Goal: Task Accomplishment & Management: Complete application form

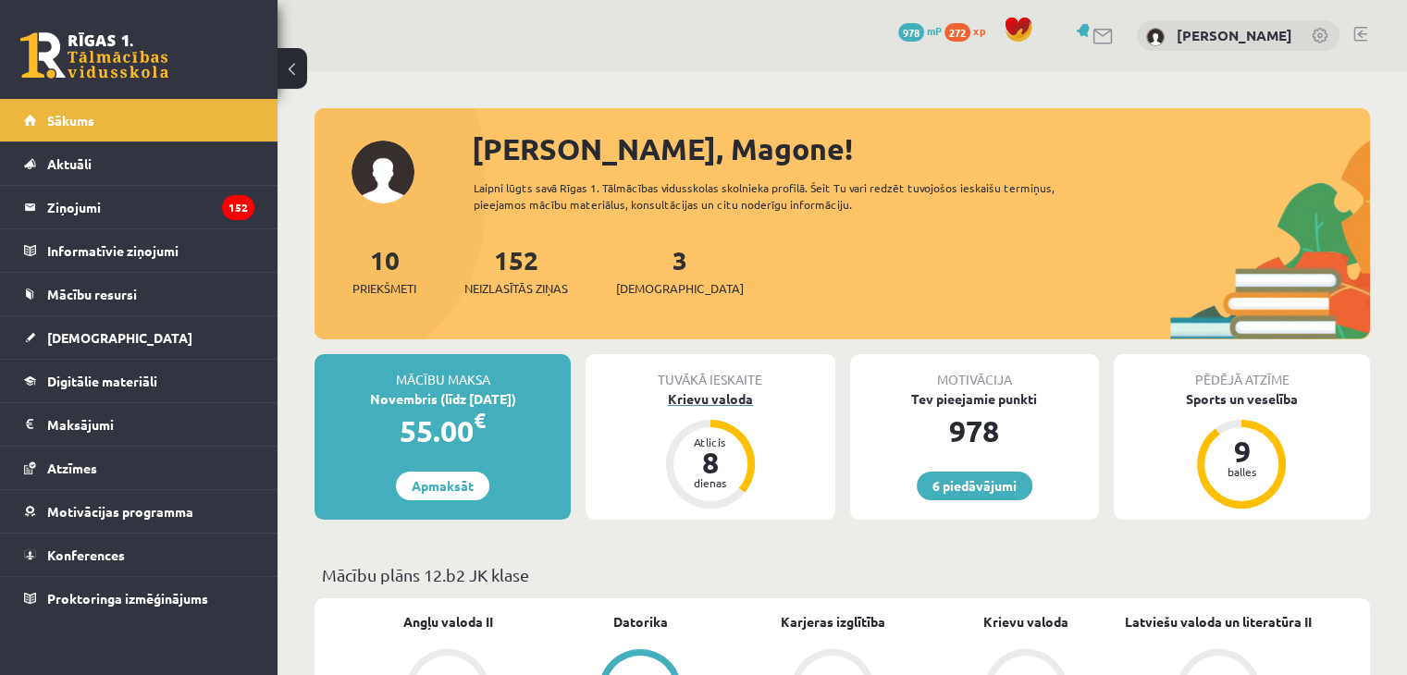
click at [709, 389] on div "Krievu valoda" at bounding box center [709, 398] width 249 height 19
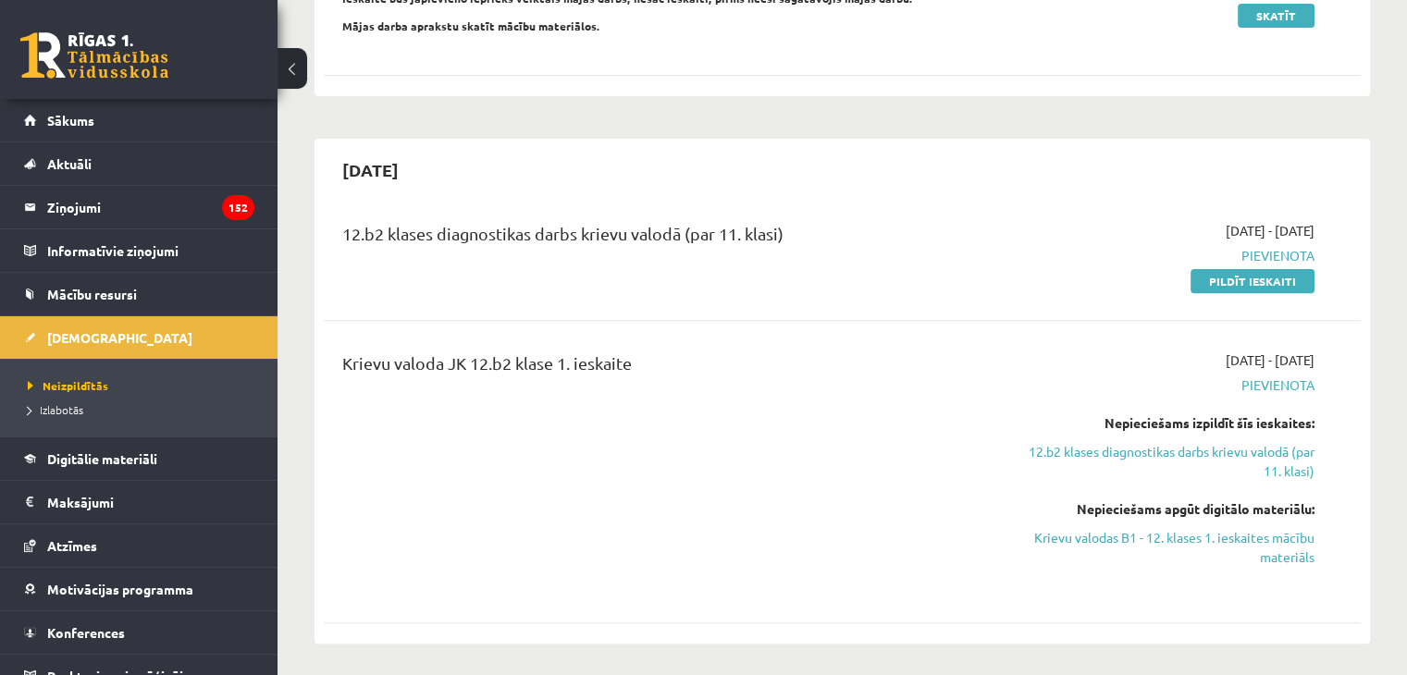
scroll to position [629, 0]
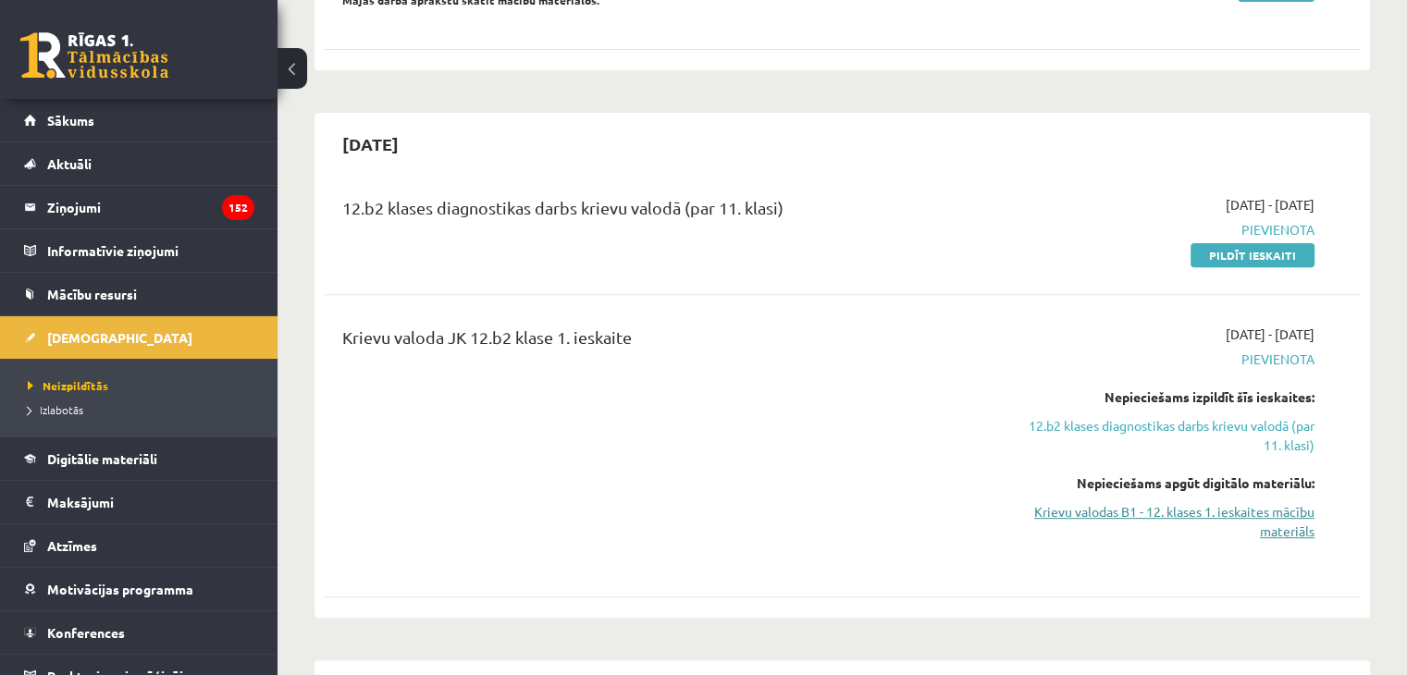
click at [1092, 502] on link "Krievu valodas B1 - 12. klases 1. ieskaites mācību materiāls" at bounding box center [1161, 521] width 305 height 39
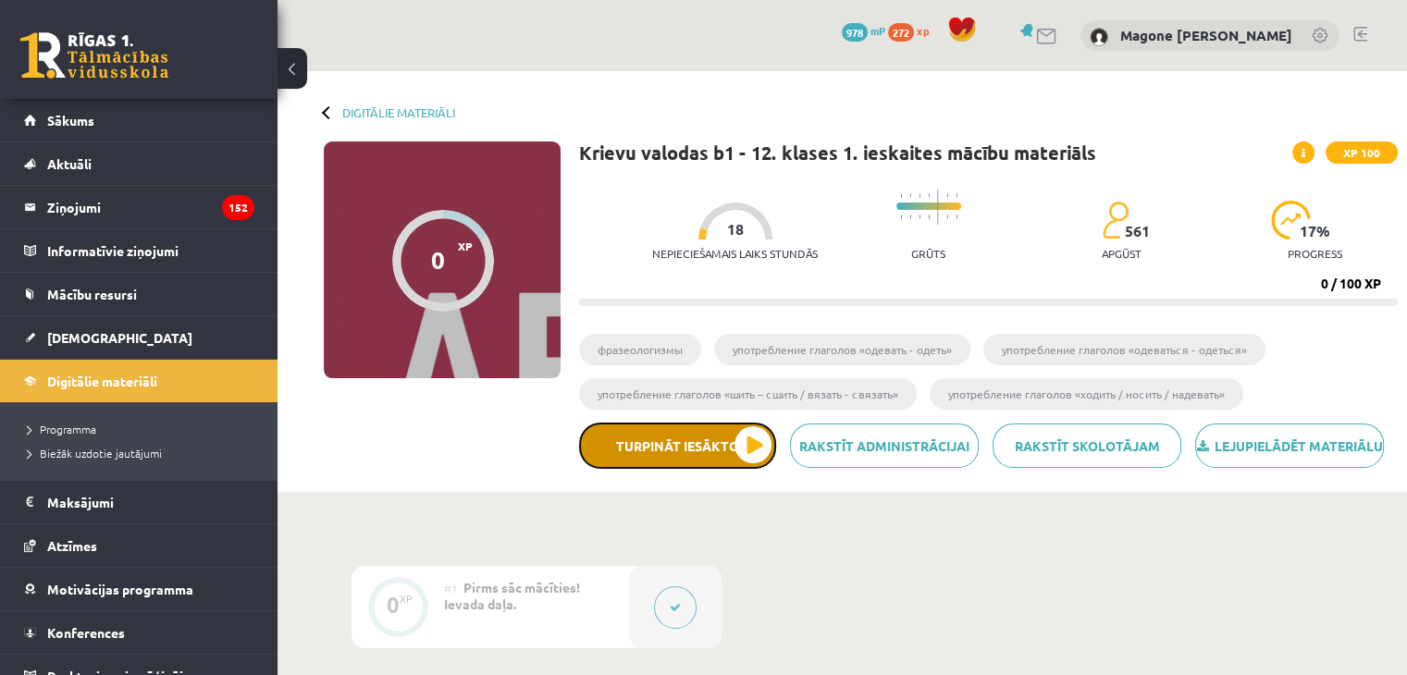
click at [745, 457] on button "Turpināt iesākto" at bounding box center [677, 446] width 197 height 46
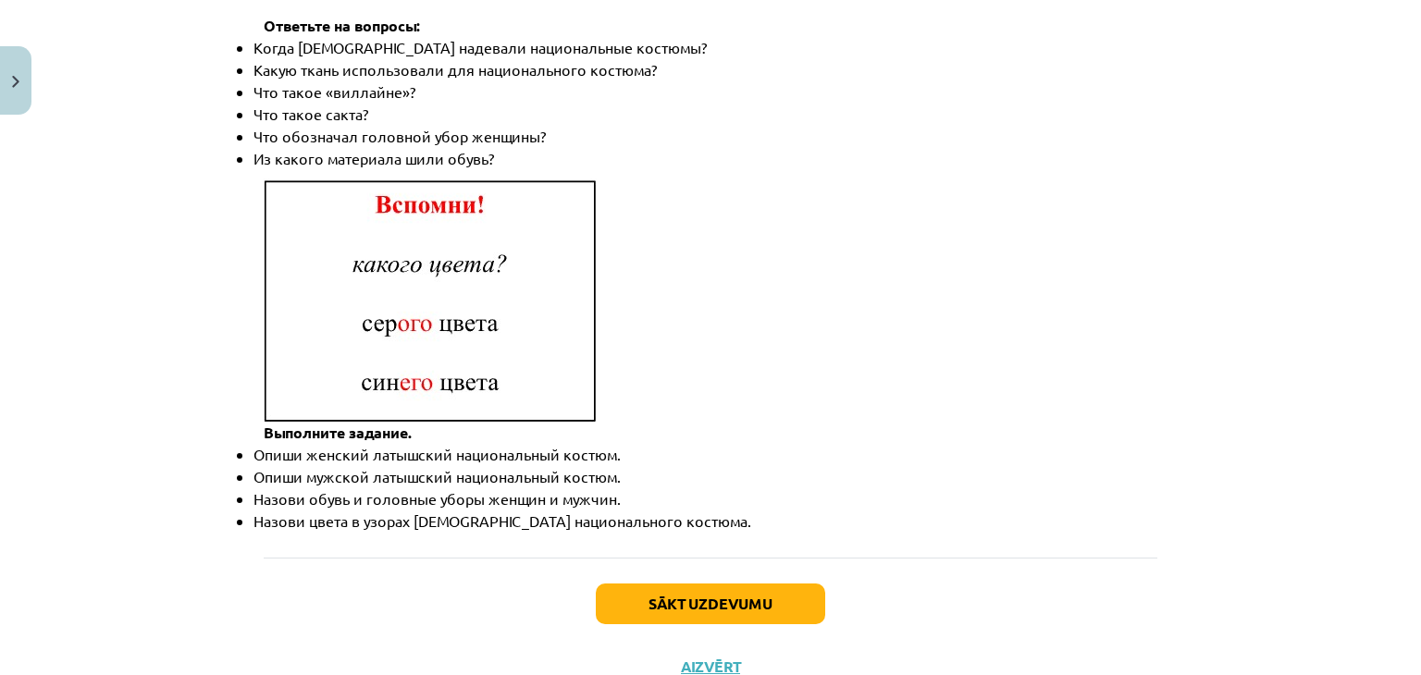
scroll to position [2717, 0]
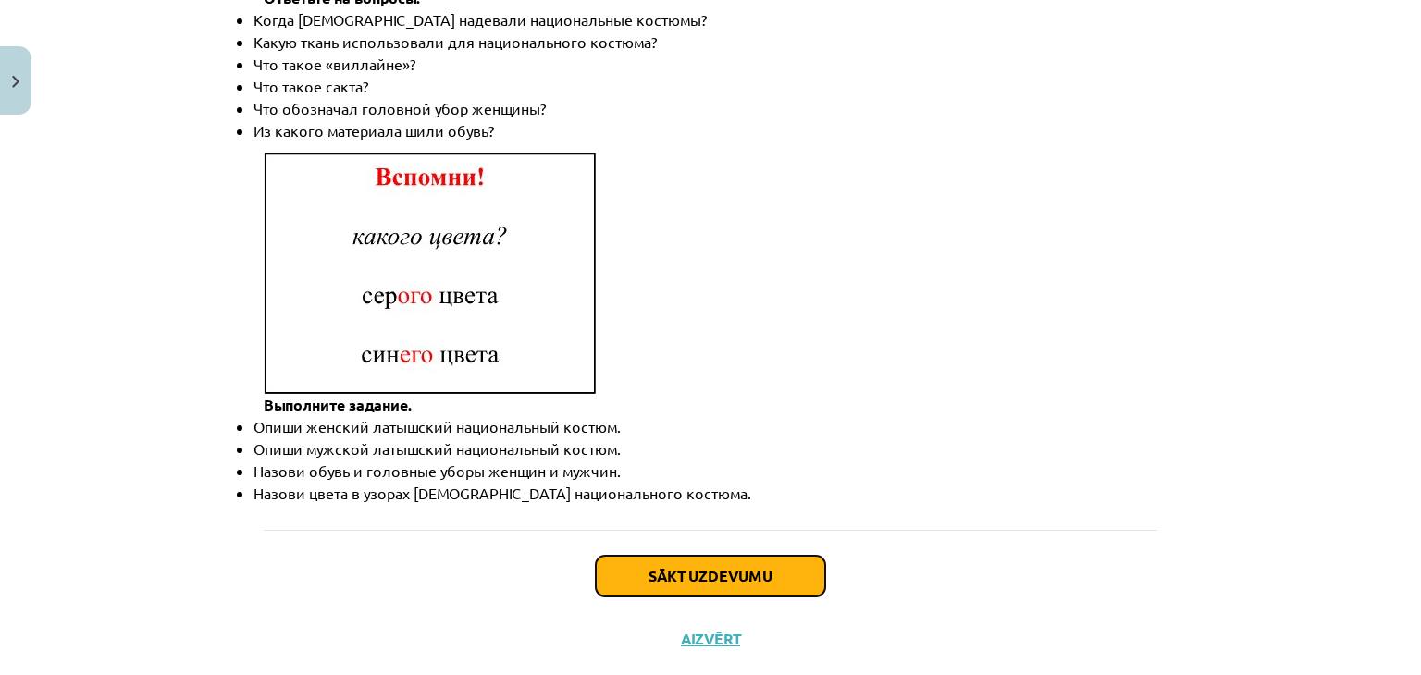
click at [773, 556] on button "Sākt uzdevumu" at bounding box center [710, 576] width 229 height 41
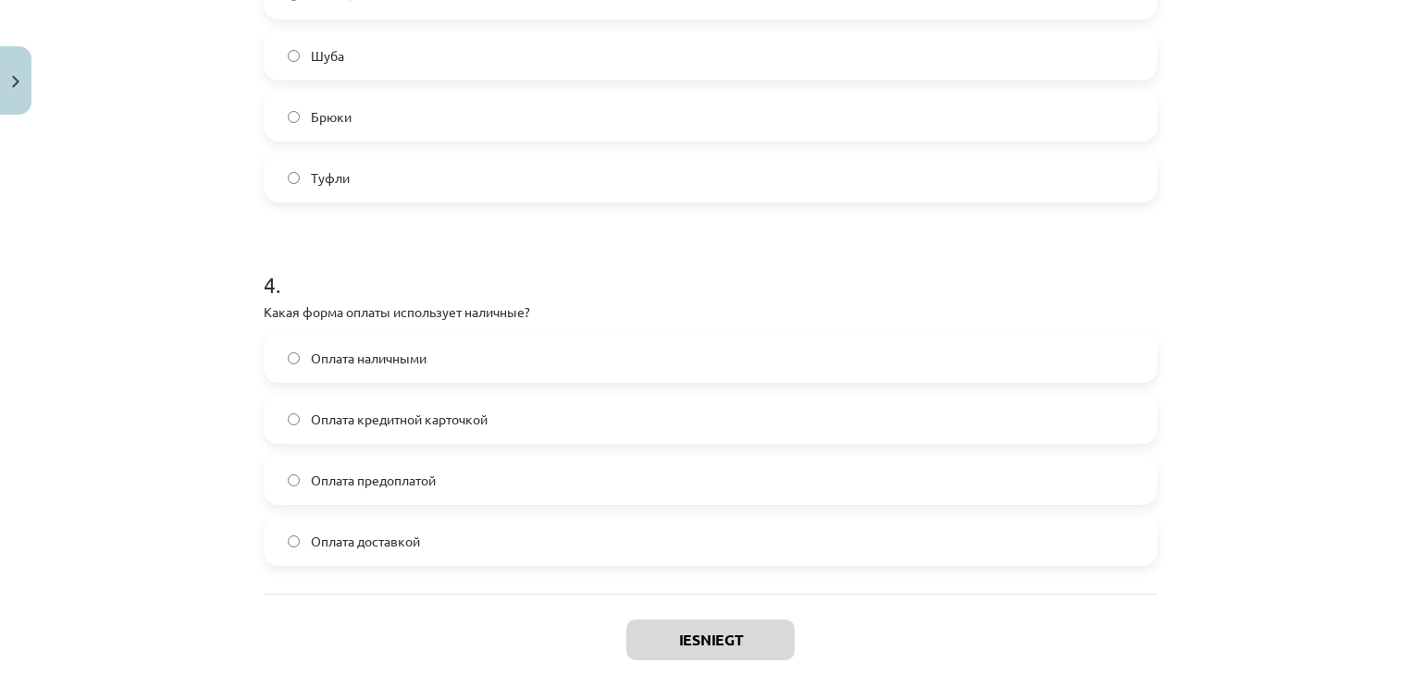
scroll to position [1324, 0]
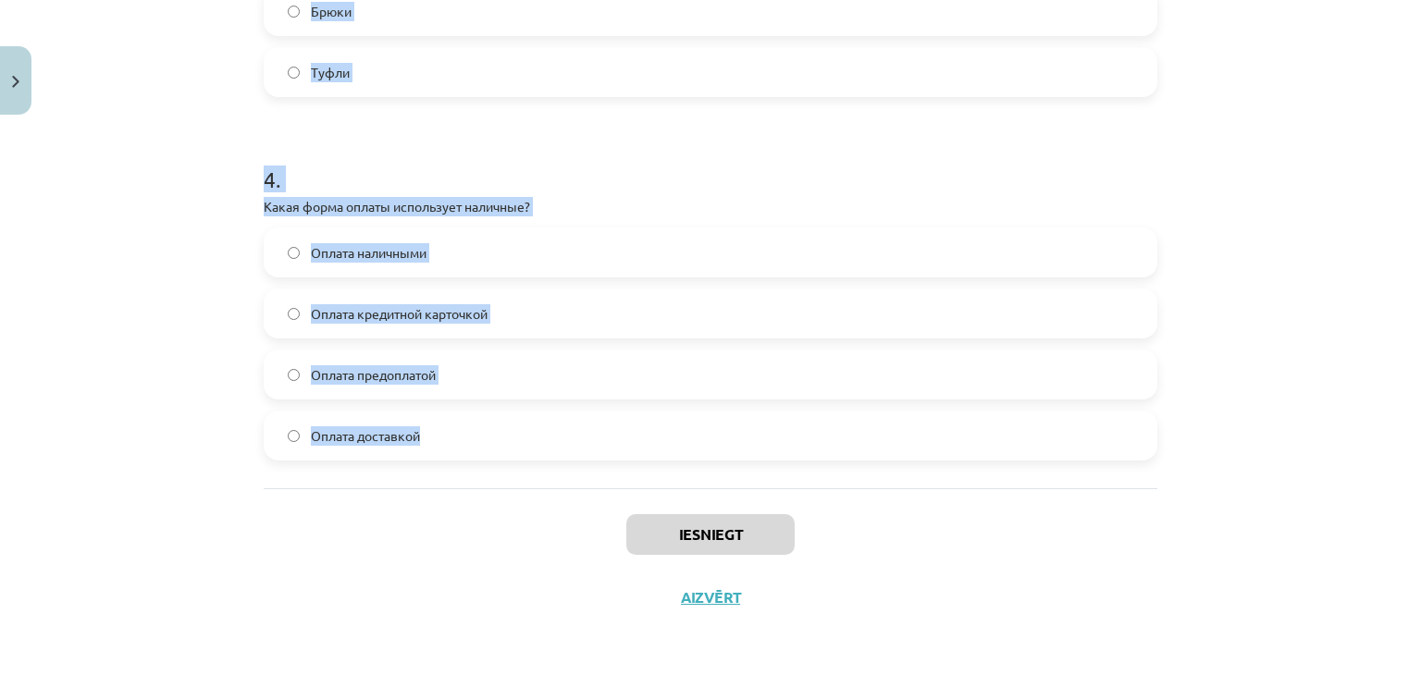
drag, startPoint x: 265, startPoint y: 356, endPoint x: 487, endPoint y: 432, distance: 233.7
copy form ". Что означает слово "дешёвый"? Стоит мало денег Стоит много денег Тяжело приоб…"
click at [930, 174] on h1 "4 ." at bounding box center [710, 162] width 893 height 57
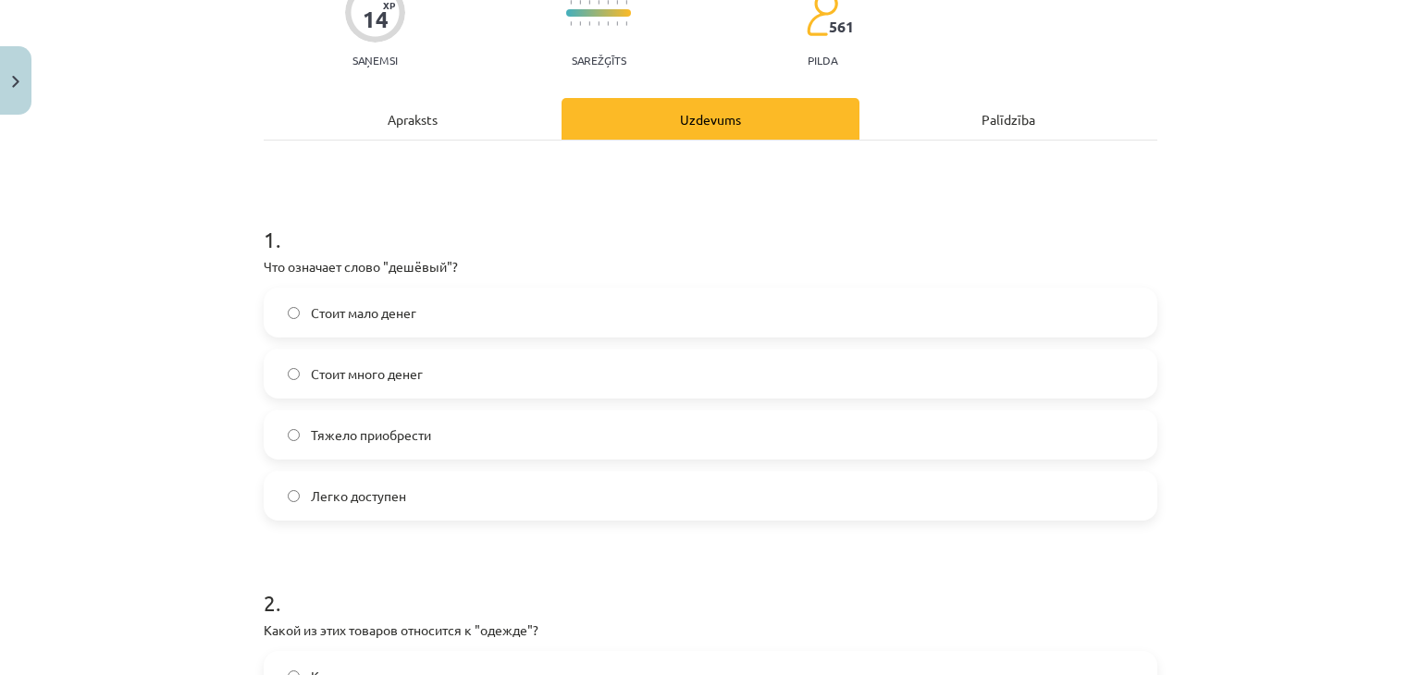
scroll to position [204, 0]
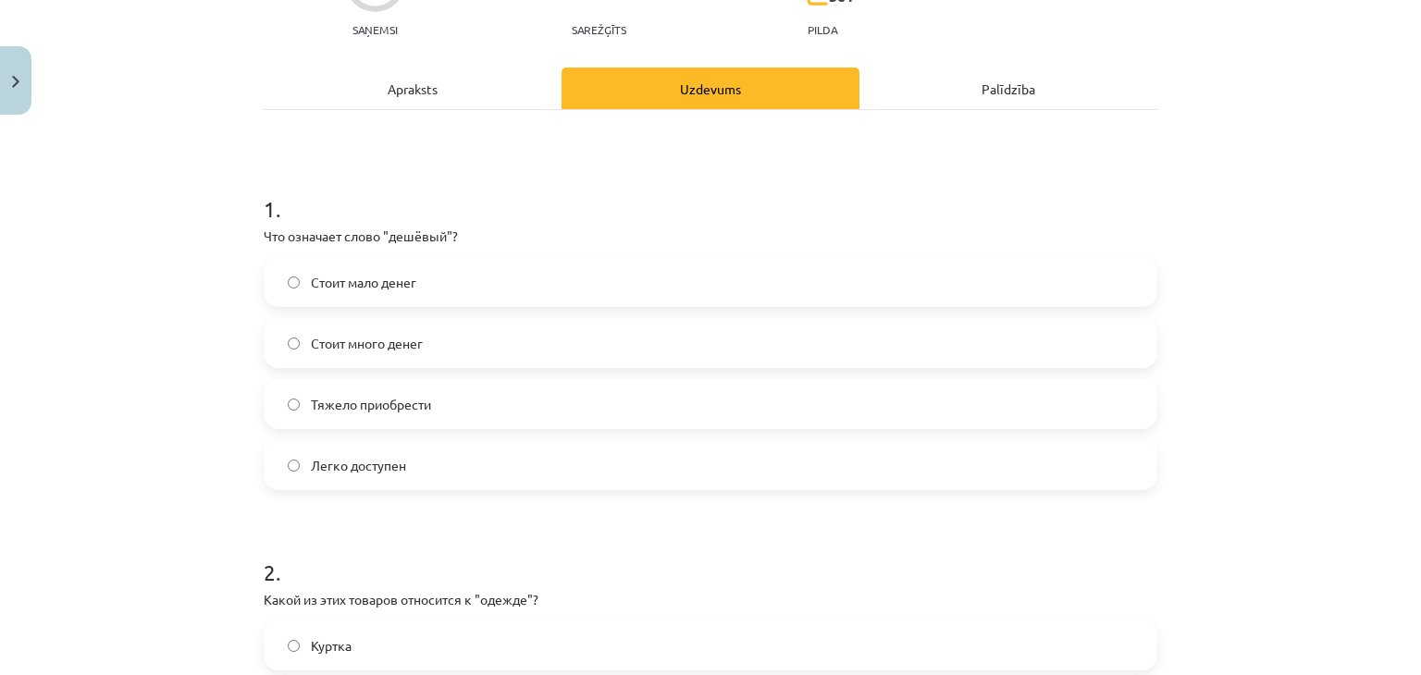
click at [497, 278] on label "Стоит мало денег" at bounding box center [710, 282] width 890 height 46
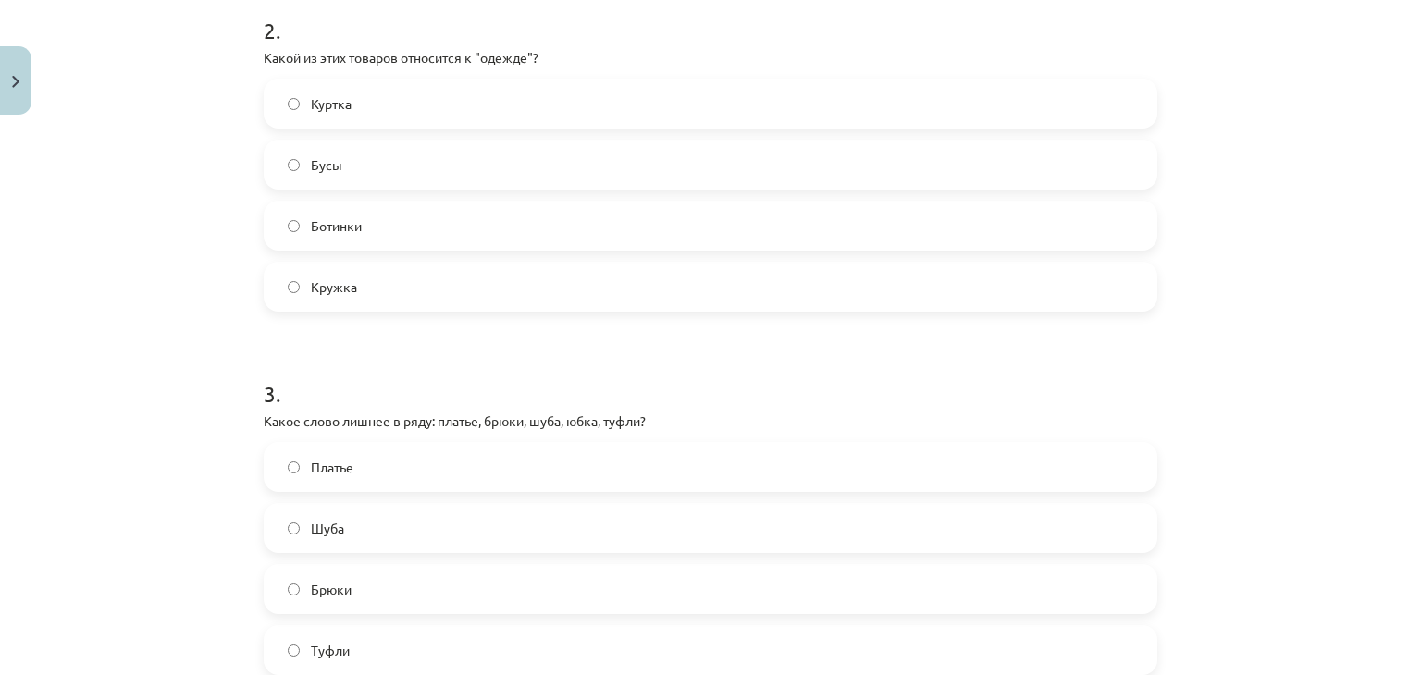
scroll to position [733, 0]
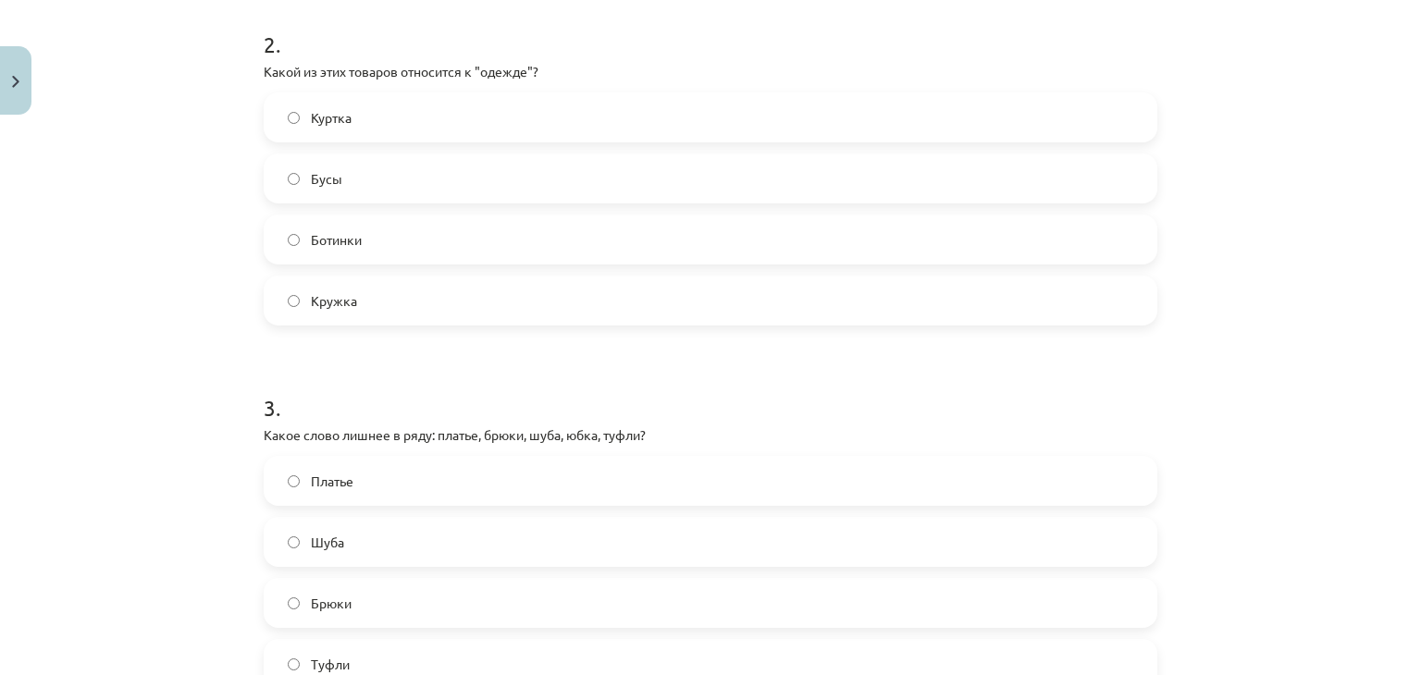
click at [345, 109] on label "Куртка" at bounding box center [710, 117] width 890 height 46
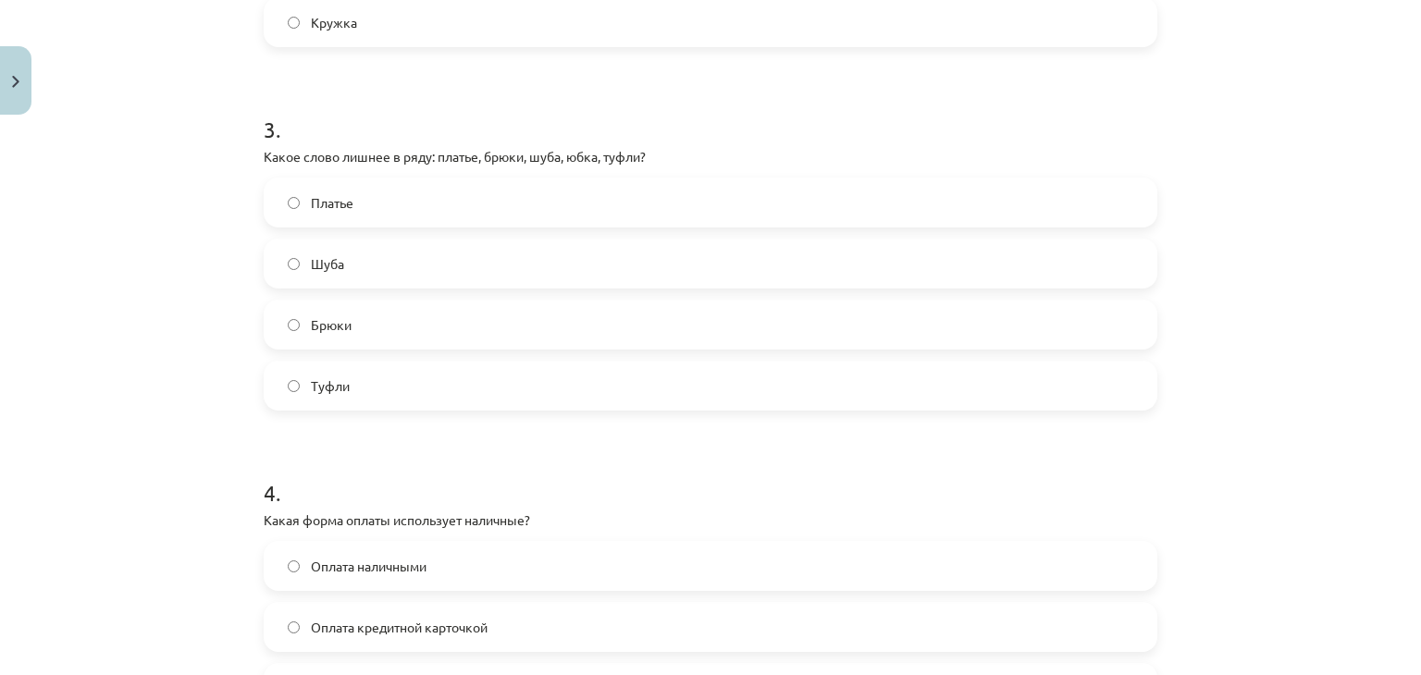
scroll to position [1032, 0]
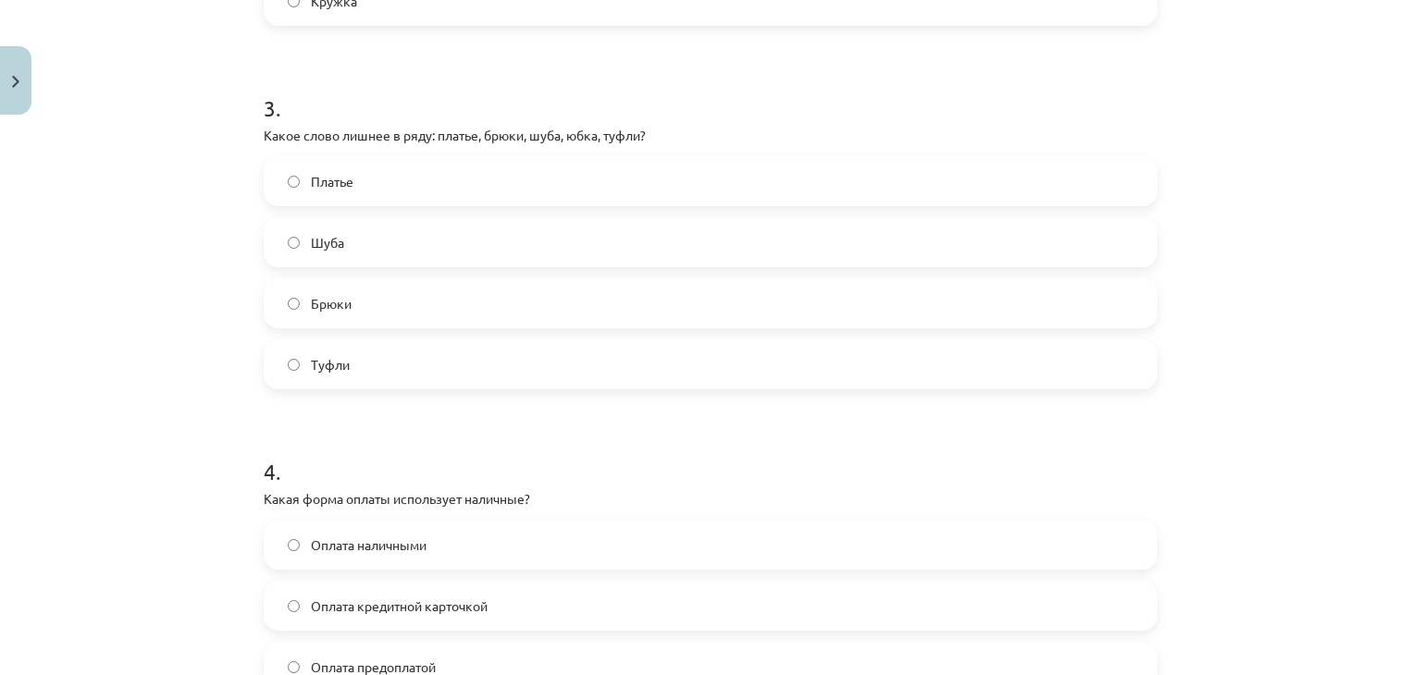
click at [496, 377] on label "Туфли" at bounding box center [710, 364] width 890 height 46
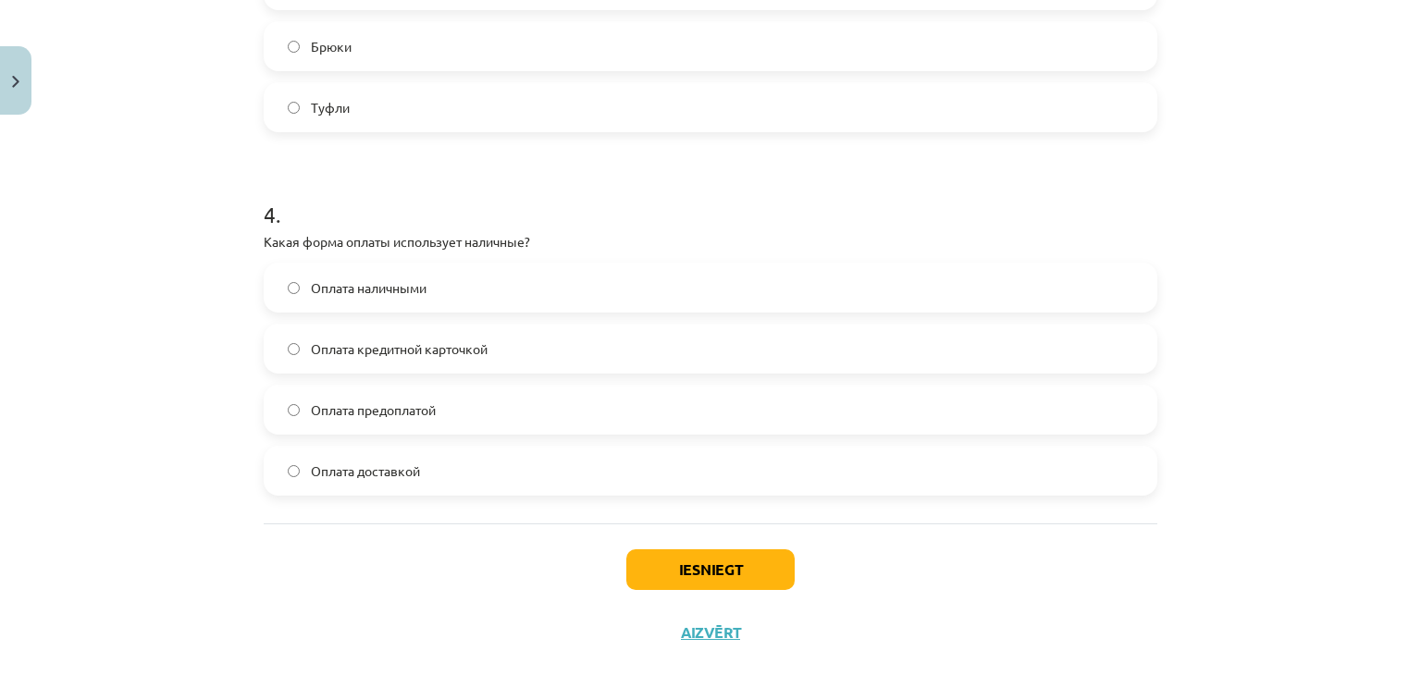
scroll to position [1324, 0]
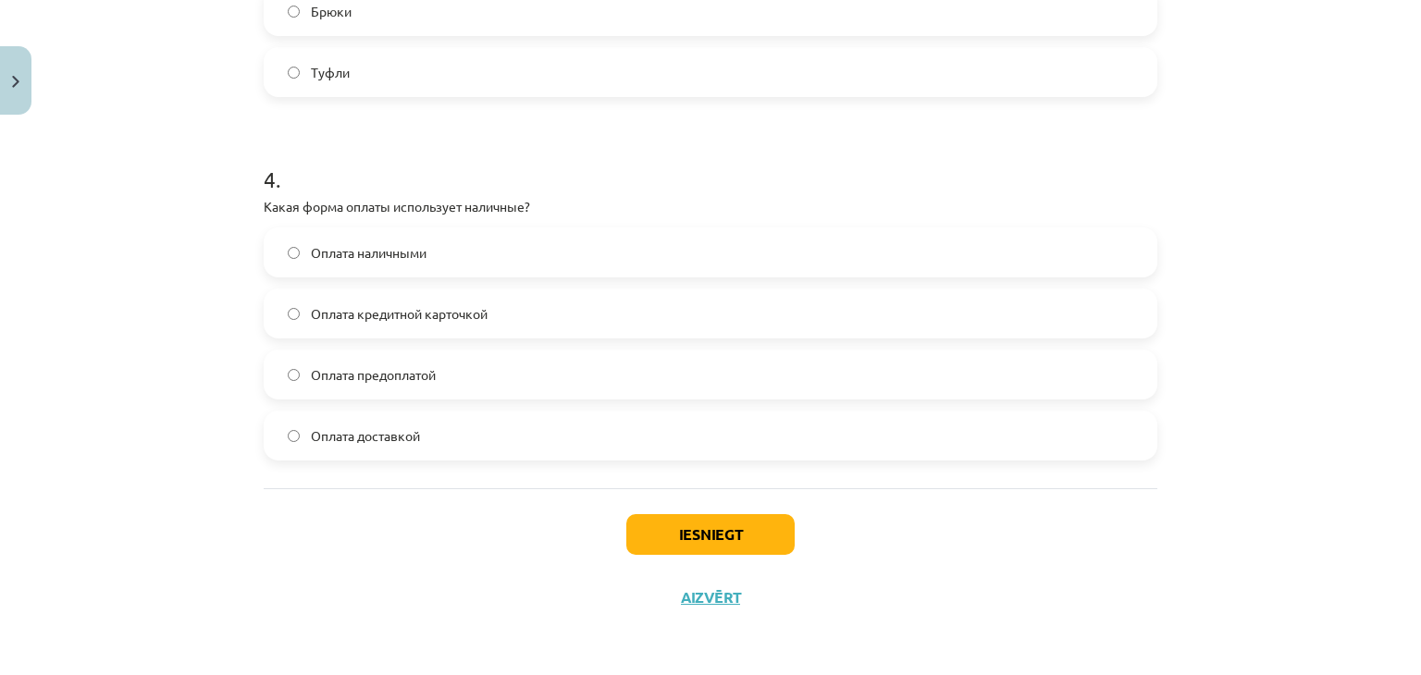
click at [332, 259] on span "Оплата наличными" at bounding box center [369, 252] width 116 height 19
click at [696, 550] on button "Iesniegt" at bounding box center [710, 534] width 168 height 41
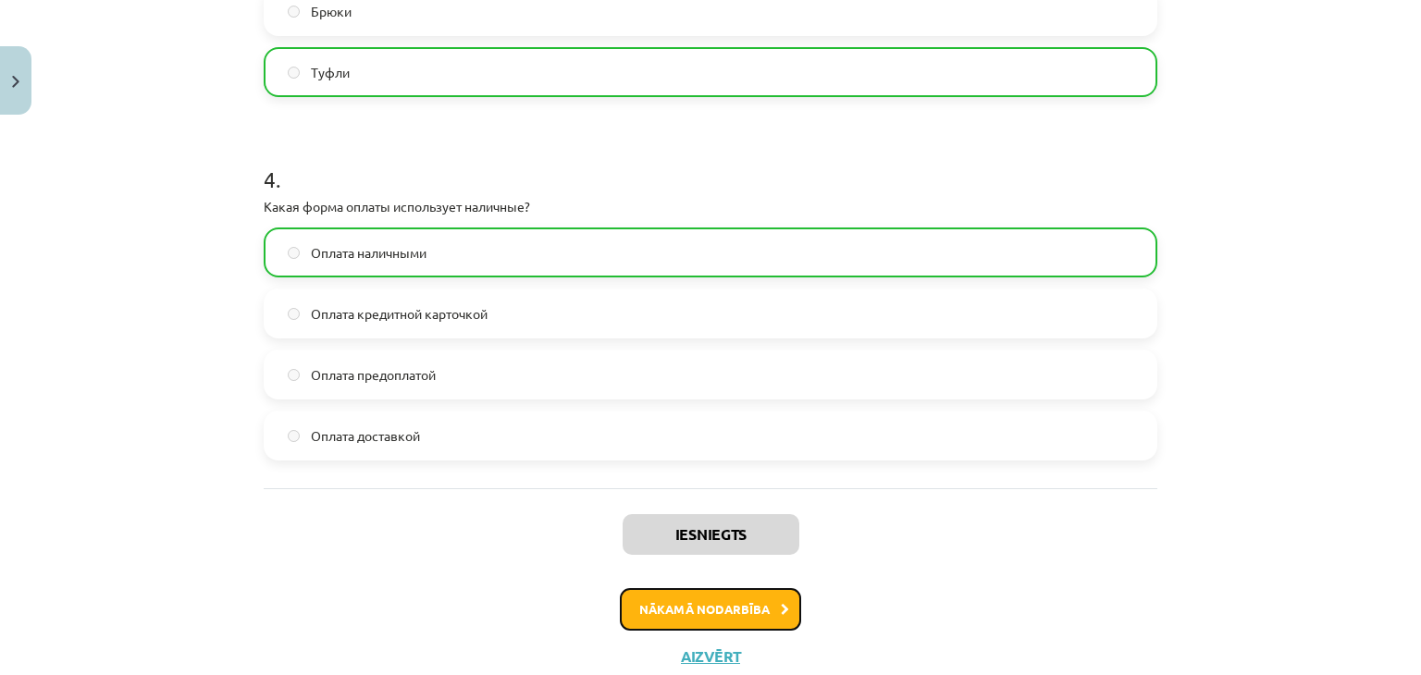
click at [699, 604] on button "Nākamā nodarbība" at bounding box center [710, 609] width 181 height 43
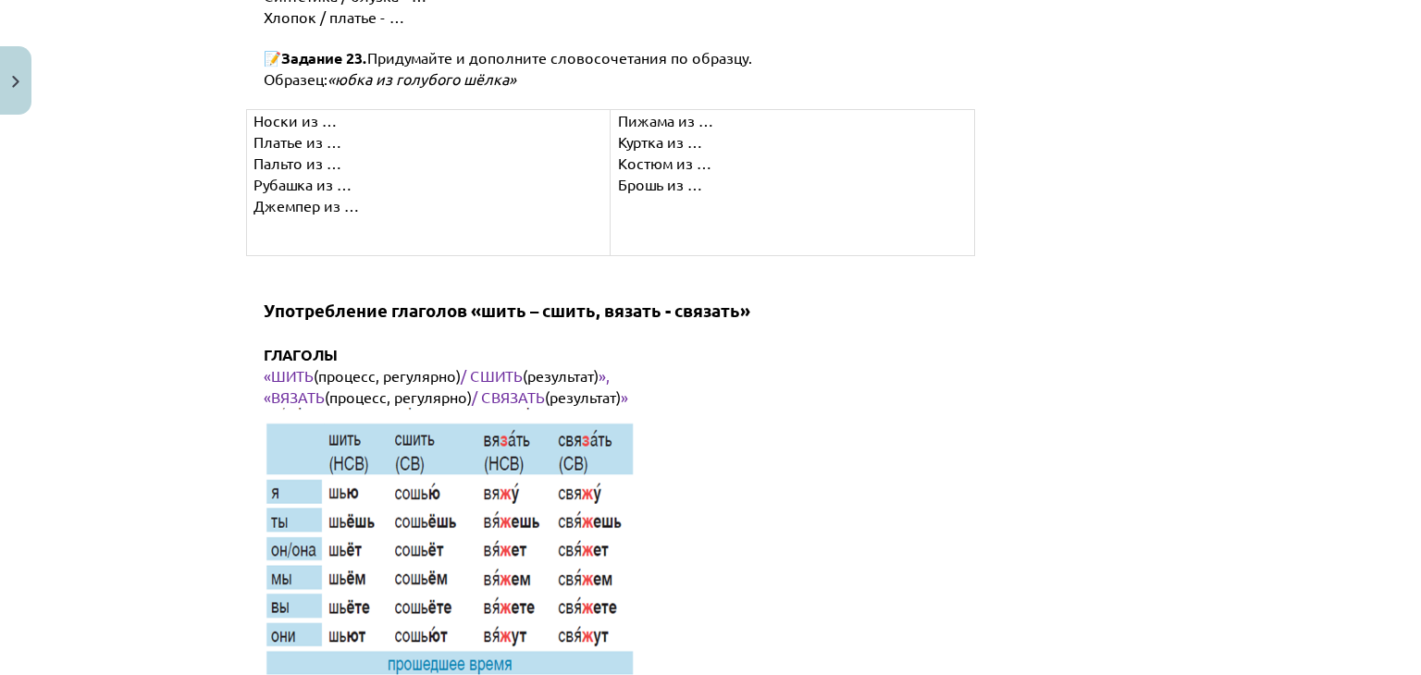
scroll to position [9426, 0]
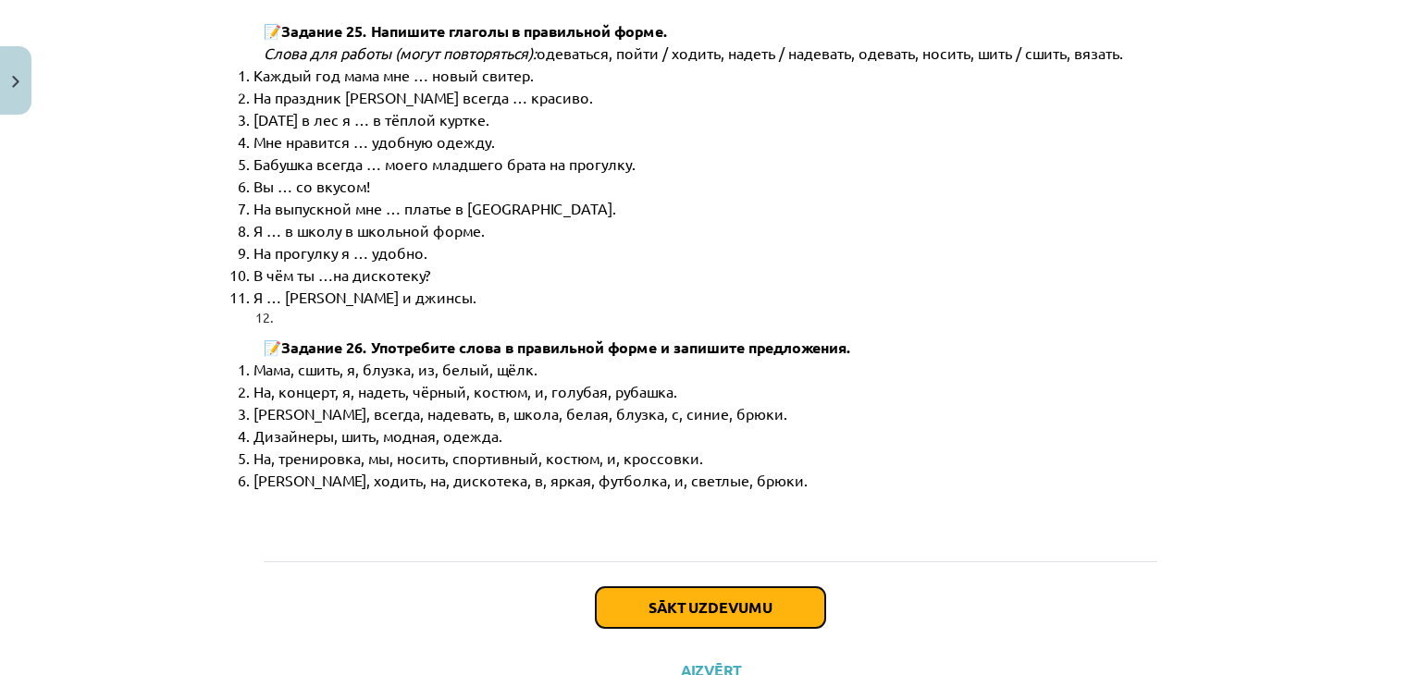
click at [709, 587] on button "Sākt uzdevumu" at bounding box center [710, 607] width 229 height 41
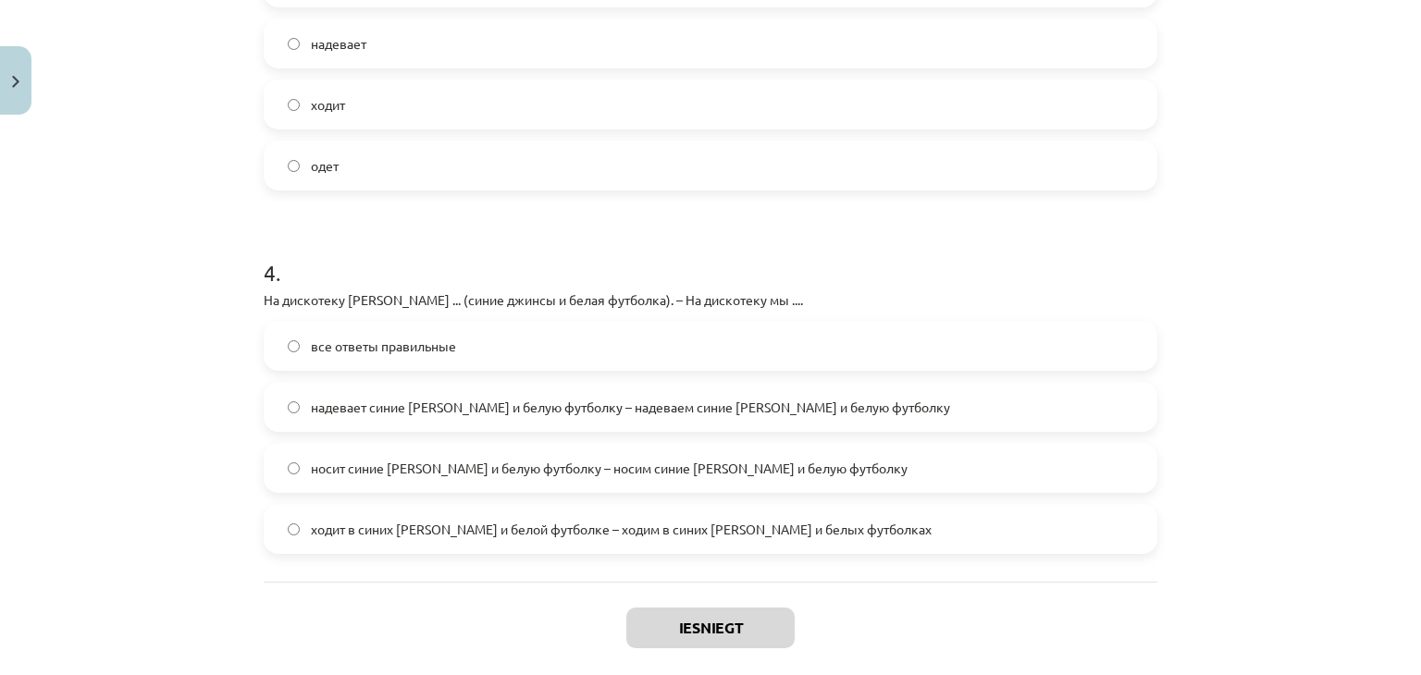
scroll to position [1354, 0]
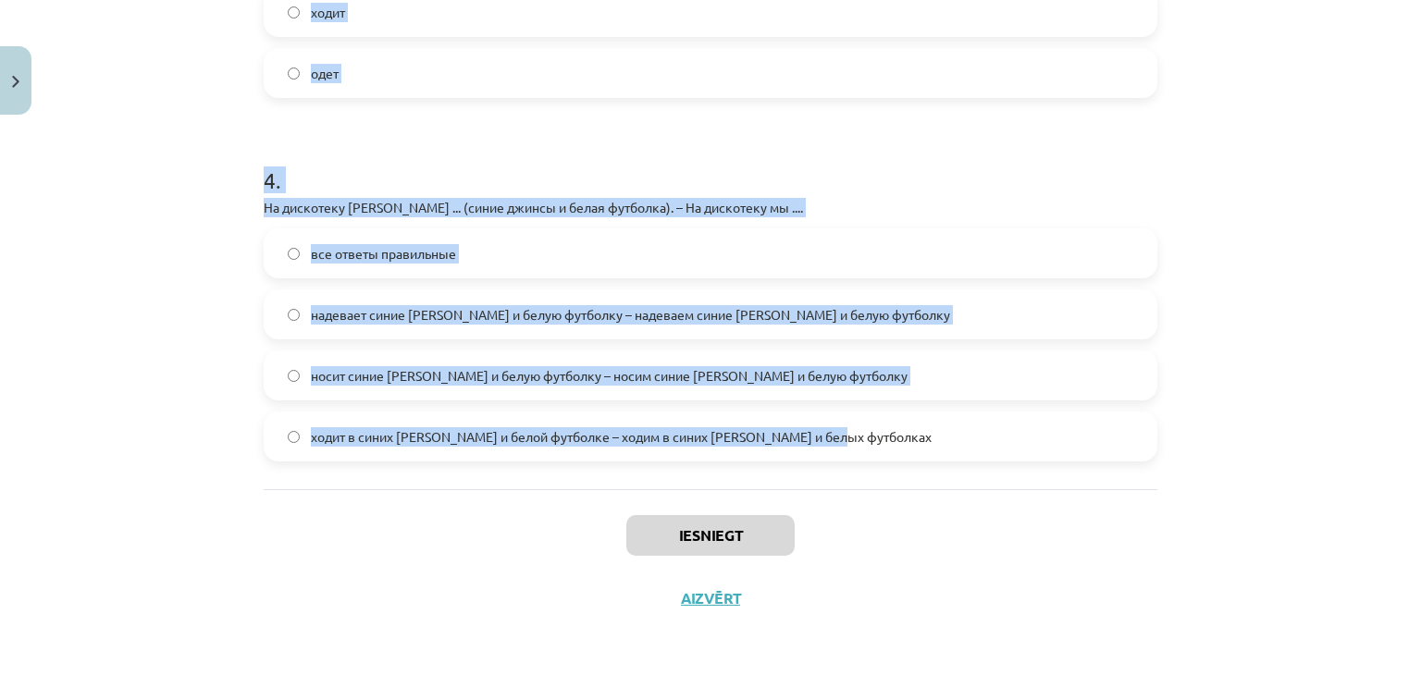
drag, startPoint x: 233, startPoint y: 359, endPoint x: 886, endPoint y: 465, distance: 661.6
click at [886, 465] on div "Mācību tēma: Krievu valodas b1 - 12. klases 1. ieskaites mācību materiāls #3 Гр…" at bounding box center [710, 337] width 1421 height 675
copy form "1 . В школу мы ... (школьная форма). – В школу я .... носим школьную форму – но…"
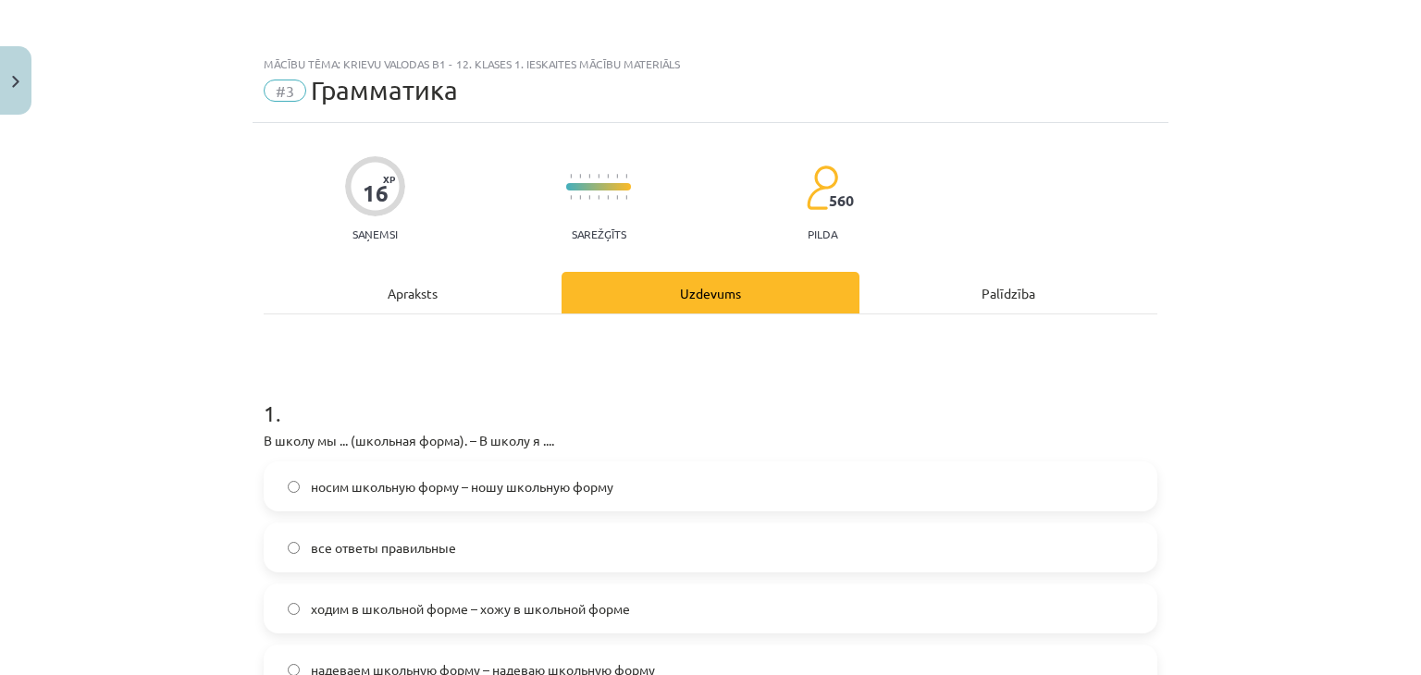
click at [1267, 282] on div "Mācību tēma: Krievu valodas b1 - 12. klases 1. ieskaites mācību materiāls #3 Гр…" at bounding box center [710, 337] width 1421 height 675
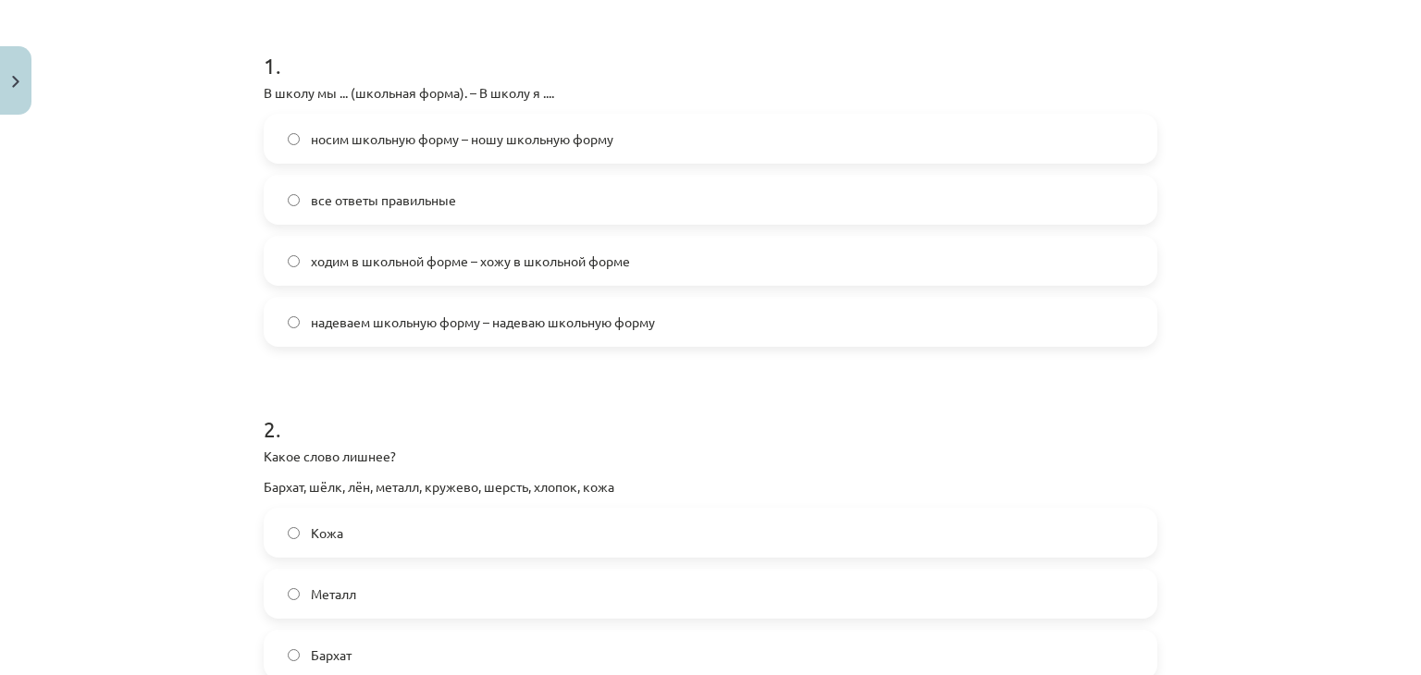
scroll to position [440, 0]
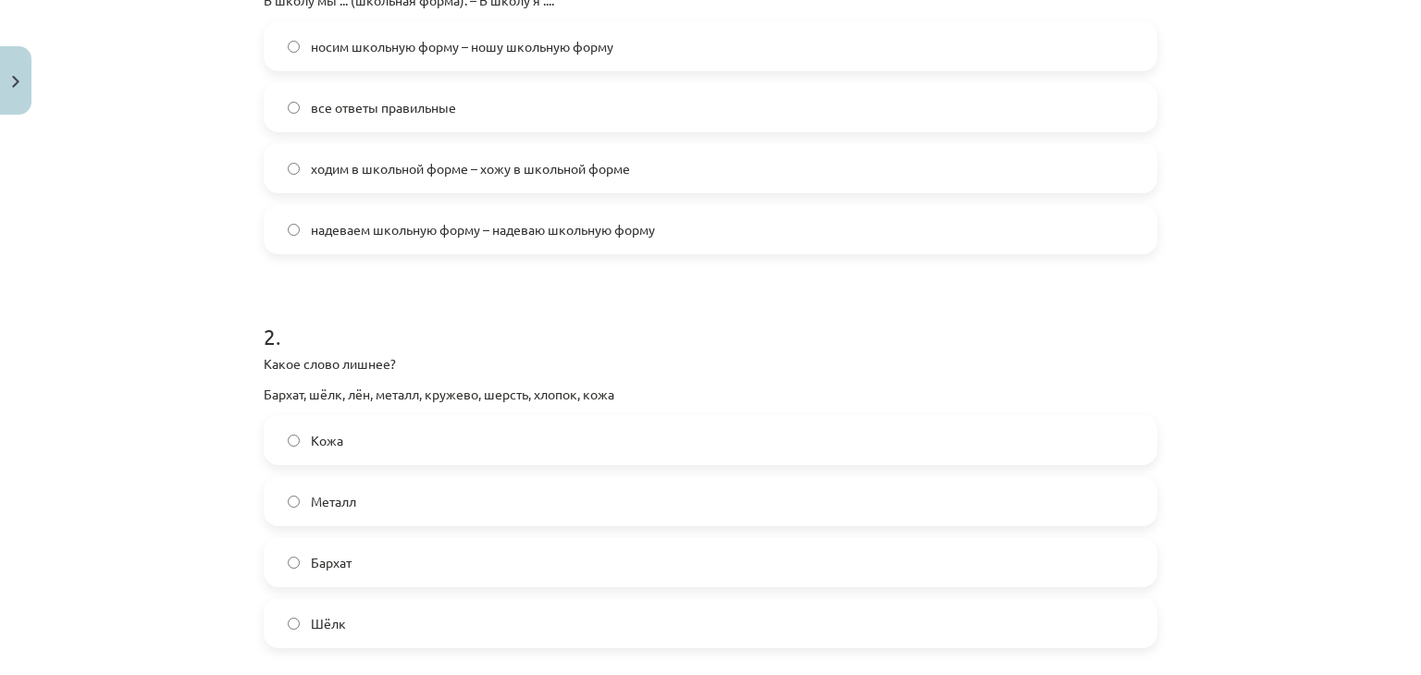
click at [321, 105] on span "все ответы правильные" at bounding box center [383, 107] width 145 height 19
click at [442, 500] on label "Металл" at bounding box center [710, 501] width 890 height 46
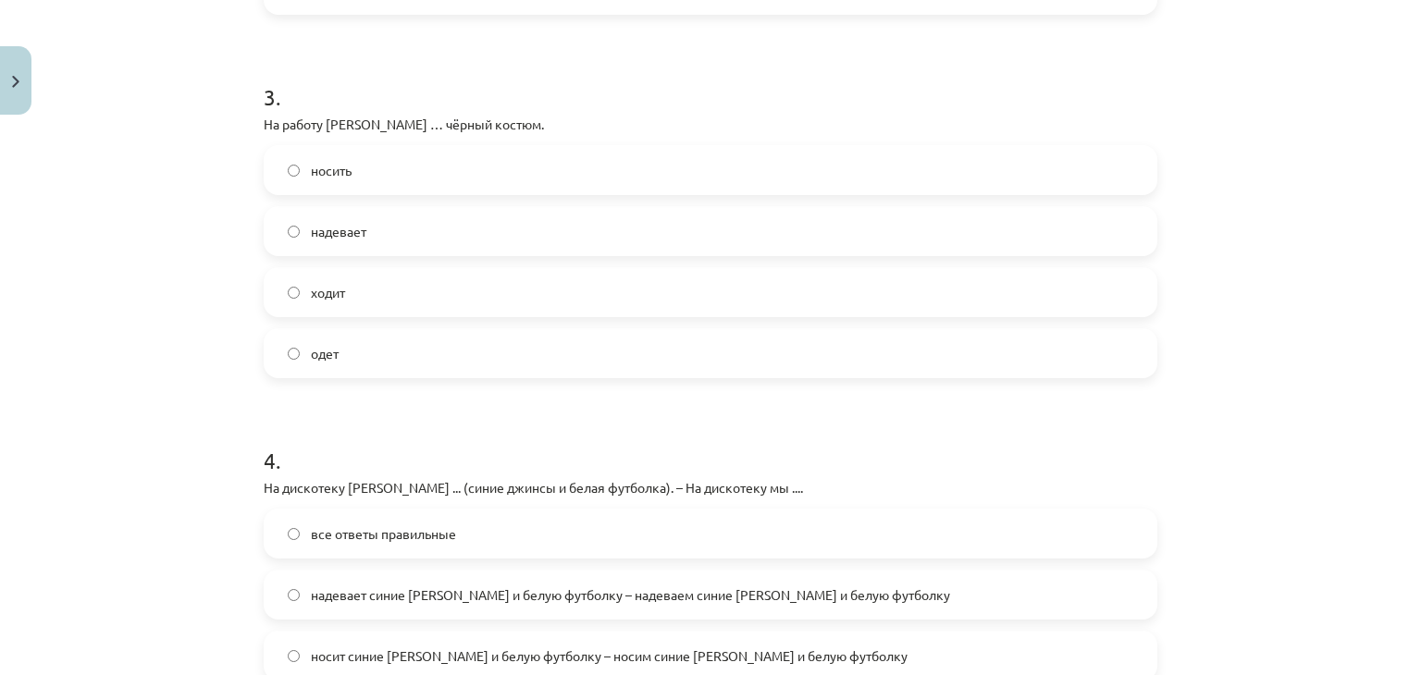
scroll to position [1077, 0]
click at [444, 217] on label "надевает" at bounding box center [710, 228] width 890 height 46
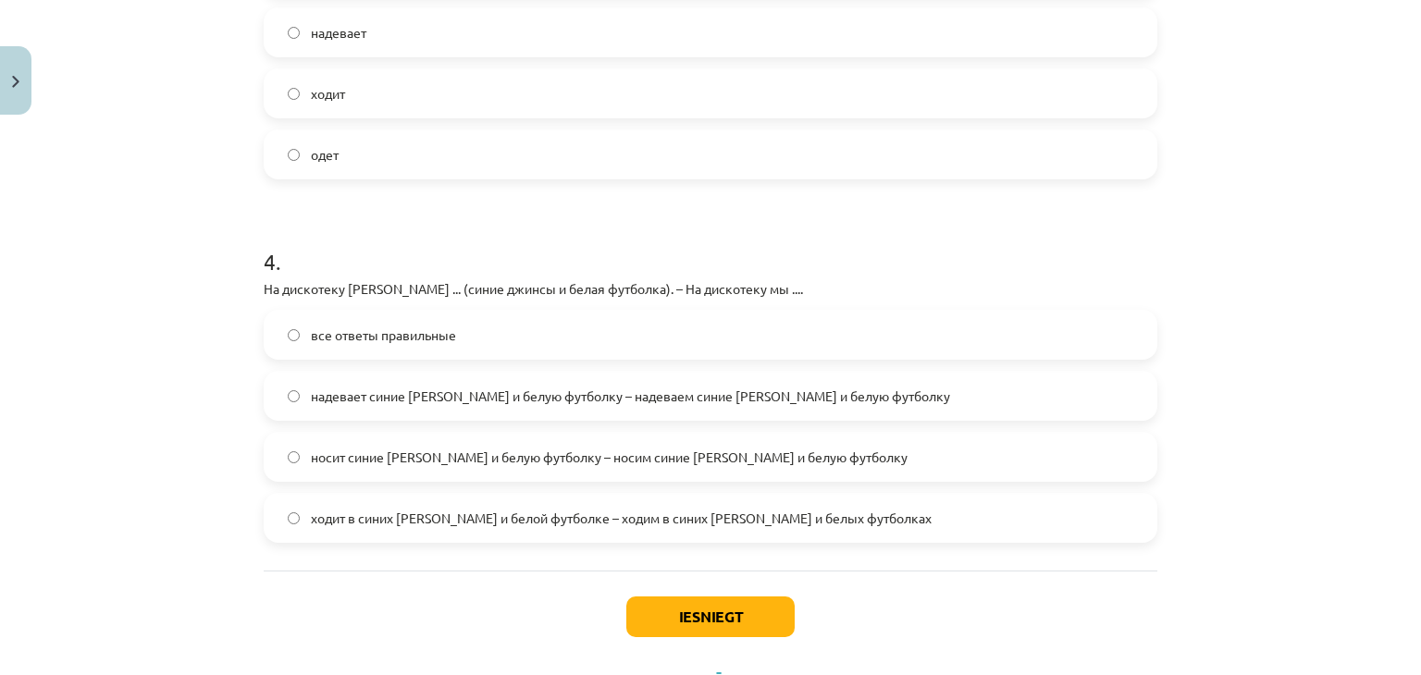
scroll to position [1354, 0]
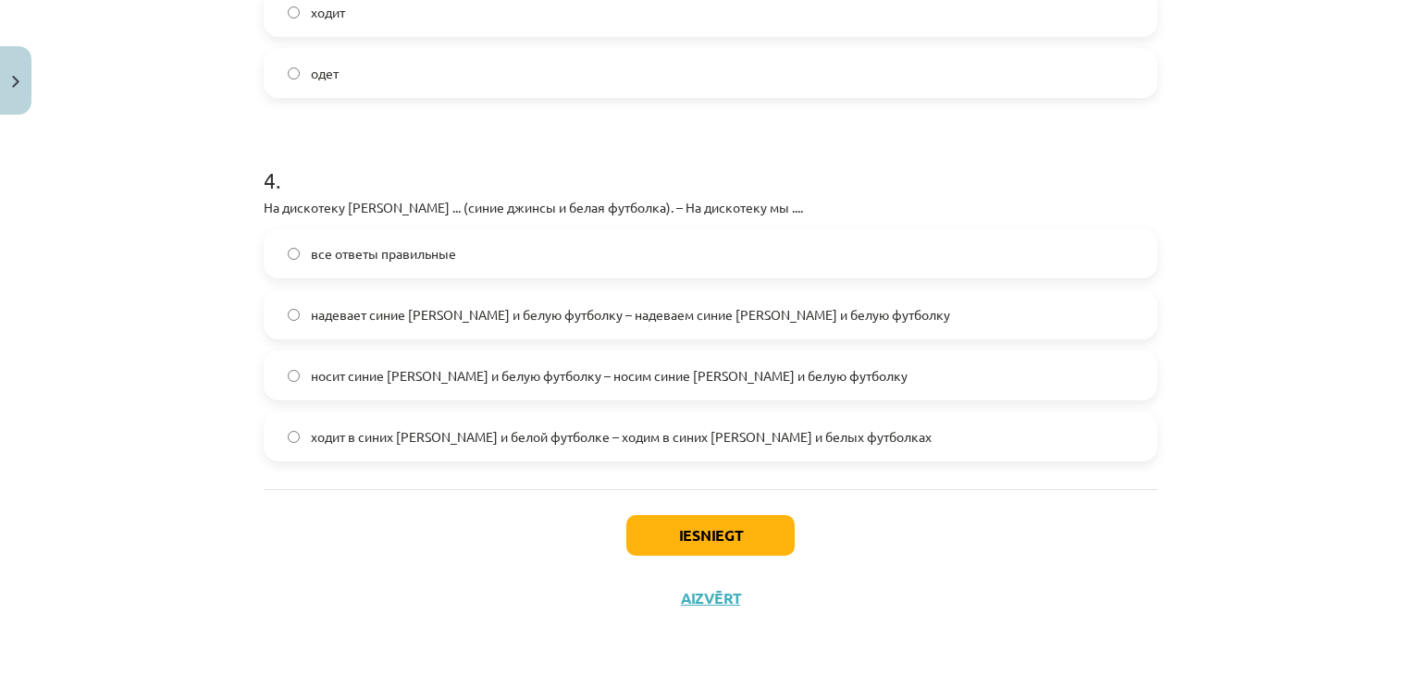
click at [289, 242] on label "все ответы правильные" at bounding box center [710, 253] width 890 height 46
click at [707, 528] on button "Iesniegt" at bounding box center [710, 535] width 168 height 41
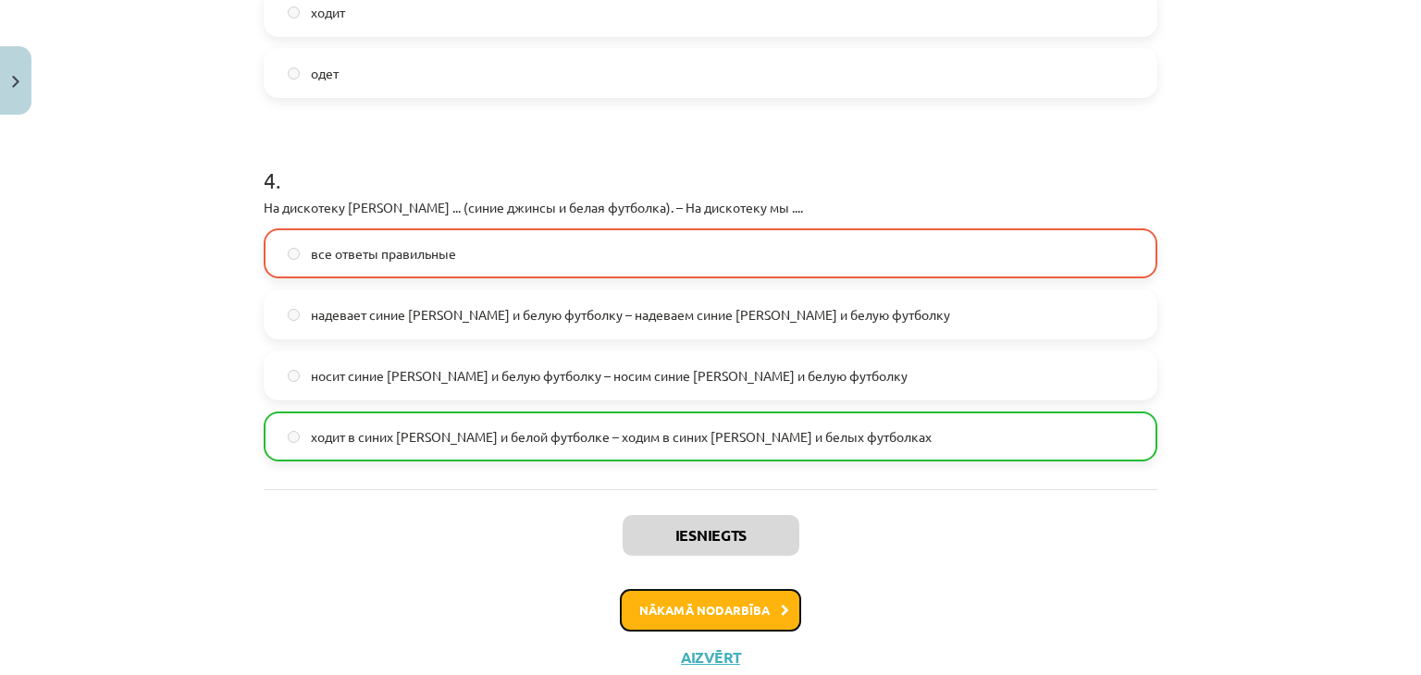
click at [740, 611] on button "Nākamā nodarbība" at bounding box center [710, 610] width 181 height 43
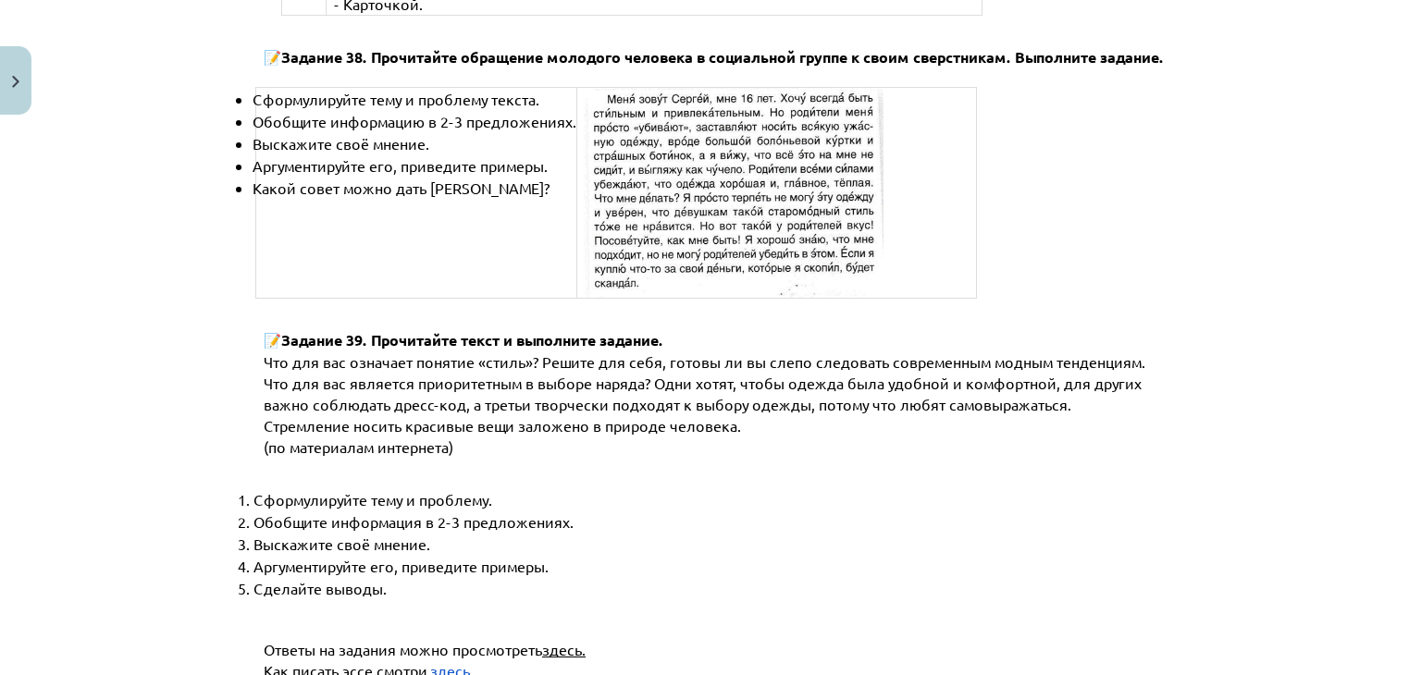
scroll to position [7101, 0]
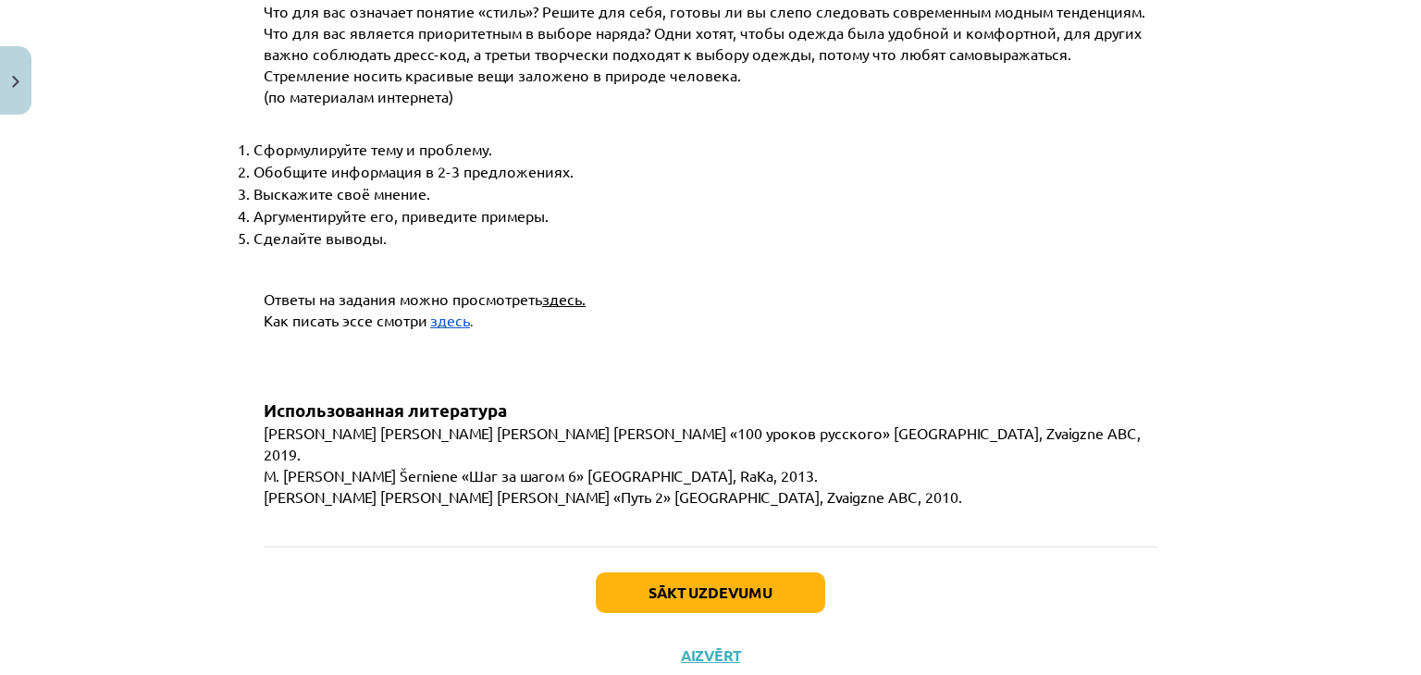
click at [622, 555] on div "Sākt uzdevumu Aizvērt" at bounding box center [710, 611] width 893 height 129
click at [627, 573] on button "Sākt uzdevumu" at bounding box center [710, 593] width 229 height 41
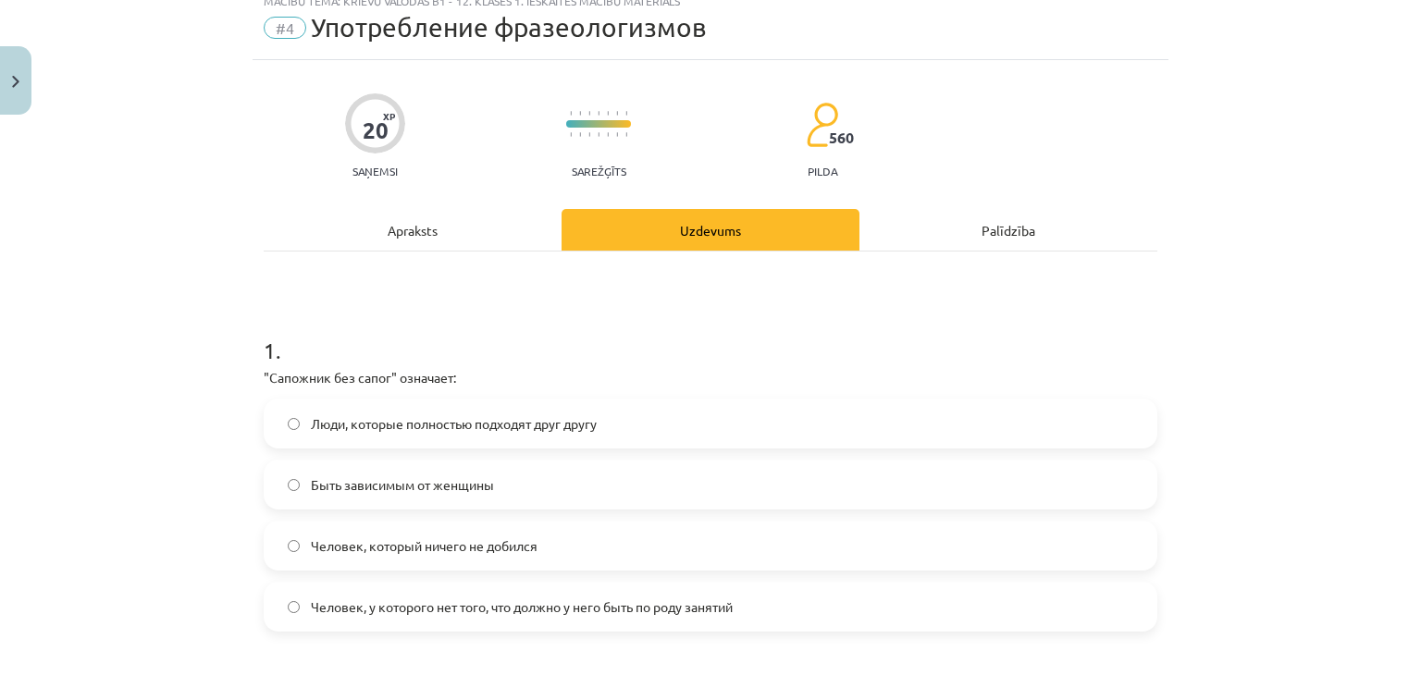
scroll to position [46, 0]
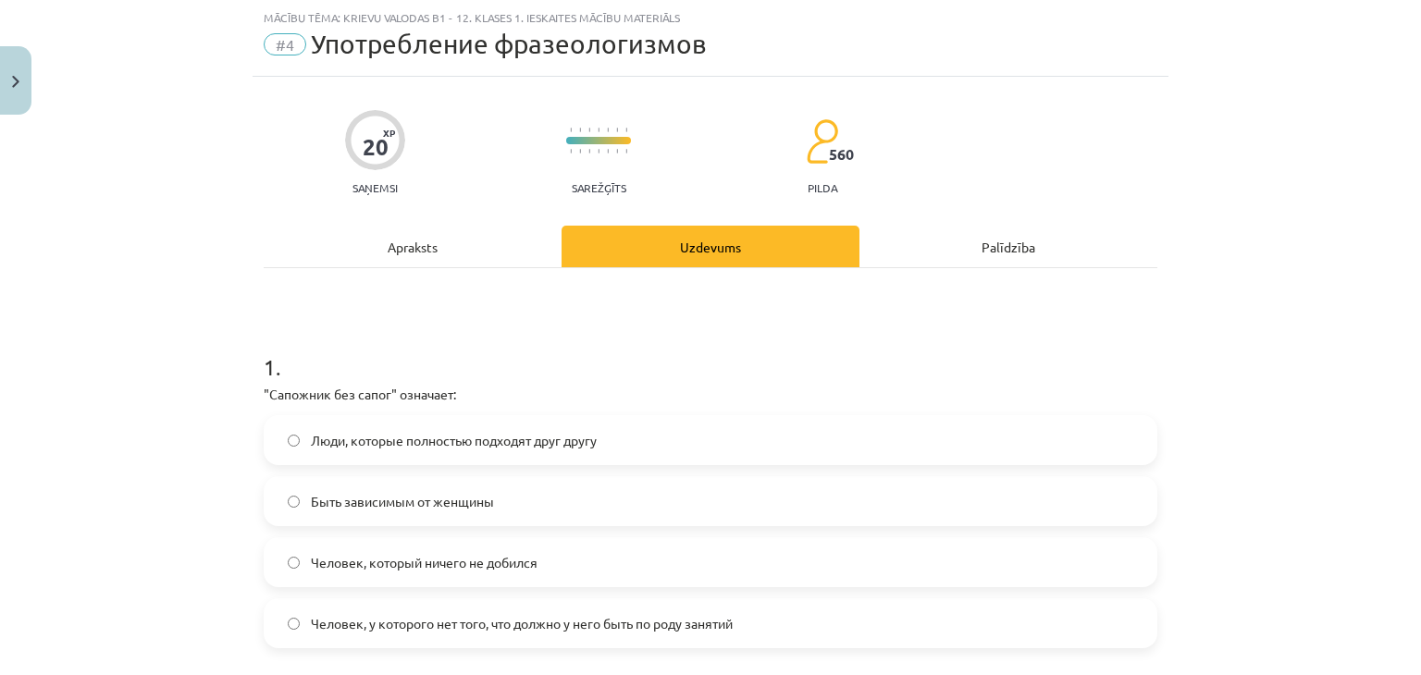
click at [244, 360] on div "Mācību tēma: Krievu valodas b1 - 12. klases 1. ieskaites mācību materiāls #4 Уп…" at bounding box center [710, 337] width 1421 height 675
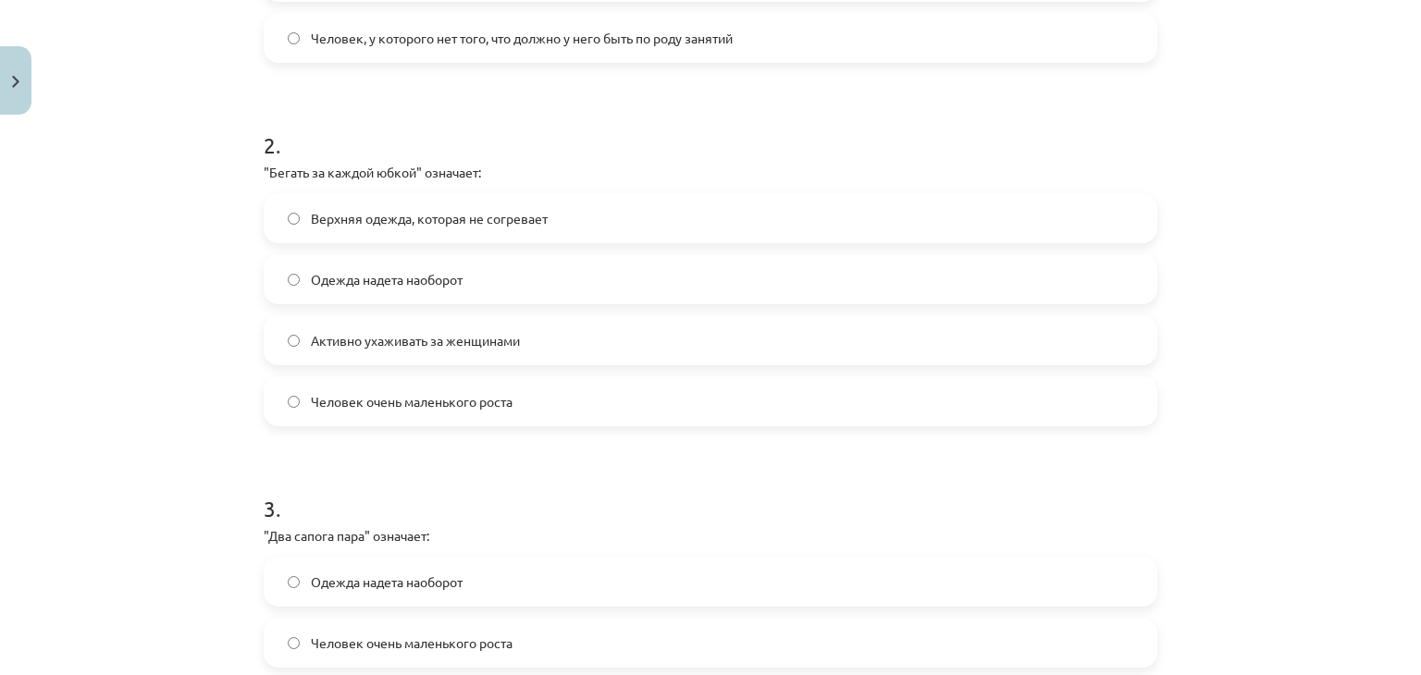
scroll to position [1324, 0]
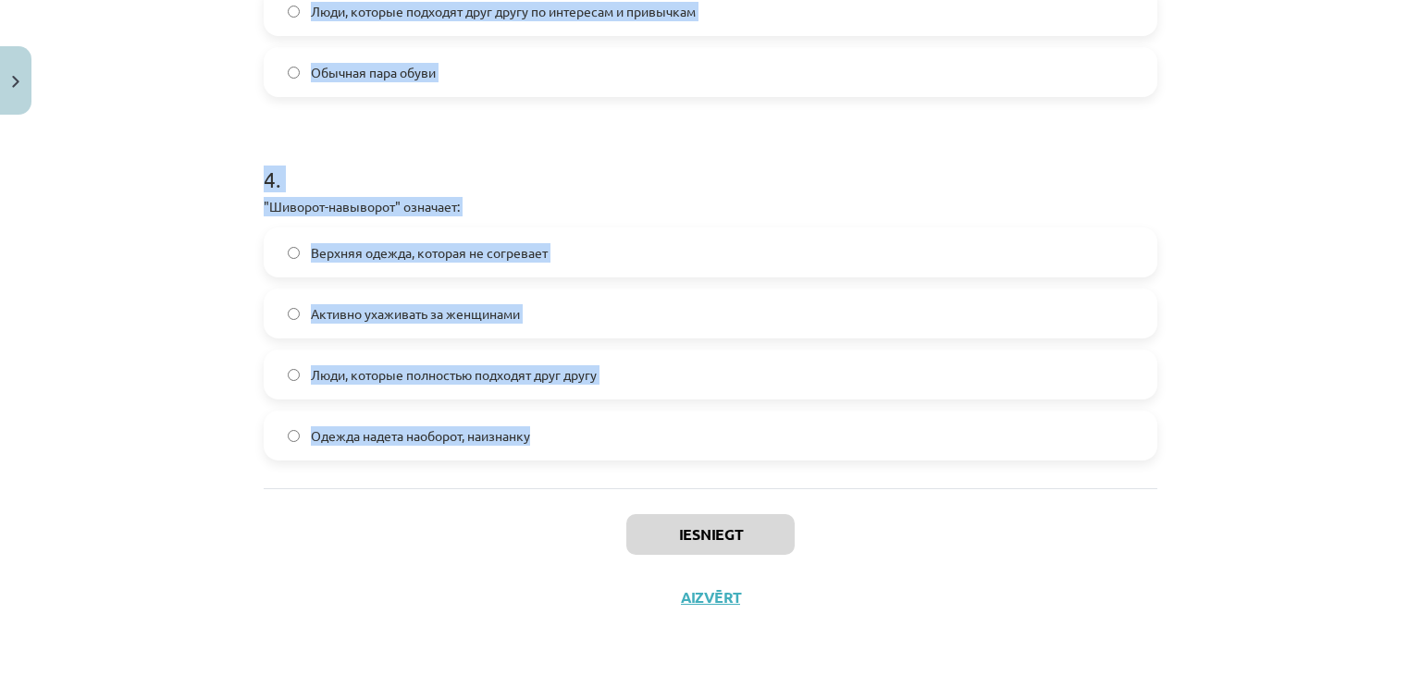
drag, startPoint x: 257, startPoint y: 362, endPoint x: 553, endPoint y: 441, distance: 306.5
copy form "1 . "Сапожник без сапог" означает: Люди, которые полностью подходят друг другу …"
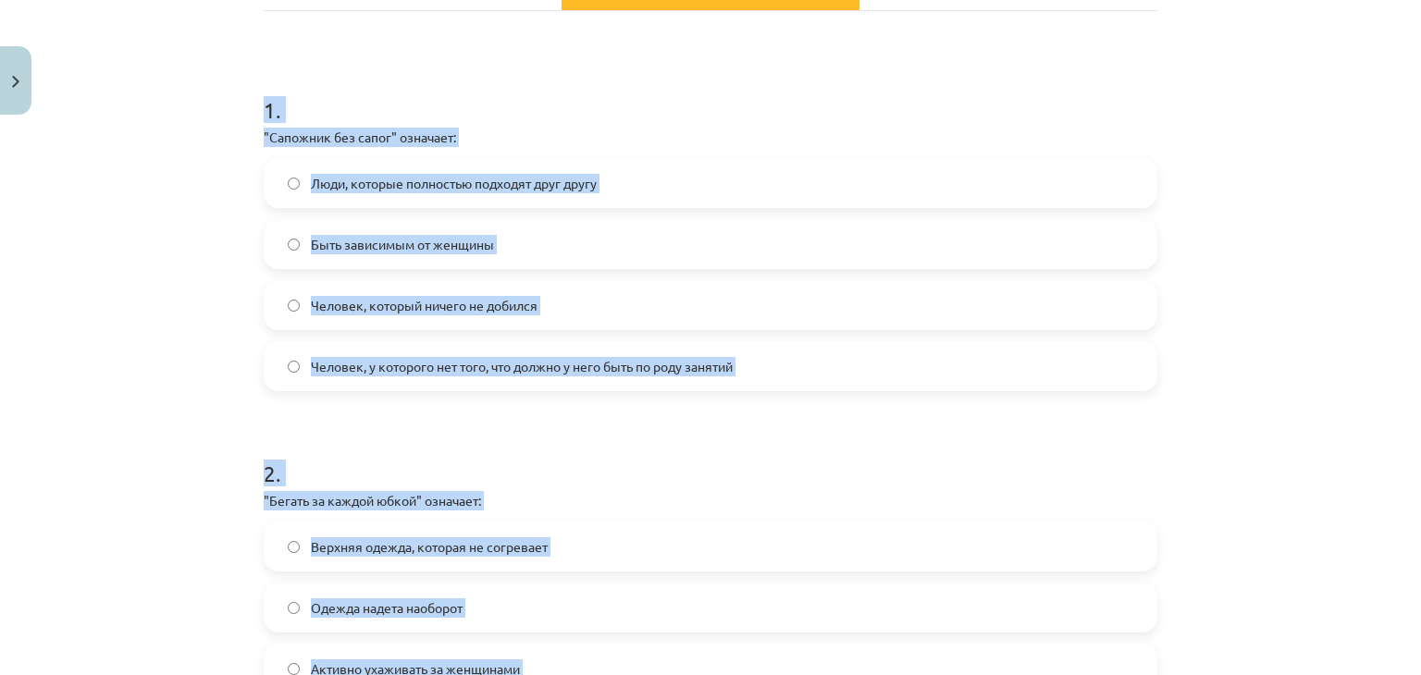
scroll to position [0, 0]
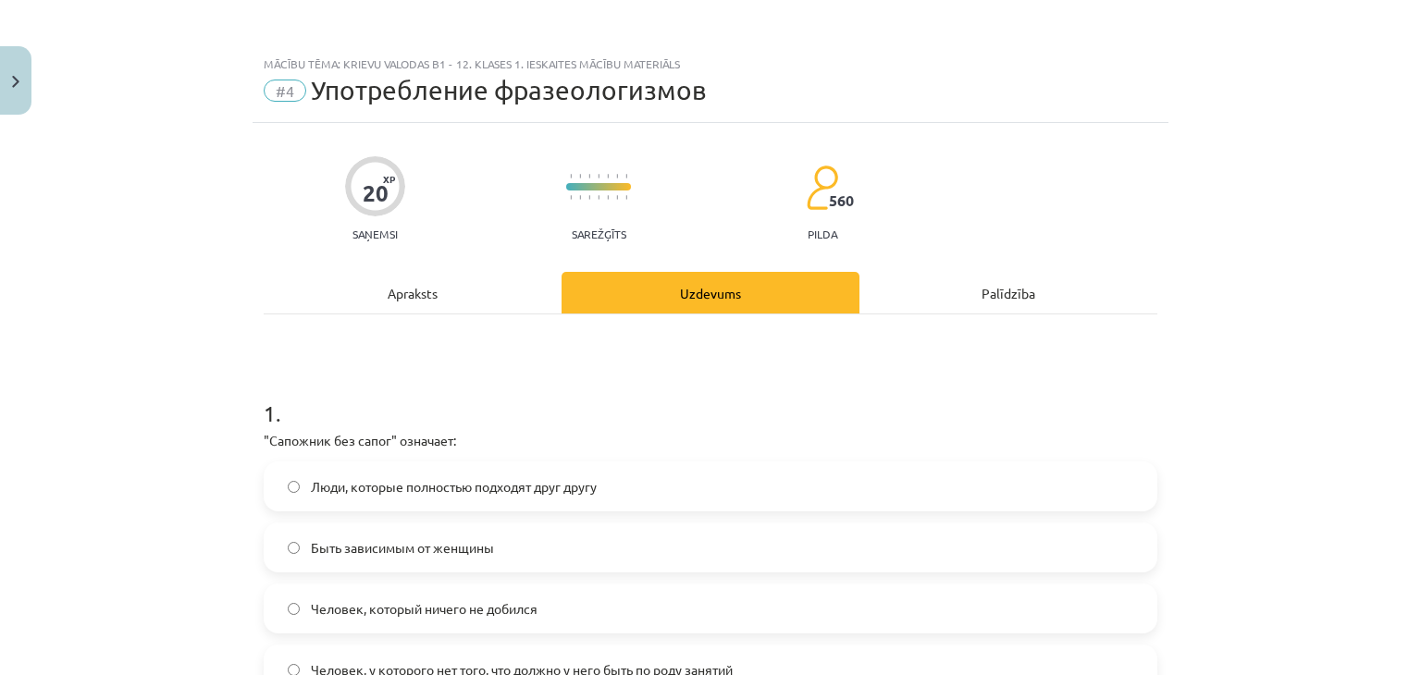
click at [1316, 206] on div "Mācību tēma: Krievu valodas b1 - 12. klases 1. ieskaites mācību materiāls #4 Уп…" at bounding box center [710, 337] width 1421 height 675
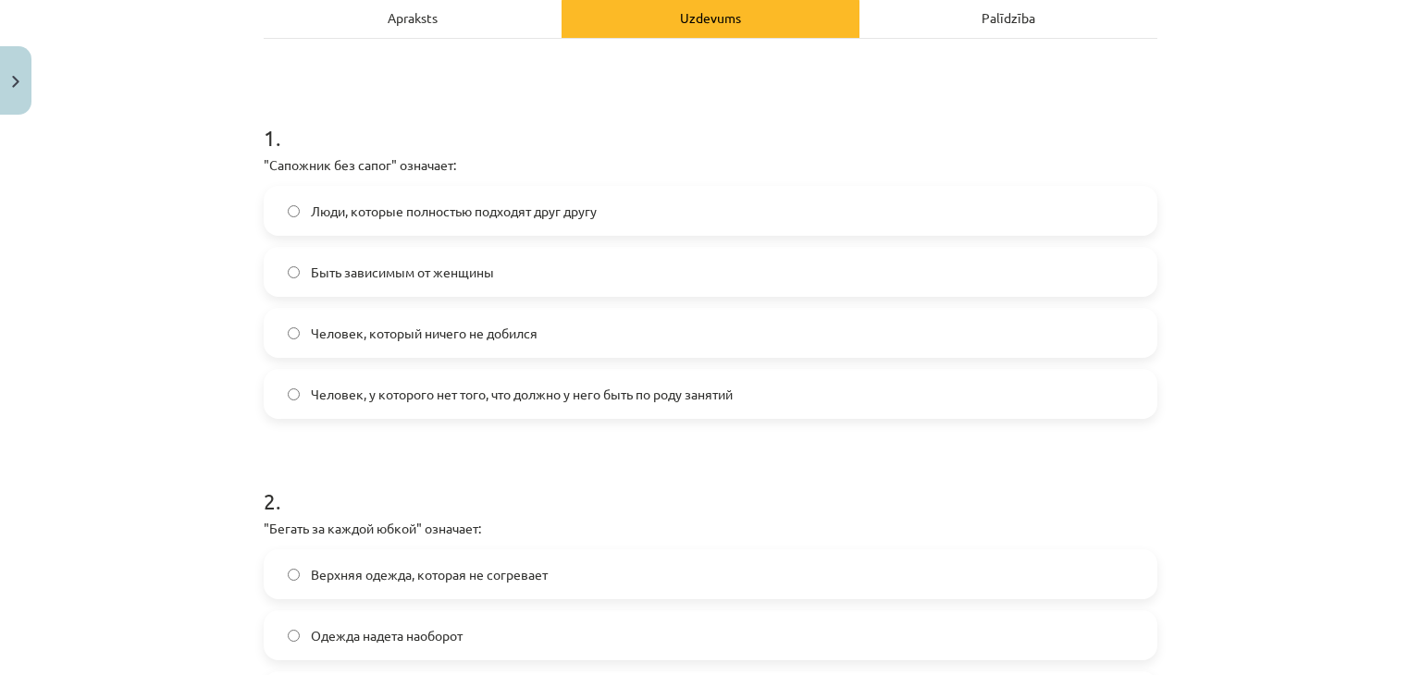
scroll to position [274, 0]
click at [486, 411] on label "Человек, у которого нет того, что должно у него быть по роду занятий" at bounding box center [710, 396] width 890 height 46
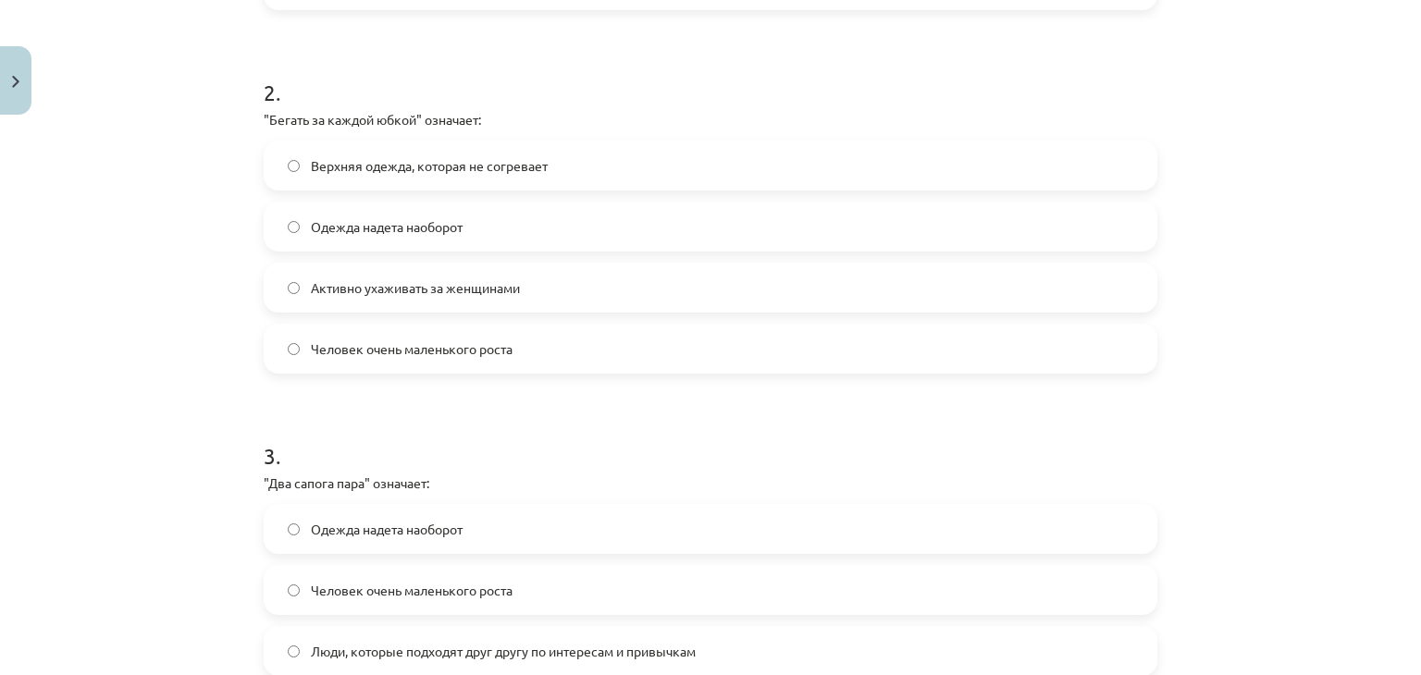
scroll to position [693, 0]
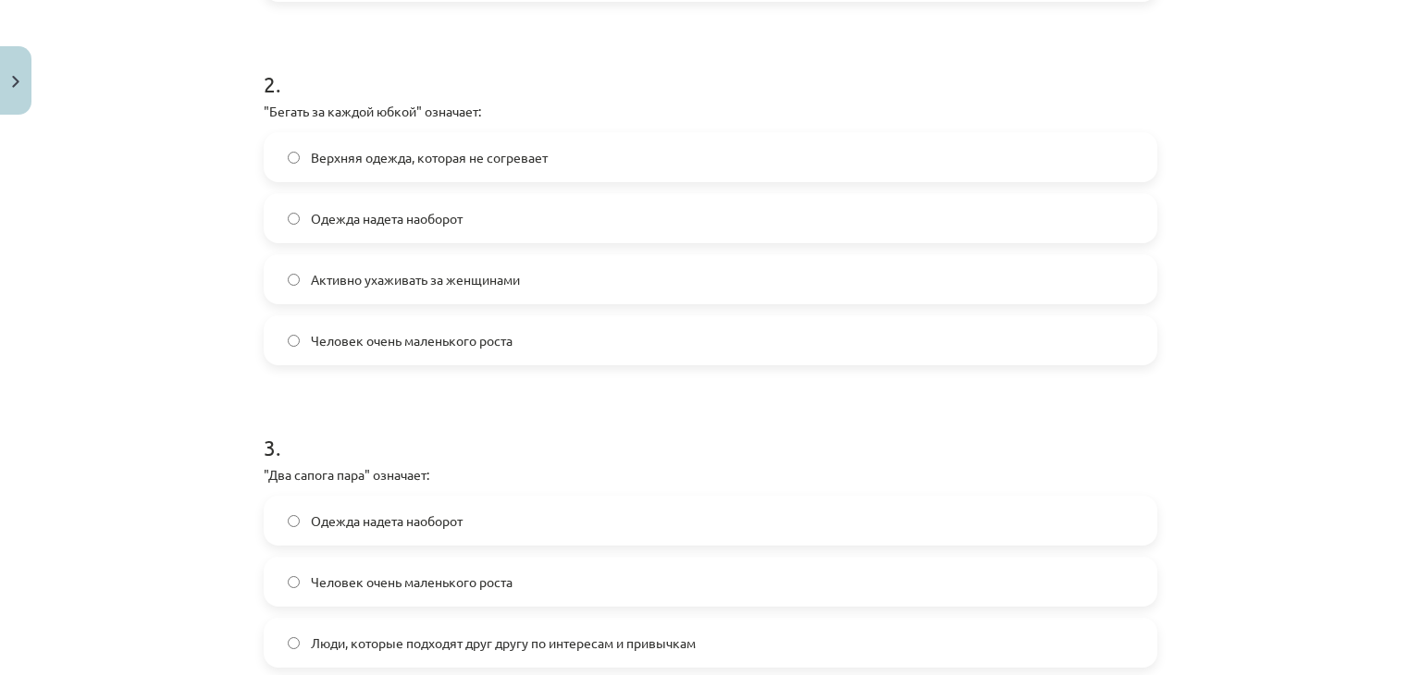
click at [388, 284] on span "Активно ухаживать за женщинами" at bounding box center [415, 279] width 209 height 19
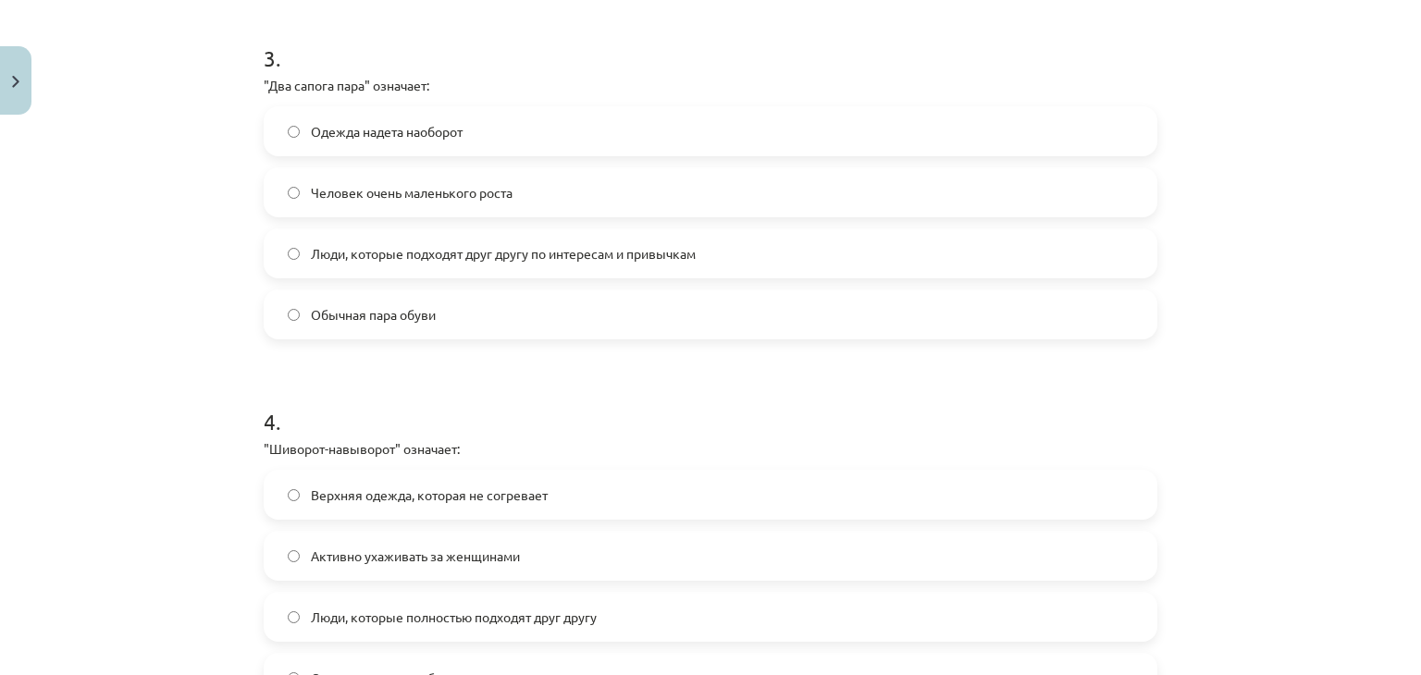
scroll to position [1106, 0]
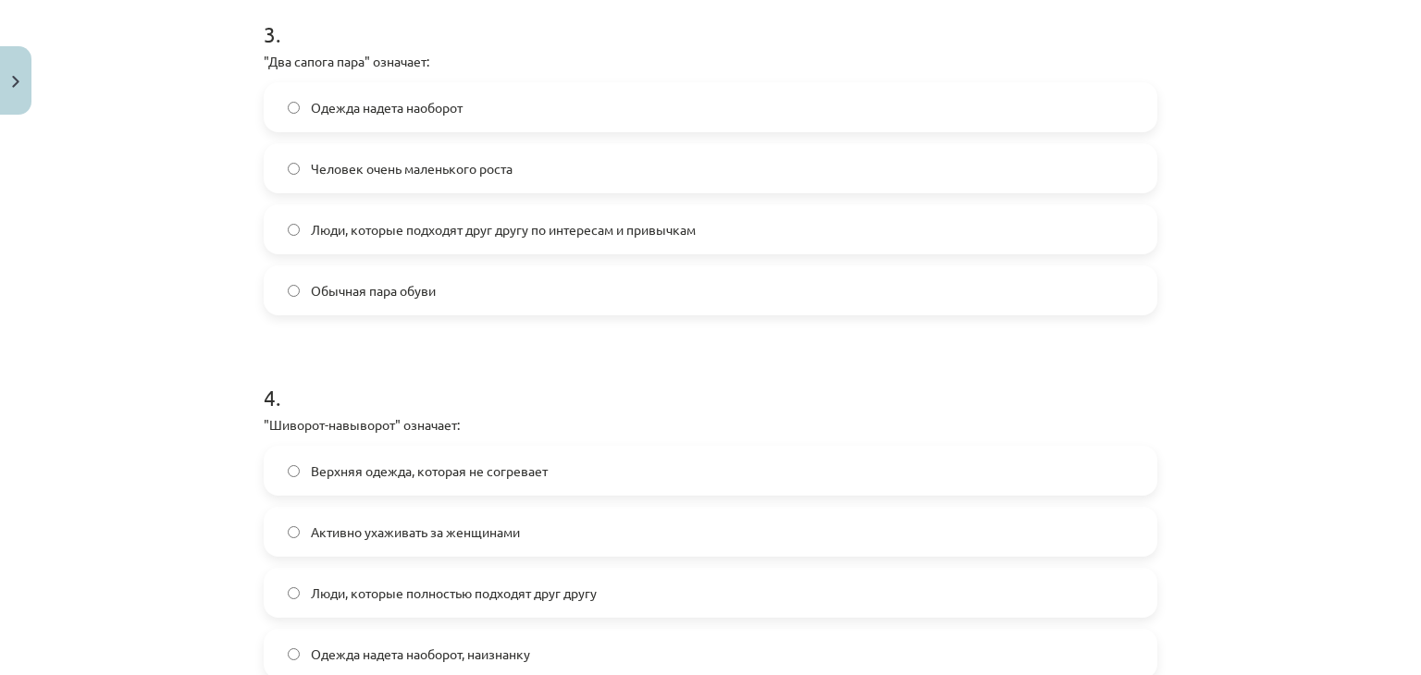
click at [376, 238] on span "Люди, которые подходят друг другу по интересам и привычкам" at bounding box center [503, 229] width 385 height 19
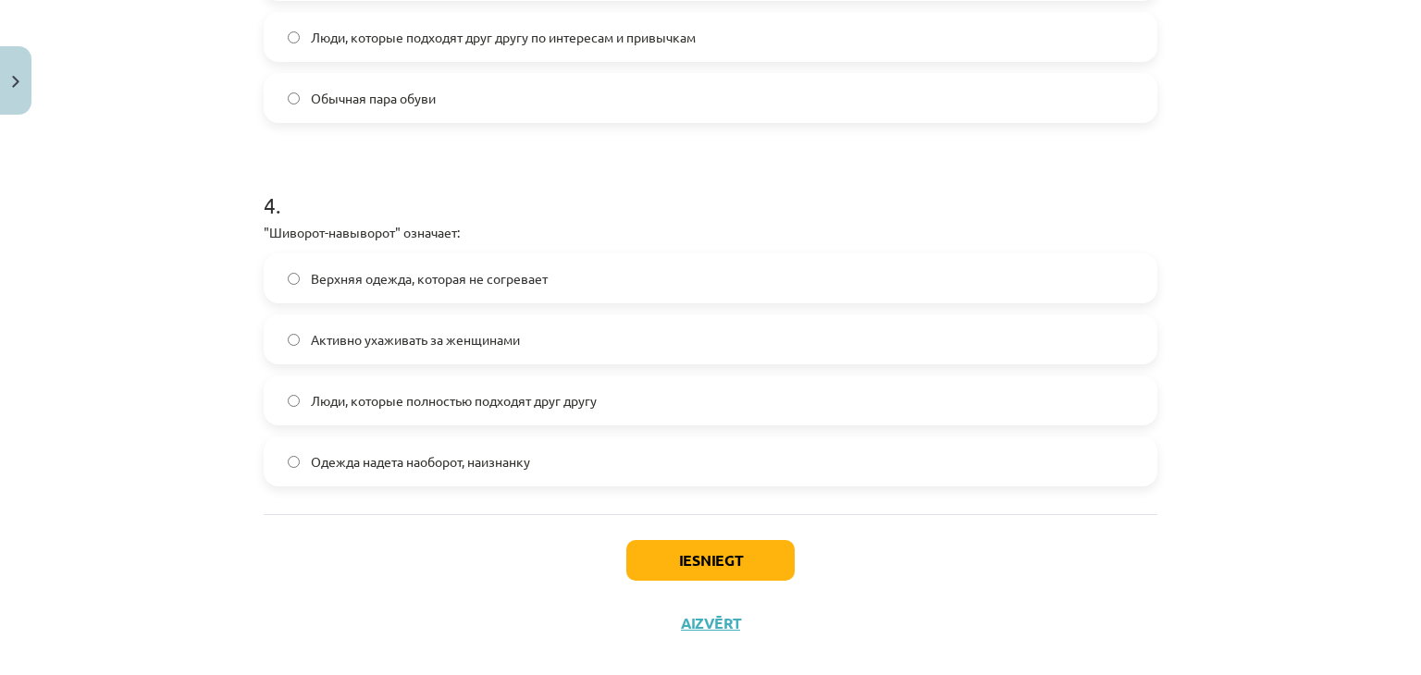
scroll to position [1324, 0]
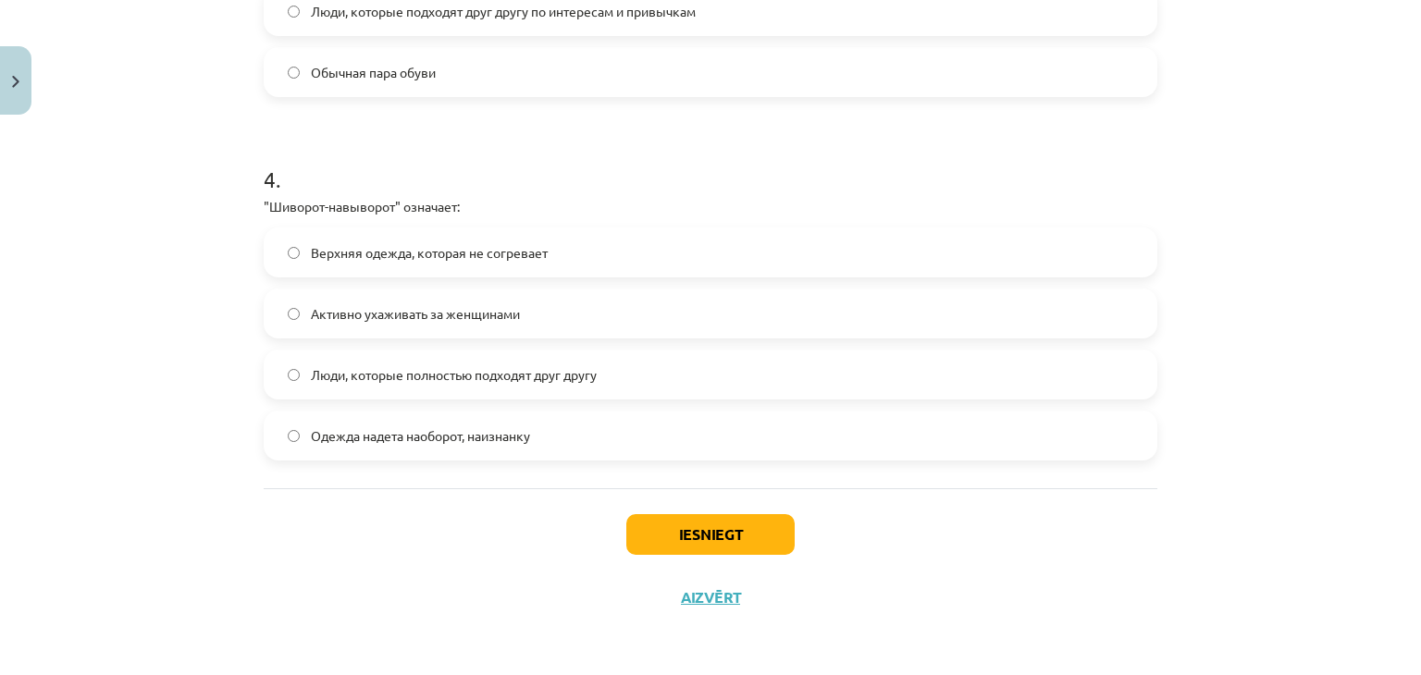
click at [322, 429] on span "Одежда надета наоборот, наизнанку" at bounding box center [420, 435] width 219 height 19
click at [699, 528] on button "Iesniegt" at bounding box center [710, 534] width 168 height 41
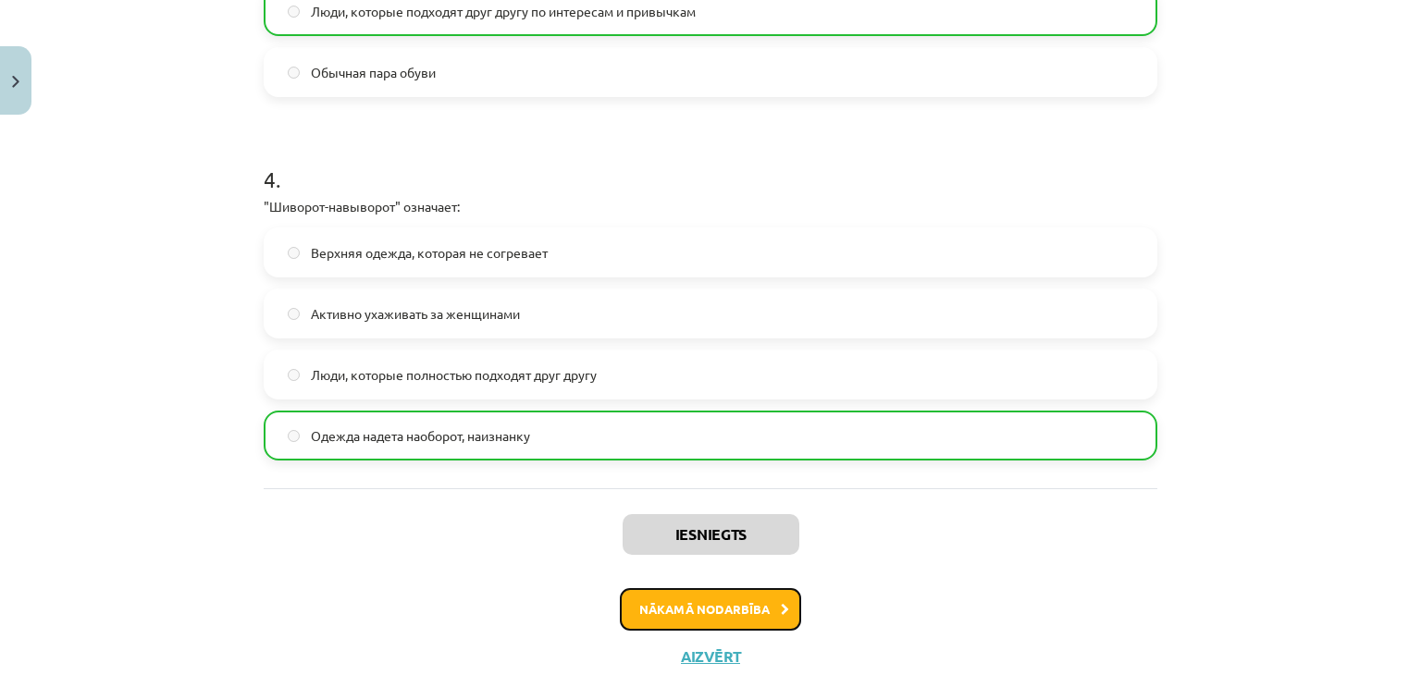
click at [673, 611] on button "Nākamā nodarbība" at bounding box center [710, 609] width 181 height 43
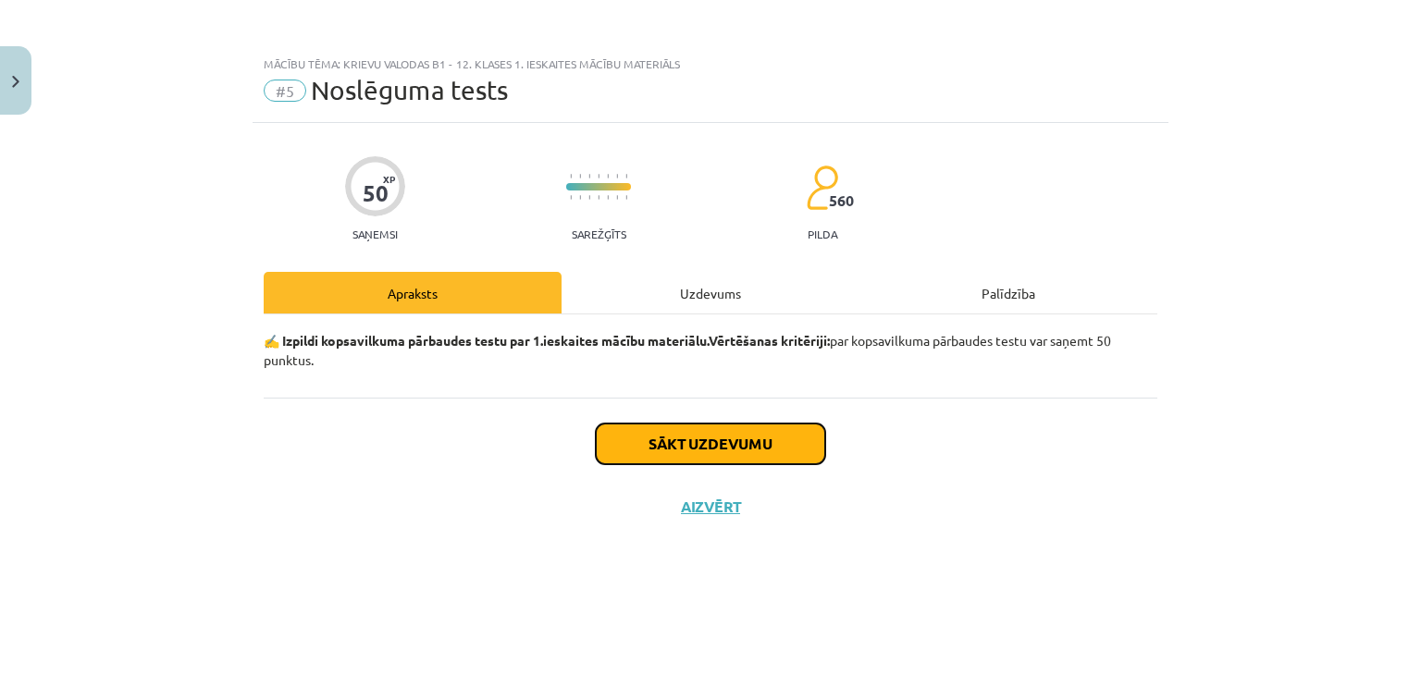
click at [647, 452] on button "Sākt uzdevumu" at bounding box center [710, 444] width 229 height 41
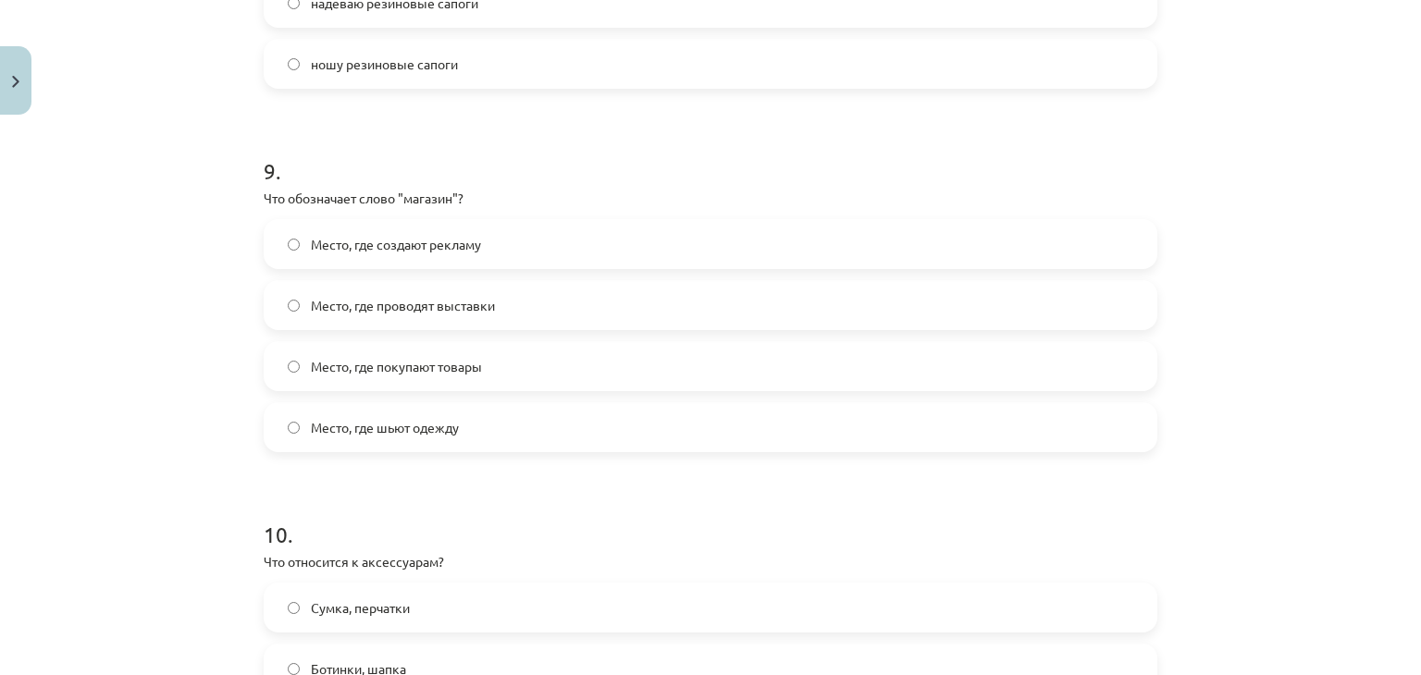
scroll to position [3505, 0]
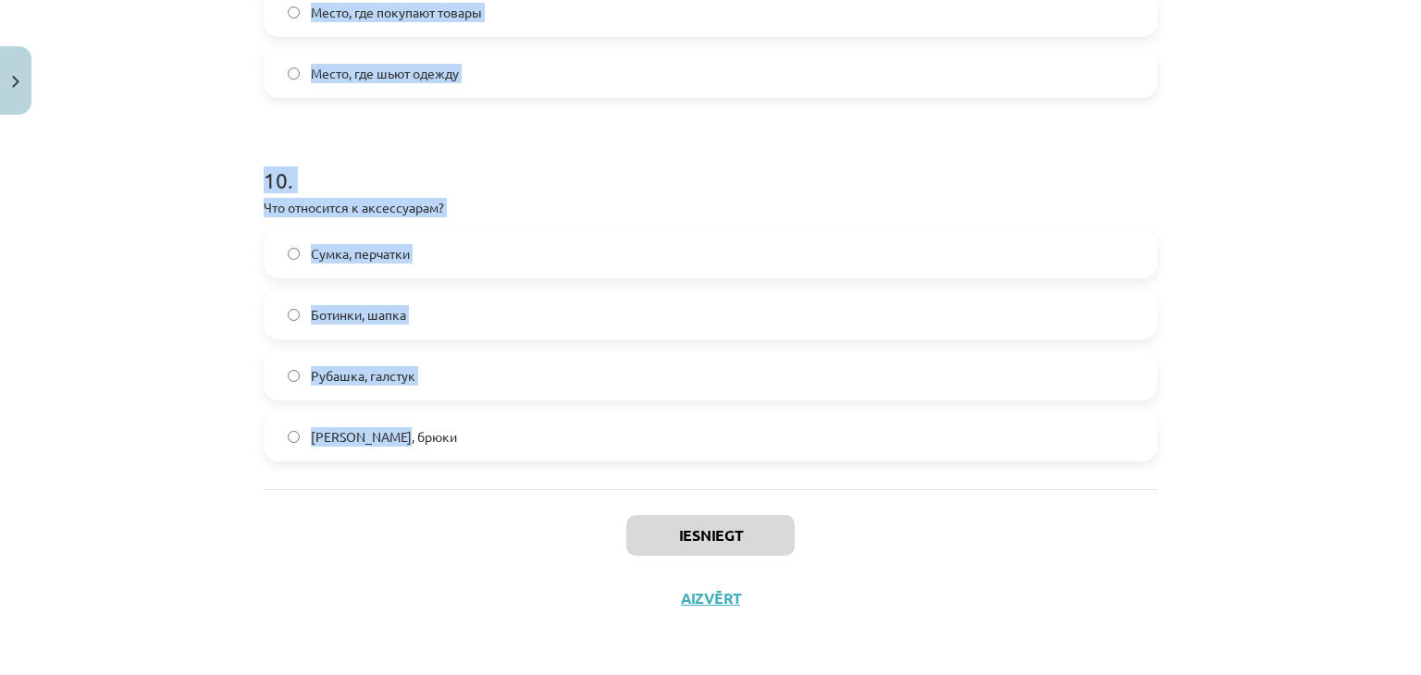
drag, startPoint x: 239, startPoint y: 420, endPoint x: 617, endPoint y: 478, distance: 382.8
click at [617, 478] on div "Mācību tēma: Krievu valodas b1 - 12. klases 1. ieskaites mācību materiāls #5 No…" at bounding box center [710, 337] width 1421 height 675
copy form "1 . На прогулки в лес наша семья ... (тёплые куртки). носит тёплые куртки надев…"
click at [760, 177] on h1 "10 ." at bounding box center [710, 163] width 893 height 57
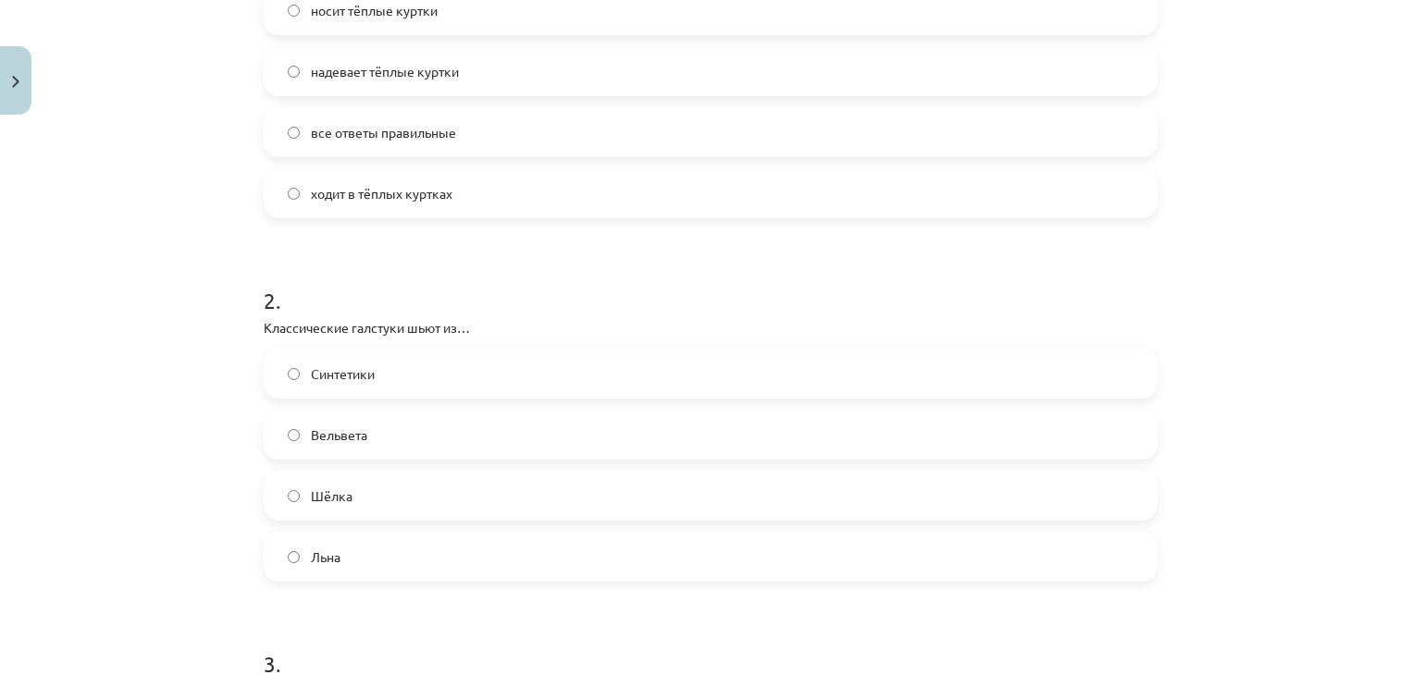
scroll to position [496, 0]
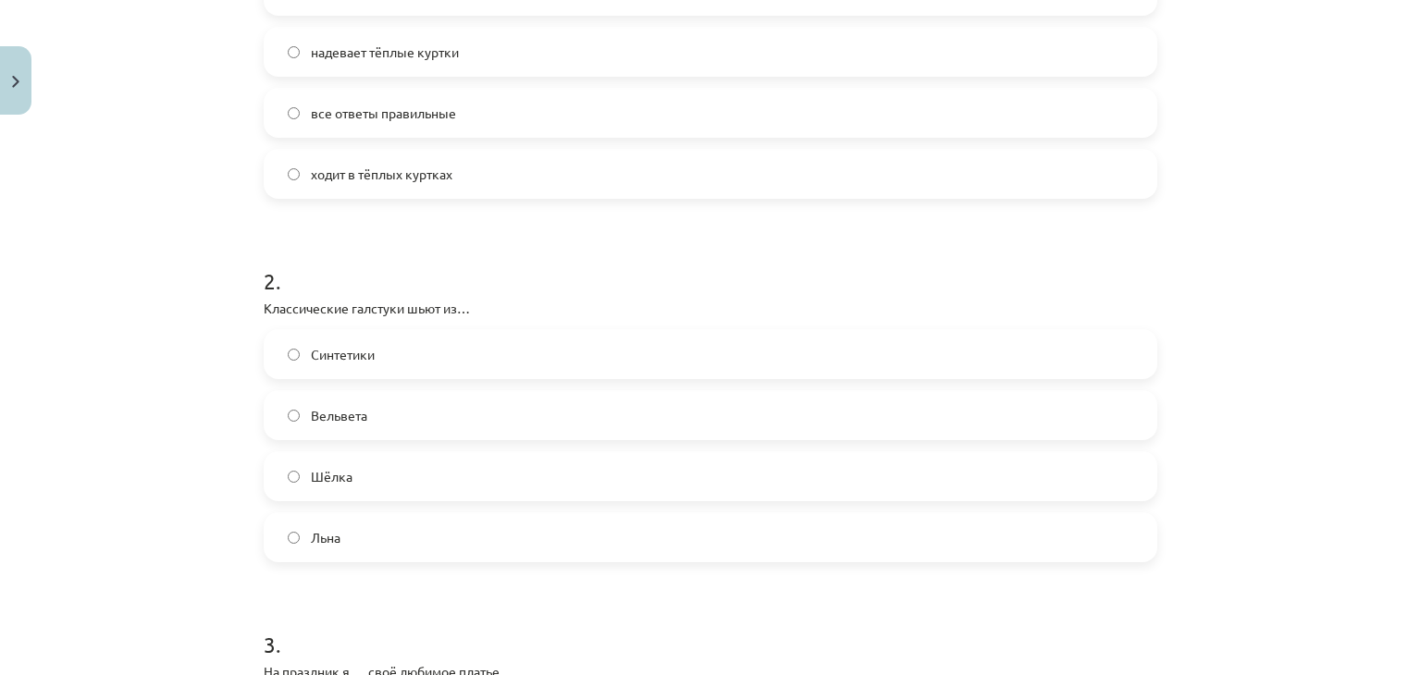
click at [439, 93] on label "все ответы правильные" at bounding box center [710, 113] width 890 height 46
click at [409, 493] on label "Шёлка" at bounding box center [710, 476] width 890 height 46
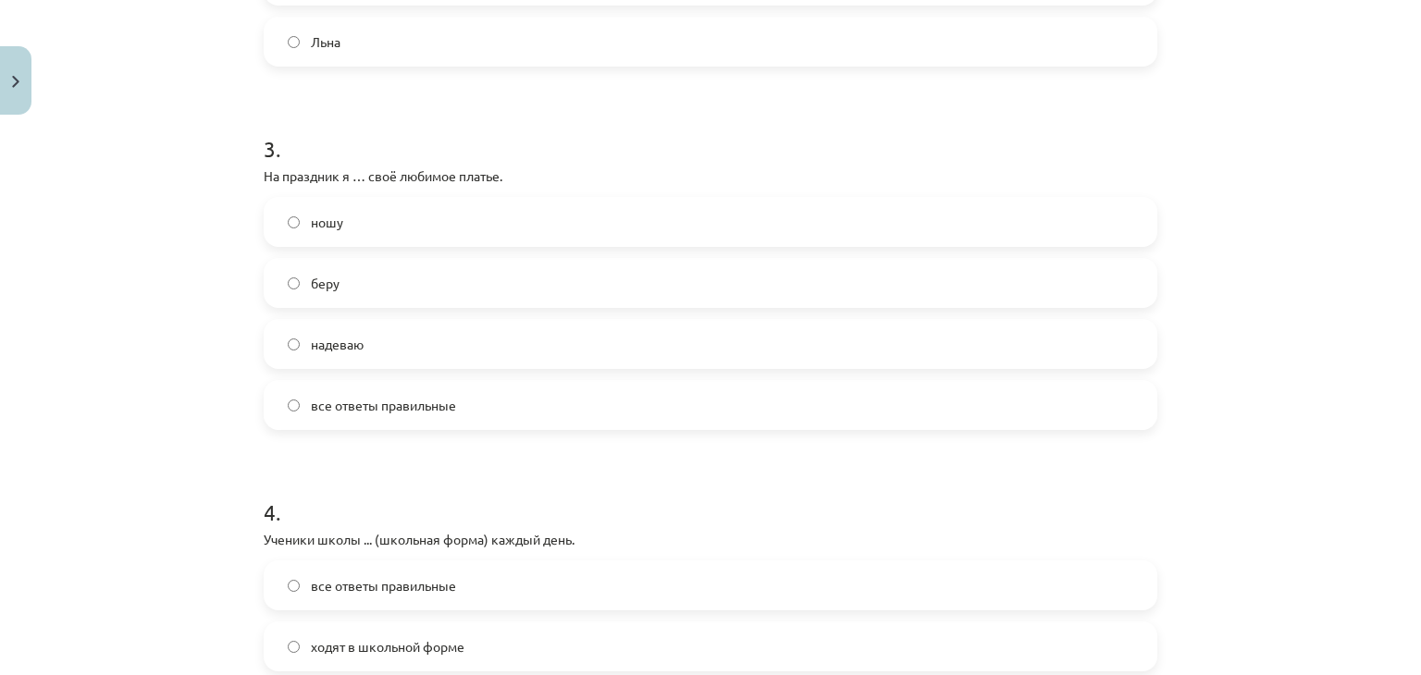
scroll to position [1050, 0]
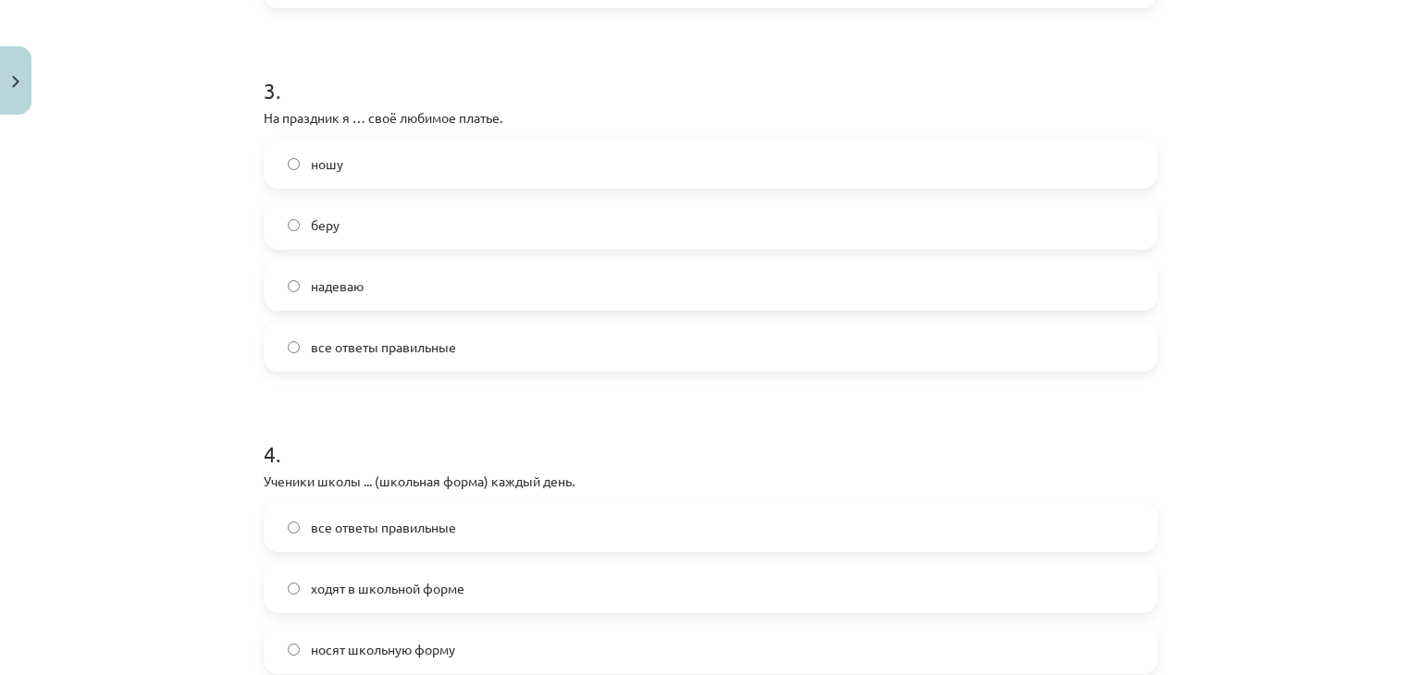
click at [320, 293] on span "надеваю" at bounding box center [337, 286] width 53 height 19
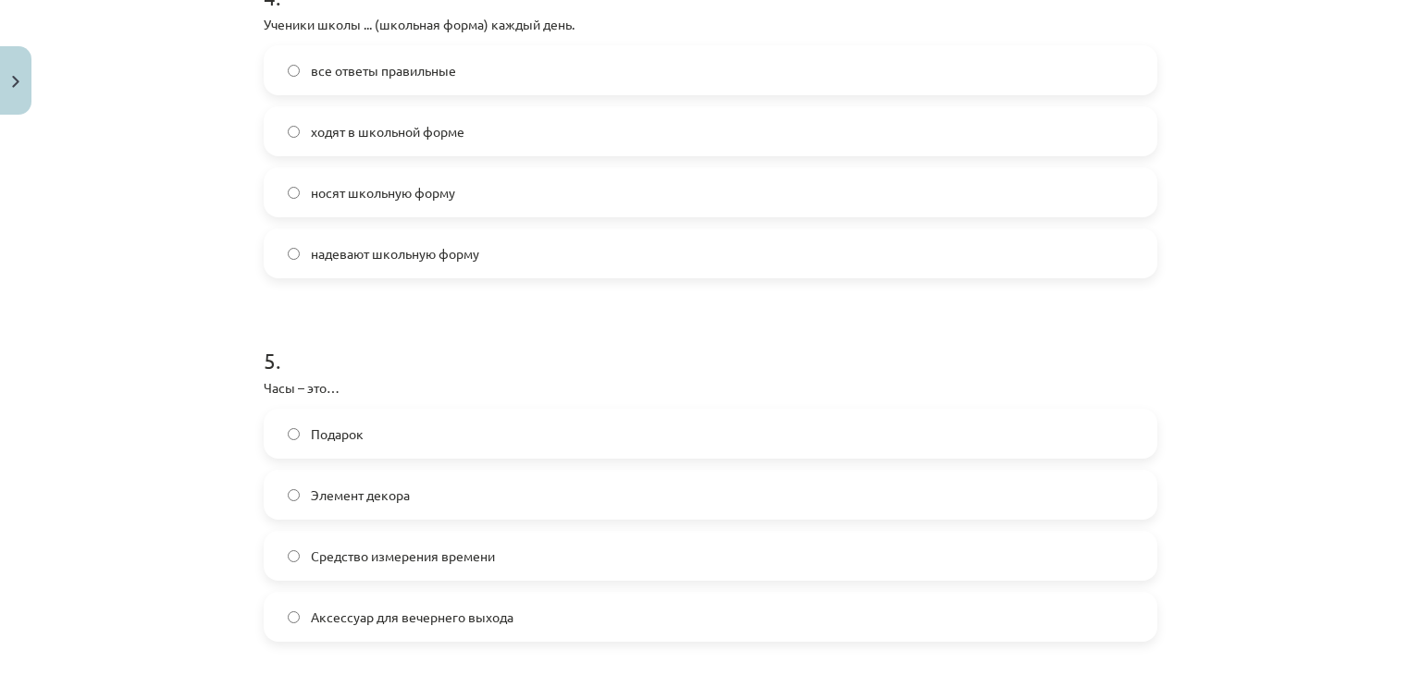
scroll to position [1512, 0]
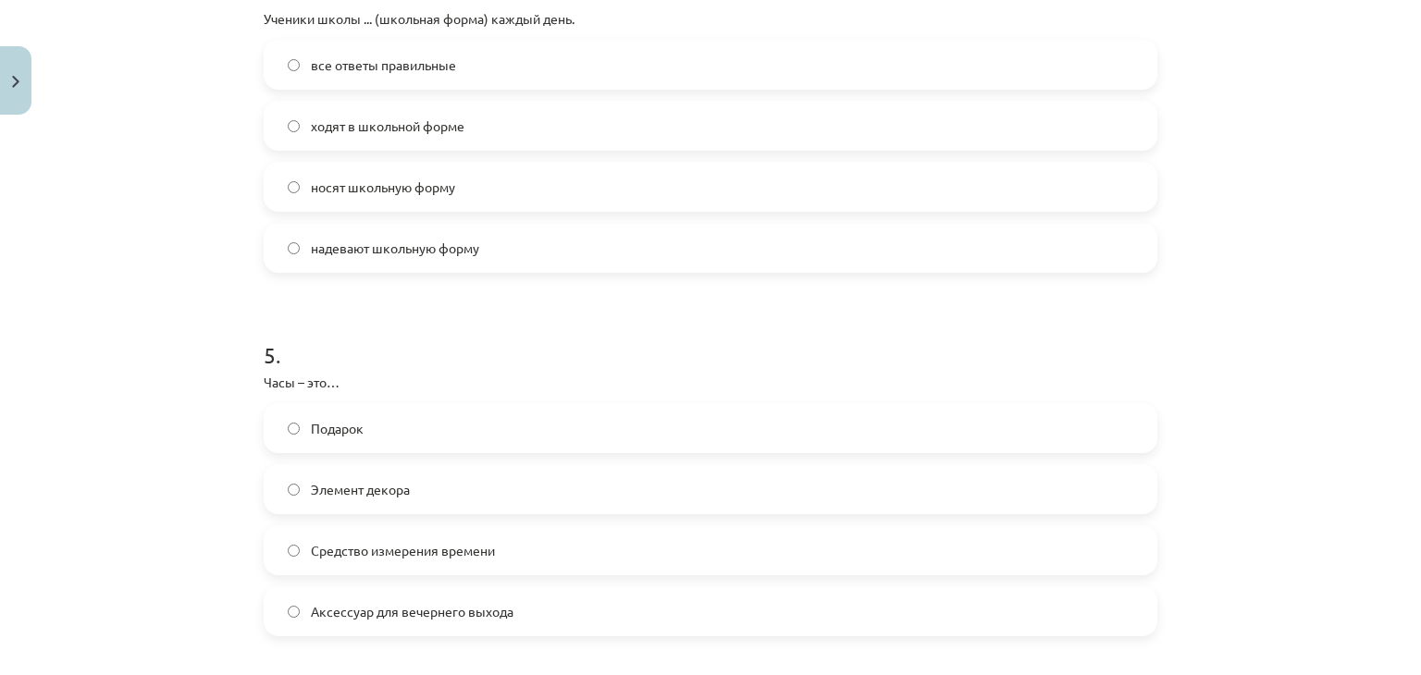
click at [332, 62] on span "все ответы правильные" at bounding box center [383, 64] width 145 height 19
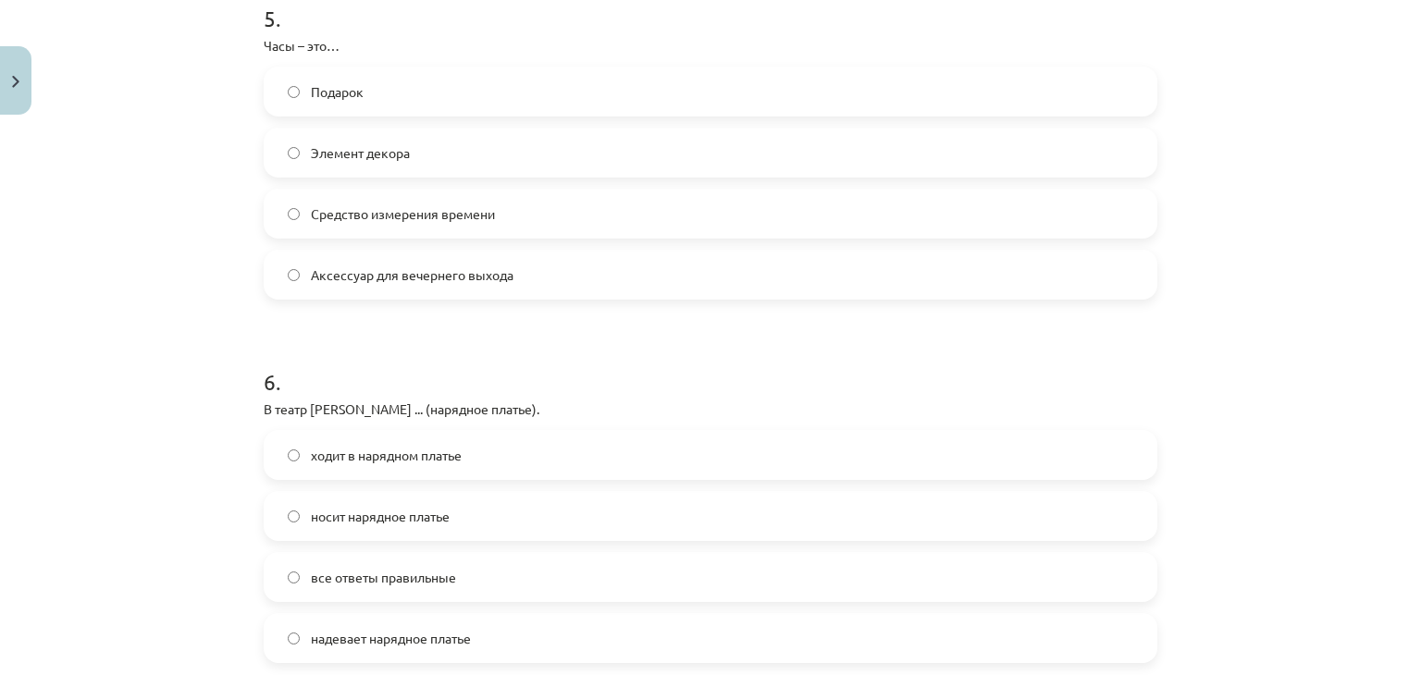
scroll to position [1883, 0]
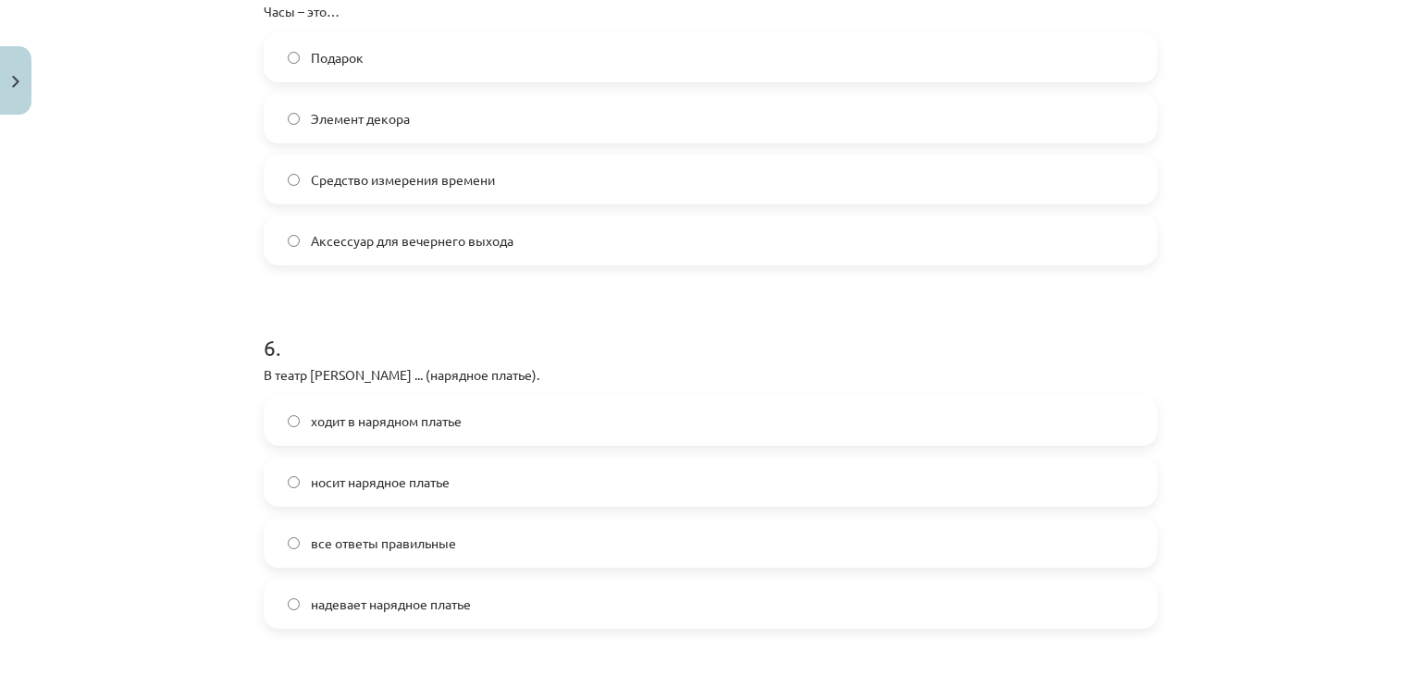
click at [373, 171] on span "Средство измерения времени" at bounding box center [403, 179] width 184 height 19
click at [394, 535] on span "все ответы правильные" at bounding box center [383, 543] width 145 height 19
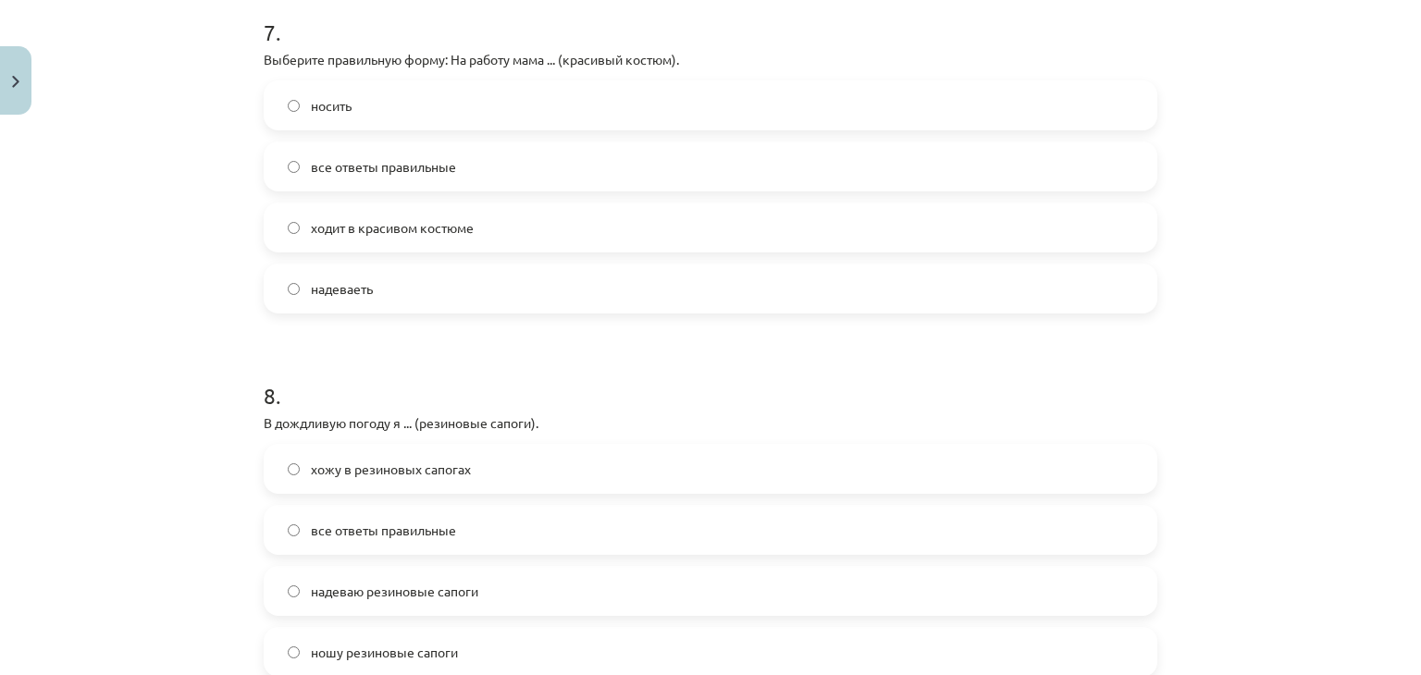
scroll to position [2568, 0]
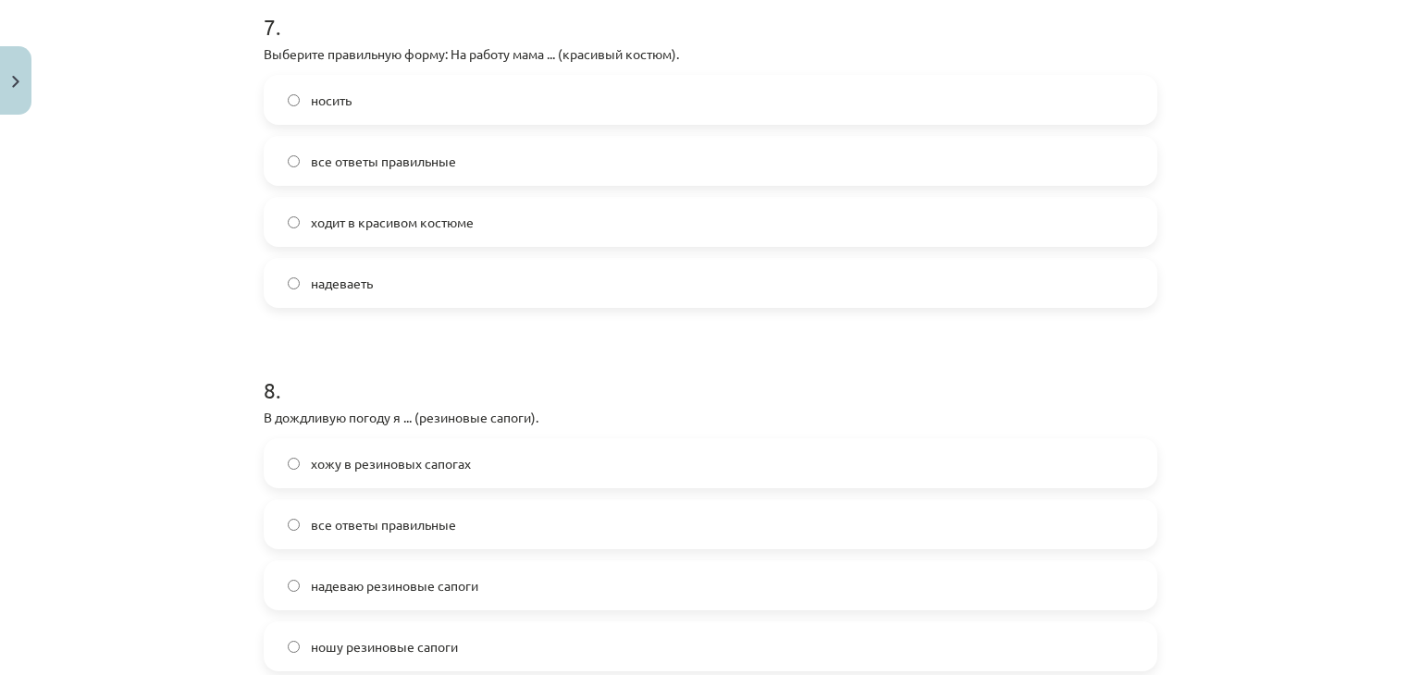
click at [331, 234] on label "ходит в красивом костюме" at bounding box center [710, 222] width 890 height 46
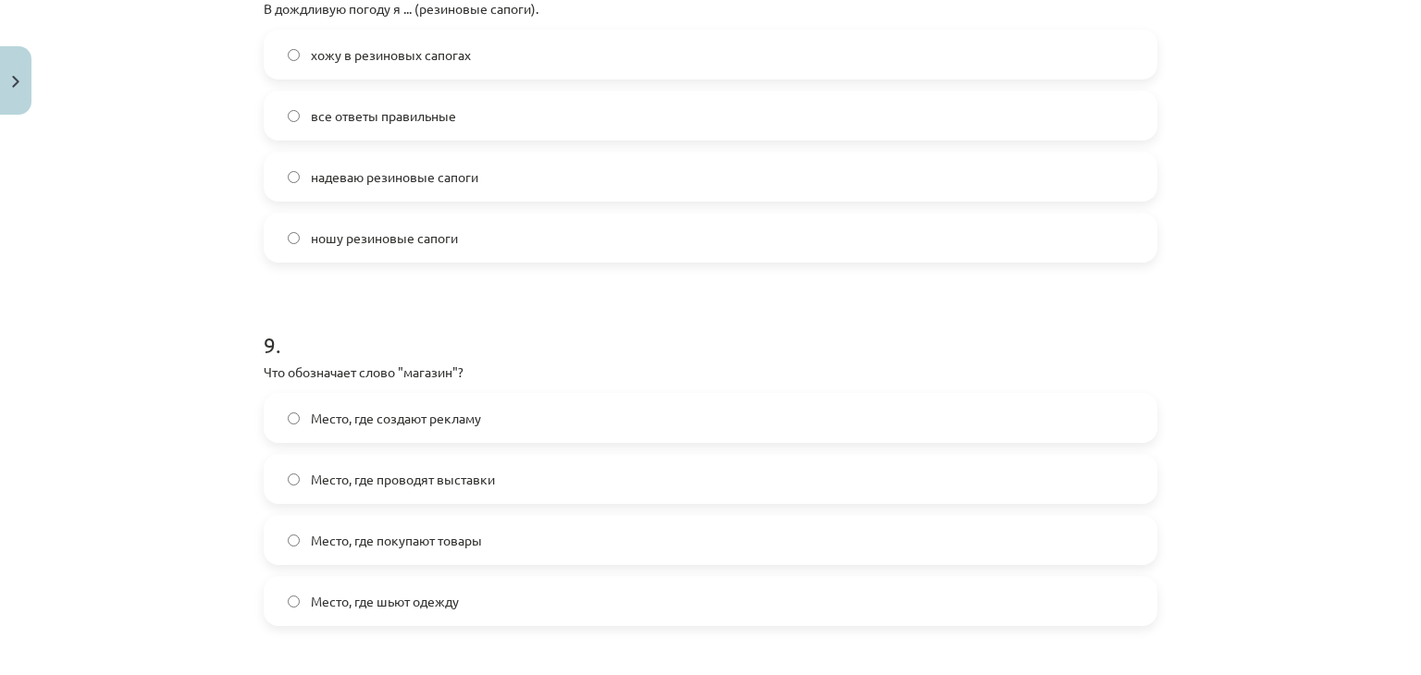
scroll to position [2986, 0]
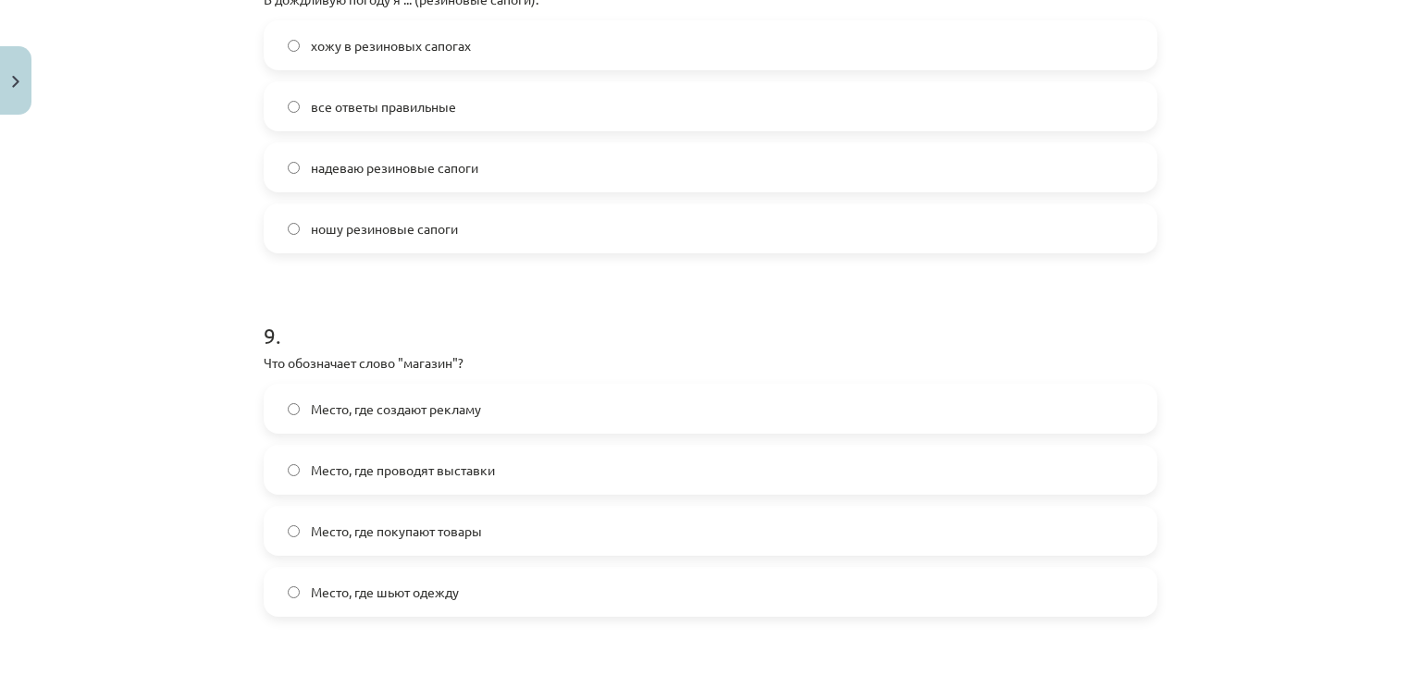
click at [499, 98] on label "все ответы правильные" at bounding box center [710, 106] width 890 height 46
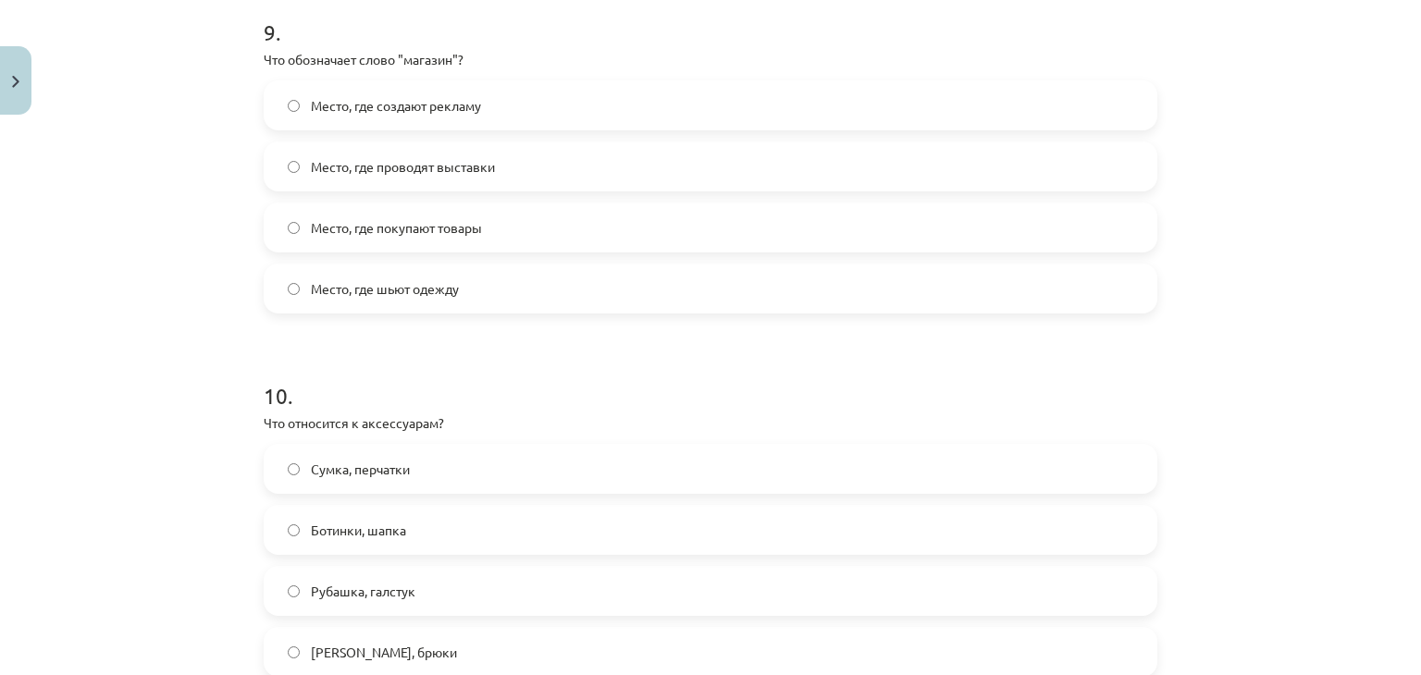
scroll to position [3294, 0]
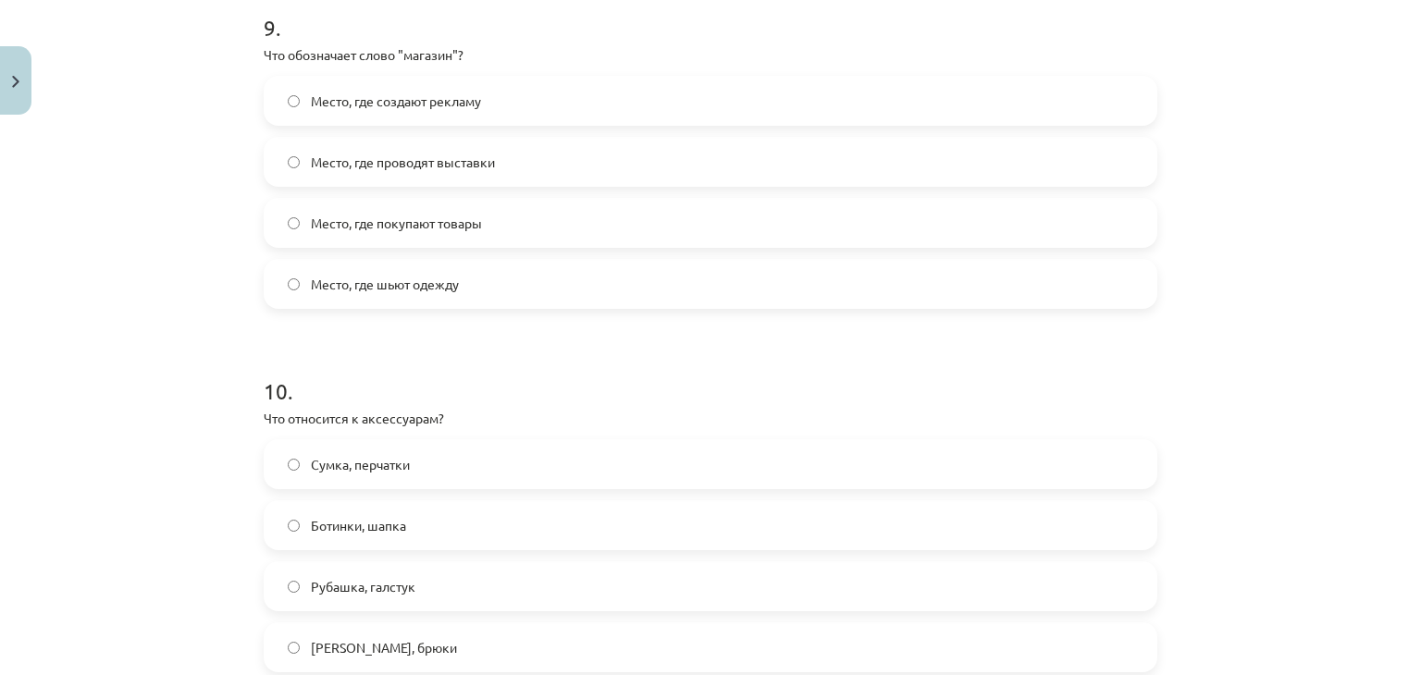
click at [311, 460] on span "Сумка, перчатки" at bounding box center [360, 464] width 99 height 19
click at [440, 201] on label "Место, где покупают товары" at bounding box center [710, 223] width 890 height 46
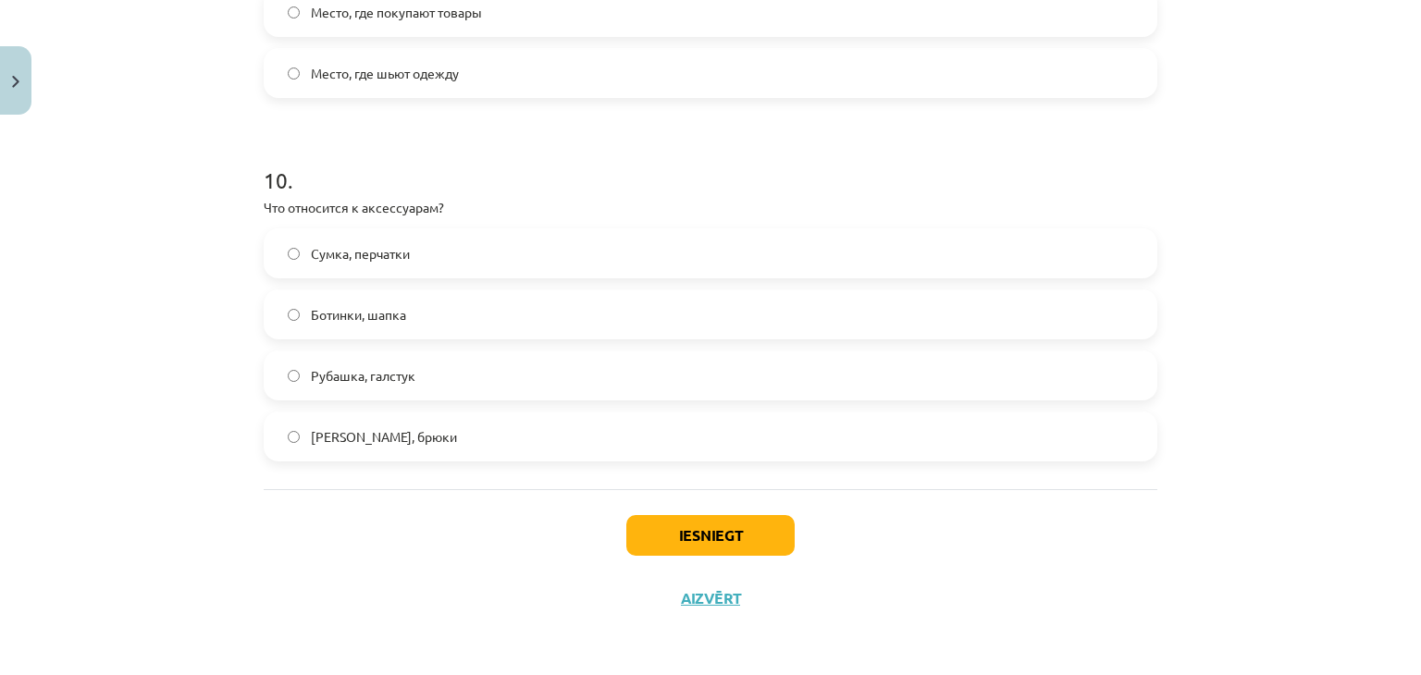
drag, startPoint x: 657, startPoint y: 512, endPoint x: 657, endPoint y: 534, distance: 21.3
click at [657, 534] on div "Iesniegt Aizvērt" at bounding box center [710, 553] width 893 height 129
click at [657, 534] on button "Iesniegt" at bounding box center [710, 535] width 168 height 41
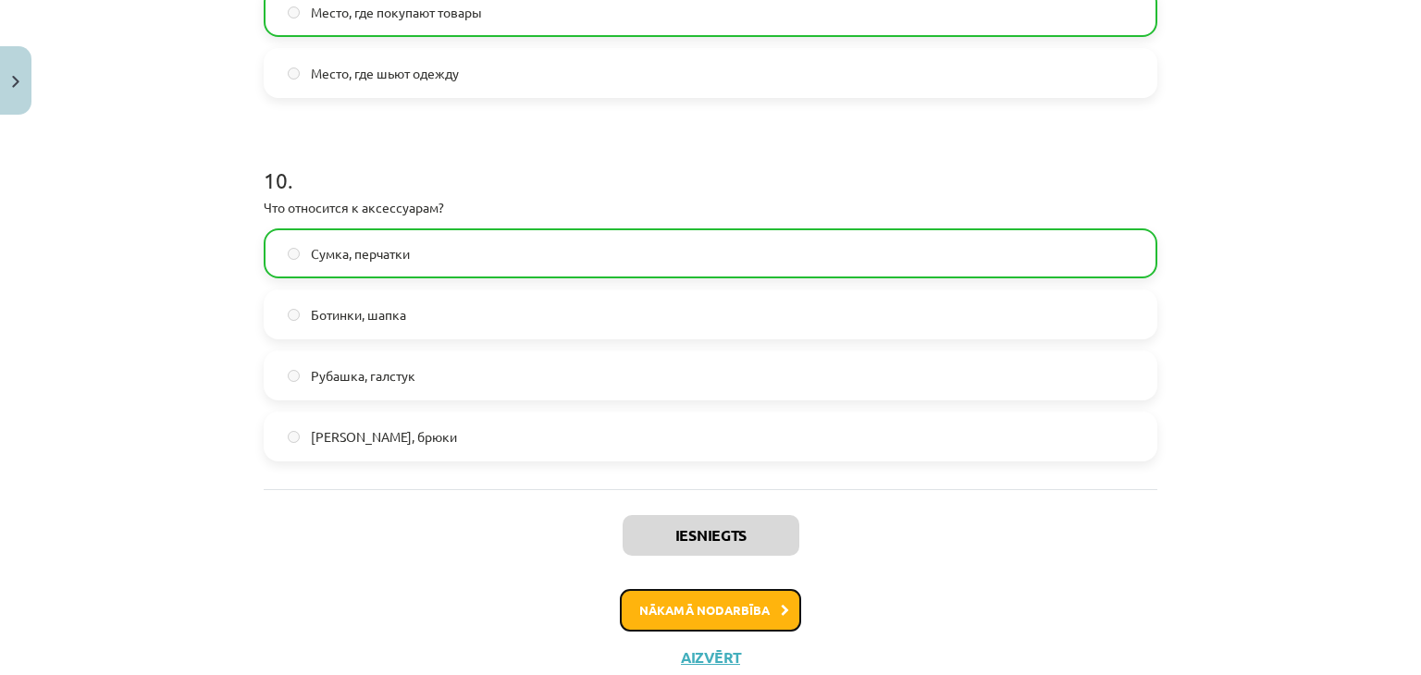
click at [643, 601] on button "Nākamā nodarbība" at bounding box center [710, 610] width 181 height 43
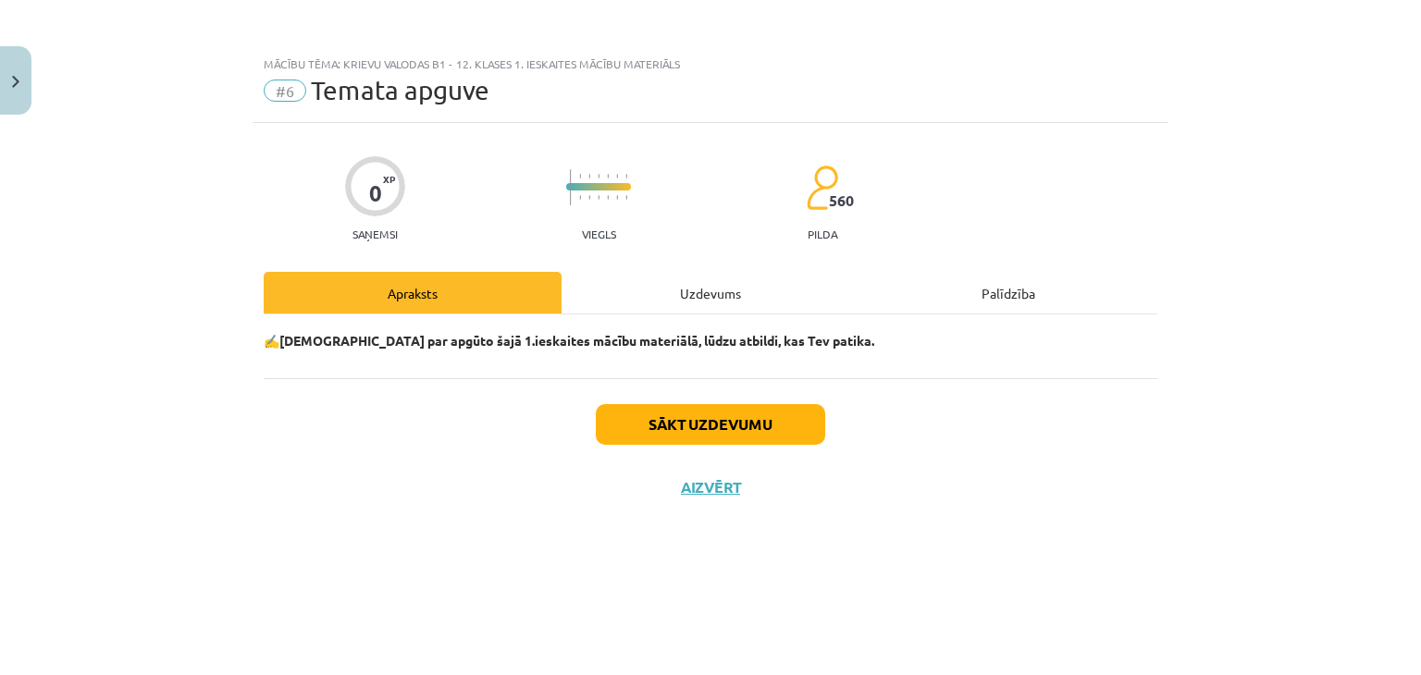
scroll to position [0, 0]
click at [693, 422] on button "Sākt uzdevumu" at bounding box center [710, 424] width 229 height 41
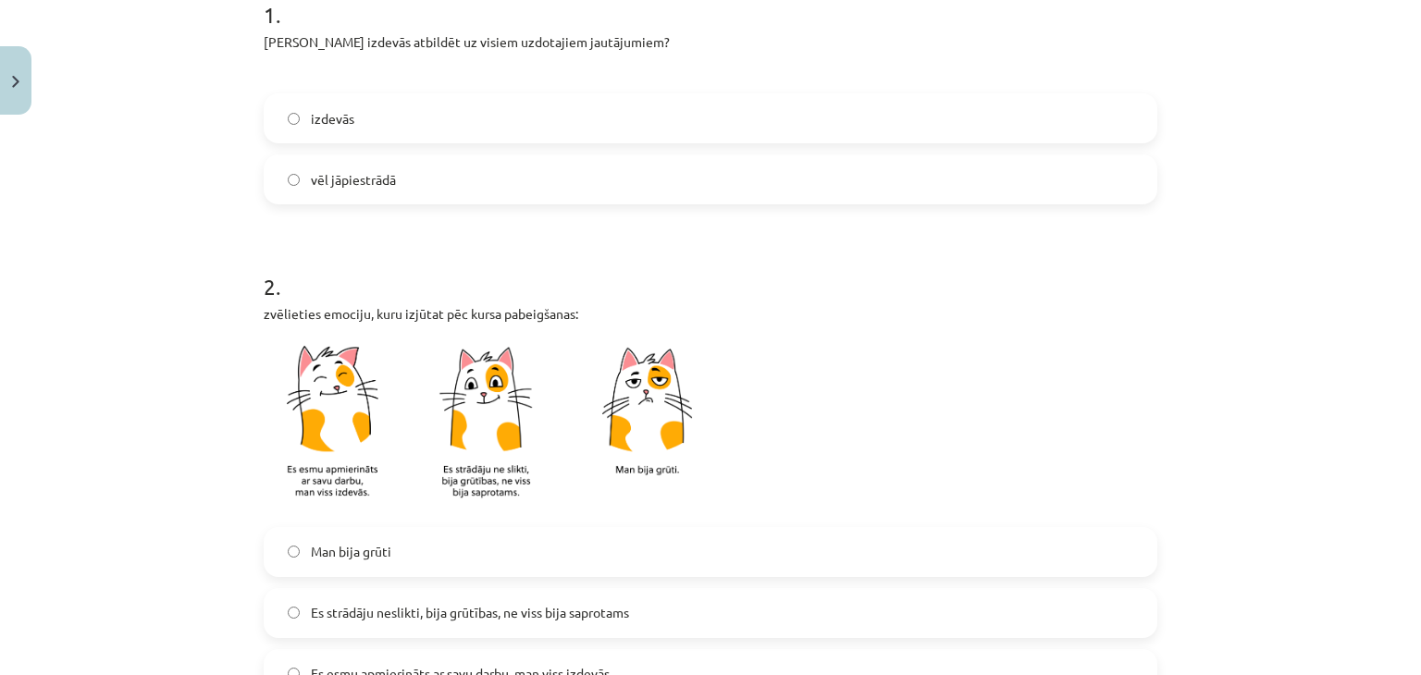
scroll to position [393, 0]
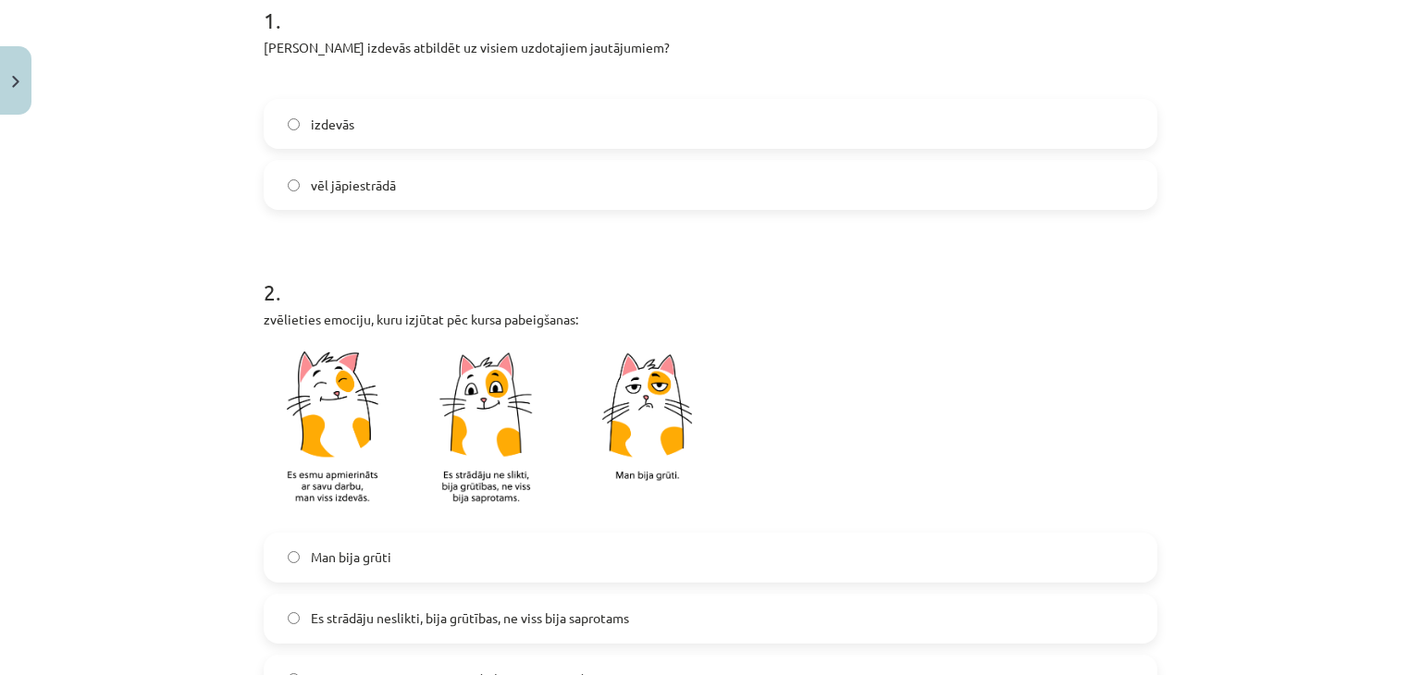
click at [340, 180] on span "vēl jāpiestrādā" at bounding box center [353, 185] width 85 height 19
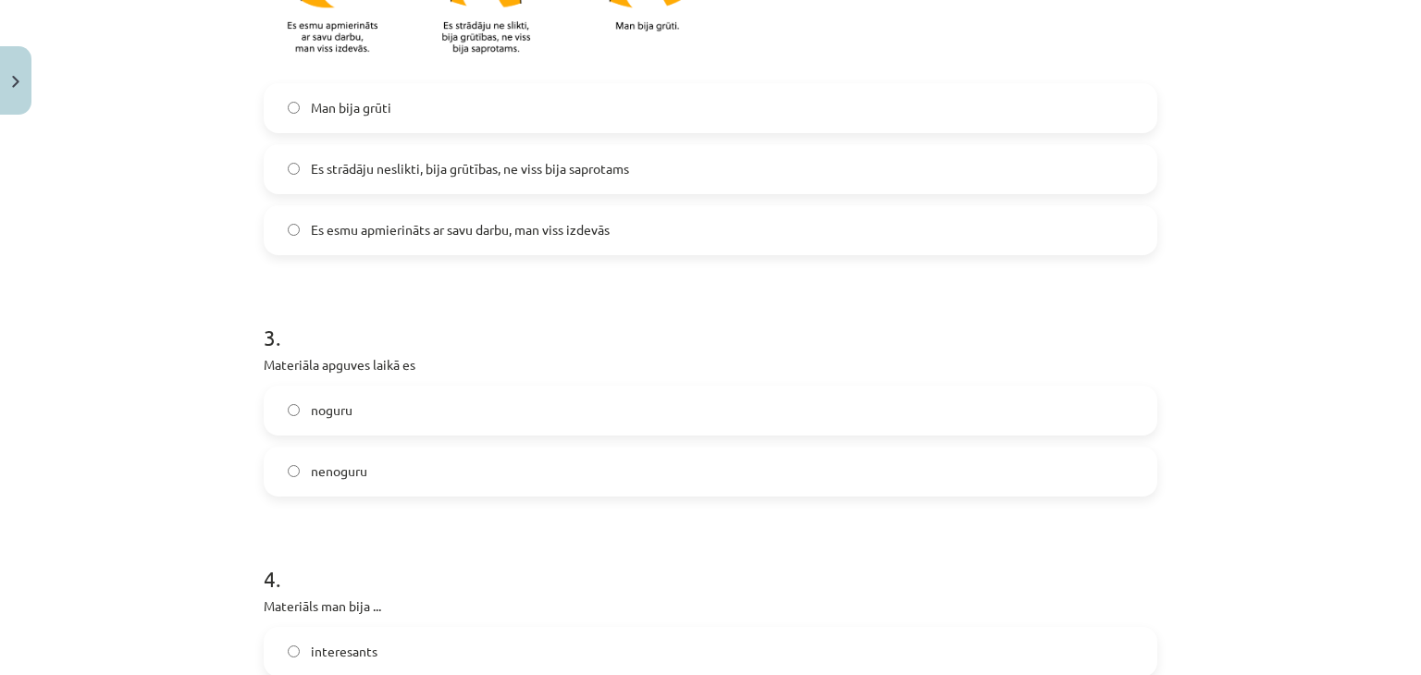
scroll to position [843, 0]
click at [492, 160] on span "Es strādāju neslikti, bija grūtības, ne viss bija saprotams" at bounding box center [470, 168] width 318 height 19
click at [411, 419] on label "noguru" at bounding box center [710, 411] width 890 height 46
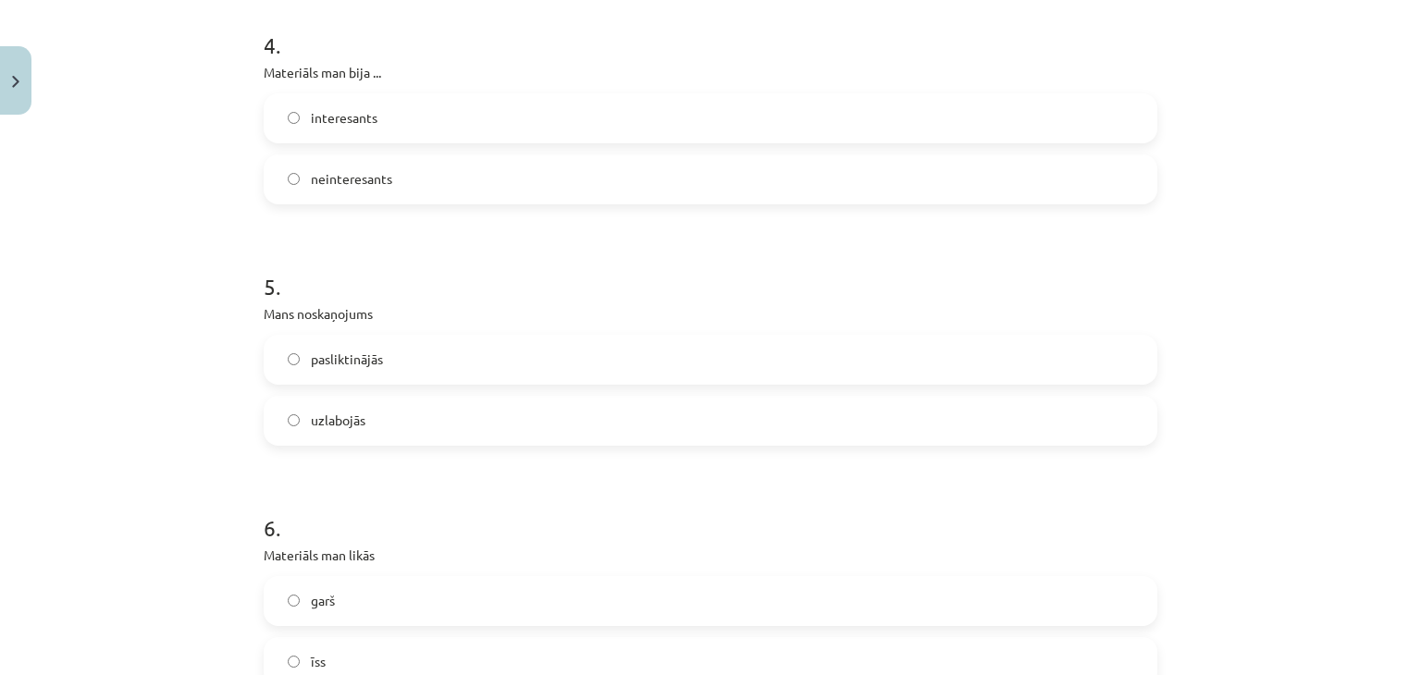
scroll to position [1395, 0]
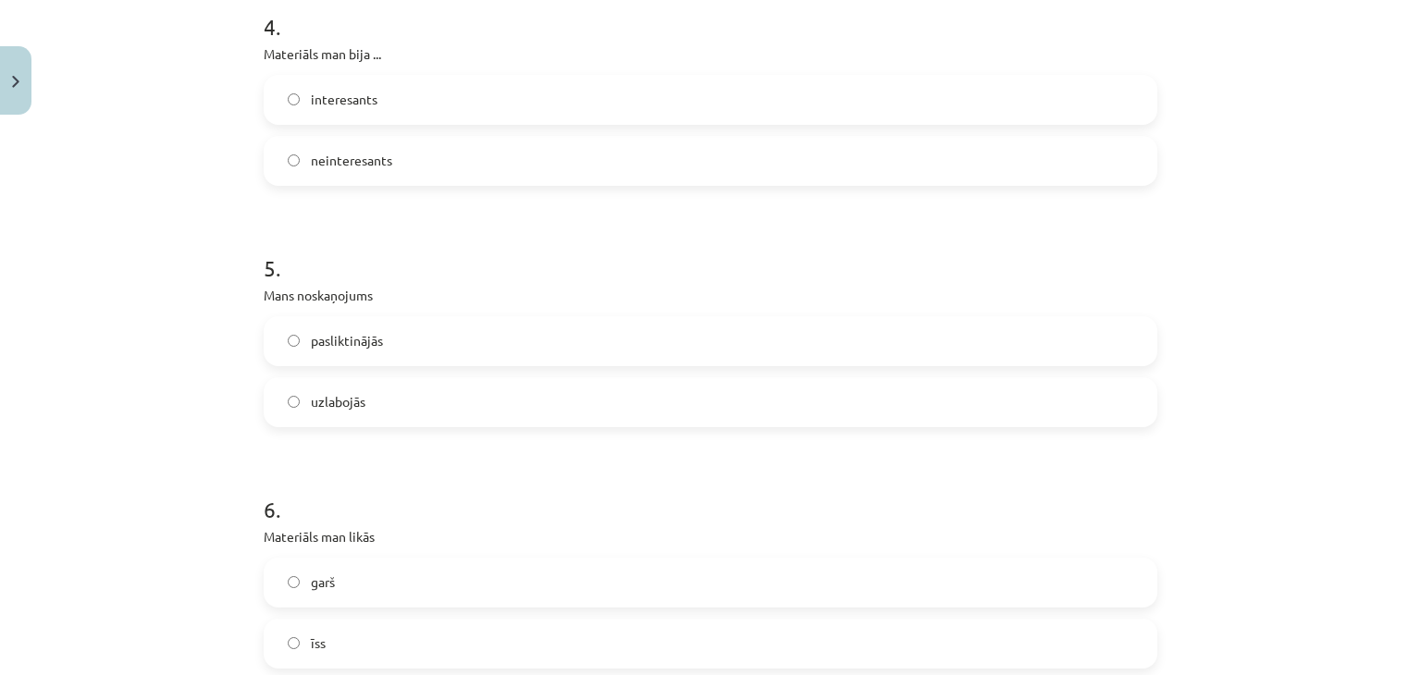
click at [409, 349] on label "pasliktinājās" at bounding box center [710, 341] width 890 height 46
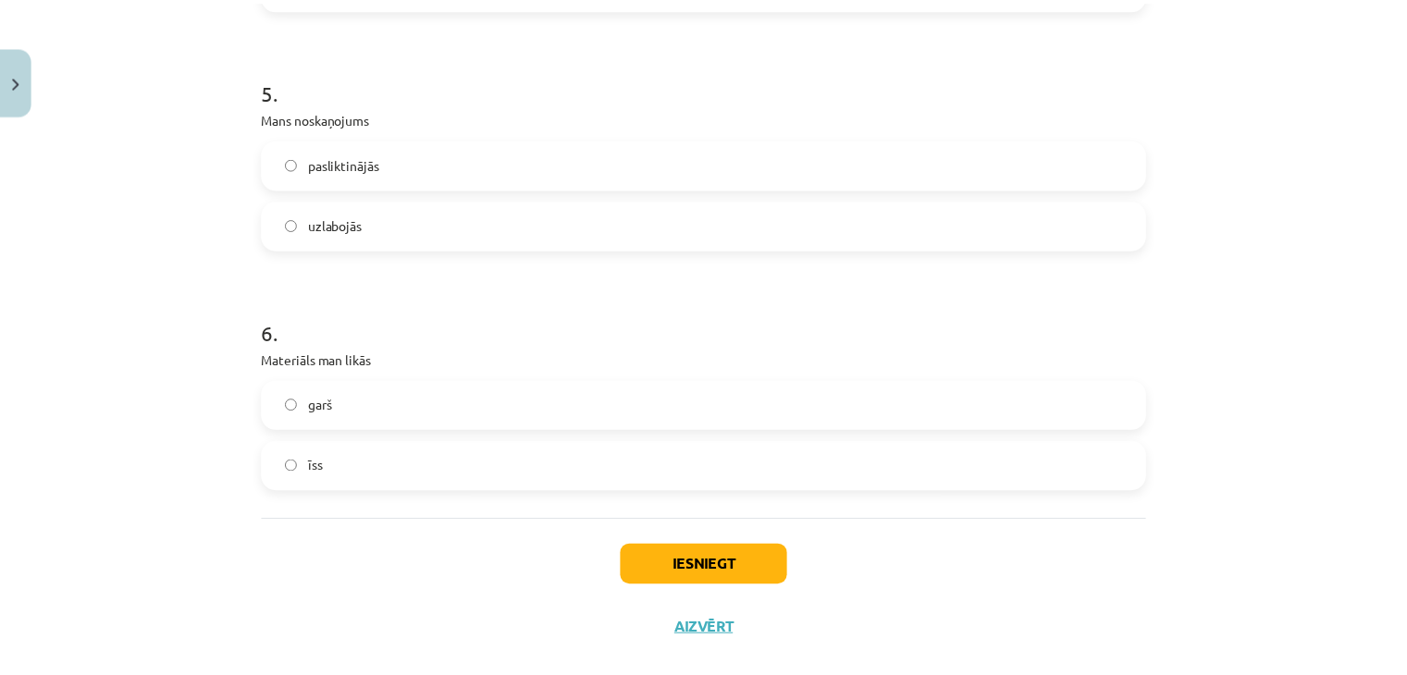
scroll to position [1602, 0]
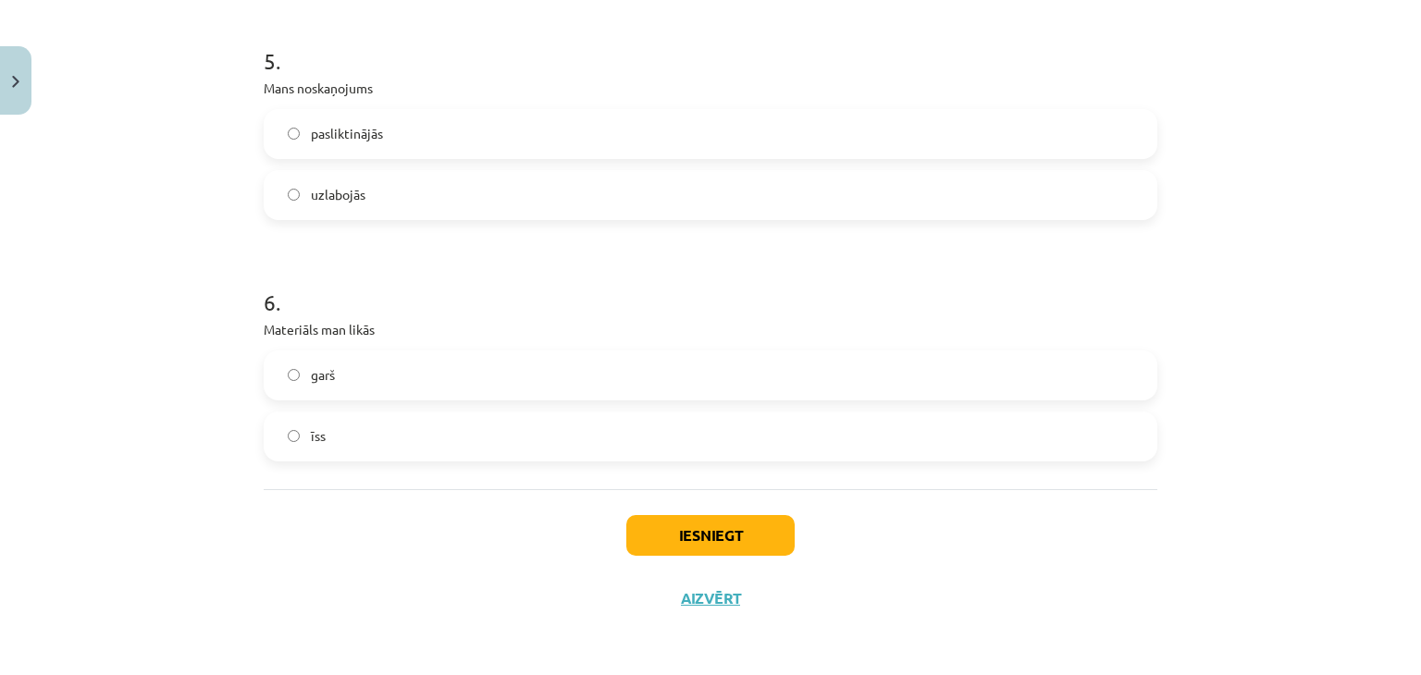
click at [447, 443] on label "īss" at bounding box center [710, 436] width 890 height 46
click at [637, 542] on button "Iesniegt" at bounding box center [710, 535] width 168 height 41
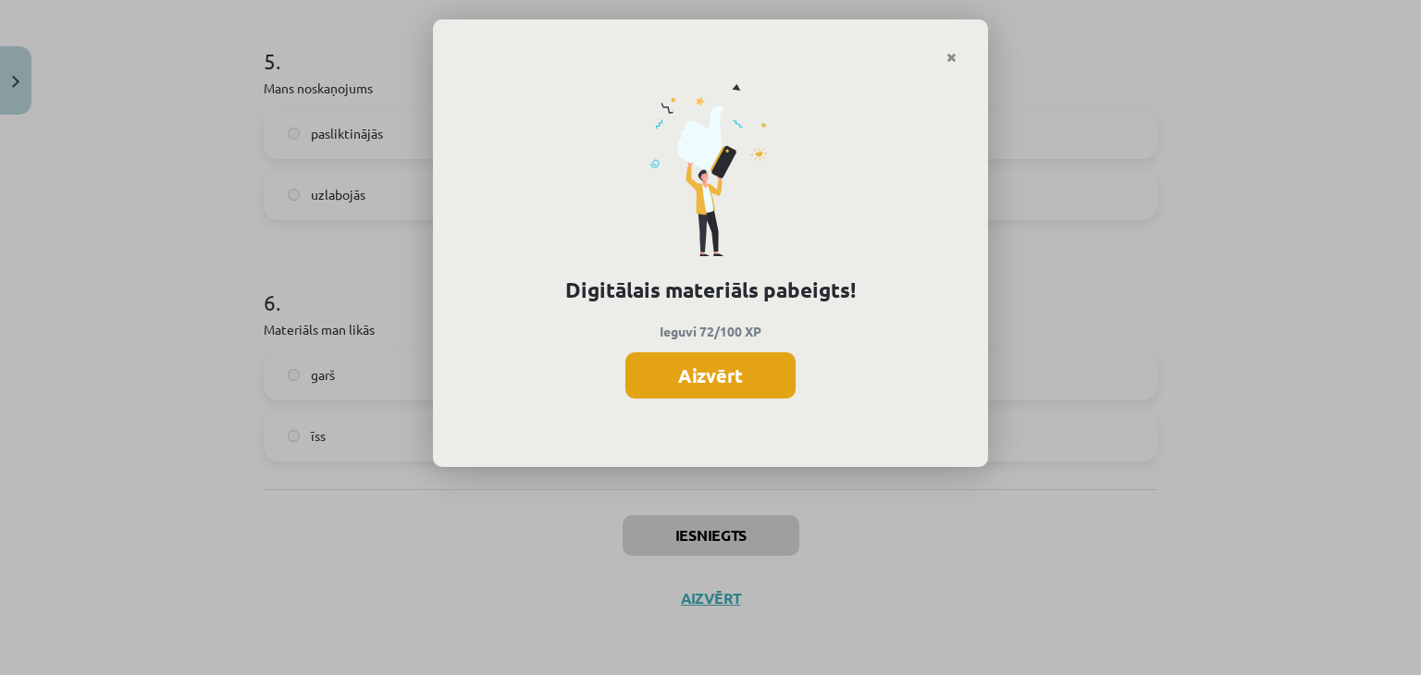
click at [709, 363] on button "Aizvērt" at bounding box center [710, 375] width 170 height 46
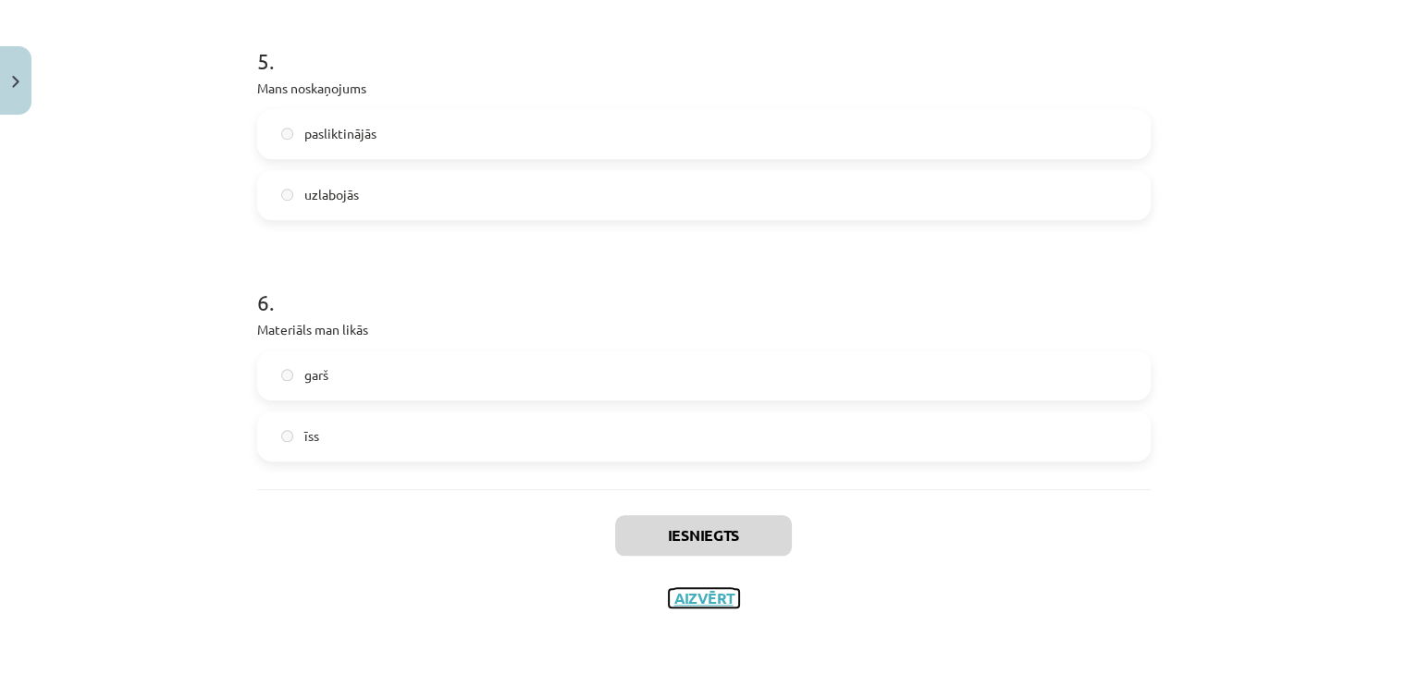
click at [692, 599] on button "Aizvērt" at bounding box center [704, 598] width 70 height 18
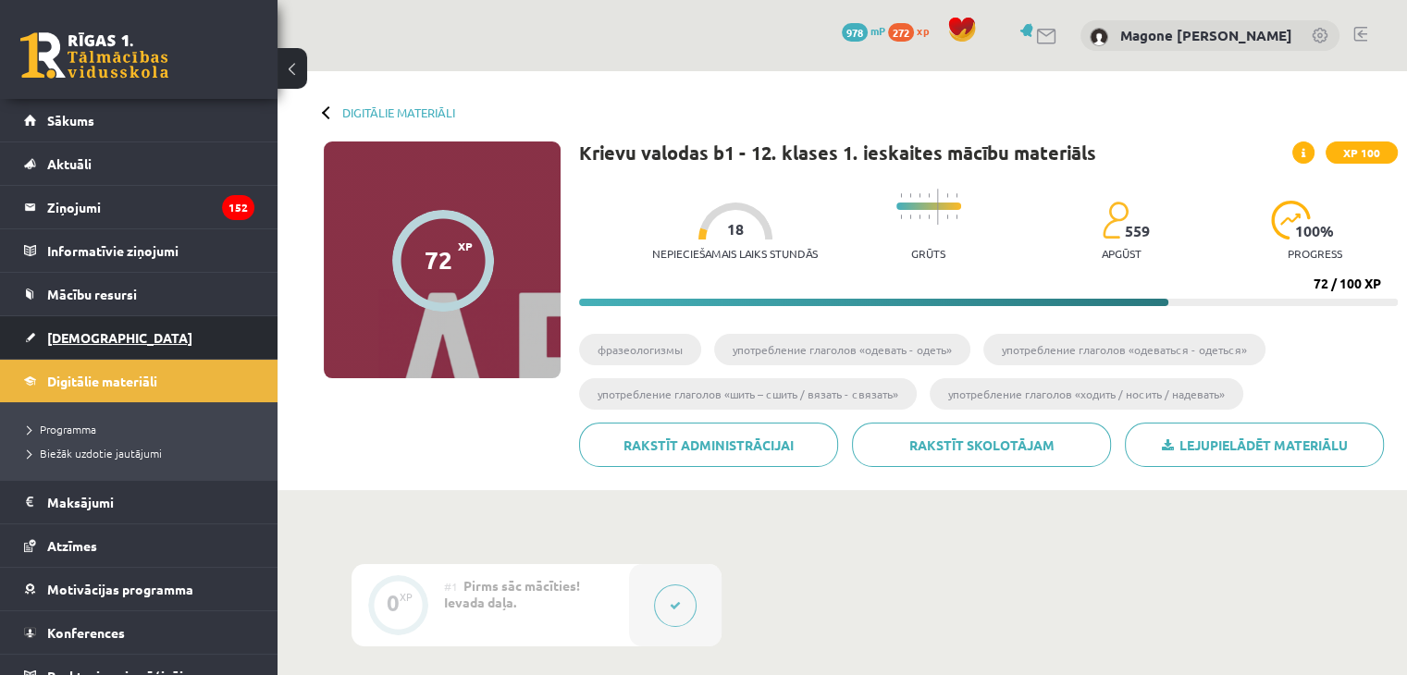
click at [66, 340] on span "[DEMOGRAPHIC_DATA]" at bounding box center [119, 337] width 145 height 17
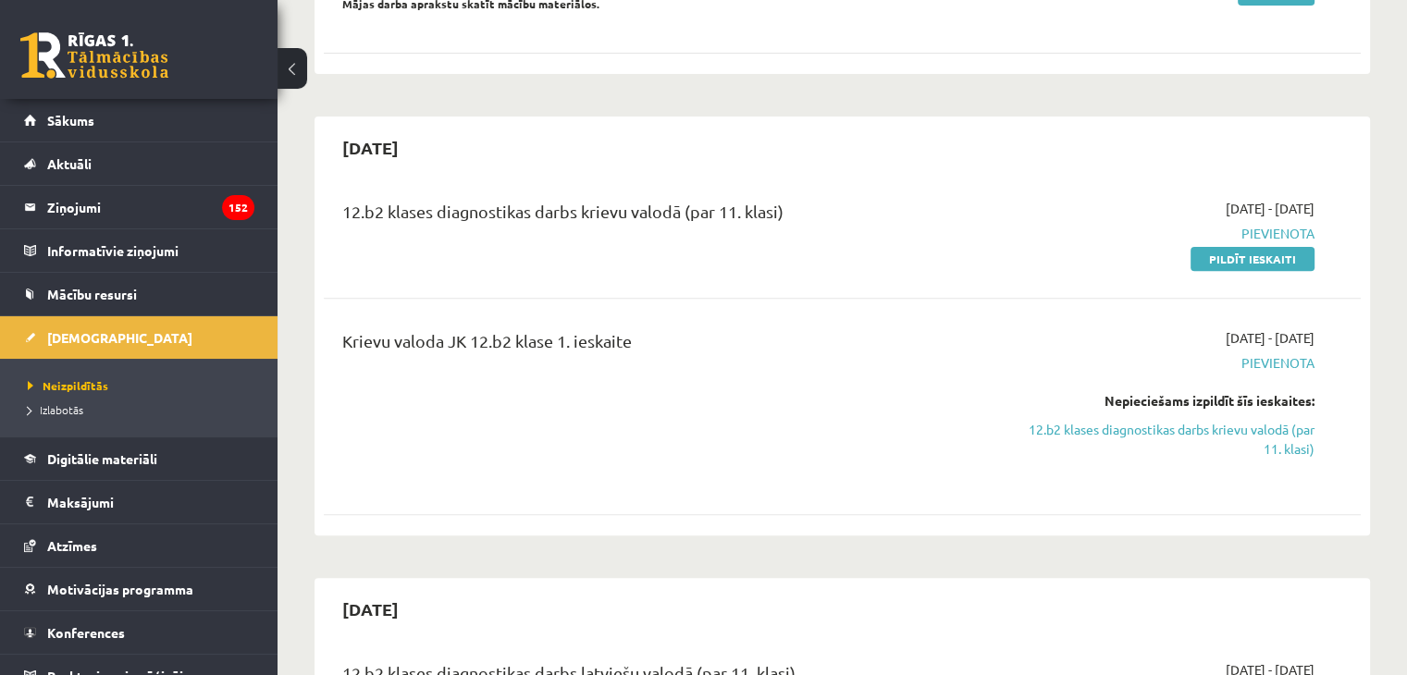
scroll to position [599, 0]
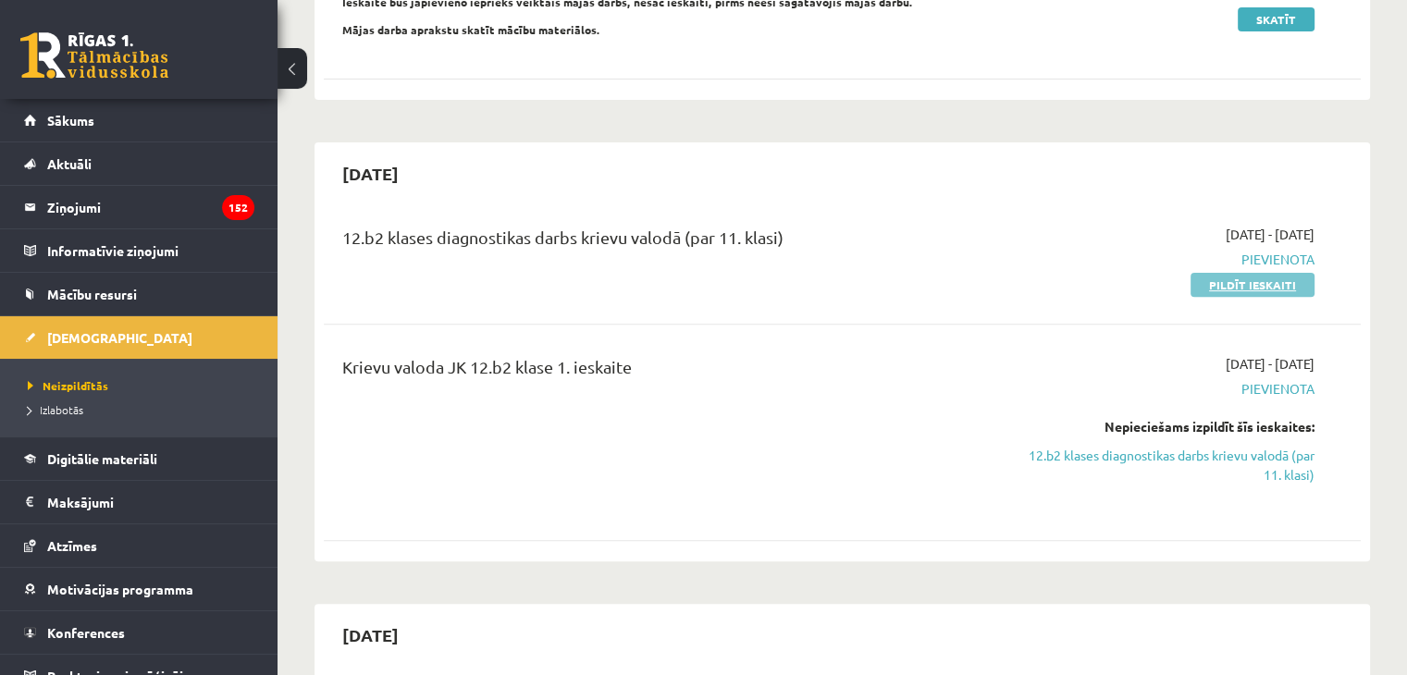
click at [1238, 273] on link "Pildīt ieskaiti" at bounding box center [1252, 285] width 124 height 24
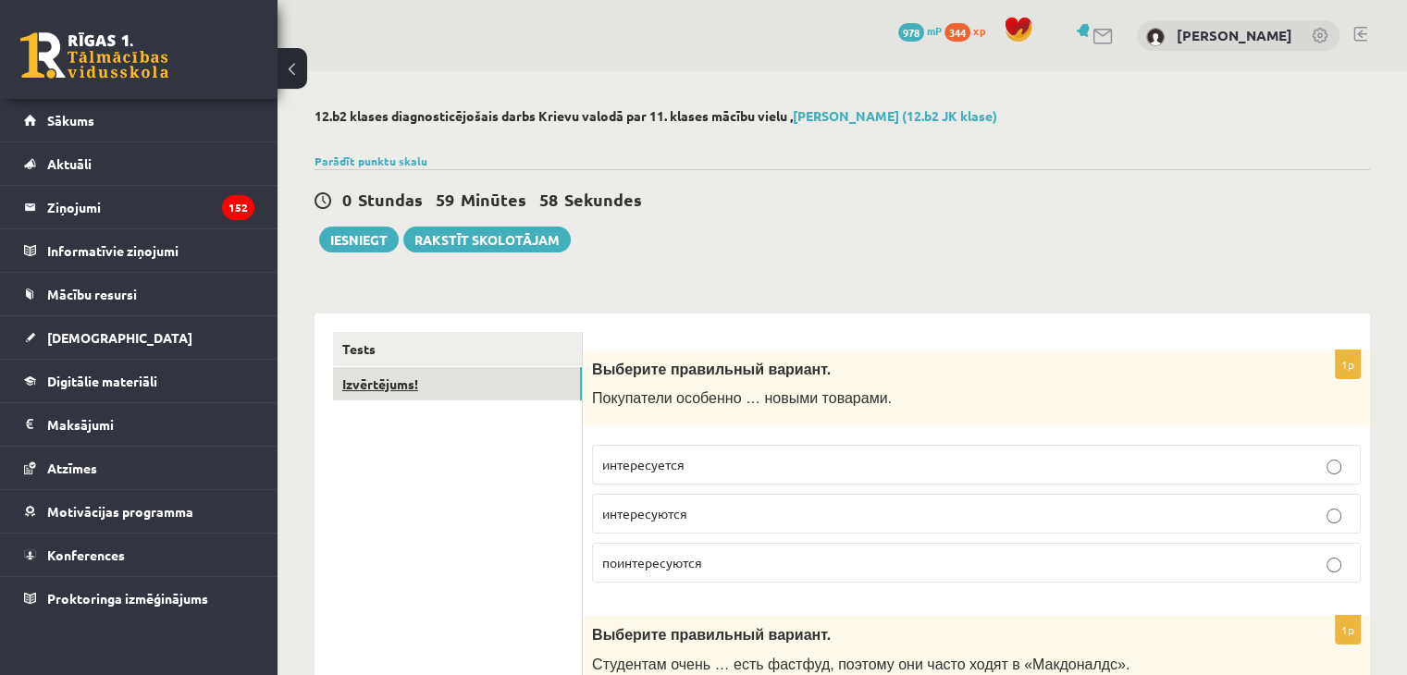
click at [443, 385] on link "Izvērtējums!" at bounding box center [457, 384] width 249 height 34
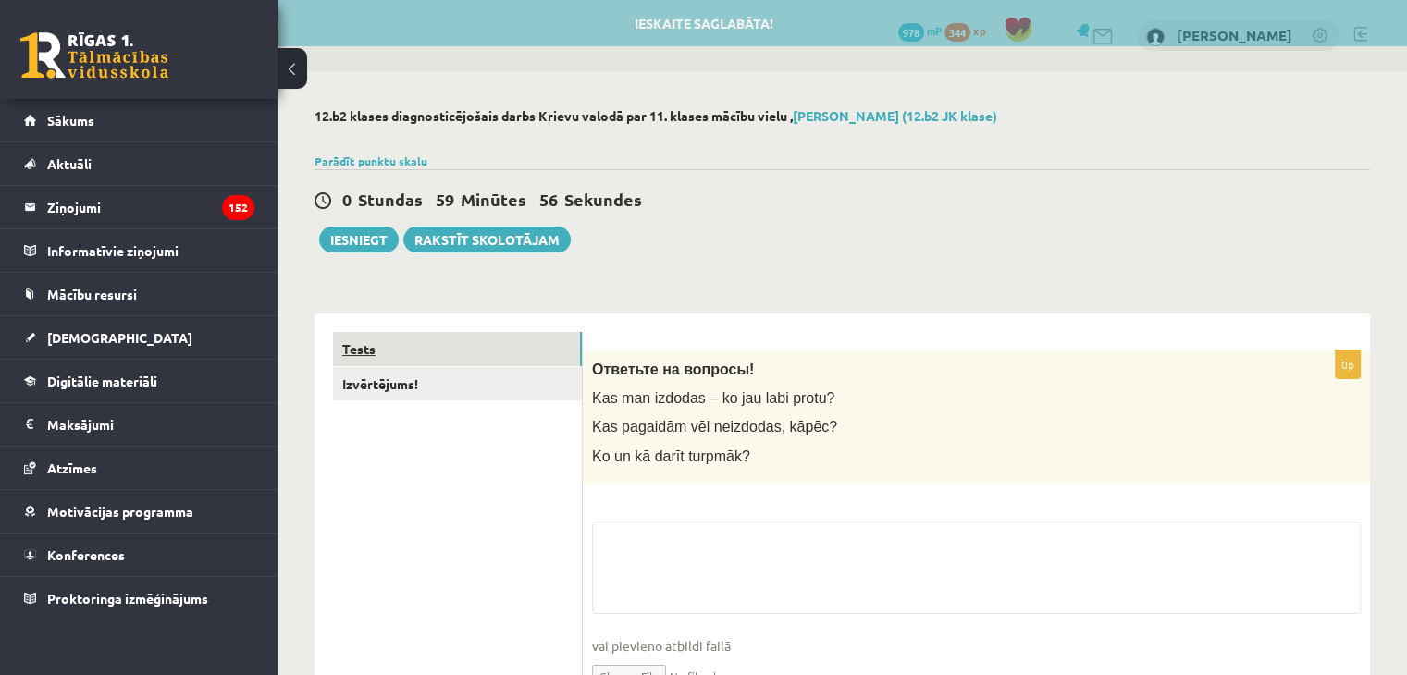
click at [455, 349] on link "Tests" at bounding box center [457, 349] width 249 height 34
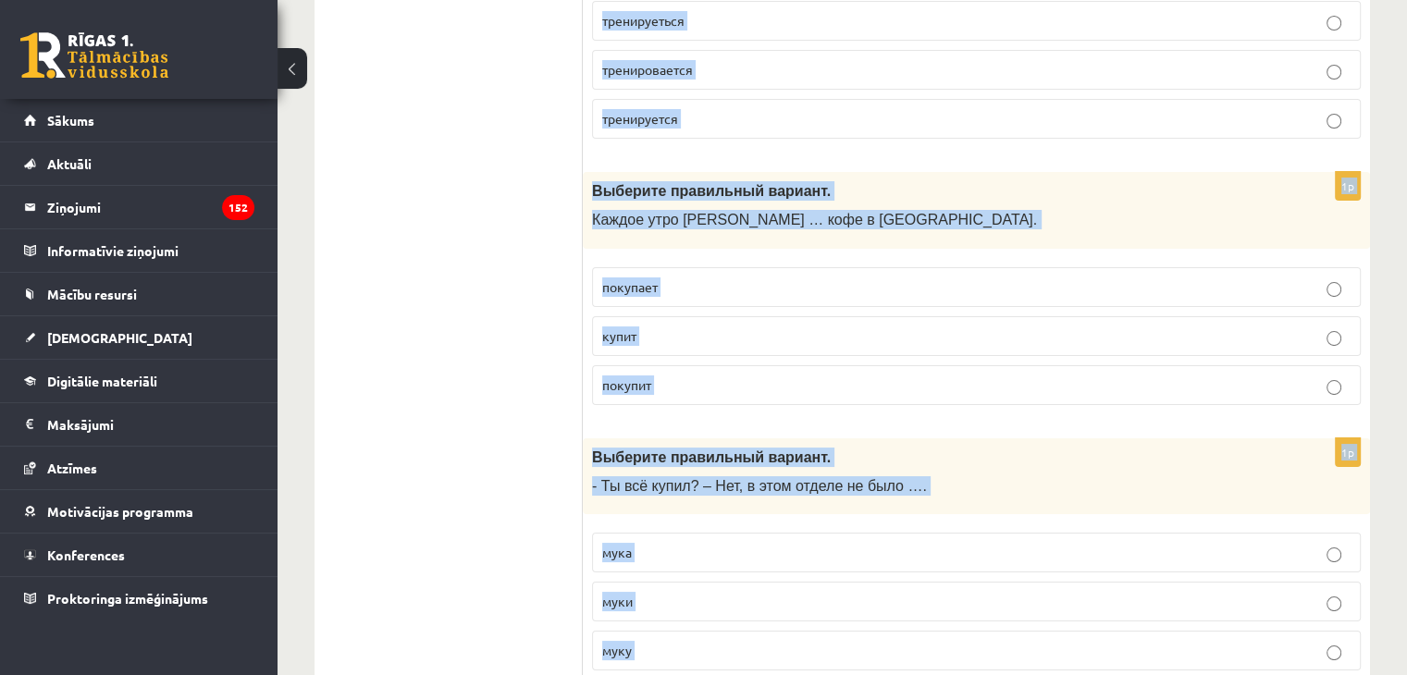
scroll to position [7263, 0]
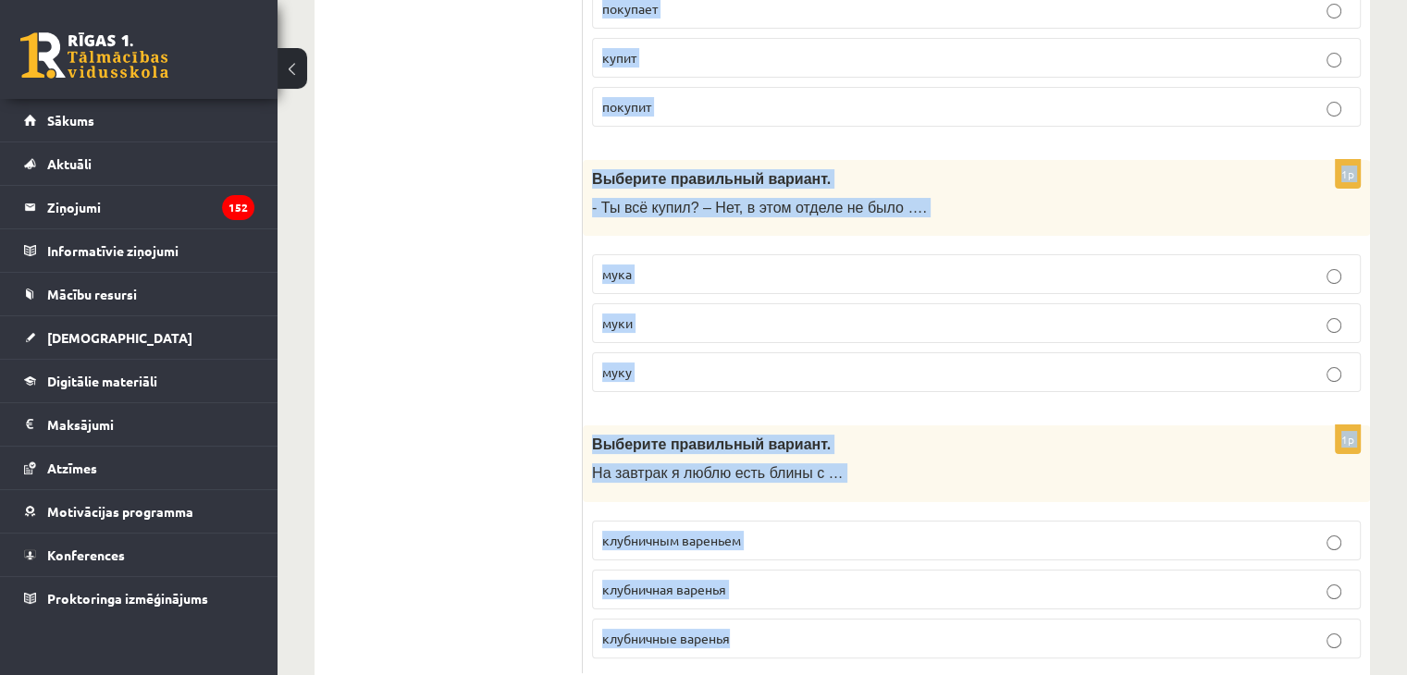
drag, startPoint x: 592, startPoint y: 367, endPoint x: 792, endPoint y: 585, distance: 295.9
copy form "Выберите правильный вариант. Покупатели особенно … новыми товарами. интересуетс…"
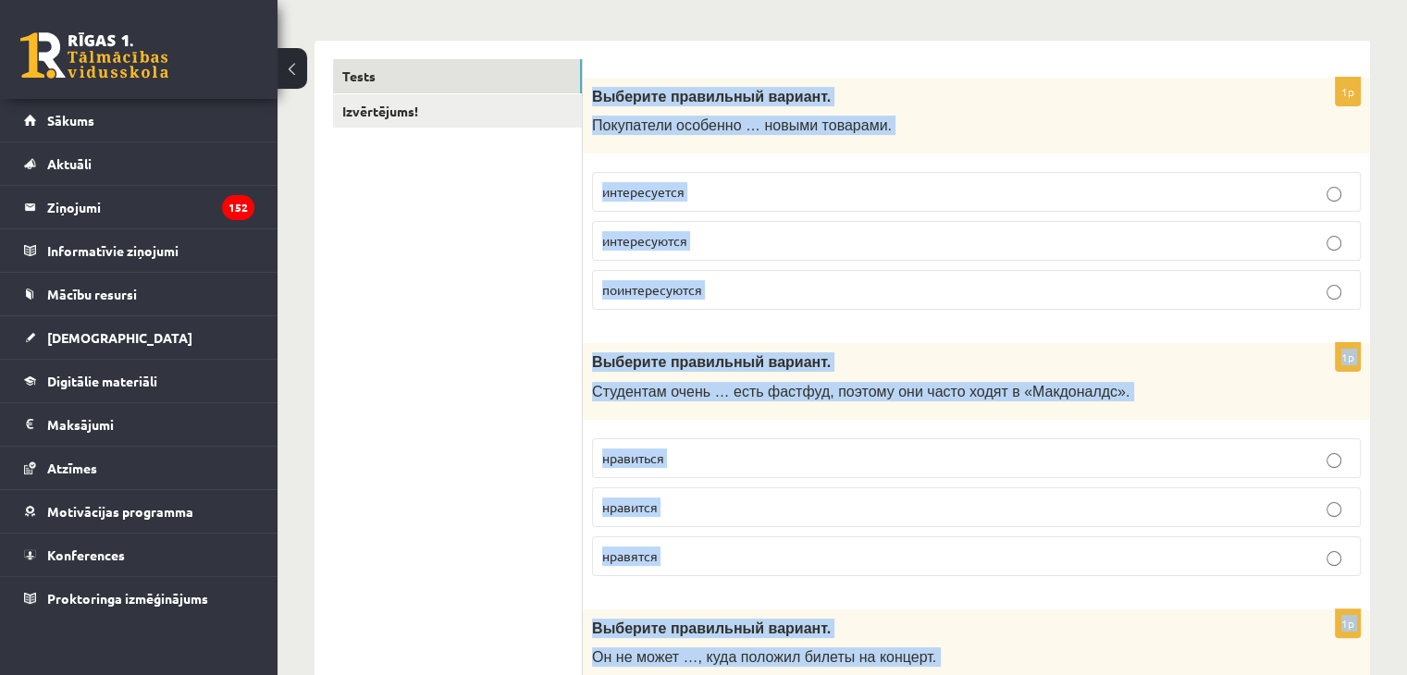
scroll to position [208, 0]
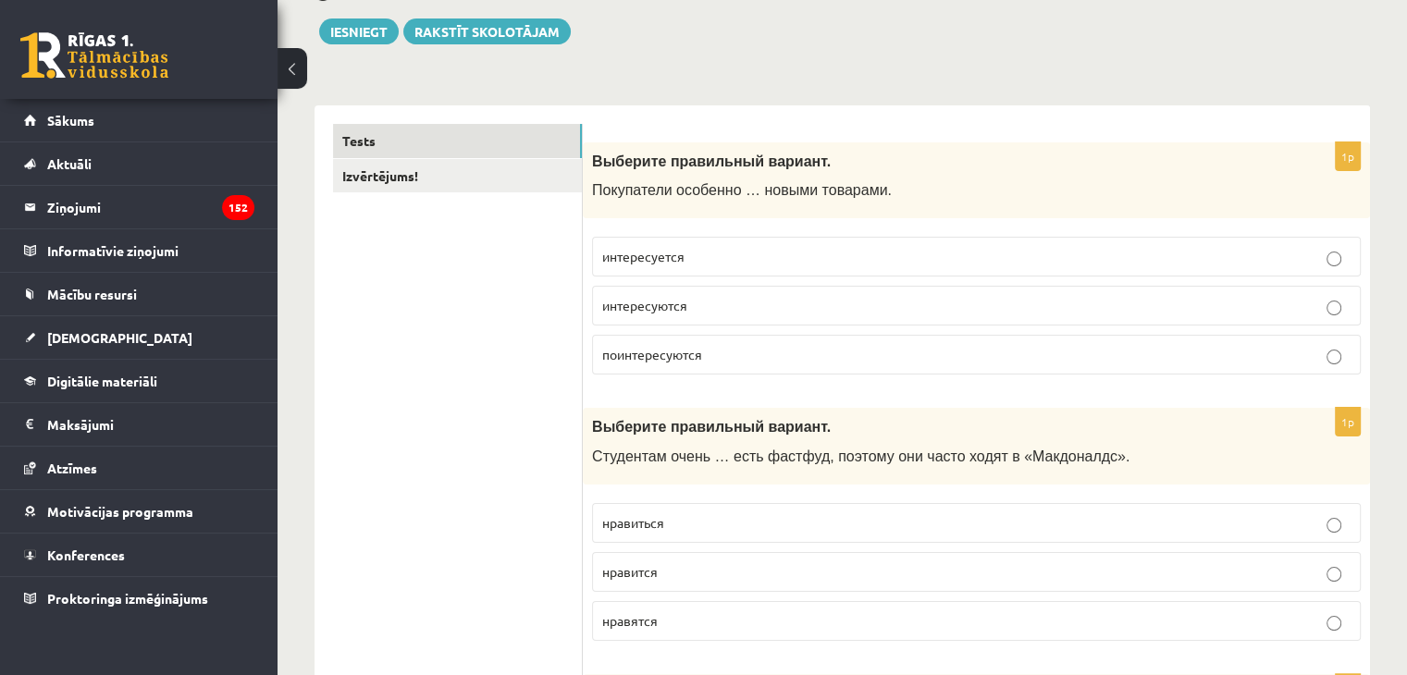
click at [665, 323] on label "интересуются" at bounding box center [976, 306] width 769 height 40
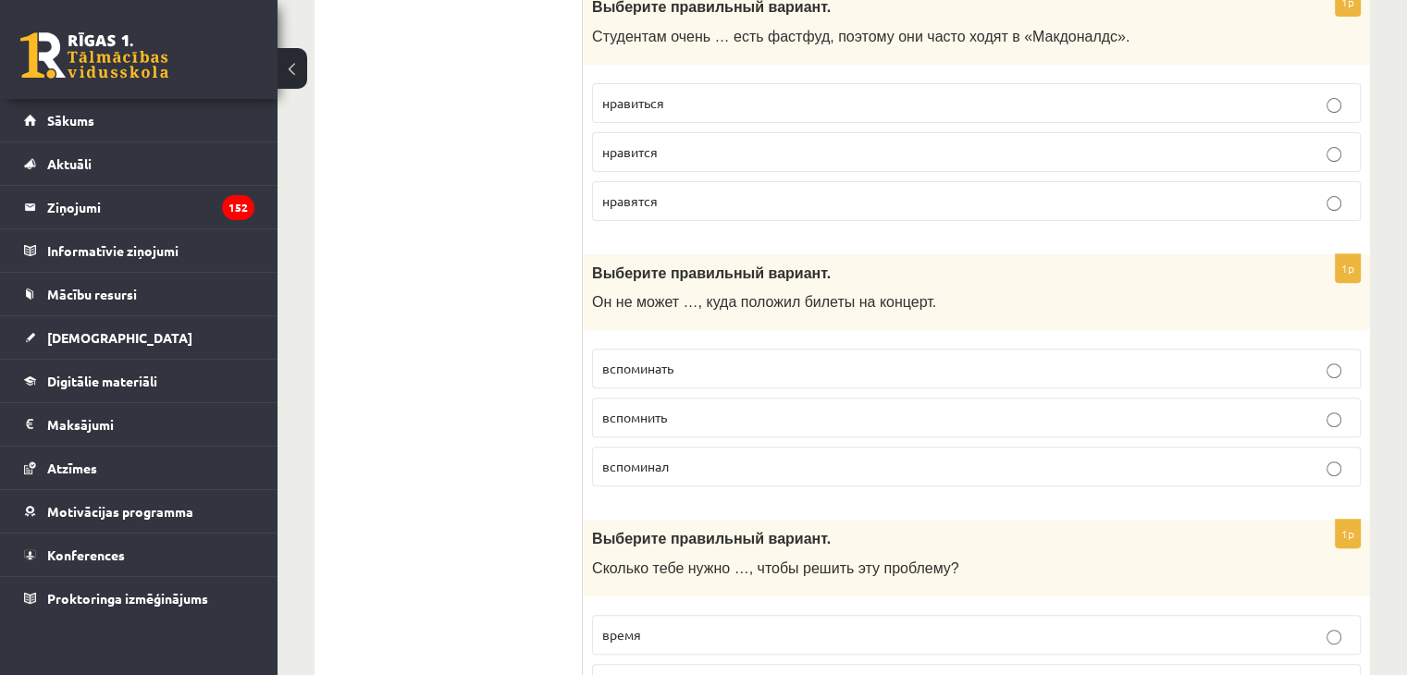
scroll to position [636, 0]
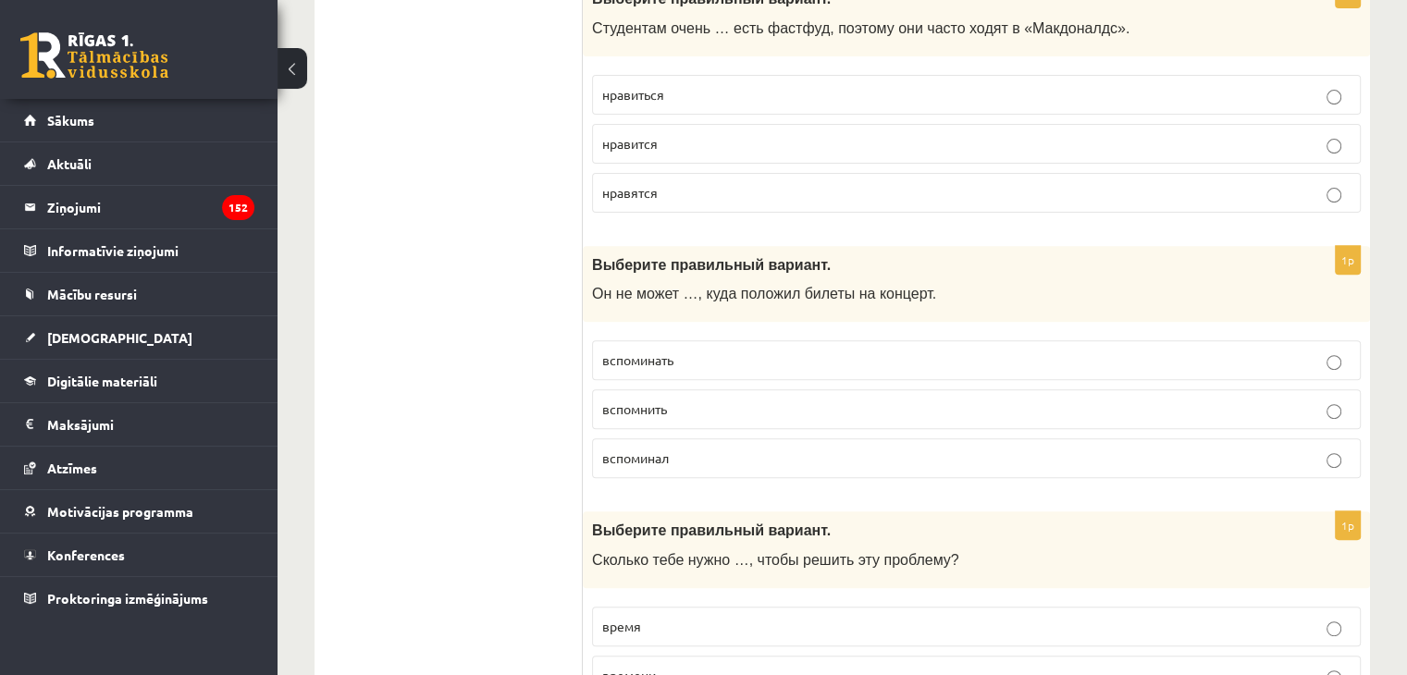
click at [655, 145] on span "нравится" at bounding box center [629, 143] width 55 height 17
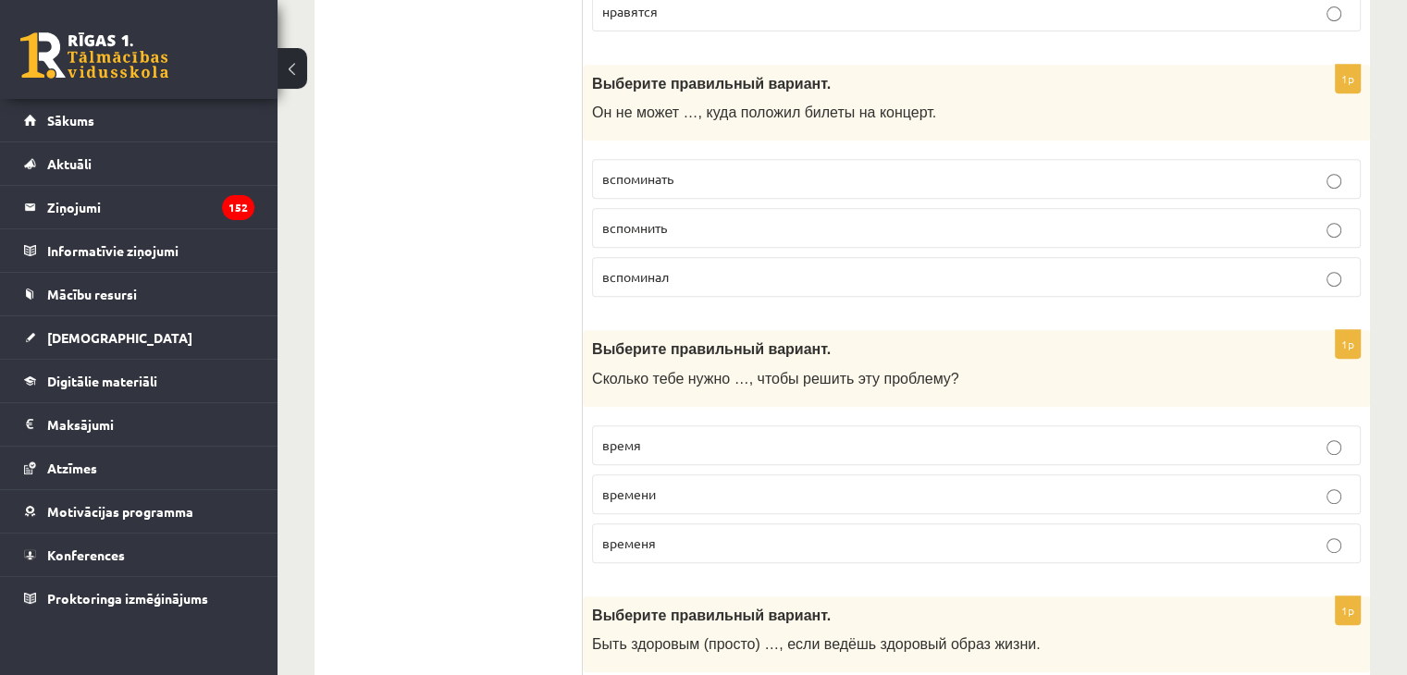
scroll to position [864, 0]
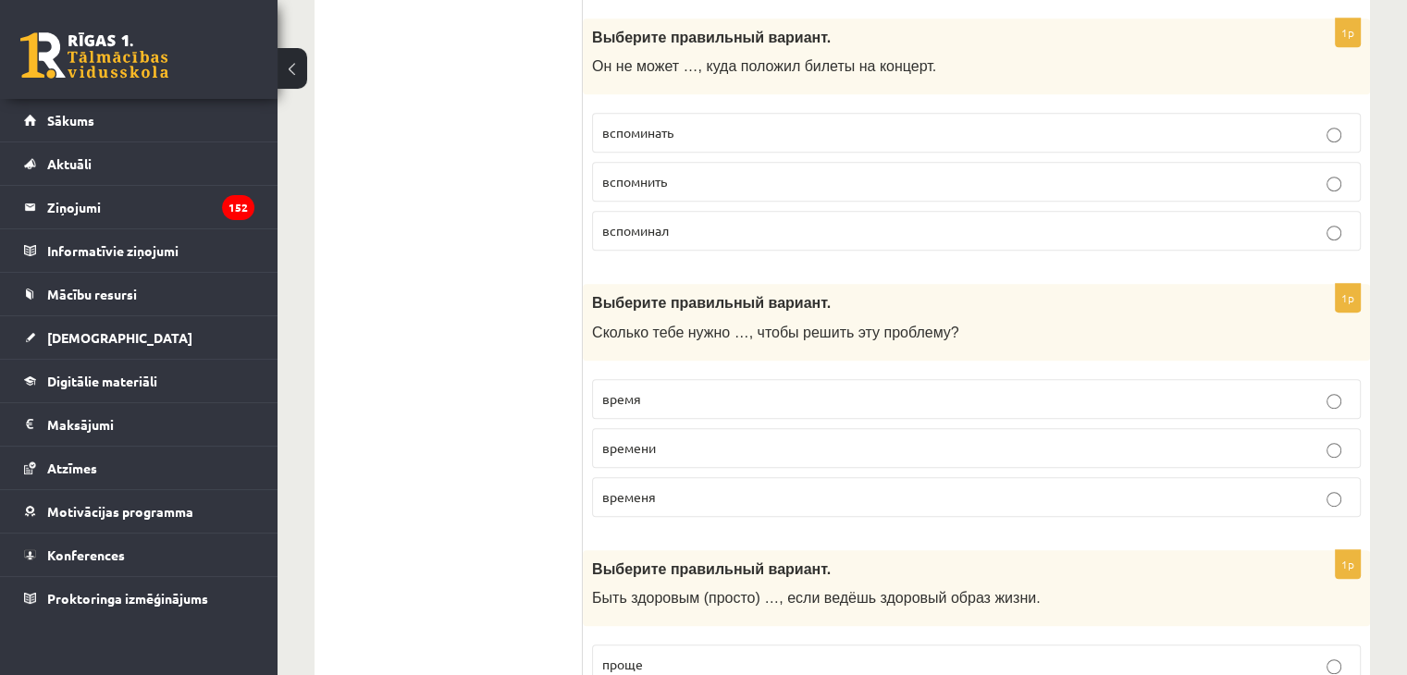
click at [620, 179] on span "вспомнить" at bounding box center [634, 181] width 65 height 17
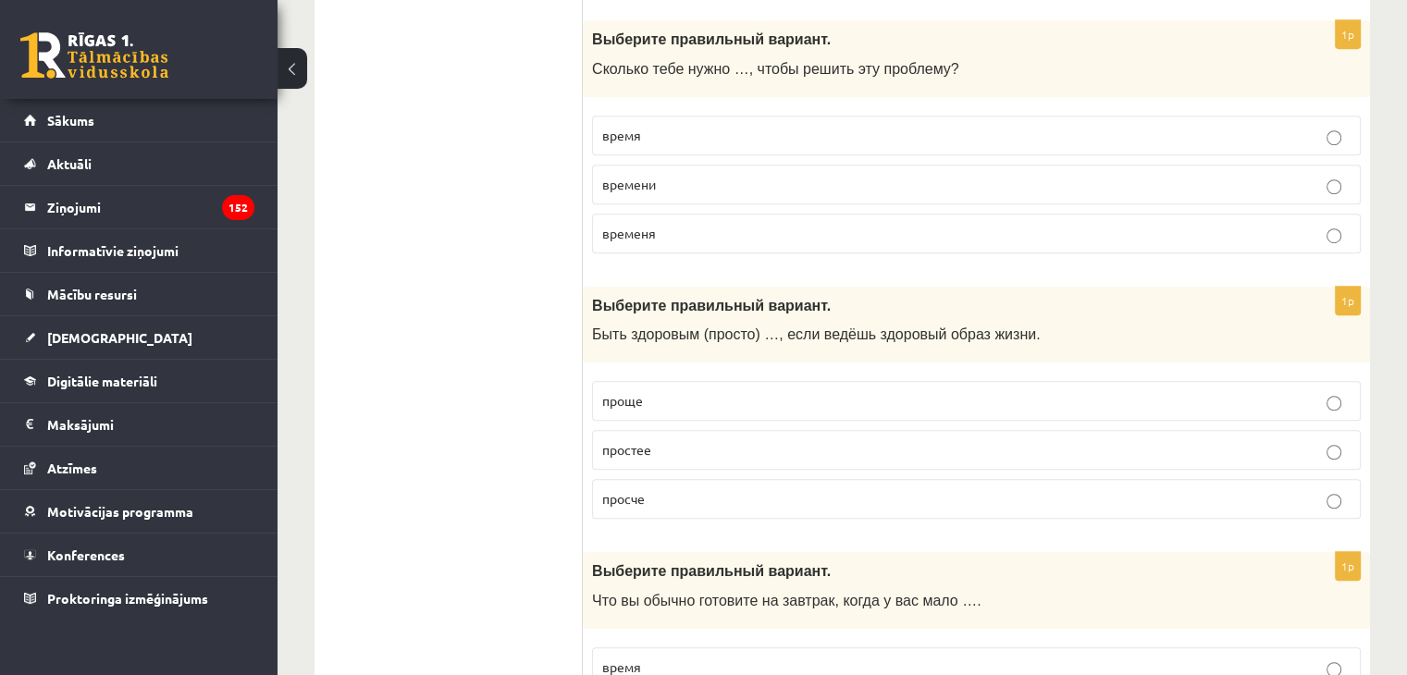
scroll to position [1137, 0]
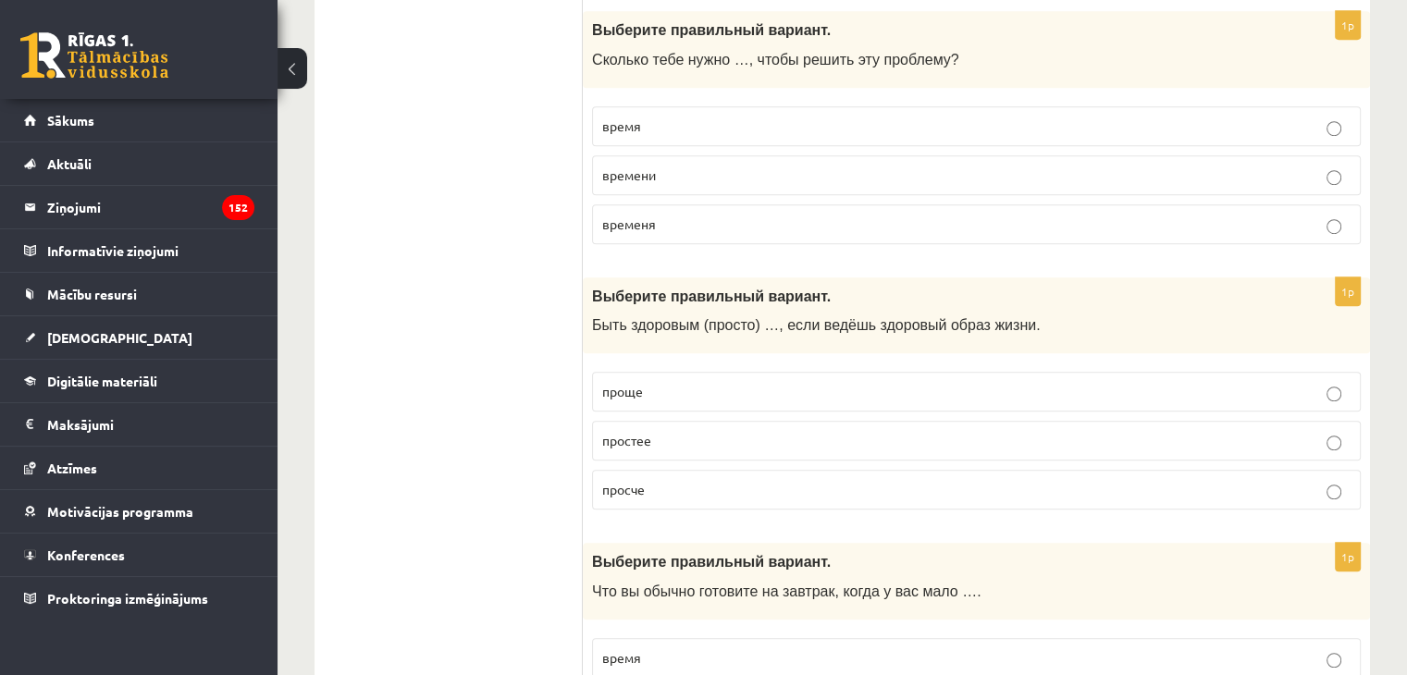
click at [692, 180] on label "времени" at bounding box center [976, 175] width 769 height 40
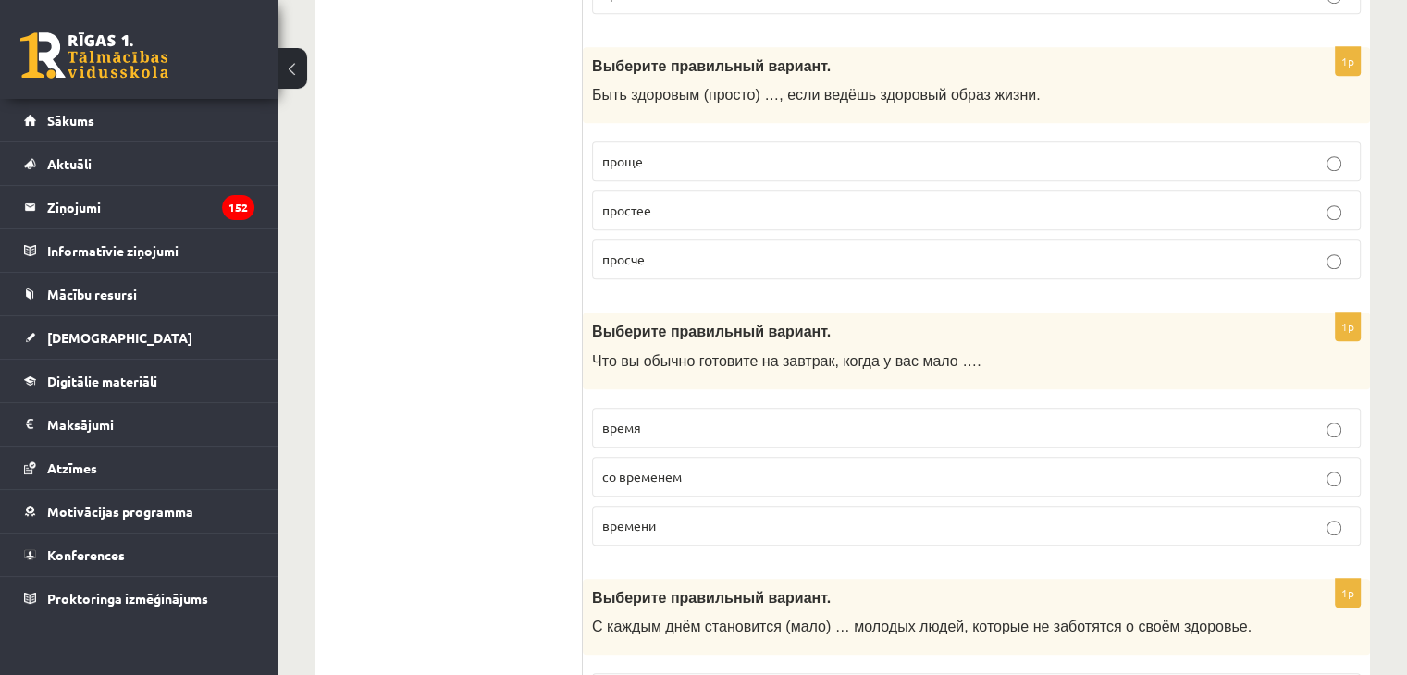
scroll to position [1386, 0]
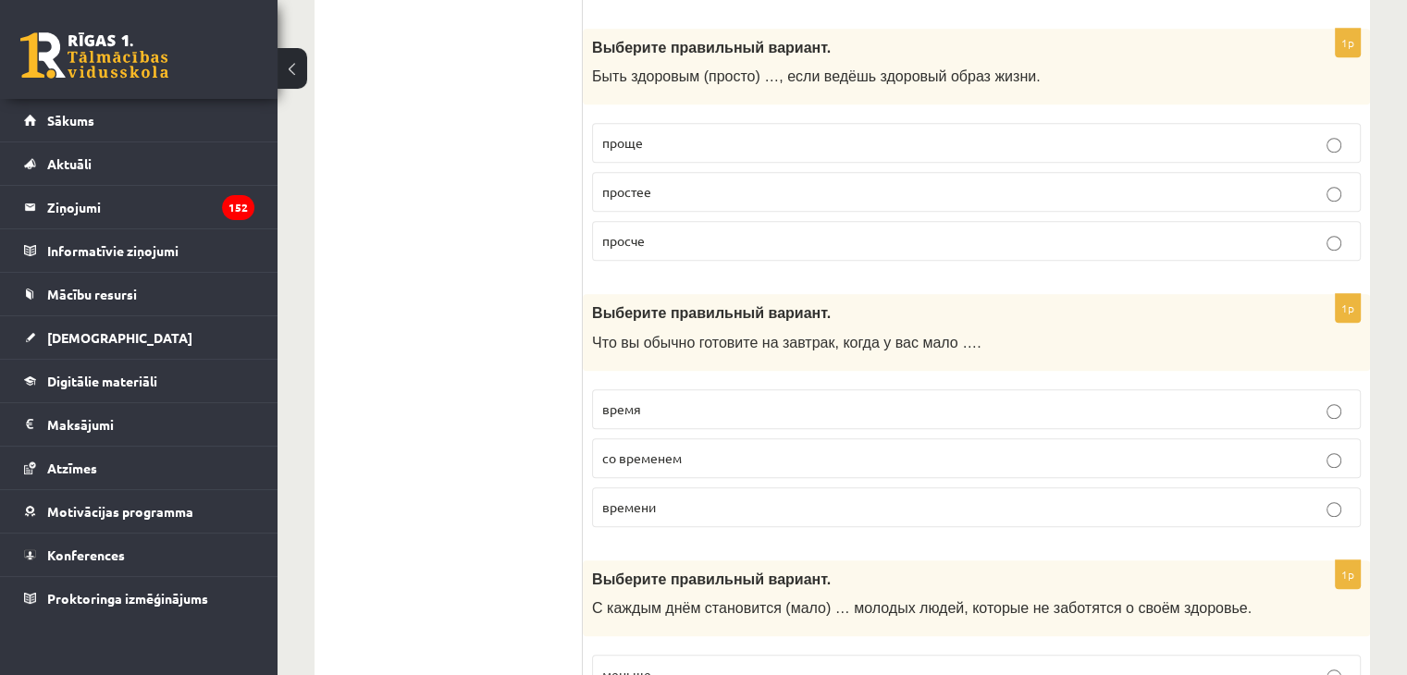
click at [630, 138] on span "проще" at bounding box center [622, 142] width 41 height 17
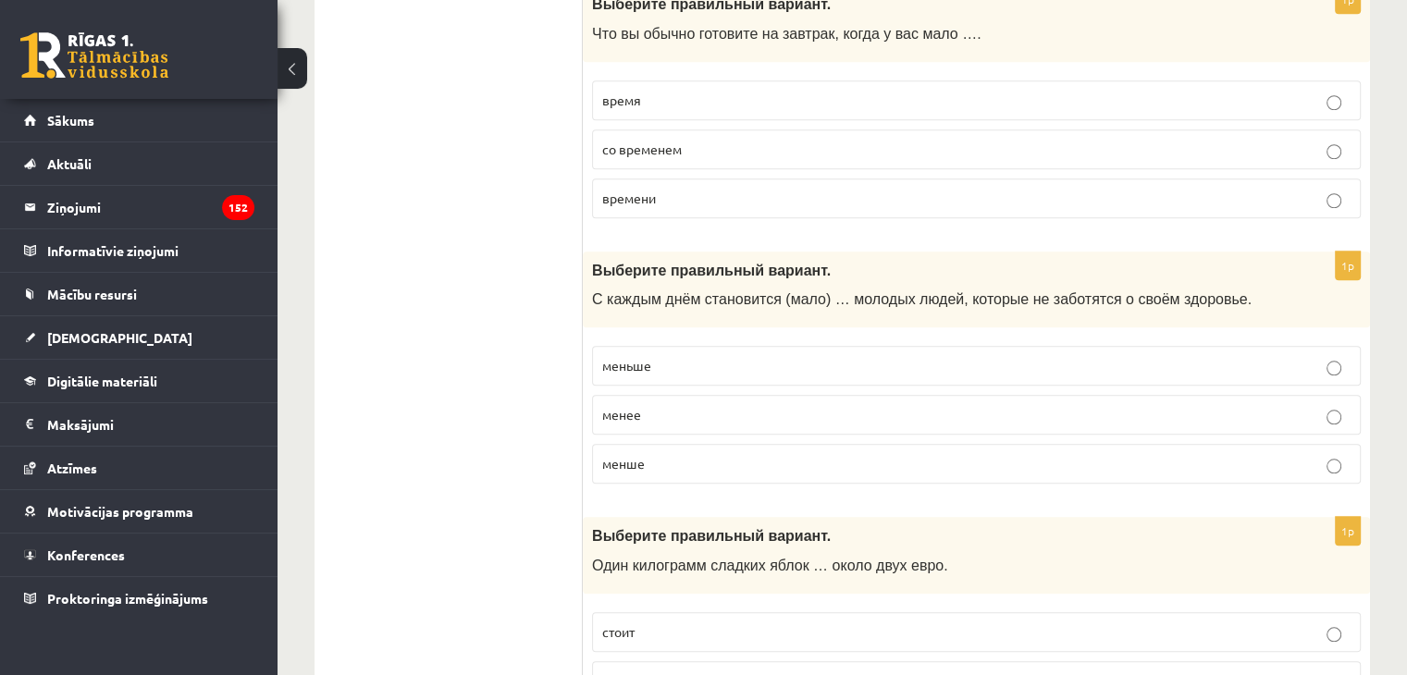
scroll to position [1723, 0]
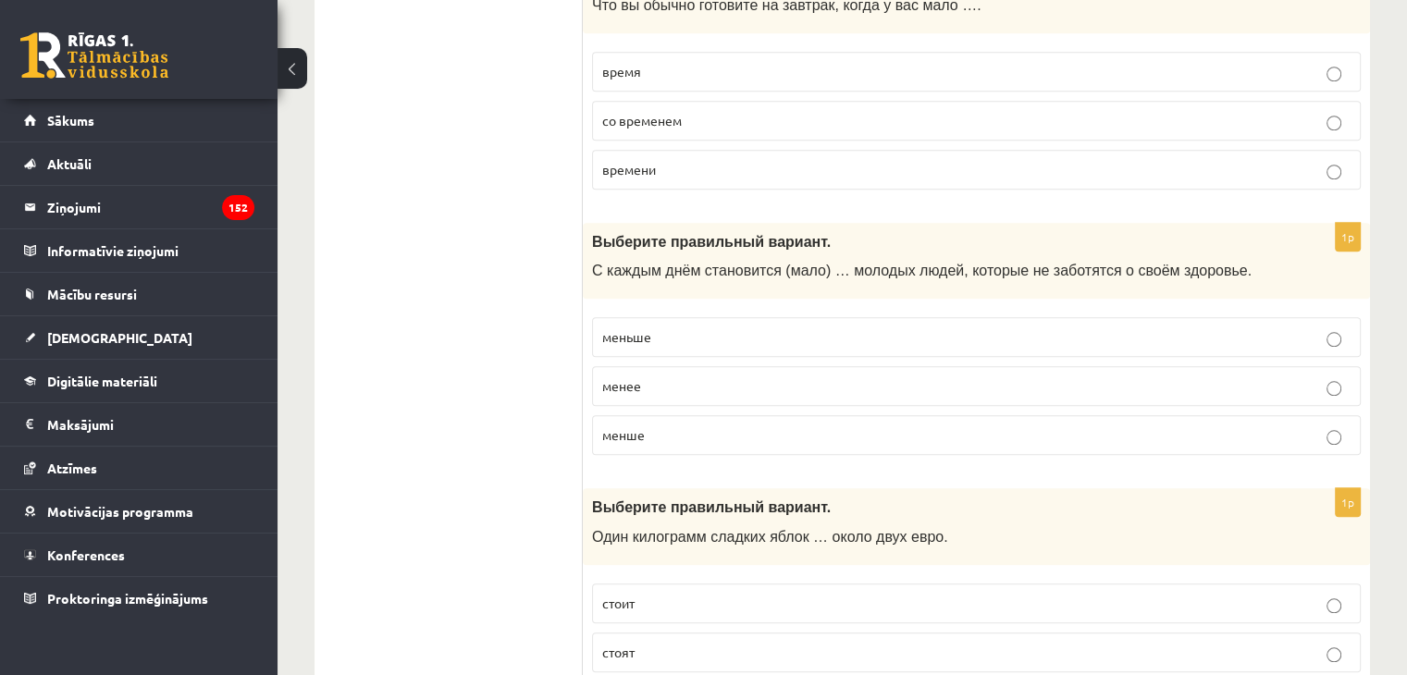
click at [652, 173] on label "времени" at bounding box center [976, 170] width 769 height 40
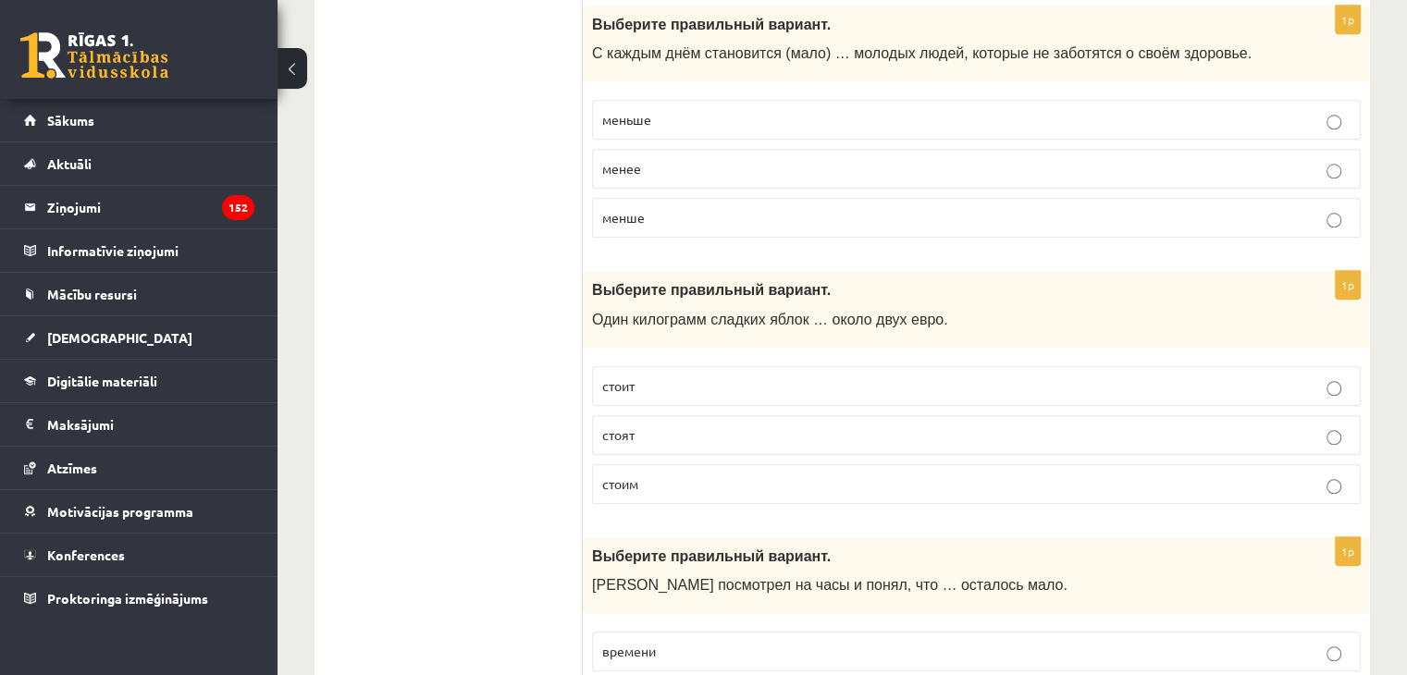
scroll to position [1950, 0]
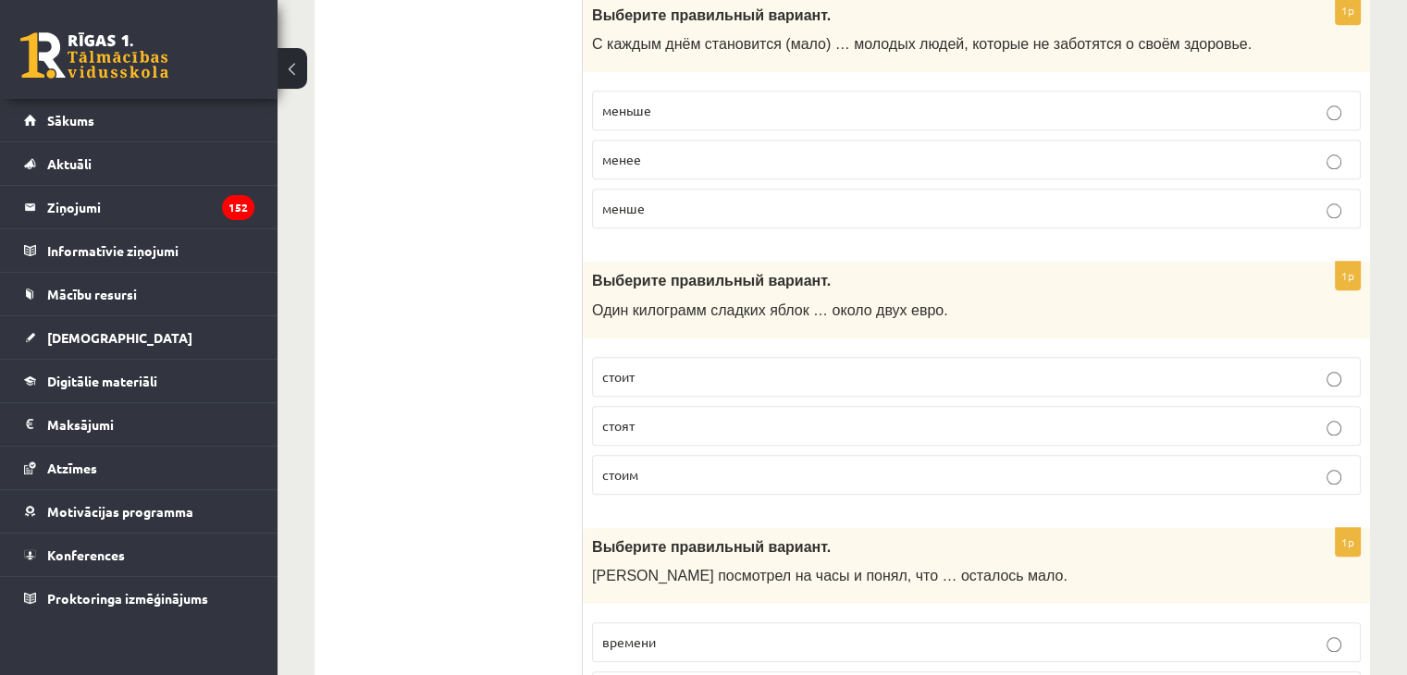
click at [634, 91] on label "меньше" at bounding box center [976, 111] width 769 height 40
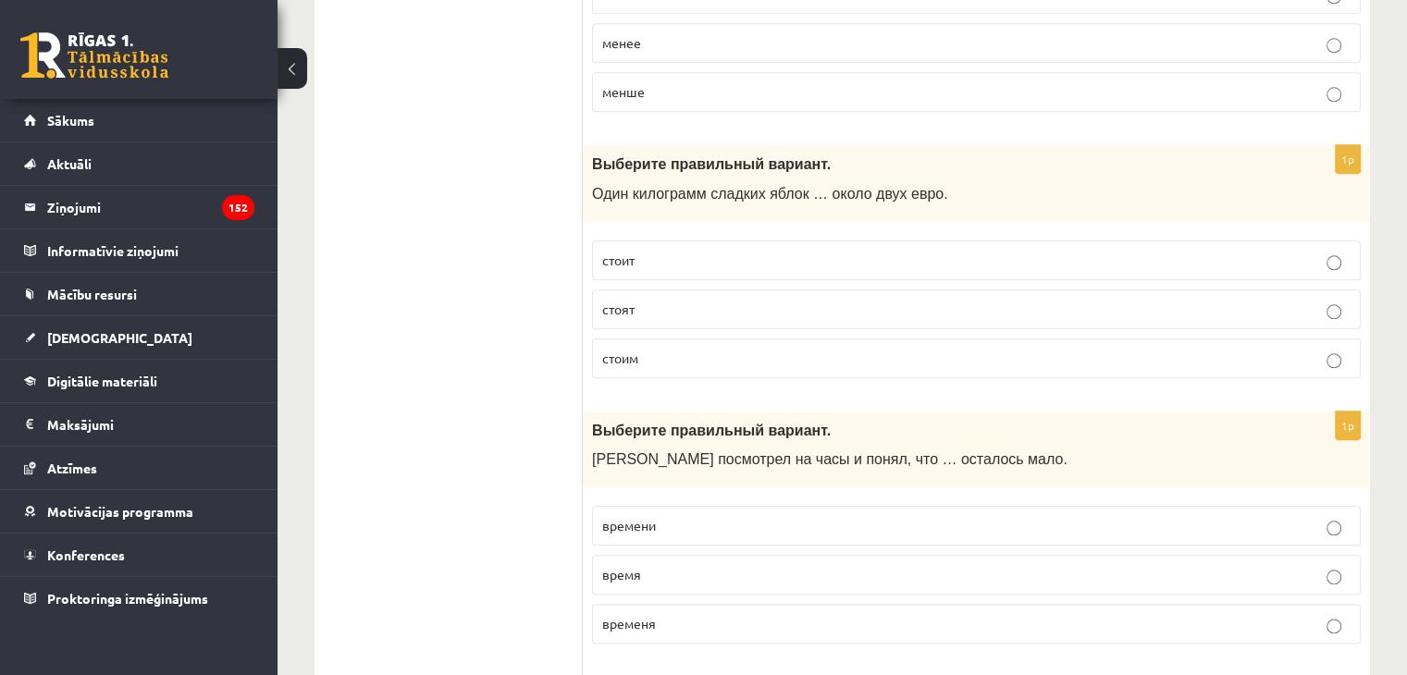
scroll to position [2168, 0]
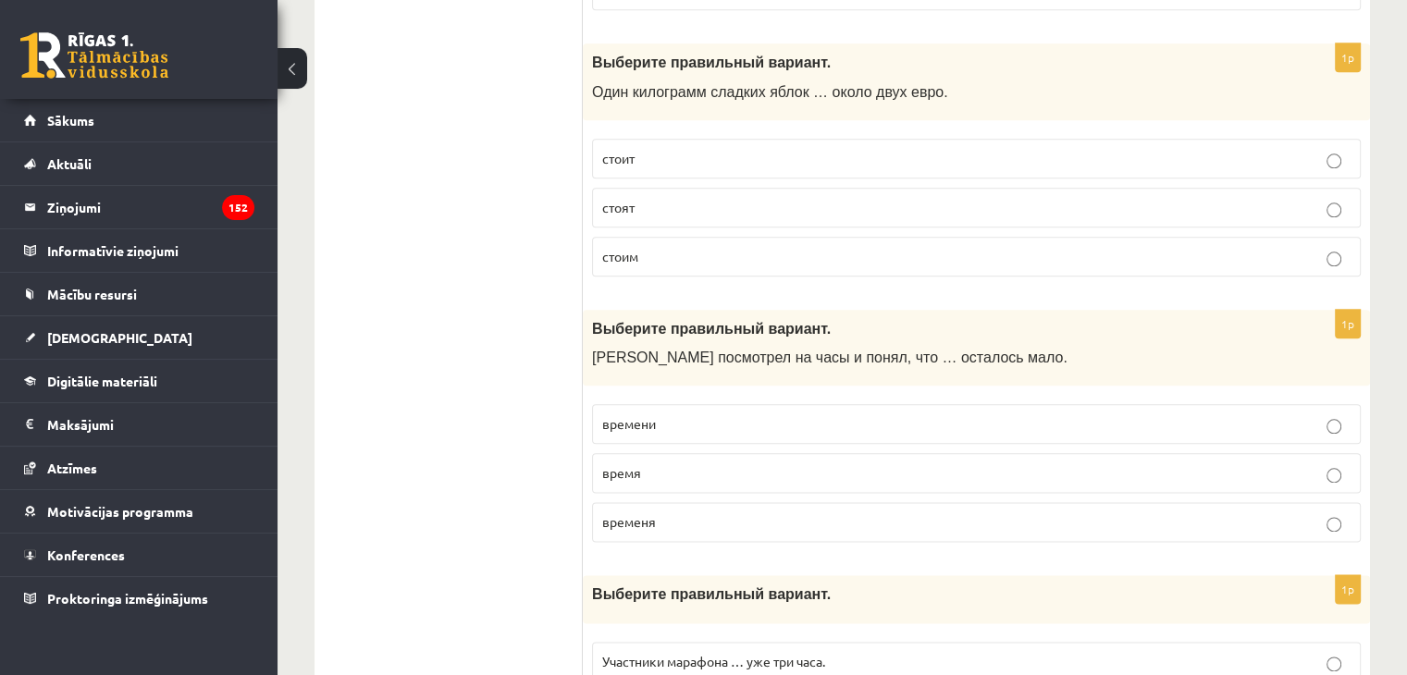
click at [633, 156] on p "стоит" at bounding box center [976, 158] width 748 height 19
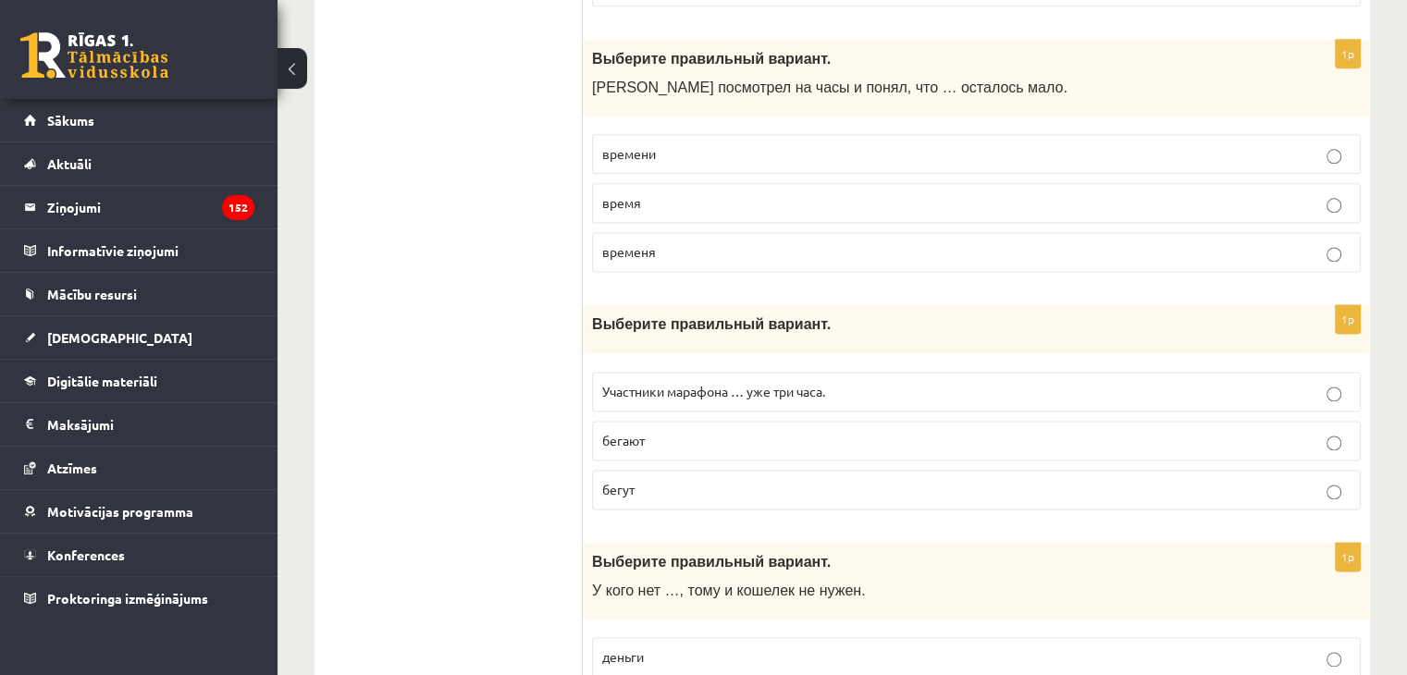
scroll to position [2457, 0]
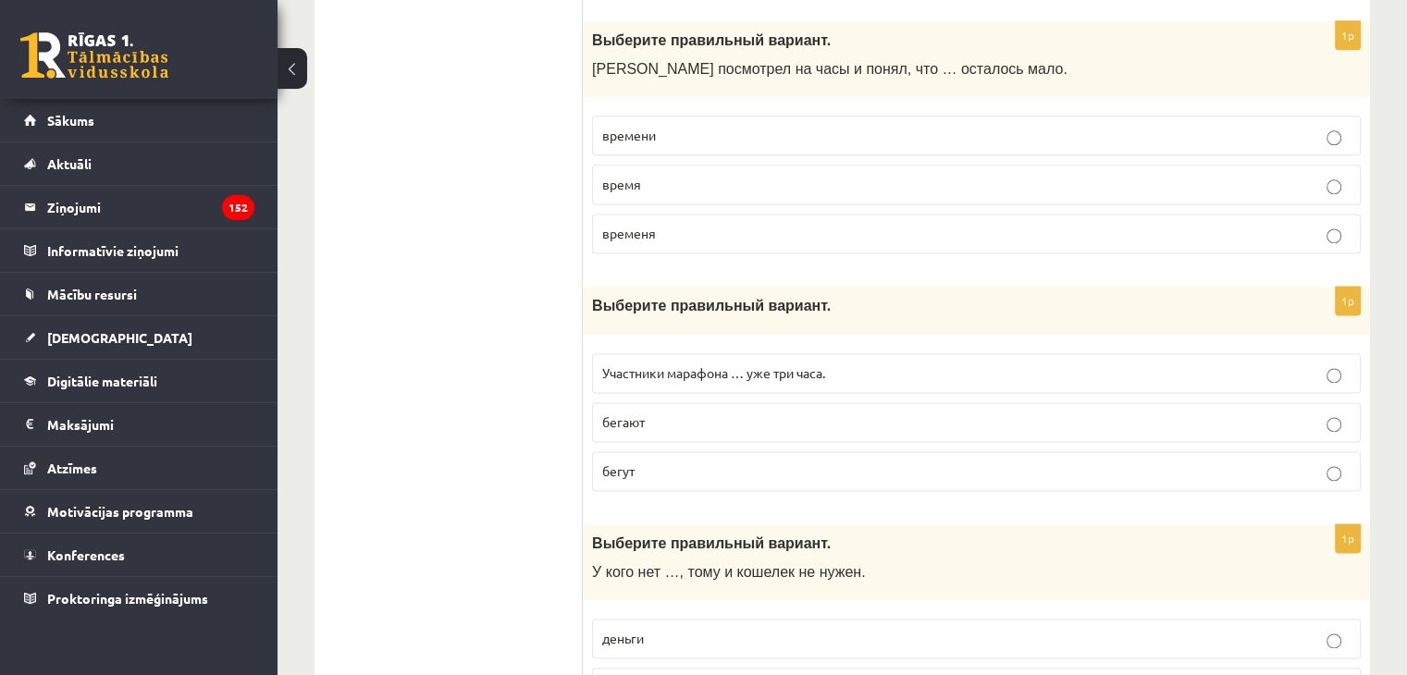
click at [632, 127] on span "времени" at bounding box center [629, 135] width 54 height 17
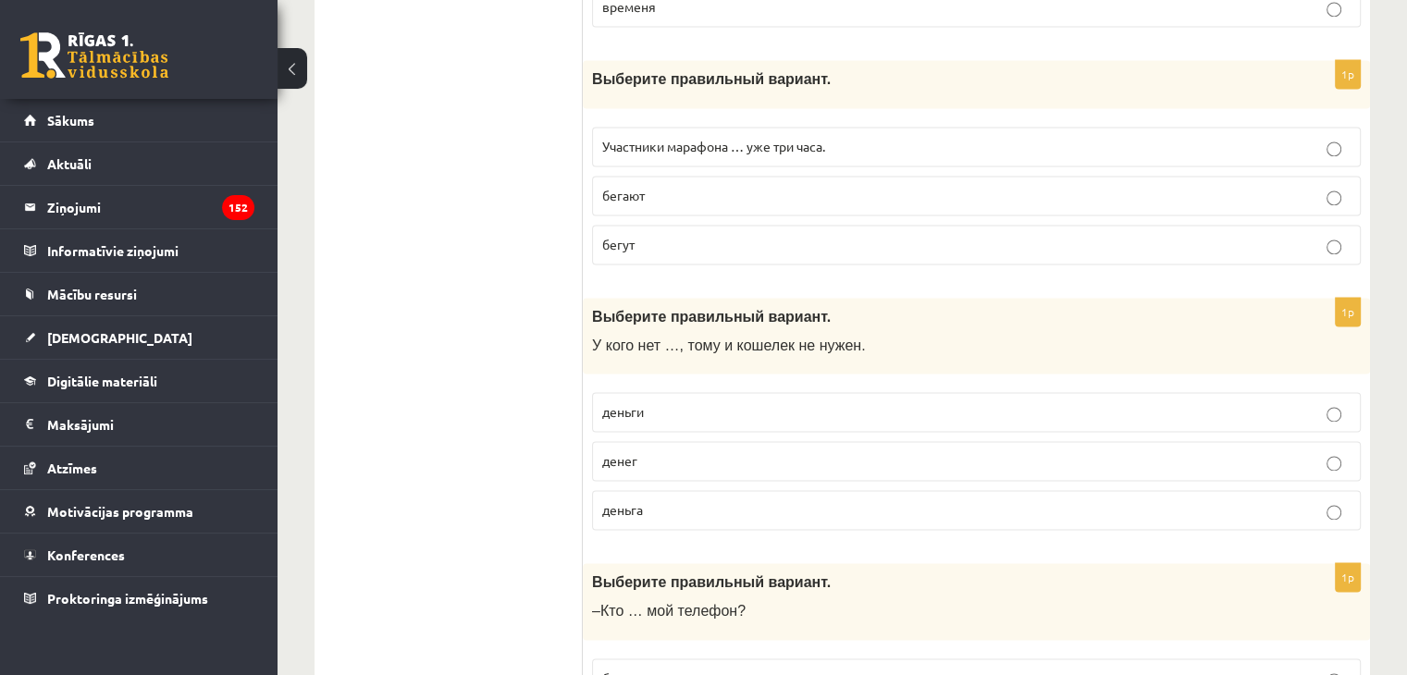
scroll to position [2675, 0]
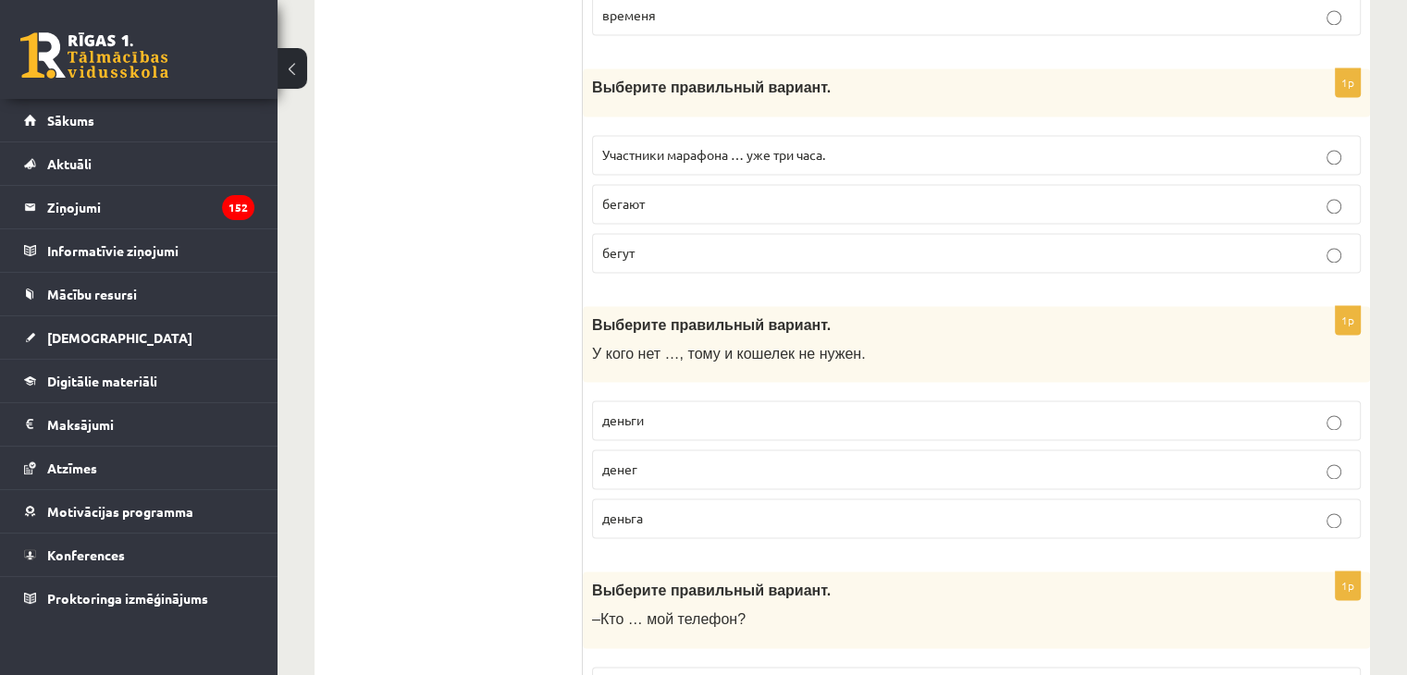
click at [633, 243] on p "бегут" at bounding box center [976, 252] width 748 height 19
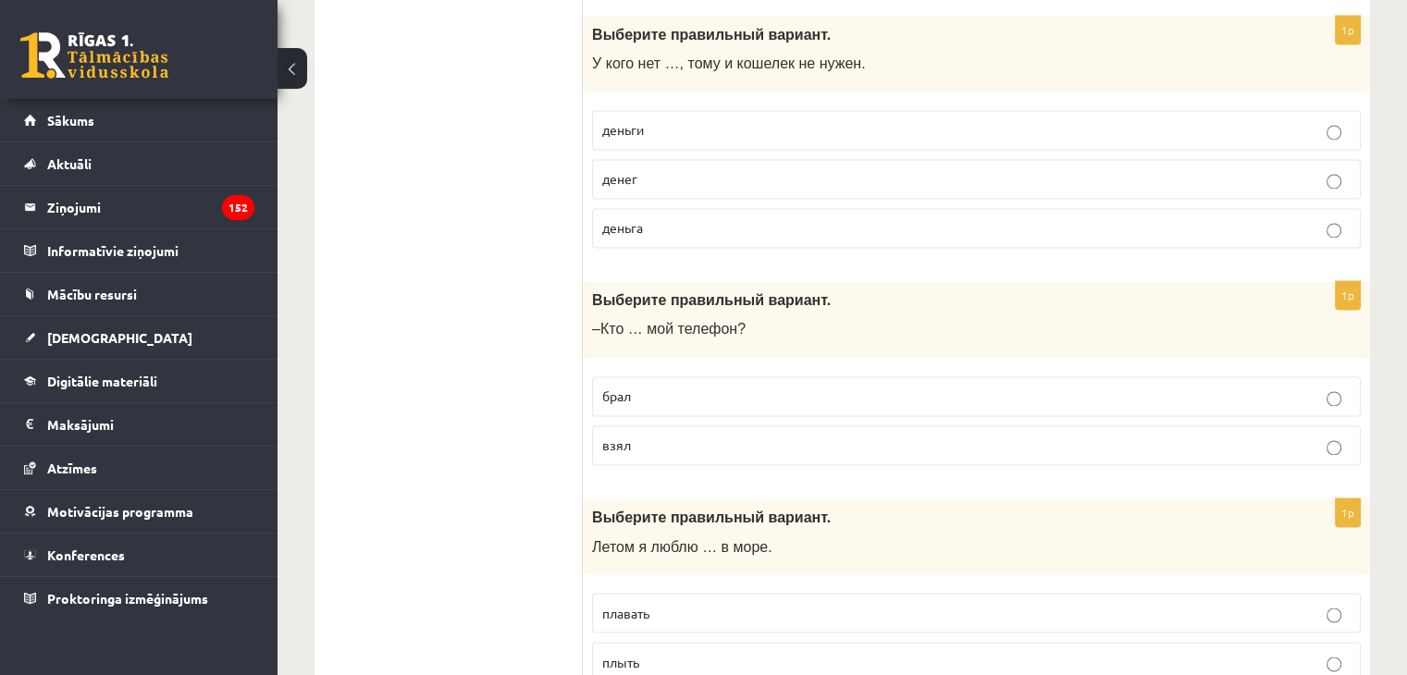
scroll to position [2975, 0]
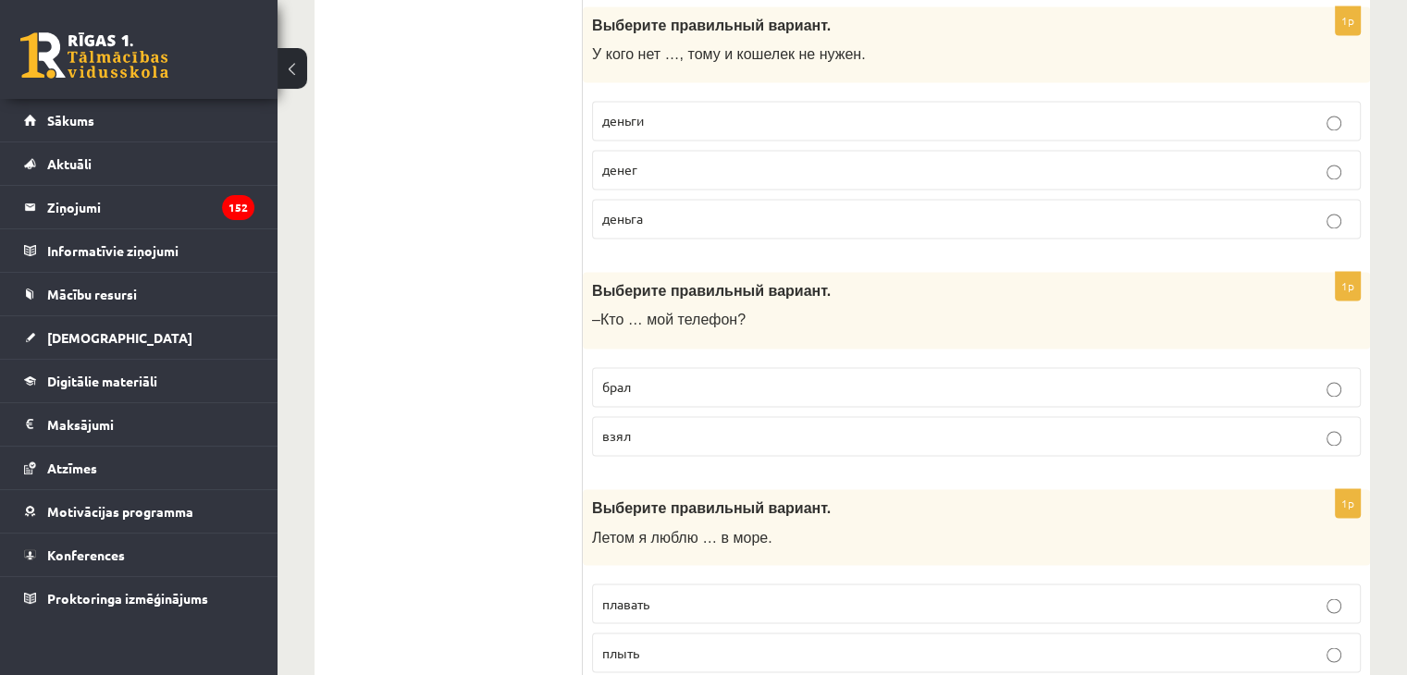
click at [631, 161] on span "денег" at bounding box center [619, 169] width 35 height 17
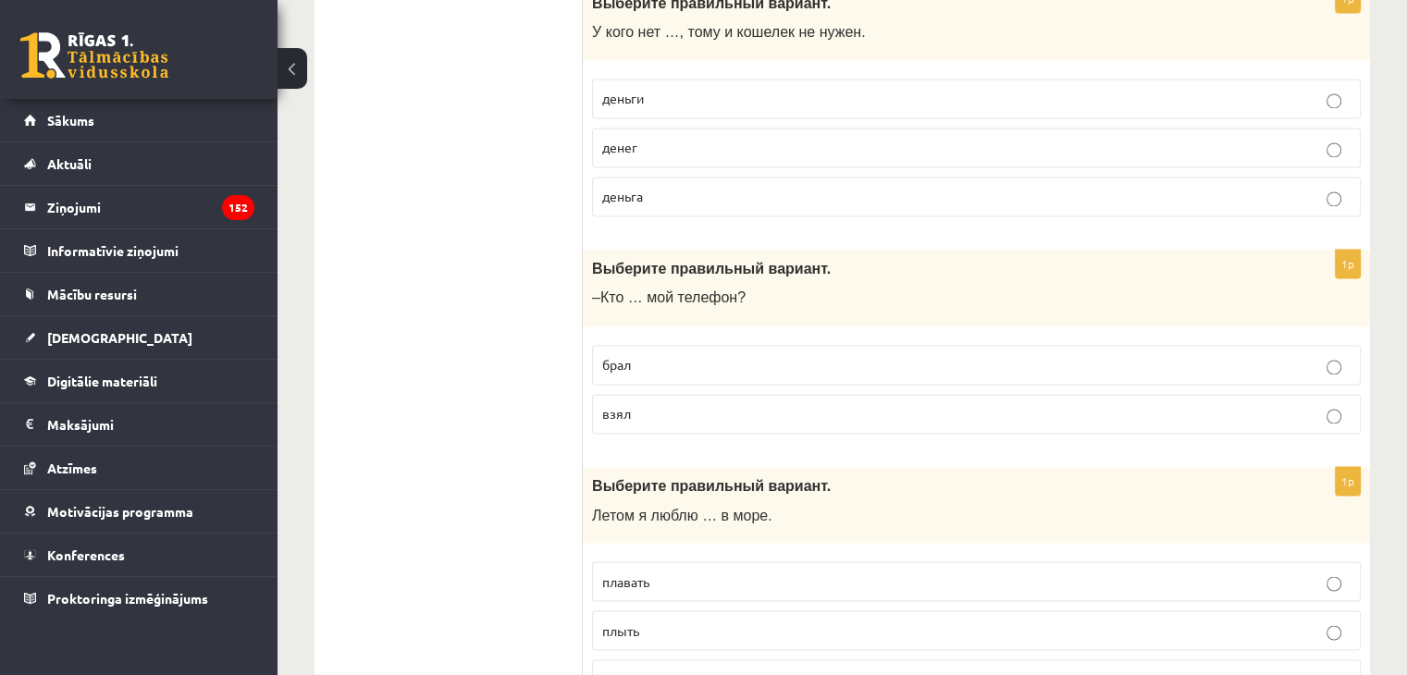
scroll to position [2979, 0]
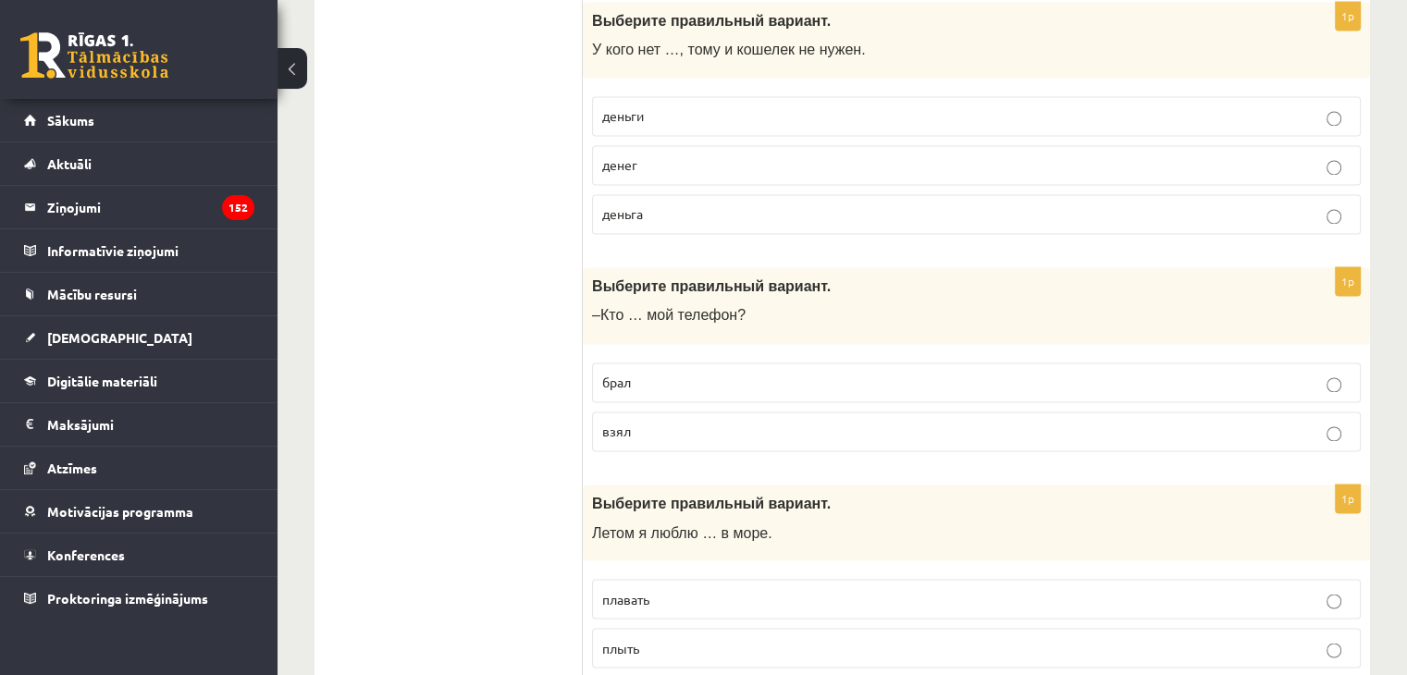
click at [621, 423] on p "взял" at bounding box center [976, 431] width 748 height 19
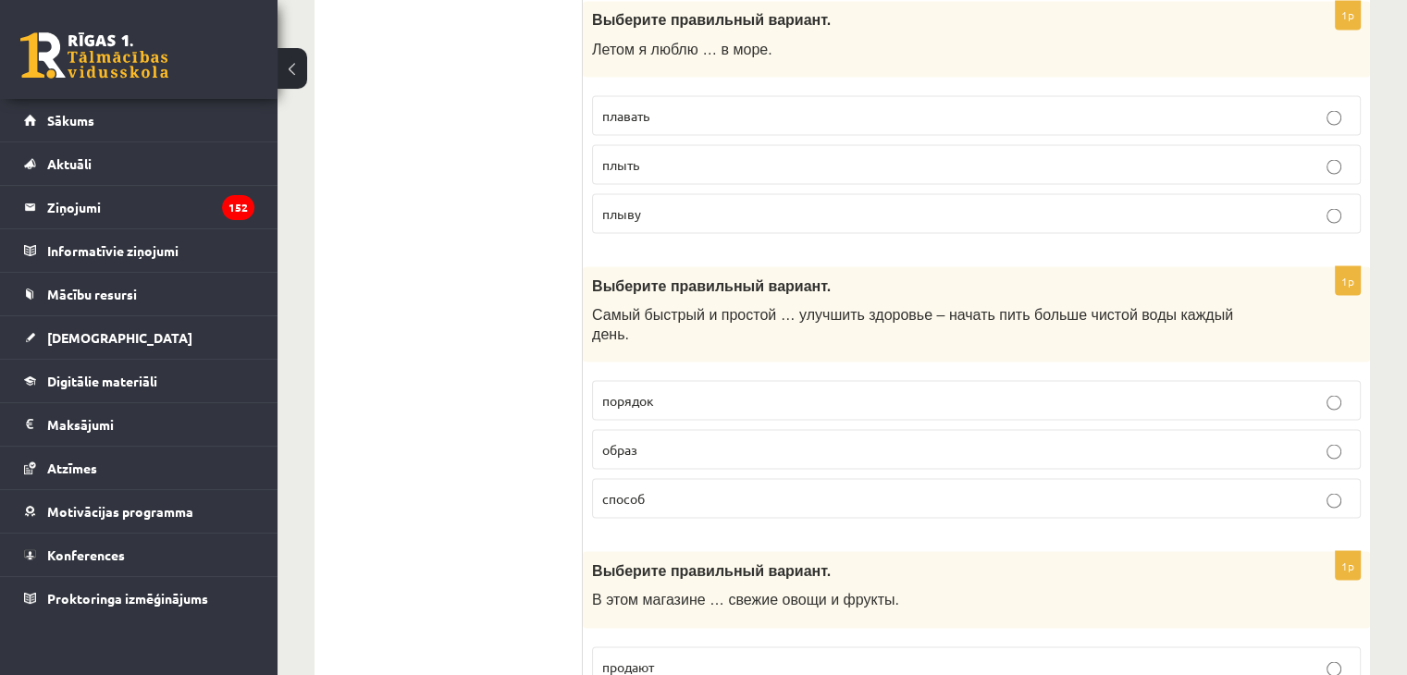
scroll to position [3500, 0]
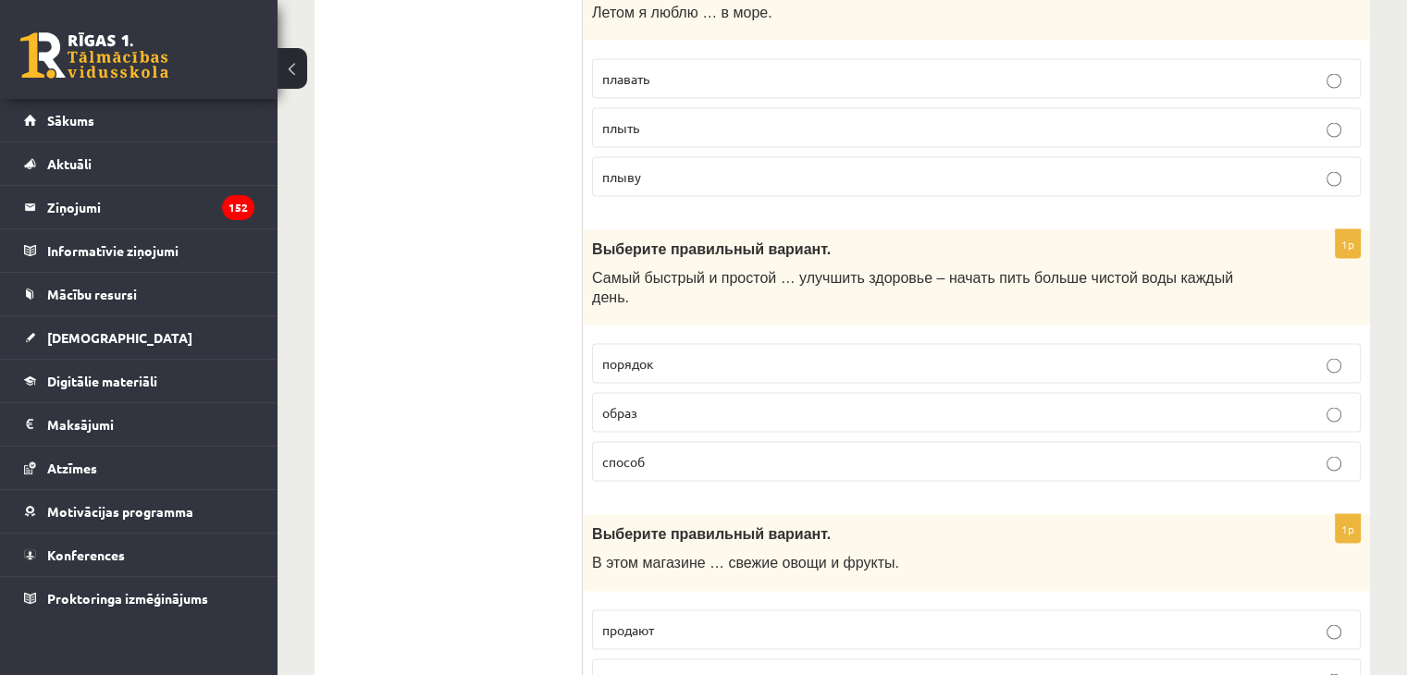
click at [629, 69] on span "плавать" at bounding box center [625, 77] width 47 height 17
click at [783, 441] on label "способ" at bounding box center [976, 461] width 769 height 40
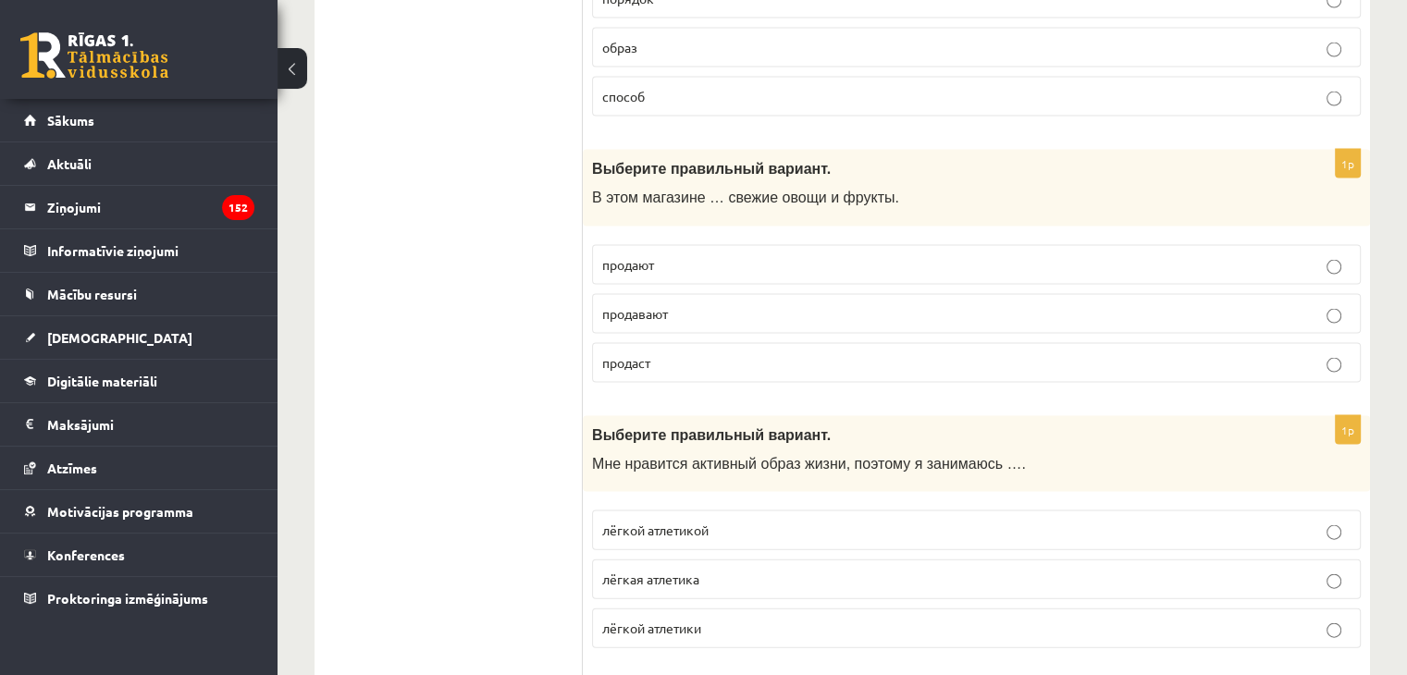
scroll to position [3874, 0]
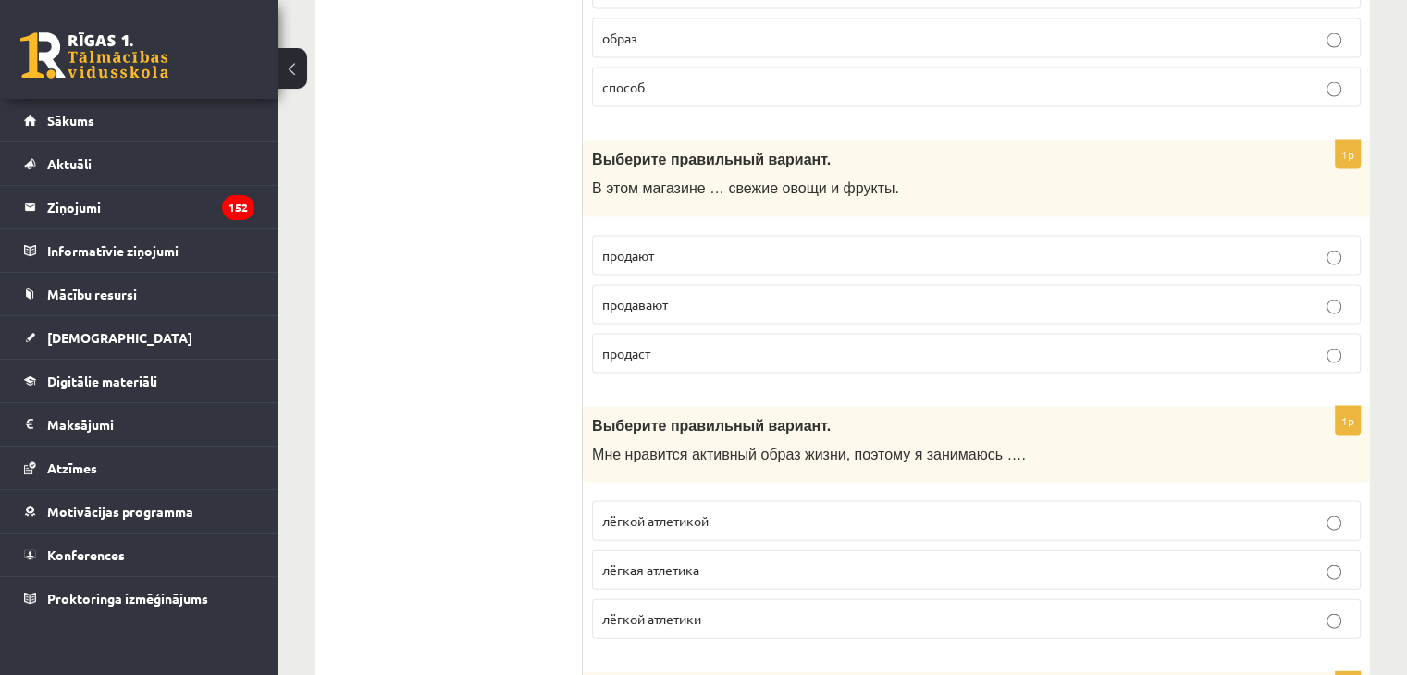
click at [618, 247] on span "продают" at bounding box center [628, 255] width 52 height 17
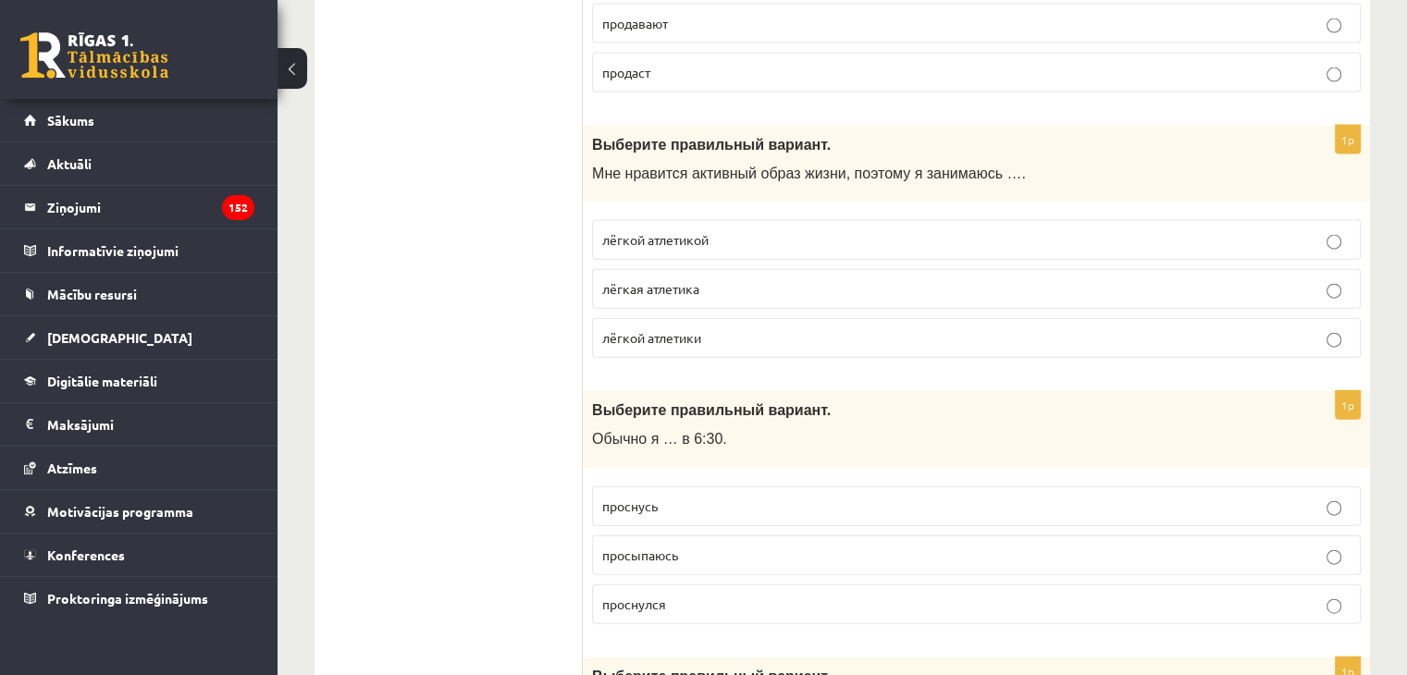
scroll to position [4173, 0]
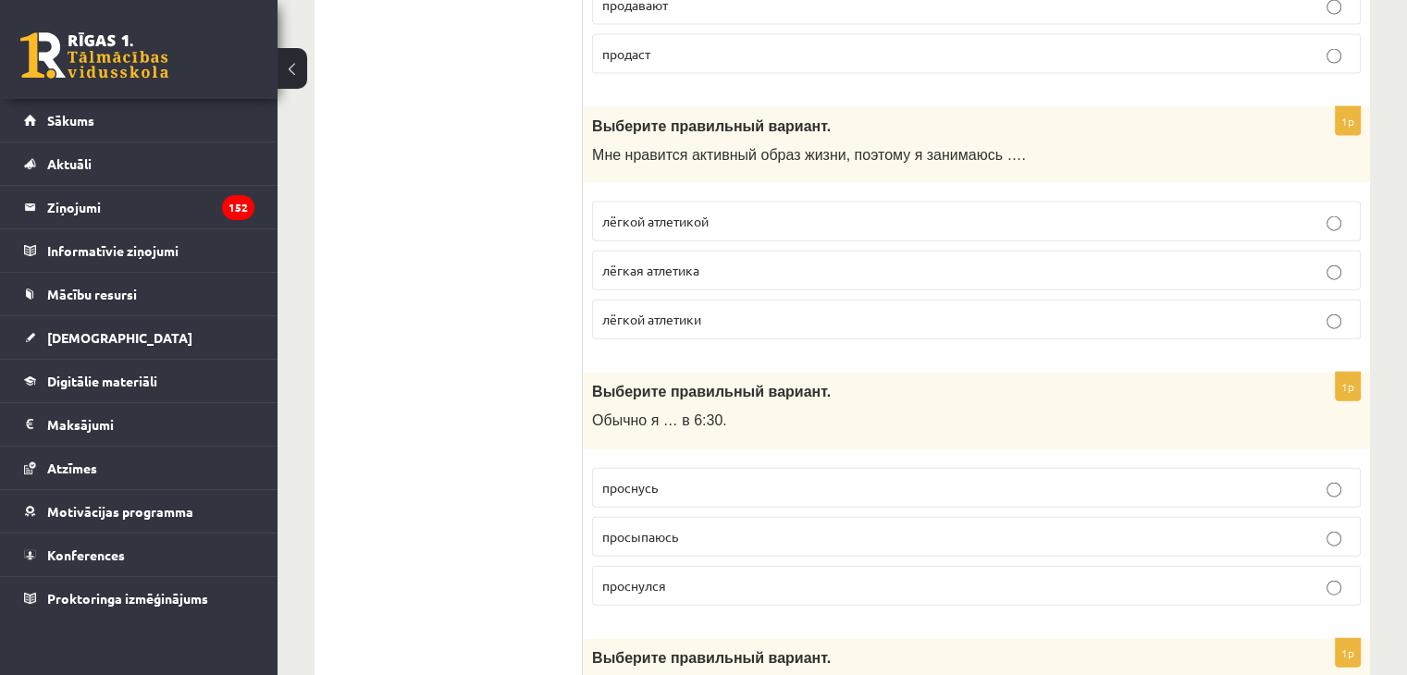
click at [645, 213] on span "лёгкой атлетикой" at bounding box center [655, 221] width 106 height 17
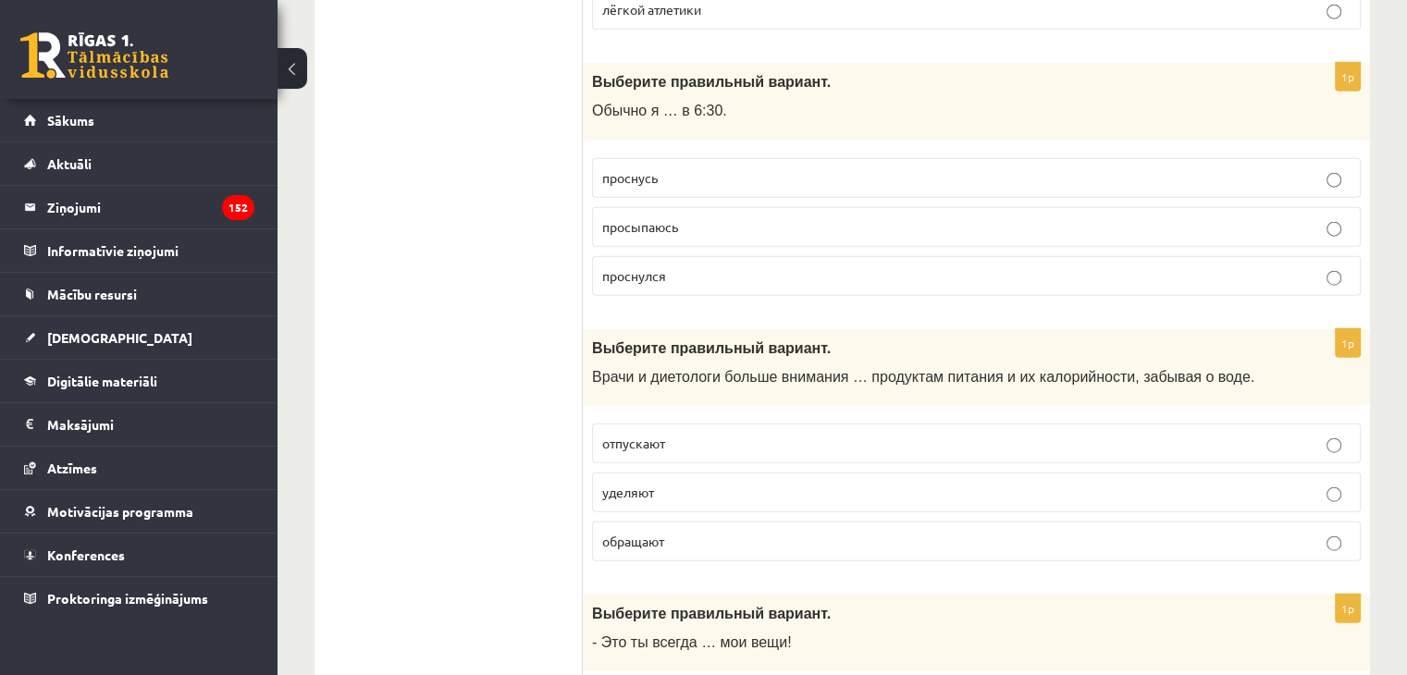
scroll to position [4502, 0]
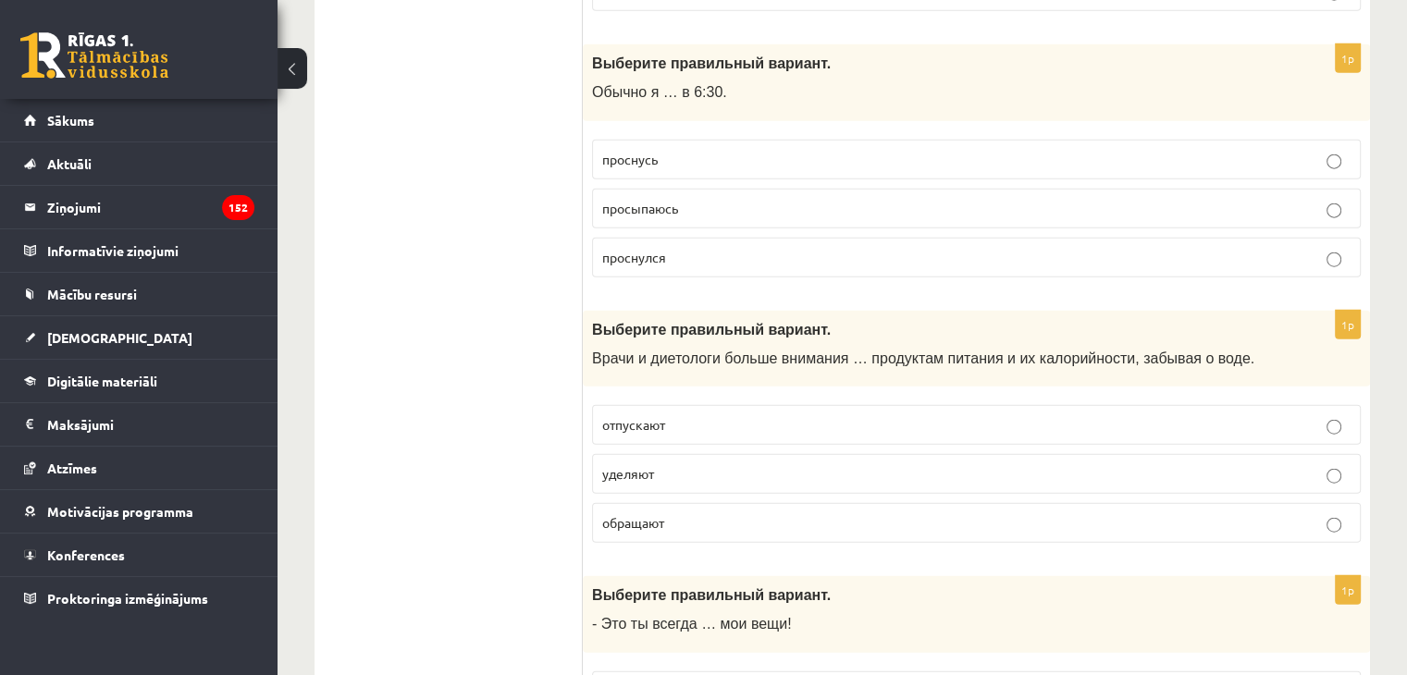
click at [707, 199] on p "просыпаюсь" at bounding box center [976, 208] width 748 height 19
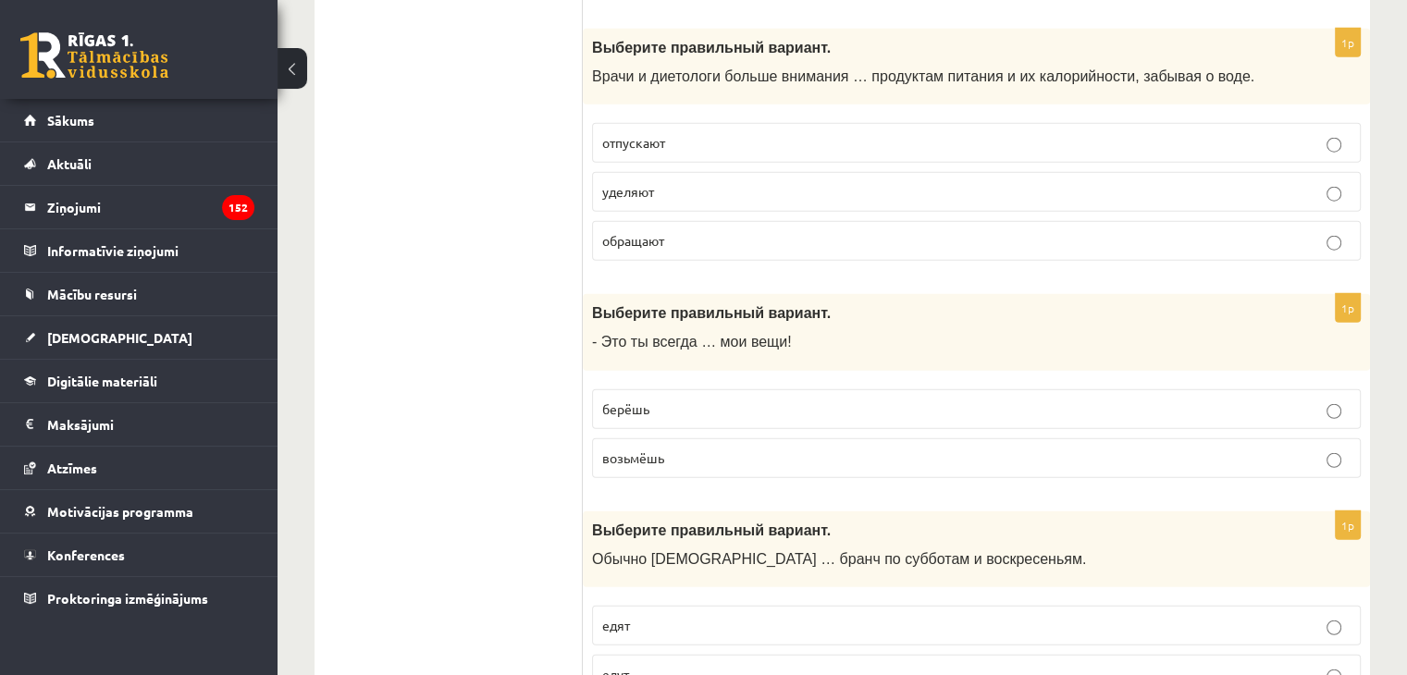
scroll to position [4802, 0]
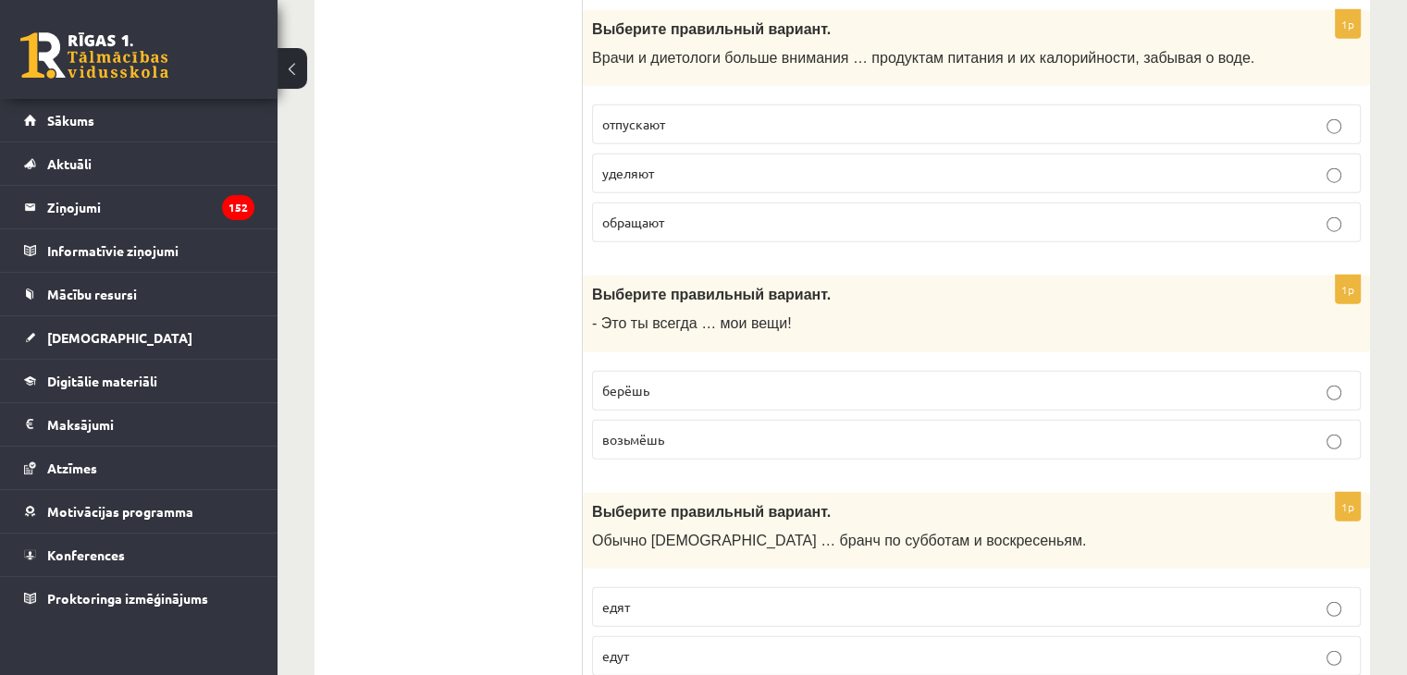
click at [684, 164] on p "уделяют" at bounding box center [976, 173] width 748 height 19
click at [670, 381] on p "берёшь" at bounding box center [976, 390] width 748 height 19
click at [703, 598] on p "едят" at bounding box center [976, 607] width 748 height 19
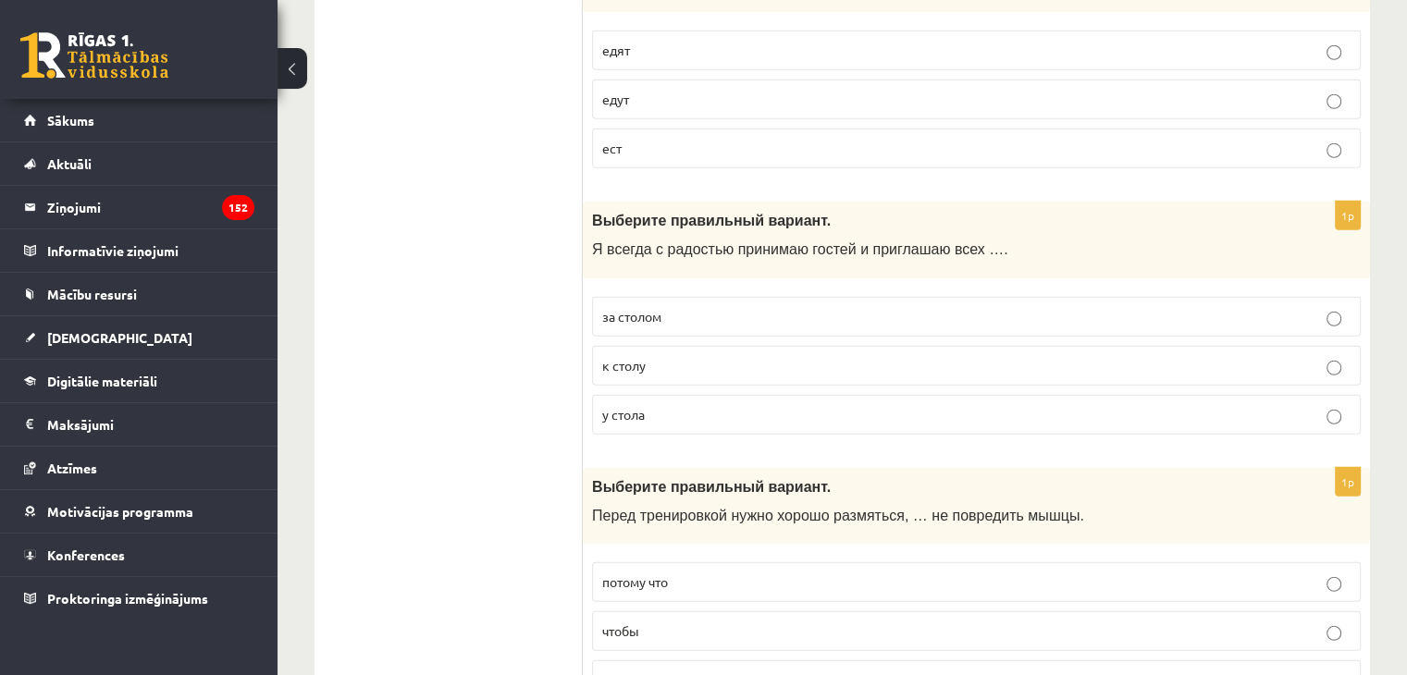
scroll to position [5331, 0]
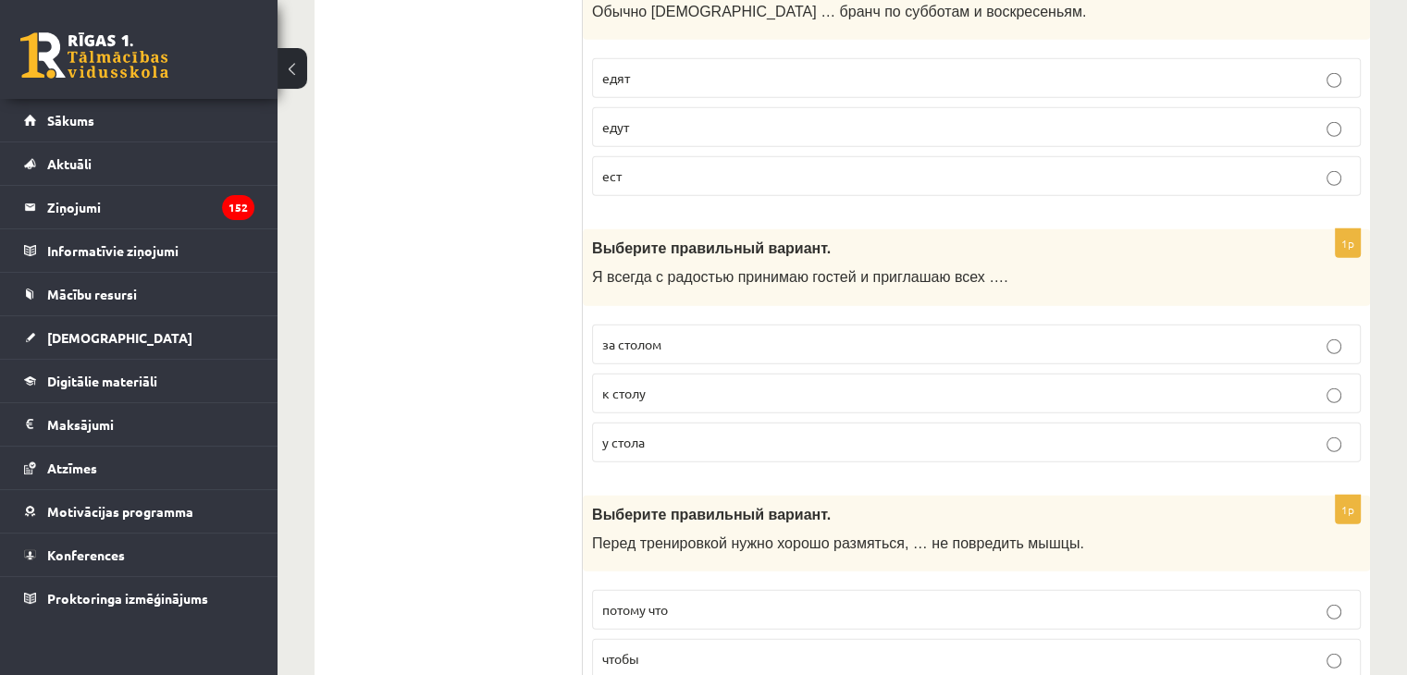
click at [629, 385] on span "к столу" at bounding box center [623, 393] width 43 height 17
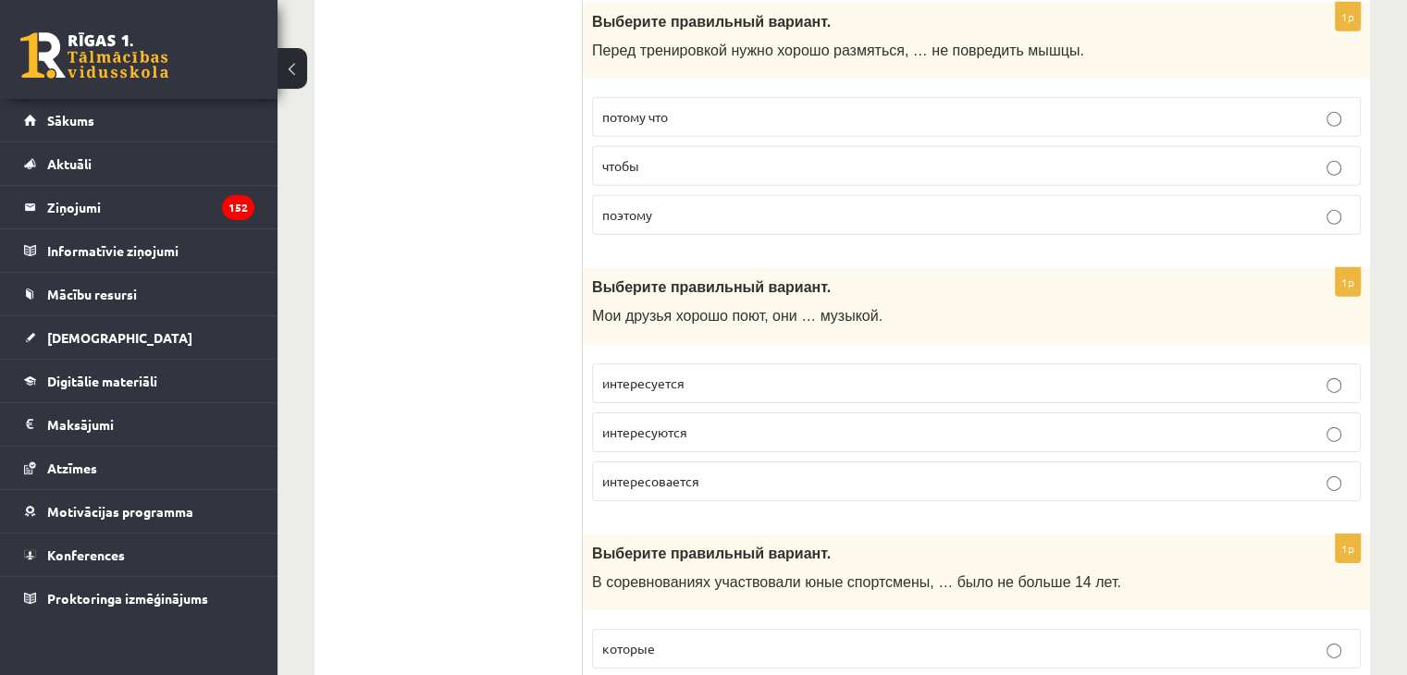
scroll to position [5834, 0]
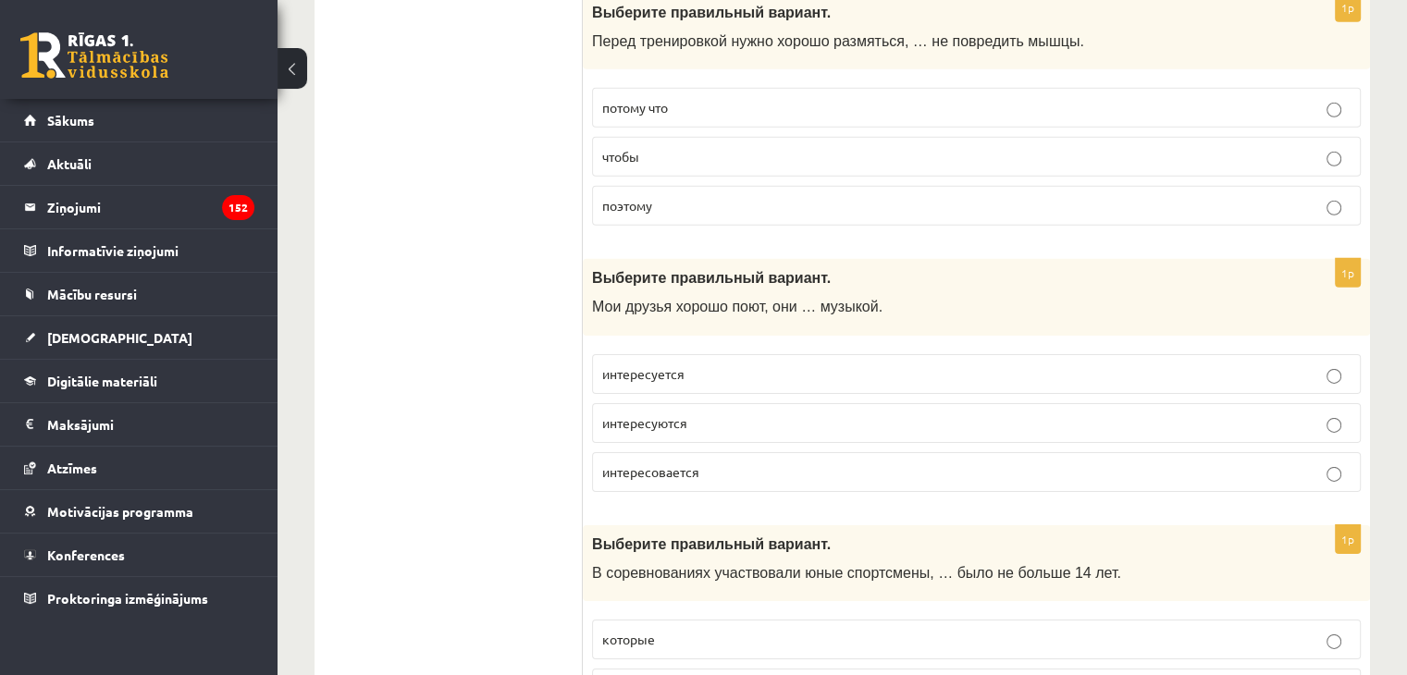
click at [649, 147] on p "чтобы" at bounding box center [976, 156] width 748 height 19
click at [662, 403] on label "интересуются" at bounding box center [976, 423] width 769 height 40
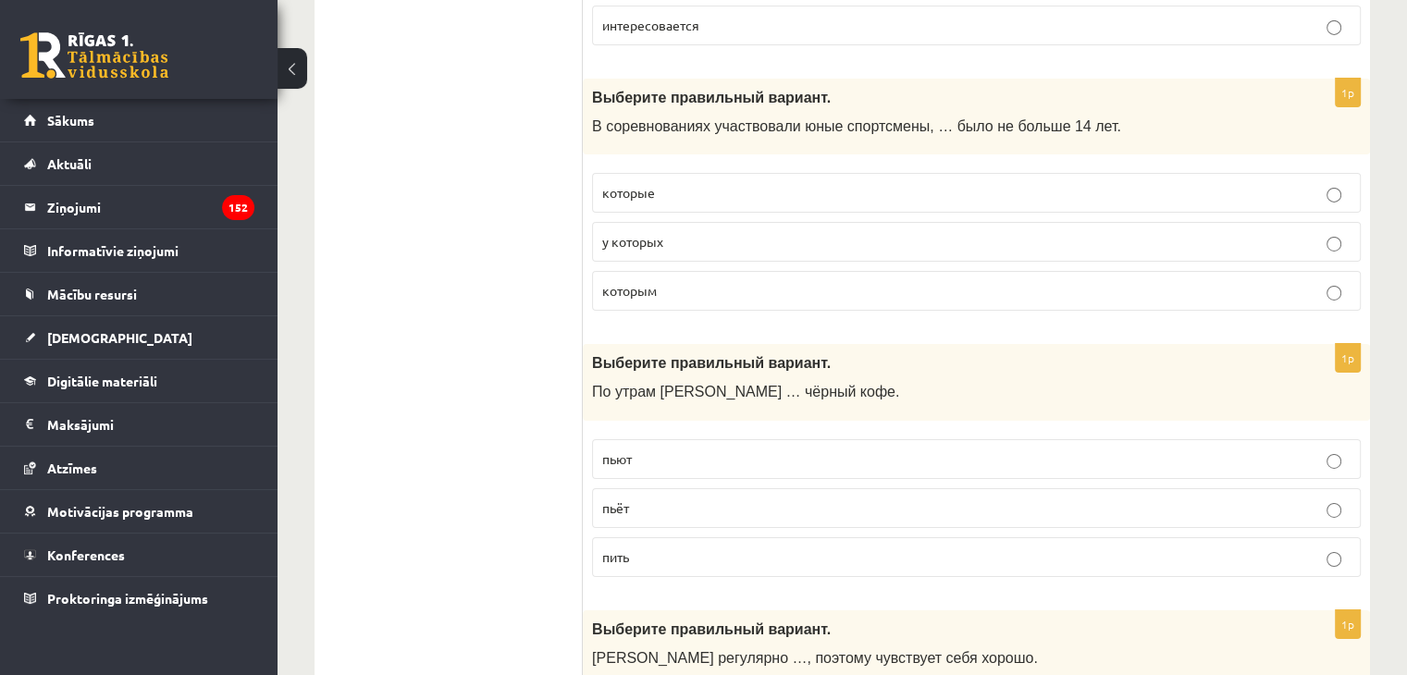
scroll to position [6289, 0]
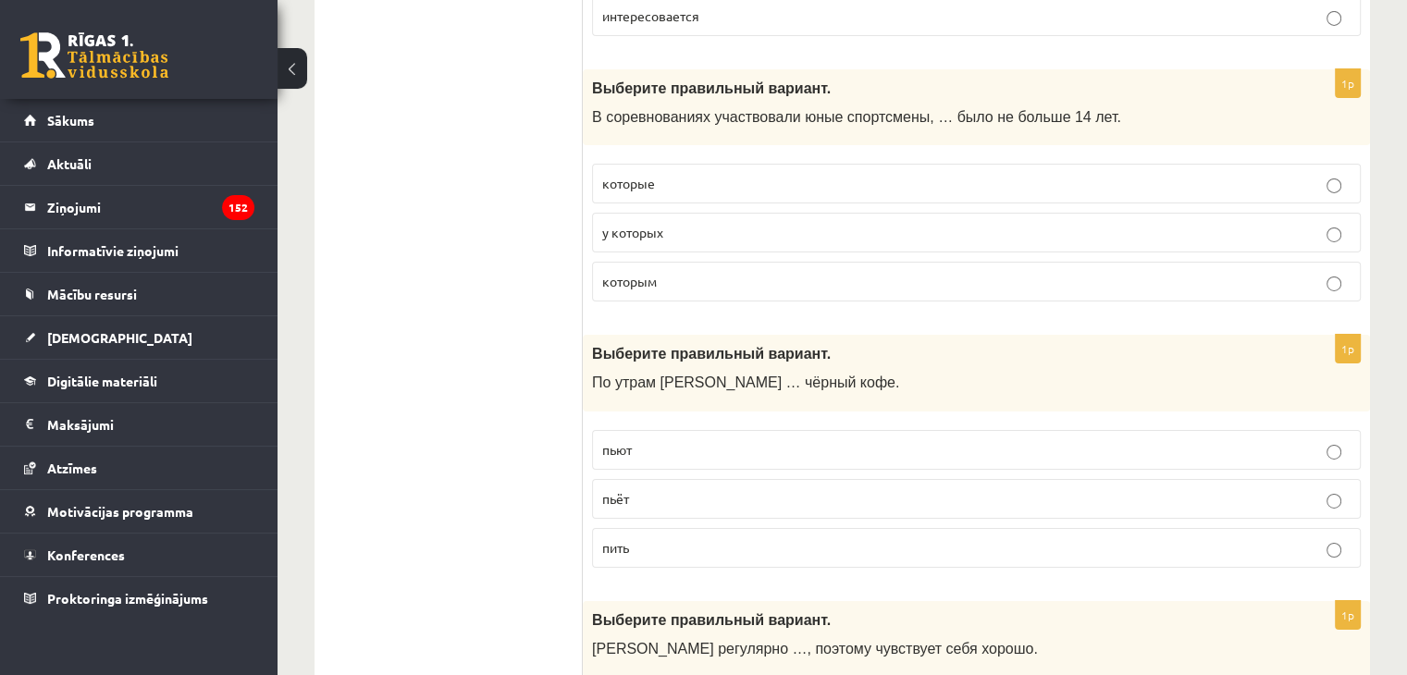
click at [637, 262] on label "которым" at bounding box center [976, 282] width 769 height 40
click at [624, 490] on span "пьёт" at bounding box center [615, 498] width 27 height 17
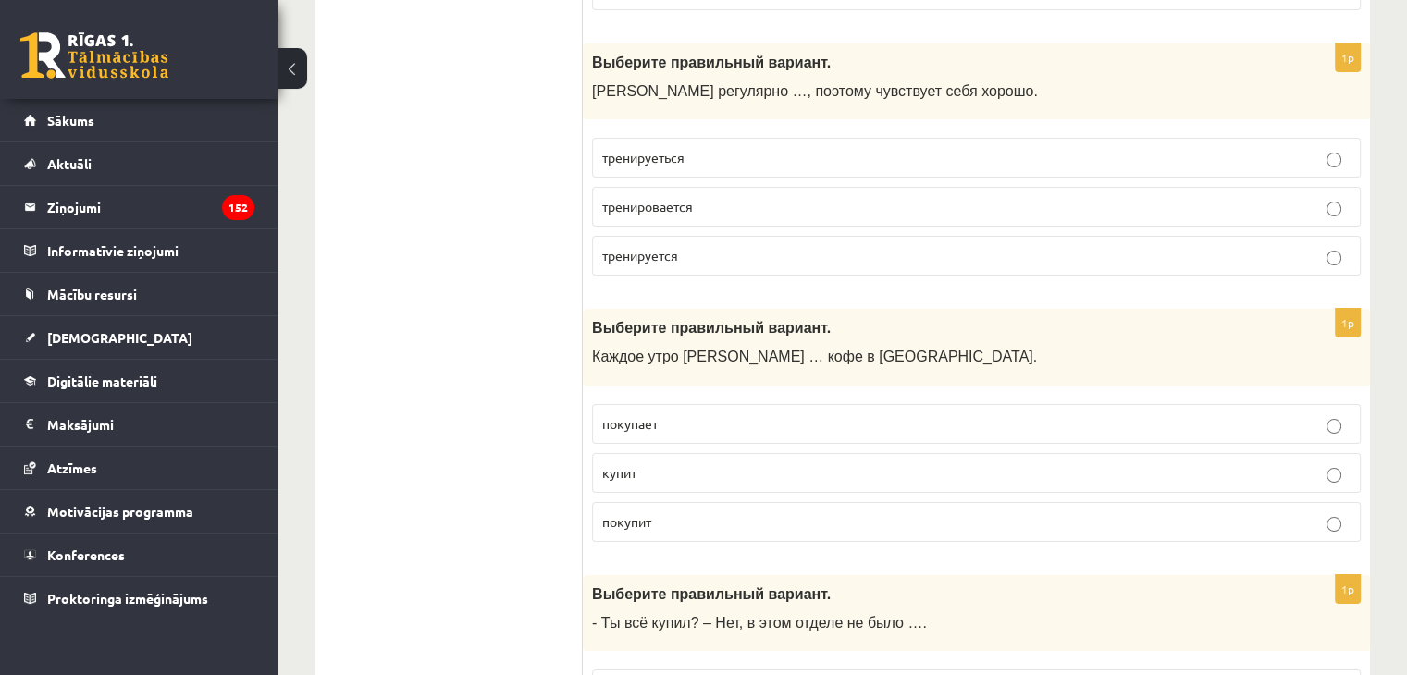
scroll to position [6866, 0]
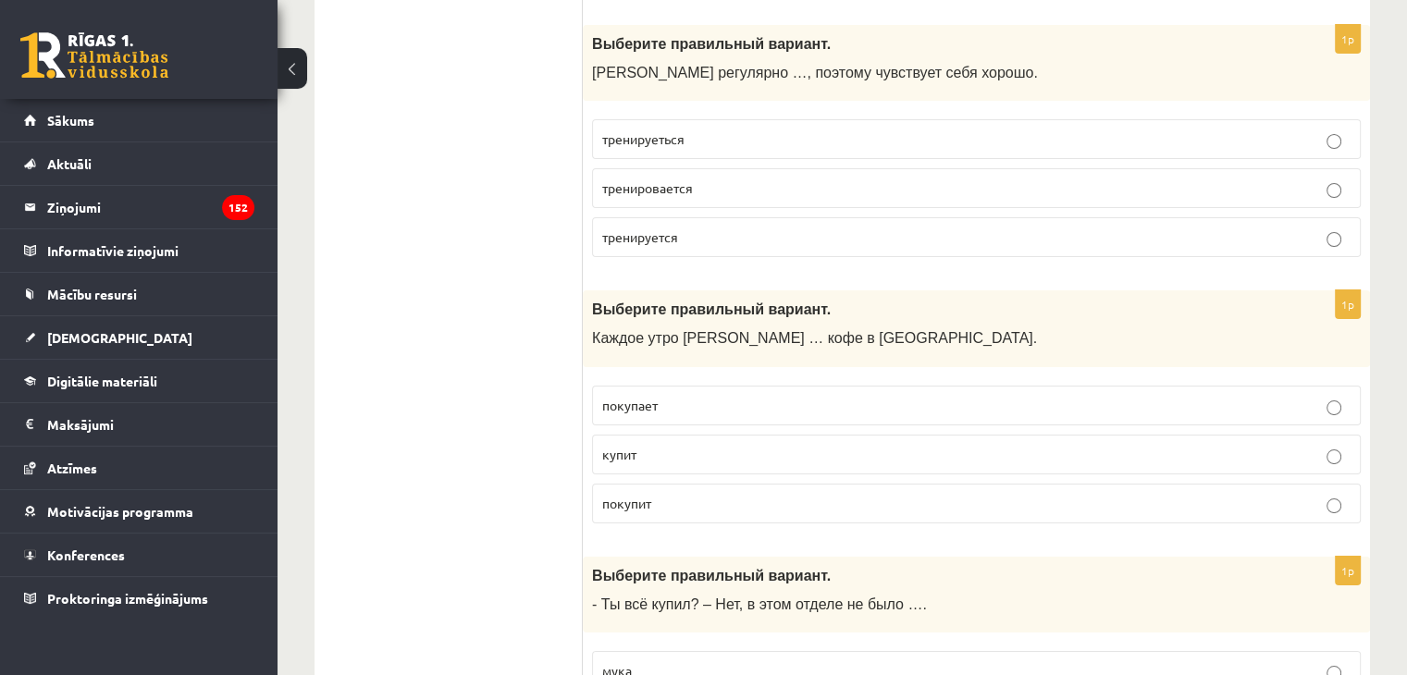
click at [642, 130] on span "тренируеться" at bounding box center [643, 138] width 82 height 17
click at [729, 228] on p "тренируется" at bounding box center [976, 237] width 748 height 19
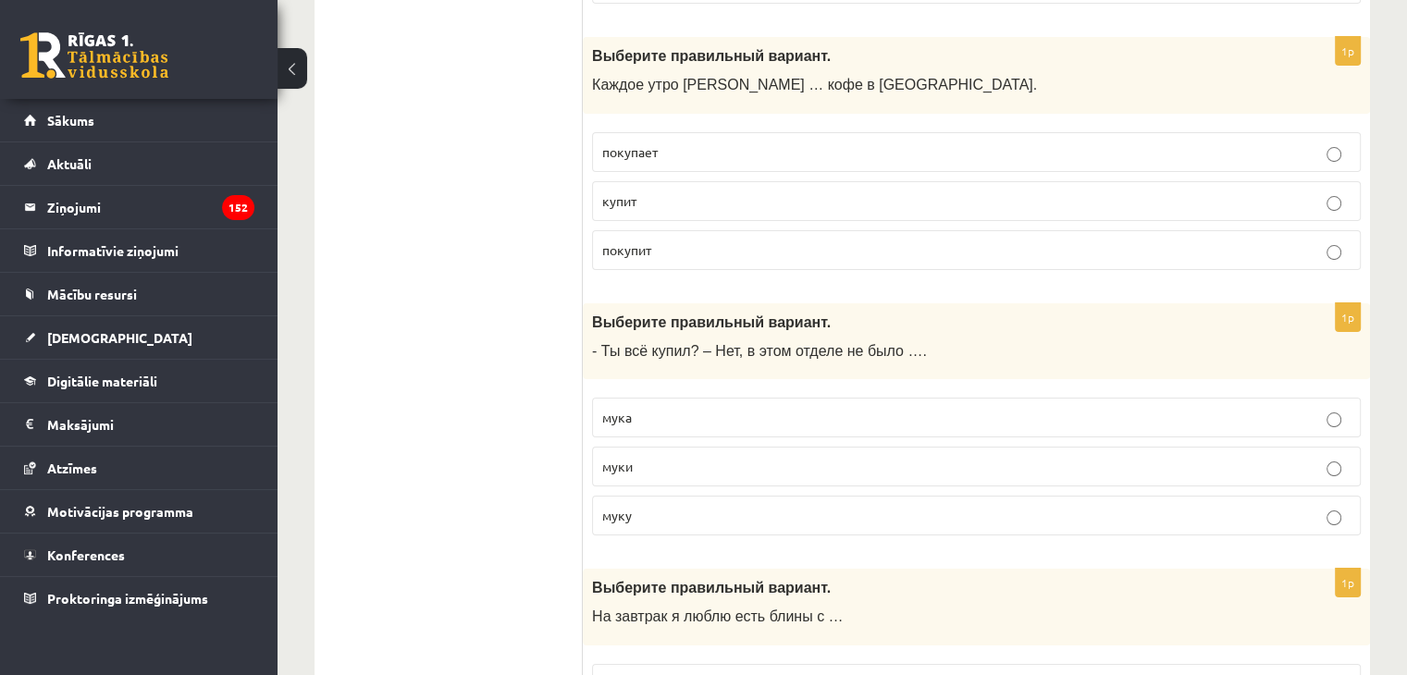
scroll to position [7129, 0]
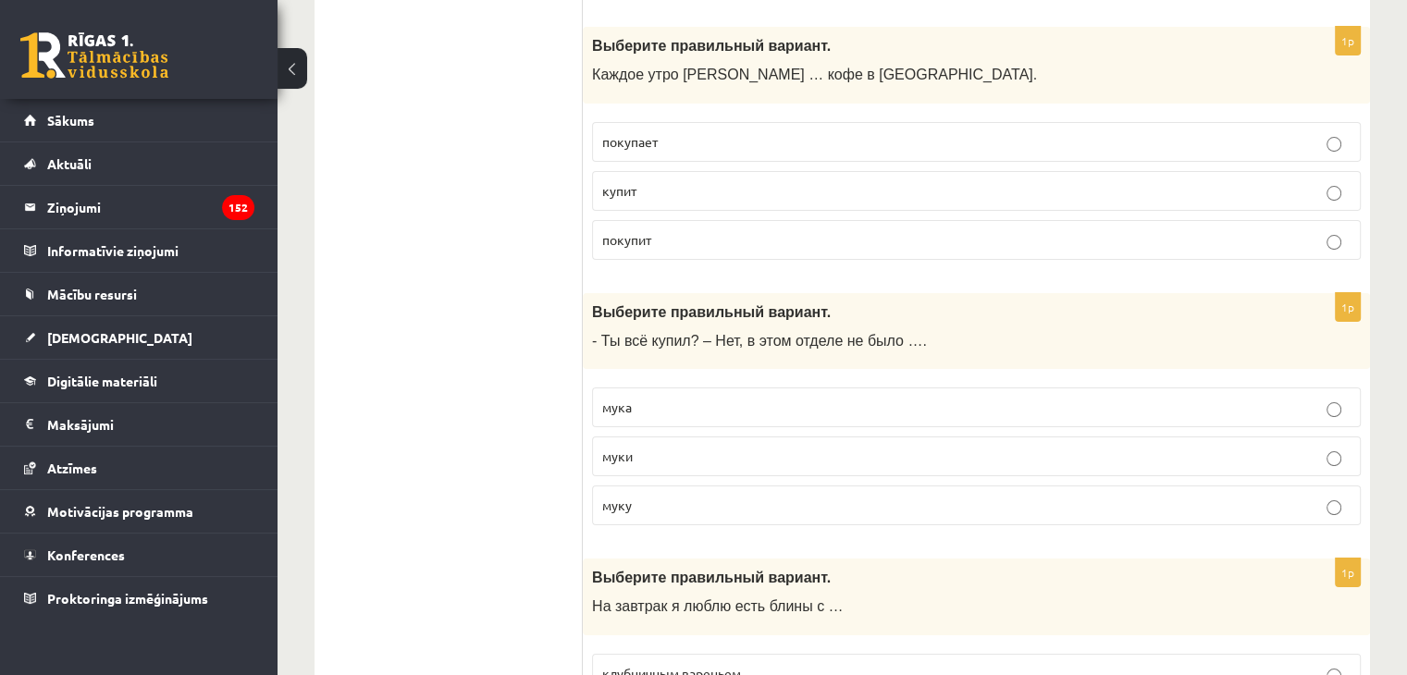
click at [623, 133] on span "покупает" at bounding box center [629, 141] width 55 height 17
click at [717, 437] on label "муки" at bounding box center [976, 457] width 769 height 40
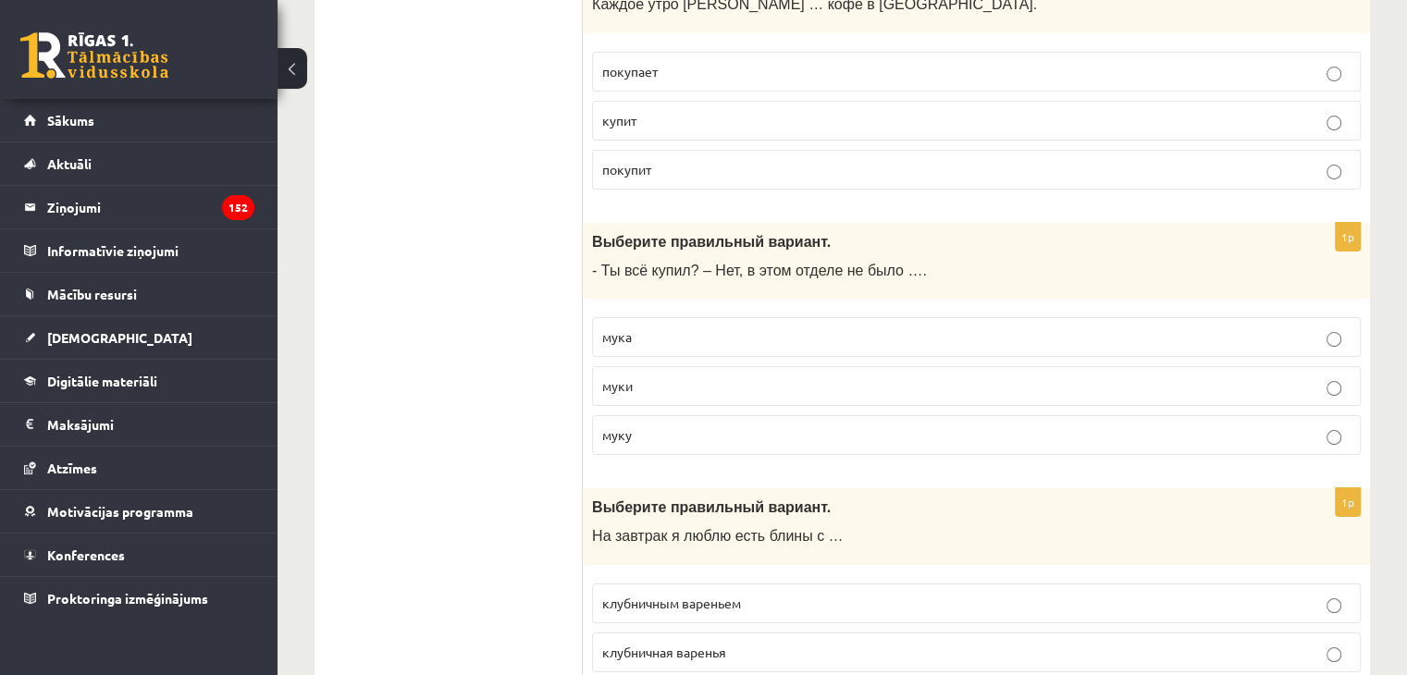
scroll to position [7263, 0]
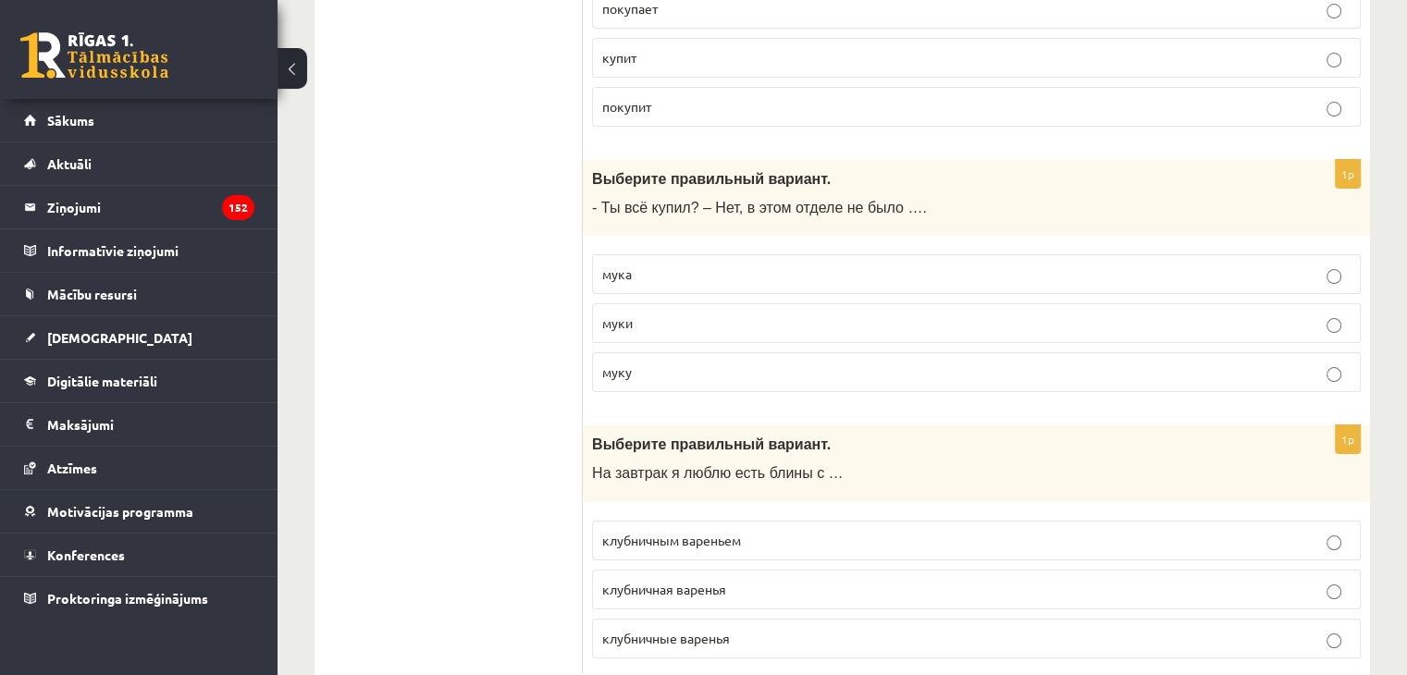
click at [666, 532] on span "клубничным вареньем" at bounding box center [671, 540] width 139 height 17
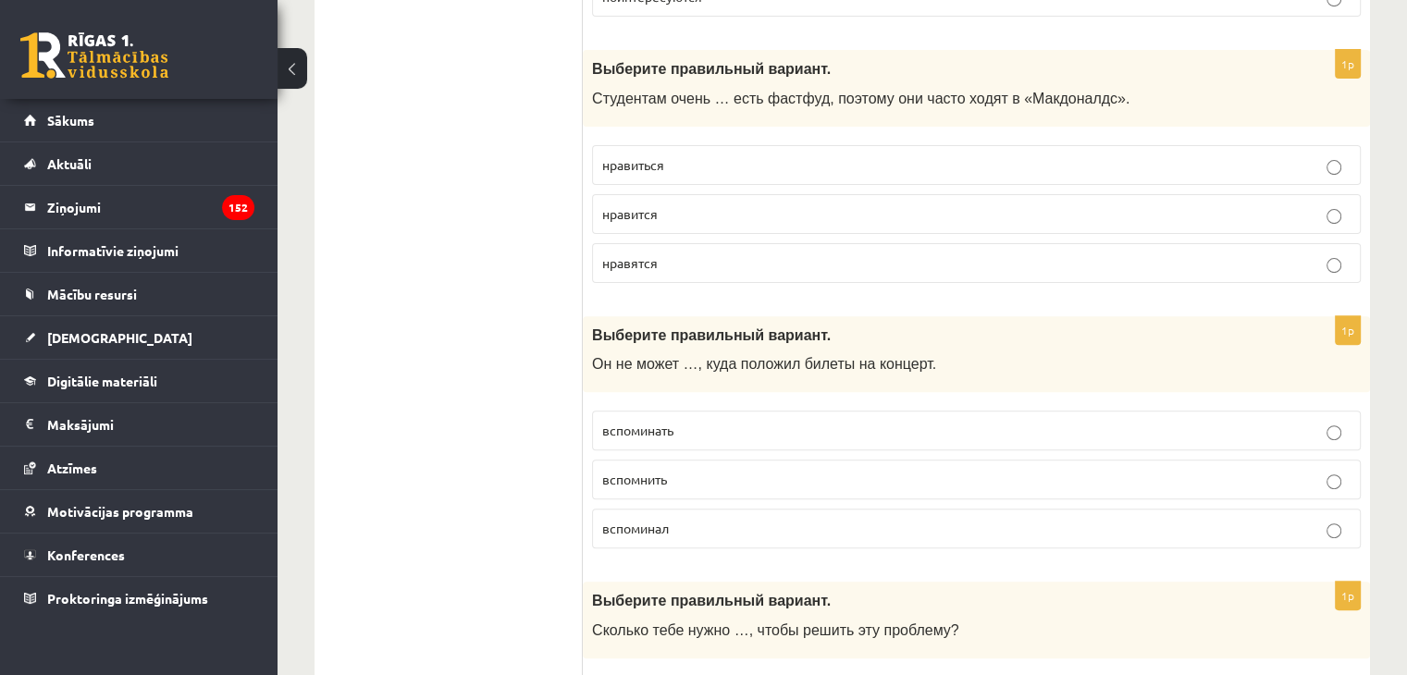
scroll to position [0, 0]
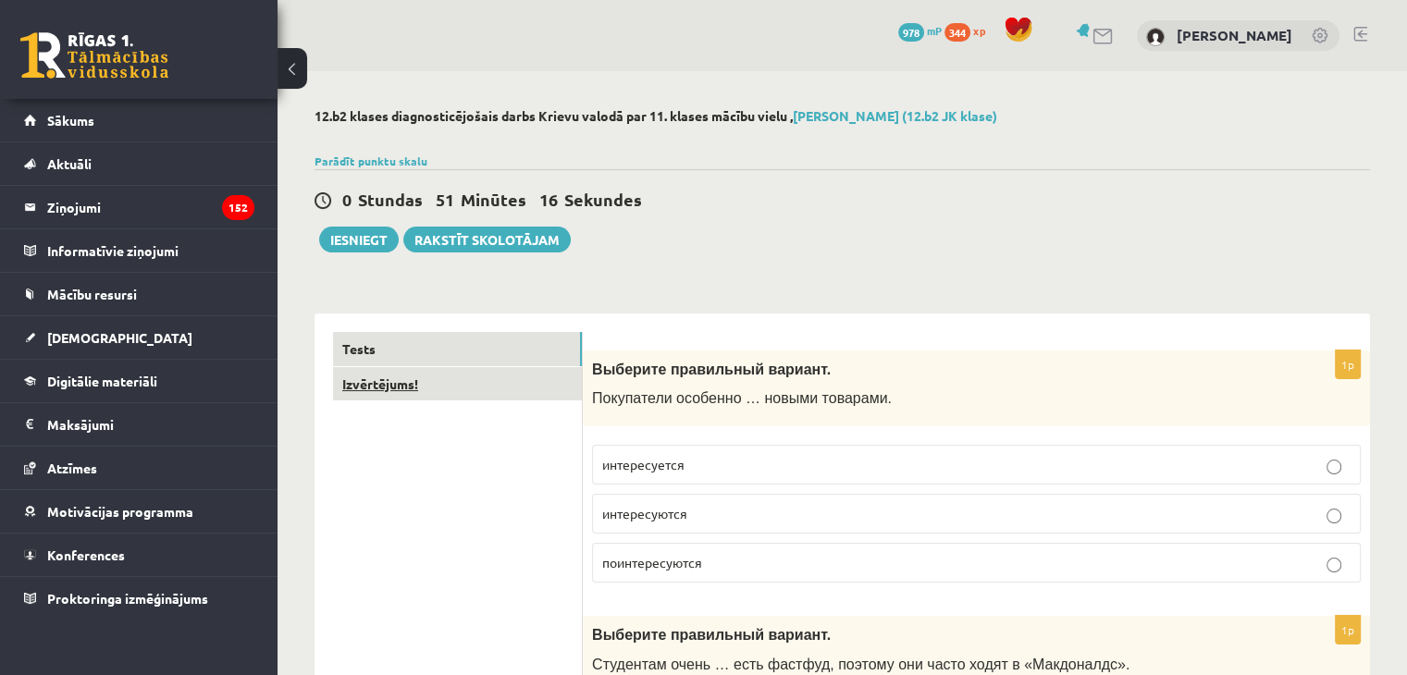
click at [382, 386] on link "Izvērtējums!" at bounding box center [457, 384] width 249 height 34
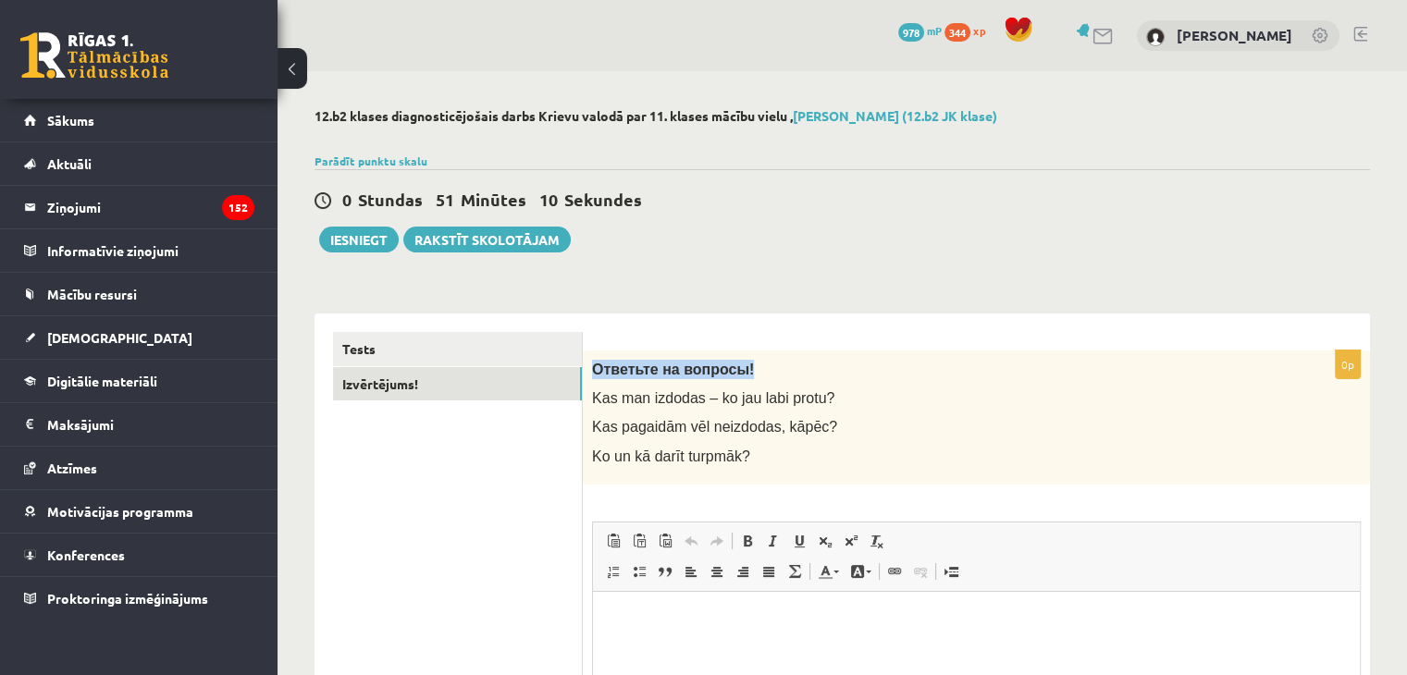
drag, startPoint x: 596, startPoint y: 369, endPoint x: 767, endPoint y: 371, distance: 171.1
click at [767, 371] on p "Ответьте на вопросы!" at bounding box center [930, 369] width 676 height 19
copy span "Ответьте на вопросы!"
click at [767, 371] on p "Ответьте на вопросы!" at bounding box center [930, 369] width 676 height 19
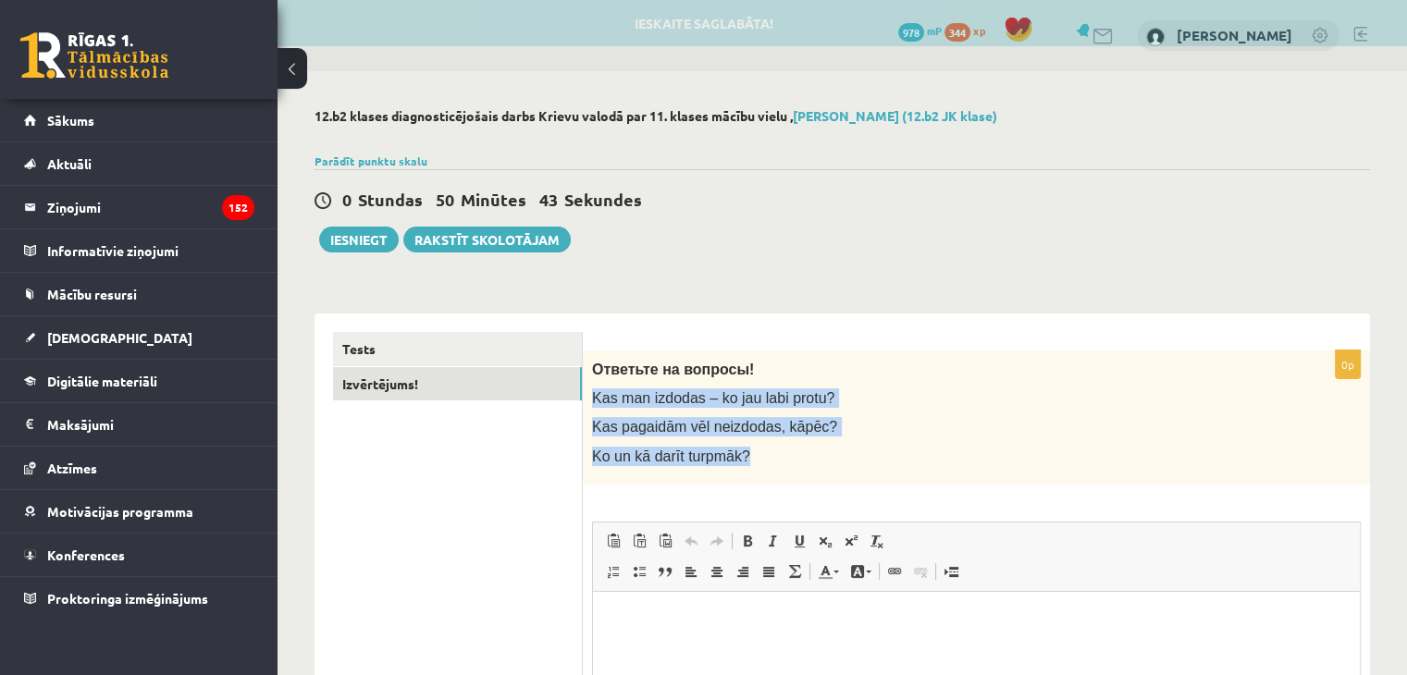
drag, startPoint x: 591, startPoint y: 397, endPoint x: 795, endPoint y: 463, distance: 215.0
click at [795, 463] on div "Ответьте на вопросы! Kas man izdodas – ko jau labi protu? Kas pagaidām vēl neiz…" at bounding box center [976, 418] width 787 height 134
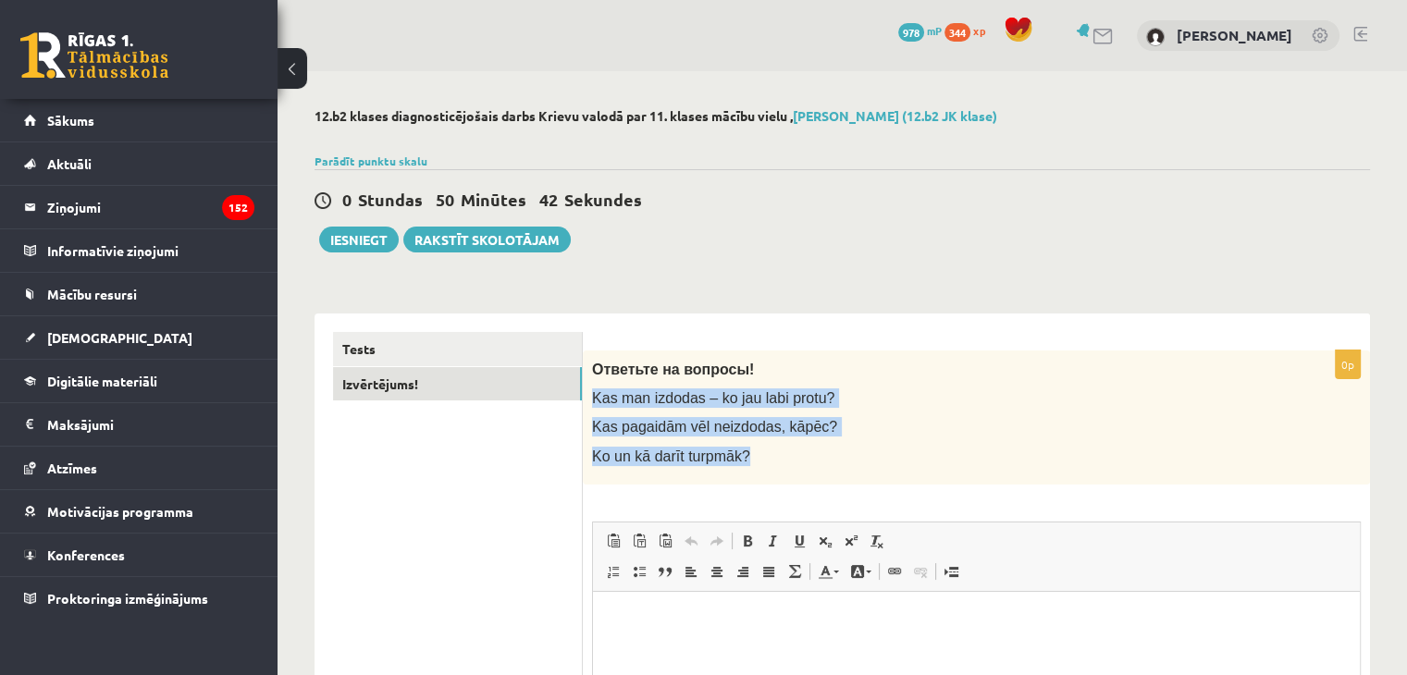
copy div "Kas man izdodas – ko jau labi protu? Kas pagaidām vēl neizdodas, kāpēc? Ko un k…"
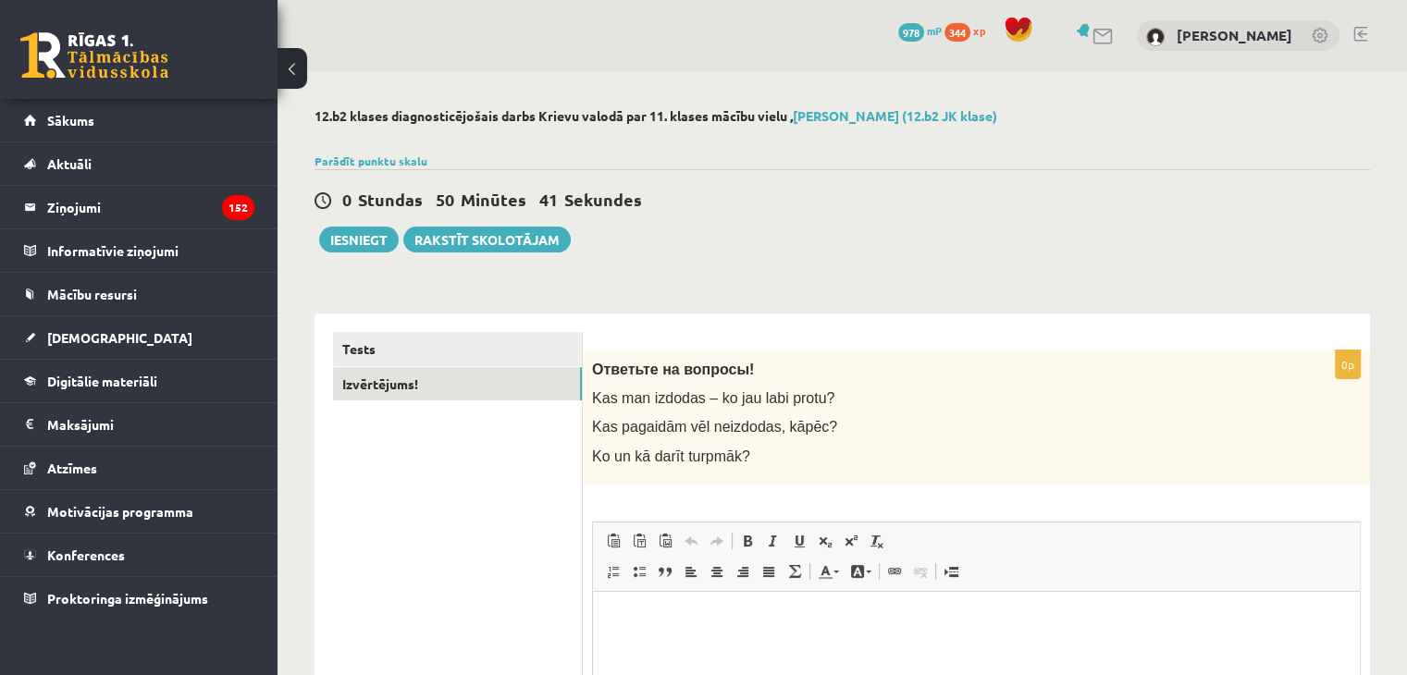
click at [750, 315] on div "0p Ответьте на вопросы! Kas man izdodas – ko jau labi protu? Kas pagaidām vēl n…" at bounding box center [976, 619] width 787 height 611
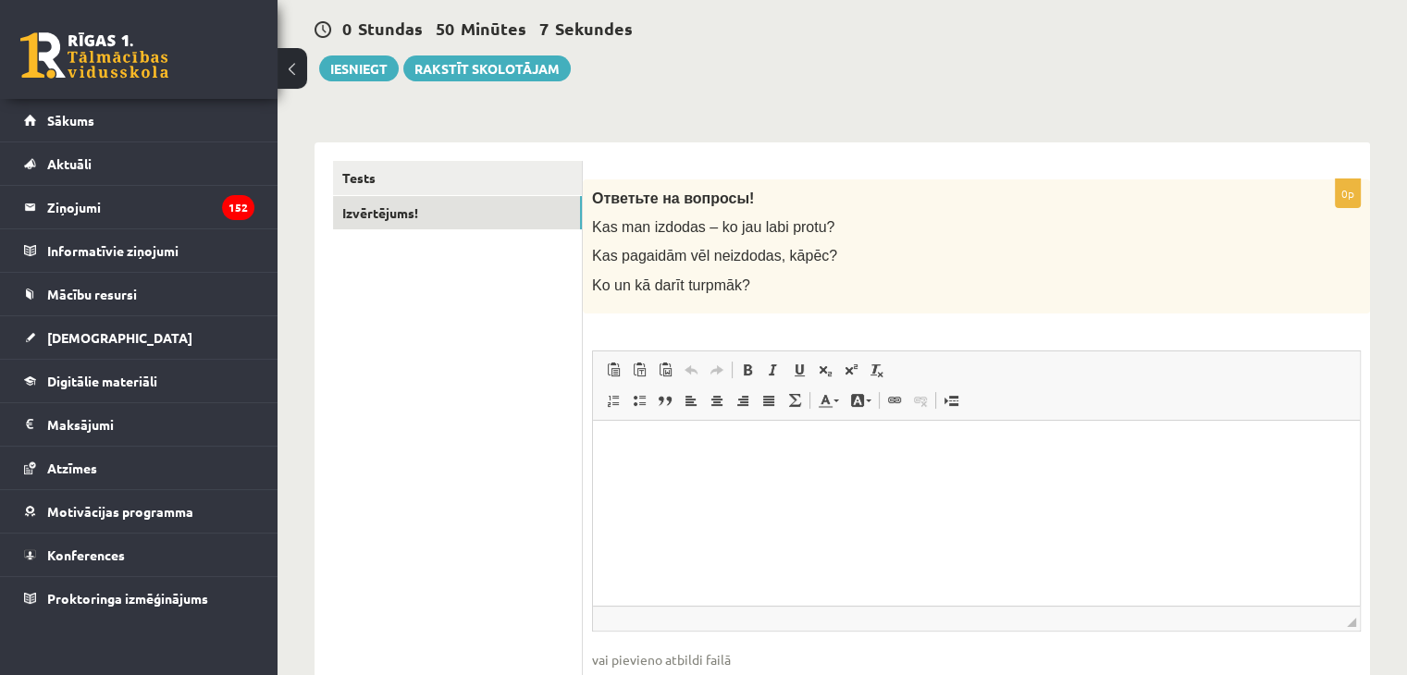
scroll to position [185, 0]
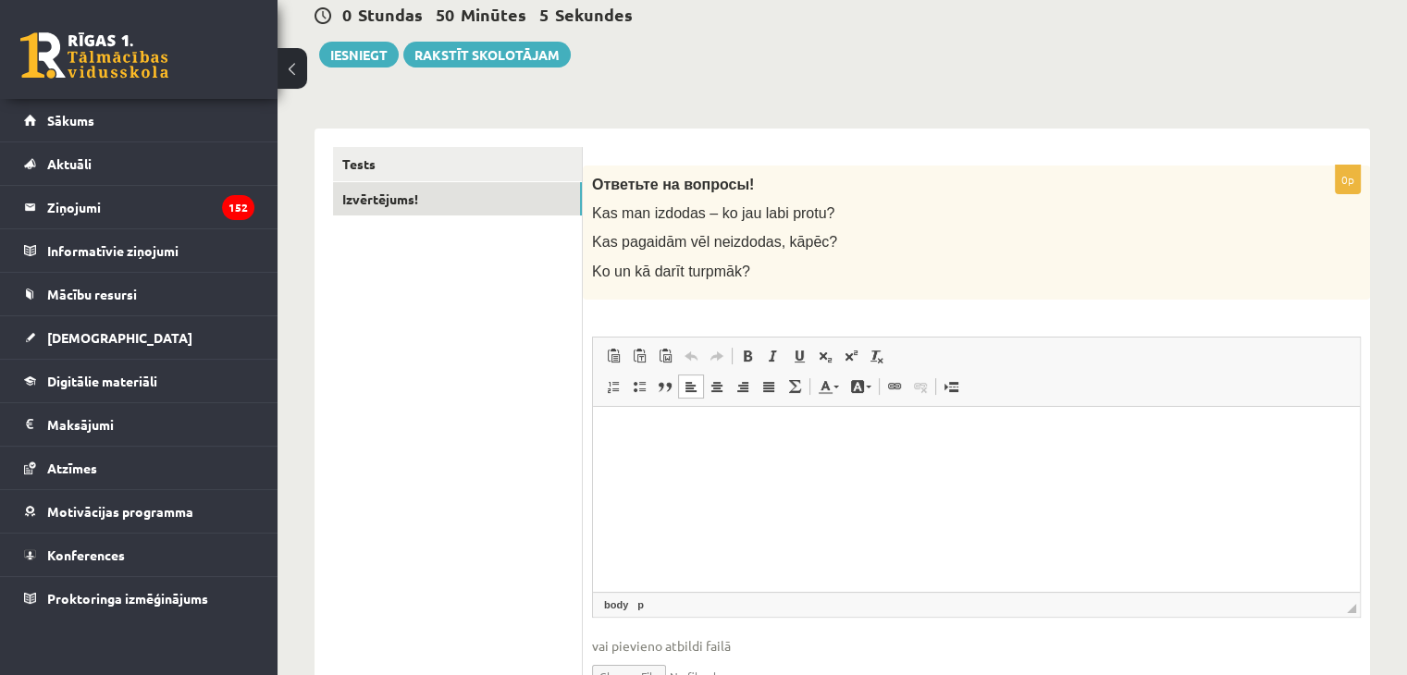
click at [709, 433] on p "Editor, wiswyg-editor-user-answer-47433942313820" at bounding box center [976, 434] width 730 height 19
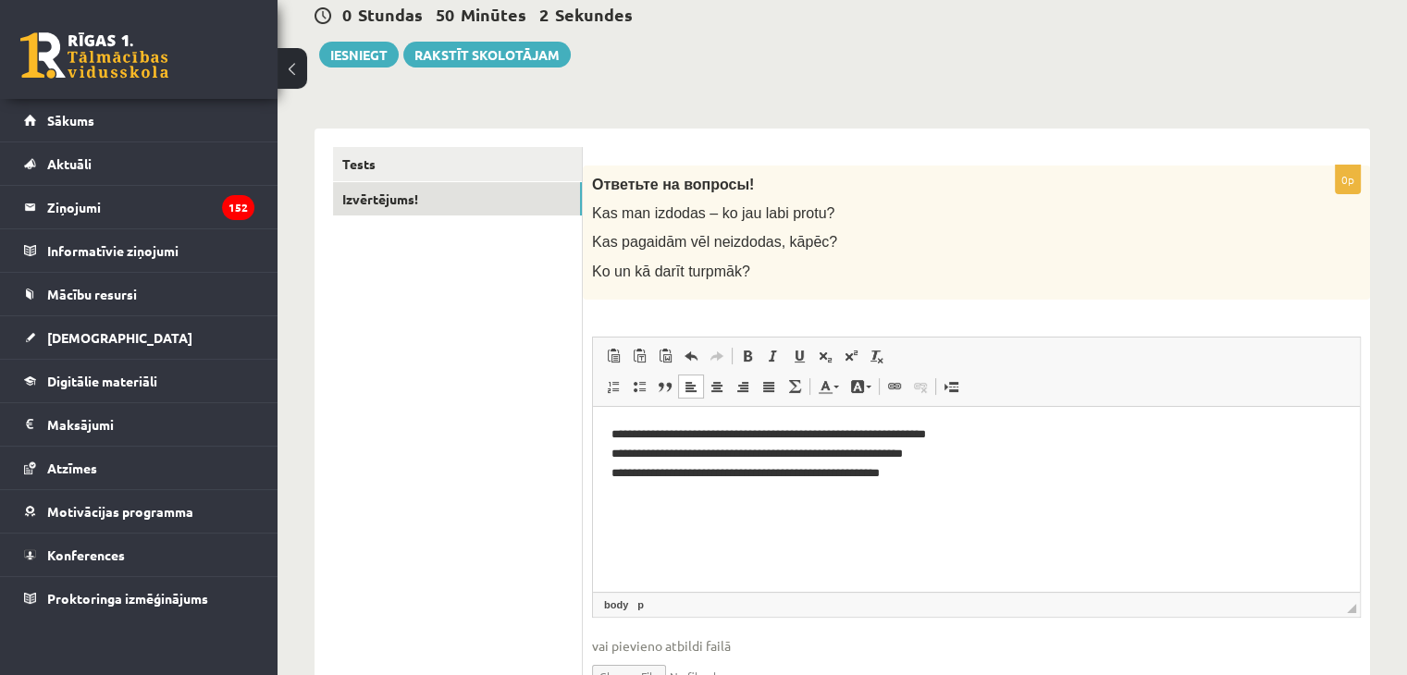
click at [1002, 434] on p "**********" at bounding box center [976, 453] width 731 height 57
drag, startPoint x: 807, startPoint y: 476, endPoint x: 754, endPoint y: 478, distance: 52.8
click at [754, 478] on p "**********" at bounding box center [976, 453] width 731 height 57
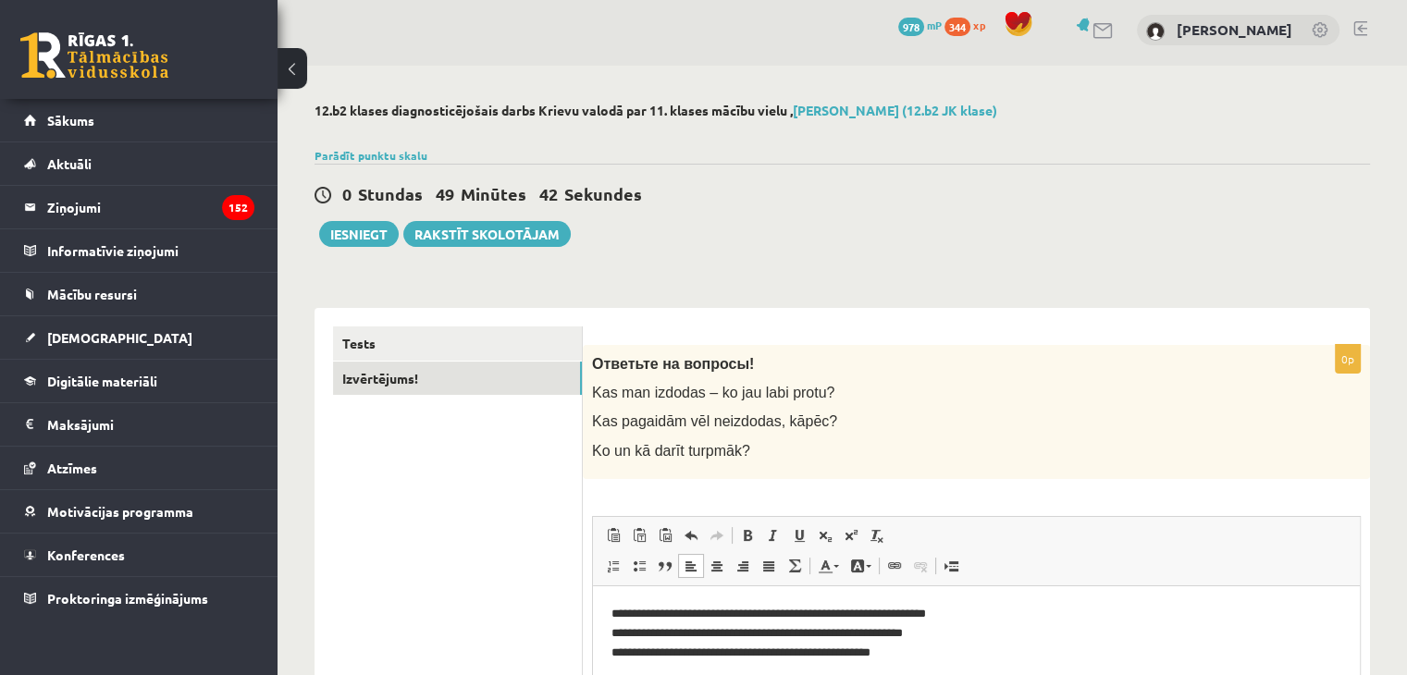
scroll to position [0, 0]
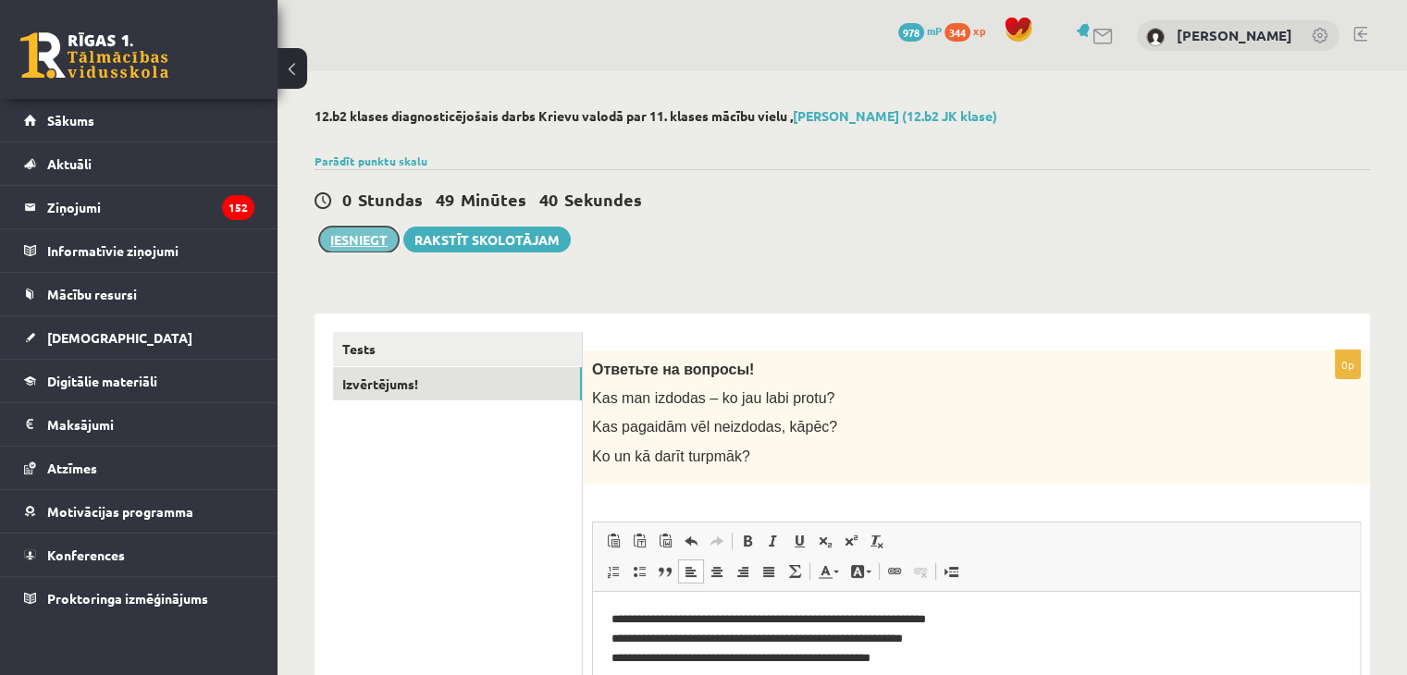
click at [366, 249] on button "Iesniegt" at bounding box center [359, 240] width 80 height 26
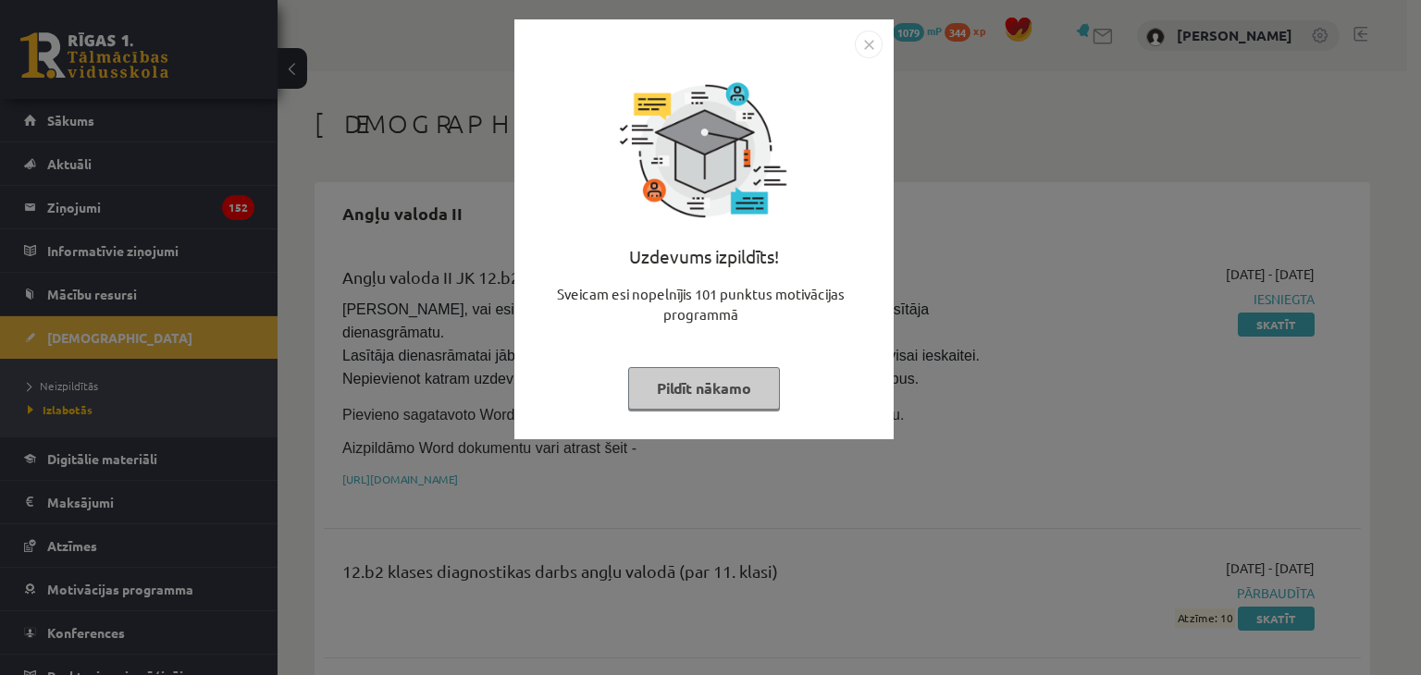
click at [717, 377] on button "Pildīt nākamo" at bounding box center [704, 388] width 152 height 43
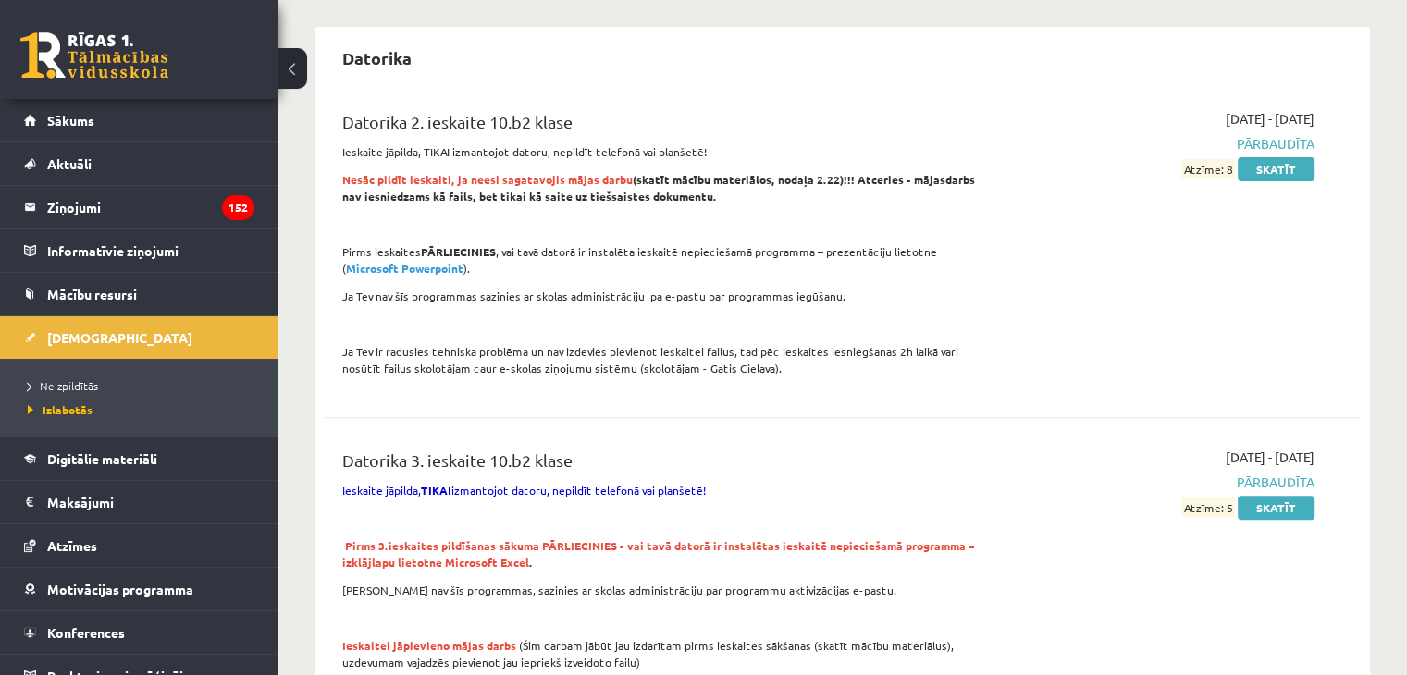
scroll to position [706, 0]
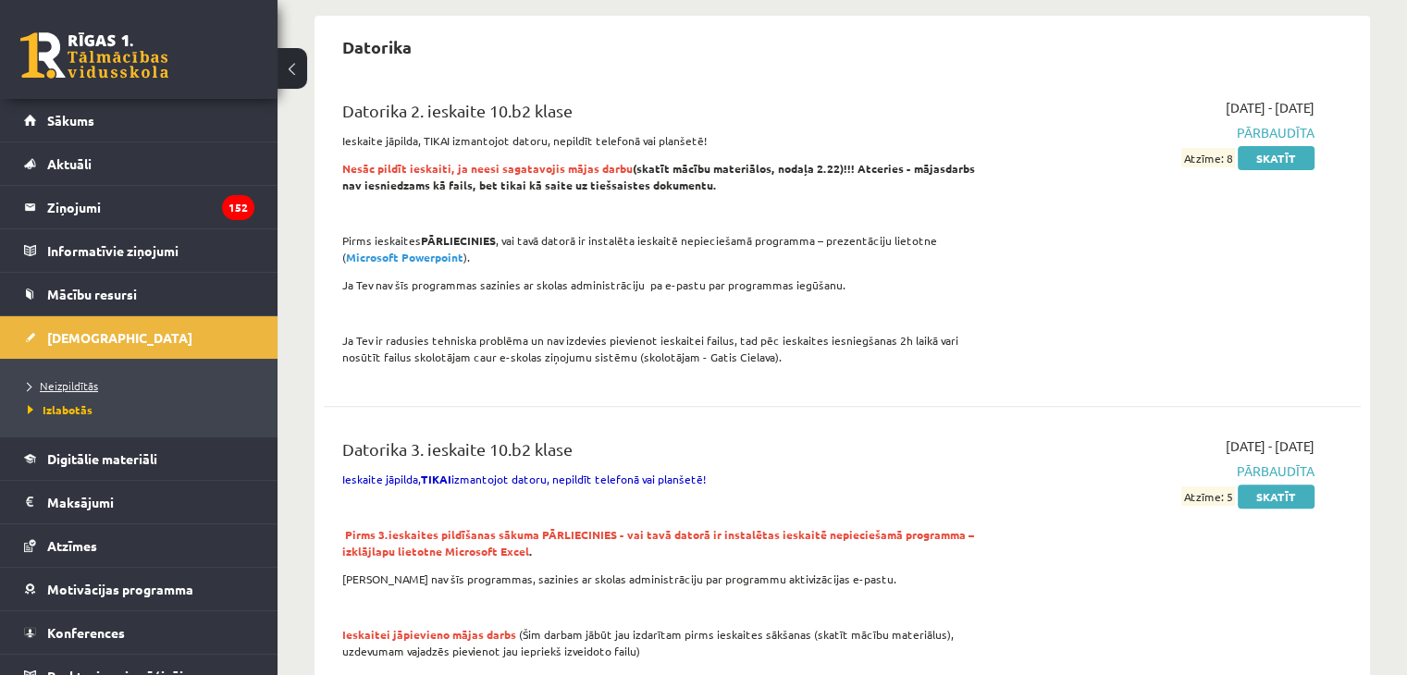
click at [85, 381] on span "Neizpildītās" at bounding box center [63, 385] width 70 height 15
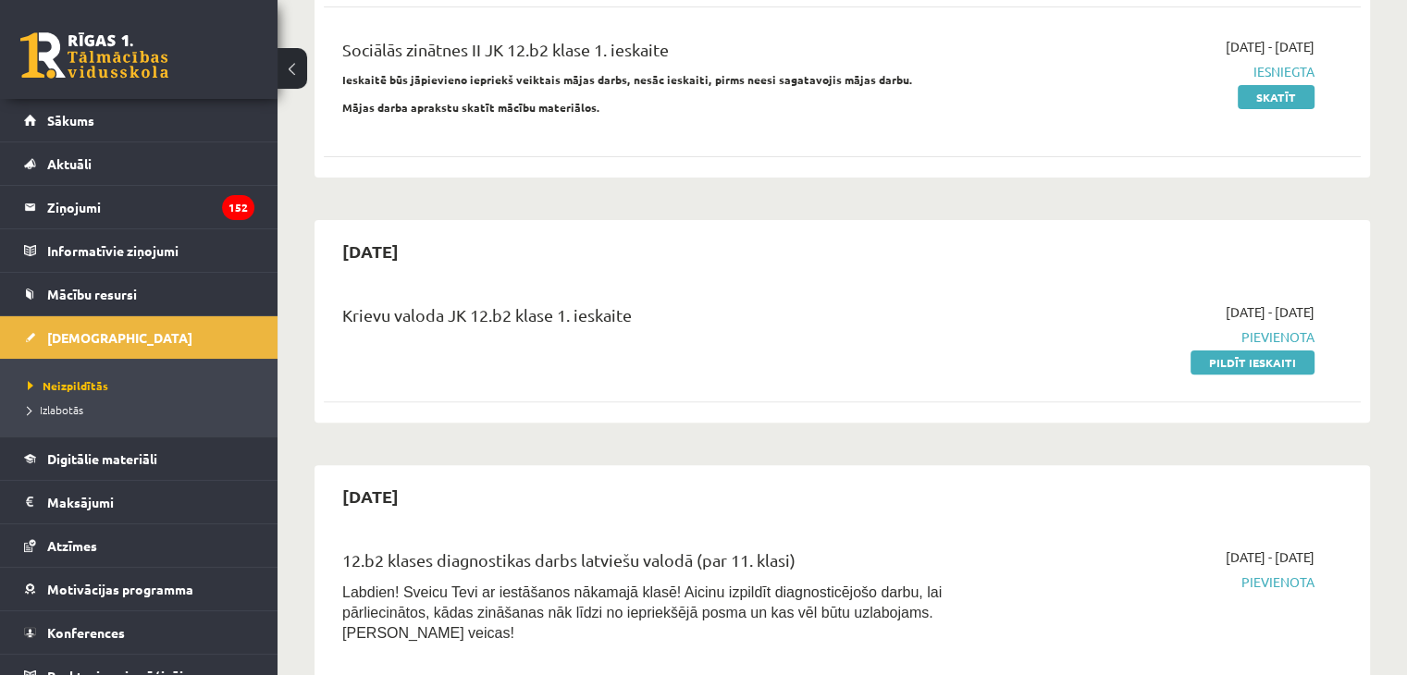
scroll to position [484, 0]
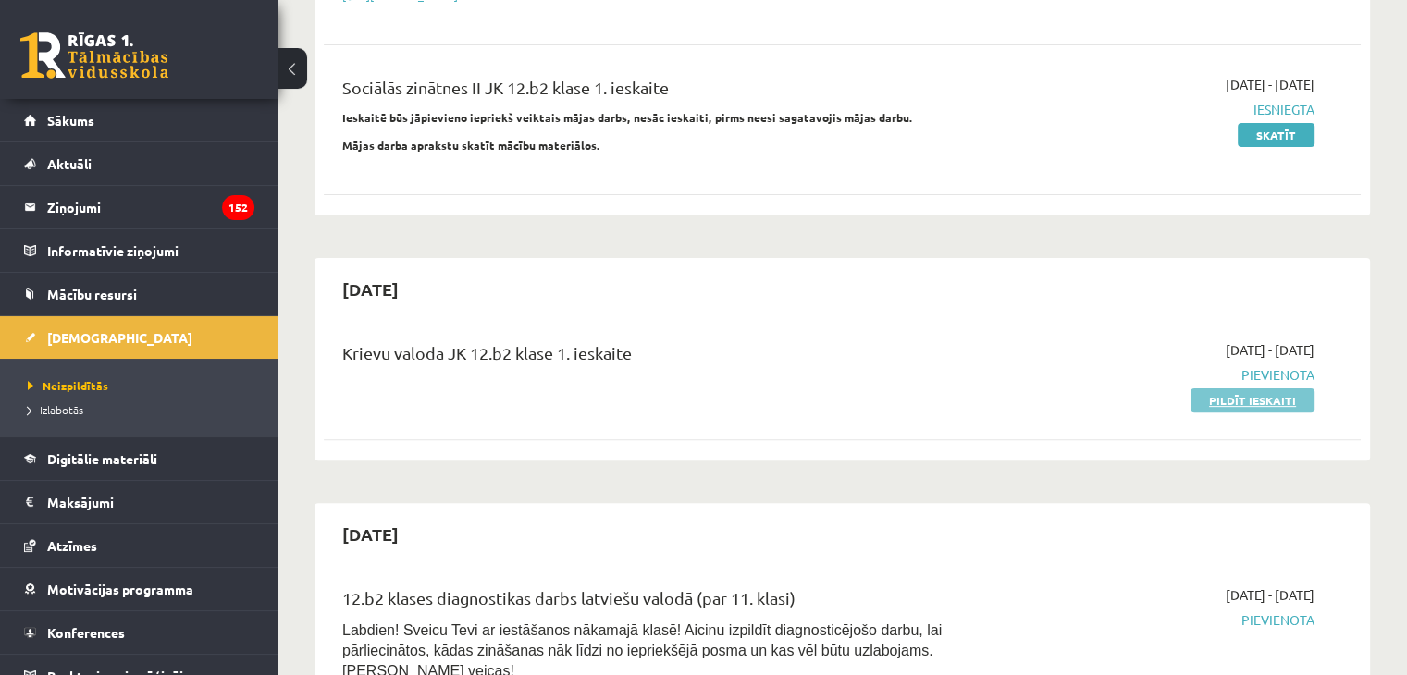
click at [1212, 388] on link "Pildīt ieskaiti" at bounding box center [1252, 400] width 124 height 24
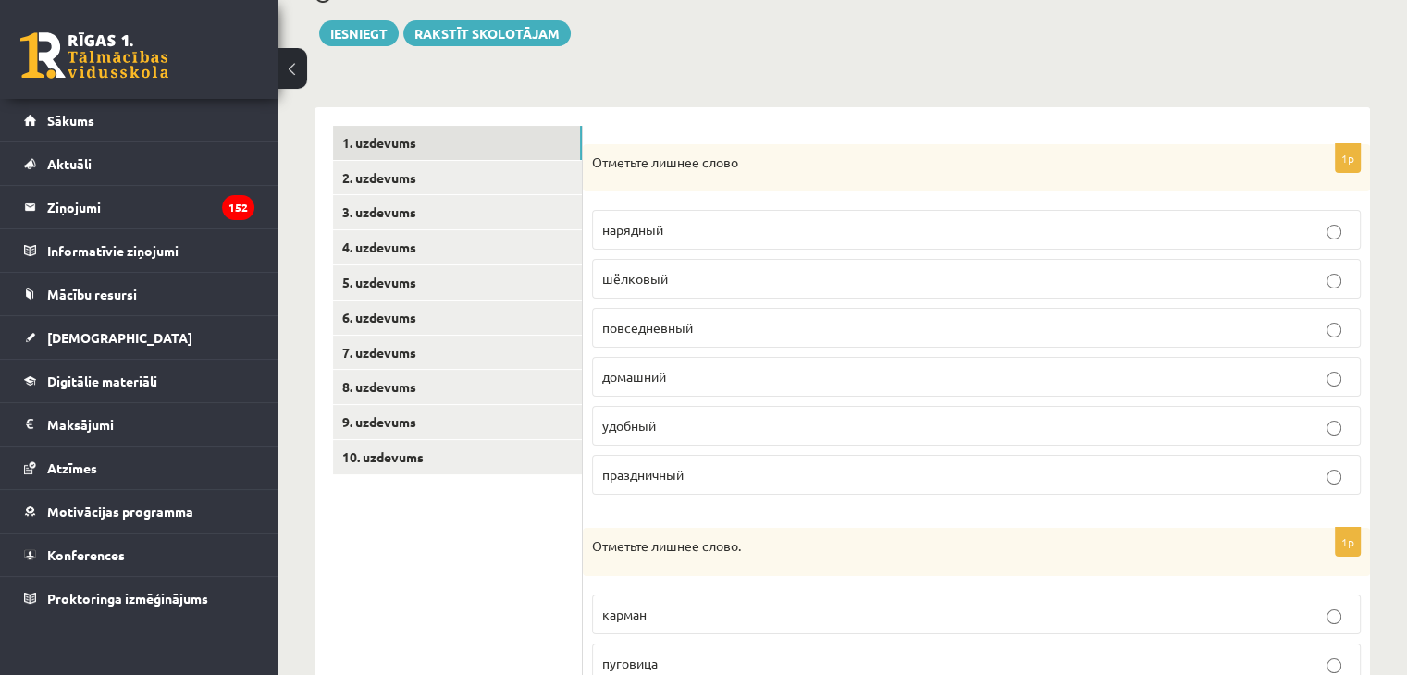
scroll to position [215, 0]
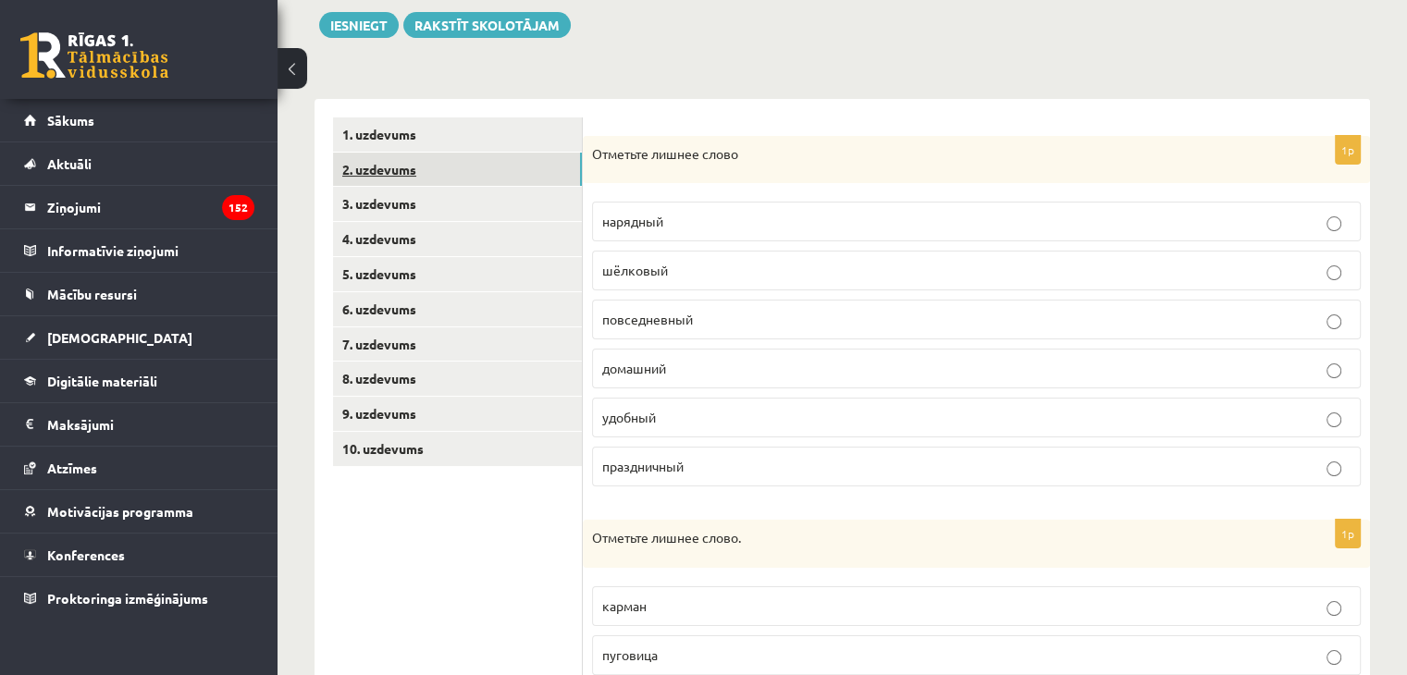
click at [399, 160] on link "2. uzdevums" at bounding box center [457, 170] width 249 height 34
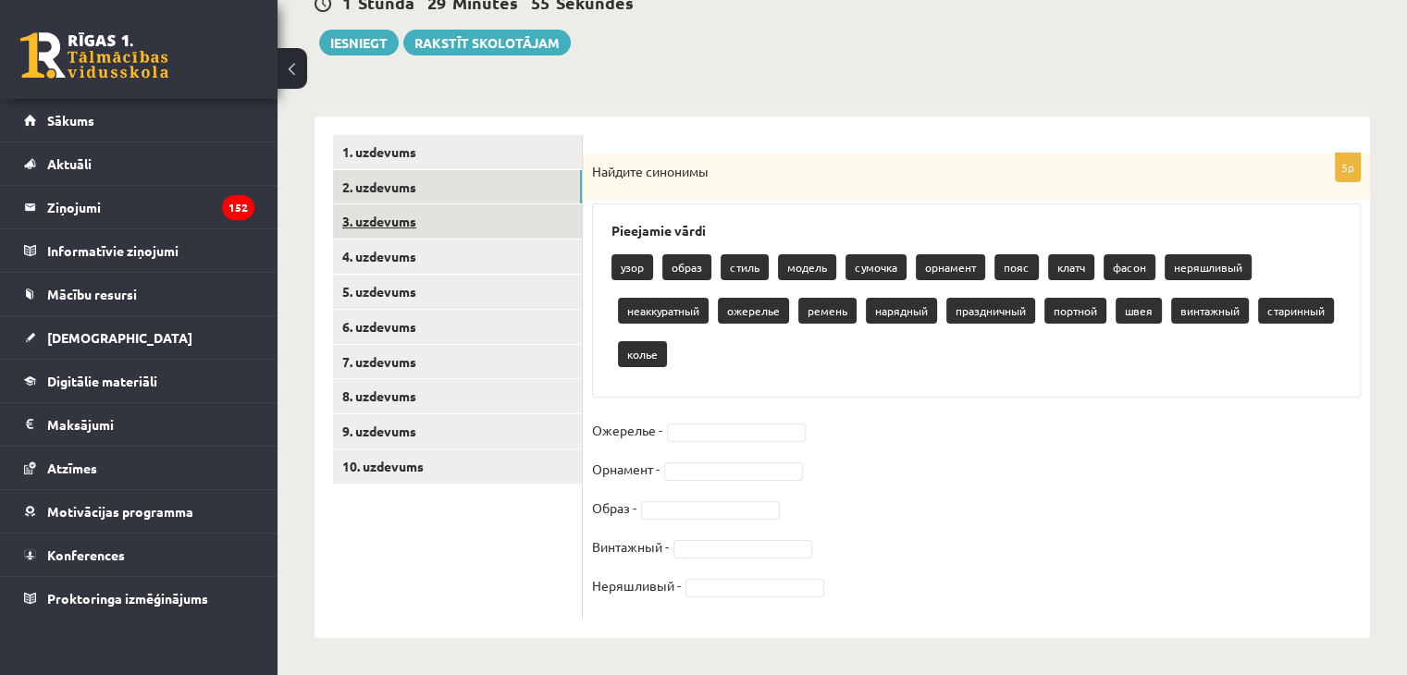
scroll to position [197, 0]
click at [396, 214] on link "3. uzdevums" at bounding box center [457, 221] width 249 height 34
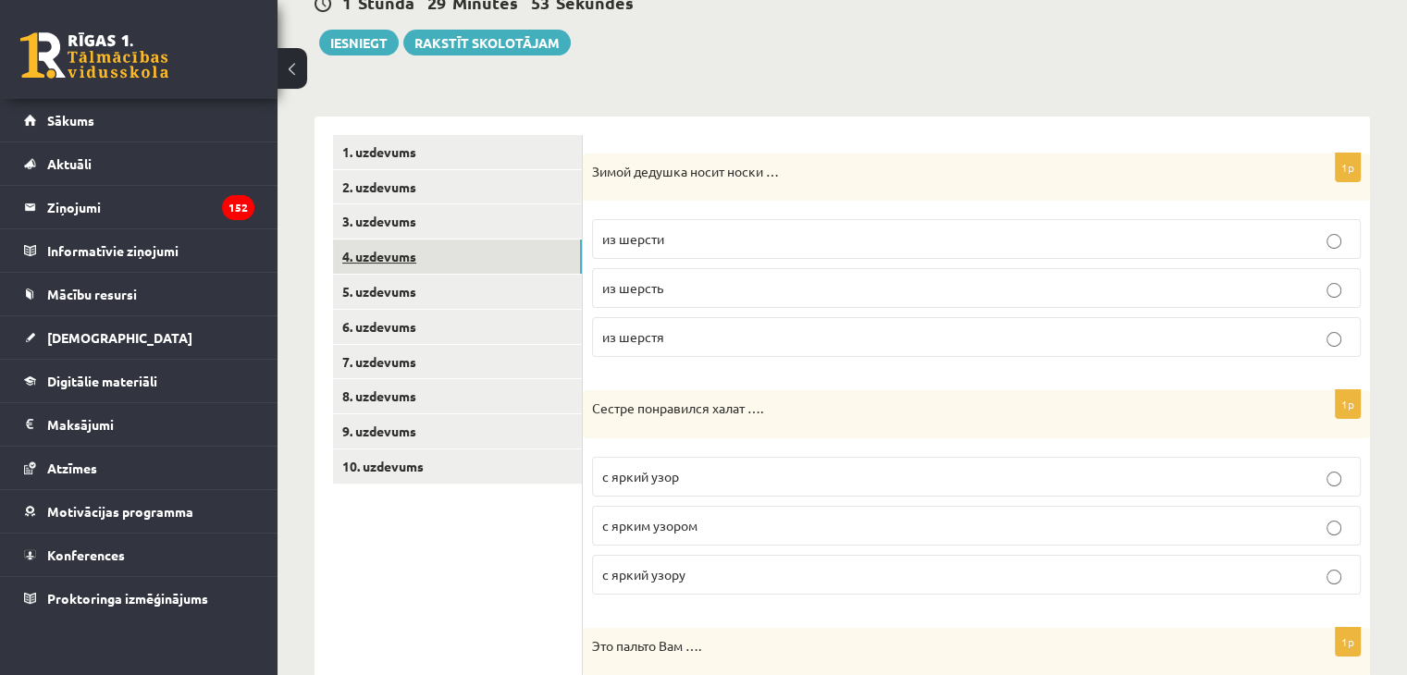
click at [403, 260] on link "4. uzdevums" at bounding box center [457, 257] width 249 height 34
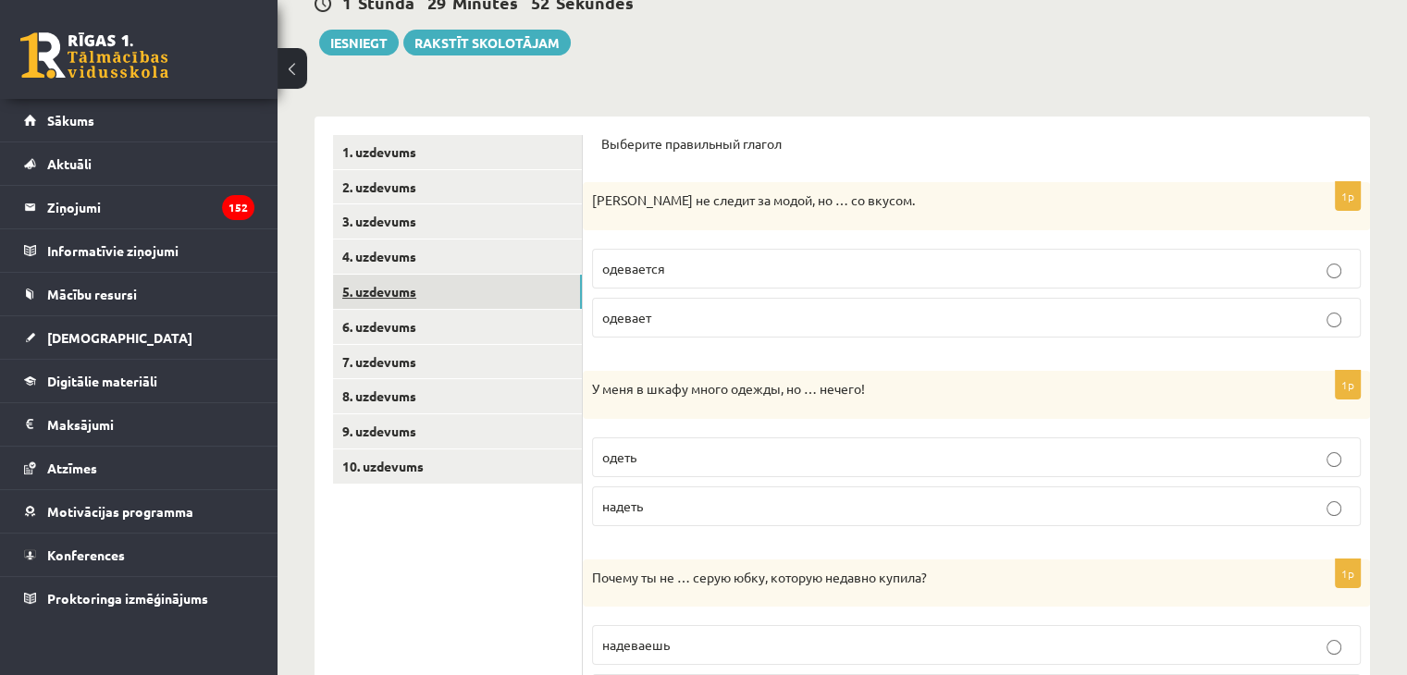
click at [397, 298] on link "5. uzdevums" at bounding box center [457, 292] width 249 height 34
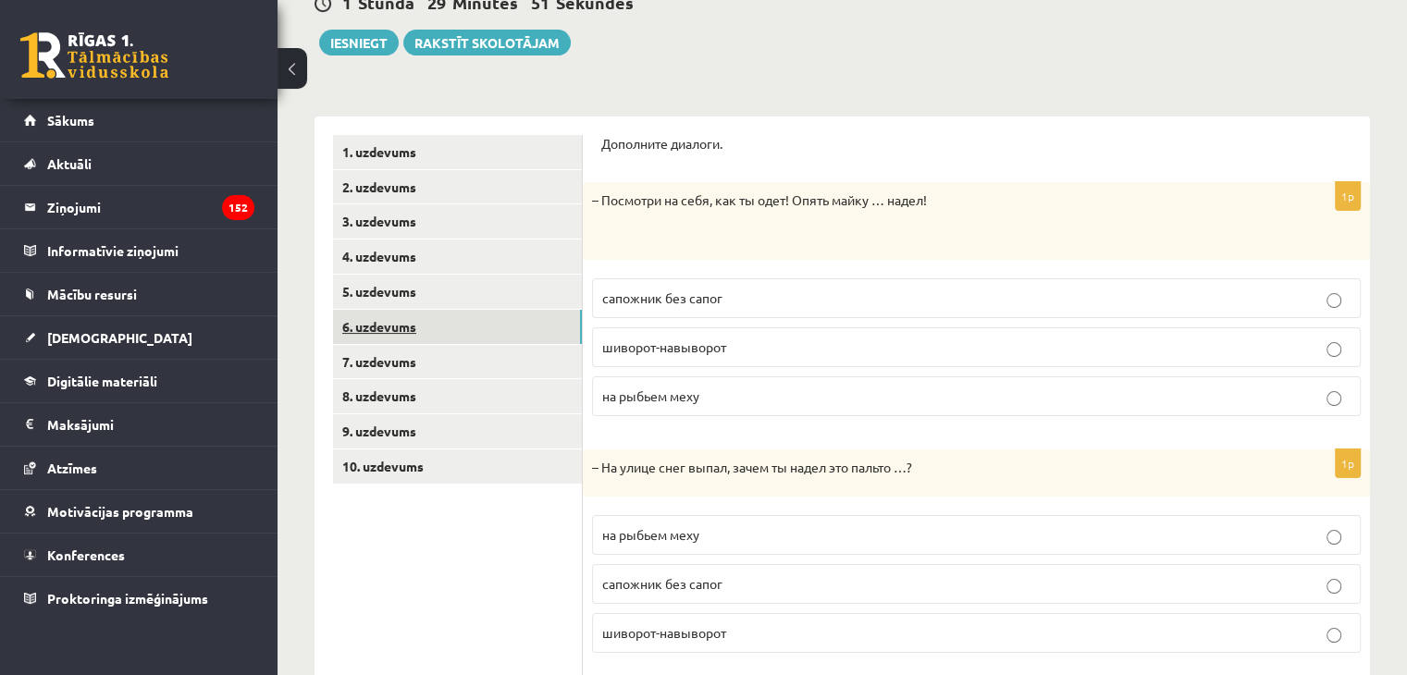
click at [407, 326] on link "6. uzdevums" at bounding box center [457, 327] width 249 height 34
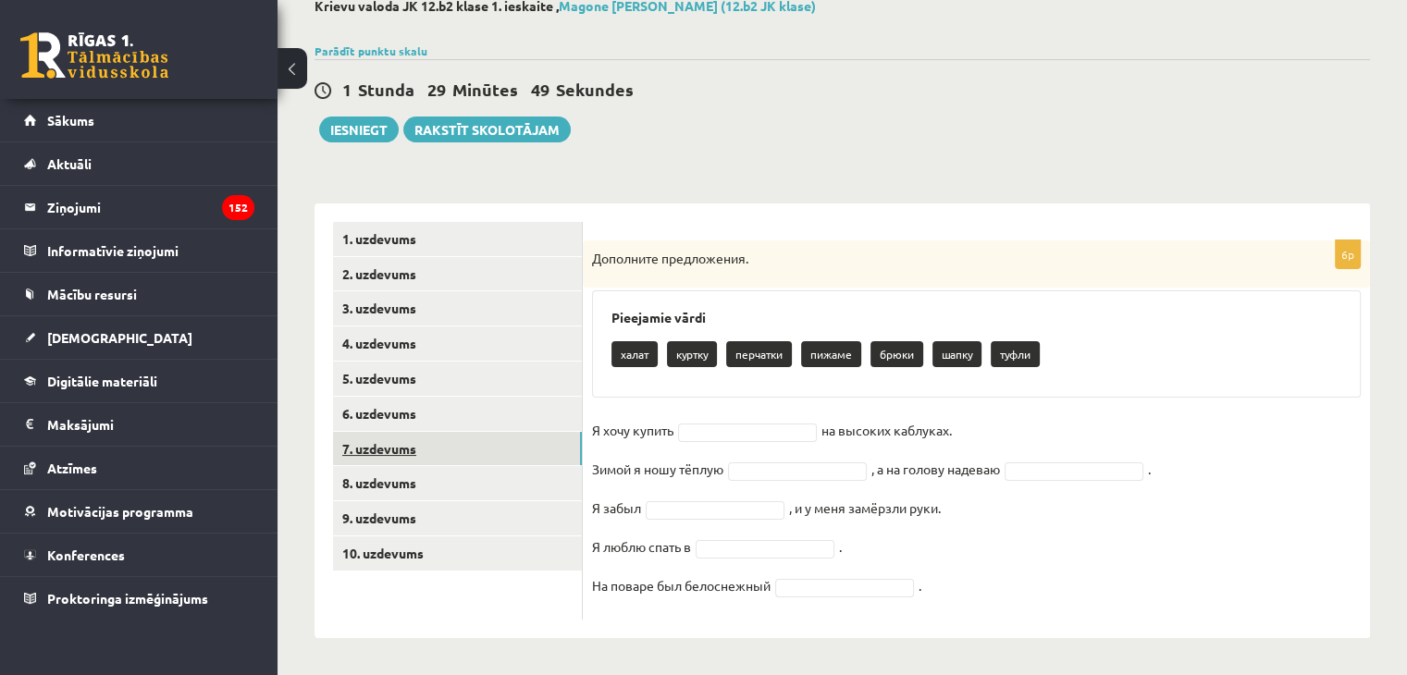
click at [404, 444] on link "7. uzdevums" at bounding box center [457, 449] width 249 height 34
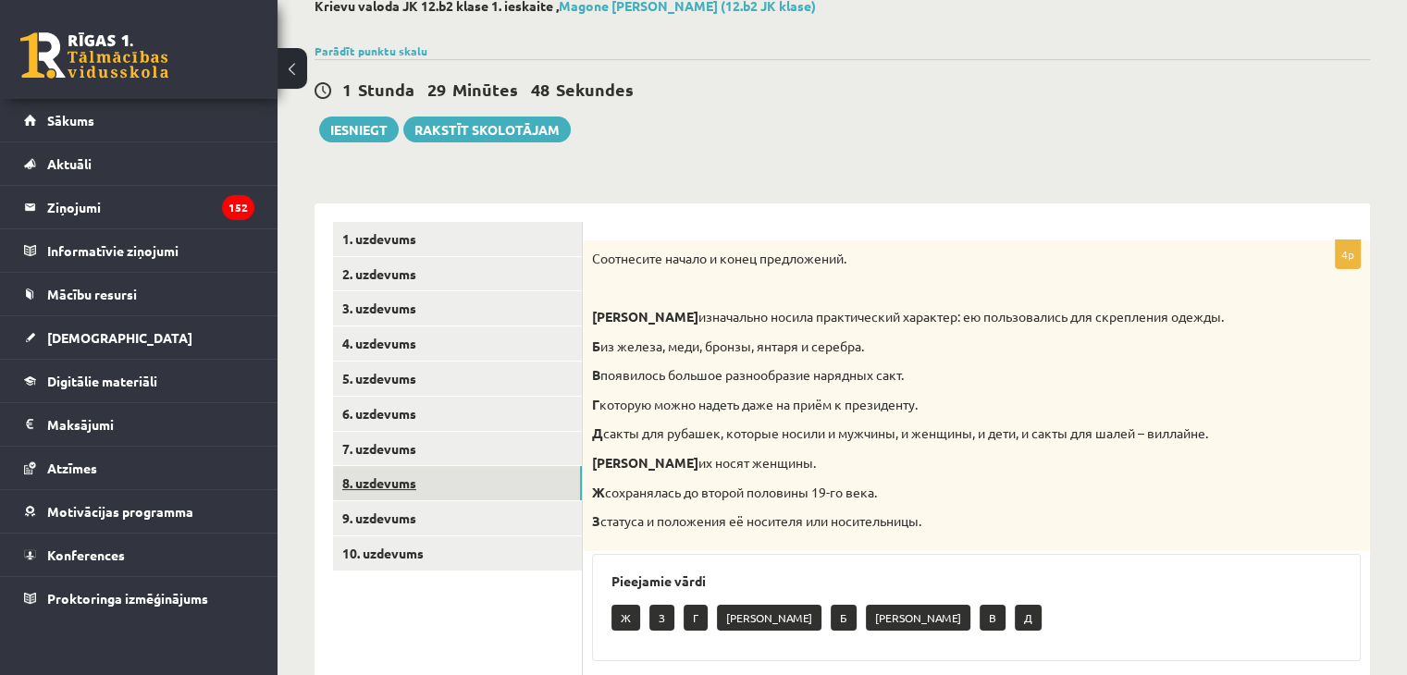
click at [417, 489] on link "8. uzdevums" at bounding box center [457, 483] width 249 height 34
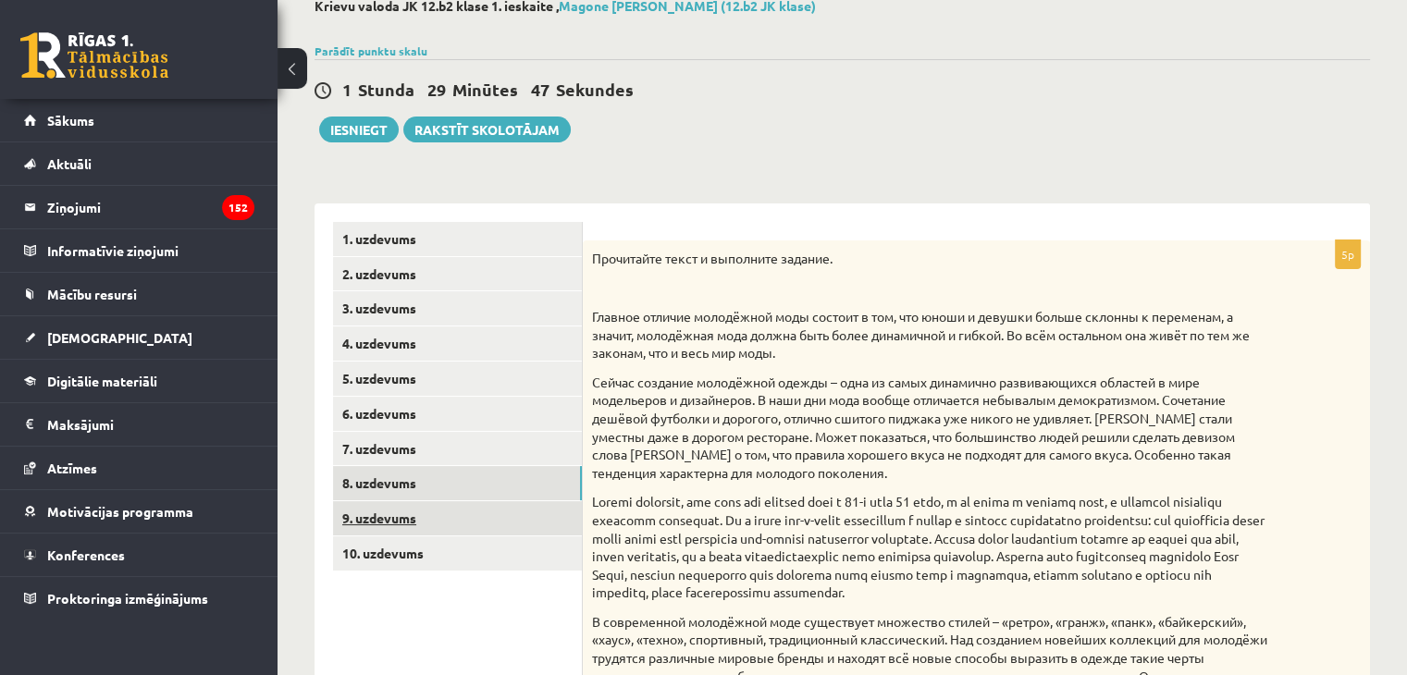
click at [412, 524] on link "9. uzdevums" at bounding box center [457, 518] width 249 height 34
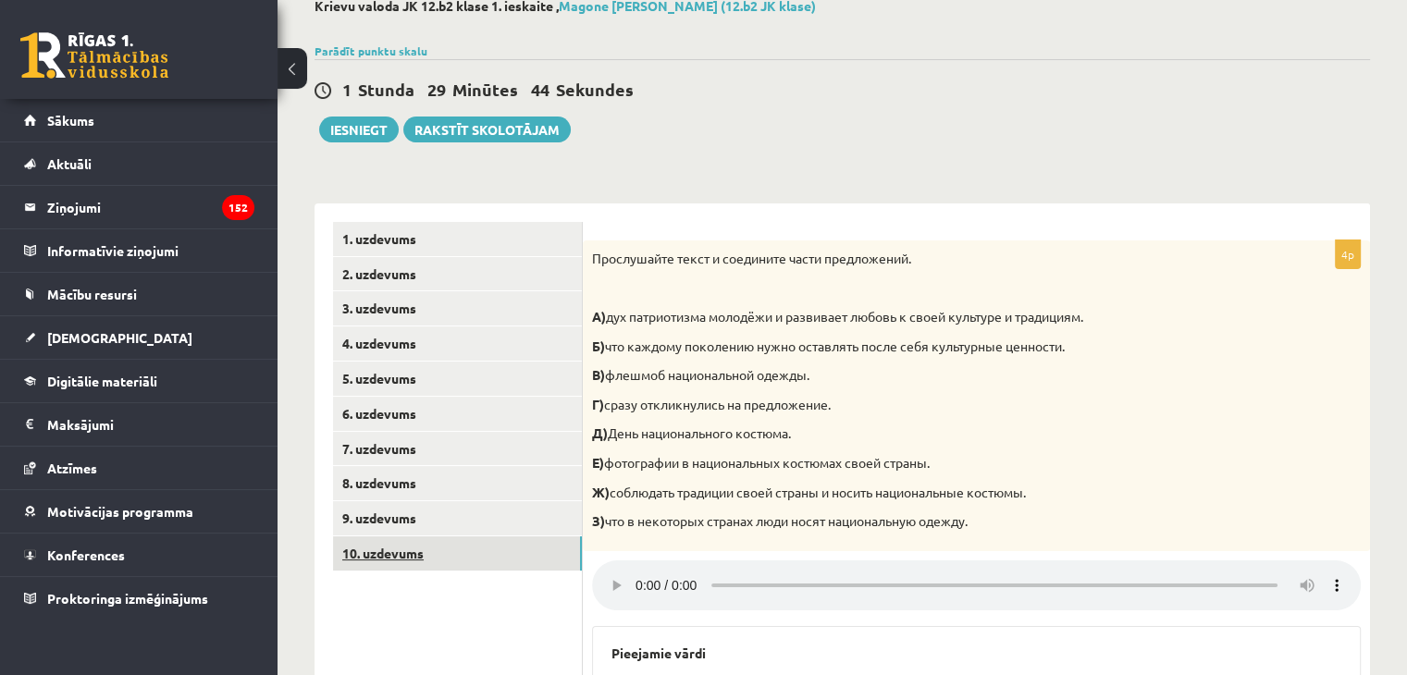
click at [418, 560] on link "10. uzdevums" at bounding box center [457, 553] width 249 height 34
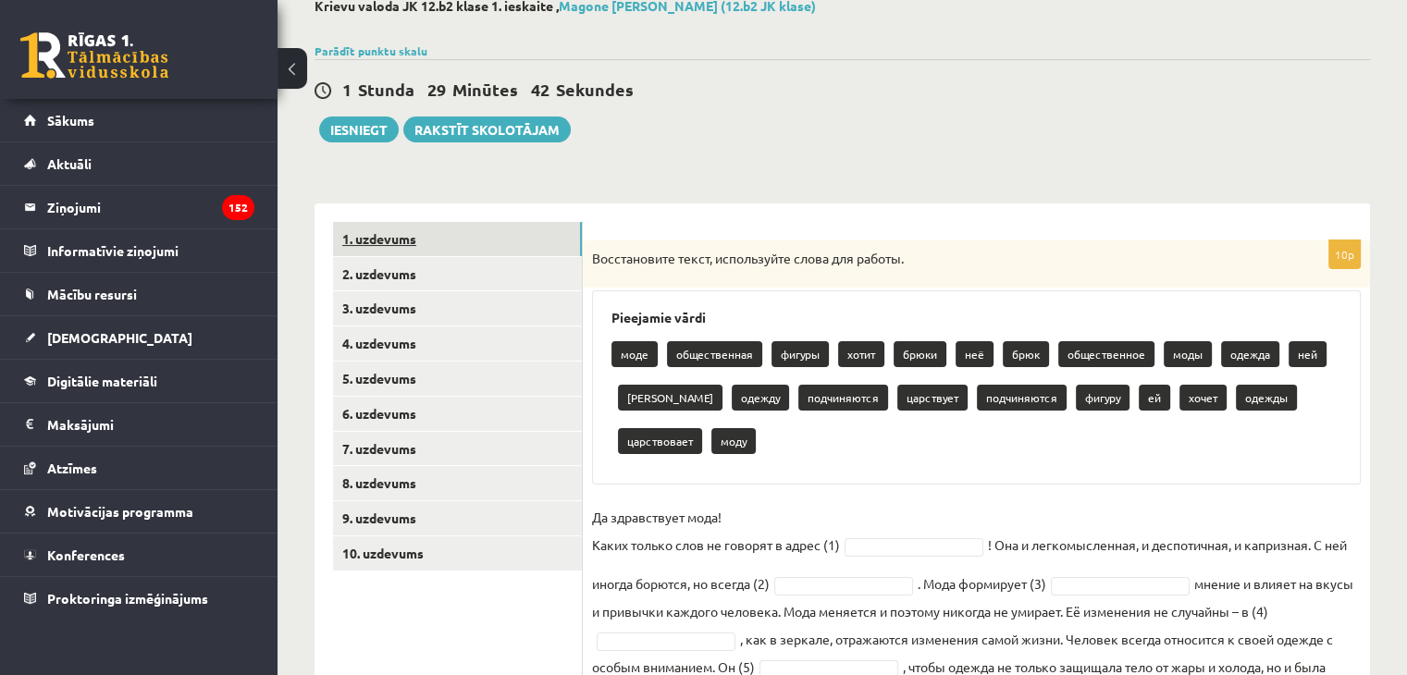
click at [381, 240] on link "1. uzdevums" at bounding box center [457, 239] width 249 height 34
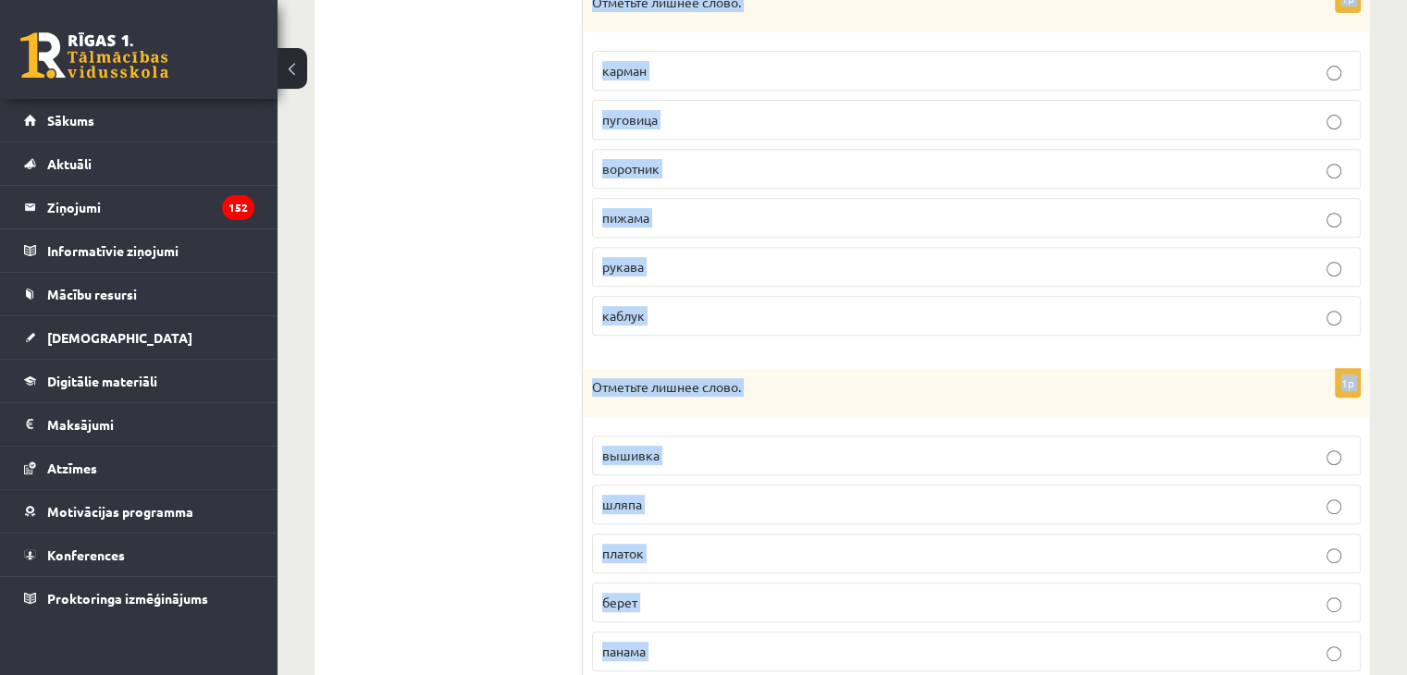
scroll to position [858, 0]
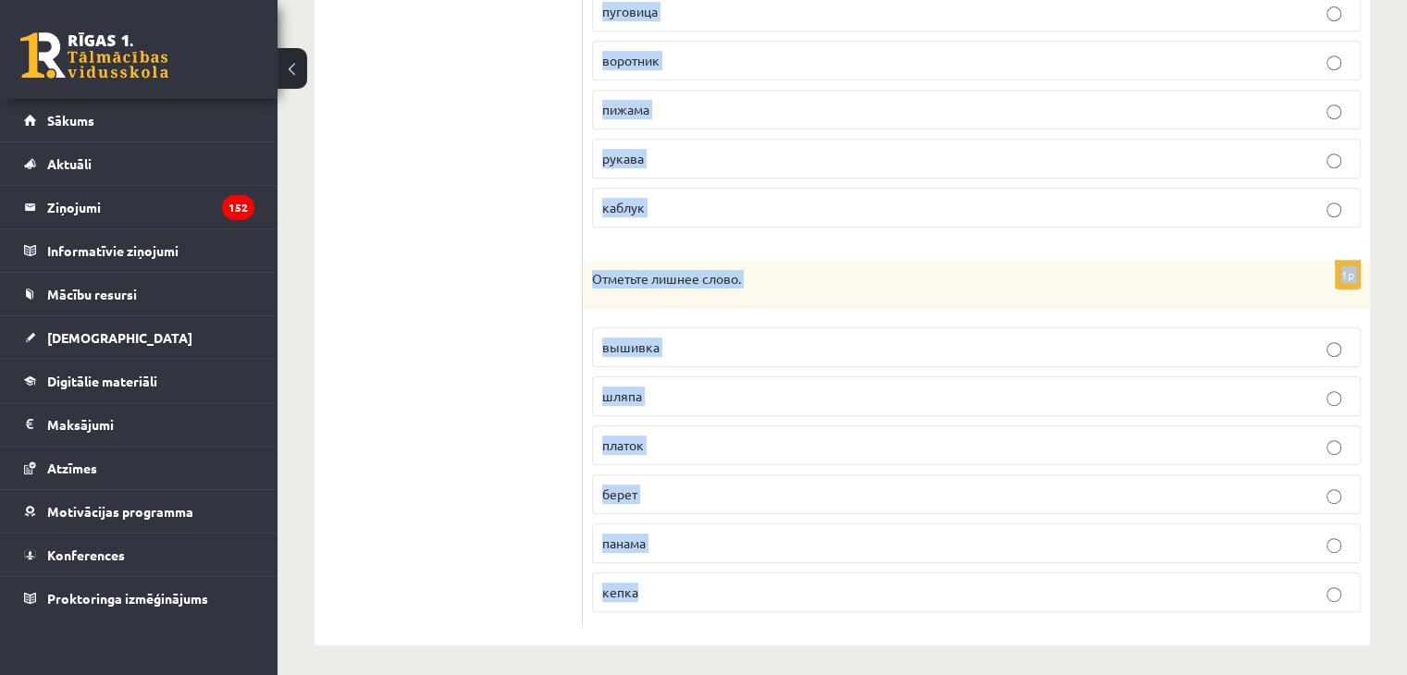
drag, startPoint x: 593, startPoint y: 264, endPoint x: 980, endPoint y: 572, distance: 495.0
click at [980, 572] on form "1p Отметьте лишнее слово нарядный шёлковый повседневный домашний удобный праздн…" at bounding box center [976, 50] width 750 height 1153
copy form "Отметьте лишнее слово нарядный шёлковый повседневный домашний удобный праздничн…"
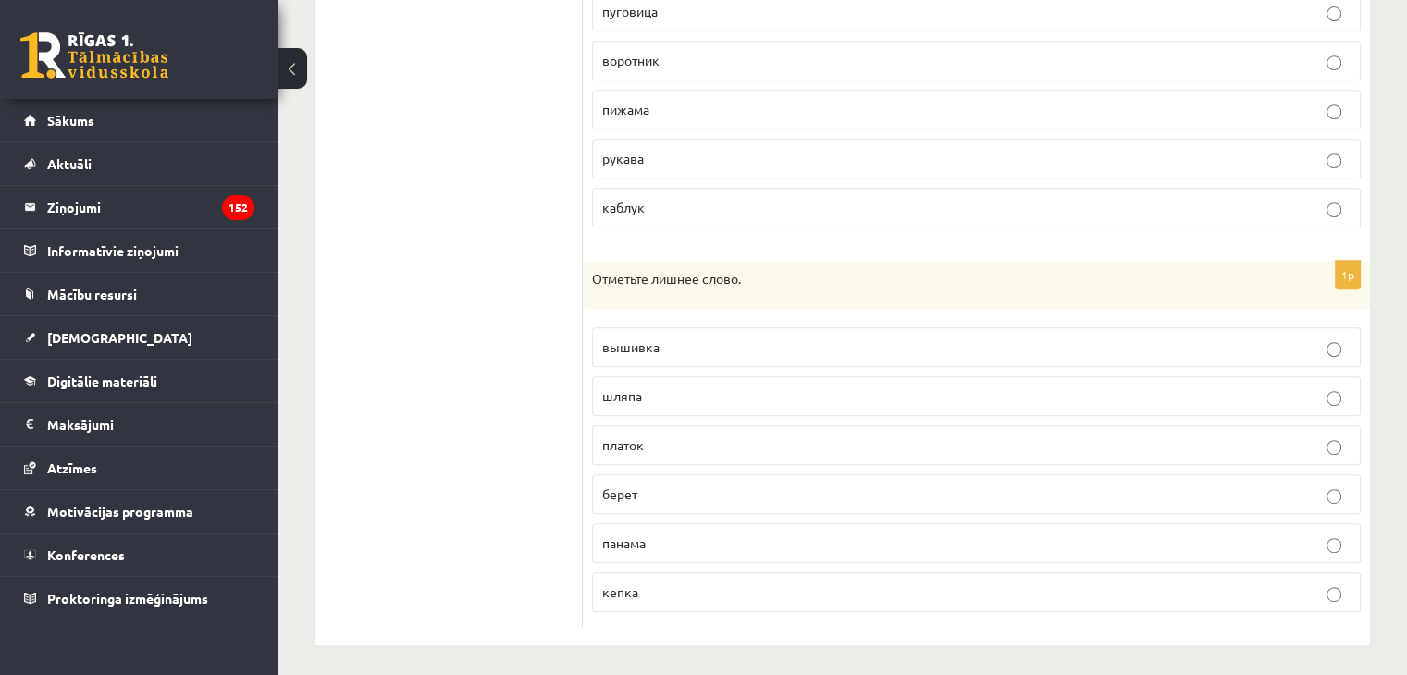
click at [353, 288] on ul "1. uzdevums 2. uzdevums 3. uzdevums 4. uzdevums 5. uzdevums 6. uzdevums 7. uzde…" at bounding box center [458, 50] width 250 height 1153
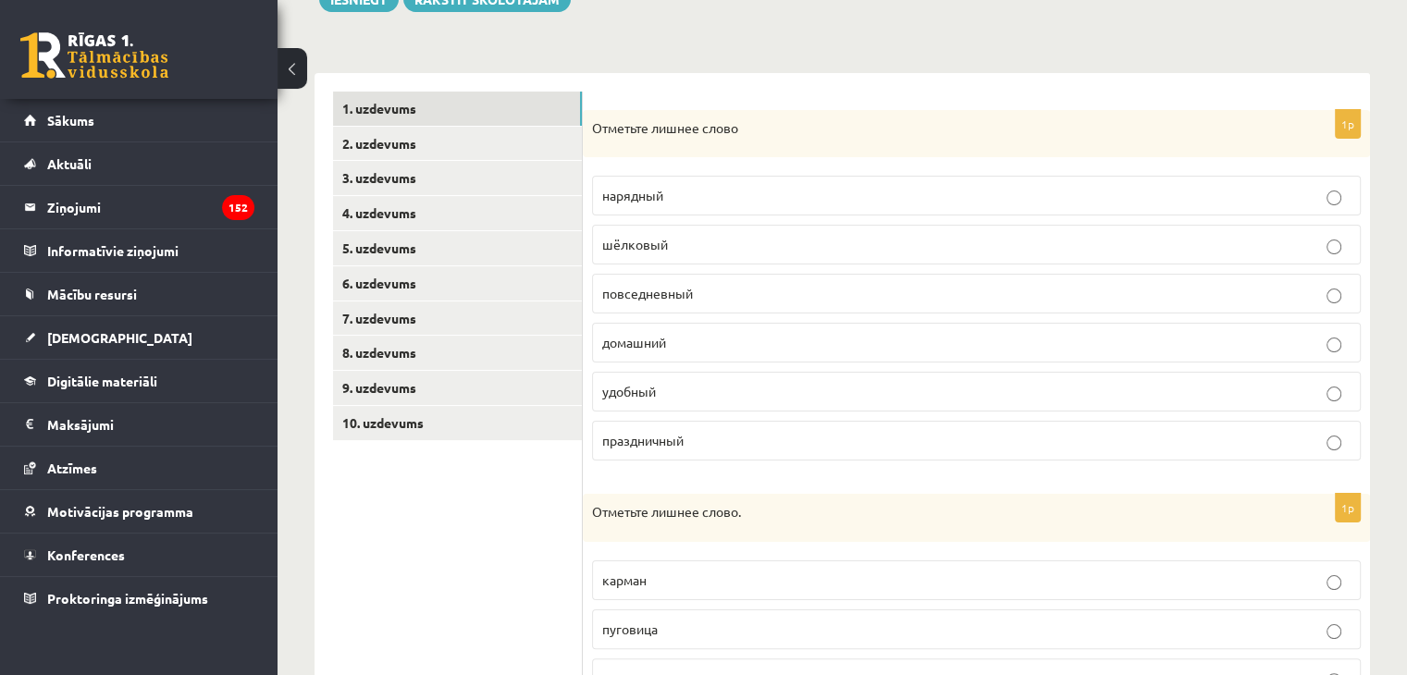
scroll to position [248, 0]
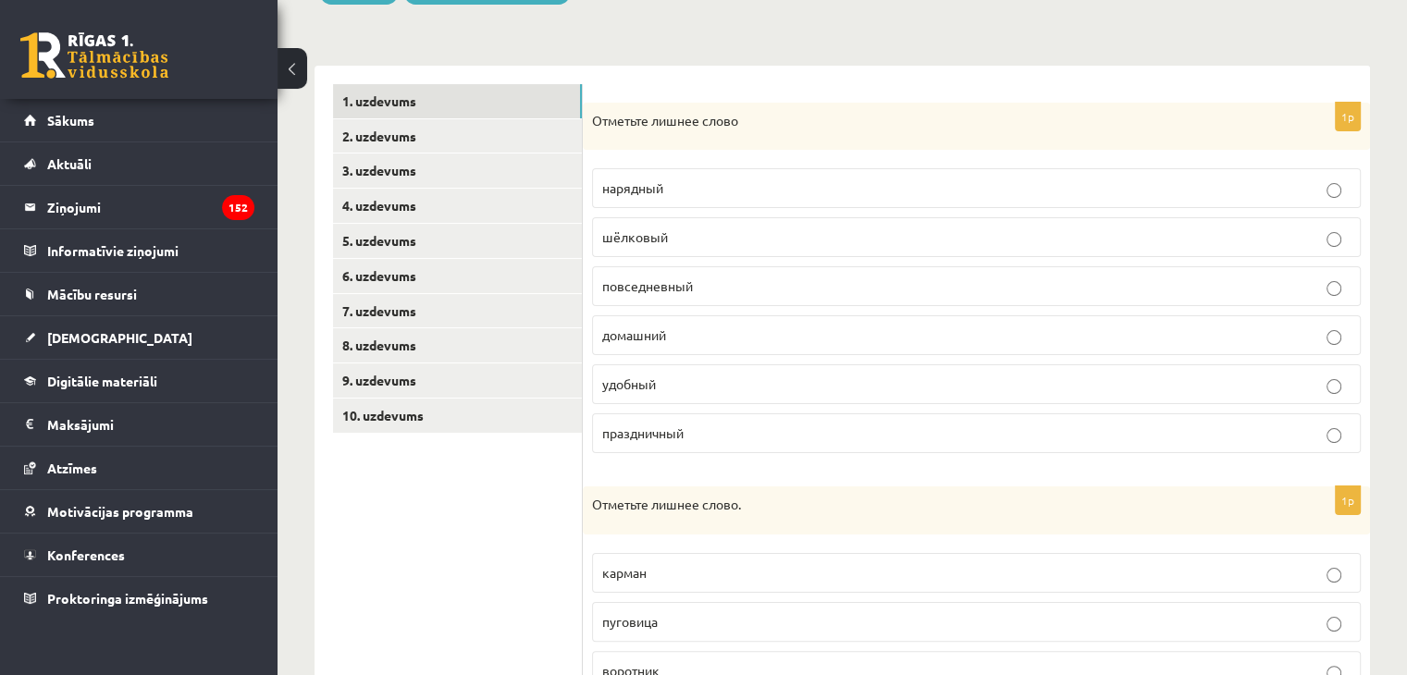
click at [832, 381] on p "удобный" at bounding box center [976, 384] width 748 height 19
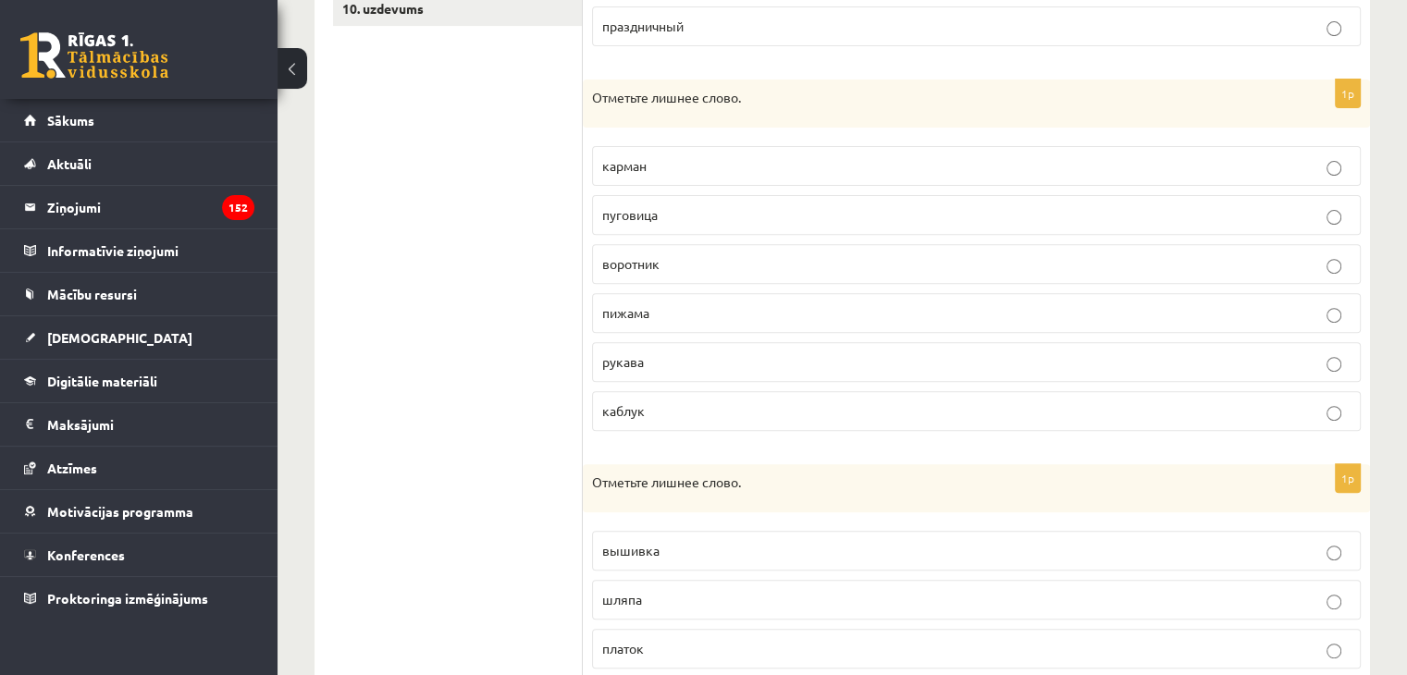
scroll to position [659, 0]
click at [650, 302] on p "пижама" at bounding box center [976, 308] width 748 height 19
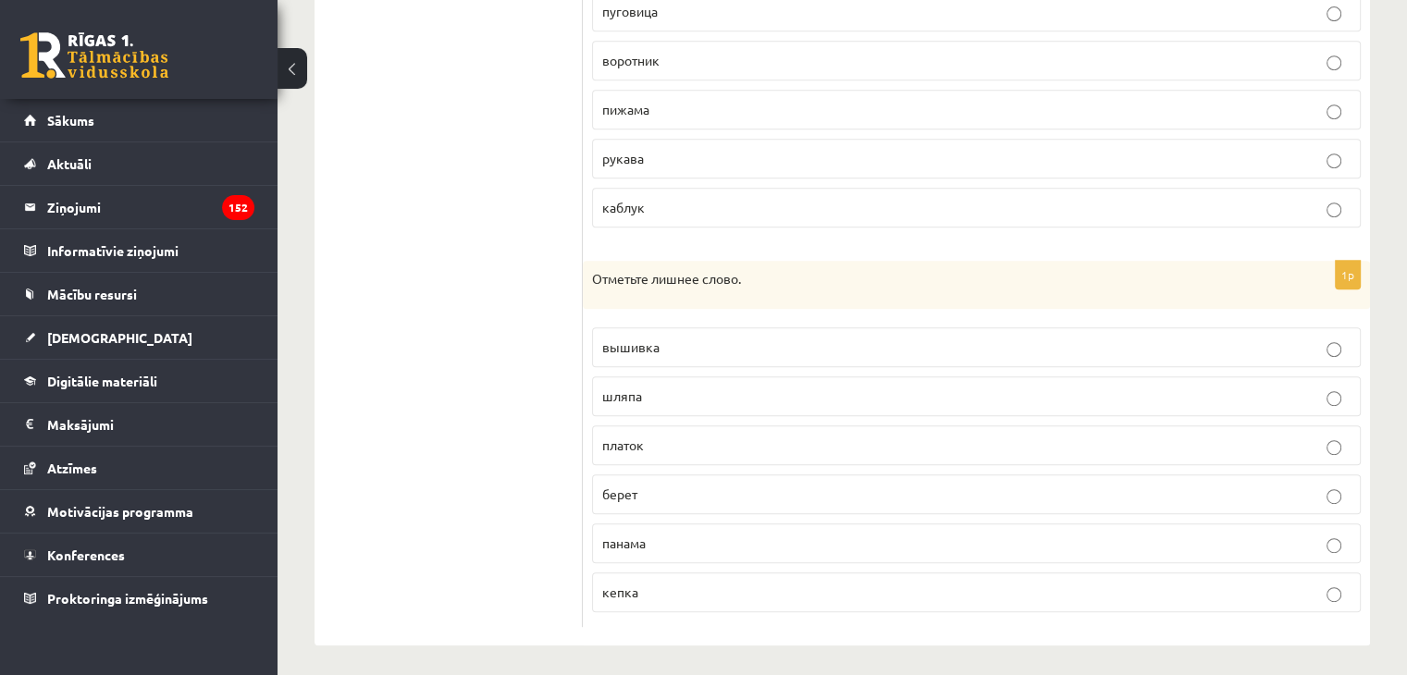
click at [629, 343] on span "вышивка" at bounding box center [630, 347] width 57 height 17
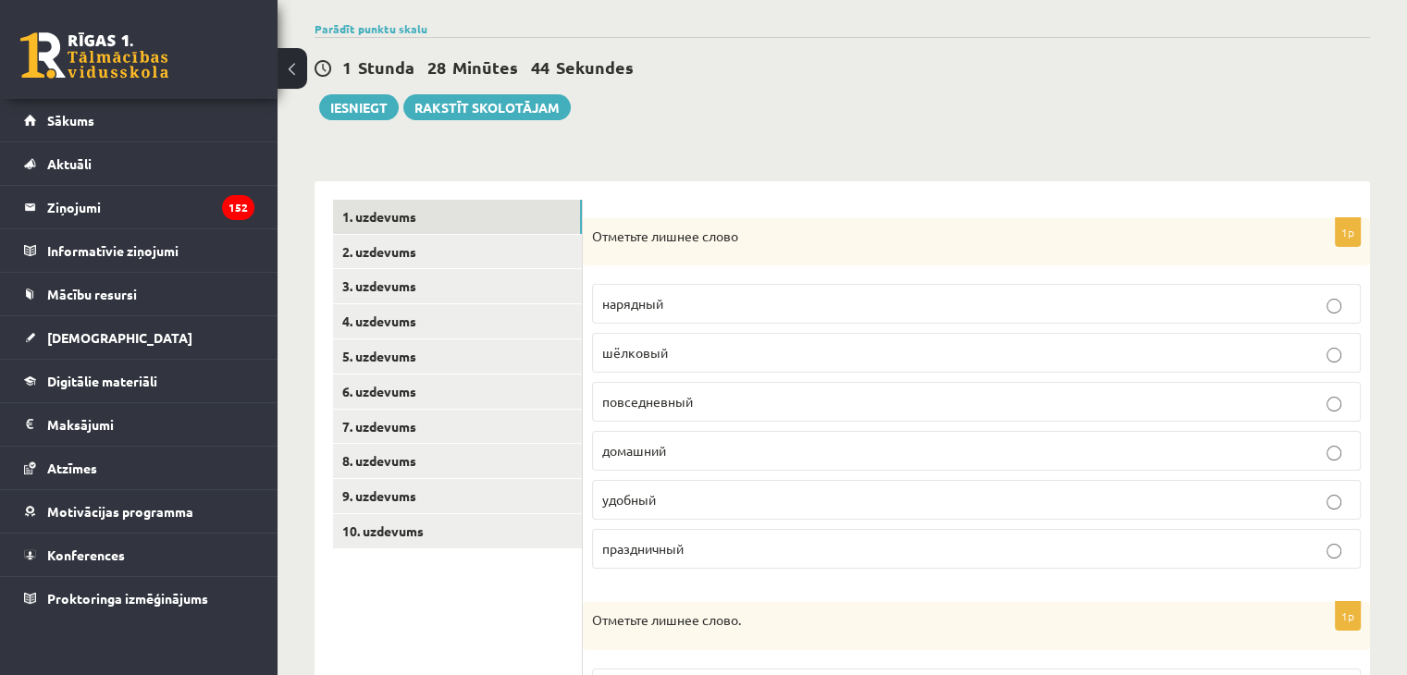
scroll to position [0, 0]
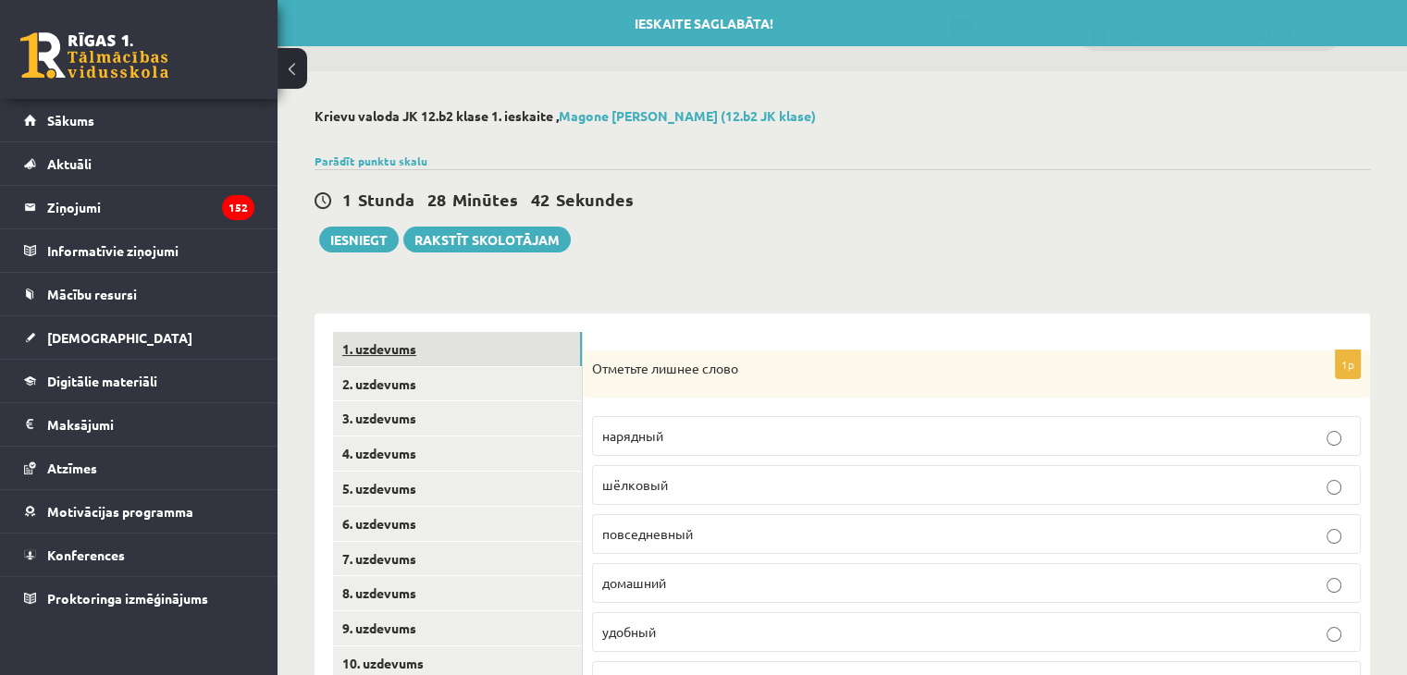
click at [548, 363] on link "1. uzdevums" at bounding box center [457, 349] width 249 height 34
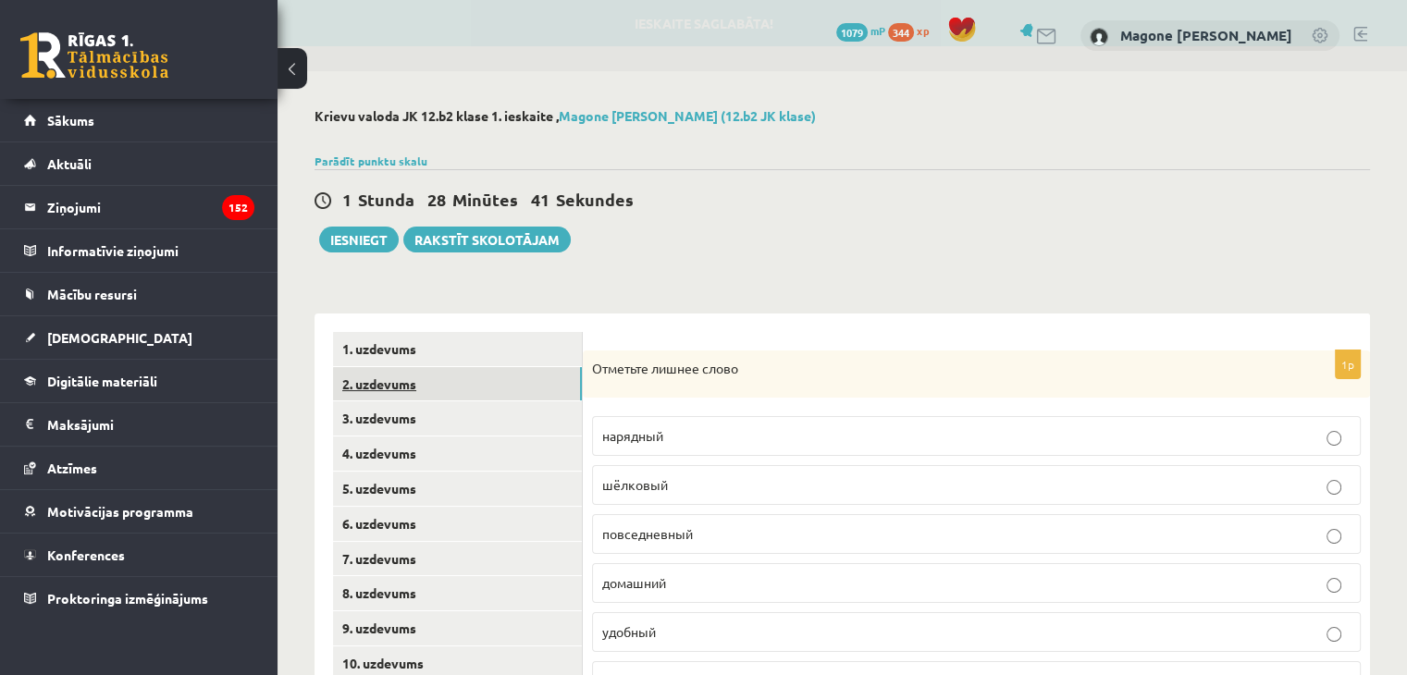
click at [541, 383] on link "2. uzdevums" at bounding box center [457, 384] width 249 height 34
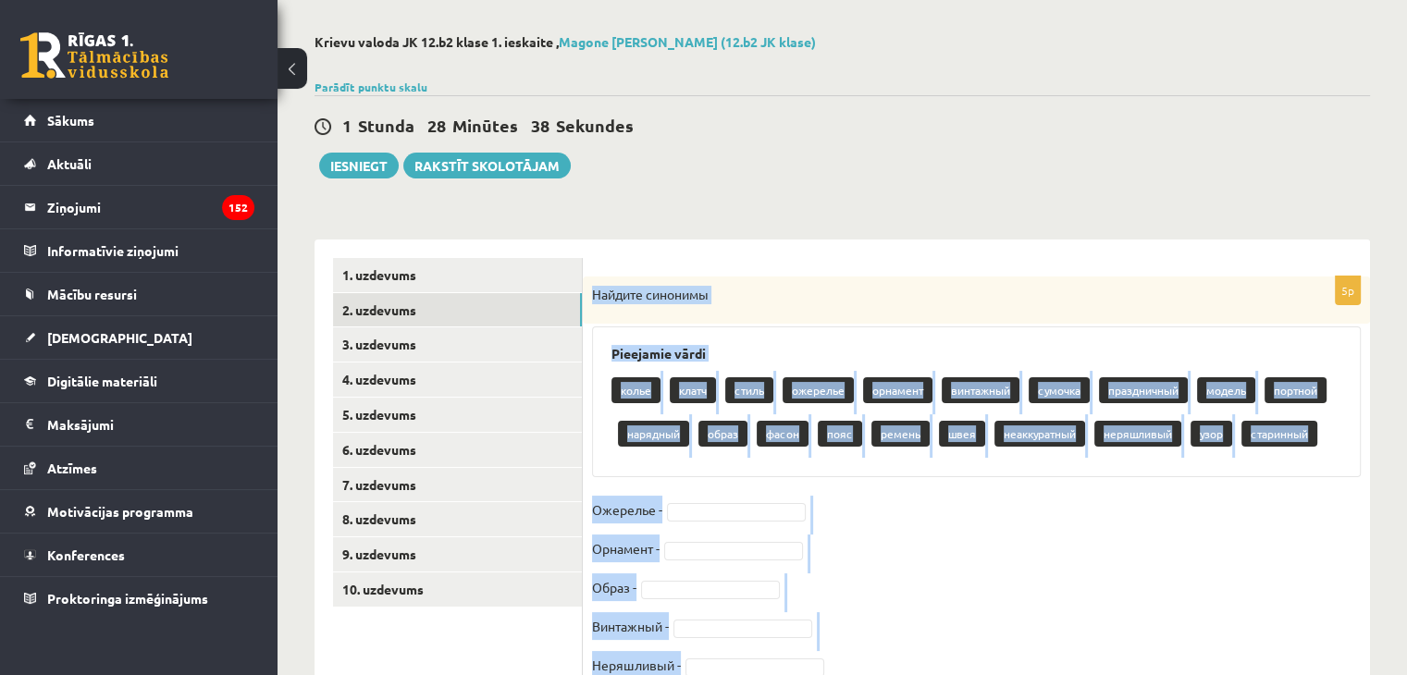
scroll to position [154, 0]
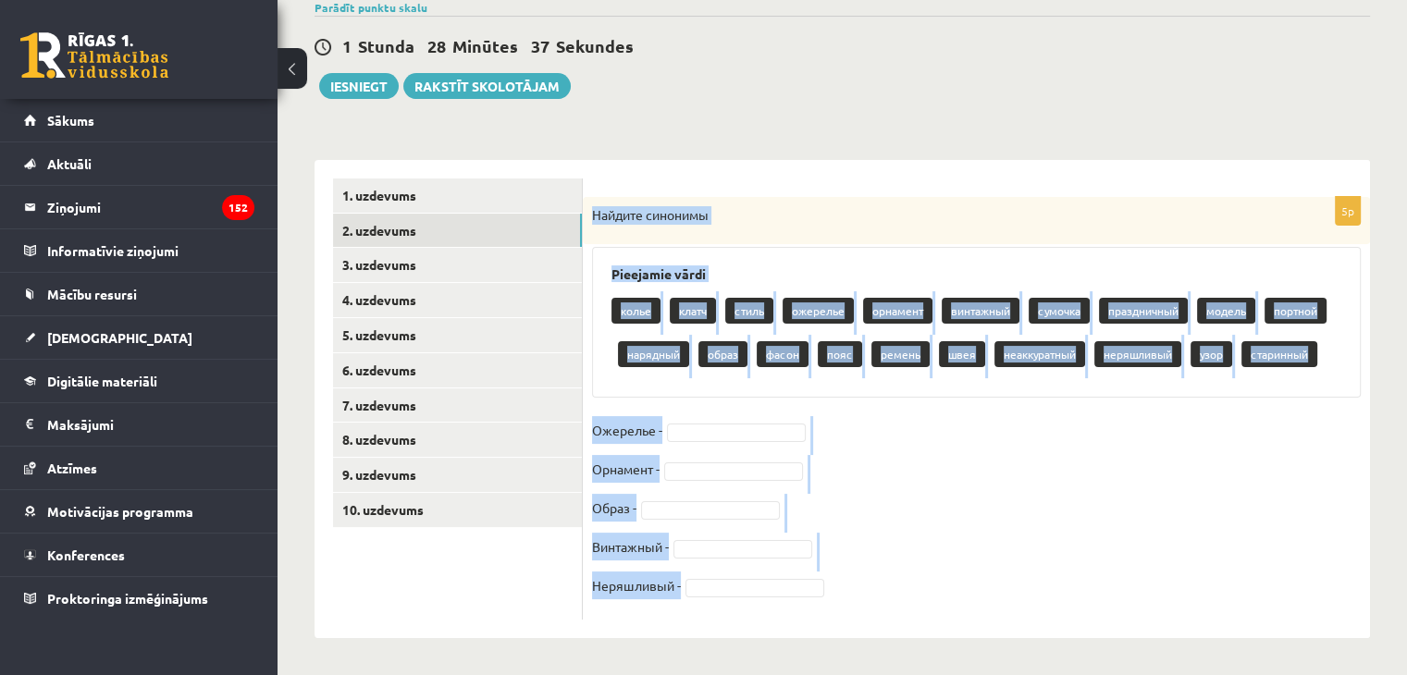
drag, startPoint x: 594, startPoint y: 367, endPoint x: 893, endPoint y: 611, distance: 386.6
click at [893, 611] on div "5p Найдите синонимы Pieejamie vārdi колье клатч стиль ожерелье орнамент винтажн…" at bounding box center [976, 408] width 787 height 423
copy div "Найдите синонимы Pieejamie vārdi колье клатч стиль ожерелье орнамент винтажный …"
click at [893, 611] on div "5p Найдите синонимы Pieejamie vārdi колье клатч стиль ожерелье орнамент винтажн…" at bounding box center [976, 408] width 787 height 423
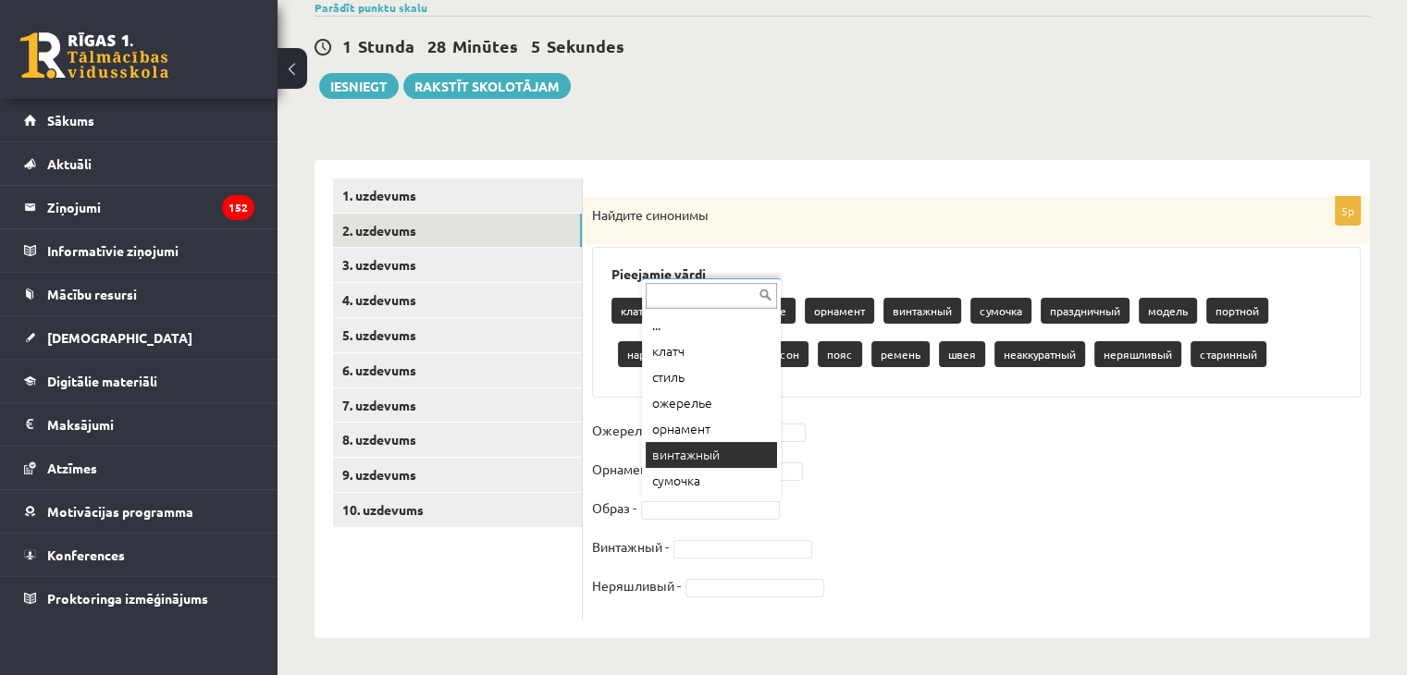
scroll to position [22, 0]
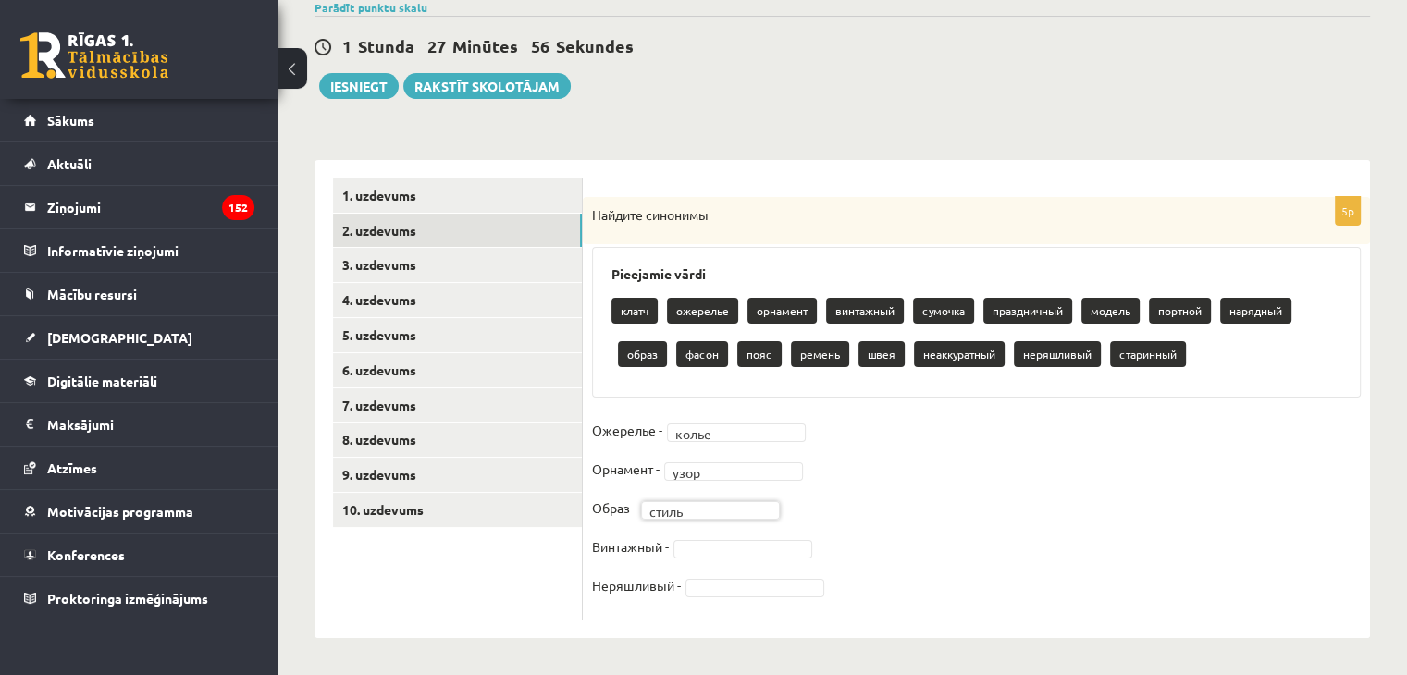
click at [693, 536] on fieldset "Ожерелье - колье ***** Орнамент - узор **** Образ - стиль ***** Винтажный - Нер…" at bounding box center [976, 513] width 769 height 194
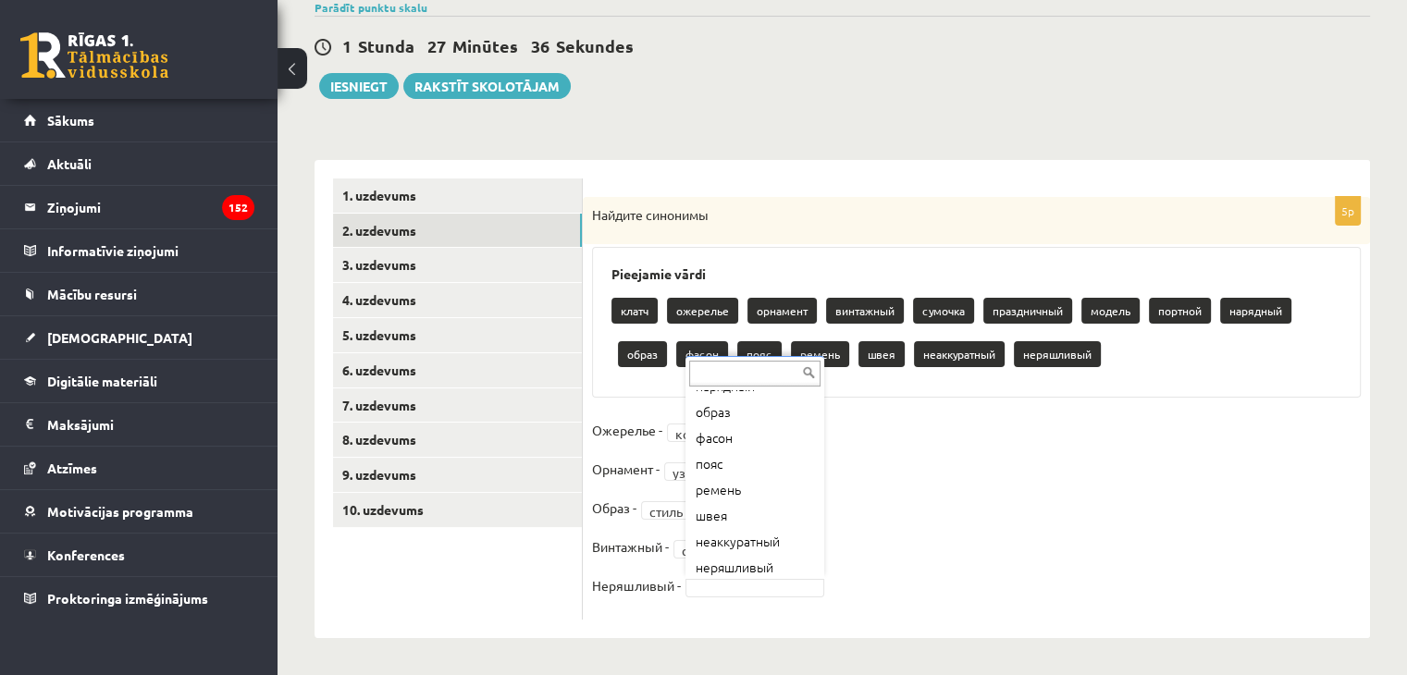
scroll to position [255, 0]
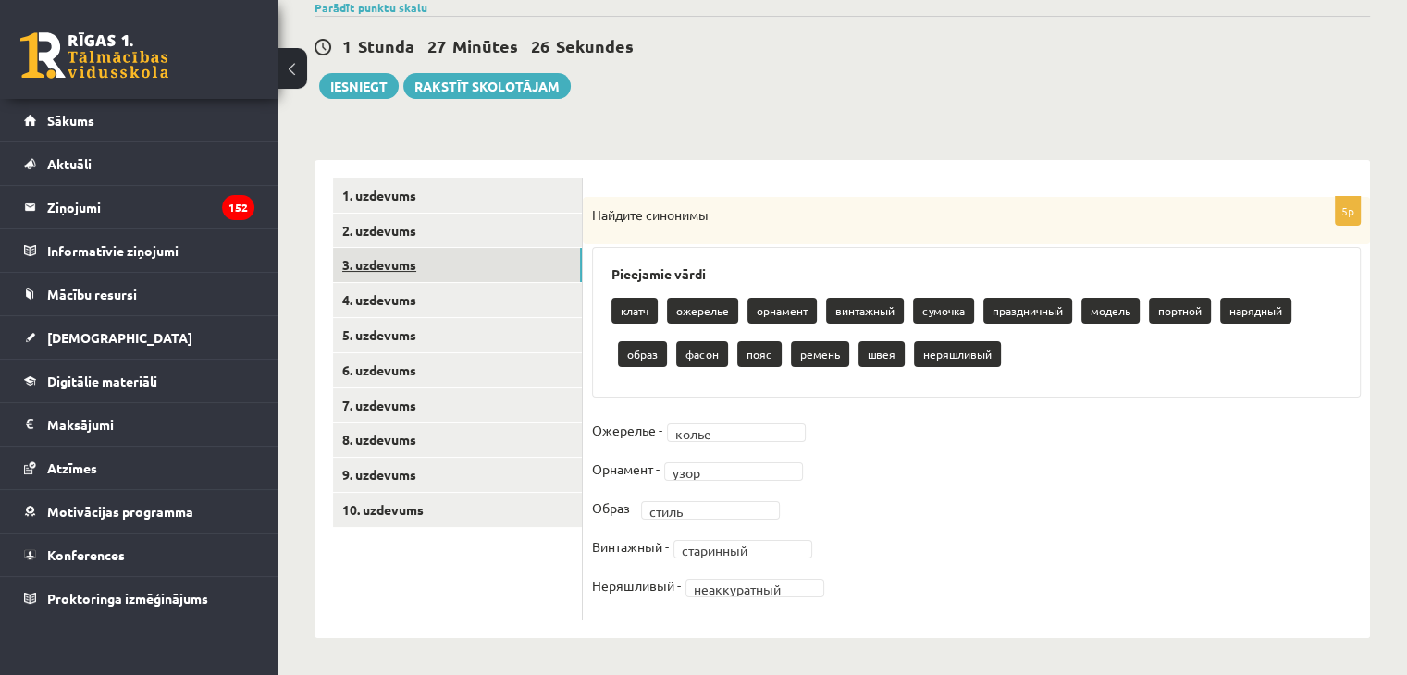
click at [368, 257] on link "3. uzdevums" at bounding box center [457, 265] width 249 height 34
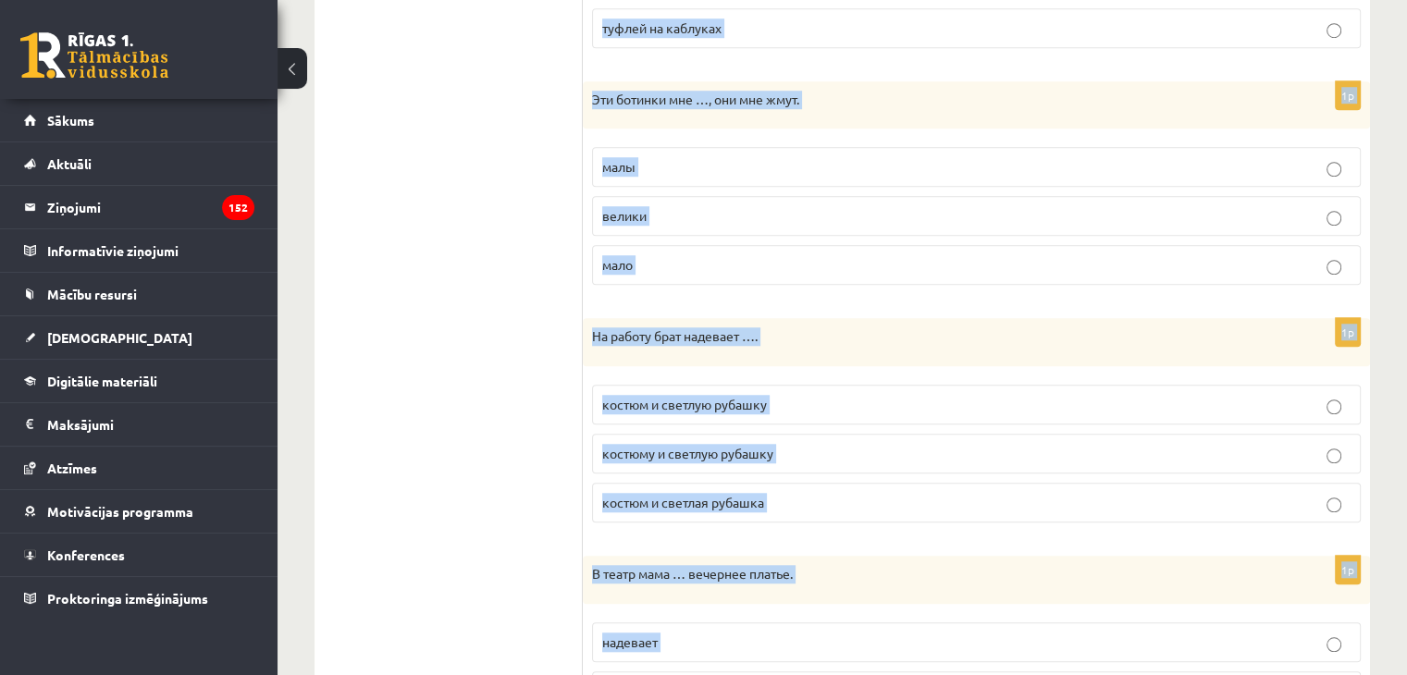
scroll to position [2075, 0]
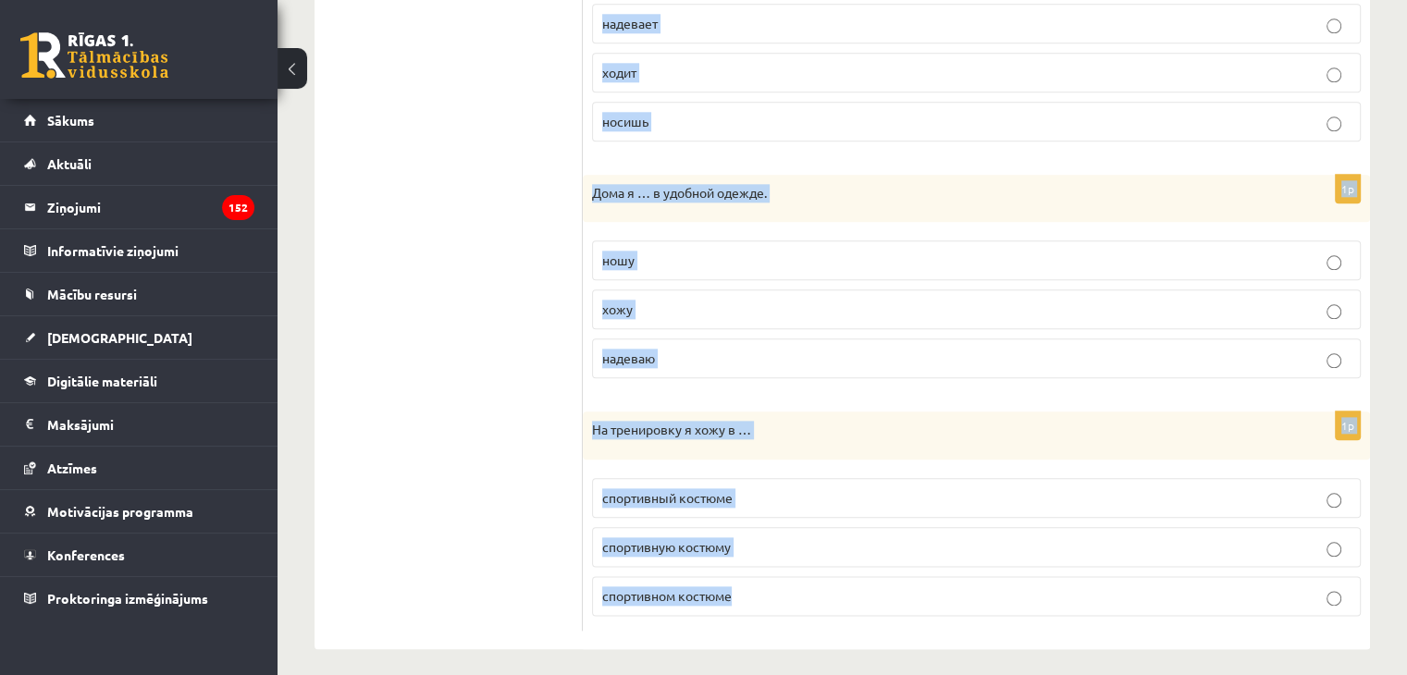
drag, startPoint x: 589, startPoint y: 215, endPoint x: 908, endPoint y: 582, distance: 486.5
copy form "Зимой дедушка носит носки … из шерсти из шерсть из шерстя 1p Сестре понравился …"
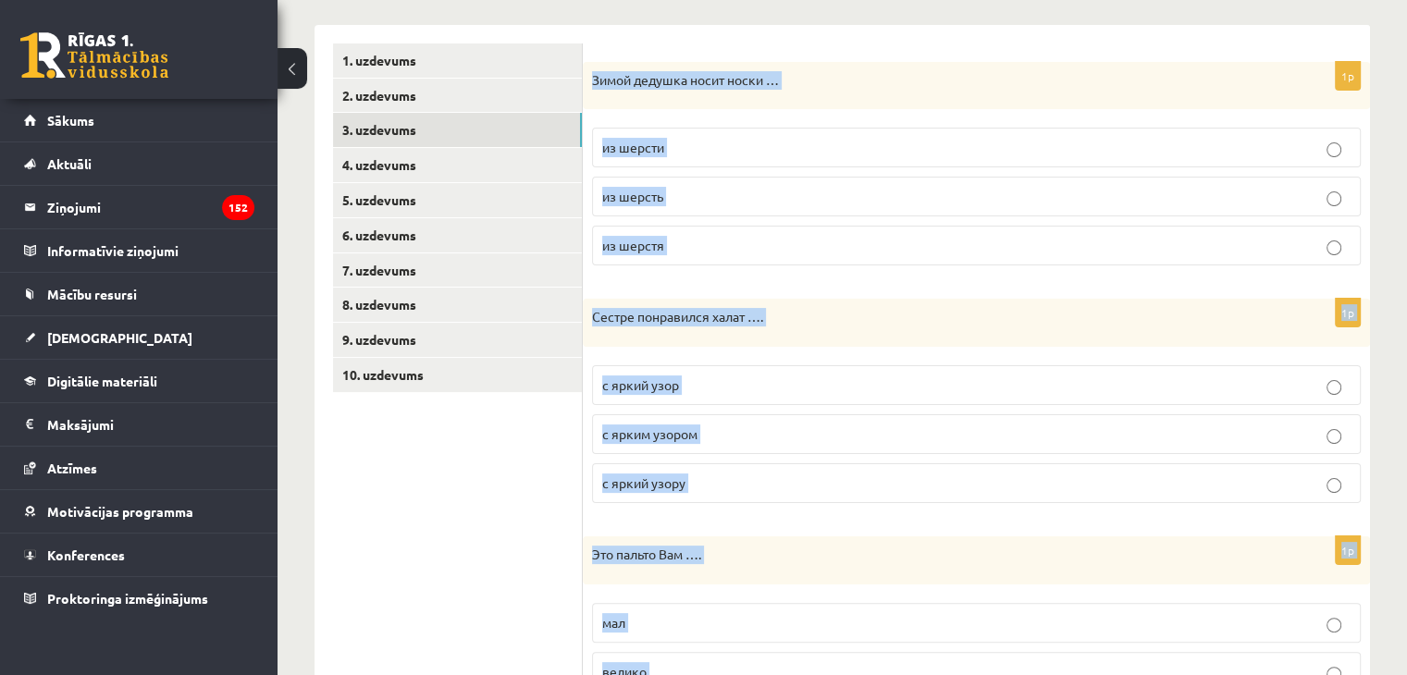
scroll to position [285, 0]
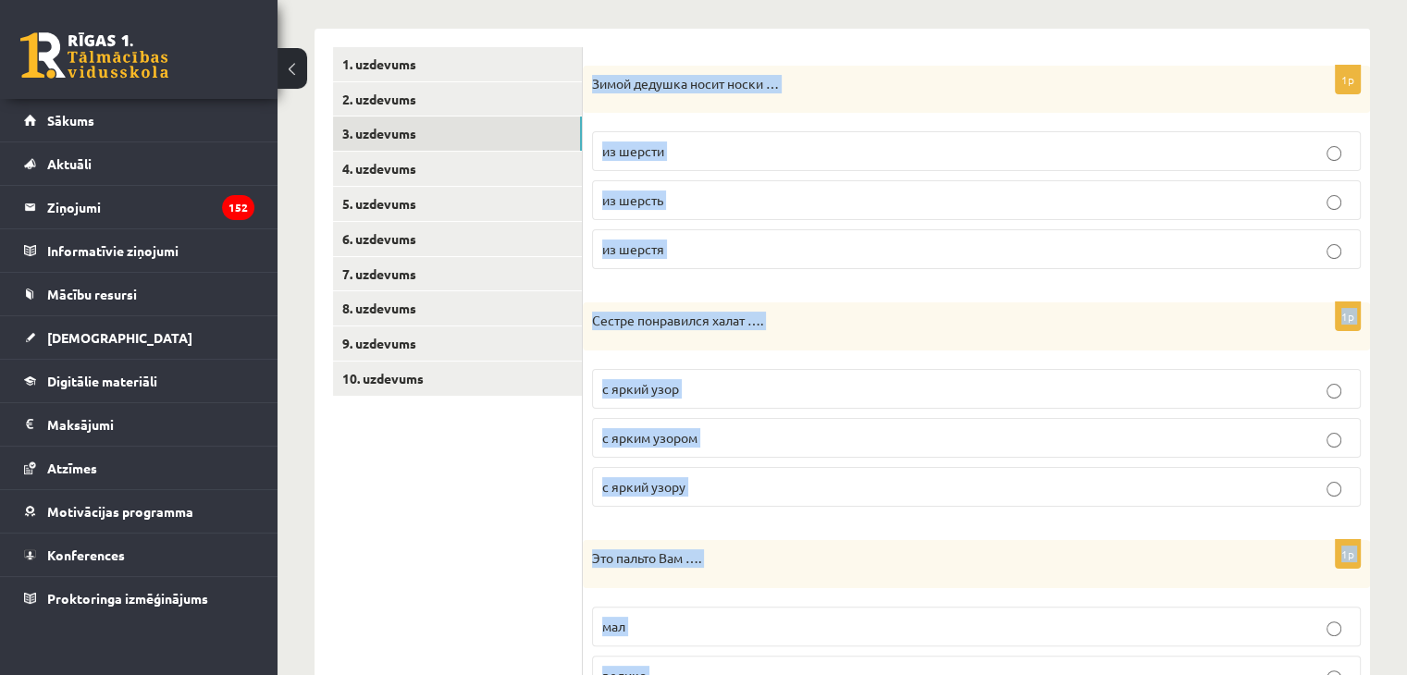
click at [829, 68] on div "Зимой дедушка носит носки …" at bounding box center [976, 90] width 787 height 48
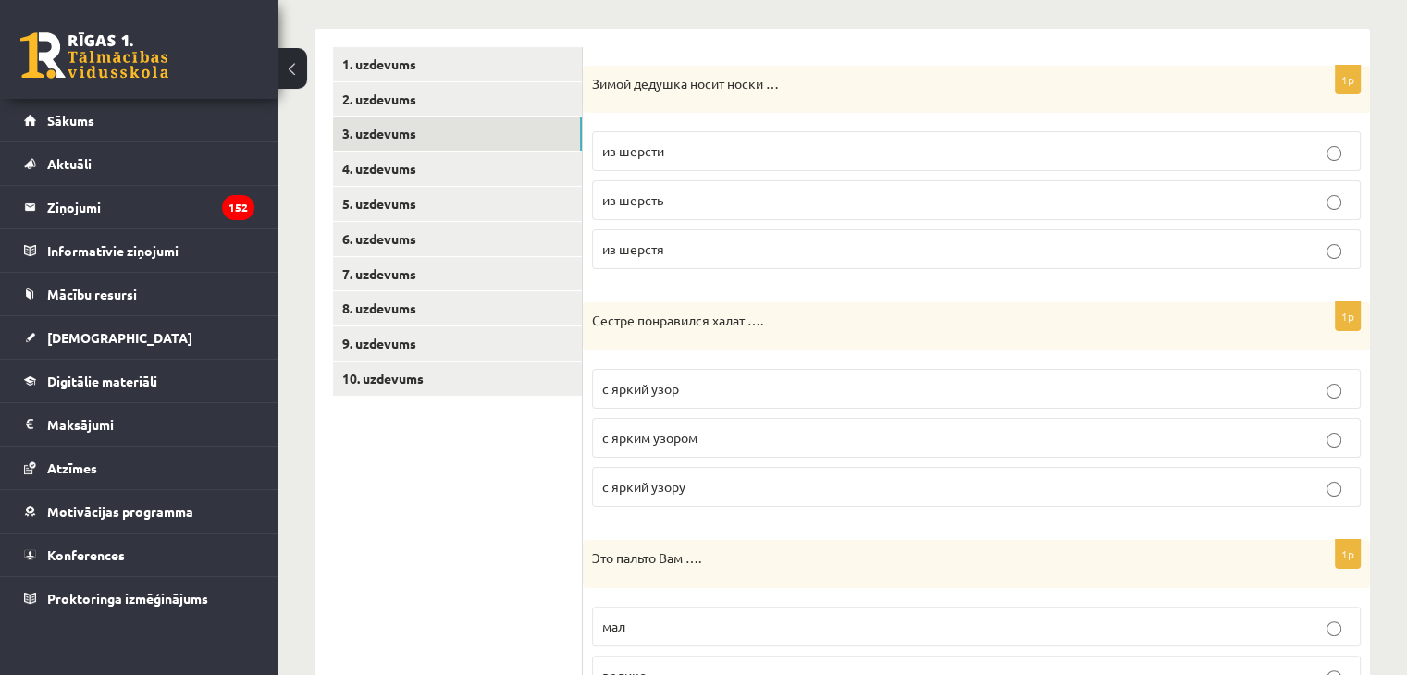
click at [731, 143] on p "из шерсти" at bounding box center [976, 151] width 748 height 19
click at [703, 452] on label "с ярким узором" at bounding box center [976, 438] width 769 height 40
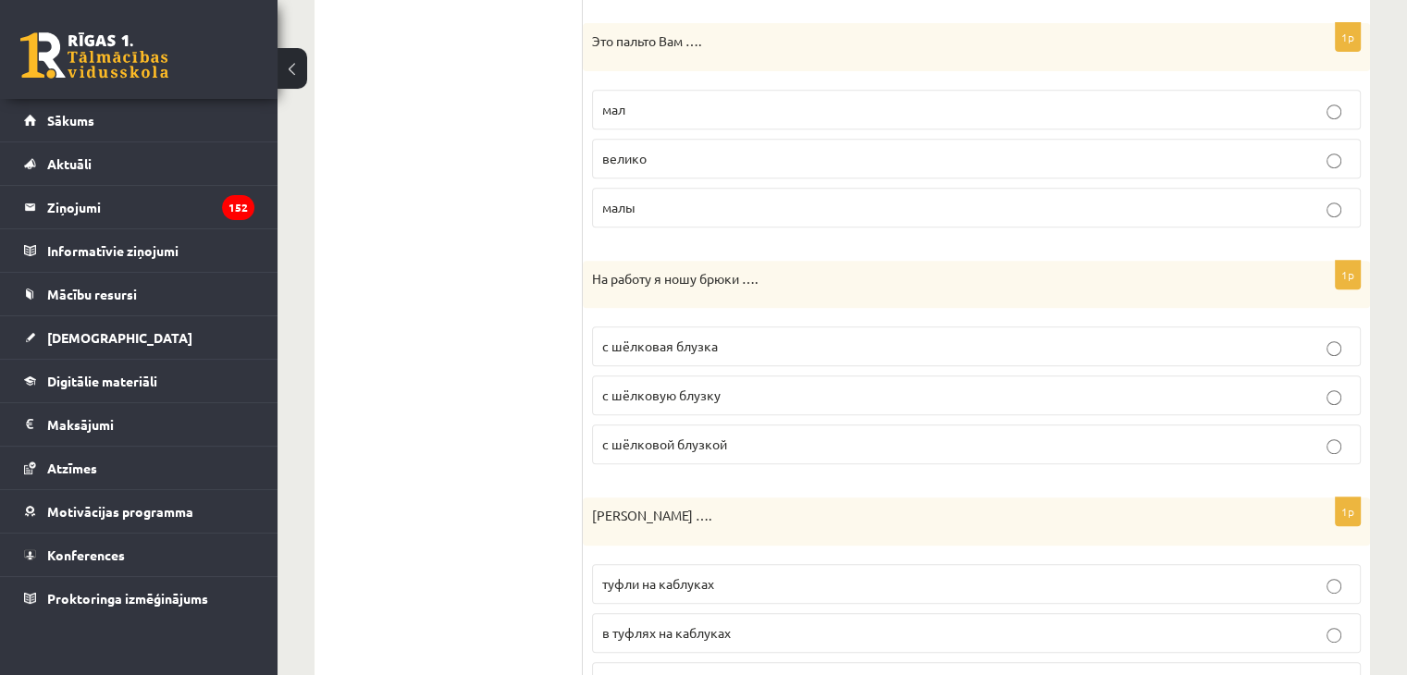
scroll to position [806, 0]
click at [653, 151] on p "велико" at bounding box center [976, 154] width 748 height 19
click at [766, 437] on p "с шёлковой блузкой" at bounding box center [976, 440] width 748 height 19
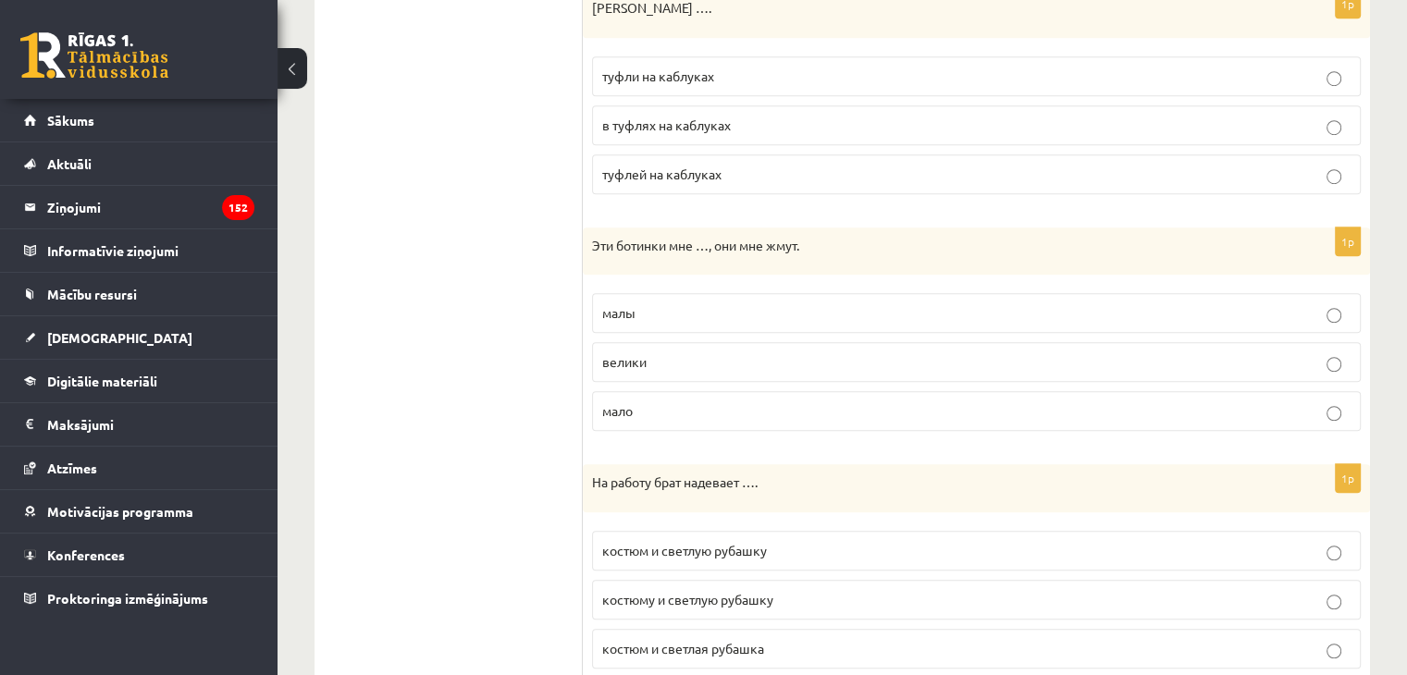
scroll to position [1313, 0]
click at [613, 64] on span "туфли на каблуках" at bounding box center [658, 72] width 112 height 17
click at [629, 308] on span "малы" at bounding box center [618, 309] width 33 height 17
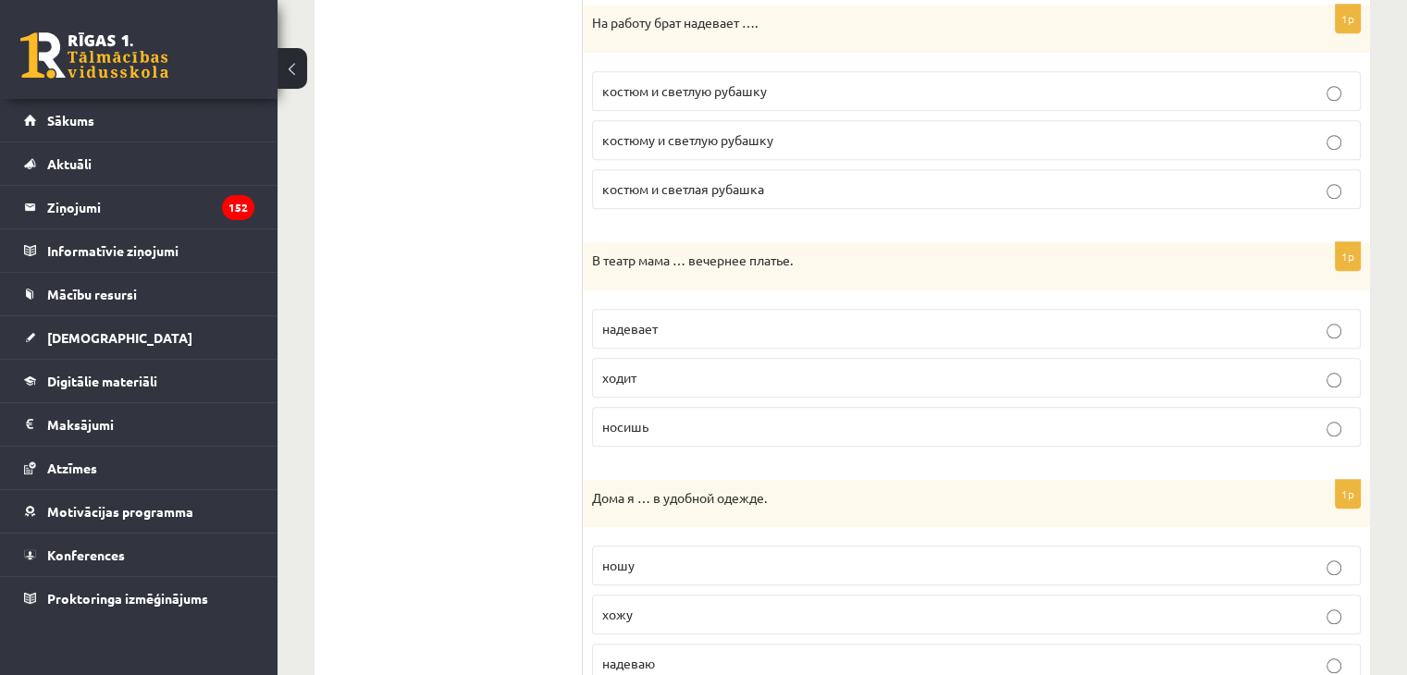
scroll to position [1766, 0]
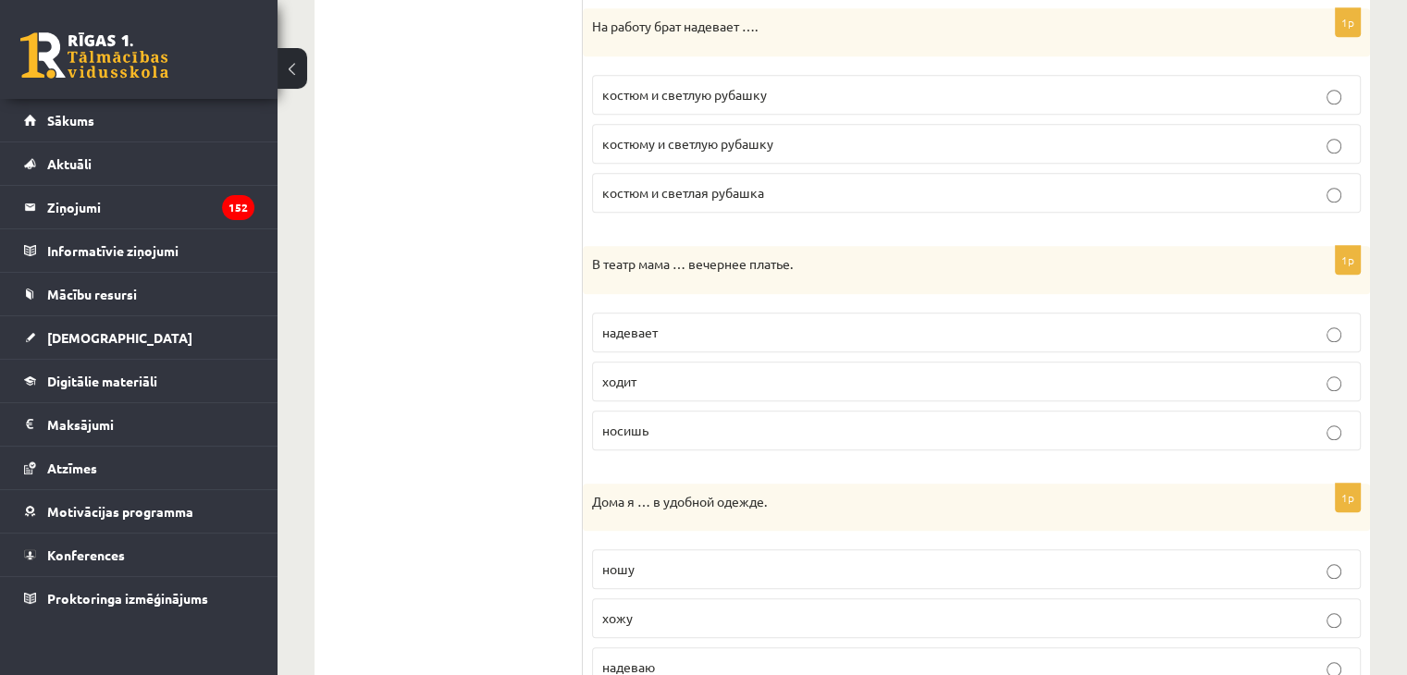
click at [622, 323] on p "надевает" at bounding box center [976, 332] width 748 height 19
click at [697, 93] on span "костюм и светлую рубашку" at bounding box center [684, 94] width 165 height 17
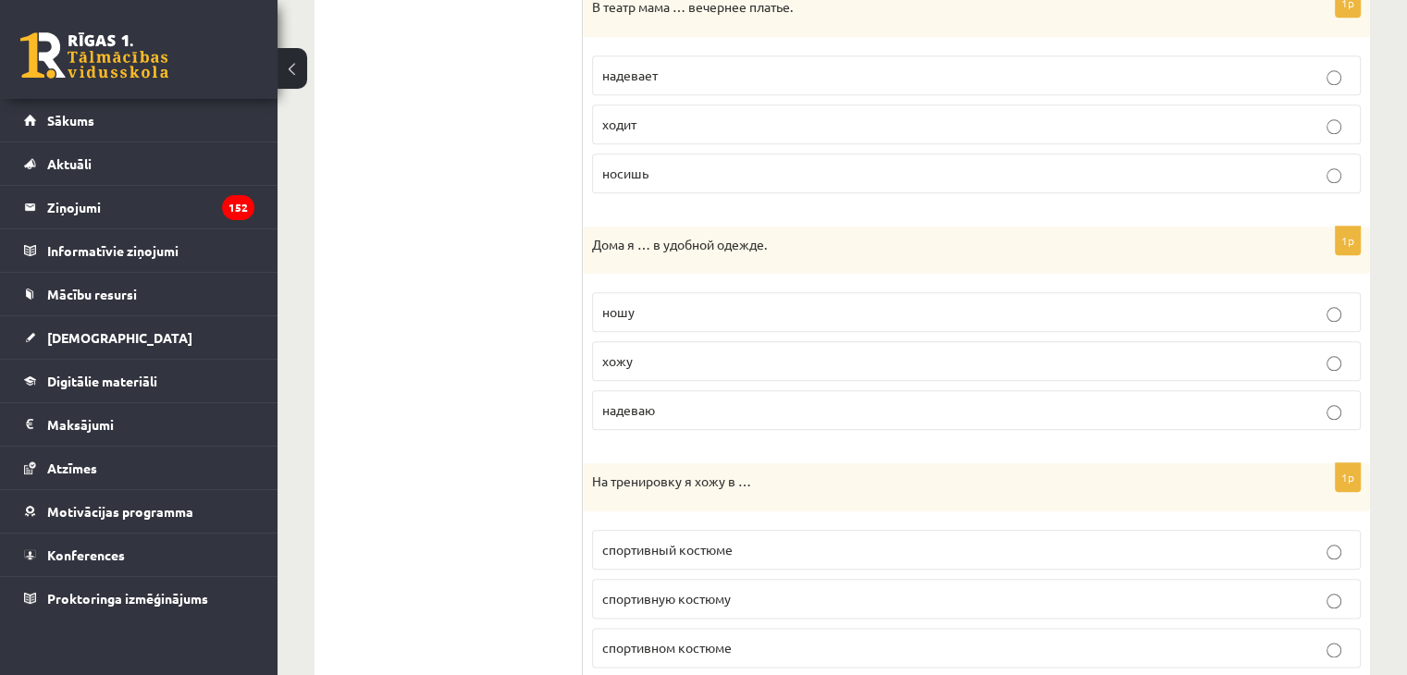
scroll to position [2075, 0]
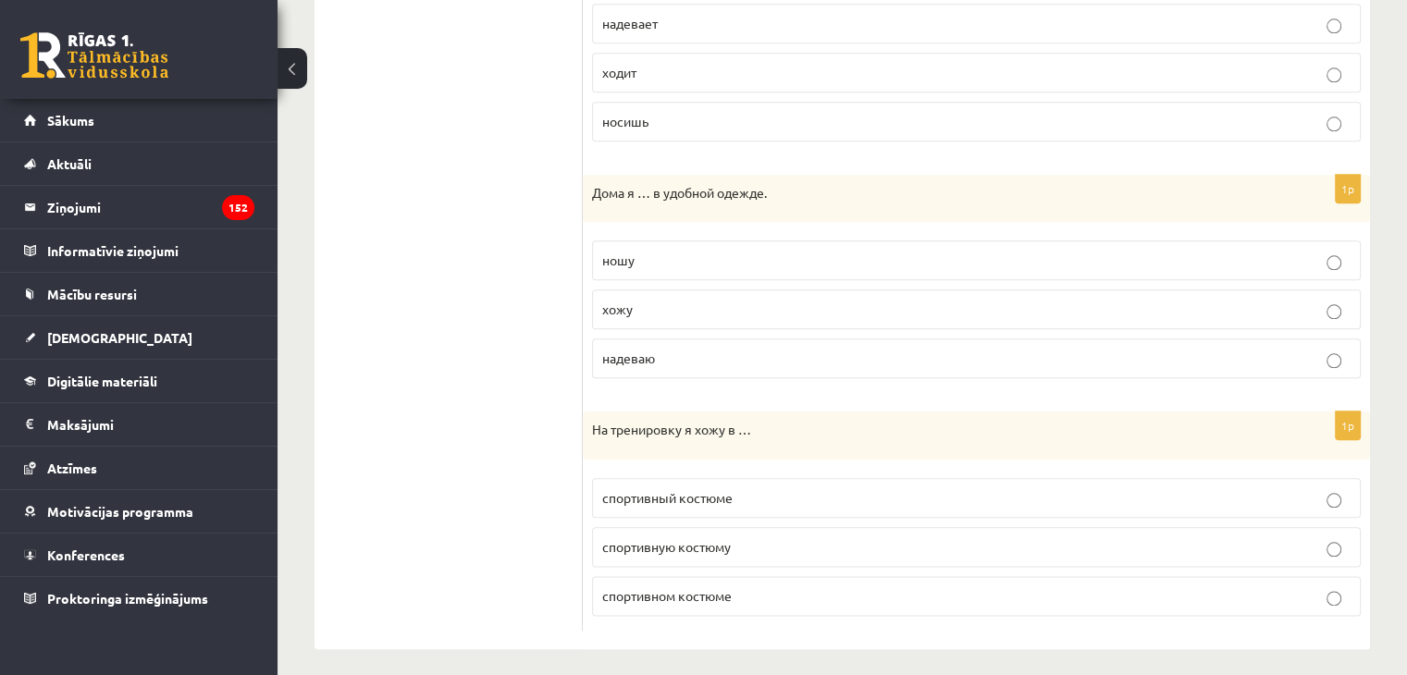
click at [626, 309] on p "хожу" at bounding box center [976, 309] width 748 height 19
click at [642, 587] on span "спортивном костюме" at bounding box center [666, 595] width 129 height 17
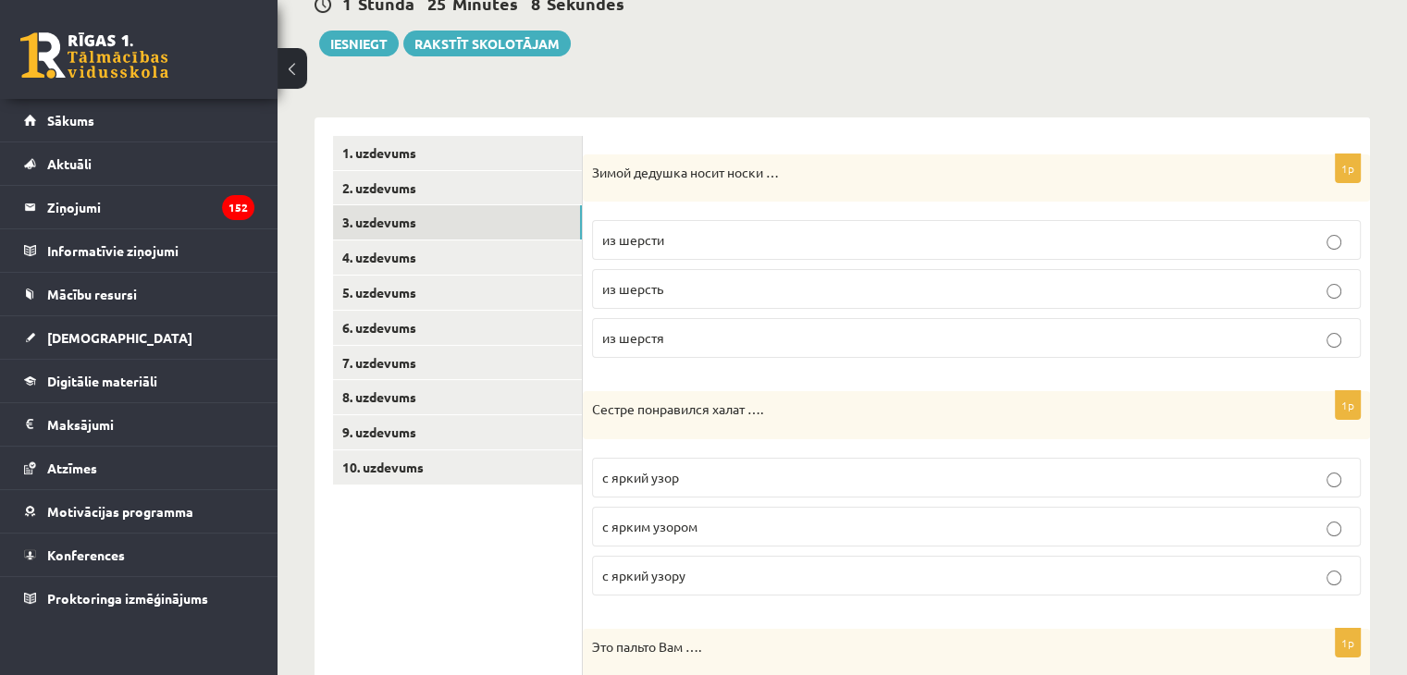
scroll to position [225, 0]
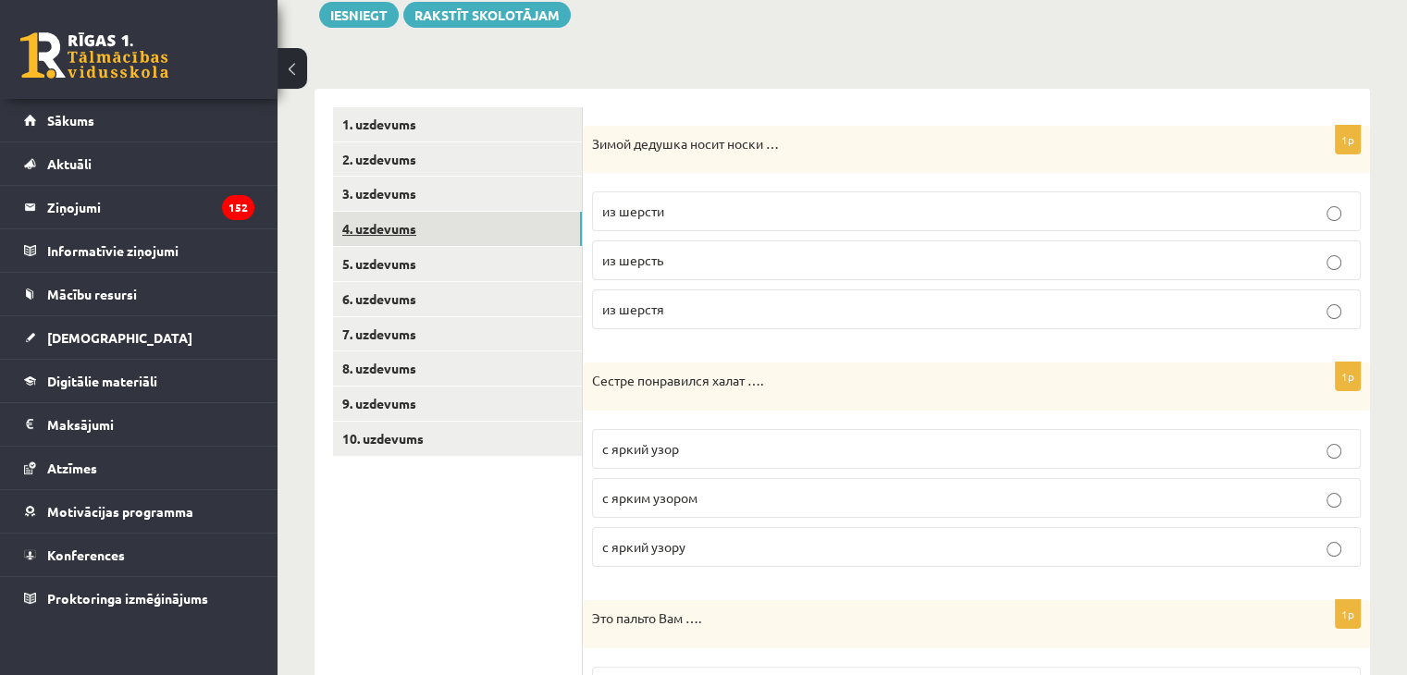
click at [369, 231] on link "4. uzdevums" at bounding box center [457, 229] width 249 height 34
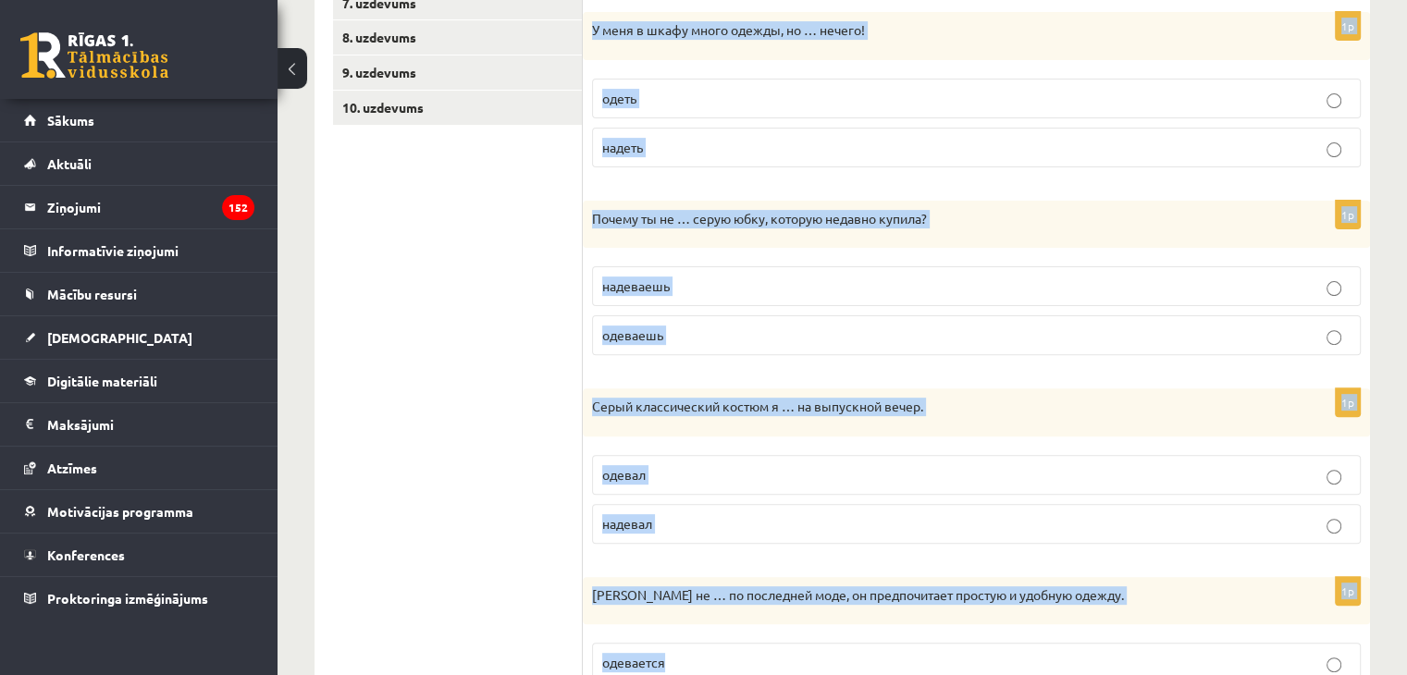
scroll to position [680, 0]
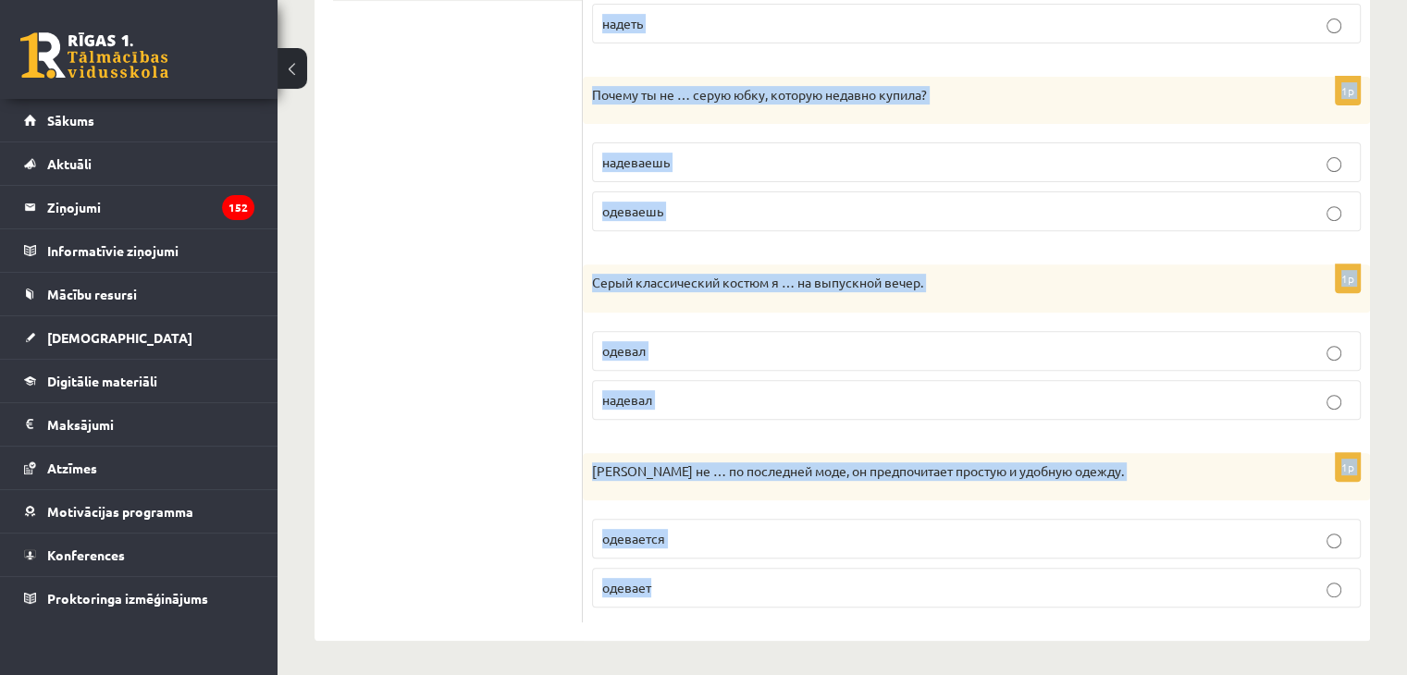
drag, startPoint x: 601, startPoint y: 117, endPoint x: 916, endPoint y: 614, distance: 588.7
click at [916, 614] on form "Выберите правильный глагол 1p Ивар не следит за модой, но … со вкусом. одеваетс…" at bounding box center [976, 137] width 750 height 971
copy form "Выберите правильный глагол 1p Ивар не следит за модой, но … со вкусом. одеваетс…"
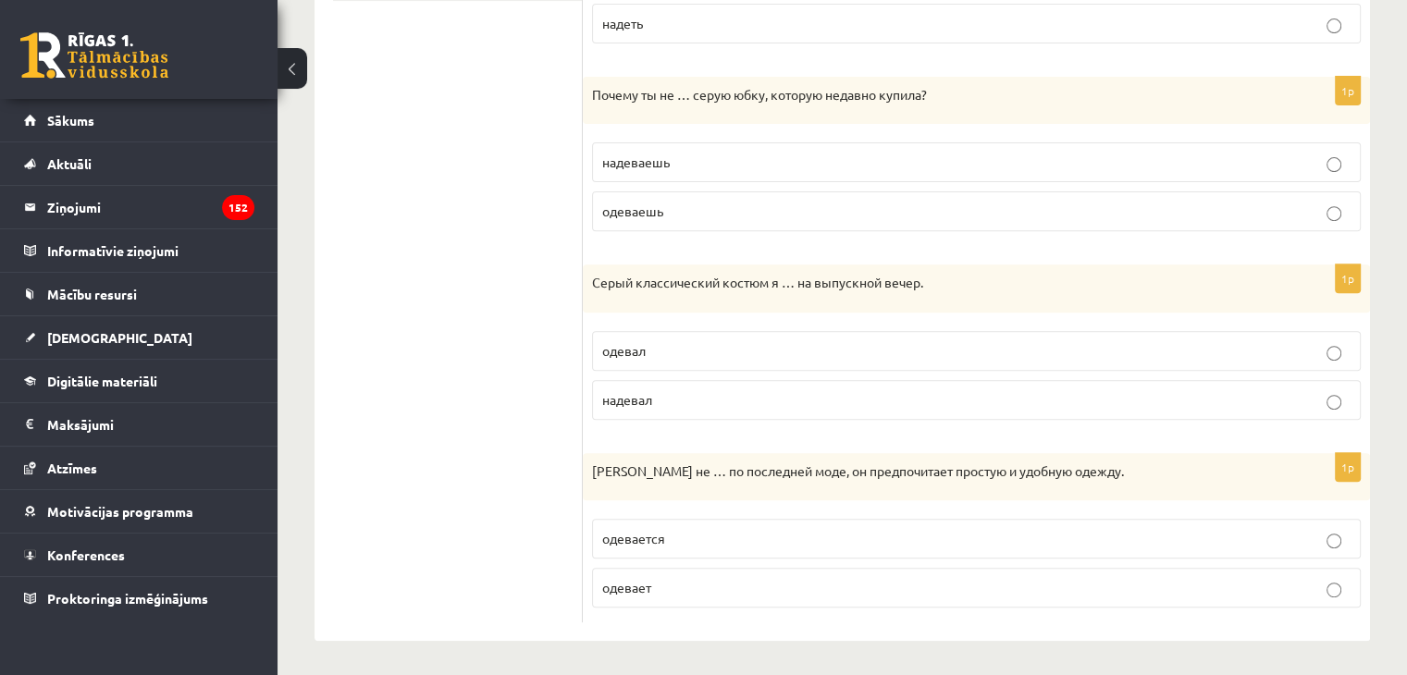
click at [559, 187] on ul "1. uzdevums 2. uzdevums 3. uzdevums 4. uzdevums 5. uzdevums 6. uzdevums 7. uzde…" at bounding box center [458, 137] width 250 height 971
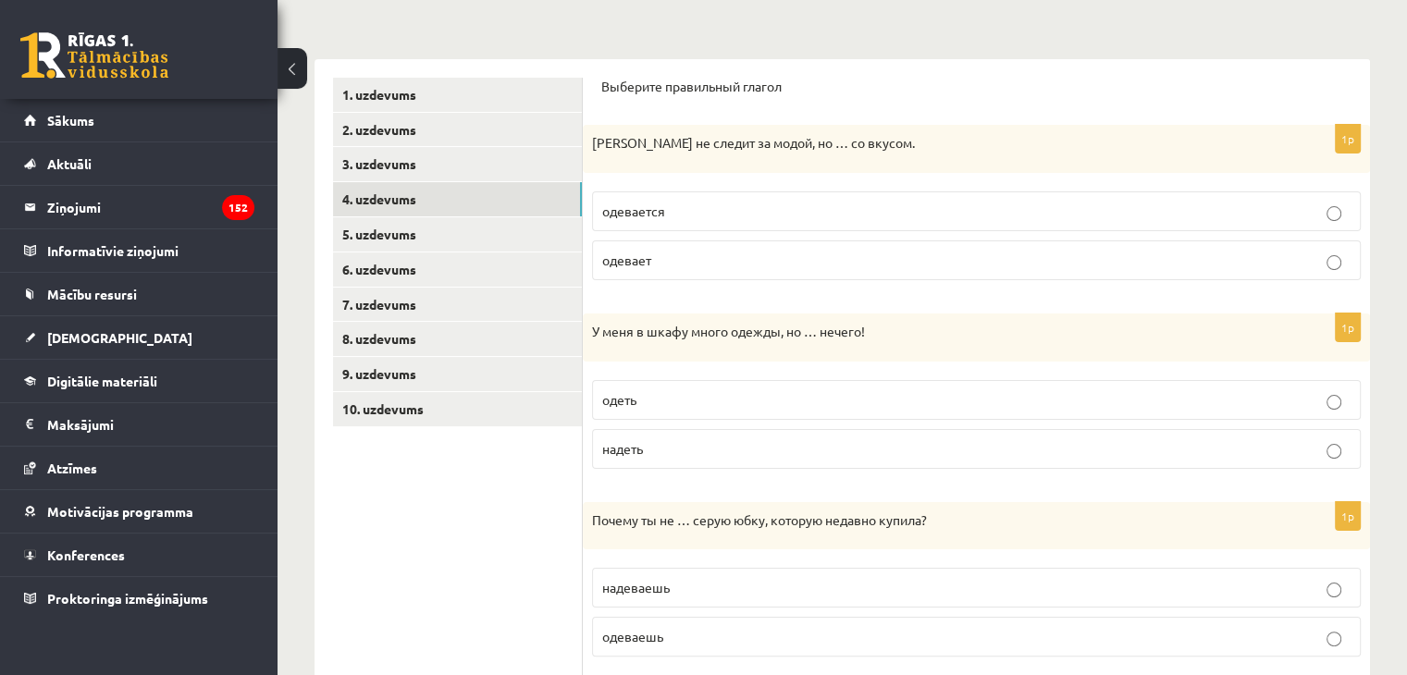
scroll to position [251, 0]
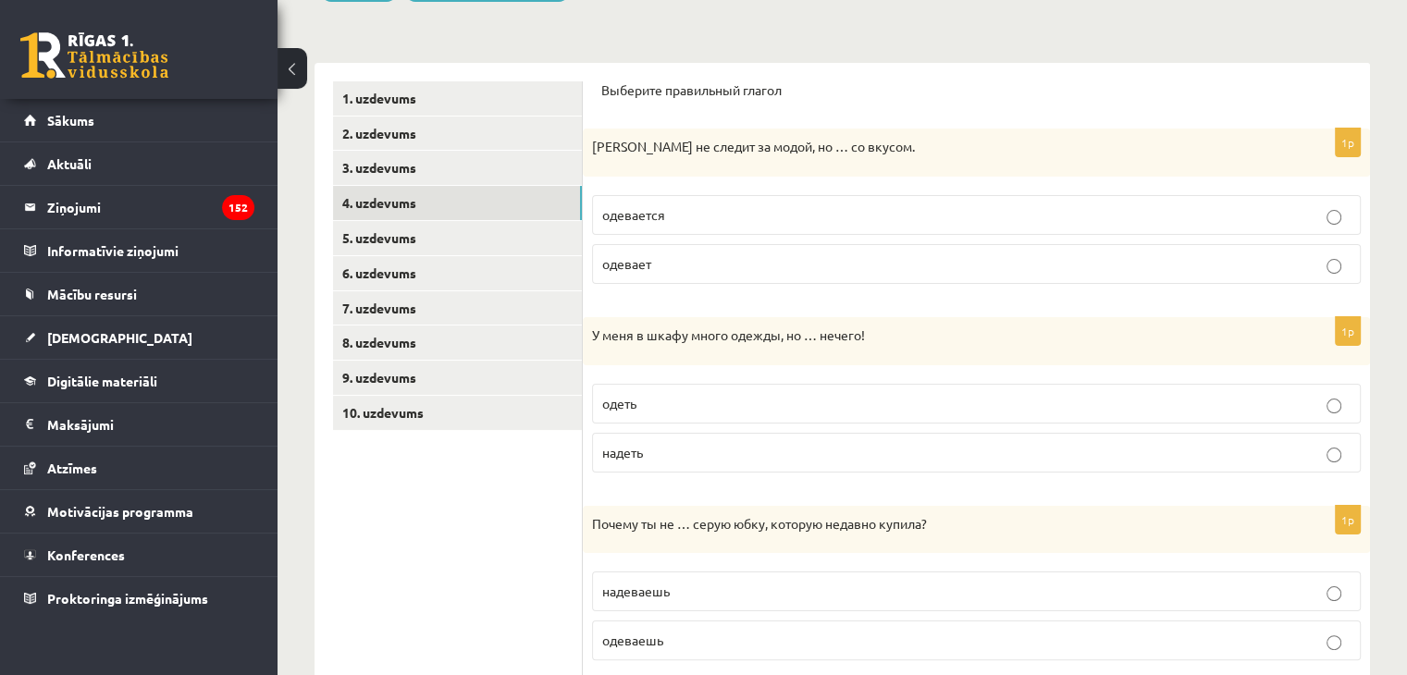
click at [696, 216] on p "одевается" at bounding box center [976, 214] width 748 height 19
click at [651, 462] on label "надеть" at bounding box center [976, 453] width 769 height 40
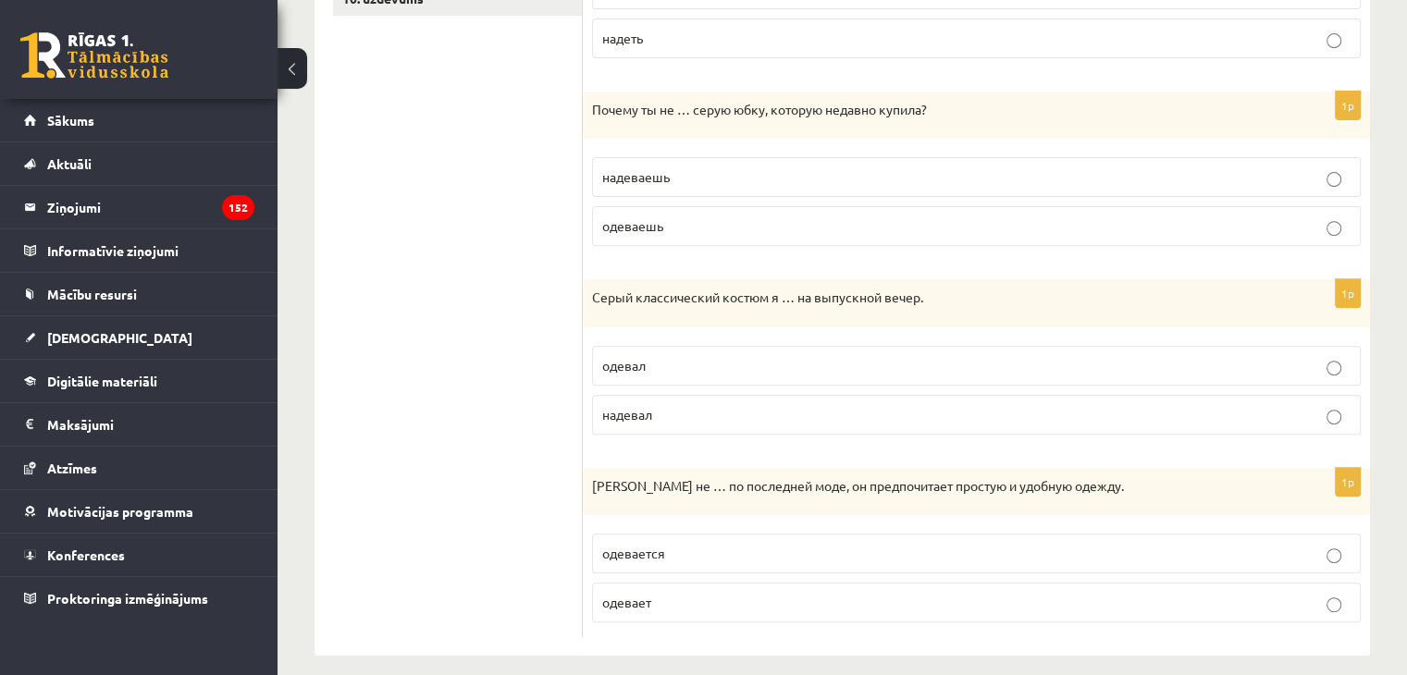
scroll to position [680, 0]
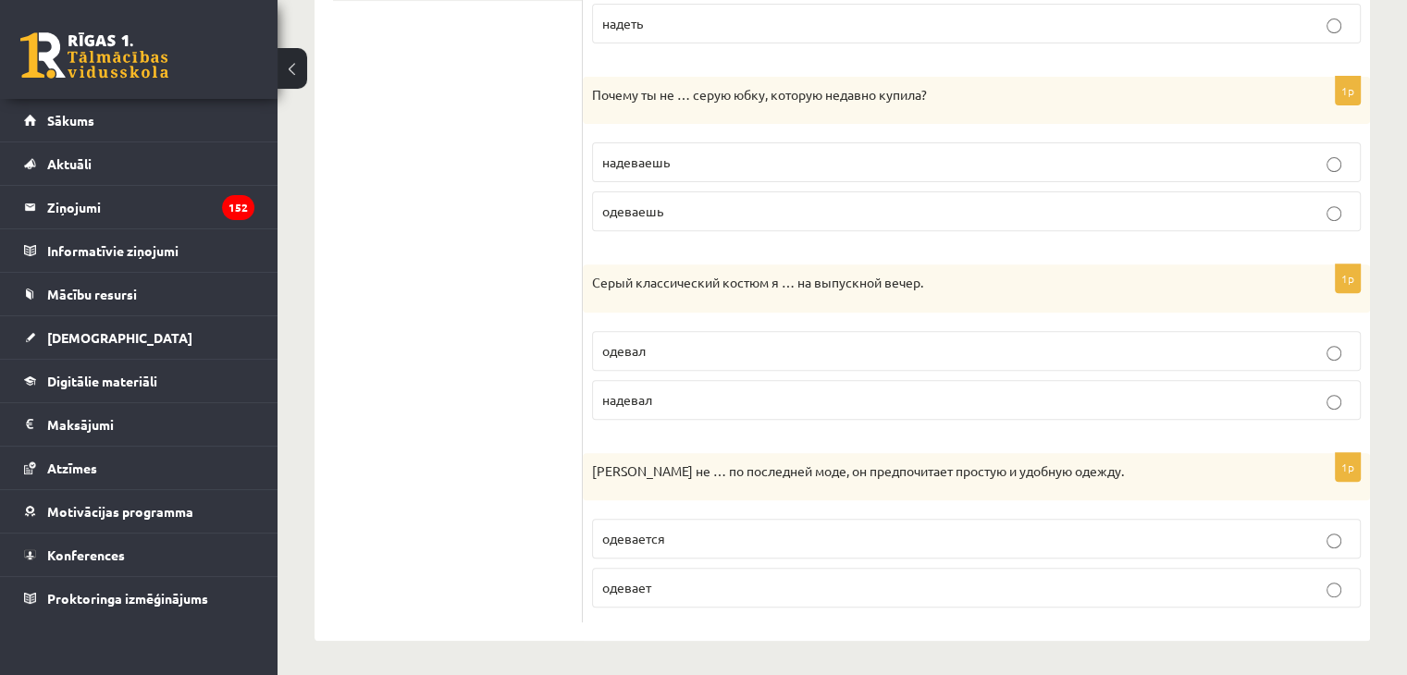
click at [637, 170] on p "надеваешь" at bounding box center [976, 162] width 748 height 19
click at [636, 414] on label "надевал" at bounding box center [976, 400] width 769 height 40
click at [699, 534] on p "одевается" at bounding box center [976, 538] width 748 height 19
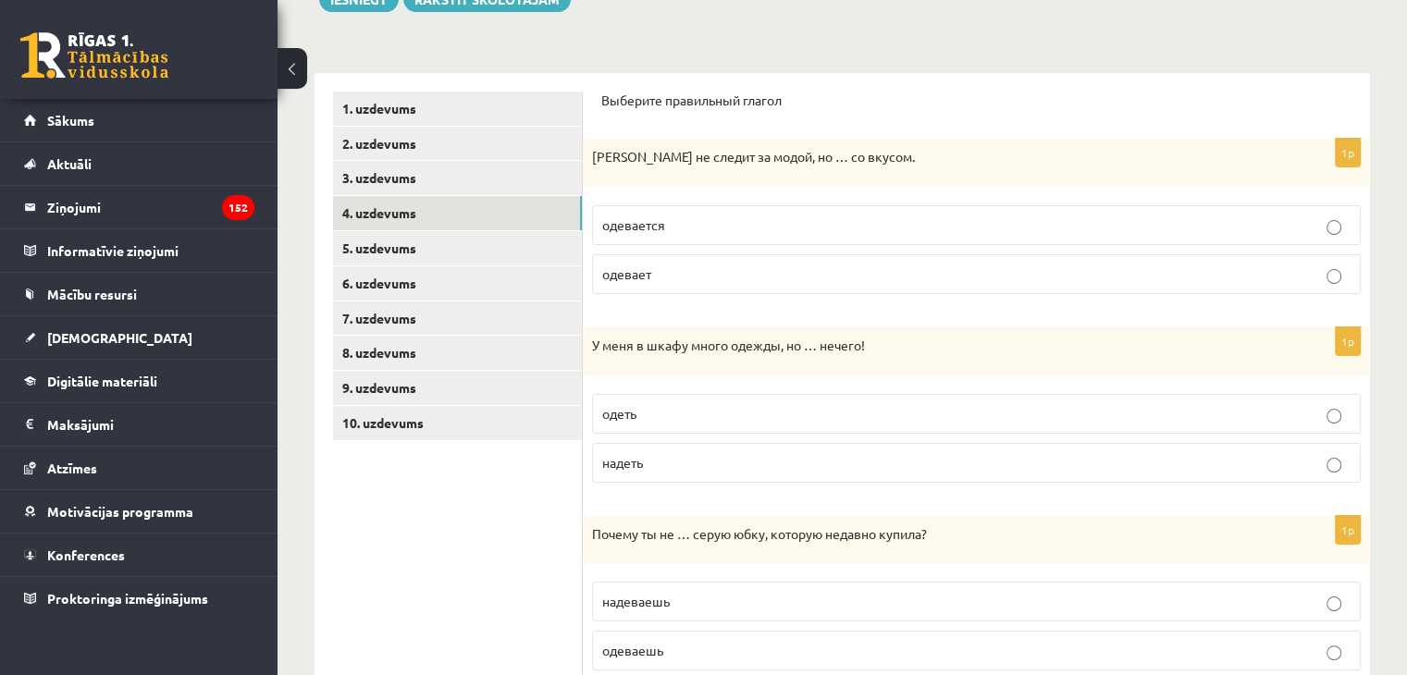
scroll to position [246, 0]
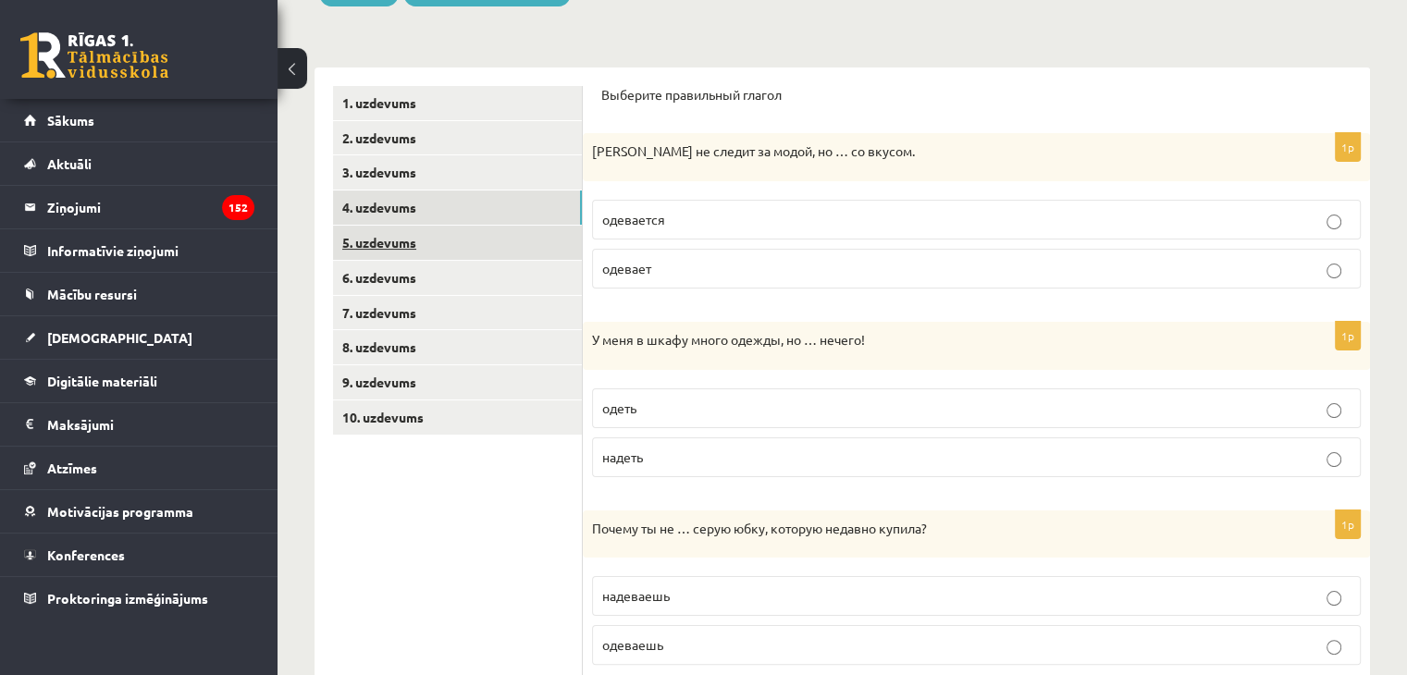
click at [392, 227] on link "5. uzdevums" at bounding box center [457, 243] width 249 height 34
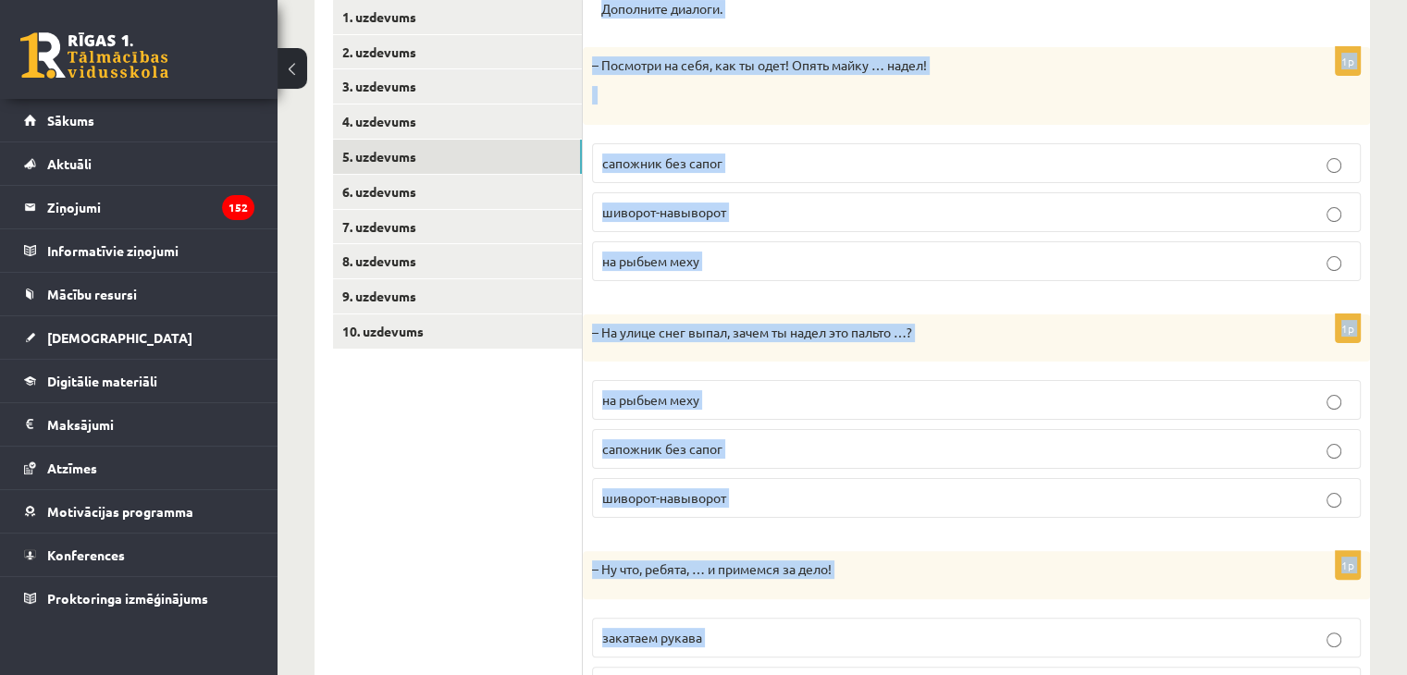
scroll to position [480, 0]
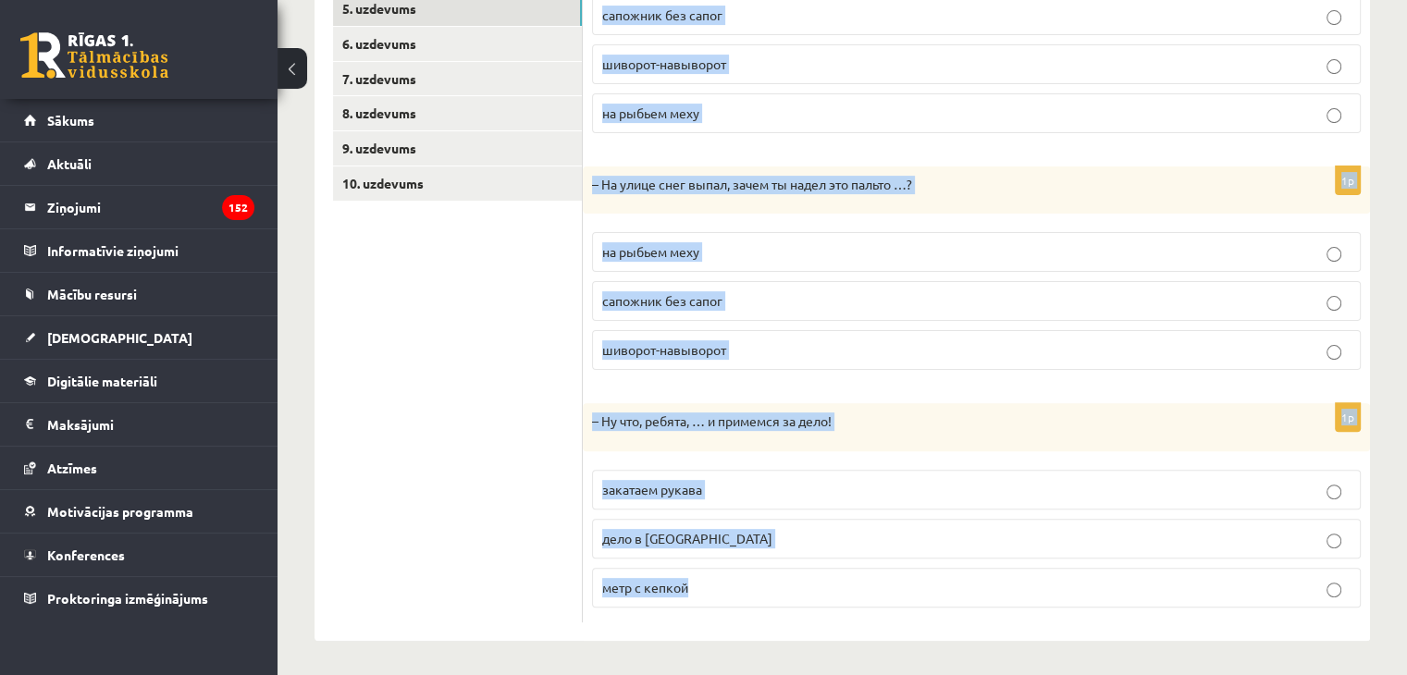
drag, startPoint x: 603, startPoint y: 96, endPoint x: 881, endPoint y: 597, distance: 572.2
click at [881, 597] on form "Дополните диалоги. 1p – Посмотри на себя, как ты одет! Опять майку … надел! сап…" at bounding box center [976, 237] width 750 height 770
copy form "Дополните диалоги. 1p – Посмотри на себя, как ты одет! Опять майку … надел! сап…"
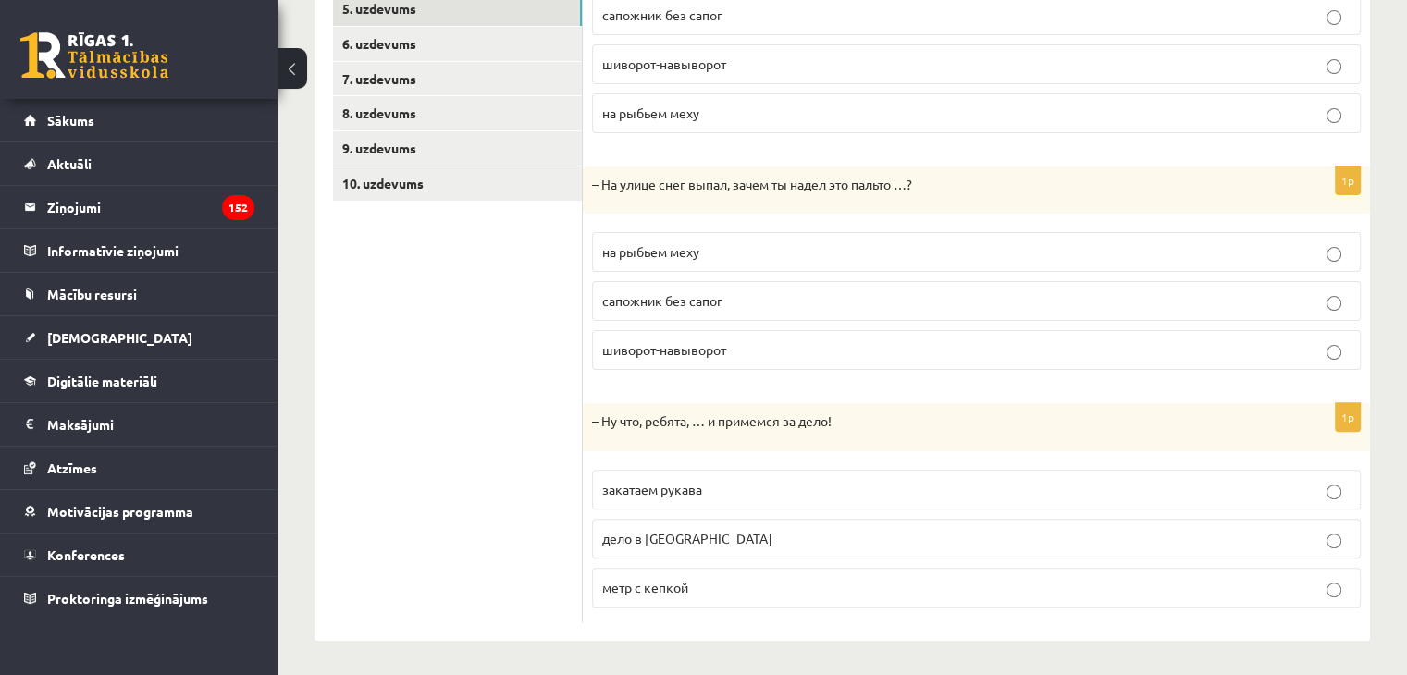
click at [498, 410] on ul "1. uzdevums 2. uzdevums 3. uzdevums 4. uzdevums 5. uzdevums 6. uzdevums 7. uzde…" at bounding box center [458, 237] width 250 height 770
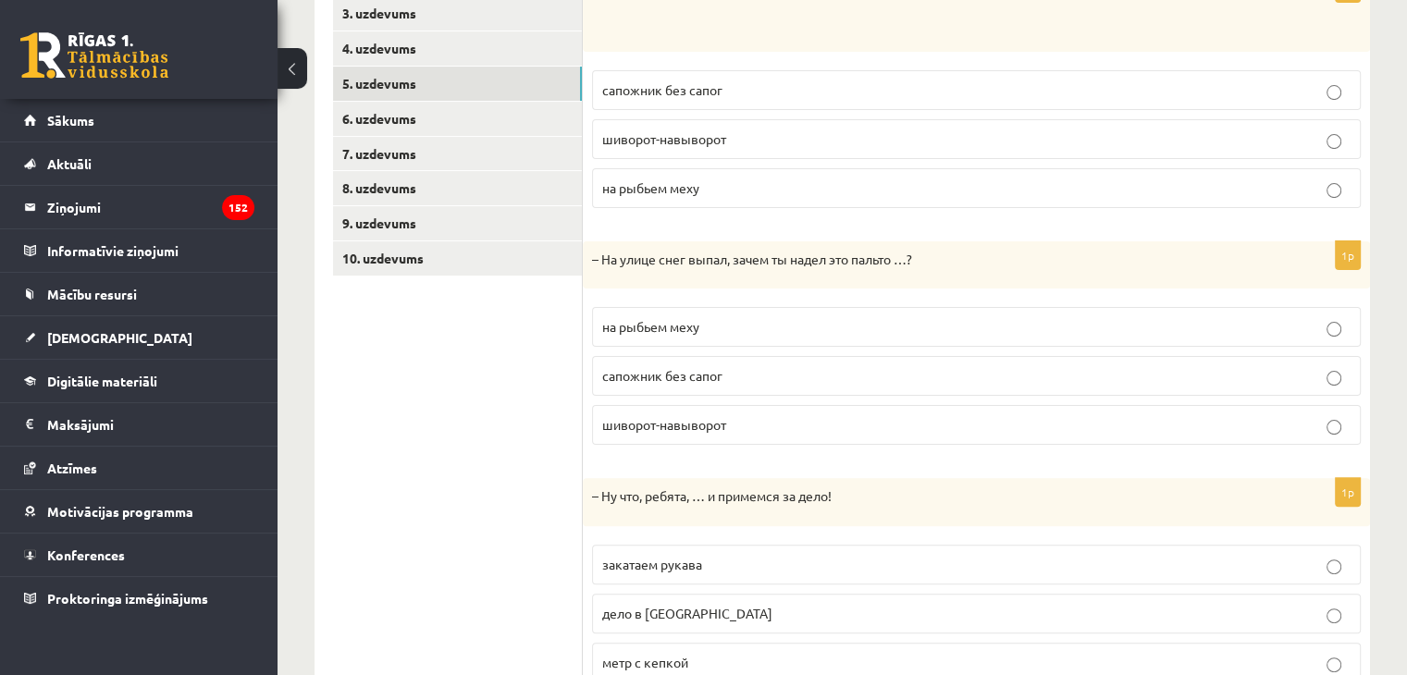
scroll to position [407, 0]
click at [683, 137] on span "шиворот-навыворот" at bounding box center [664, 137] width 124 height 17
click at [683, 426] on span "шиворот-навыворот" at bounding box center [664, 422] width 124 height 17
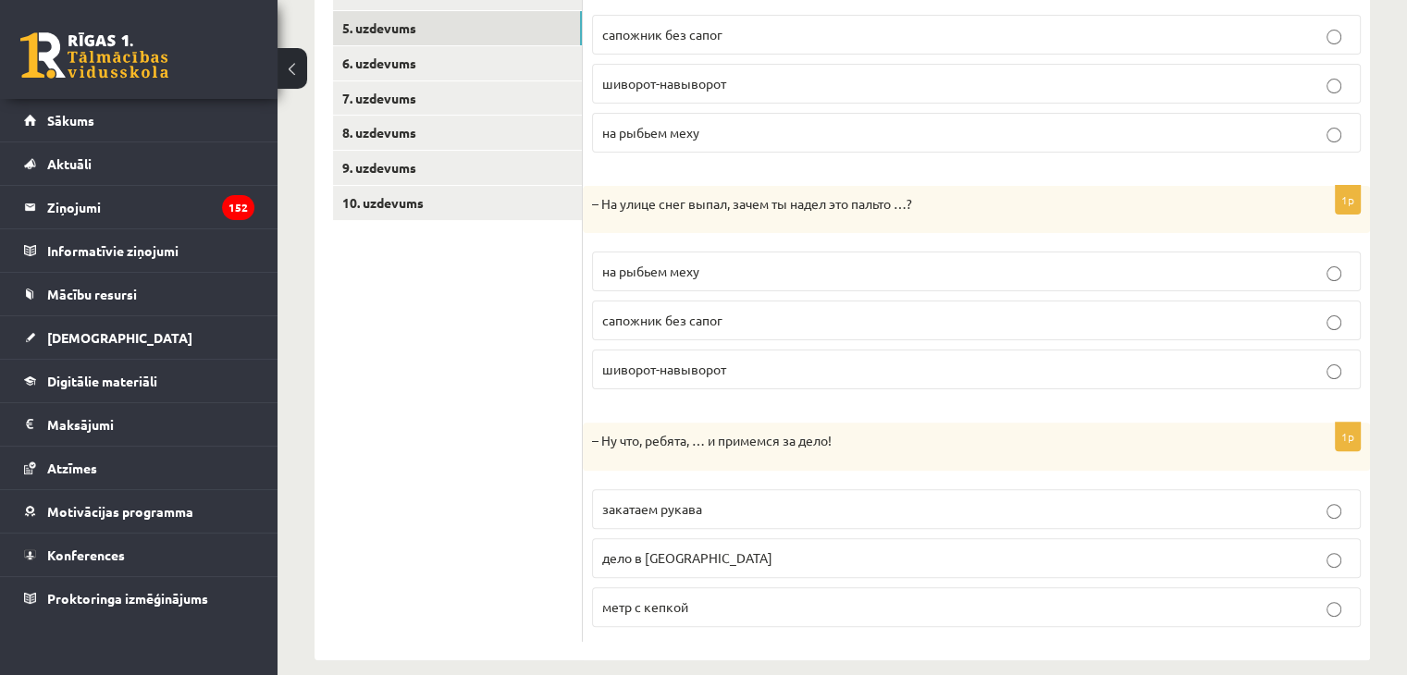
scroll to position [480, 0]
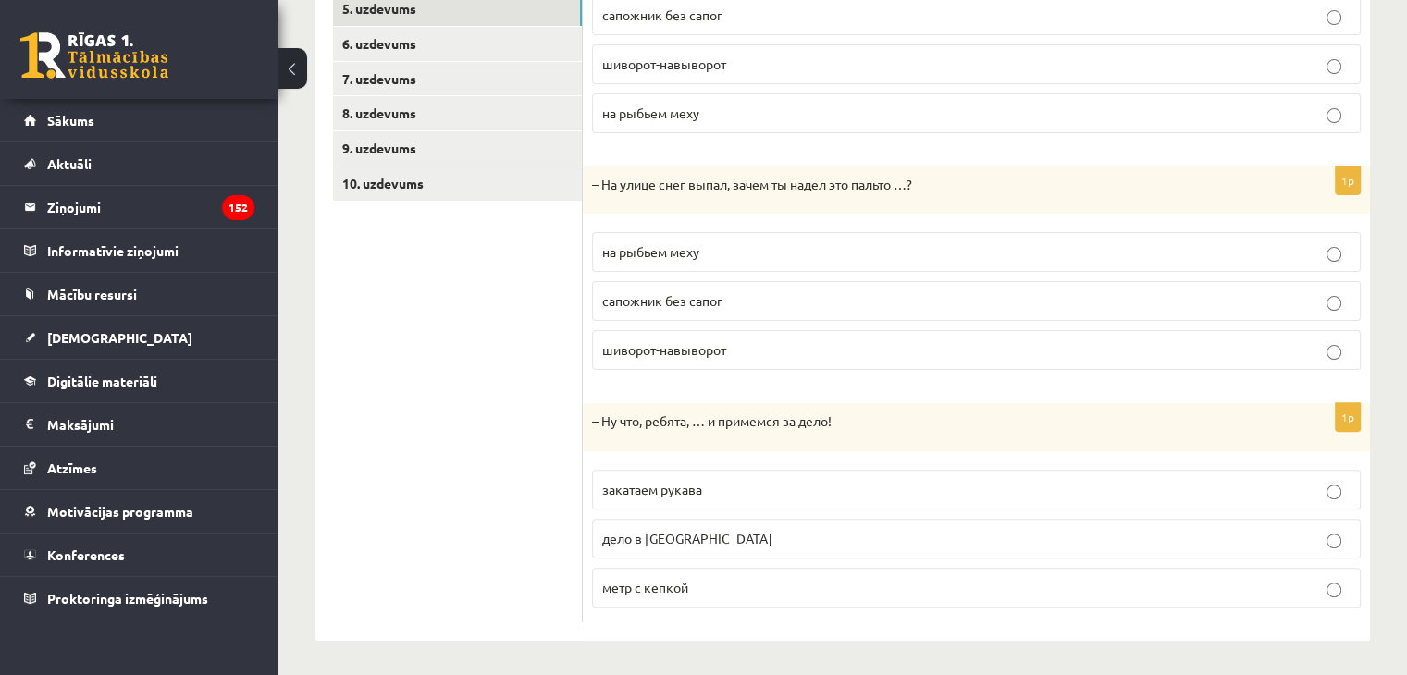
click at [673, 486] on span "закатаем рукава" at bounding box center [652, 489] width 100 height 17
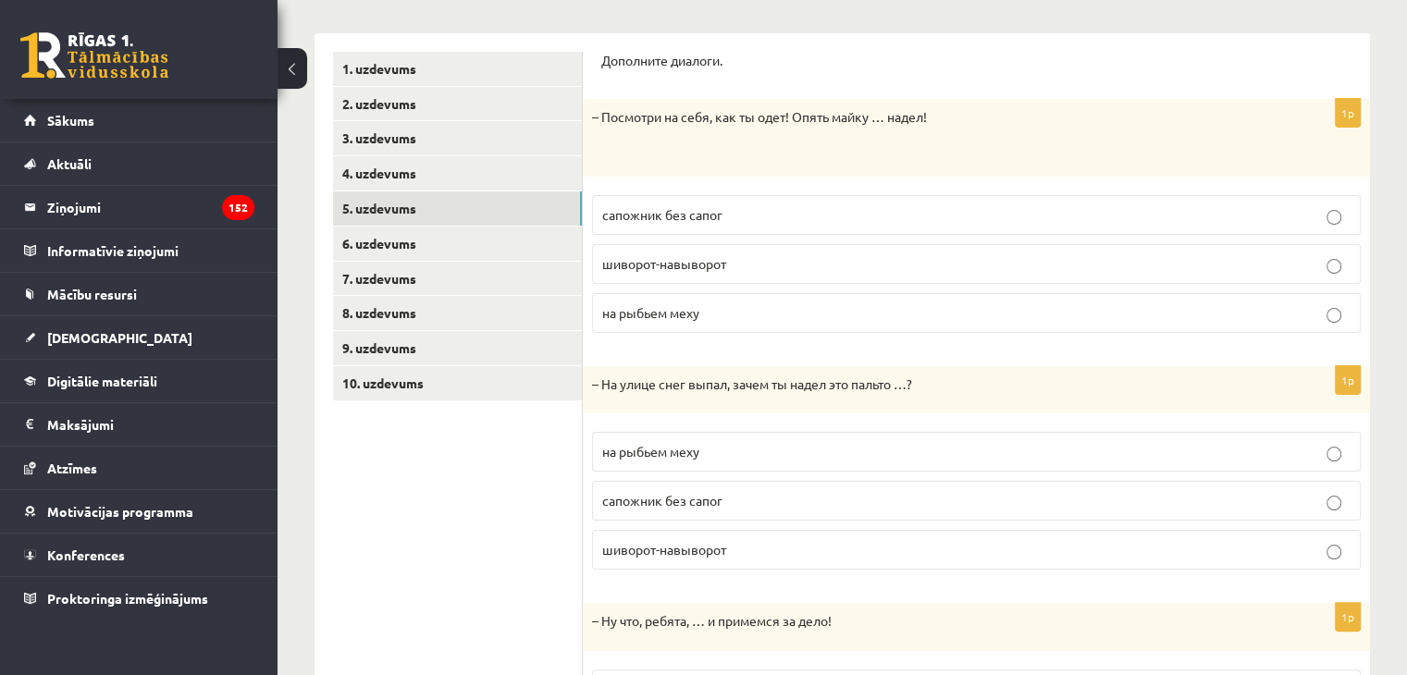
scroll to position [0, 0]
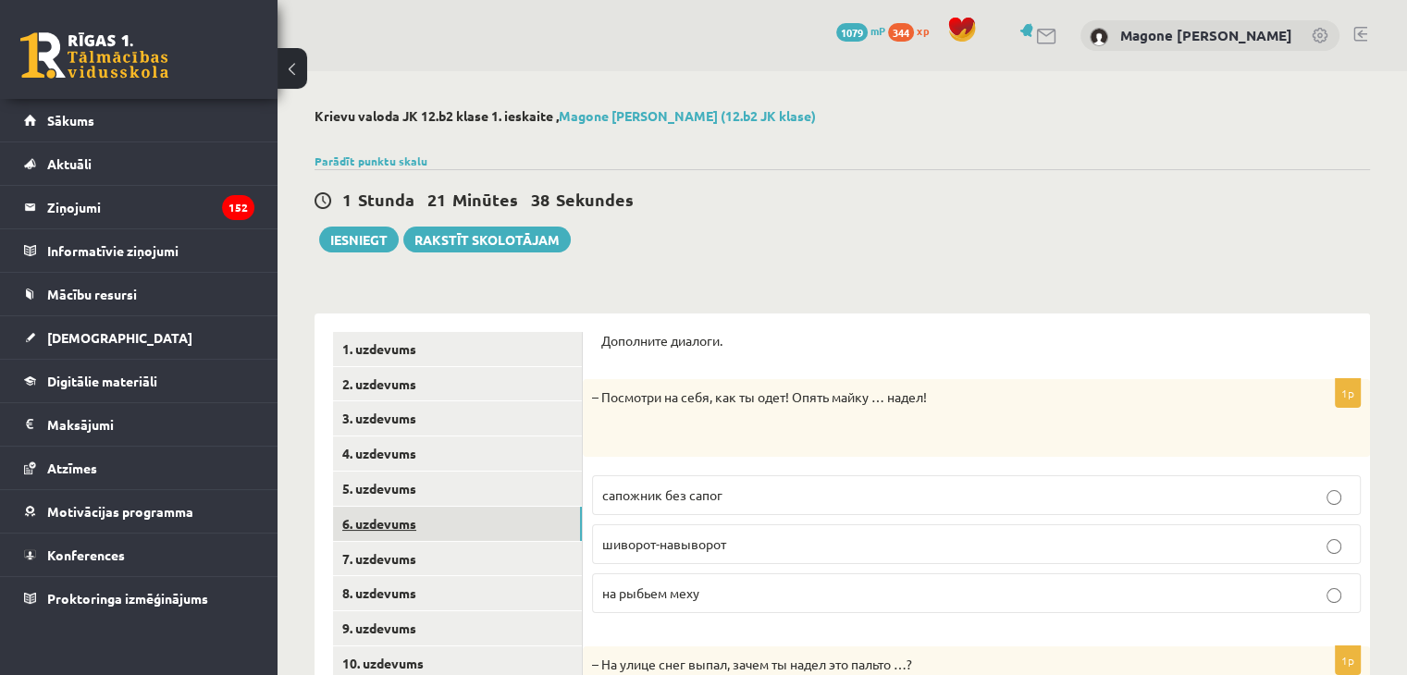
click at [381, 523] on link "6. uzdevums" at bounding box center [457, 524] width 249 height 34
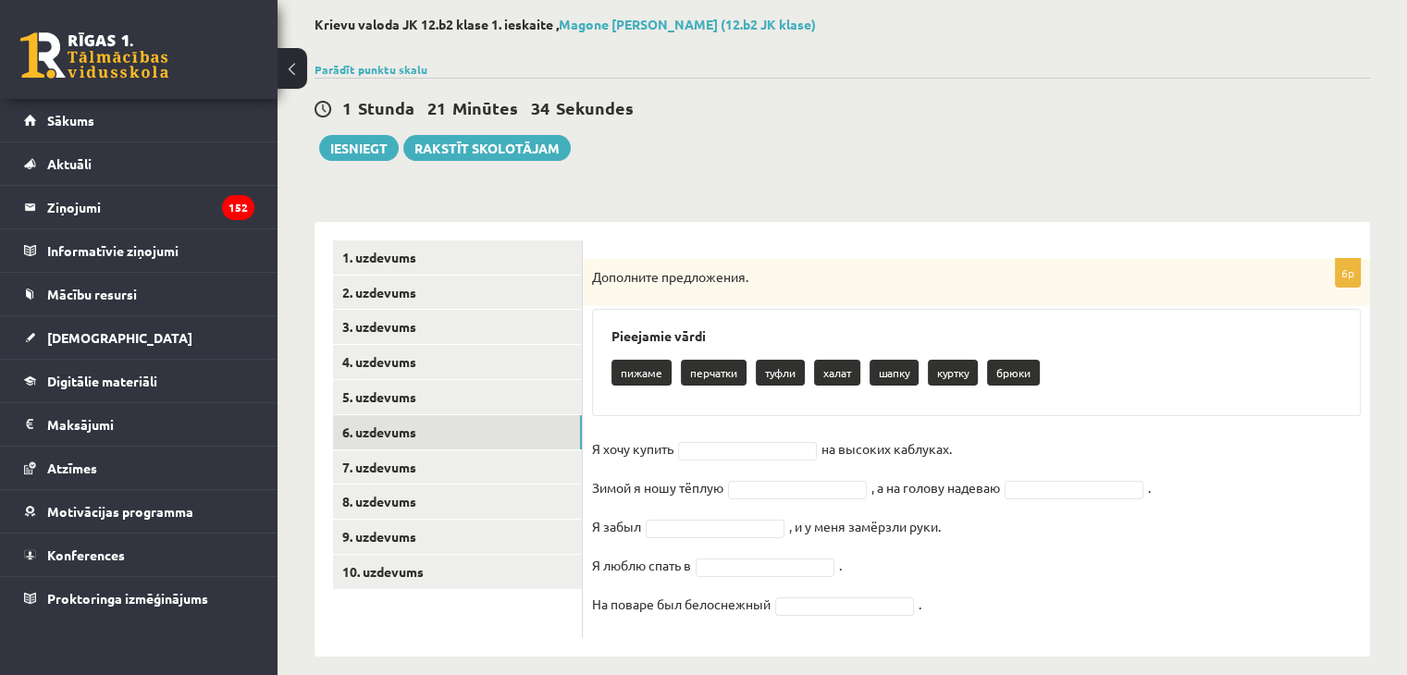
scroll to position [110, 0]
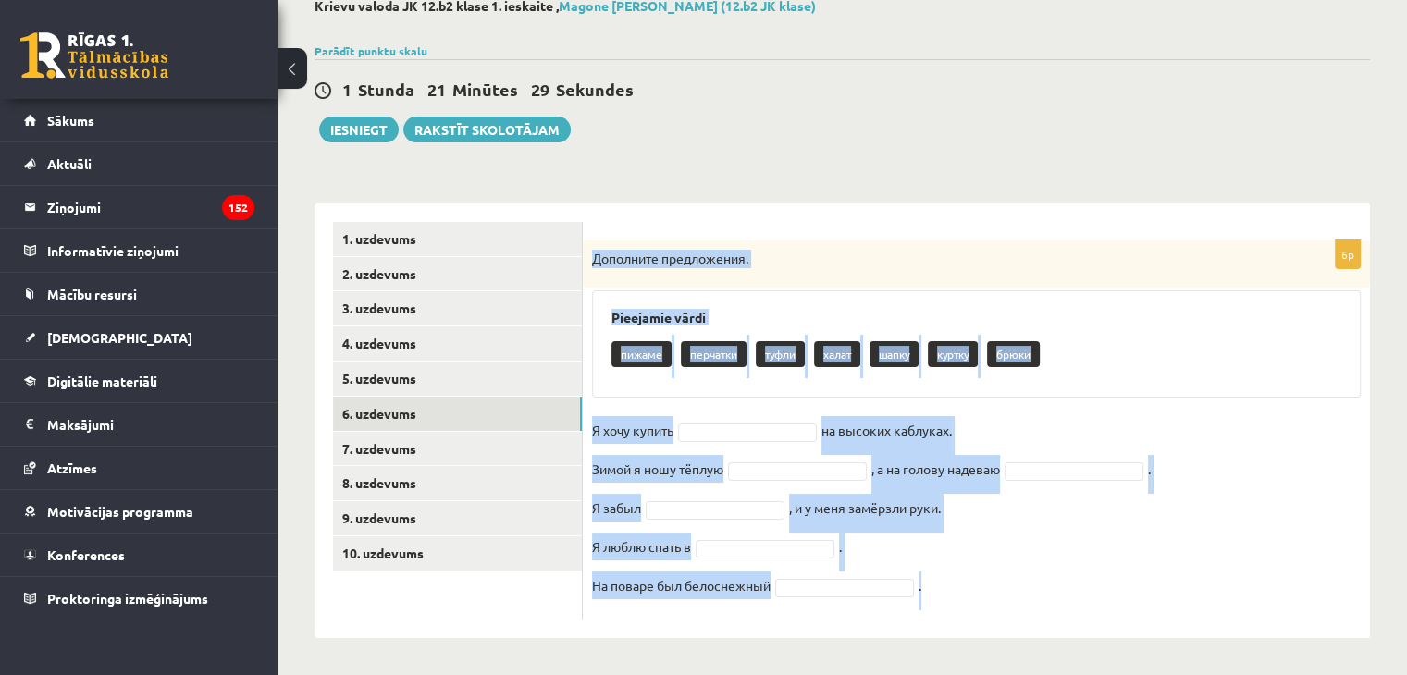
drag, startPoint x: 592, startPoint y: 259, endPoint x: 1036, endPoint y: 582, distance: 548.9
click at [1036, 582] on div "6p Дополните предложения. Pieejamie vārdi пижаме перчатки туфли халат шапку кур…" at bounding box center [976, 429] width 787 height 379
copy div "Дополните предложения. Pieejamie vārdi пижаме перчатки туфли халат шапку куртку…"
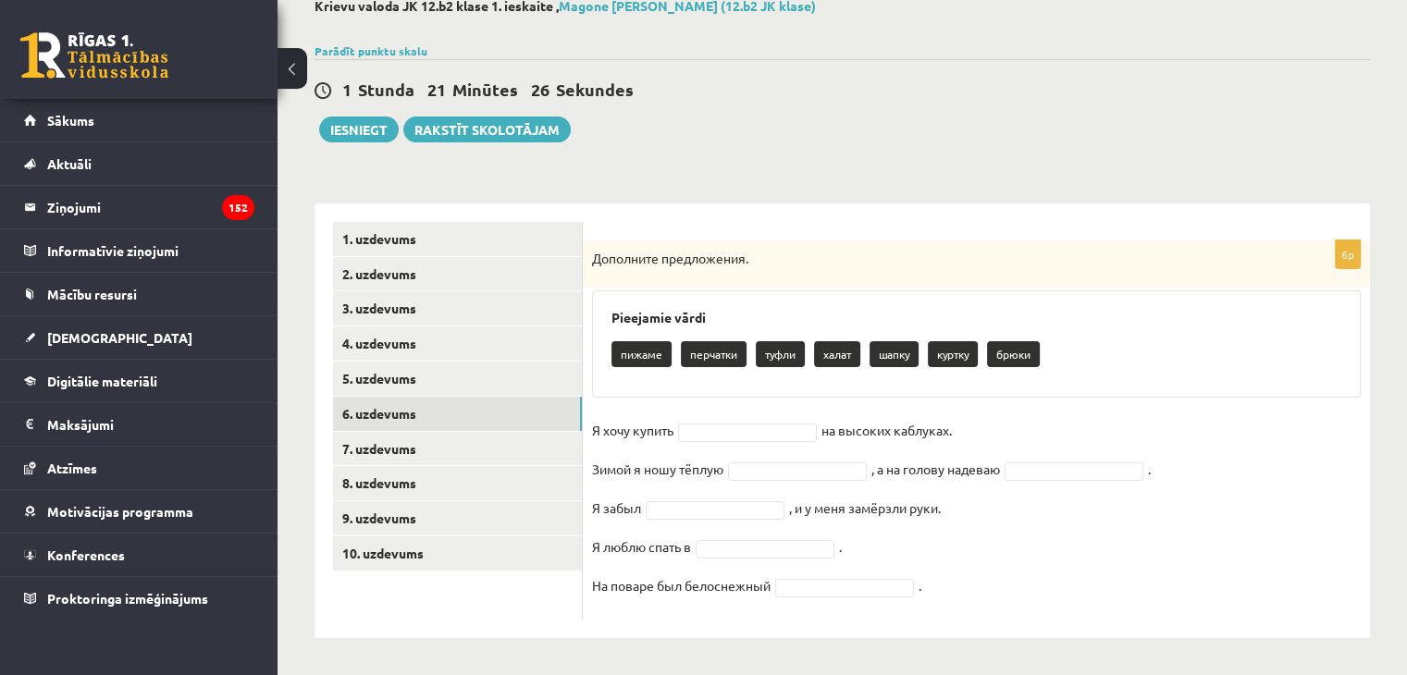
click at [867, 128] on div "1 Stunda 21 Minūtes 26 Sekundes Ieskaite saglabāta! Iesniegt Rakstīt skolotājam" at bounding box center [841, 100] width 1055 height 83
click at [711, 445] on fieldset "Я хочу купить на высоких каблуках. Зимой я ношу тёплую , а на голову надеваю . …" at bounding box center [976, 513] width 769 height 194
click at [670, 498] on fieldset "Я хочу купить туфли ***** на высоких каблуках. Зимой я ношу тёплую куртку *****…" at bounding box center [976, 513] width 769 height 194
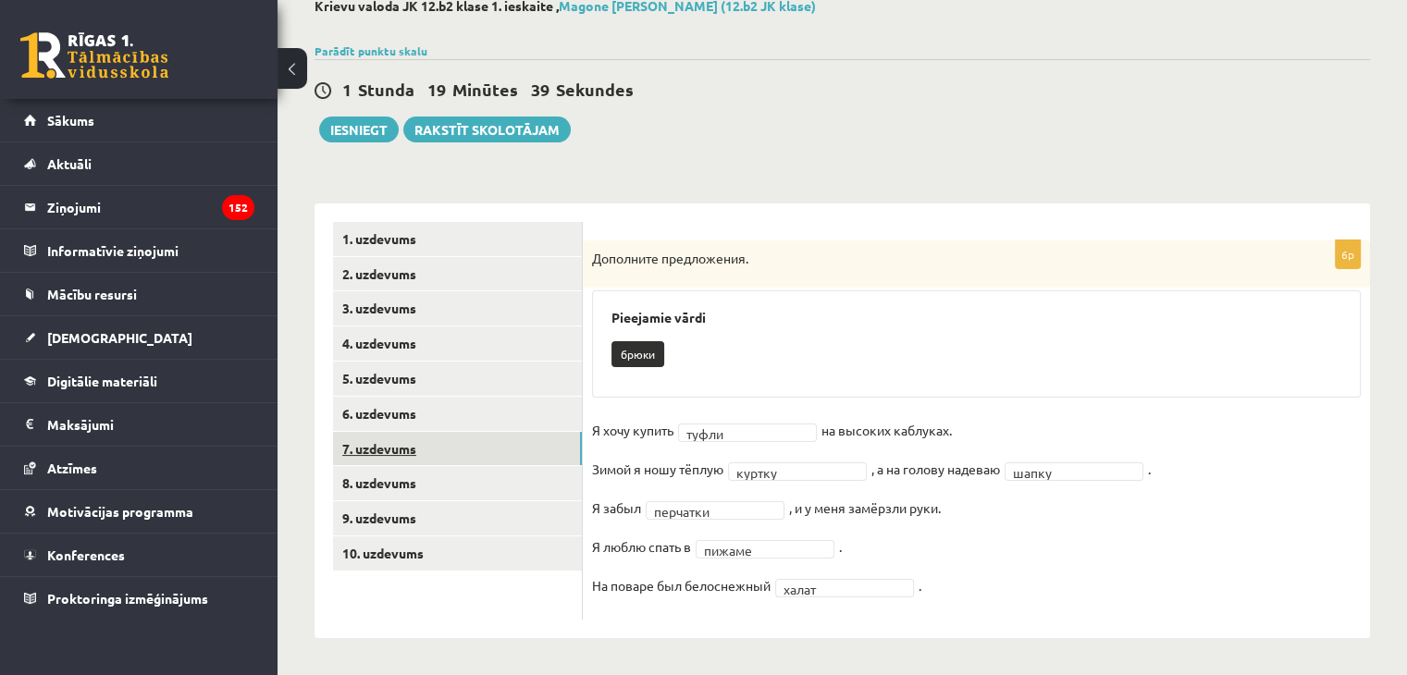
click at [393, 449] on link "7. uzdevums" at bounding box center [457, 449] width 249 height 34
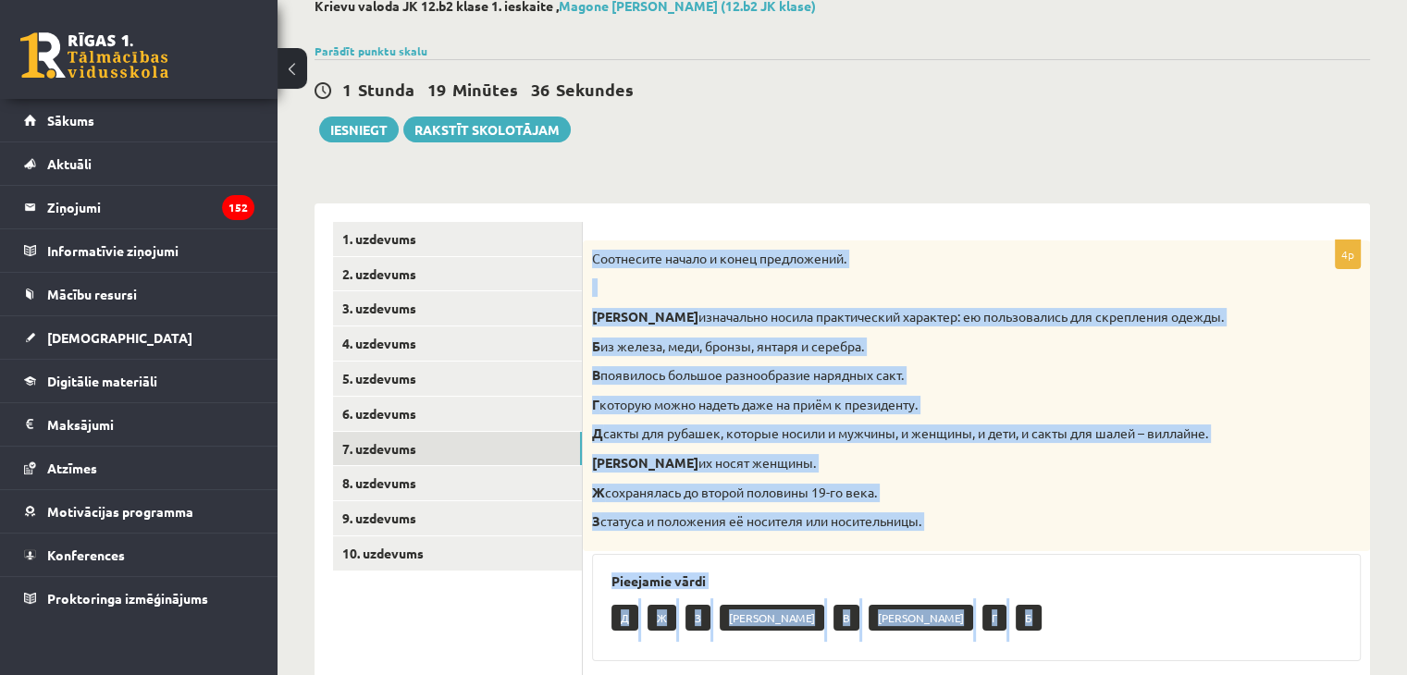
scroll to position [334, 0]
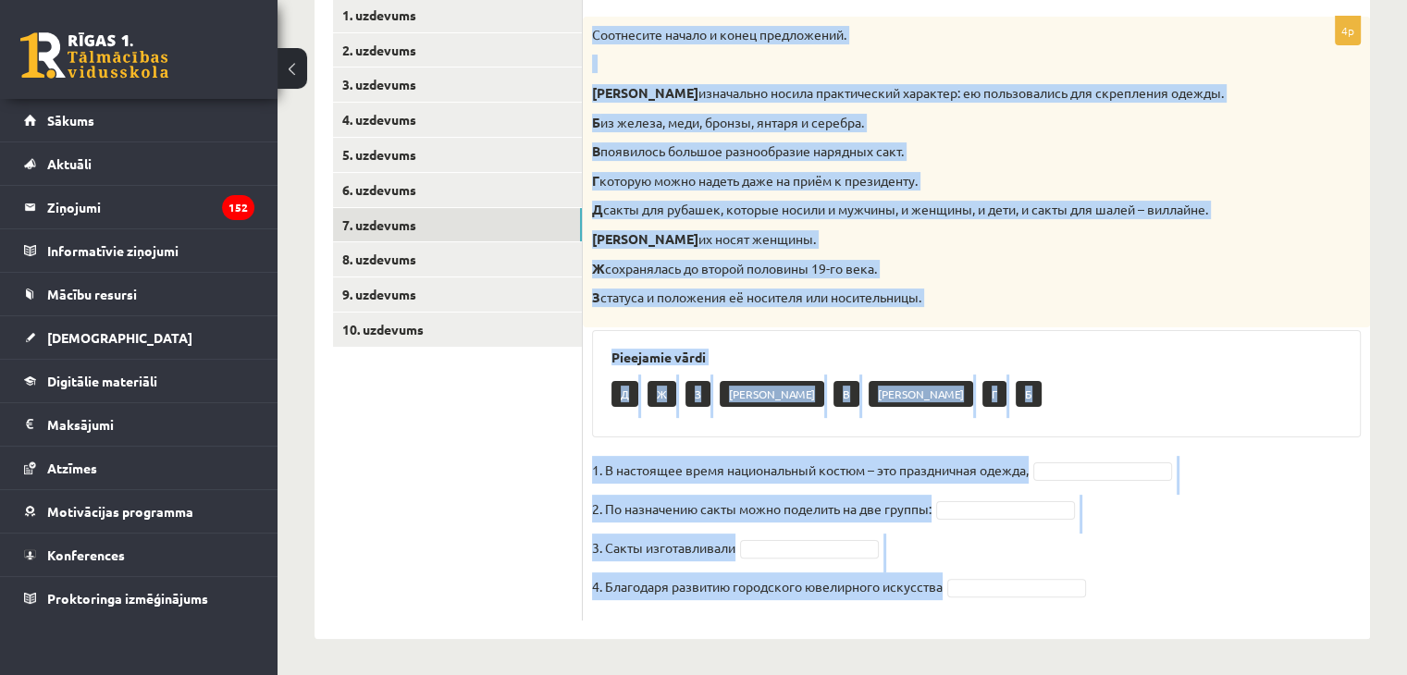
drag, startPoint x: 592, startPoint y: 256, endPoint x: 1038, endPoint y: 696, distance: 626.6
click at [1038, 341] on html "0 Dāvanas 1079 mP 344 xp Magone Muška Sākums Aktuāli Kā mācīties eSKOLĀ Kontakt…" at bounding box center [703, 3] width 1407 height 675
copy div "Соотнесите начало и конец предложений. А изначально носила практический характе…"
click at [875, 304] on p "З статуса и положения её носителя или носительницы." at bounding box center [930, 298] width 676 height 18
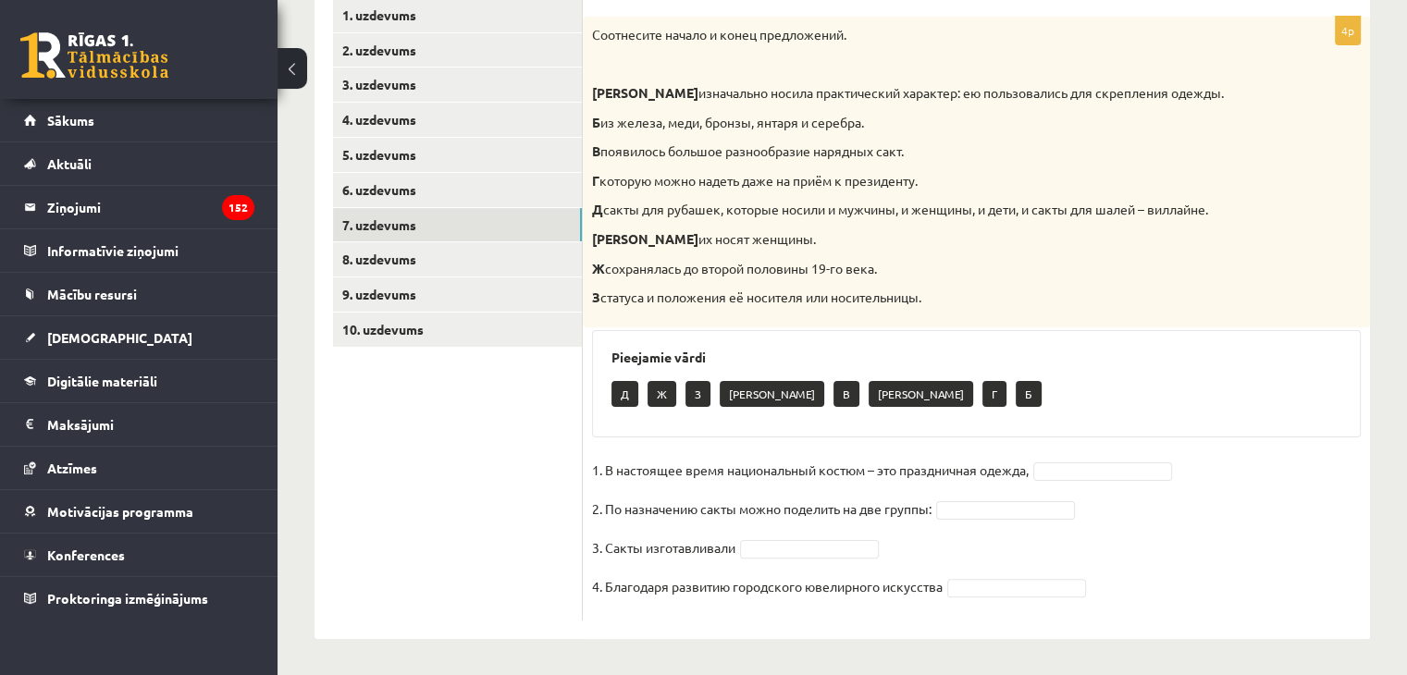
click at [1080, 481] on fieldset "1. В настоящее время национальный костюм – это праздничная одежда, 2. По назнач…" at bounding box center [976, 533] width 769 height 155
click at [1078, 480] on fieldset "1. В настоящее время национальный костюм – это праздничная одежда, 2. По назнач…" at bounding box center [976, 533] width 769 height 155
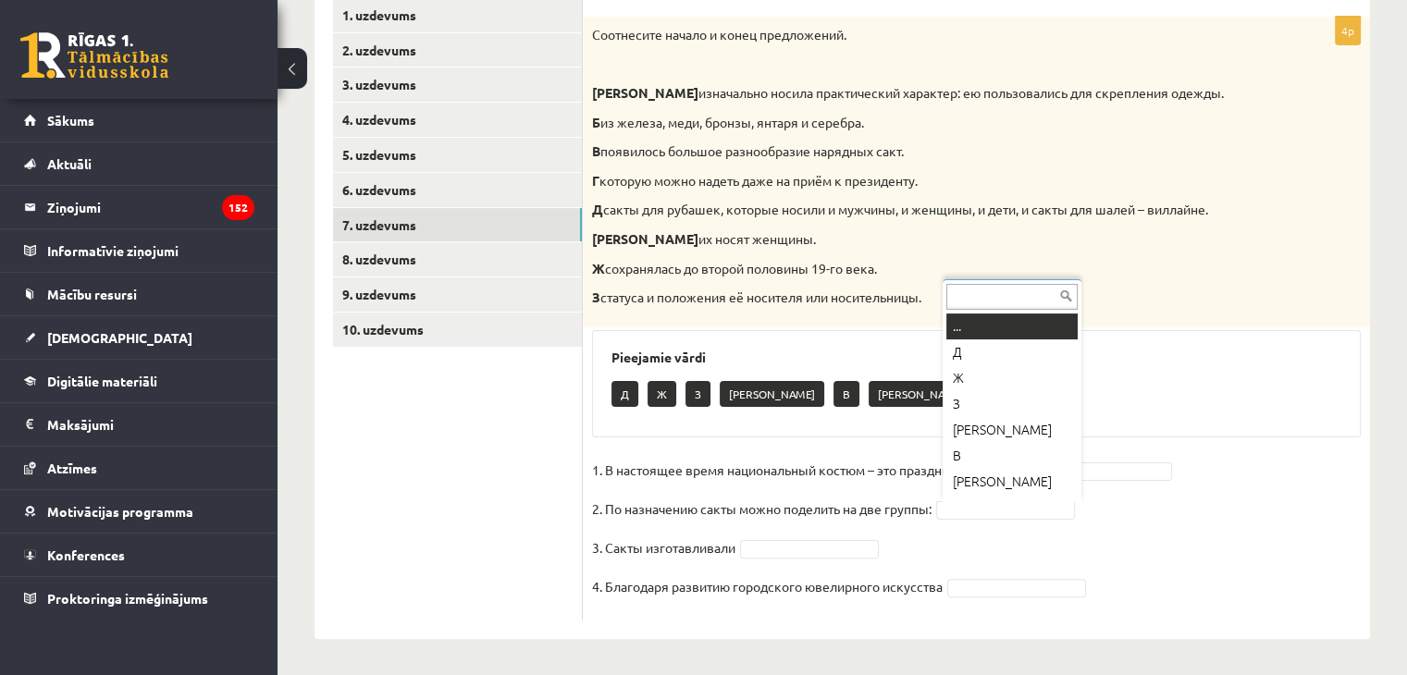
scroll to position [22, 0]
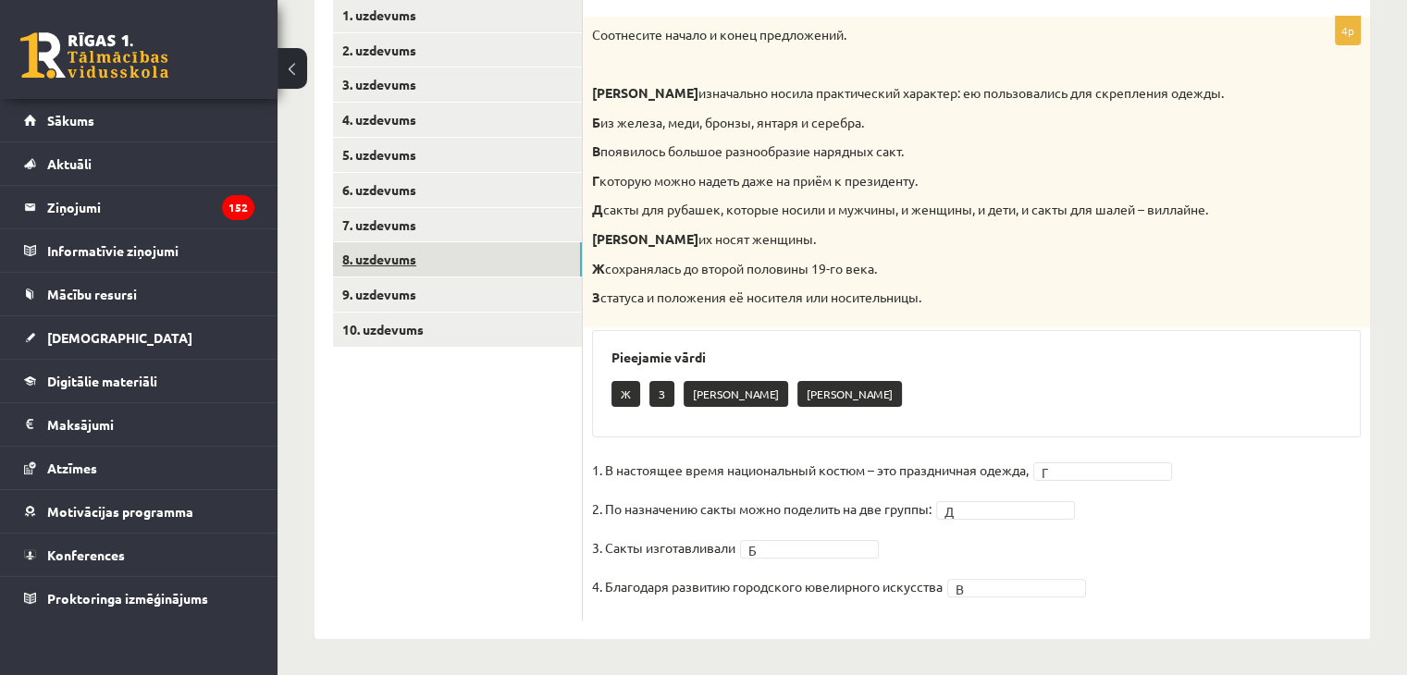
click at [414, 267] on link "8. uzdevums" at bounding box center [457, 259] width 249 height 34
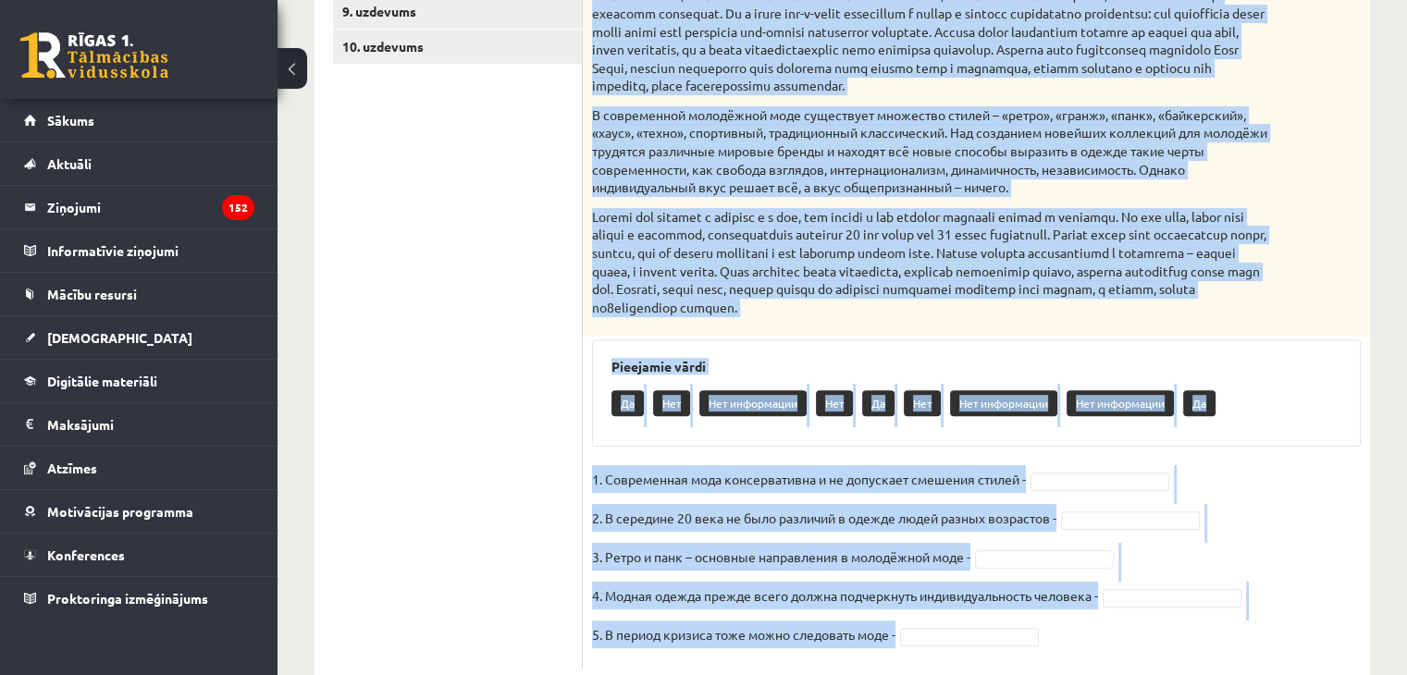
scroll to position [684, 0]
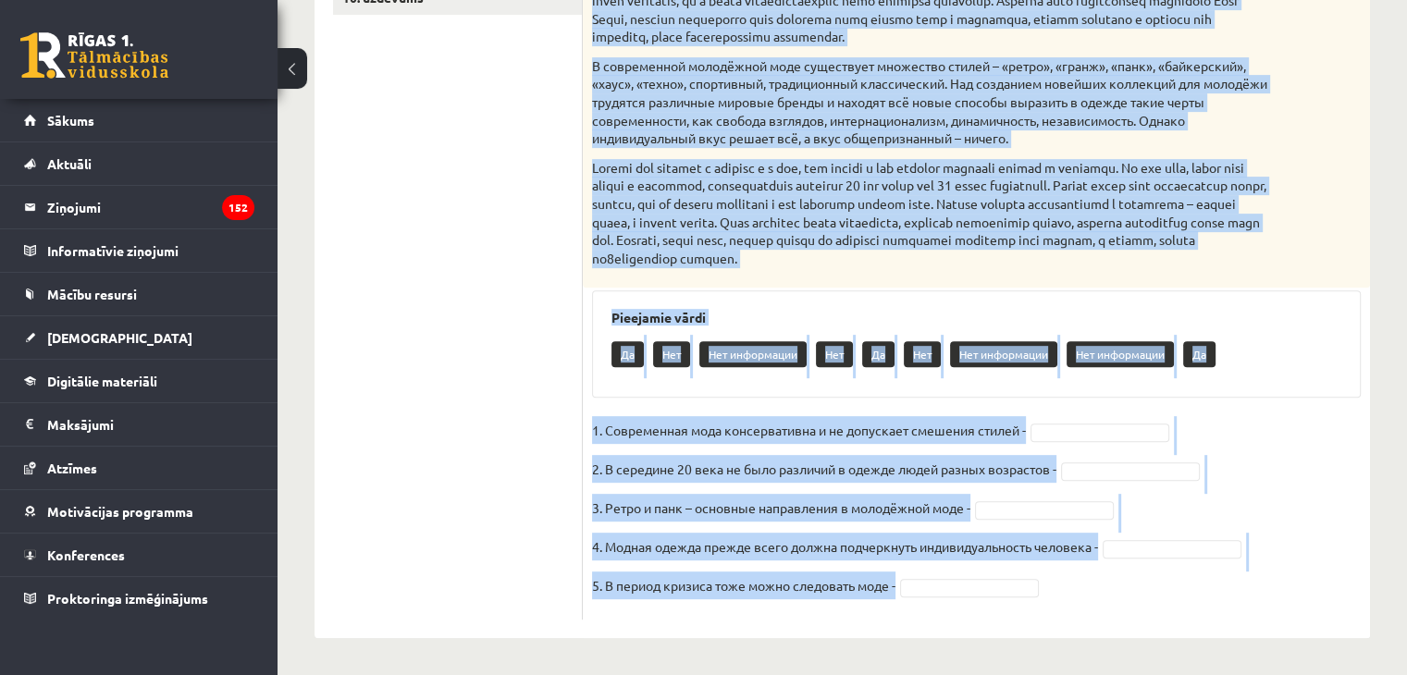
drag, startPoint x: 588, startPoint y: 29, endPoint x: 1106, endPoint y: 601, distance: 772.1
click at [1106, 601] on div "5p Прочитайте текст и выполните задание. Главное отличие молодёжной моды состои…" at bounding box center [976, 152] width 787 height 935
copy div "Прочитайте текст и выполните задание. Главное отличие молодёжной моды состоит в…"
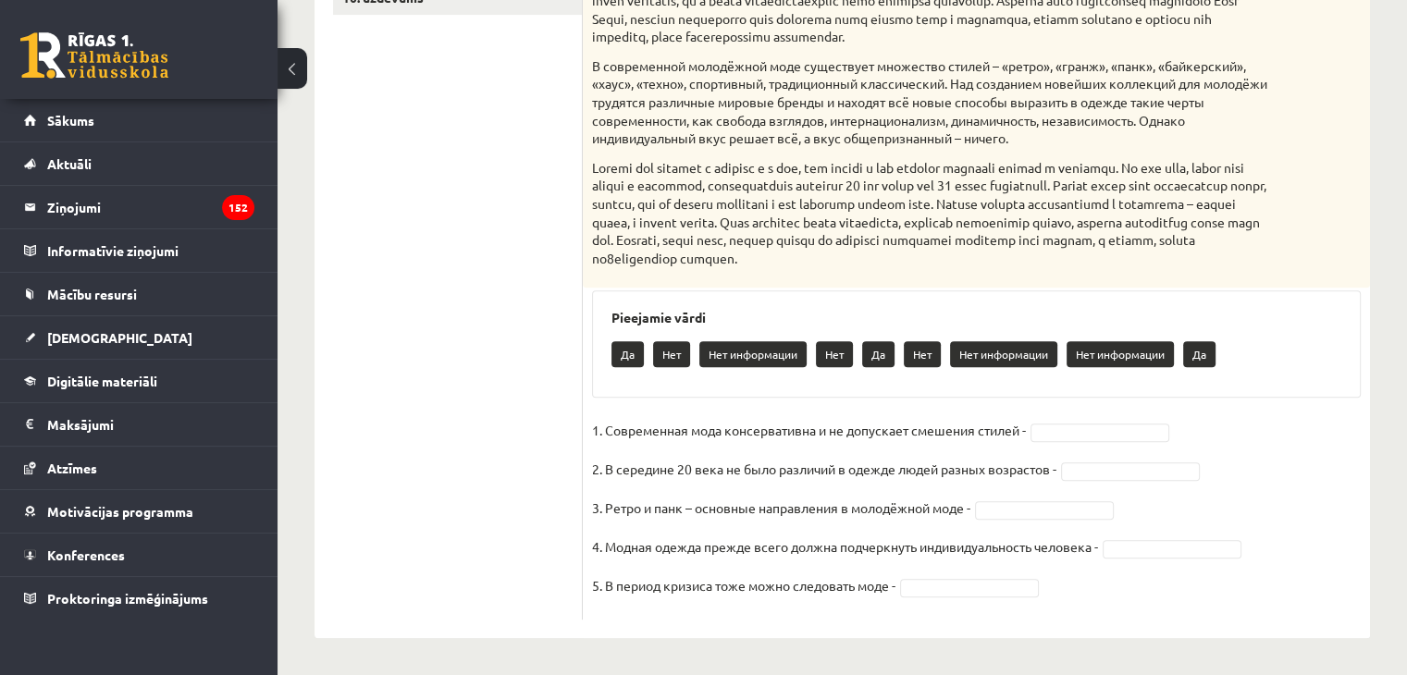
click at [379, 79] on ul "1. uzdevums 2. uzdevums 3. uzdevums 4. uzdevums 5. uzdevums 6. uzdevums 7. uzde…" at bounding box center [458, 143] width 250 height 954
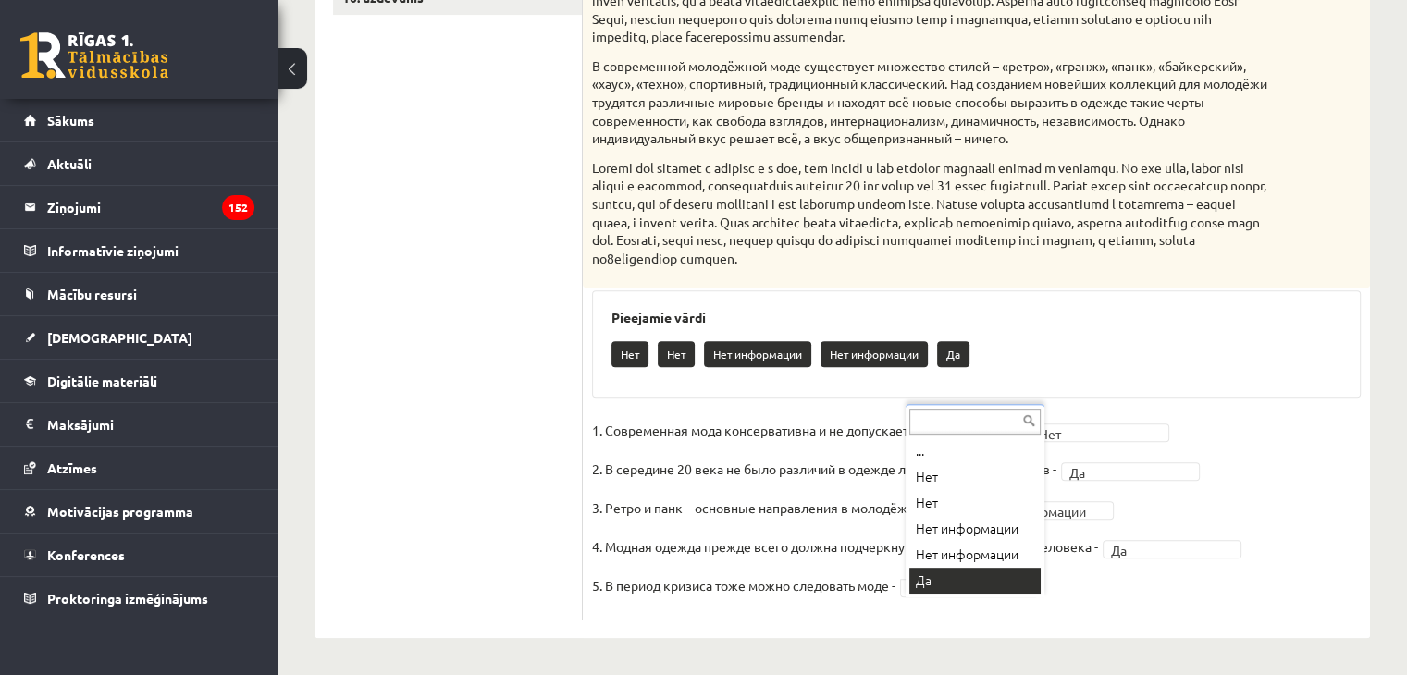
click at [967, 577] on div "... Нет Нет Нет информации Нет информации Да" at bounding box center [975, 500] width 139 height 193
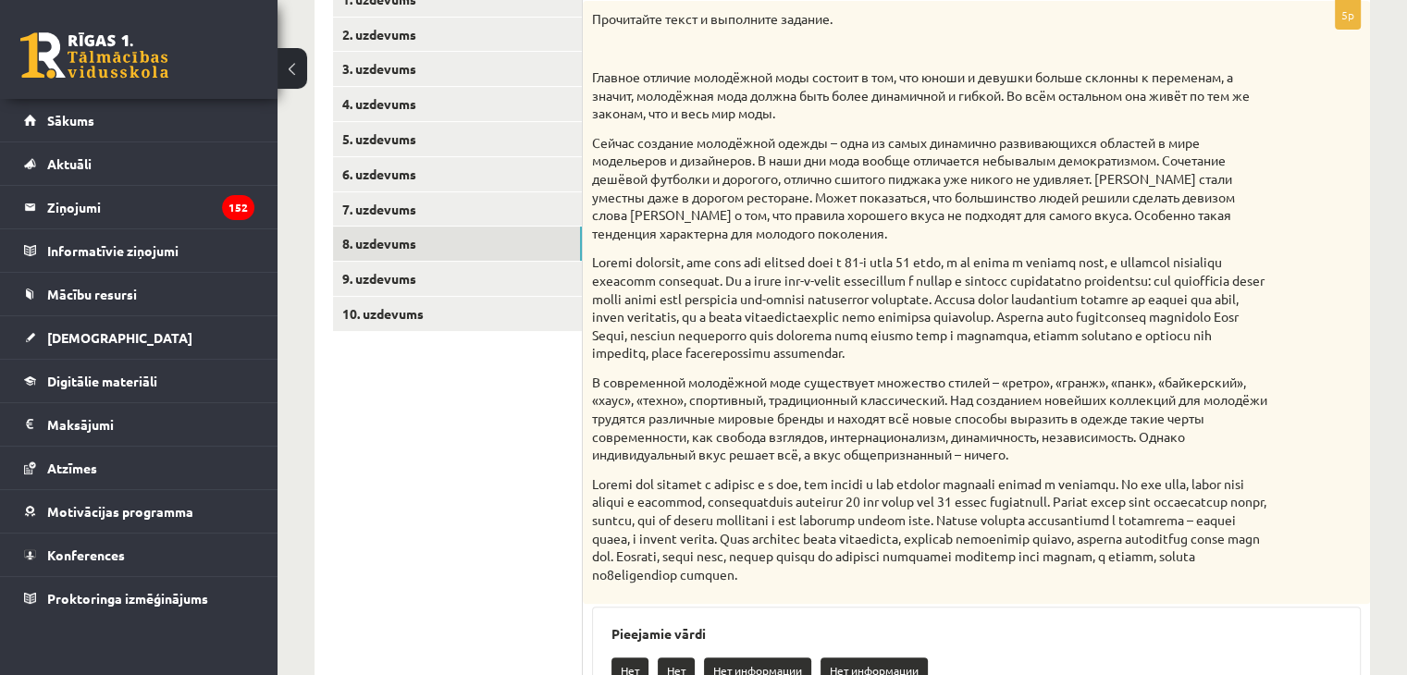
scroll to position [359, 0]
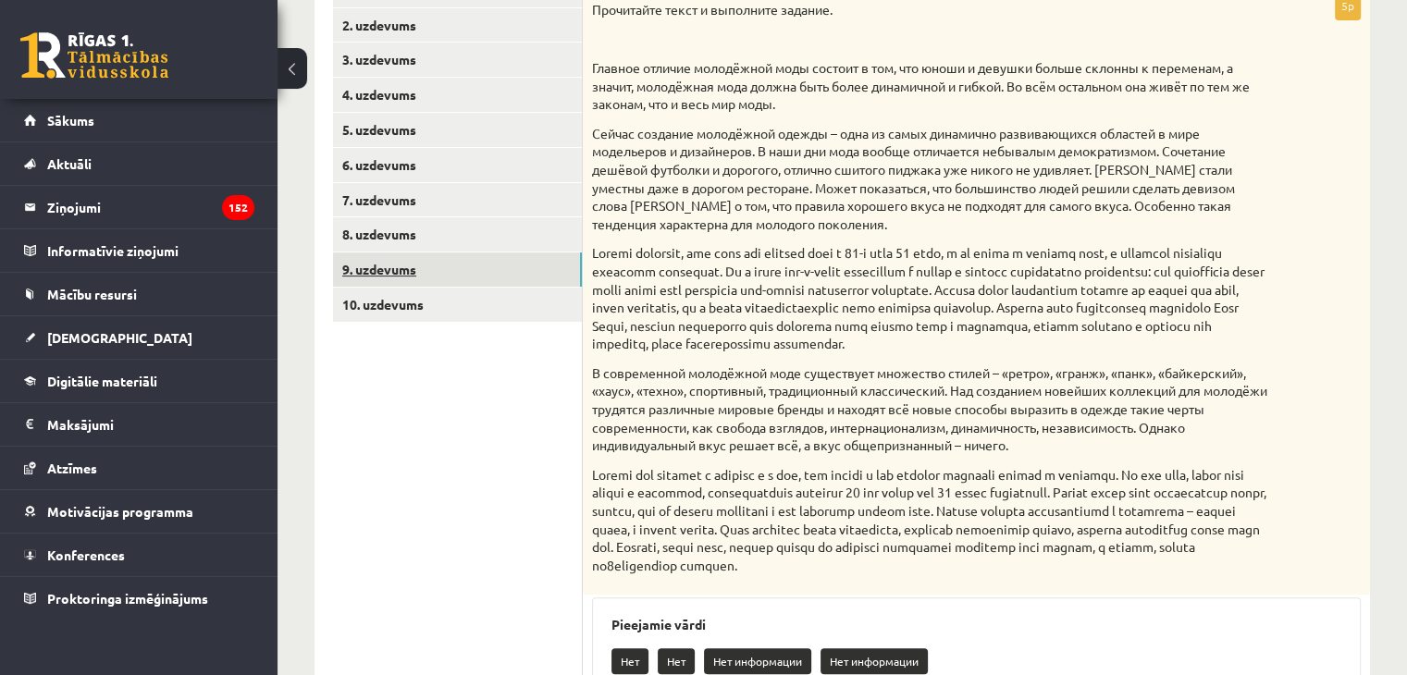
click at [379, 281] on link "9. uzdevums" at bounding box center [457, 270] width 249 height 34
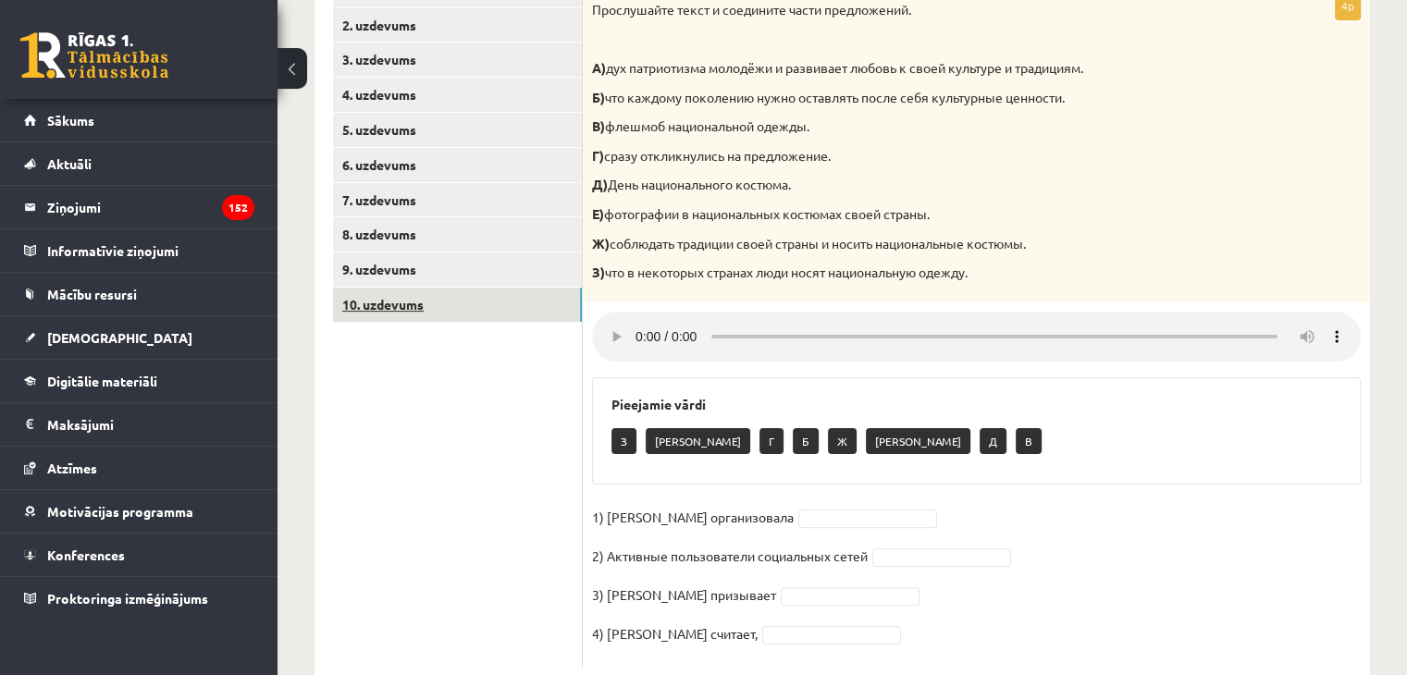
click at [409, 301] on link "10. uzdevums" at bounding box center [457, 305] width 249 height 34
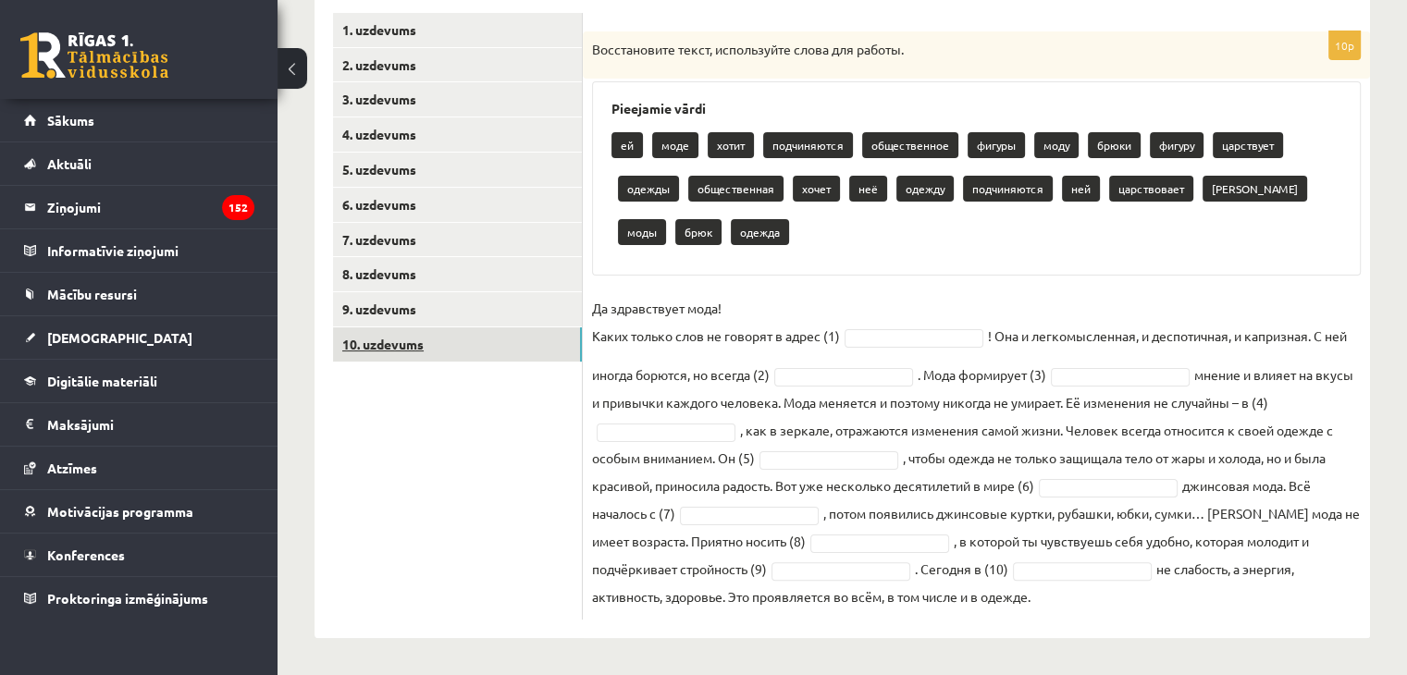
scroll to position [319, 0]
drag, startPoint x: 592, startPoint y: 47, endPoint x: 1177, endPoint y: 718, distance: 889.6
click at [1177, 356] on html "0 Dāvanas 1079 mP 344 xp Magone Muška Sākums Aktuāli Kā mācīties eSKOLĀ Kontakt…" at bounding box center [703, 18] width 1407 height 675
copy div "Восстановите текст, используйте слова для работы. Pieejamie vārdi ей моде хотит…"
click at [917, 304] on fieldset "Да здравствует мода! Каких только слов не говорят в адрес (1) ! Она и легкомысл…" at bounding box center [976, 452] width 769 height 316
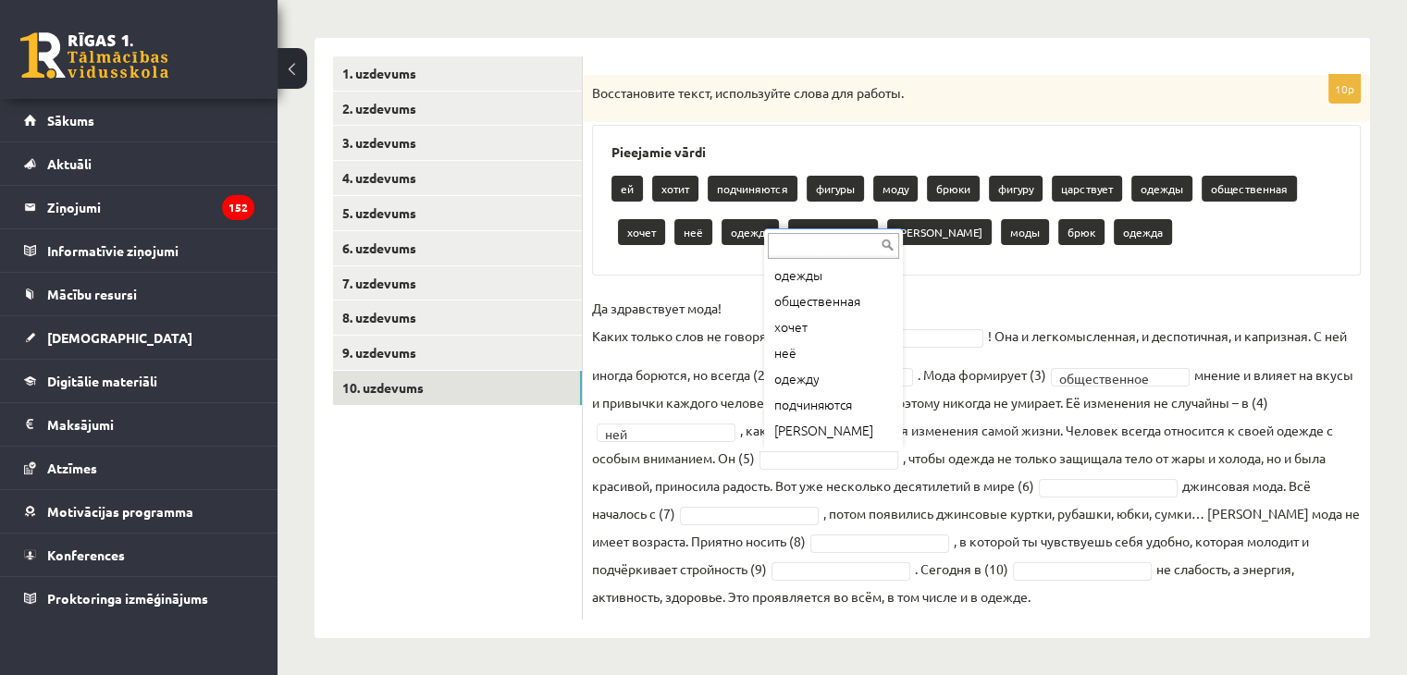
scroll to position [240, 0]
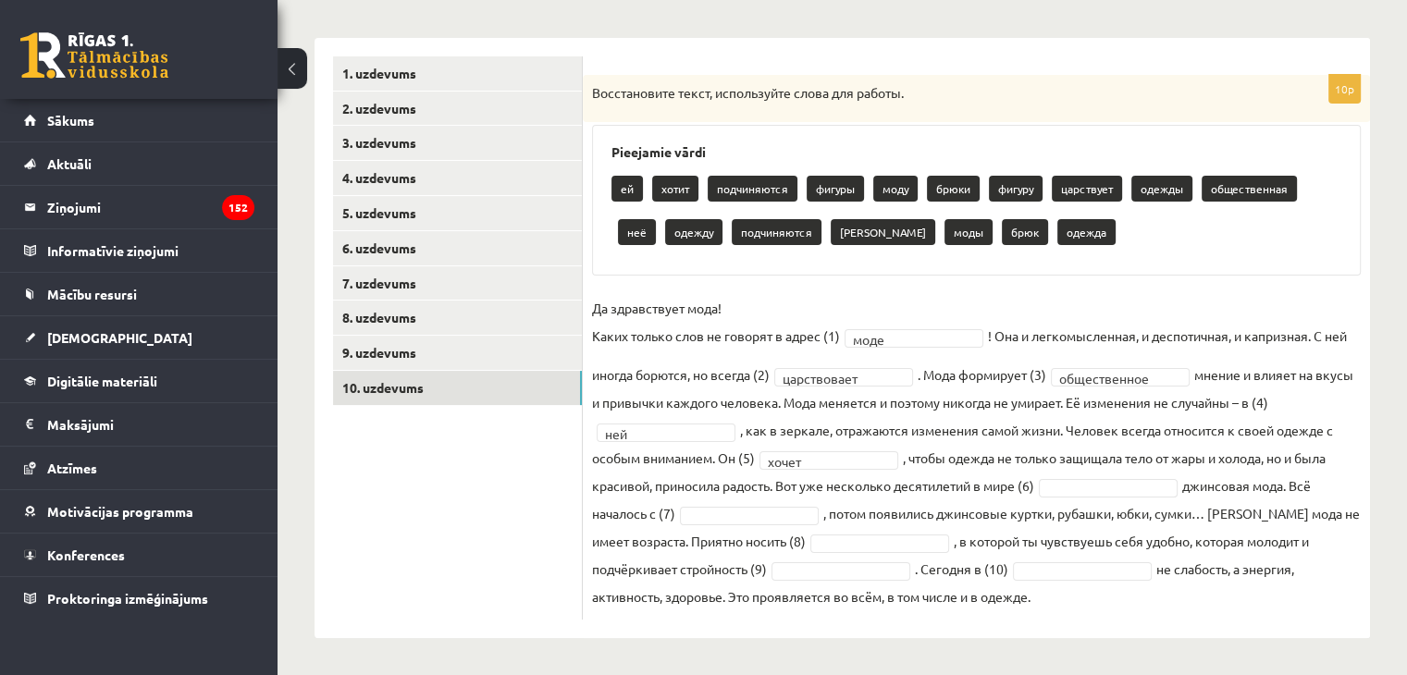
click at [1058, 497] on fieldset "**********" at bounding box center [976, 452] width 769 height 316
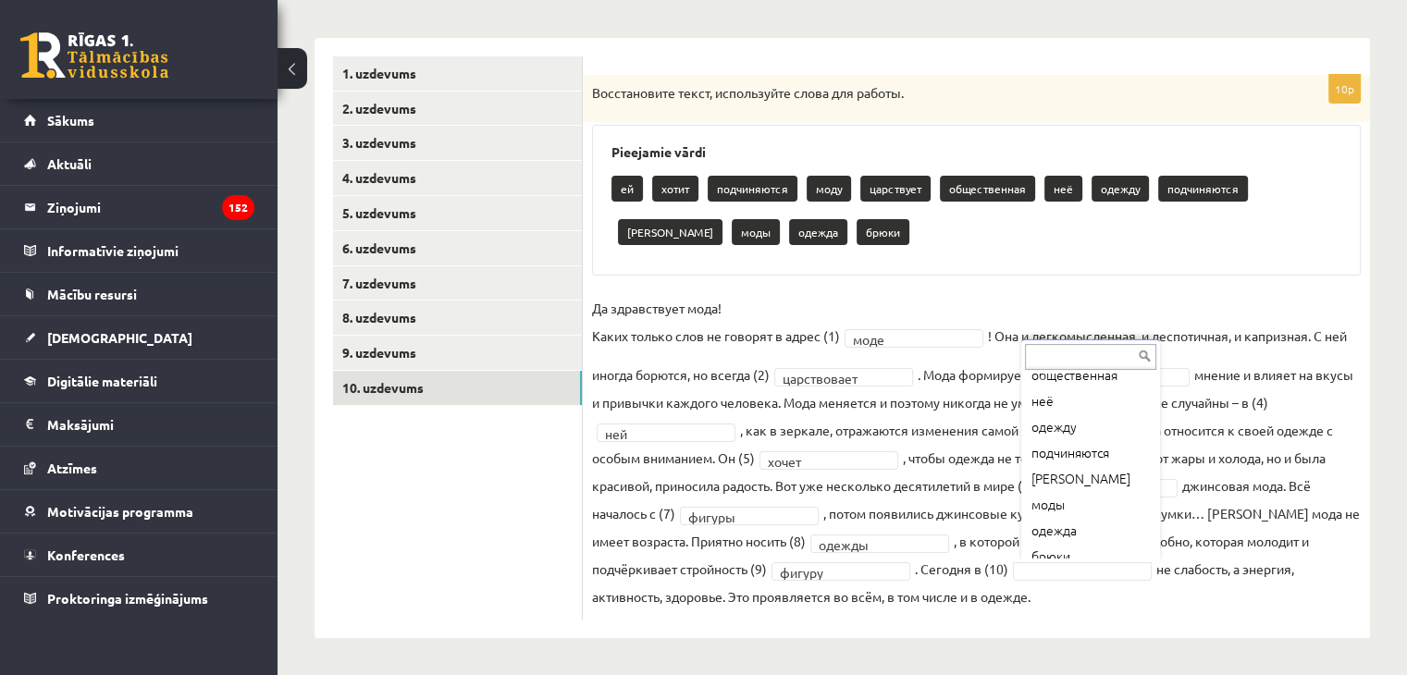
scroll to position [178, 0]
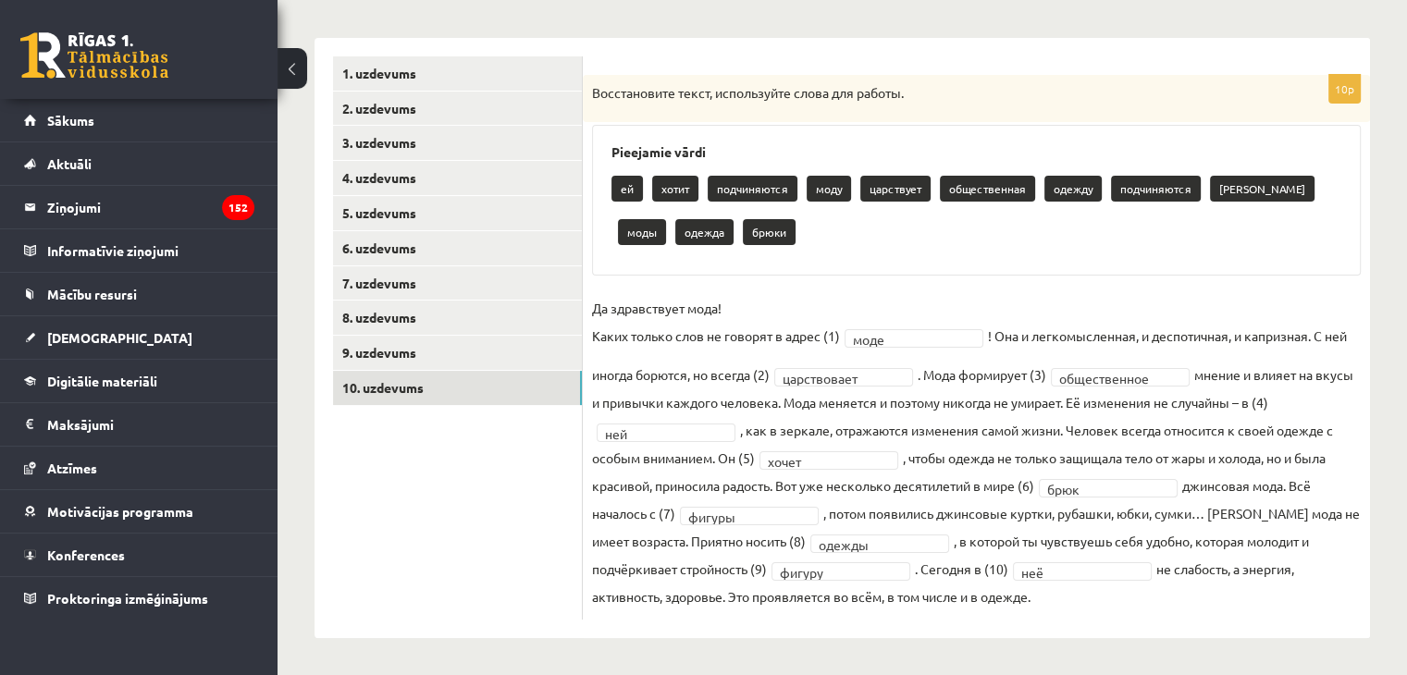
drag, startPoint x: 590, startPoint y: 308, endPoint x: 1175, endPoint y: 617, distance: 661.2
click at [1175, 617] on div "**********" at bounding box center [976, 347] width 787 height 545
copy fieldset "Да здравствует мода! Каких только слов не говорят в адрес (1) моде ! Она и легк…"
click at [955, 253] on div "ей хотит подчиняются моду царствует общественная одежду подчиняются брюков моды…" at bounding box center [976, 212] width 730 height 87
click at [416, 344] on link "9. uzdevums" at bounding box center [457, 353] width 249 height 34
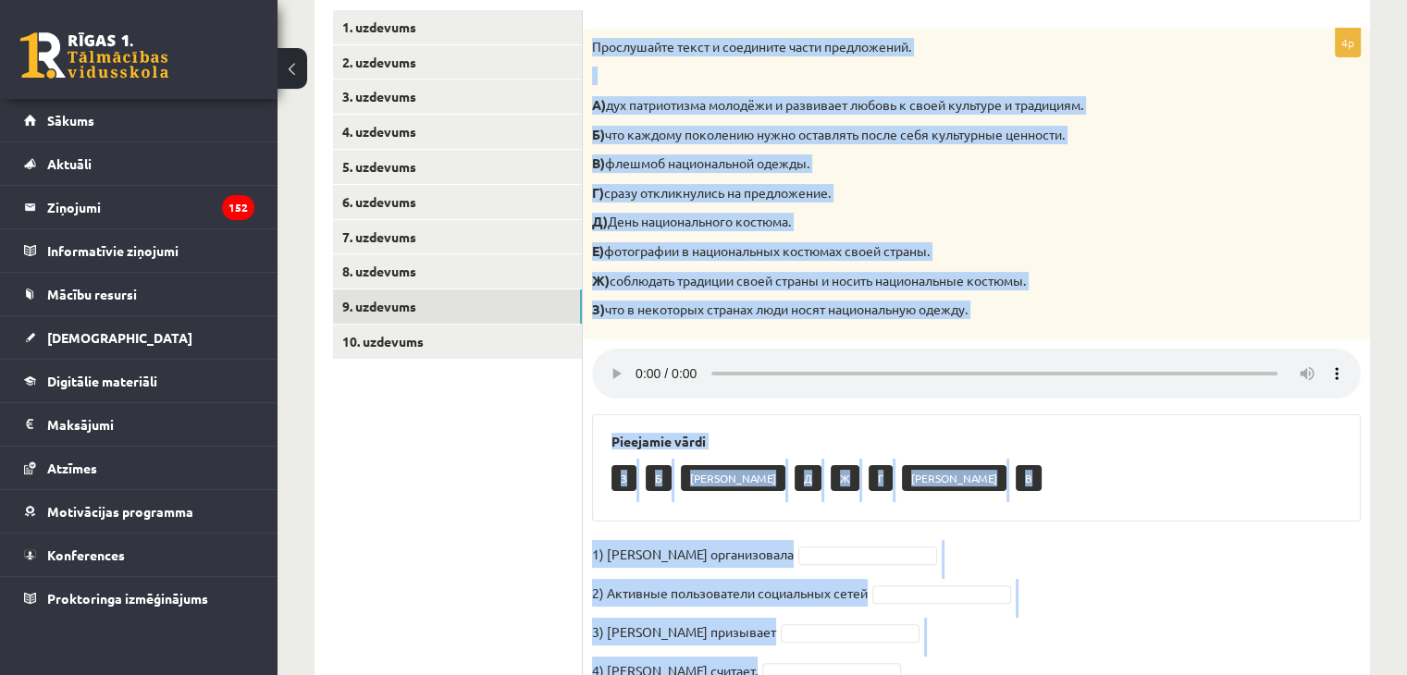
scroll to position [407, 0]
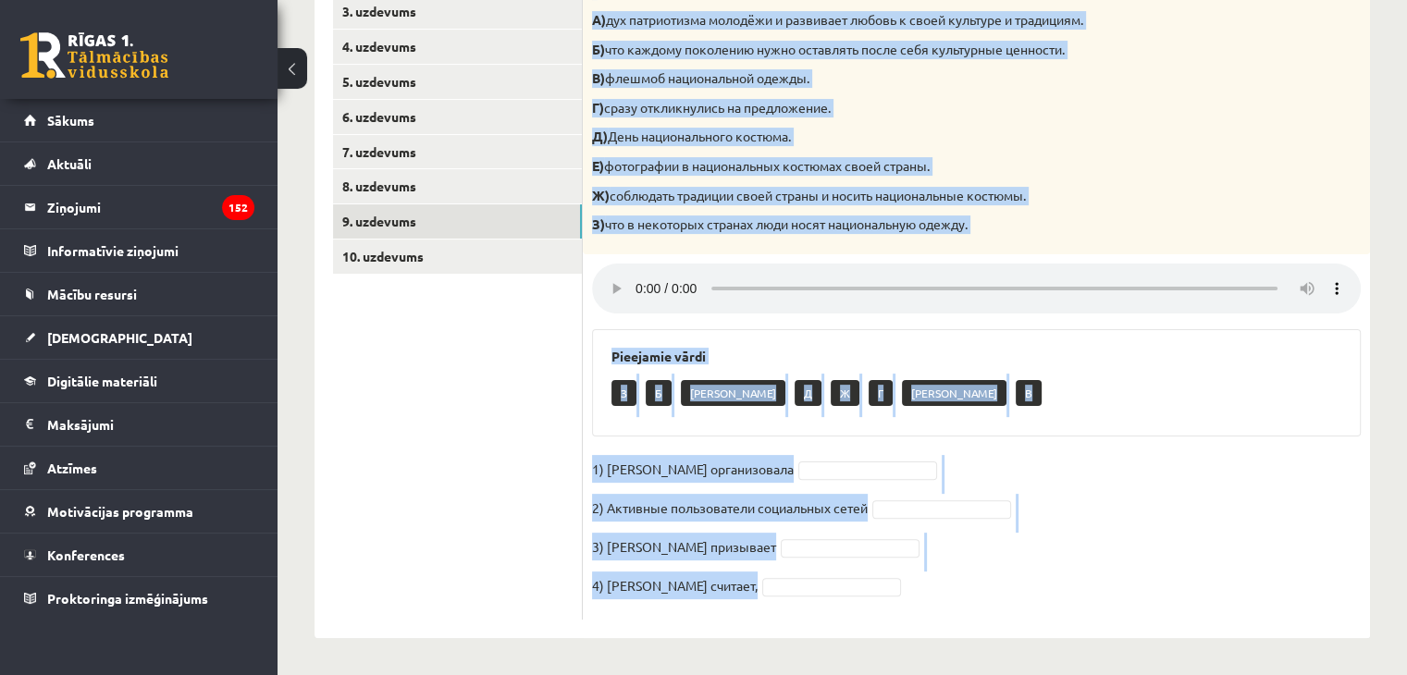
drag, startPoint x: 593, startPoint y: 92, endPoint x: 965, endPoint y: 620, distance: 645.9
click at [965, 620] on div "4p Прослушайте текст и соедините части предложений. А) дух патриотизма молодёжи…" at bounding box center [976, 273] width 787 height 732
click at [1014, 426] on div "Pieejamie vārdi З Б Е Д Ж Г А В" at bounding box center [976, 382] width 769 height 107
drag, startPoint x: 591, startPoint y: 159, endPoint x: 984, endPoint y: 626, distance: 610.5
click at [984, 626] on div "4p Прослушайте текст и соедините части предложений. А) дух патриотизма молодёжи…" at bounding box center [976, 273] width 787 height 732
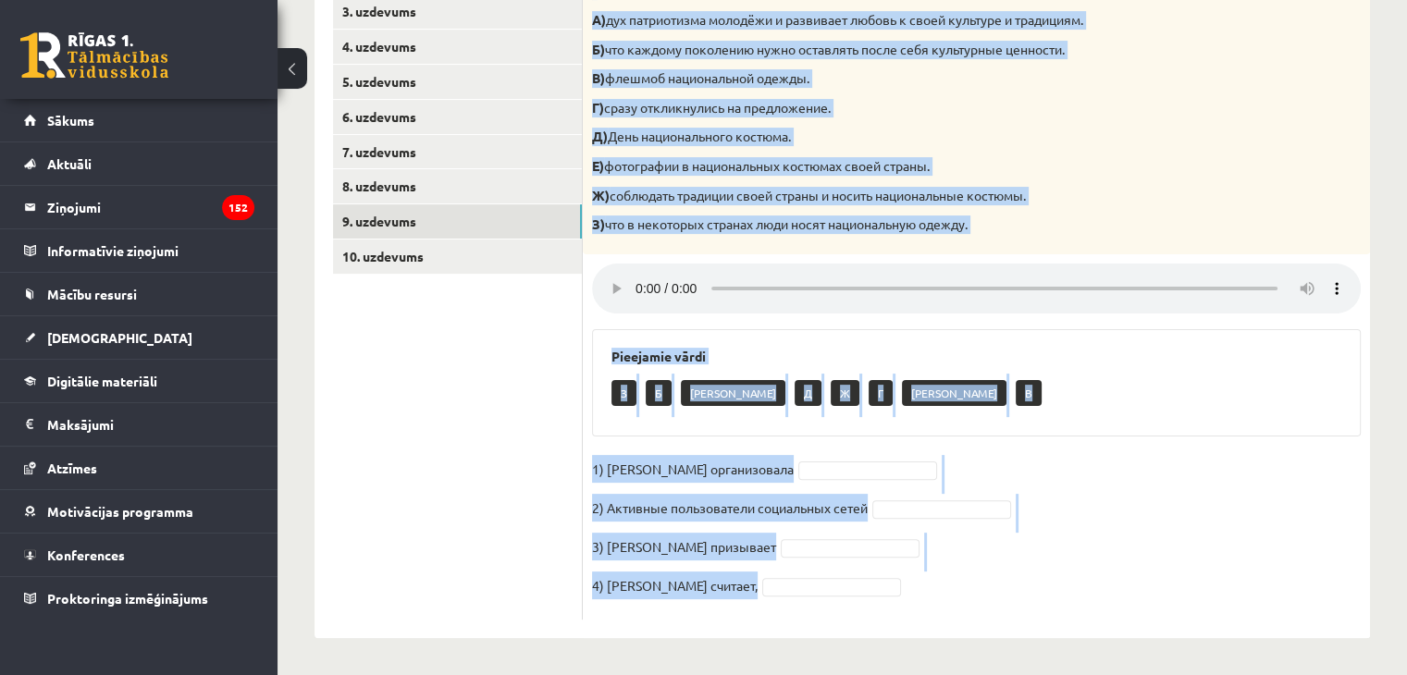
click at [1189, 223] on p "З) что в некоторых странах люди носят национальную одежду." at bounding box center [930, 225] width 676 height 18
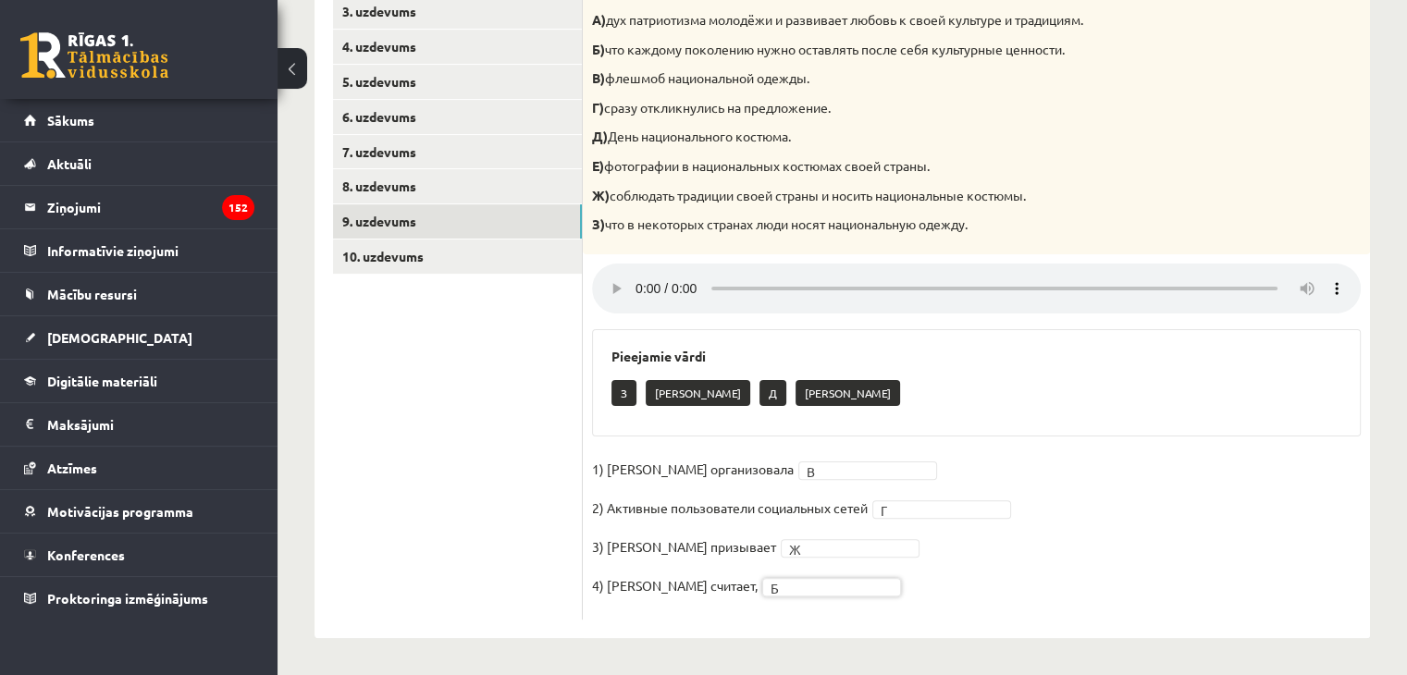
scroll to position [0, 0]
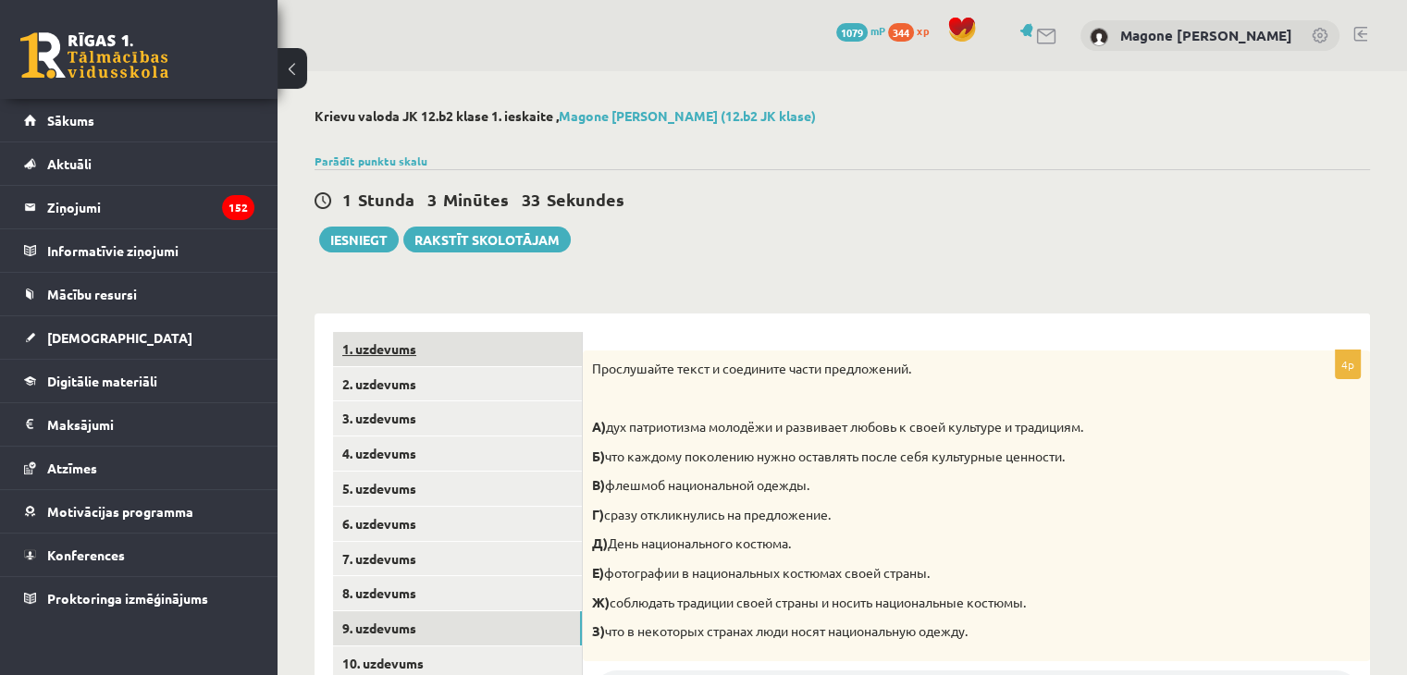
click at [478, 346] on link "1. uzdevums" at bounding box center [457, 349] width 249 height 34
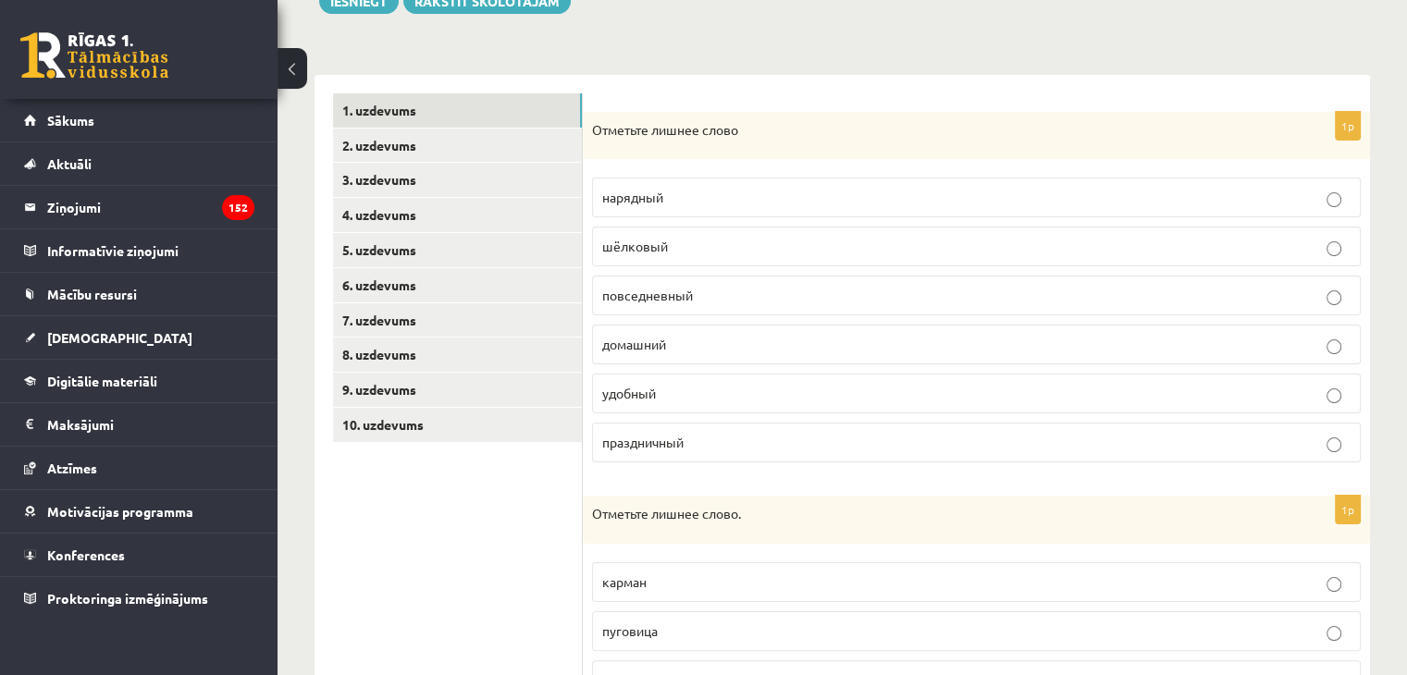
scroll to position [222, 0]
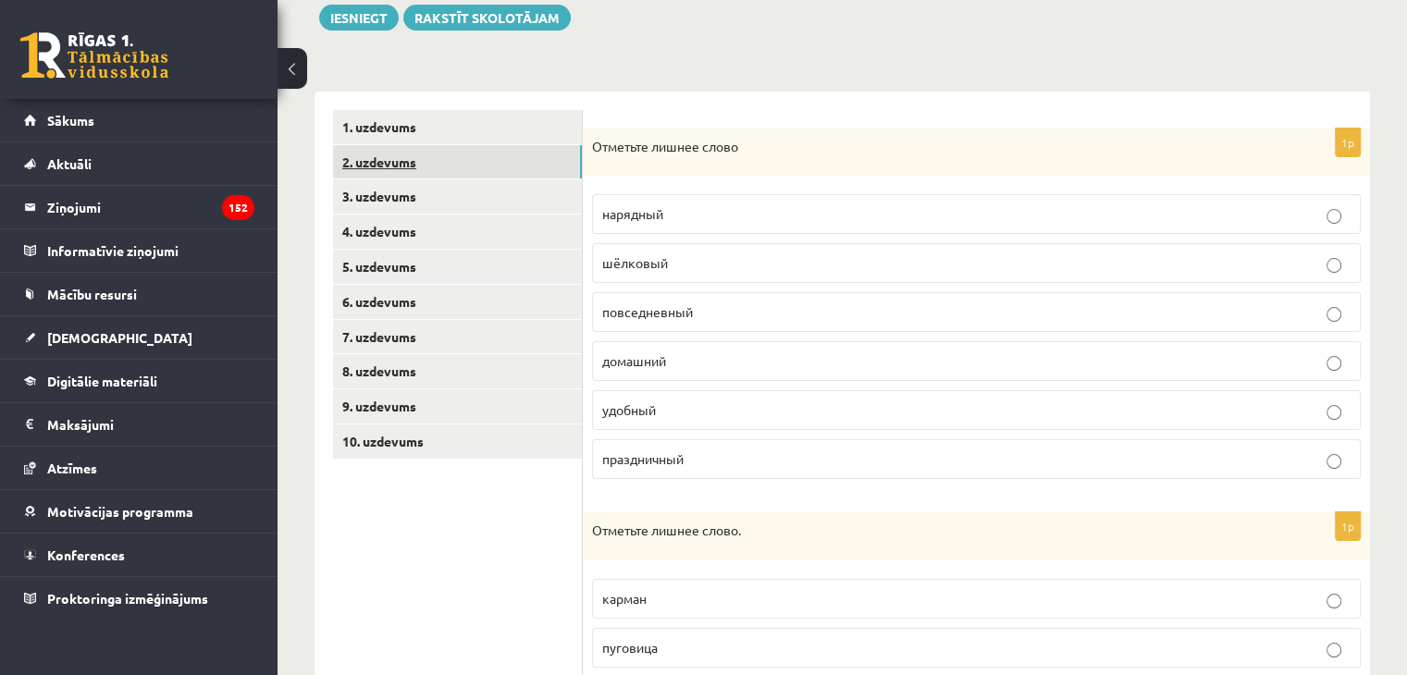
click at [381, 173] on link "2. uzdevums" at bounding box center [457, 162] width 249 height 34
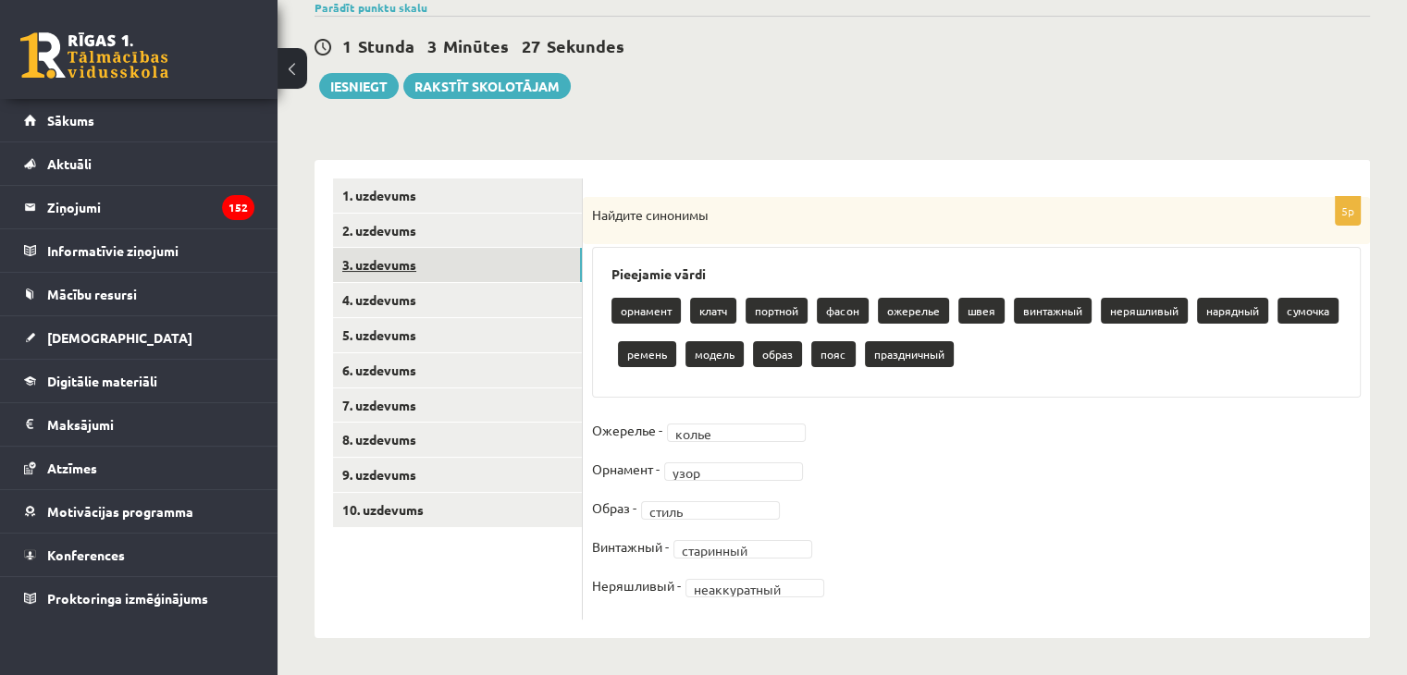
click at [379, 264] on link "3. uzdevums" at bounding box center [457, 265] width 249 height 34
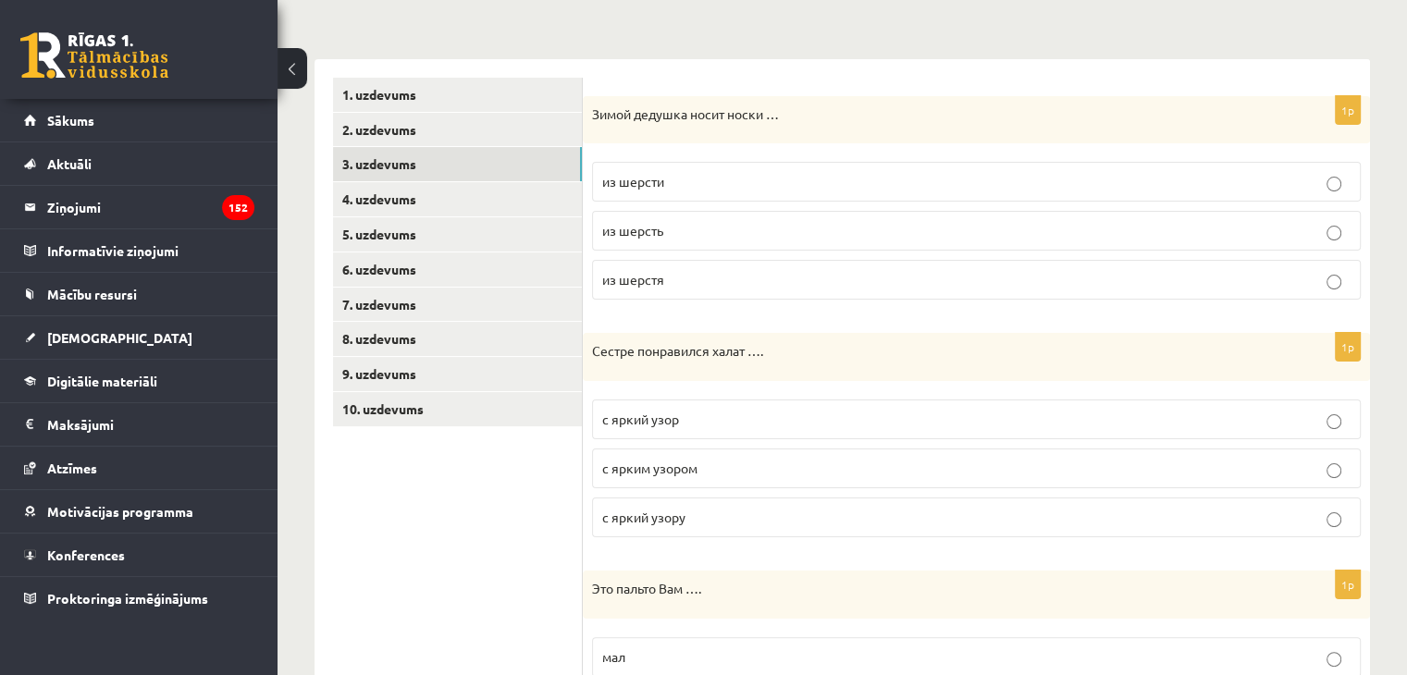
scroll to position [252, 0]
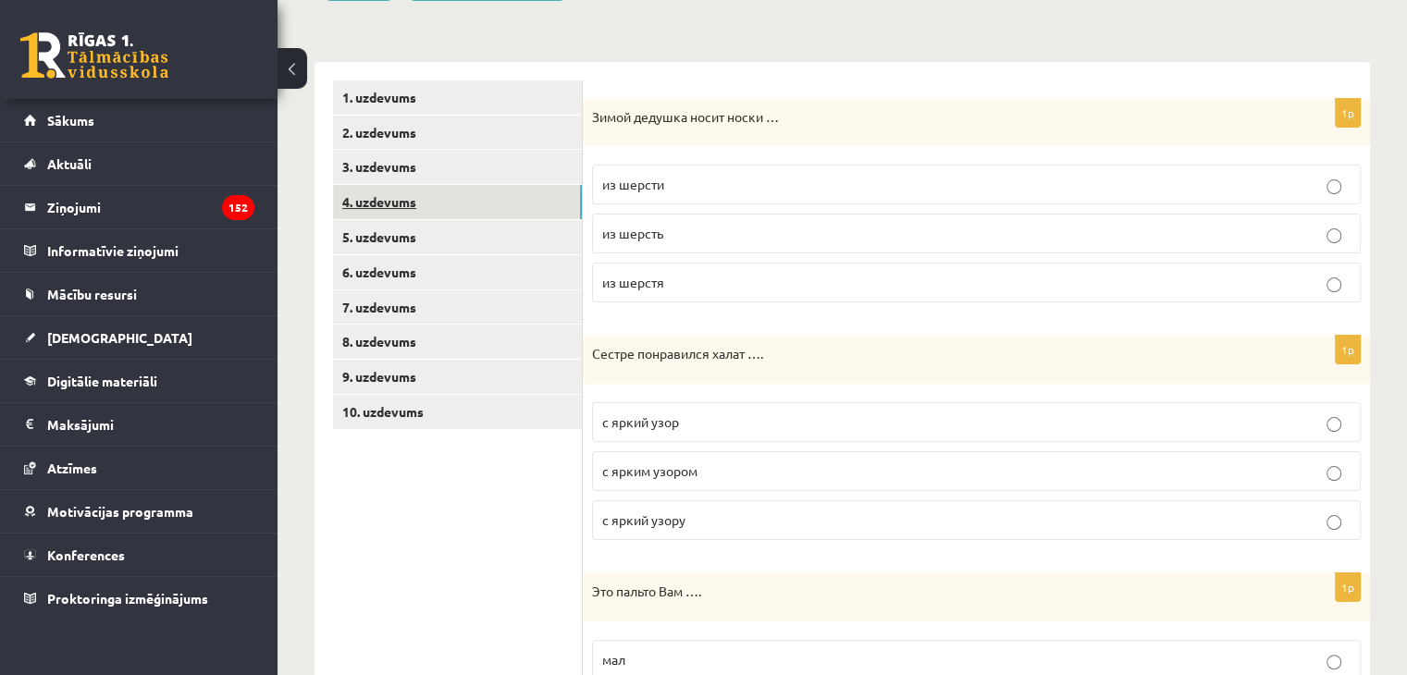
click at [416, 199] on link "4. uzdevums" at bounding box center [457, 202] width 249 height 34
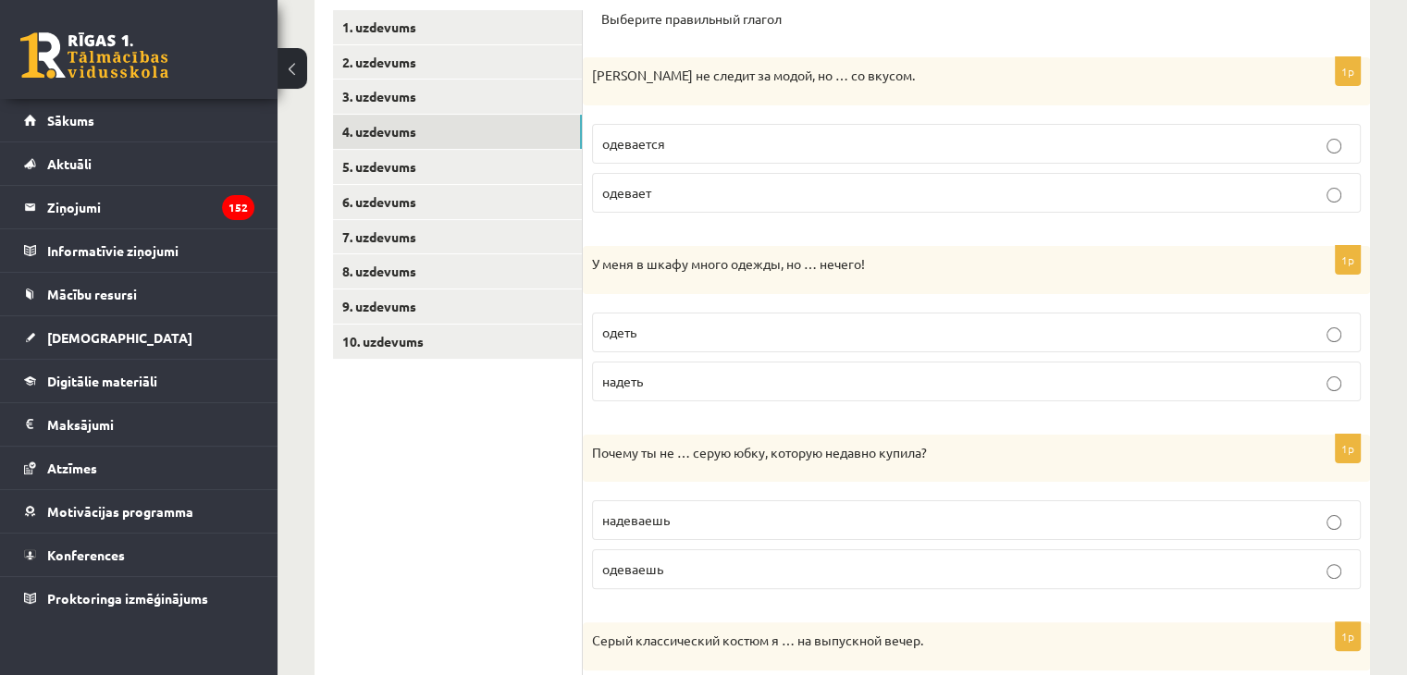
scroll to position [259, 0]
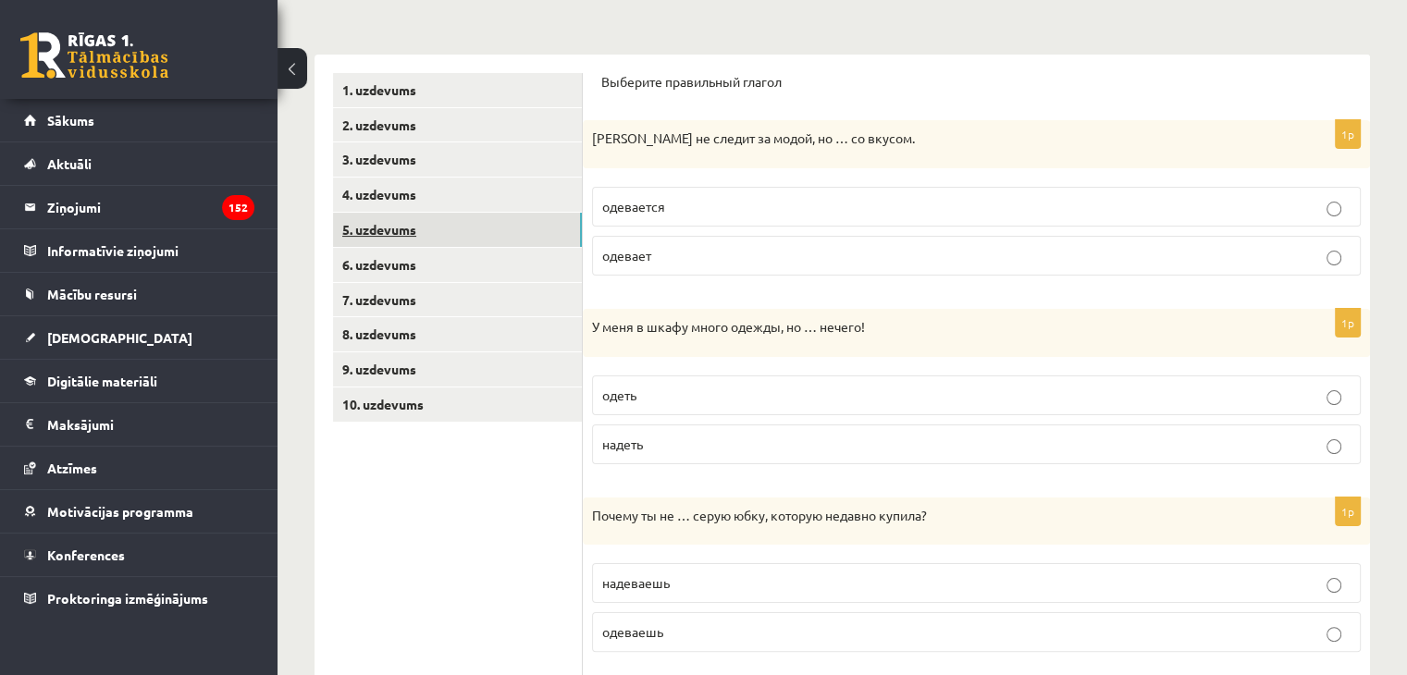
click at [366, 219] on link "5. uzdevums" at bounding box center [457, 230] width 249 height 34
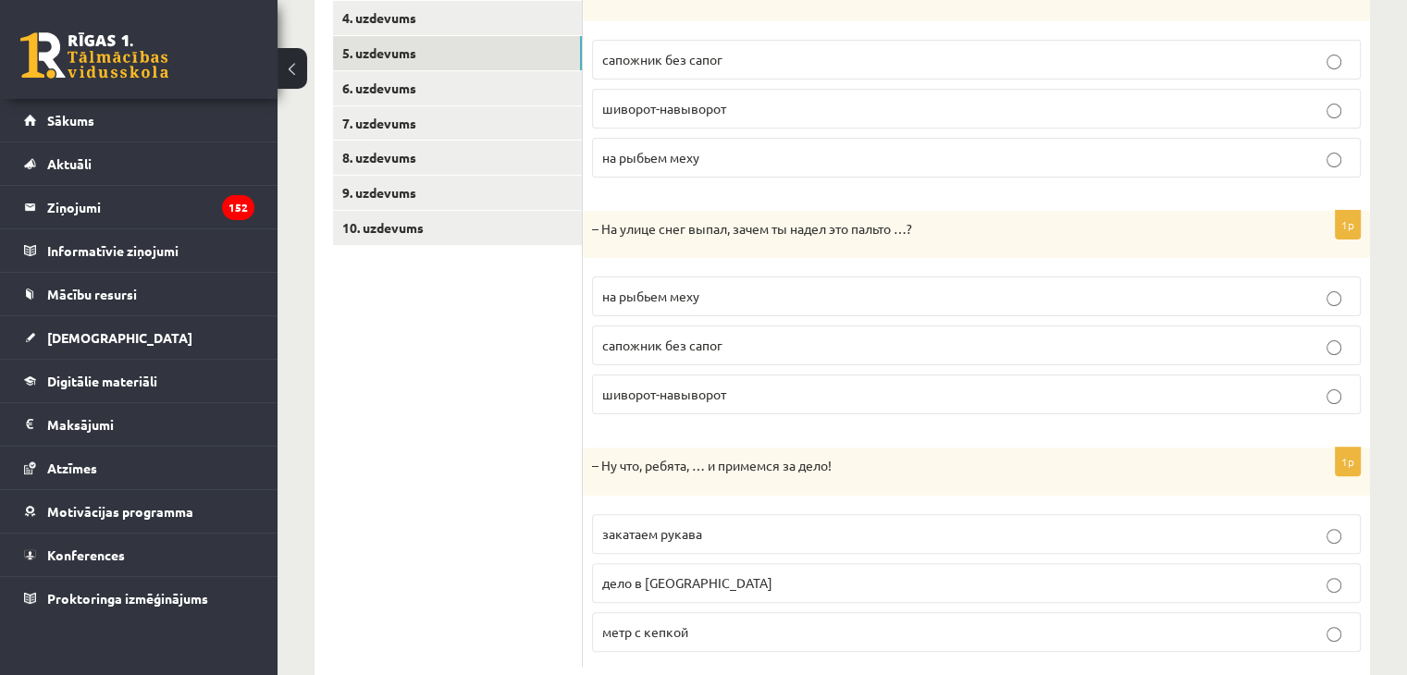
scroll to position [480, 0]
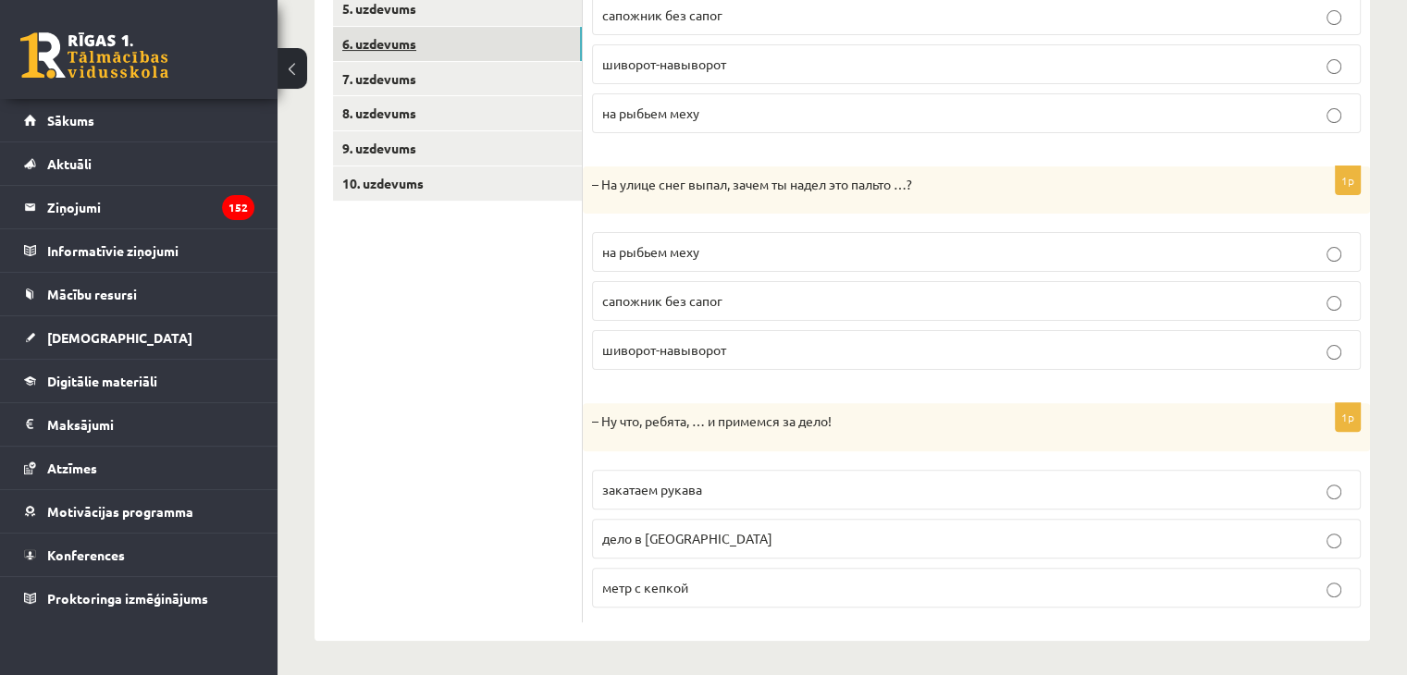
click at [400, 31] on link "6. uzdevums" at bounding box center [457, 44] width 249 height 34
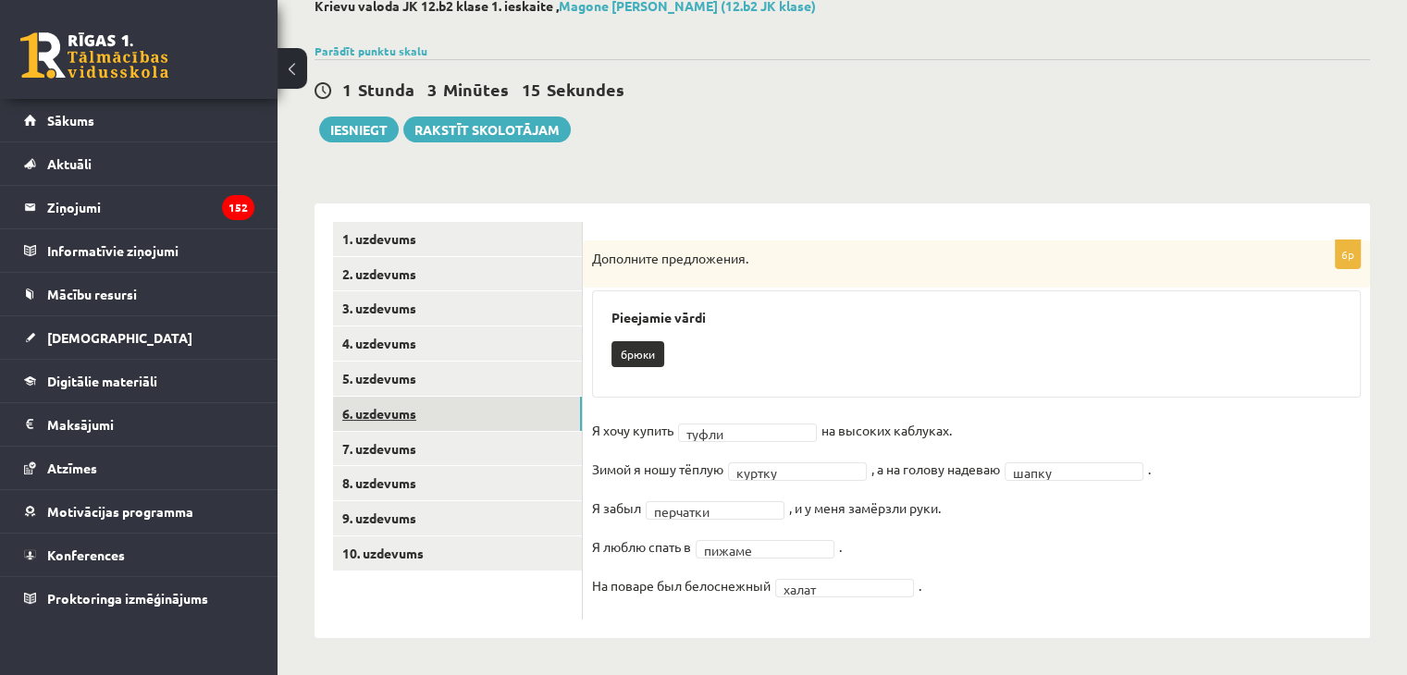
scroll to position [110, 0]
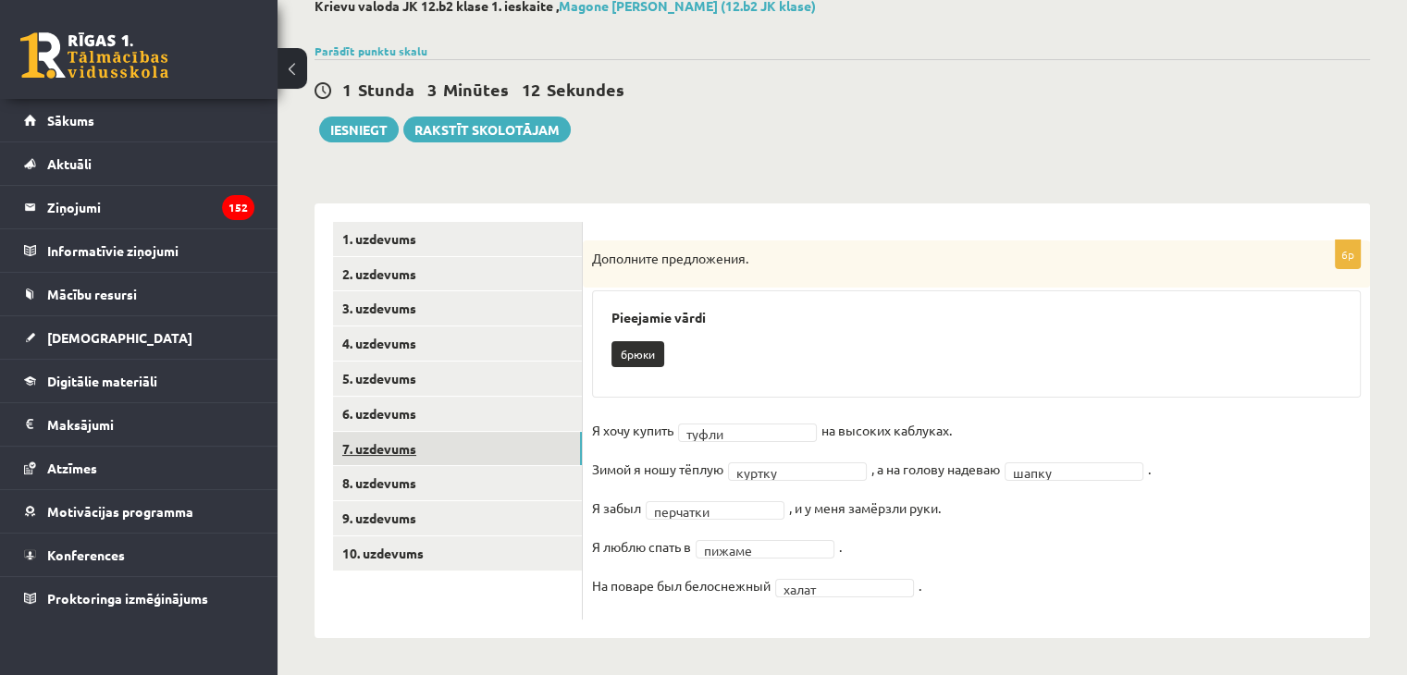
click at [385, 432] on link "7. uzdevums" at bounding box center [457, 449] width 249 height 34
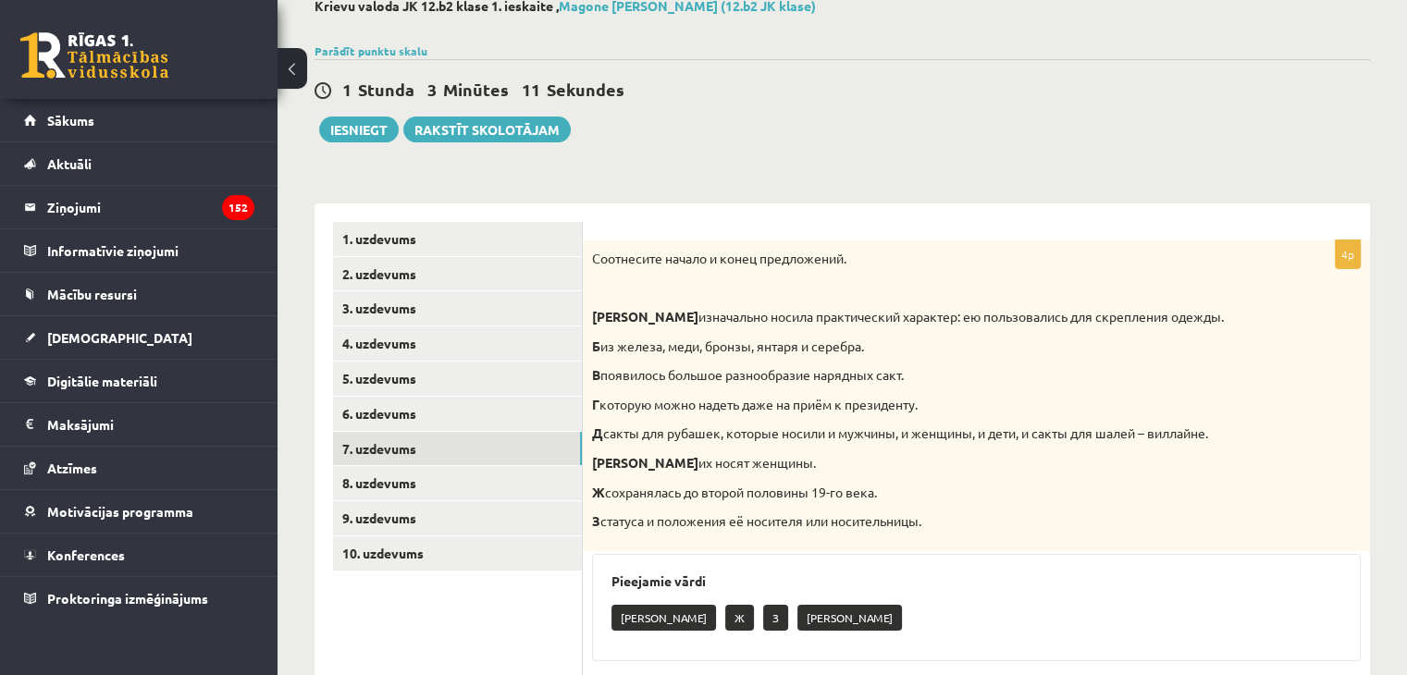
scroll to position [334, 0]
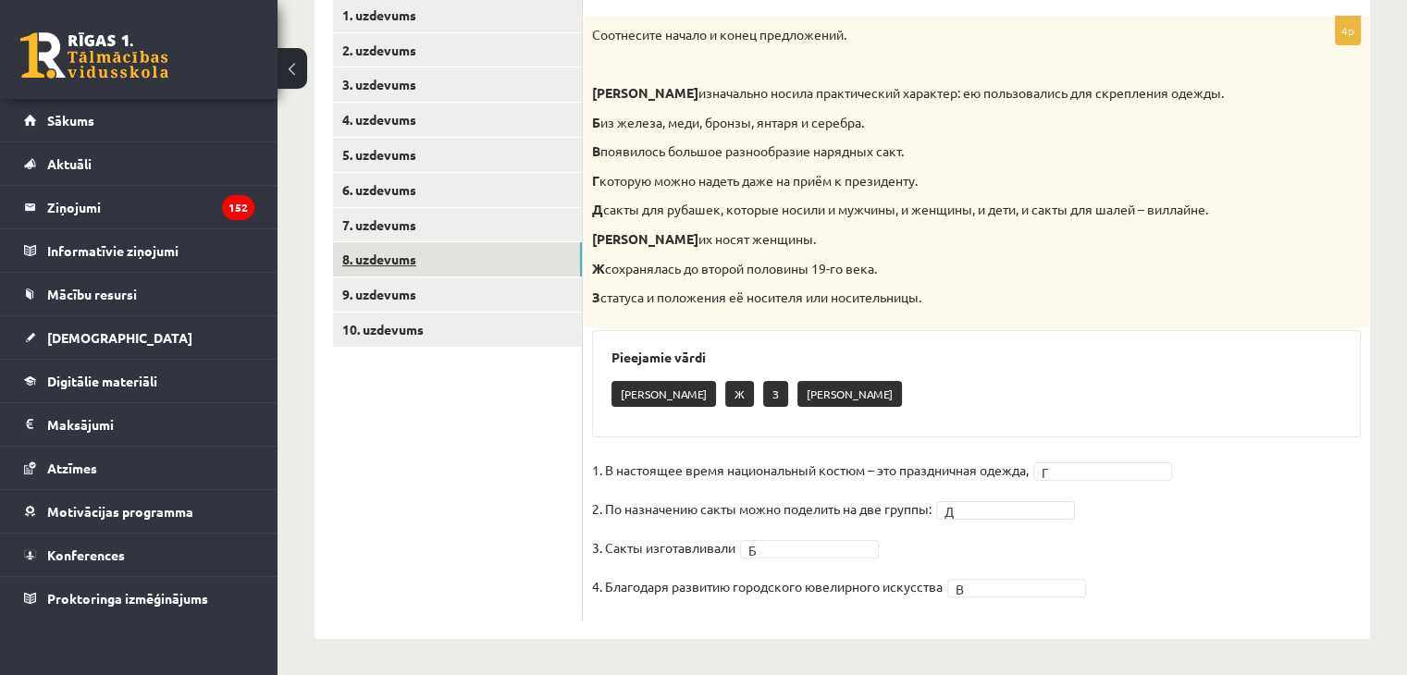
click at [394, 250] on link "8. uzdevums" at bounding box center [457, 259] width 249 height 34
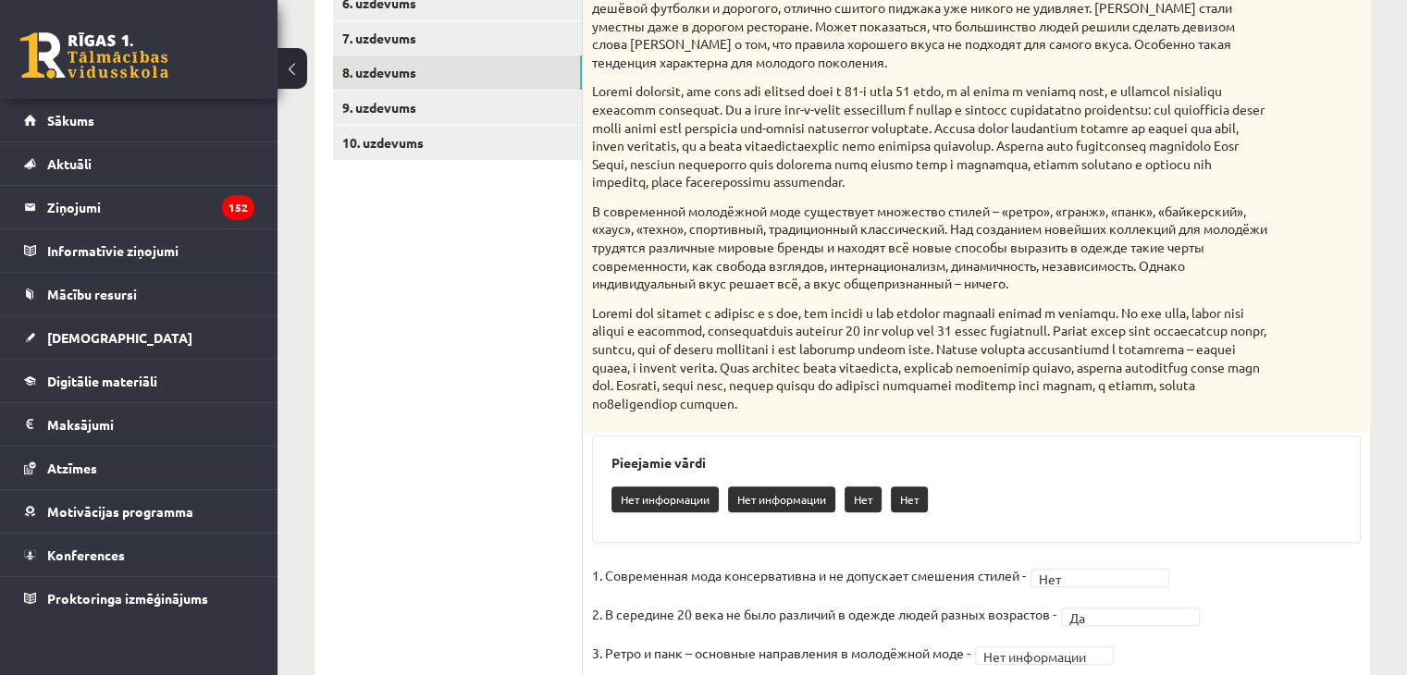
scroll to position [508, 0]
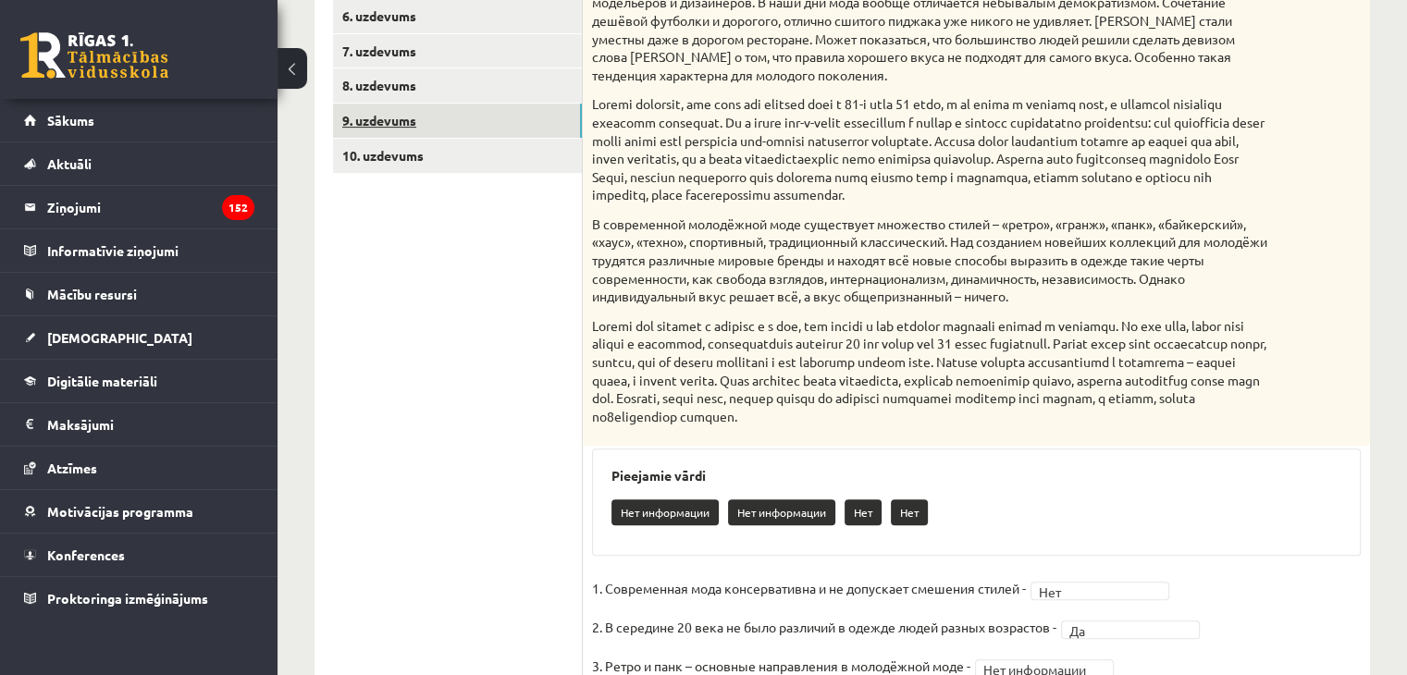
click at [463, 122] on link "9. uzdevums" at bounding box center [457, 121] width 249 height 34
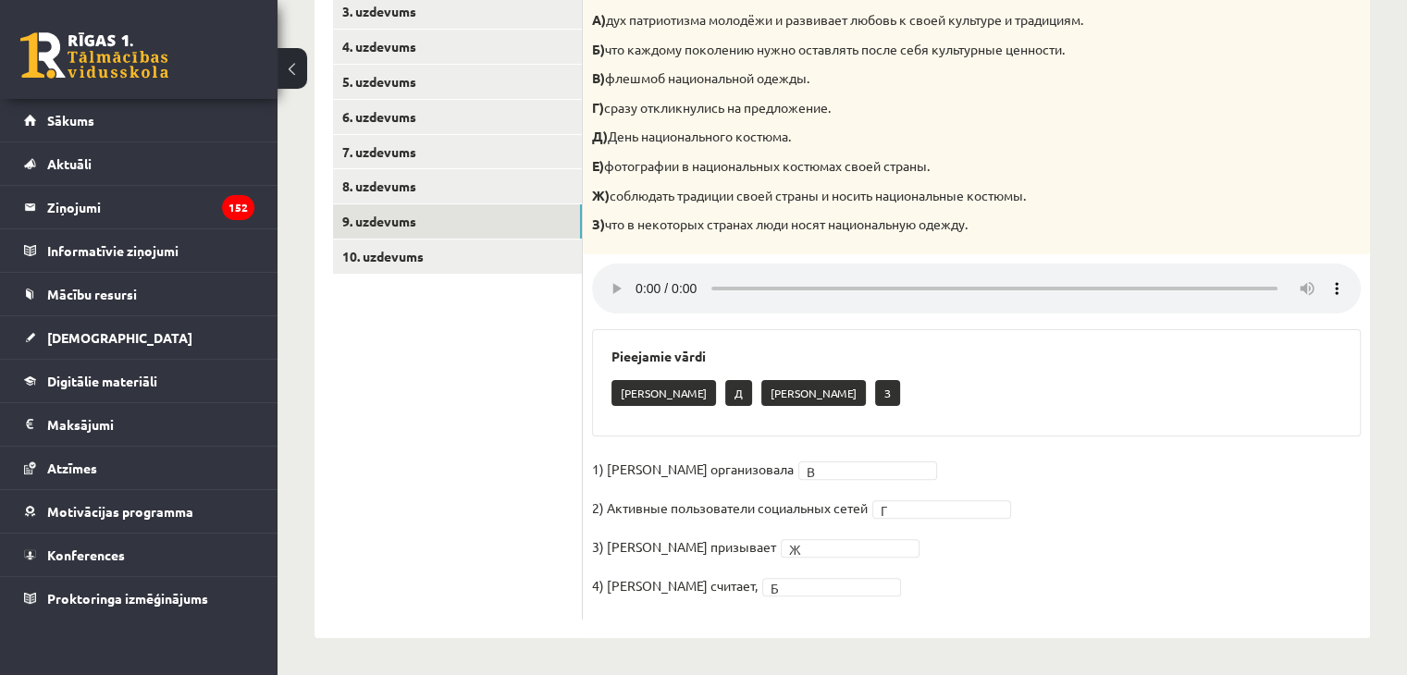
scroll to position [407, 0]
click at [396, 253] on link "10. uzdevums" at bounding box center [457, 257] width 249 height 34
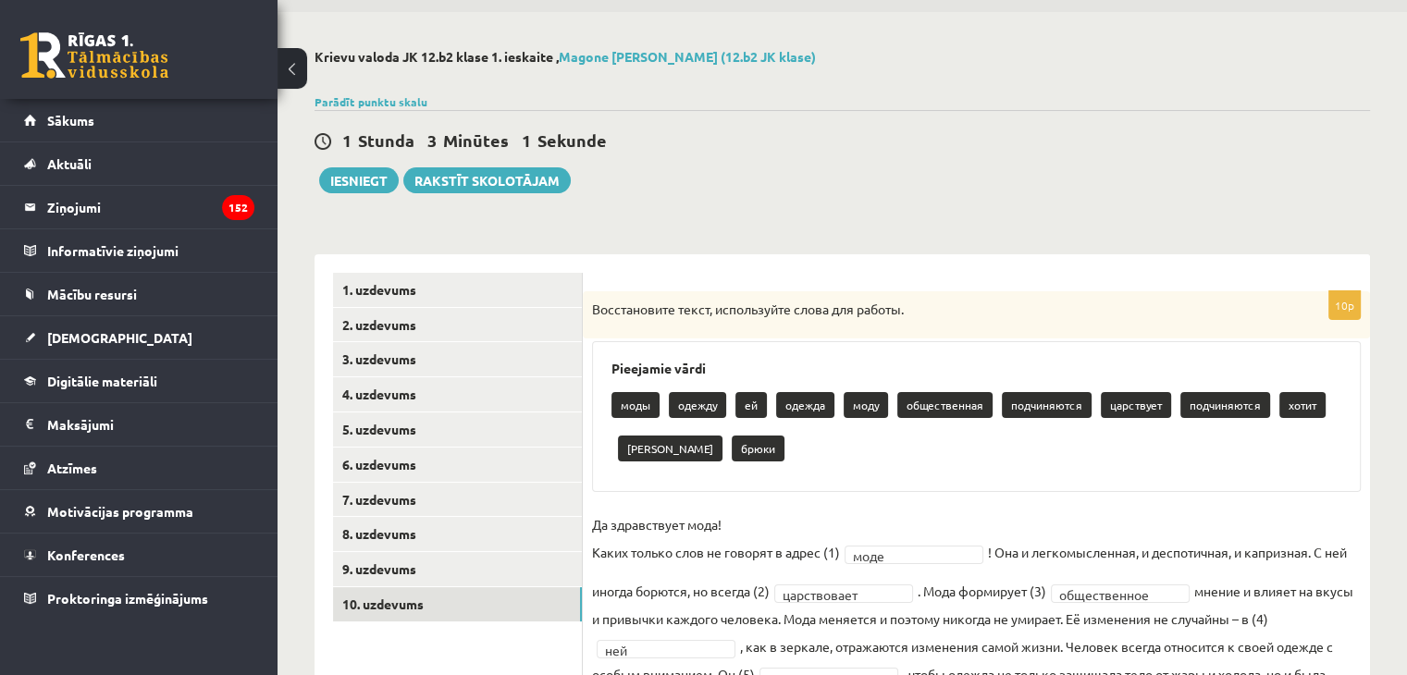
scroll to position [0, 0]
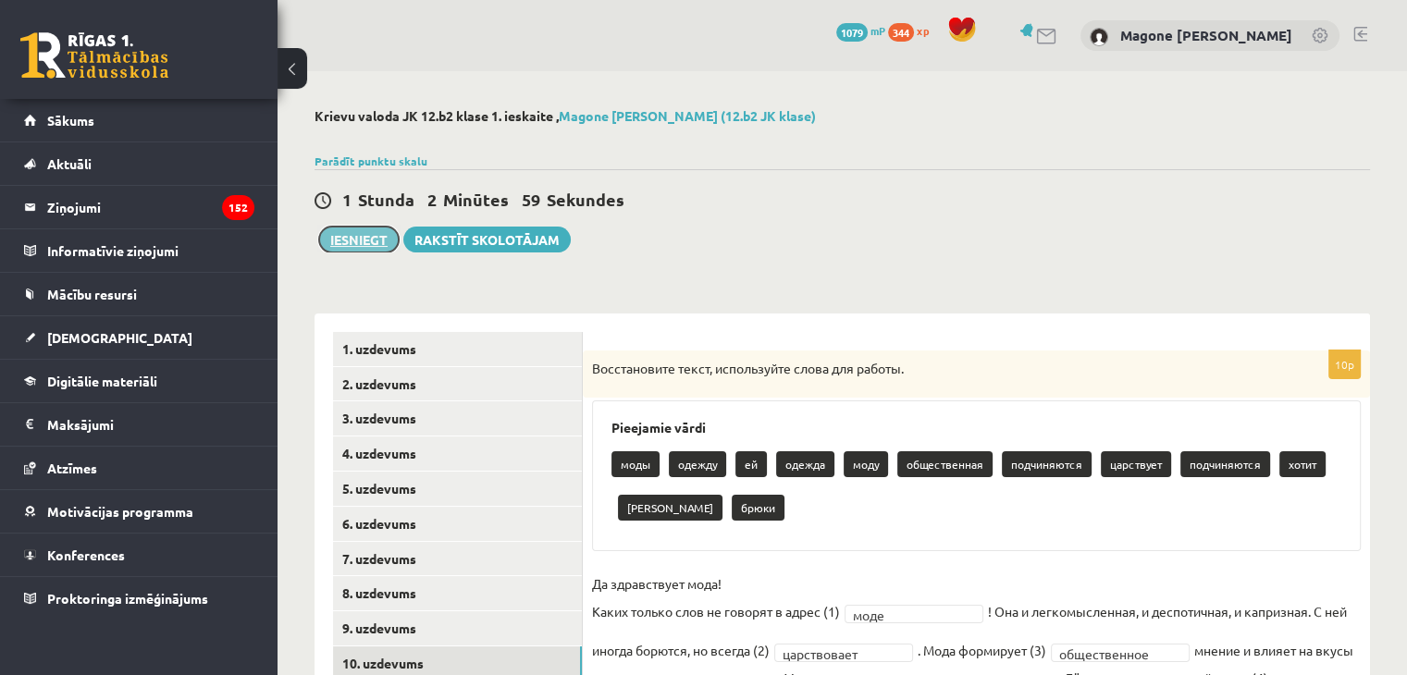
click at [344, 238] on button "Iesniegt" at bounding box center [359, 240] width 80 height 26
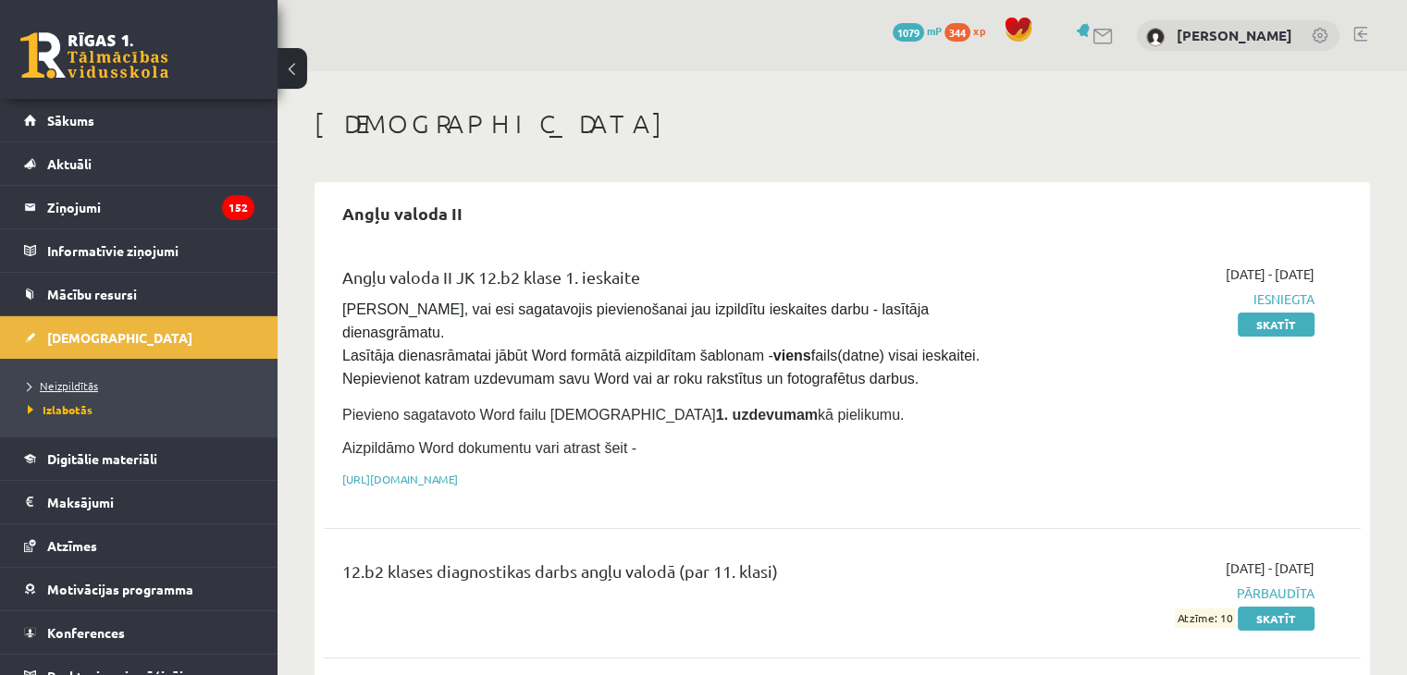
click at [70, 387] on span "Neizpildītās" at bounding box center [63, 385] width 70 height 15
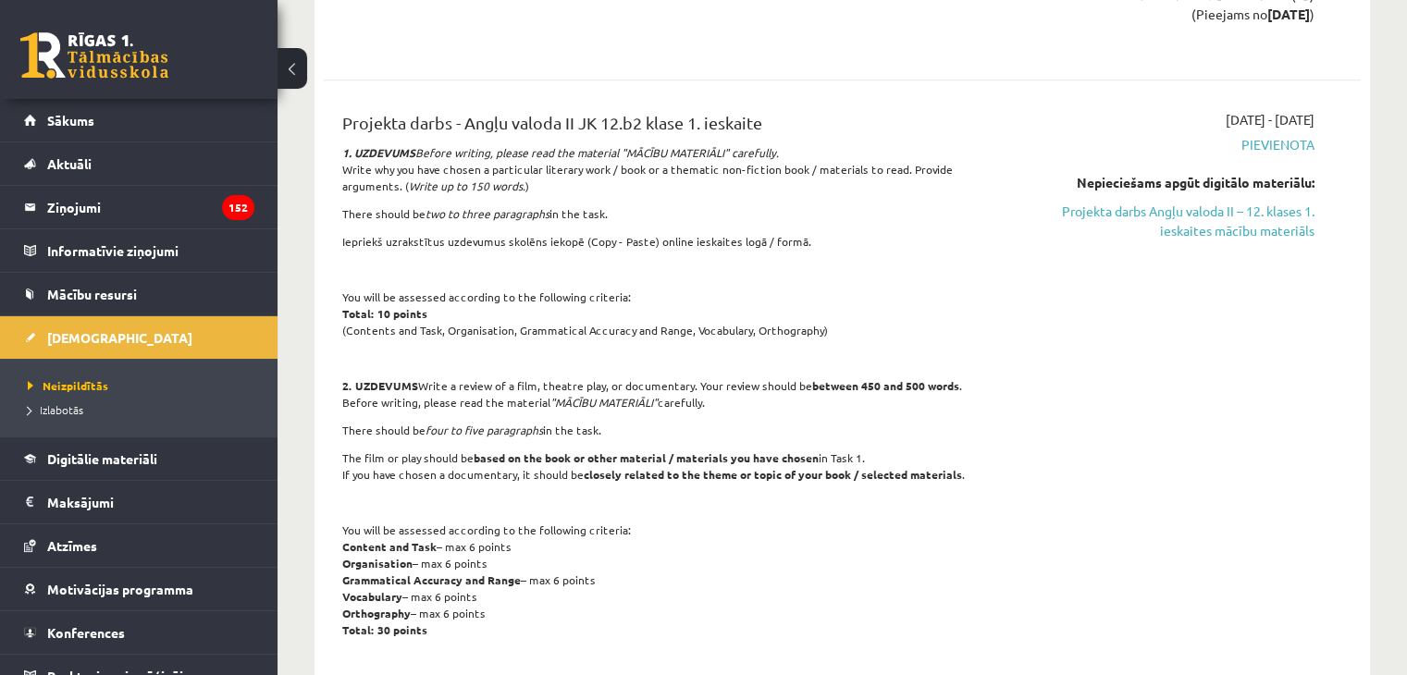
scroll to position [1432, 0]
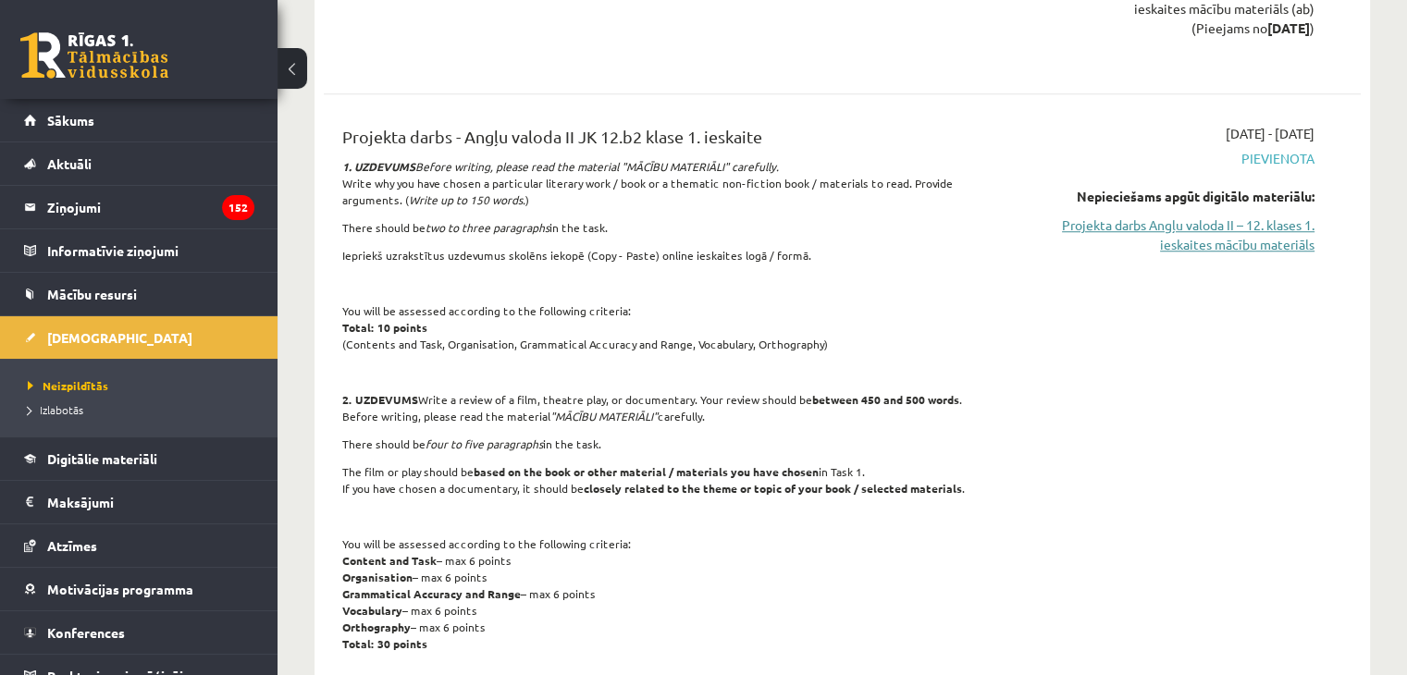
click at [1206, 216] on link "Projekta darbs Angļu valoda II – 12. klases 1. ieskaites mācību materiāls" at bounding box center [1161, 235] width 305 height 39
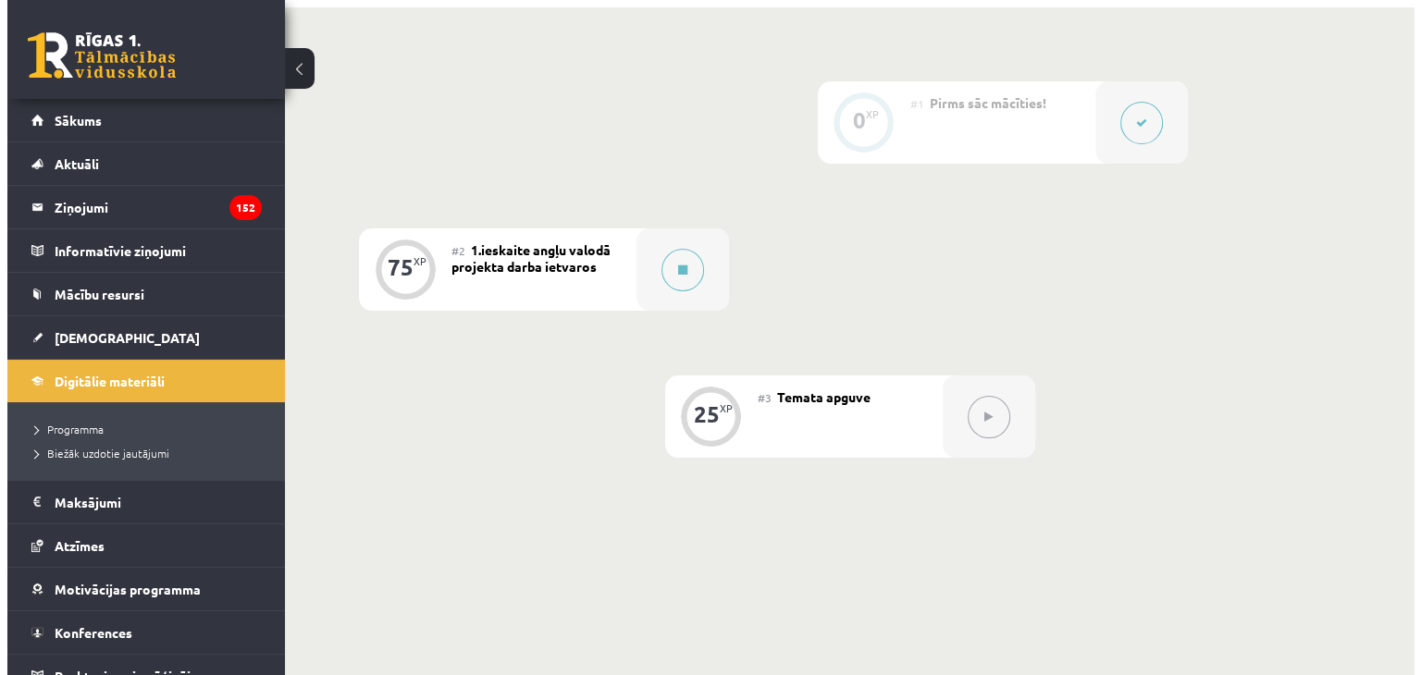
scroll to position [422, 0]
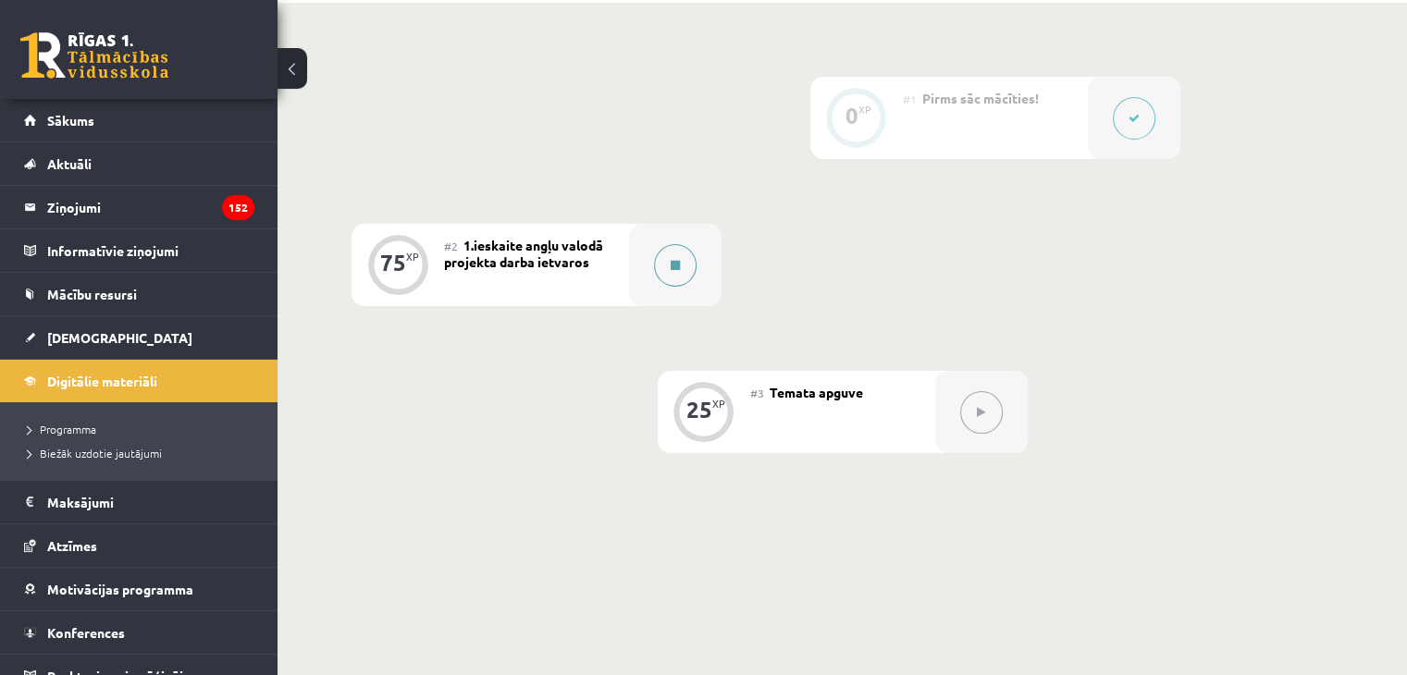
click at [677, 271] on icon at bounding box center [675, 265] width 9 height 11
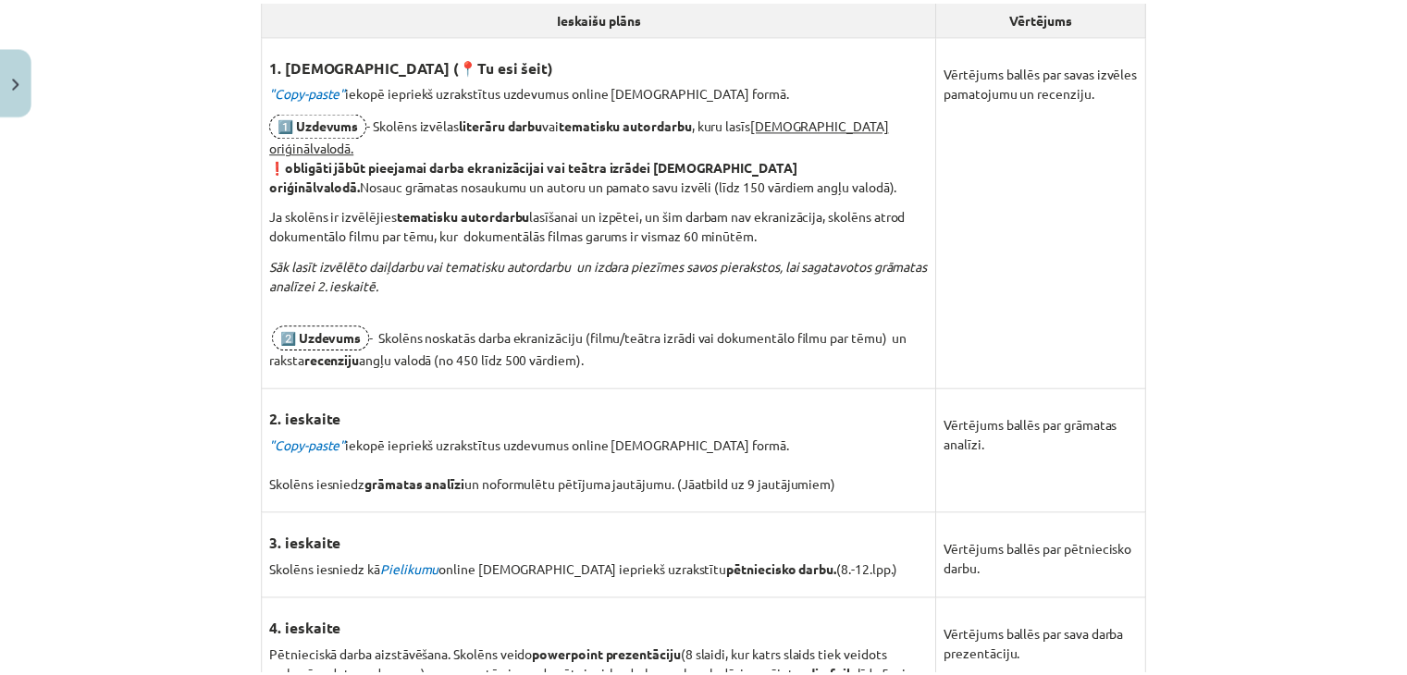
scroll to position [1065, 0]
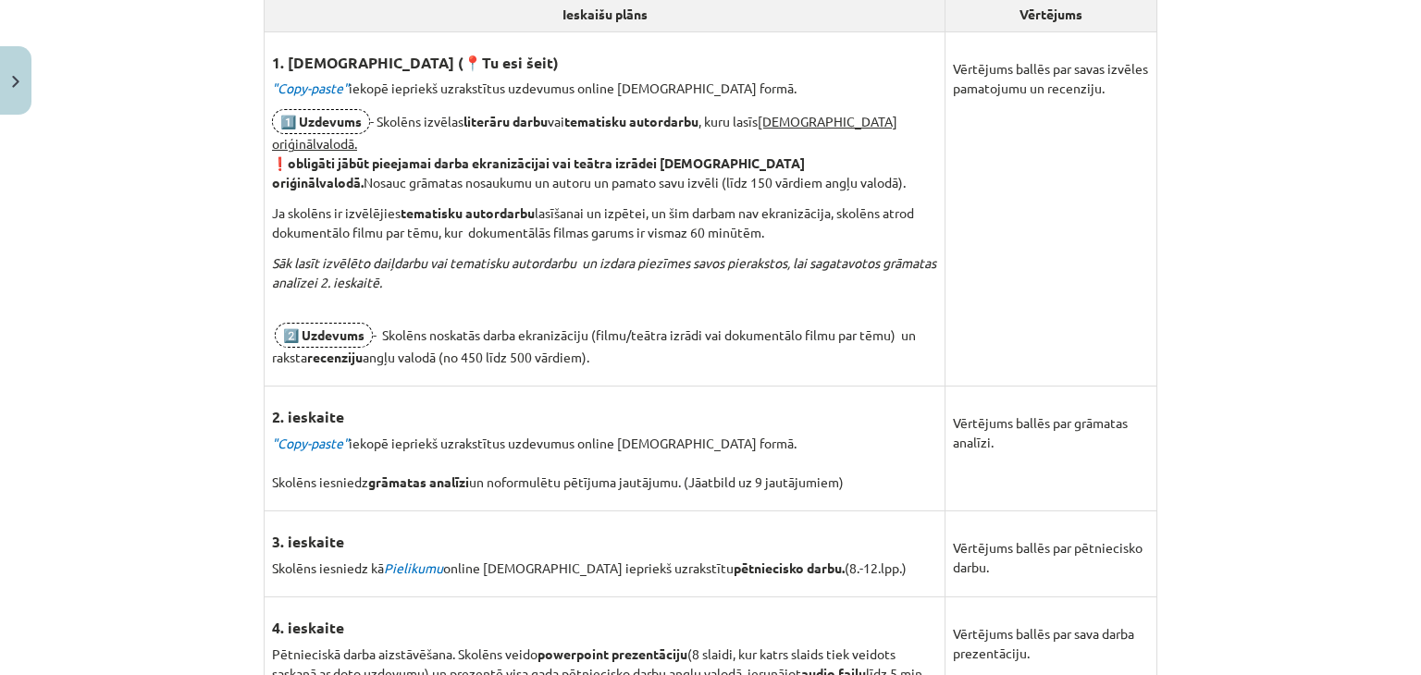
drag, startPoint x: 374, startPoint y: 120, endPoint x: 645, endPoint y: 337, distance: 346.8
click at [645, 337] on td "1. ieskaite ( 📍 Tu esi šeit) "Copy-paste" iekopē iepriekš uzrakstītus uzdevumus…" at bounding box center [605, 208] width 681 height 355
copy td "Skolēns izvēlas literāru darbu vai tematisku autordarbu , [PERSON_NAME] [DEMOGR…"
click at [503, 279] on p "Sāk lasīt izvēlēto daiļdarbu vai tematisku autordarbu un izdara piezīmes savos …" at bounding box center [604, 282] width 665 height 58
click at [12, 83] on img "Close" at bounding box center [15, 82] width 7 height 12
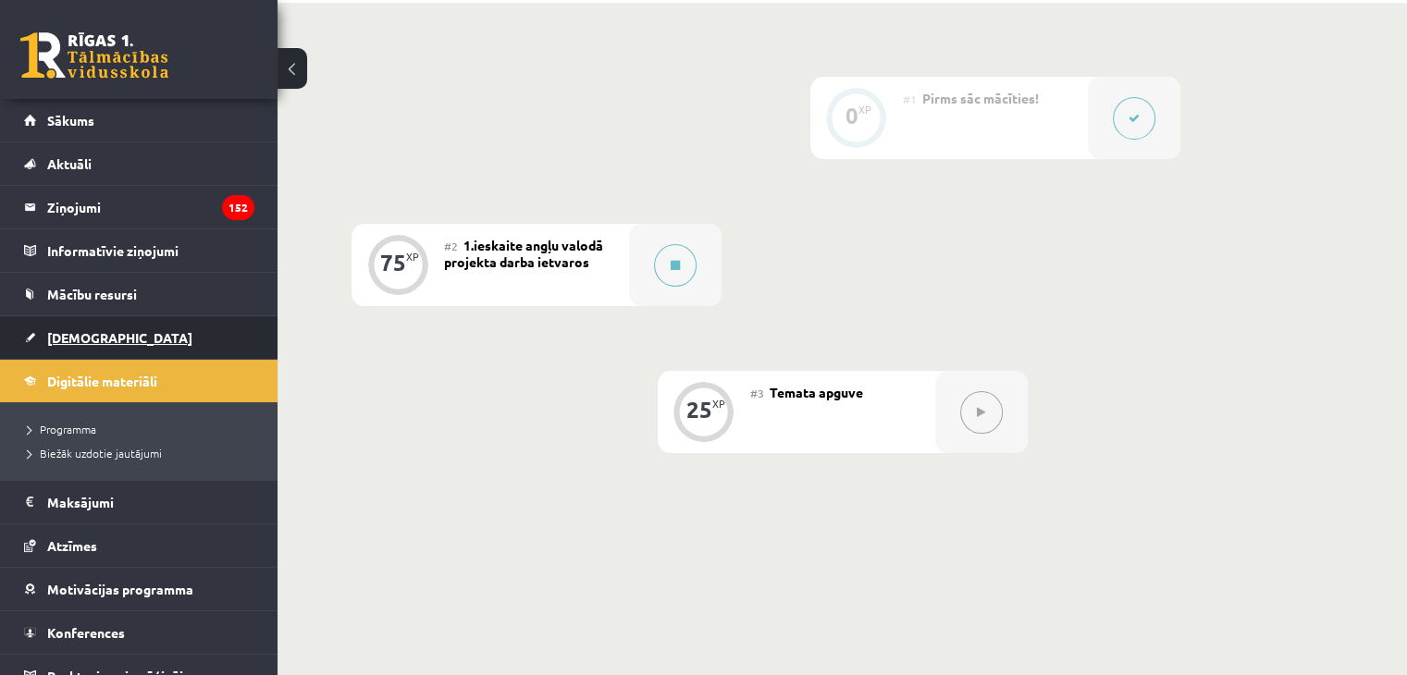
click at [90, 345] on link "[DEMOGRAPHIC_DATA]" at bounding box center [139, 337] width 230 height 43
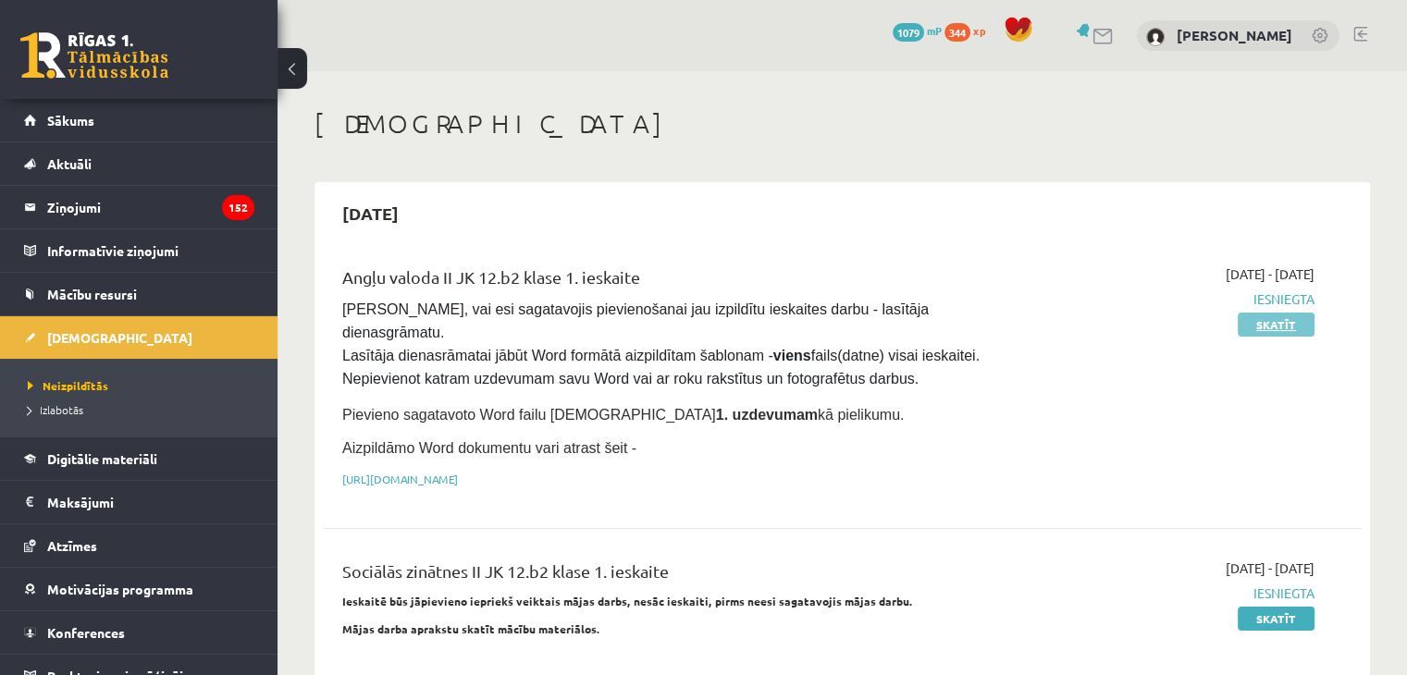
click at [1273, 315] on link "Skatīt" at bounding box center [1276, 325] width 77 height 24
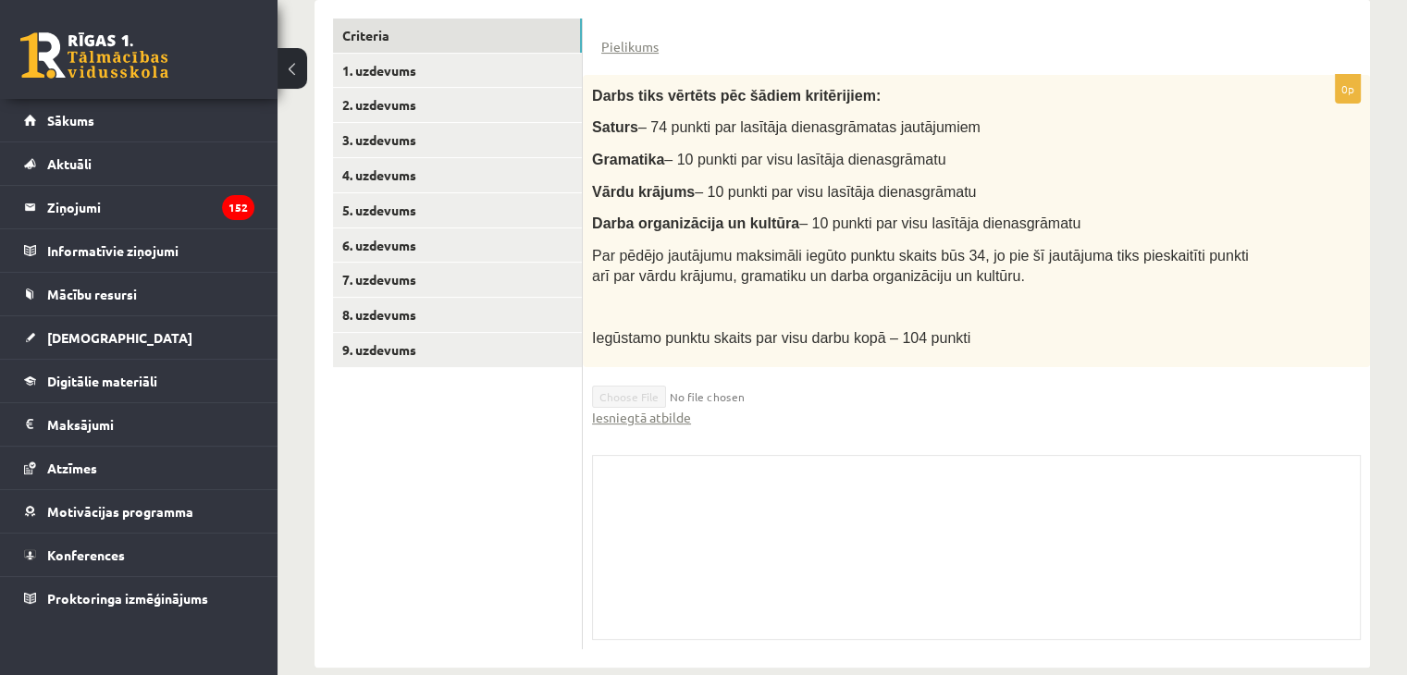
scroll to position [477, 0]
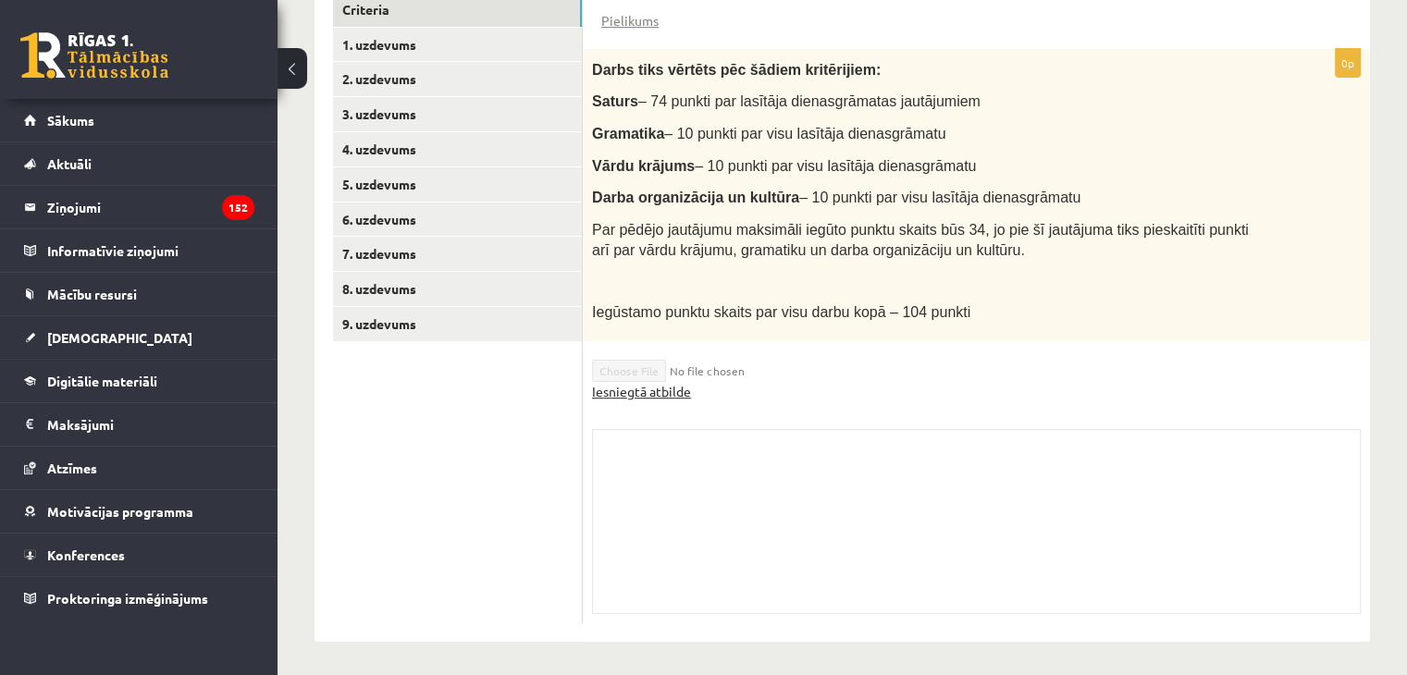
click at [633, 387] on link "Iesniegtā atbilde" at bounding box center [641, 391] width 99 height 19
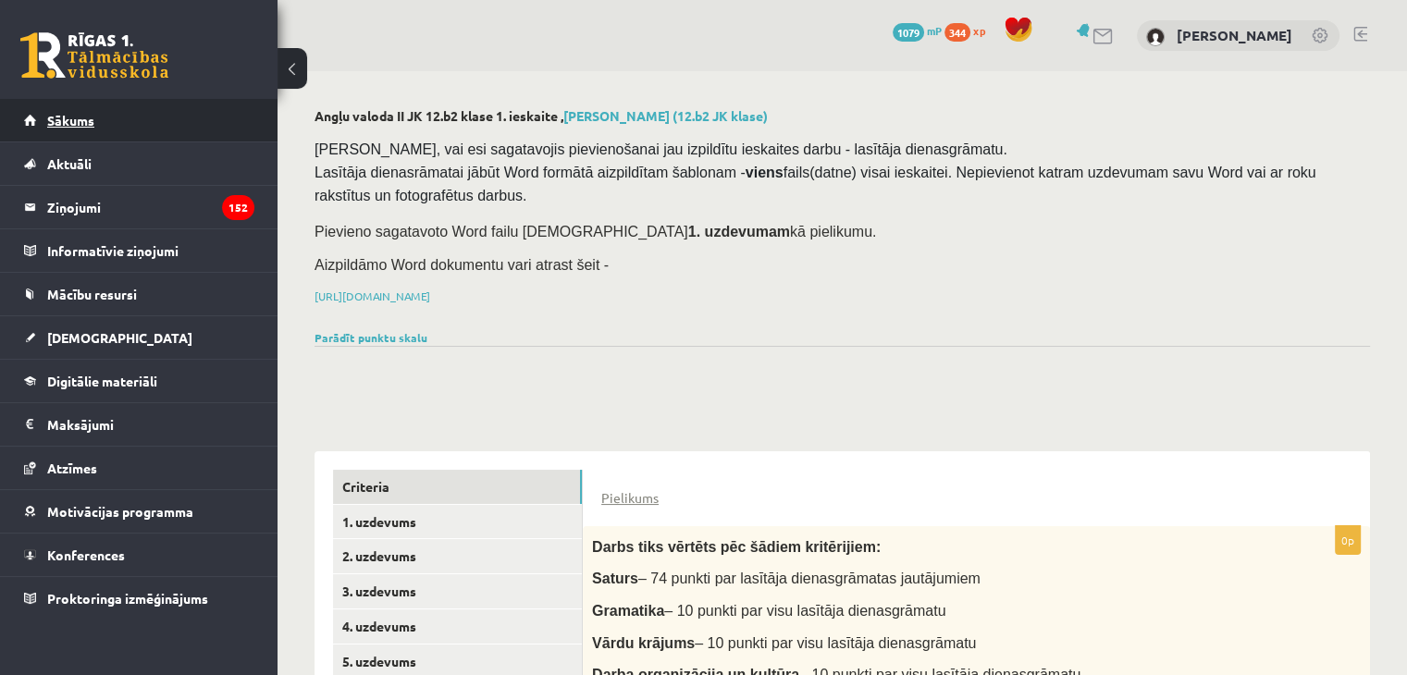
click at [44, 106] on link "Sākums" at bounding box center [139, 120] width 230 height 43
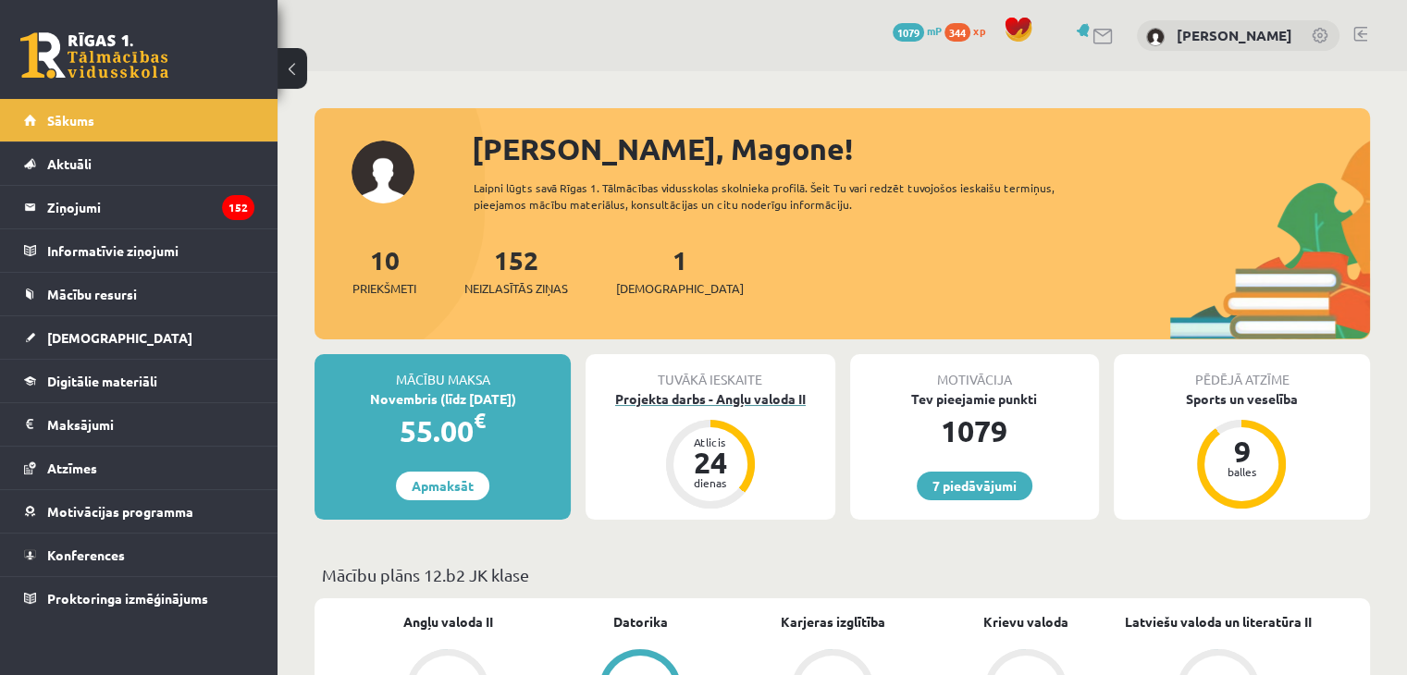
click at [707, 397] on div "Projekta darbs - Angļu valoda II" at bounding box center [709, 398] width 249 height 19
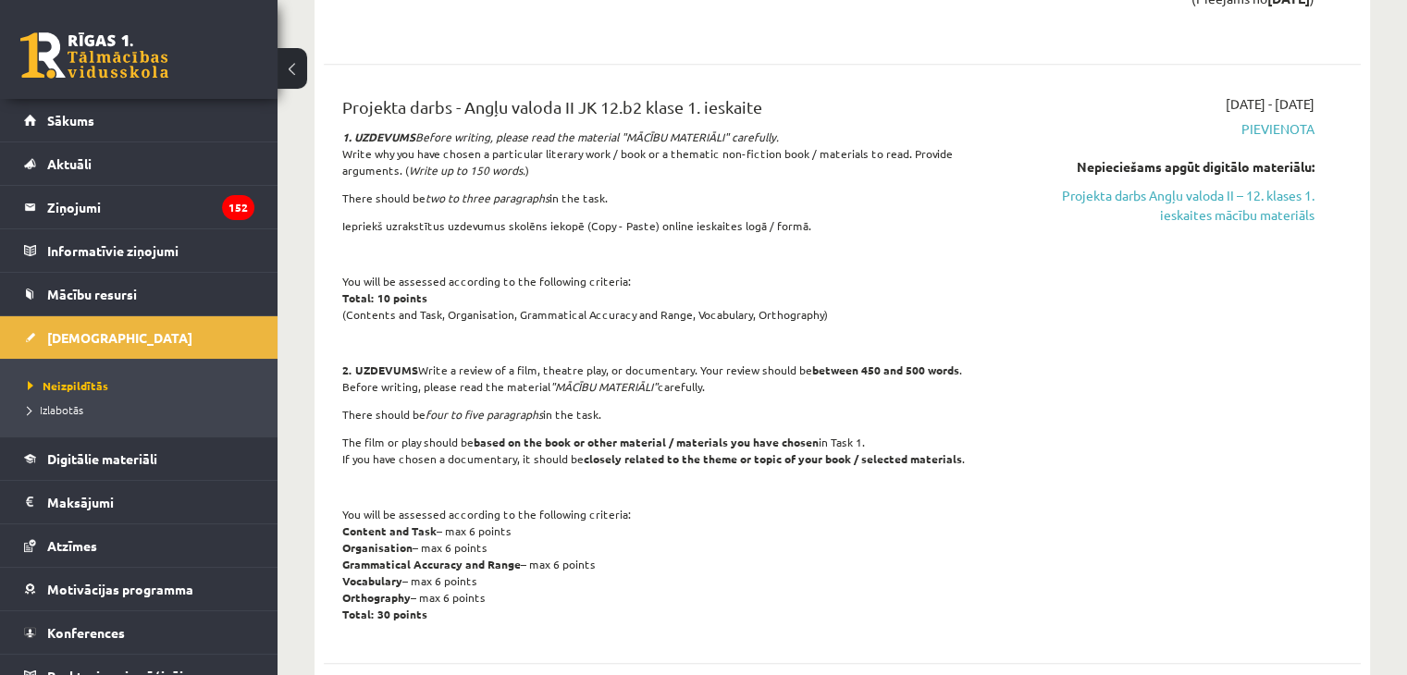
scroll to position [1448, 0]
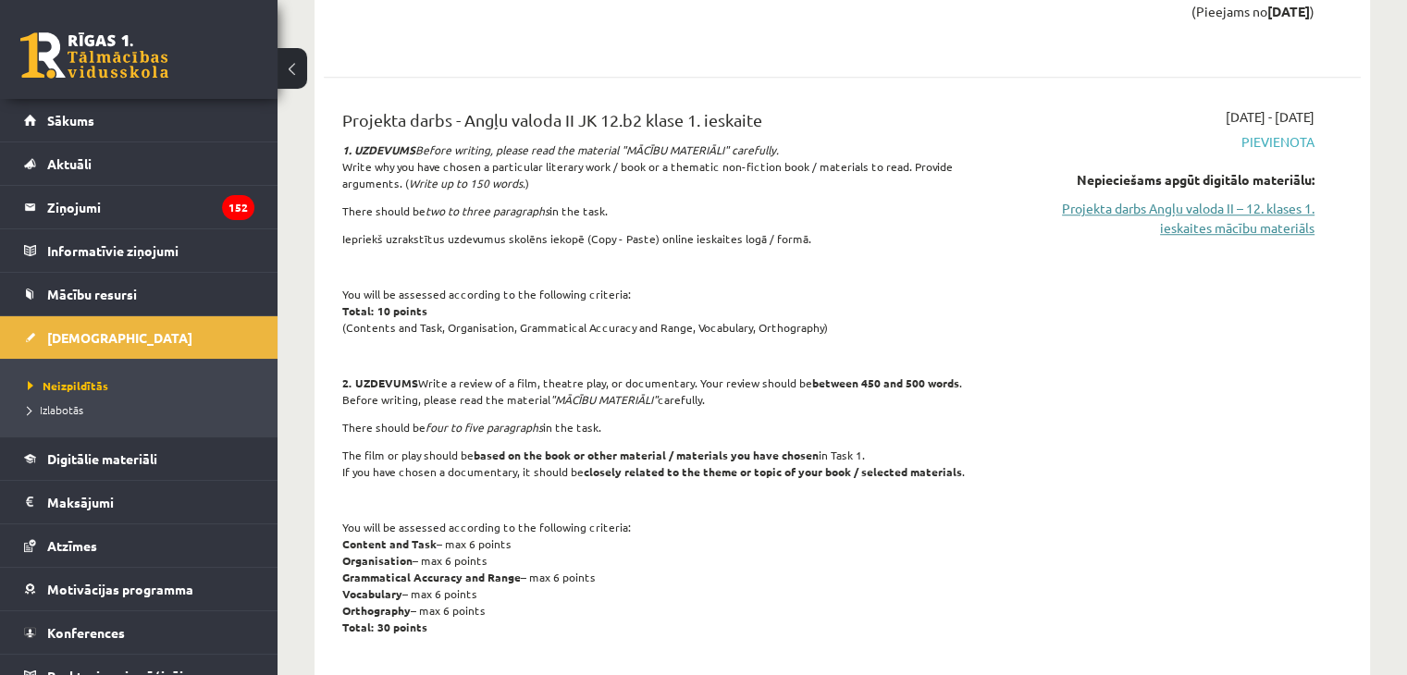
click at [1140, 199] on link "Projekta darbs Angļu valoda II – 12. klases 1. ieskaites mācību materiāls" at bounding box center [1161, 218] width 305 height 39
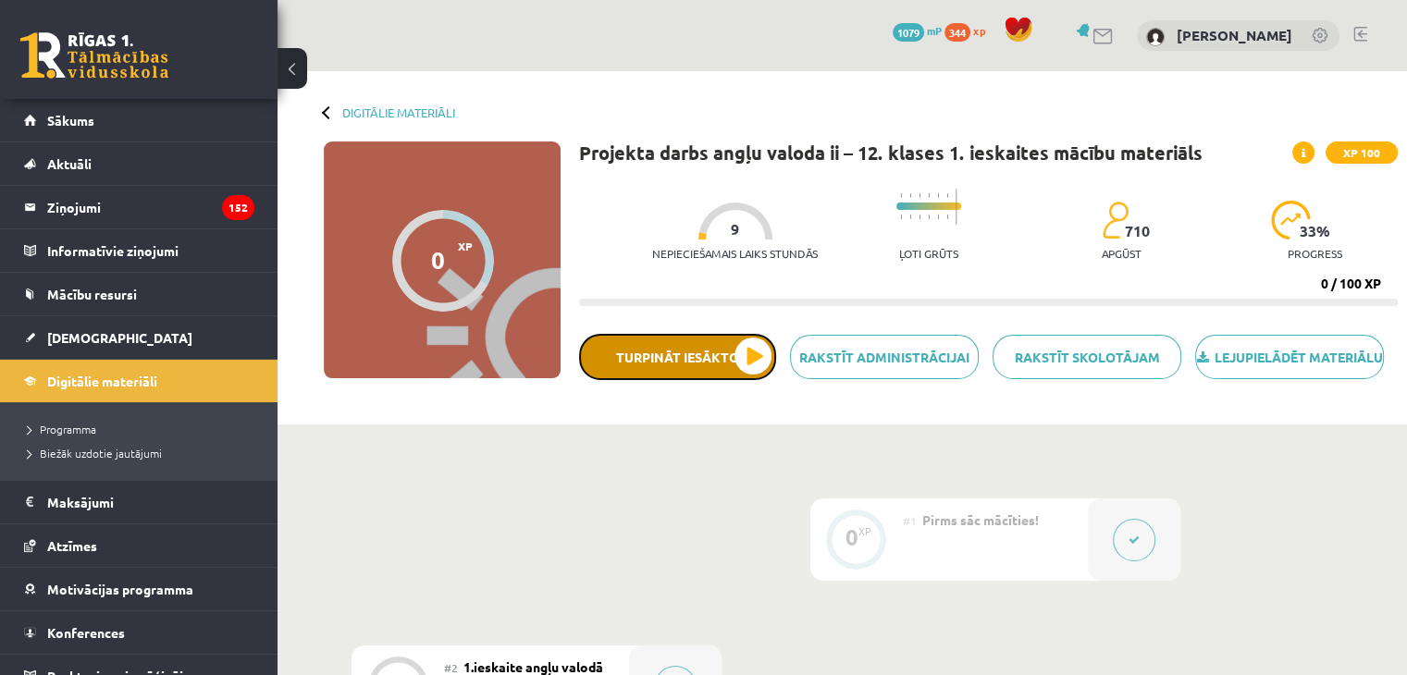
click at [638, 379] on button "Turpināt iesākto" at bounding box center [677, 357] width 197 height 46
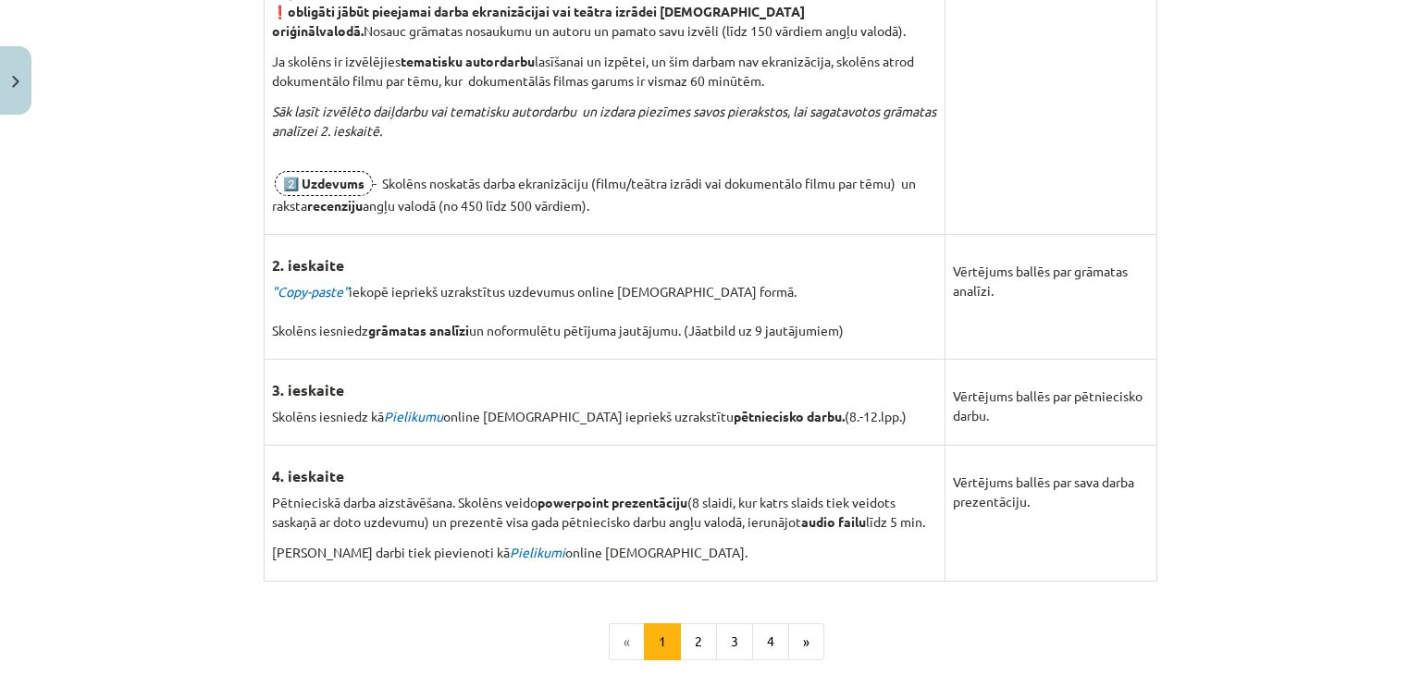
scroll to position [1375, 0]
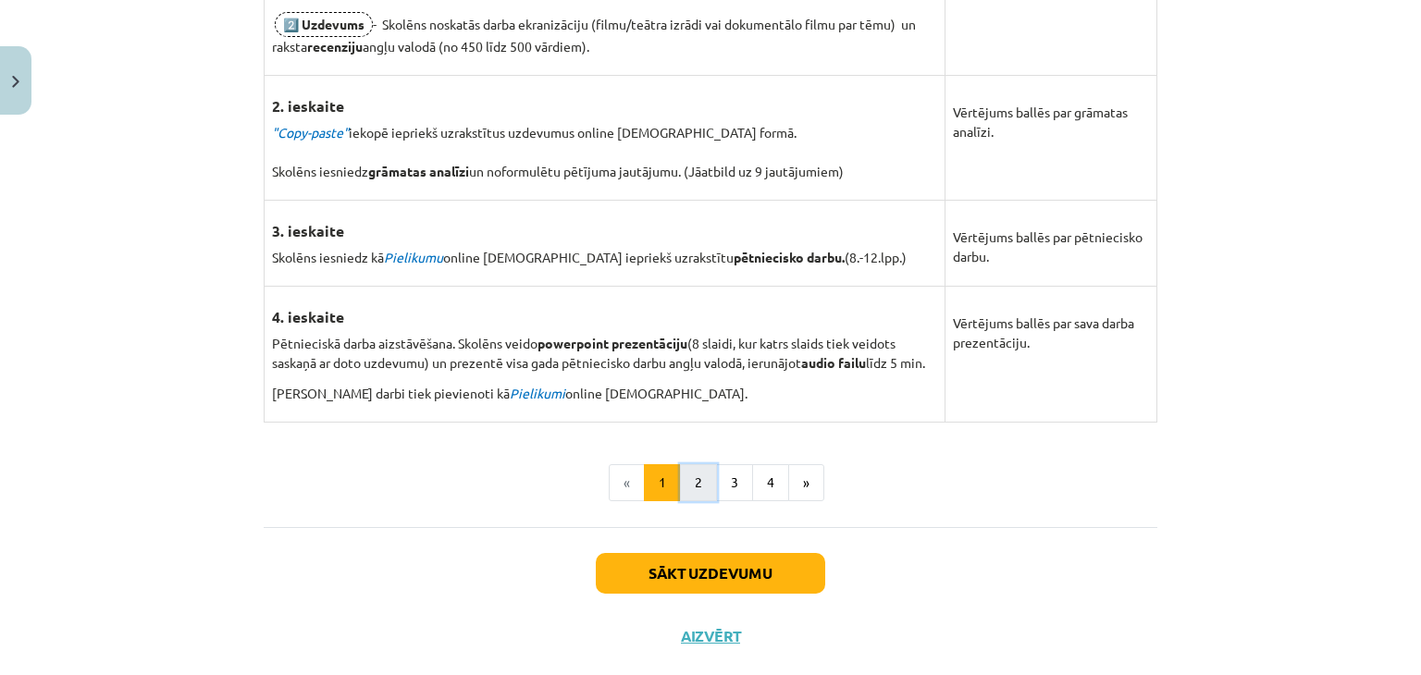
click at [698, 484] on button "2" at bounding box center [698, 482] width 37 height 37
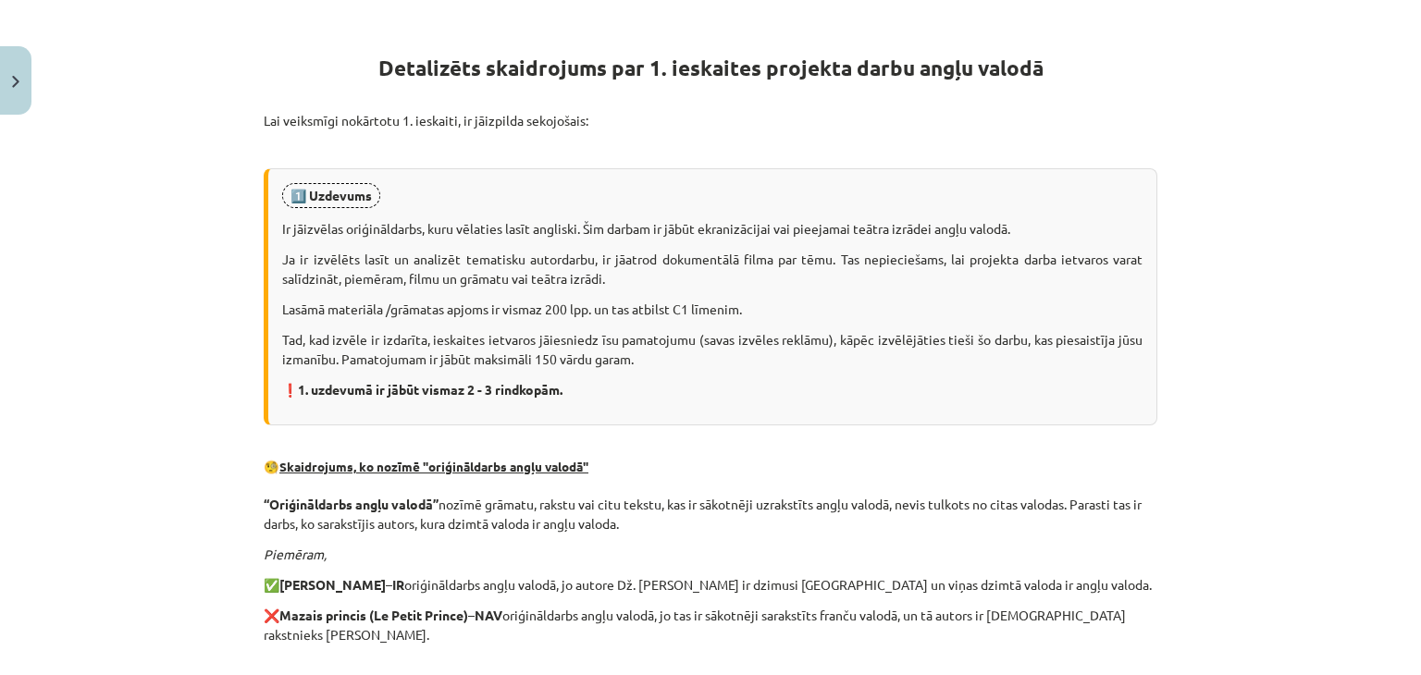
scroll to position [330, 0]
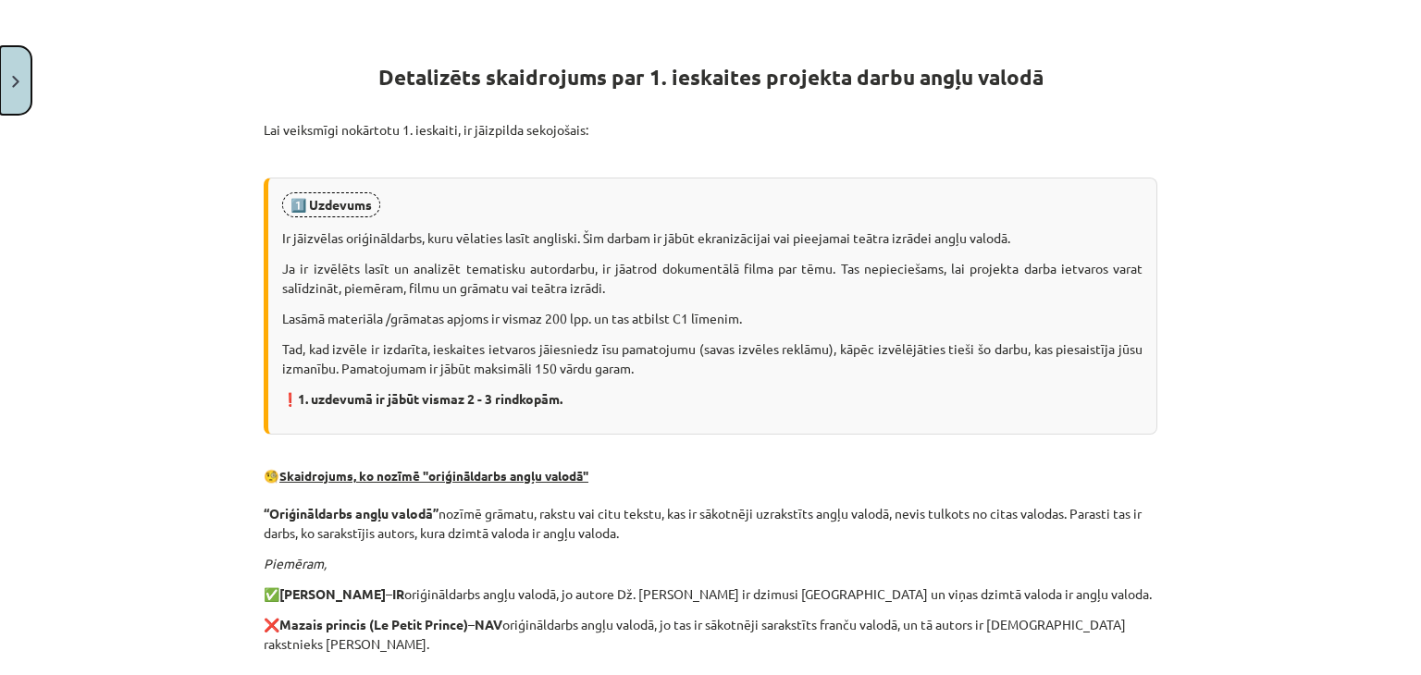
click at [6, 64] on button "Close" at bounding box center [15, 80] width 31 height 68
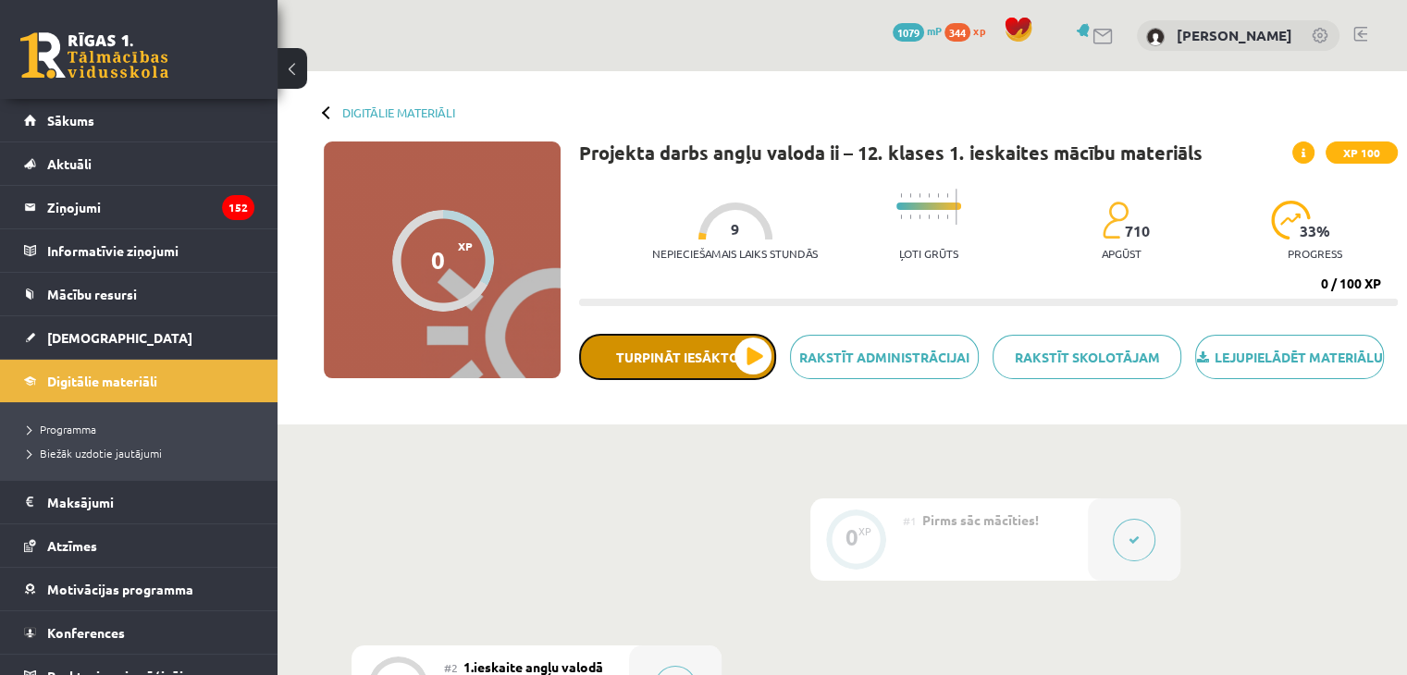
click at [751, 380] on button "Turpināt iesākto" at bounding box center [677, 357] width 197 height 46
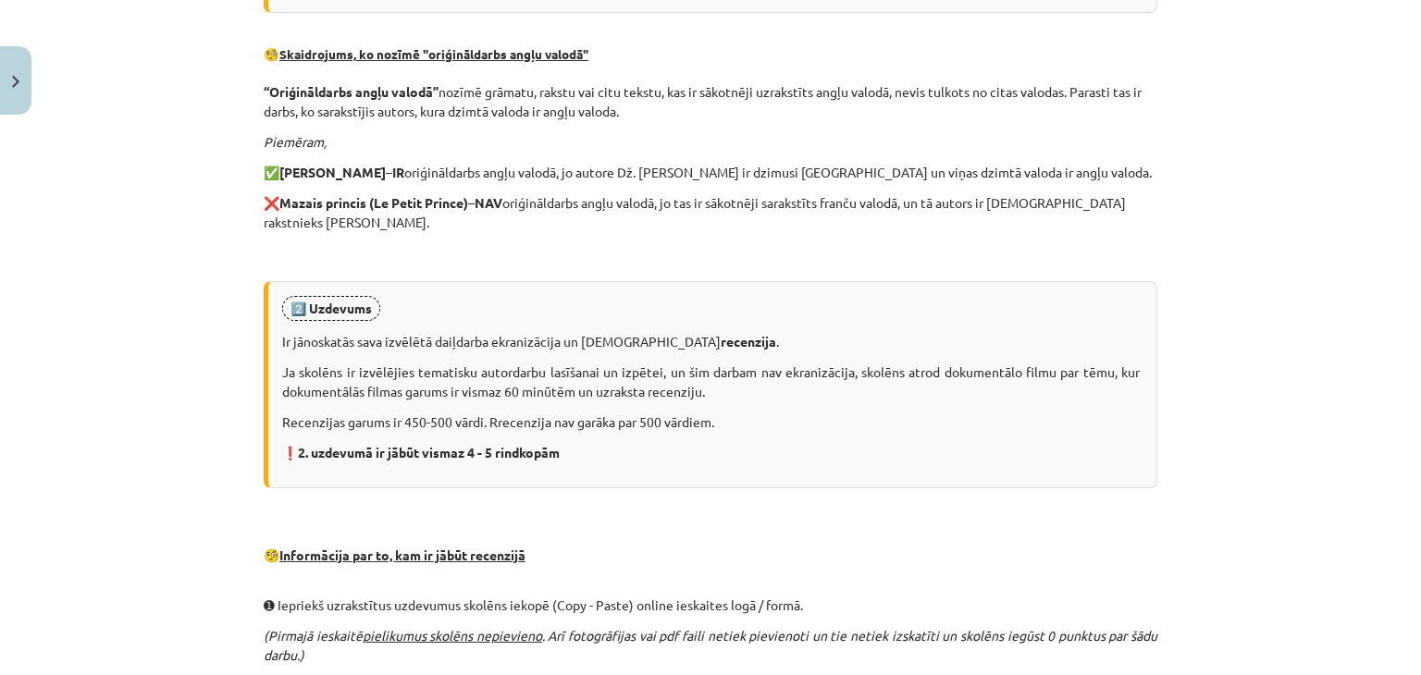
scroll to position [1168, 0]
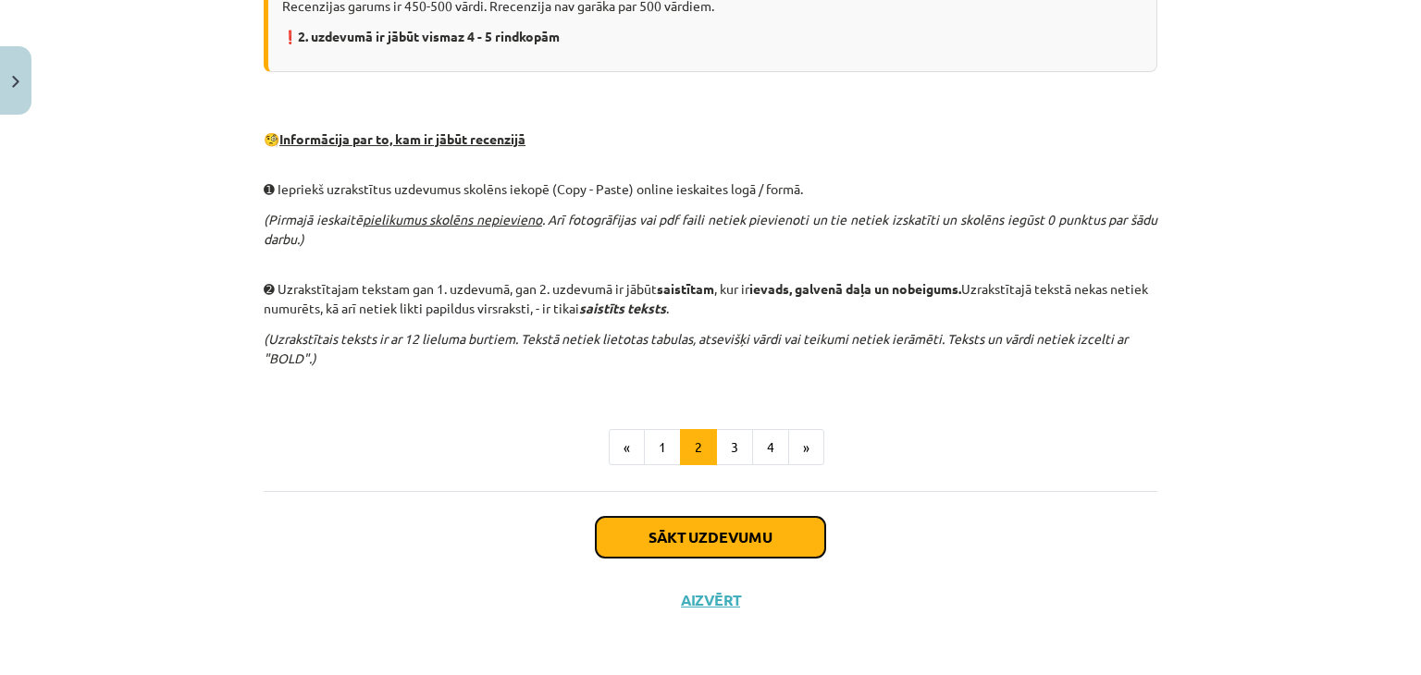
click at [651, 544] on button "Sākt uzdevumu" at bounding box center [710, 537] width 229 height 41
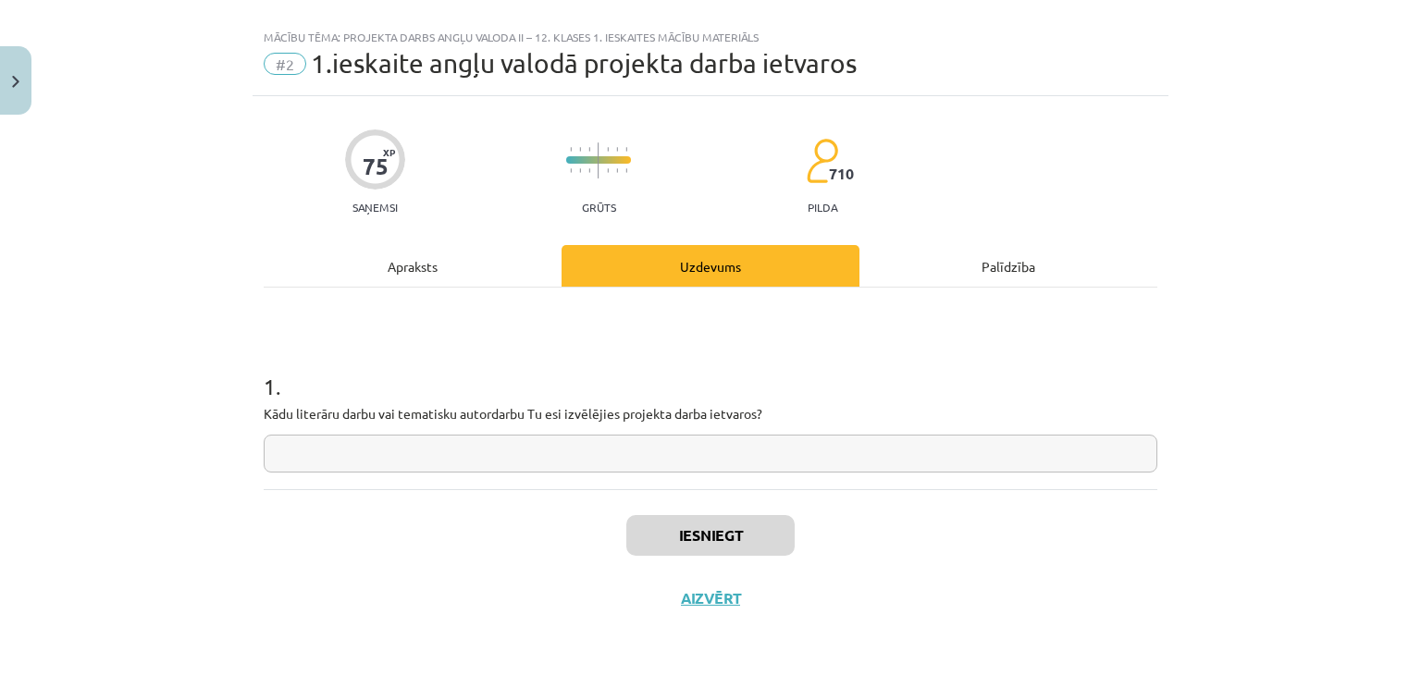
click at [5, 35] on div "Mācību tēma: Projekta darbs angļu valoda ii – 12. klases 1. ieskaites mācību ma…" at bounding box center [710, 337] width 1421 height 675
click at [6, 83] on button "Close" at bounding box center [15, 80] width 31 height 68
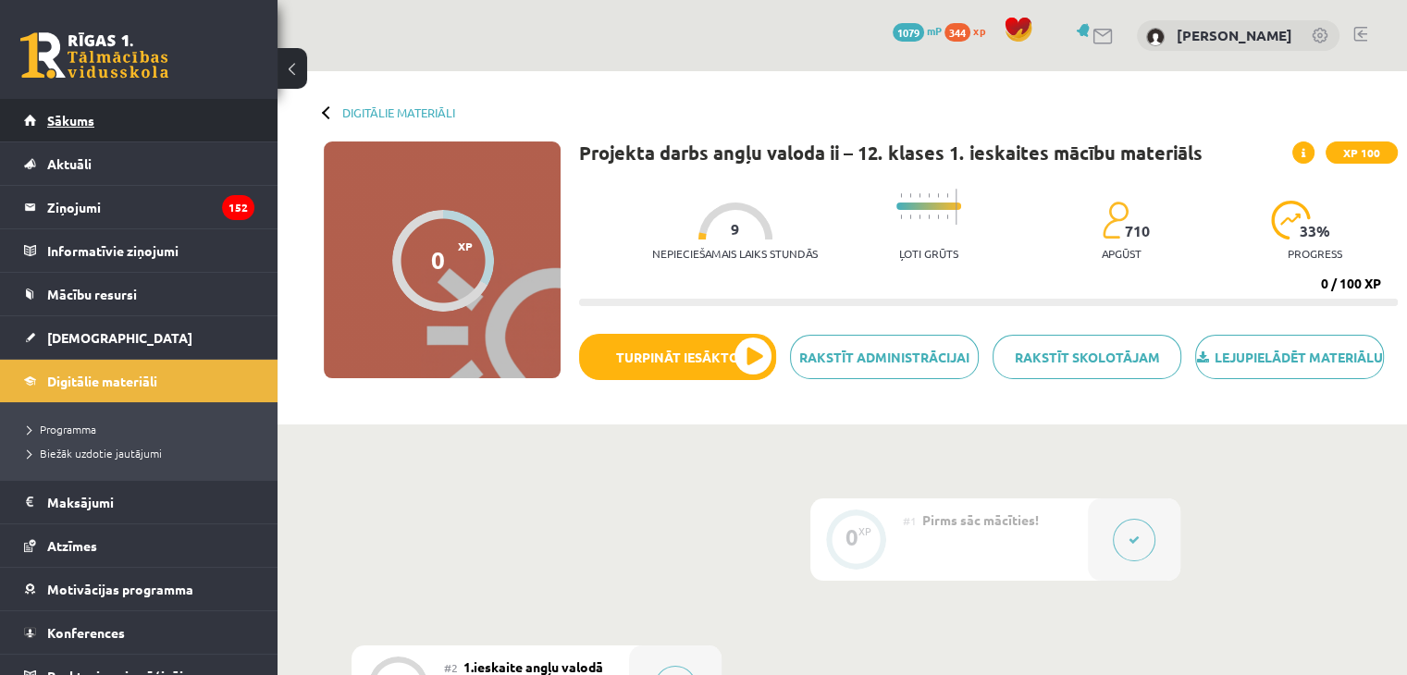
click at [70, 119] on span "Sākums" at bounding box center [70, 120] width 47 height 17
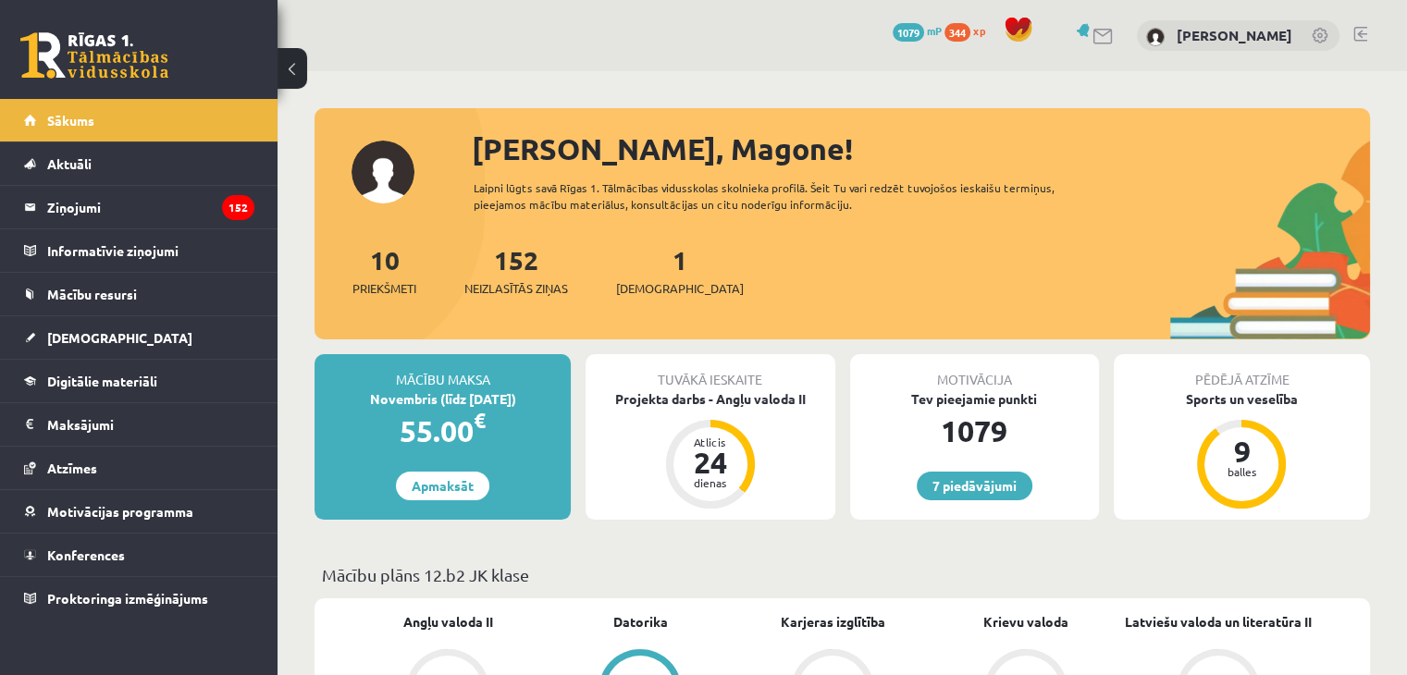
click at [650, 409] on div "Tuvākā ieskaite Projekta darbs - Angļu valoda II Atlicis 24 dienas" at bounding box center [709, 437] width 249 height 166
click at [647, 399] on div "Projekta darbs - Angļu valoda II" at bounding box center [709, 398] width 249 height 19
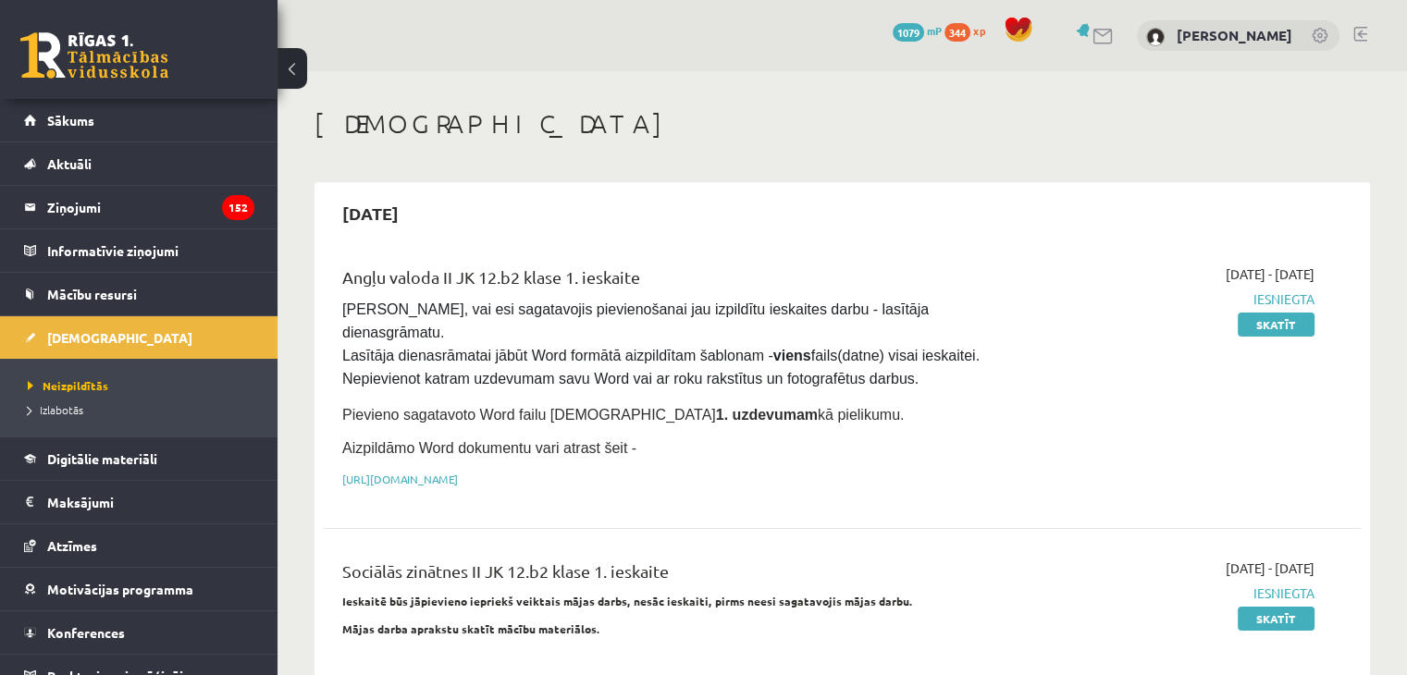
drag, startPoint x: 1402, startPoint y: 45, endPoint x: 1418, endPoint y: 42, distance: 16.2
click at [1406, 42] on html "0 Dāvanas 1079 mP 344 xp [PERSON_NAME] Sākums Aktuāli Kā mācīties eSKOLĀ Kontak…" at bounding box center [703, 337] width 1407 height 675
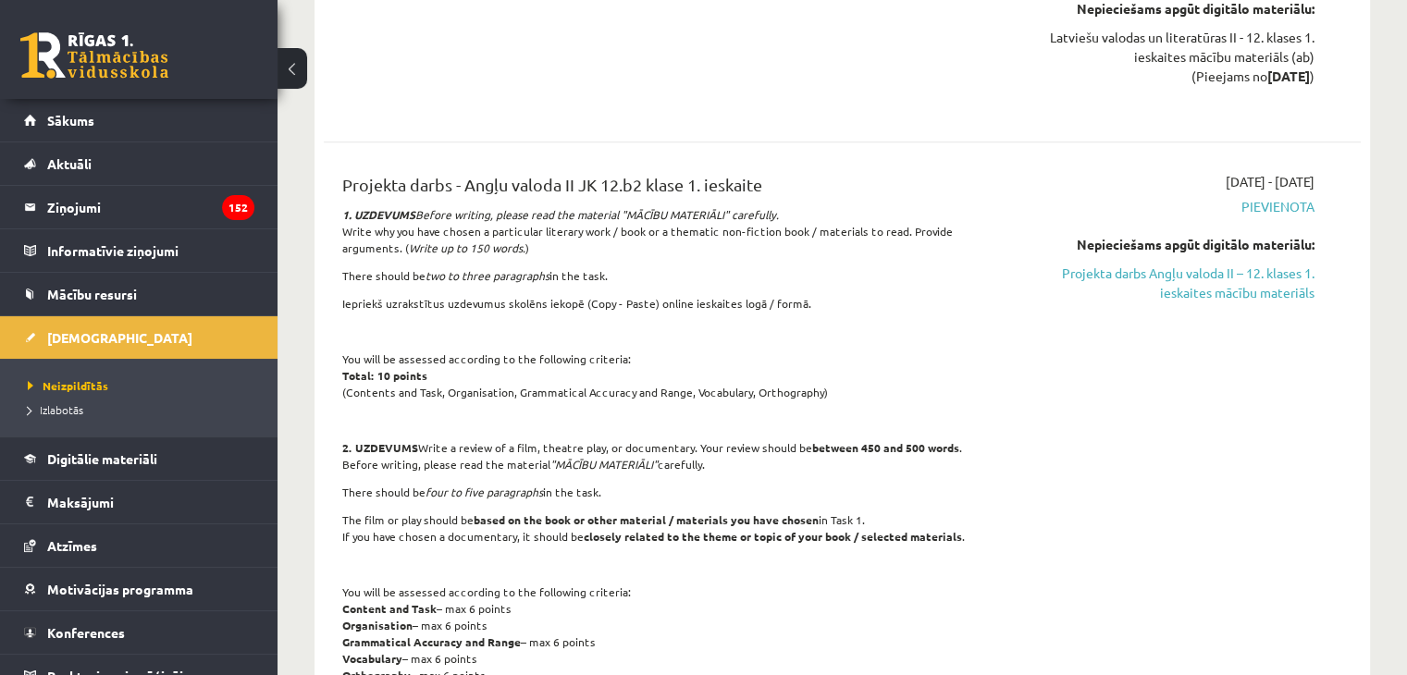
scroll to position [1410, 0]
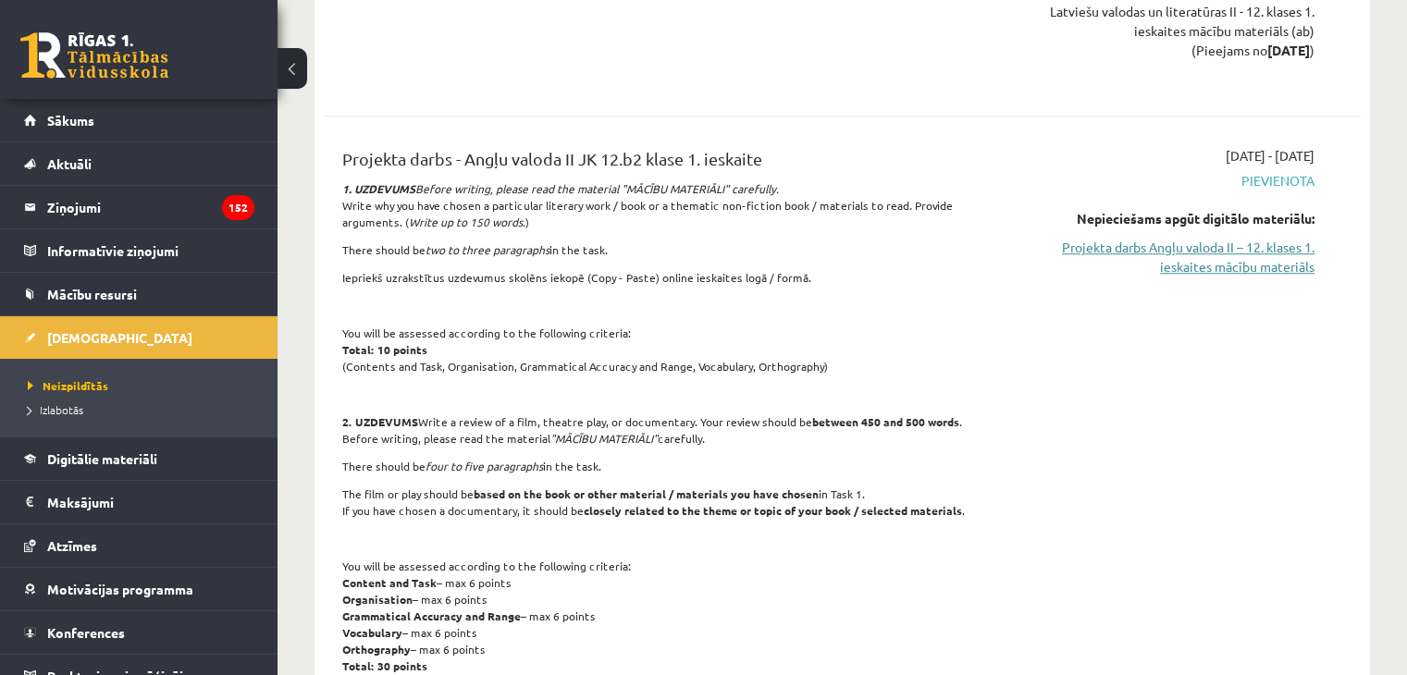
click at [1133, 238] on link "Projekta darbs Angļu valoda II – 12. klases 1. ieskaites mācību materiāls" at bounding box center [1161, 257] width 305 height 39
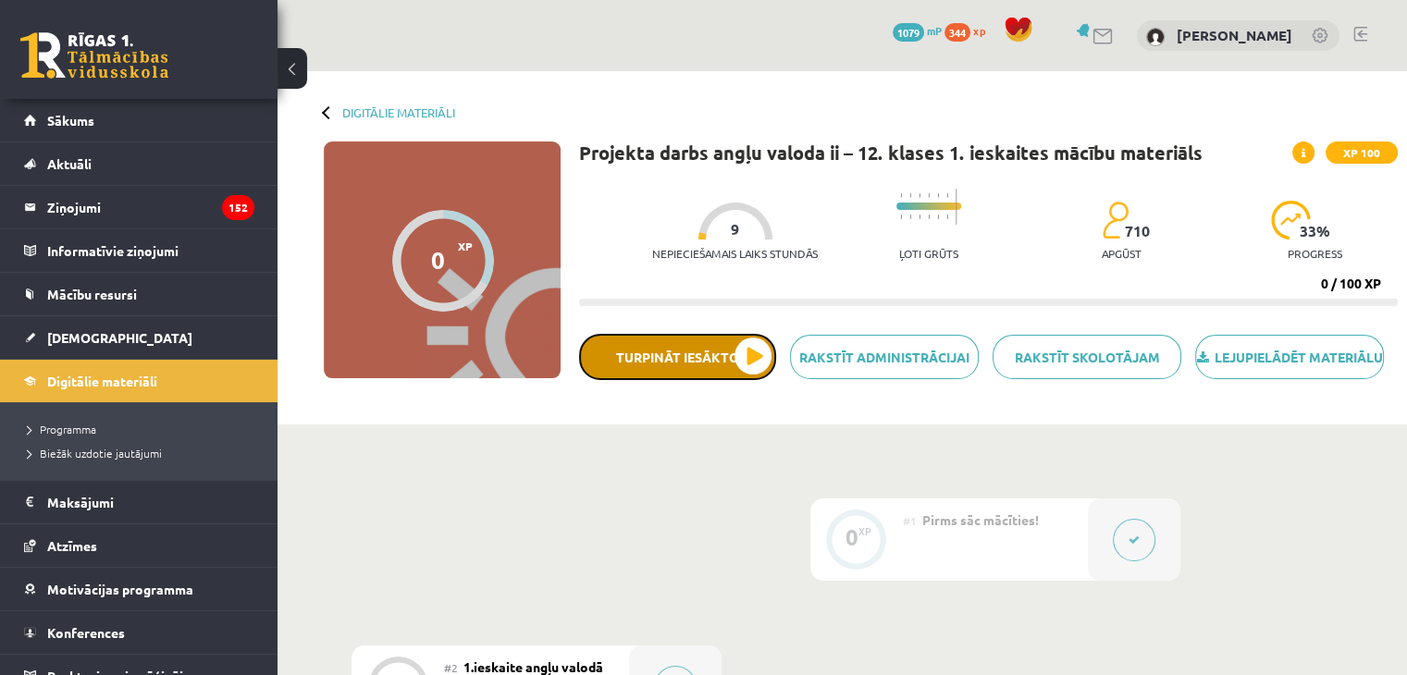
click at [658, 380] on button "Turpināt iesākto" at bounding box center [677, 357] width 197 height 46
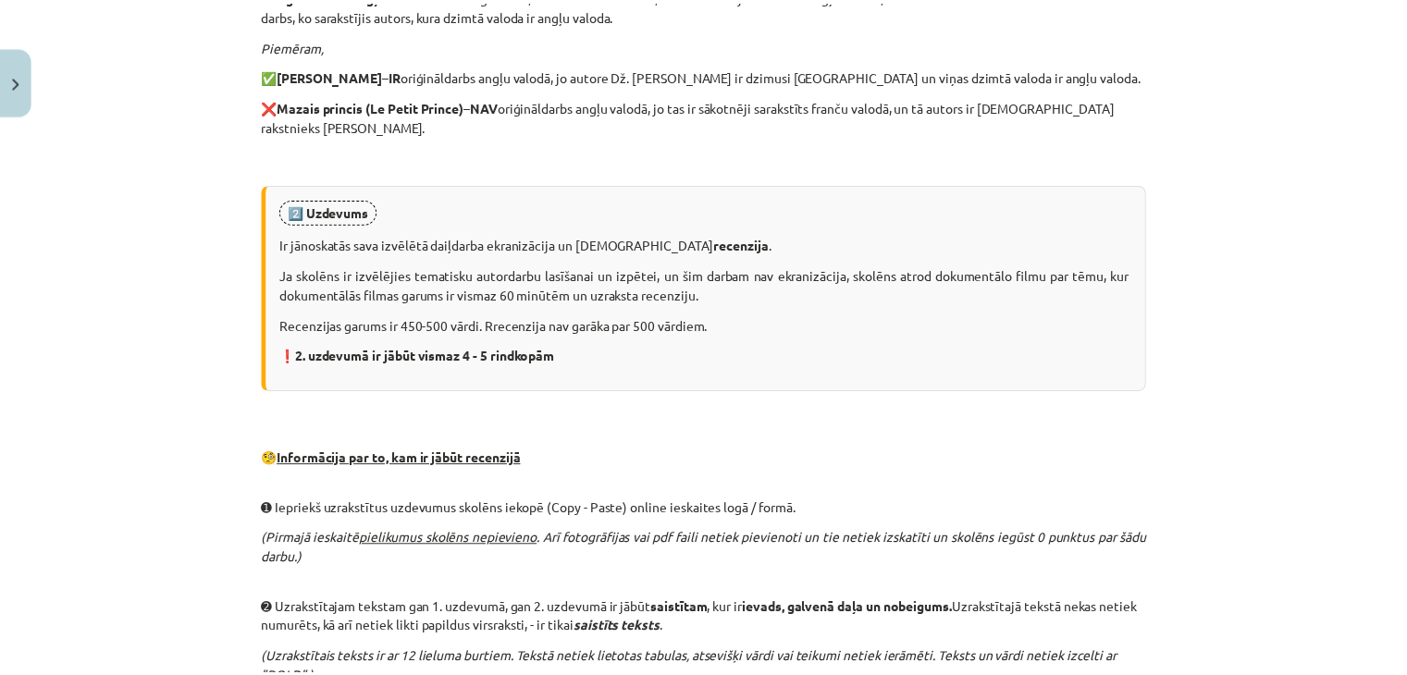
scroll to position [1168, 0]
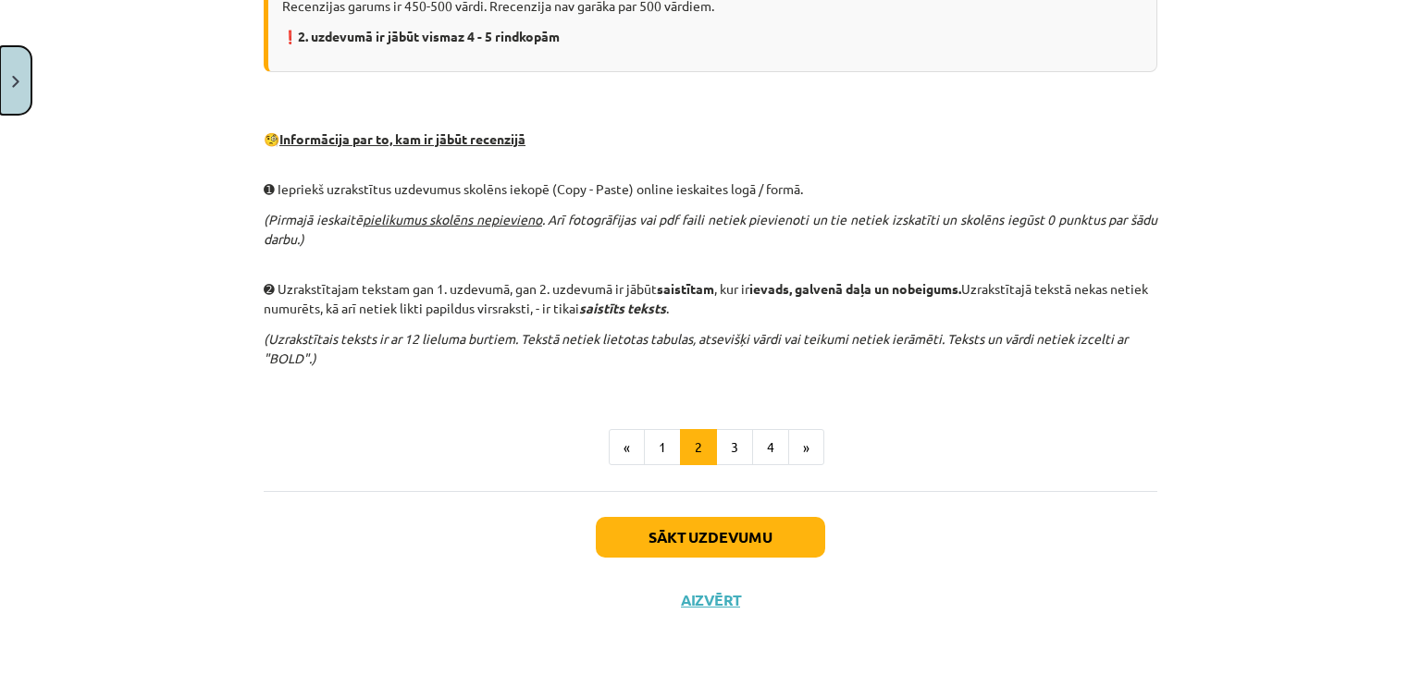
click at [3, 66] on button "Close" at bounding box center [15, 80] width 31 height 68
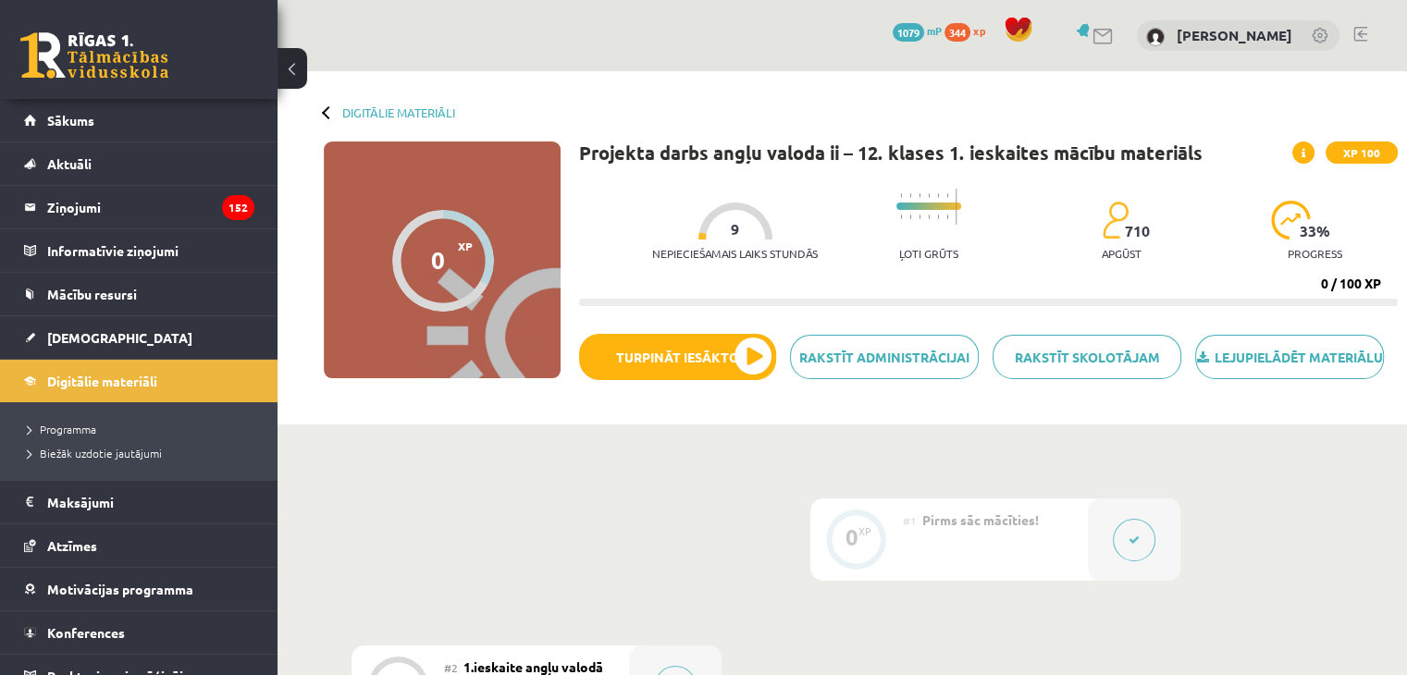
scroll to position [20, 0]
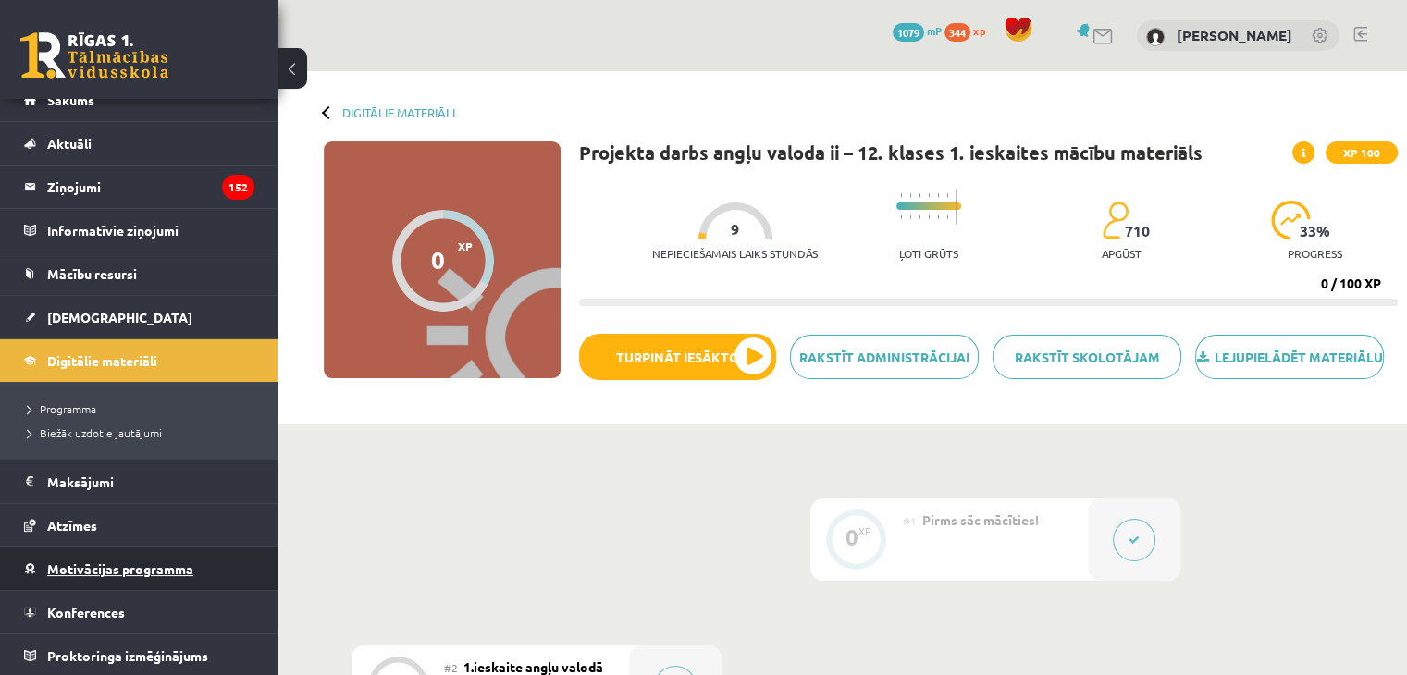
click at [194, 575] on link "Motivācijas programma" at bounding box center [139, 569] width 230 height 43
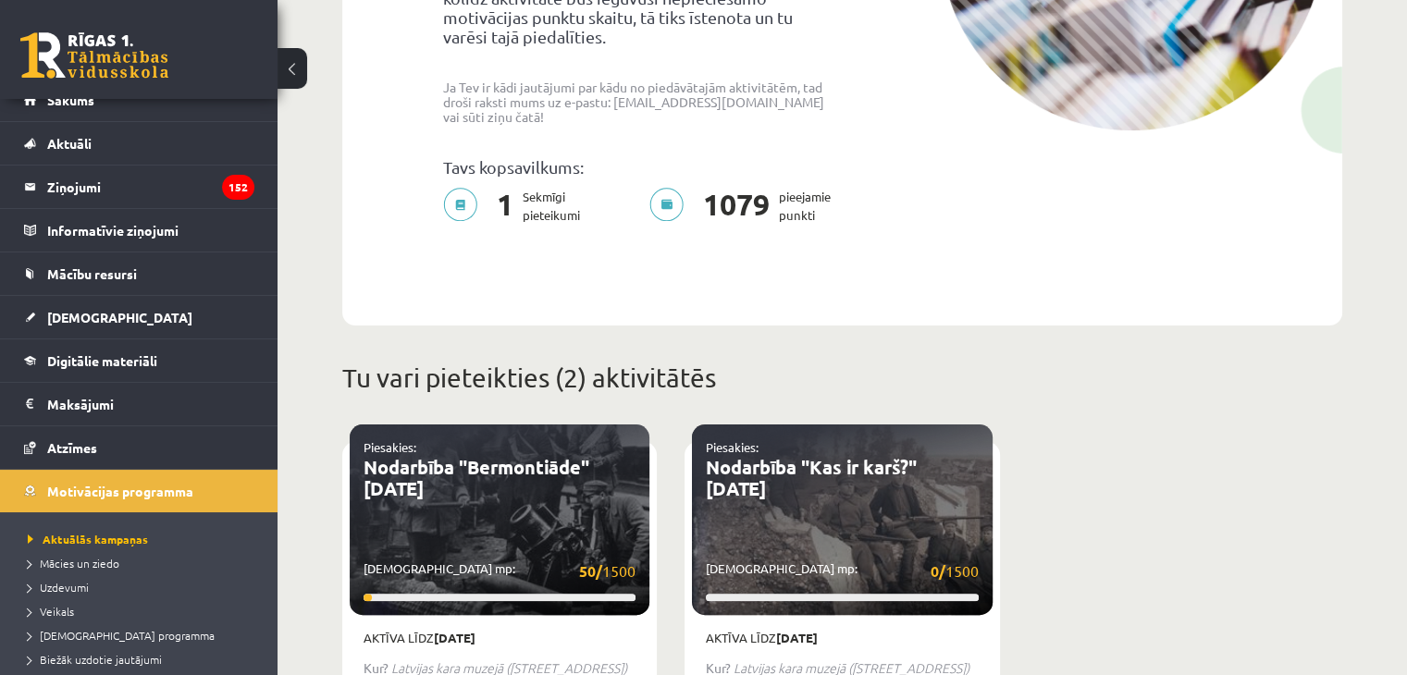
scroll to position [429, 0]
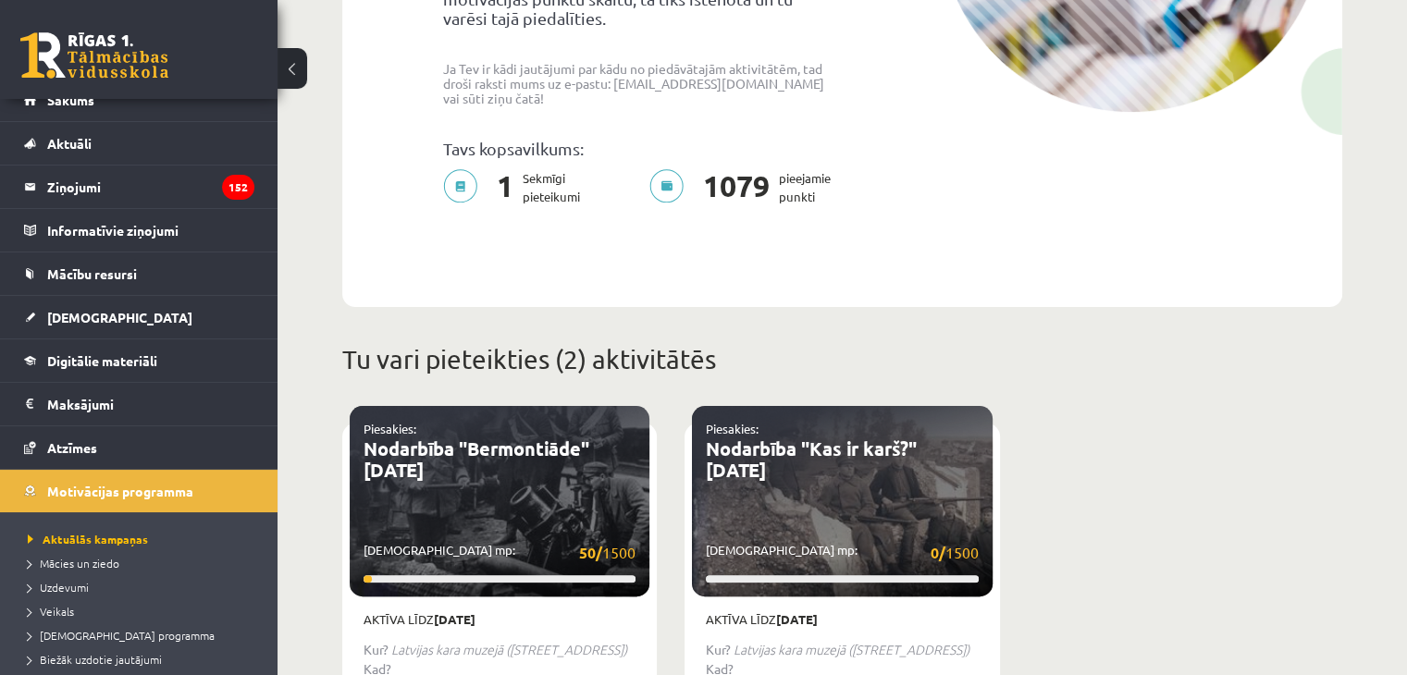
click at [462, 169] on p "1 Sekmīgi pieteikumi" at bounding box center [517, 187] width 148 height 37
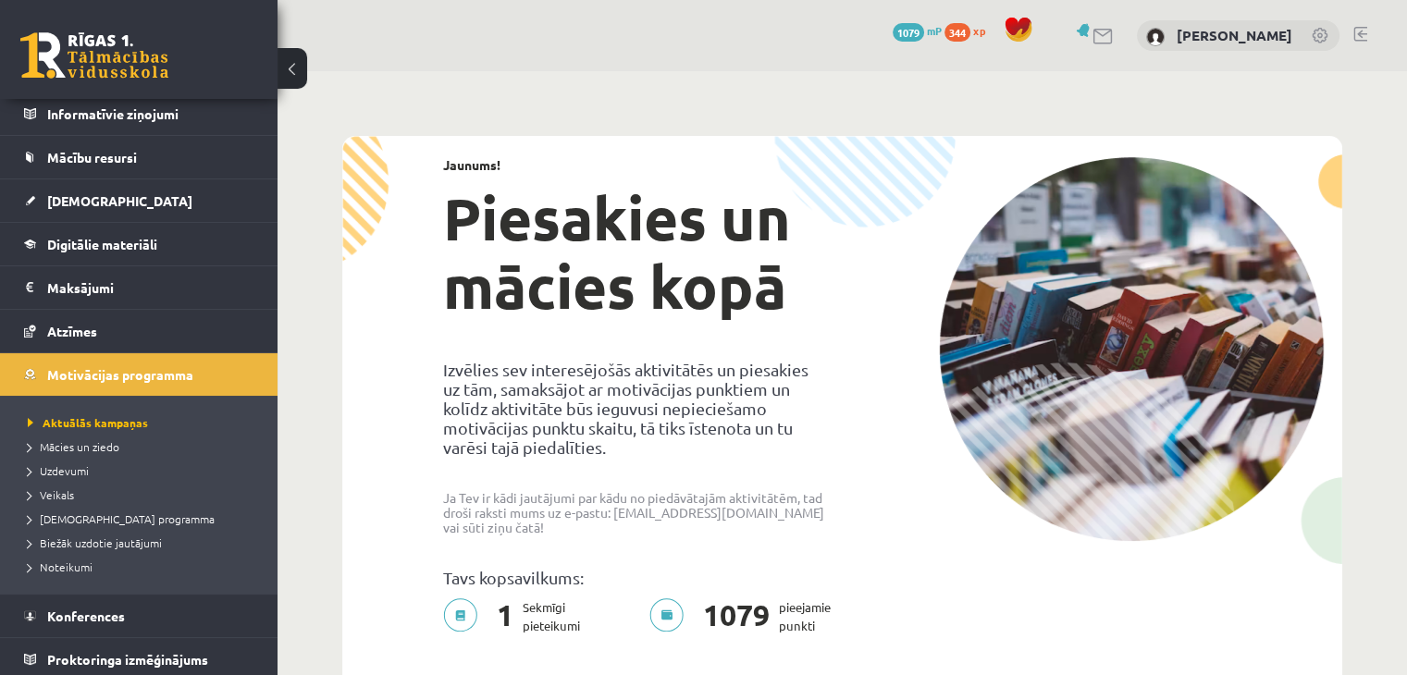
scroll to position [141, 0]
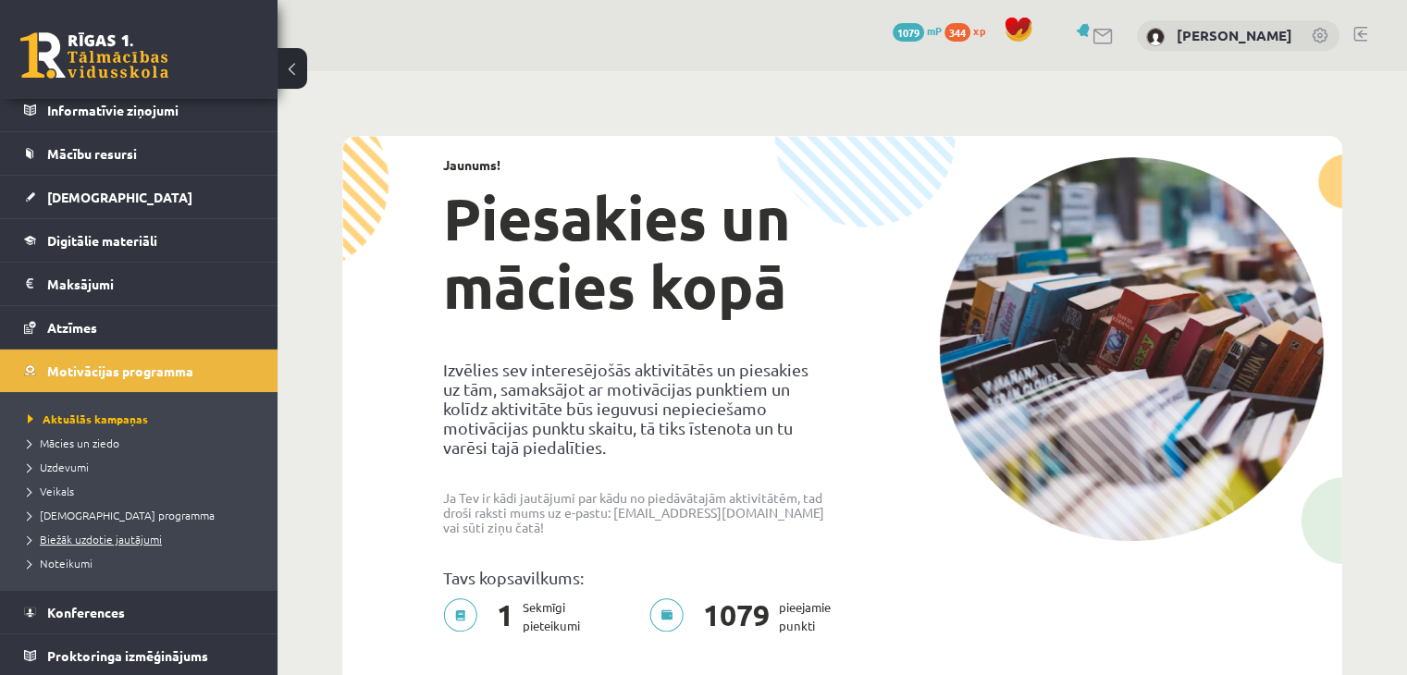
click at [90, 537] on span "Biežāk uzdotie jautājumi" at bounding box center [95, 539] width 134 height 15
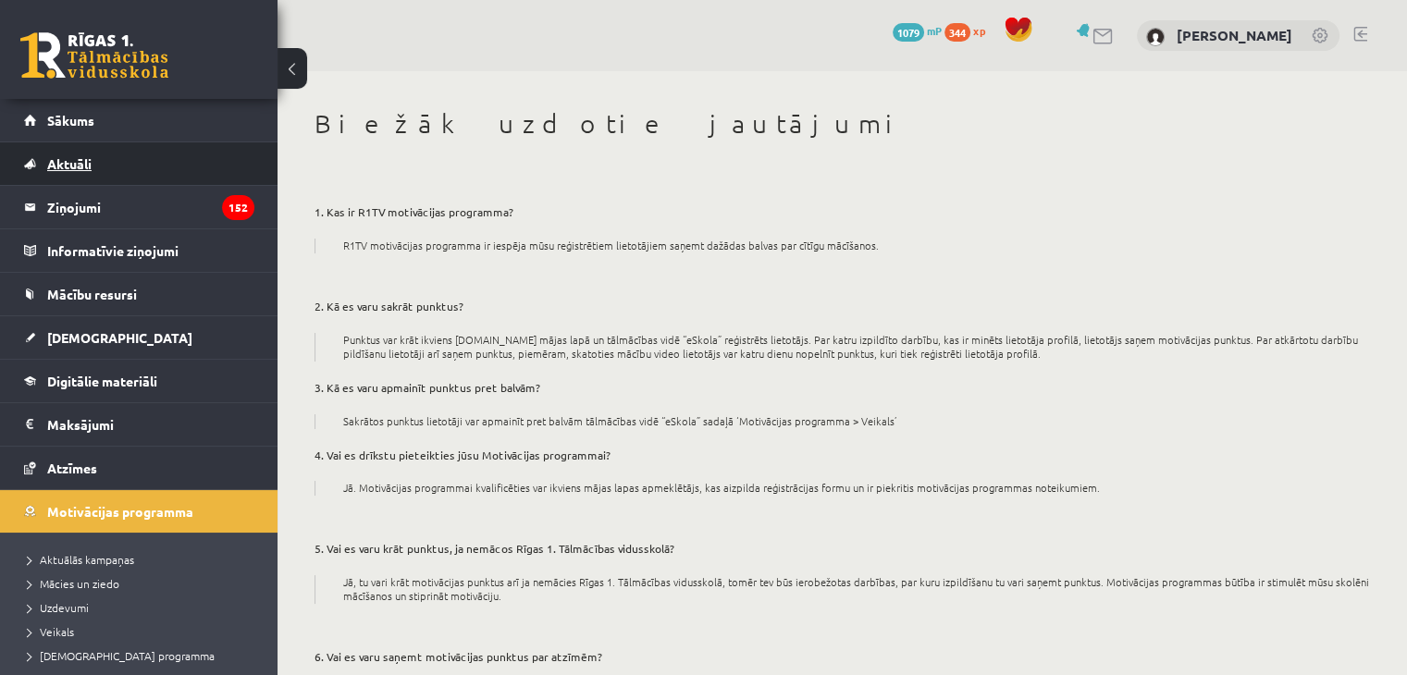
click at [81, 175] on link "Aktuāli" at bounding box center [139, 163] width 230 height 43
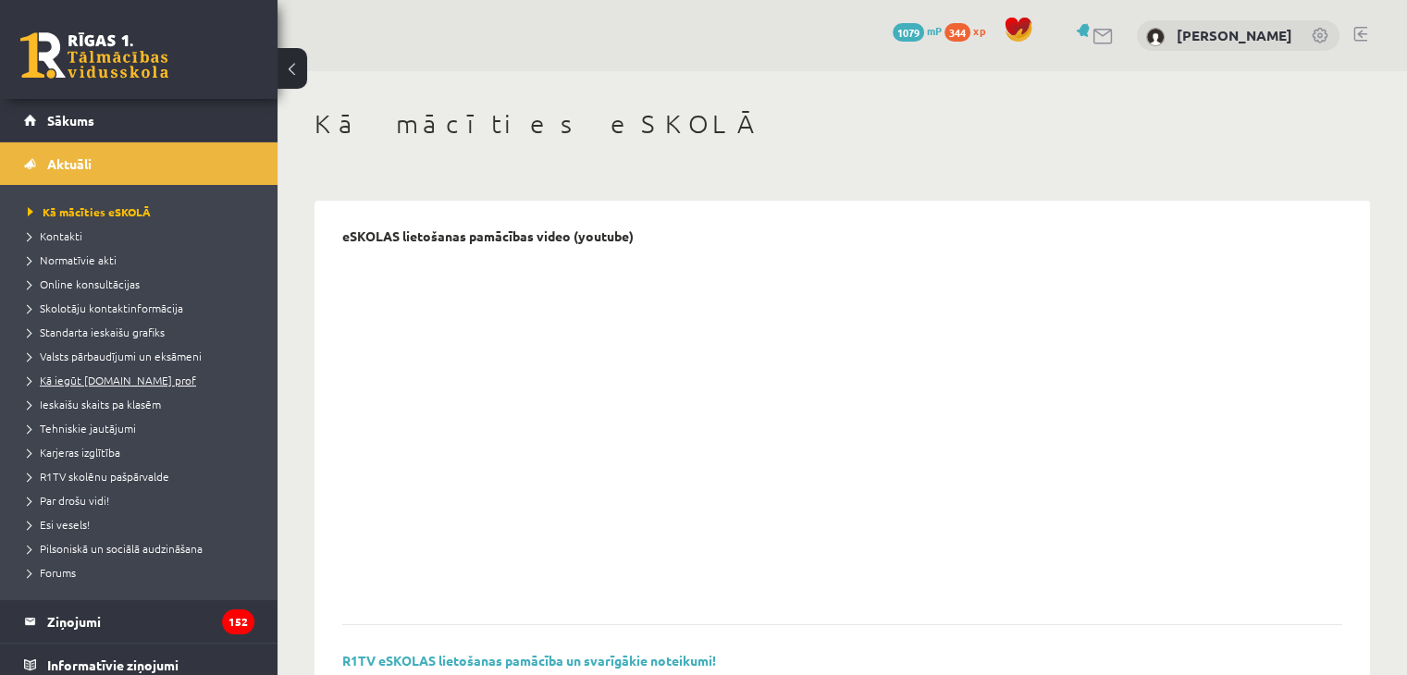
click at [117, 382] on span "Kā iegūt [DOMAIN_NAME] prof" at bounding box center [112, 380] width 168 height 15
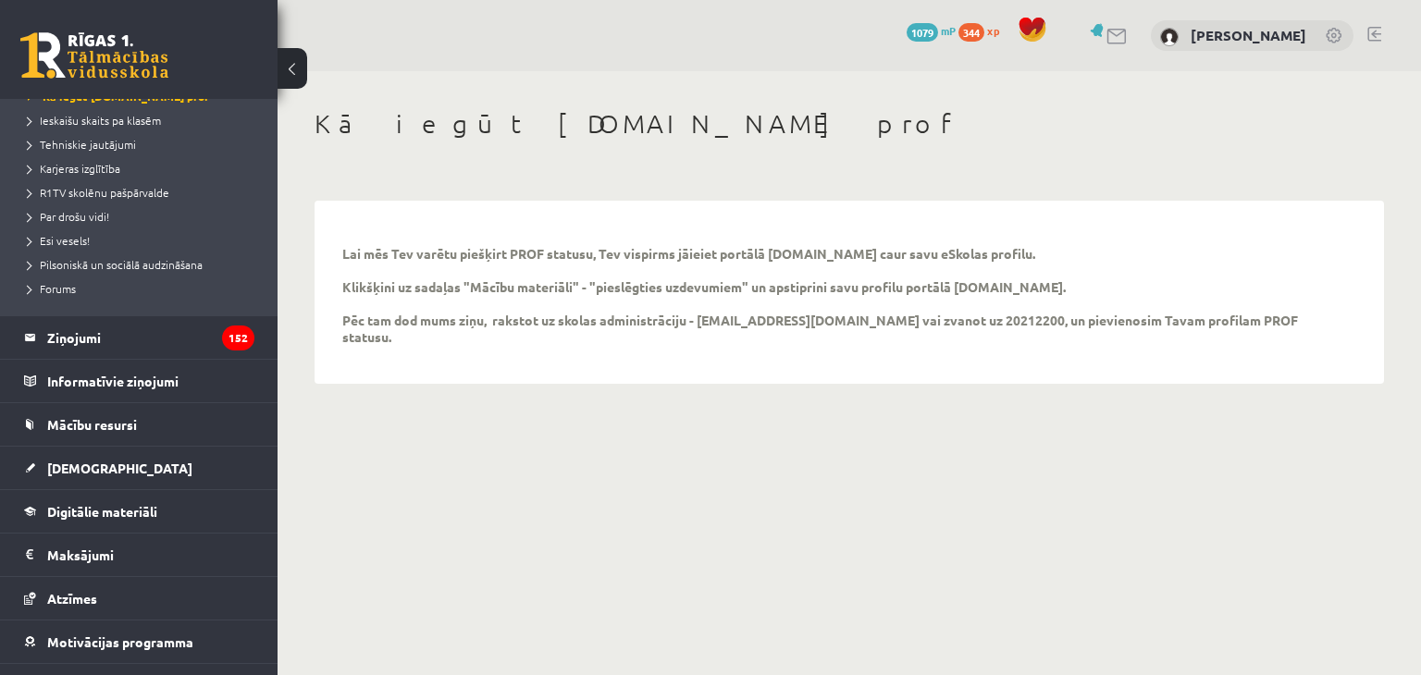
scroll to position [357, 0]
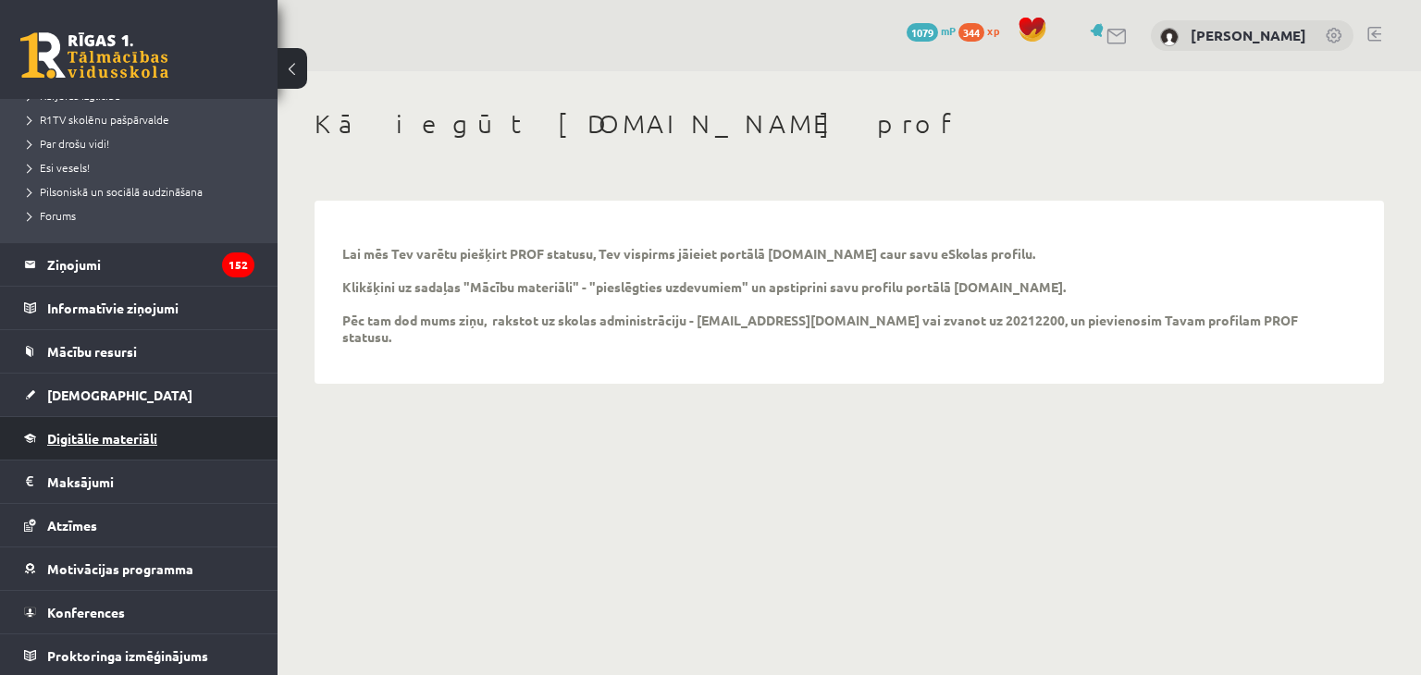
click at [88, 443] on span "Digitālie materiāli" at bounding box center [102, 438] width 110 height 17
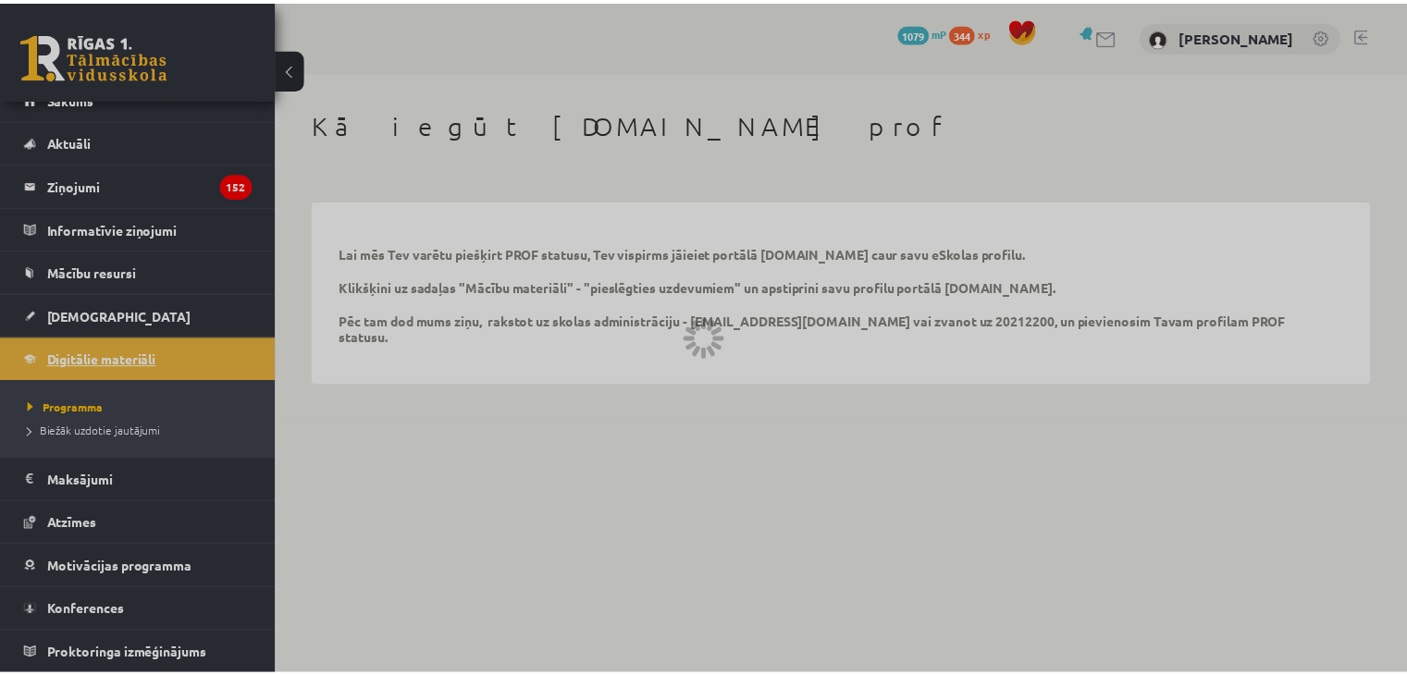
scroll to position [20, 0]
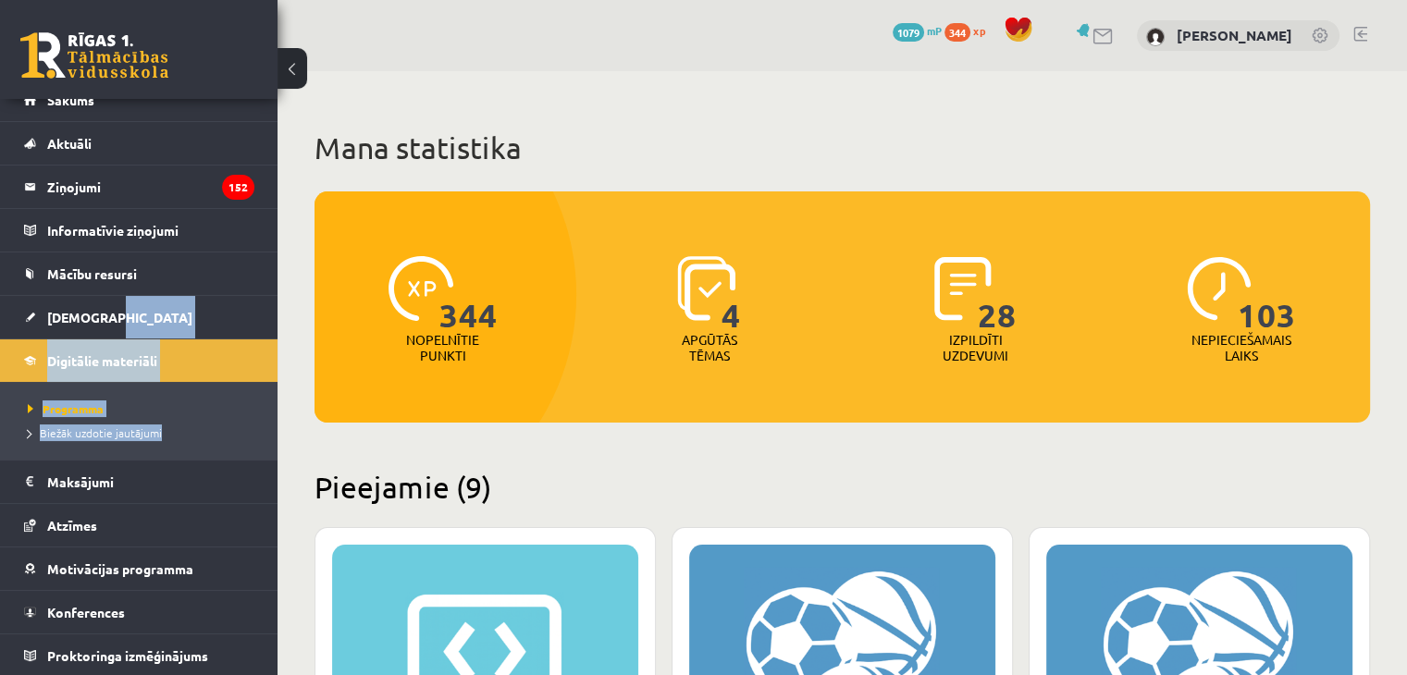
drag, startPoint x: 262, startPoint y: 424, endPoint x: 266, endPoint y: 325, distance: 99.1
click at [266, 325] on div "[PERSON_NAME] Sākums Aktuāli Kā mācīties eSKOLĀ Kontakti Normatīvie akti Online…" at bounding box center [138, 387] width 277 height 576
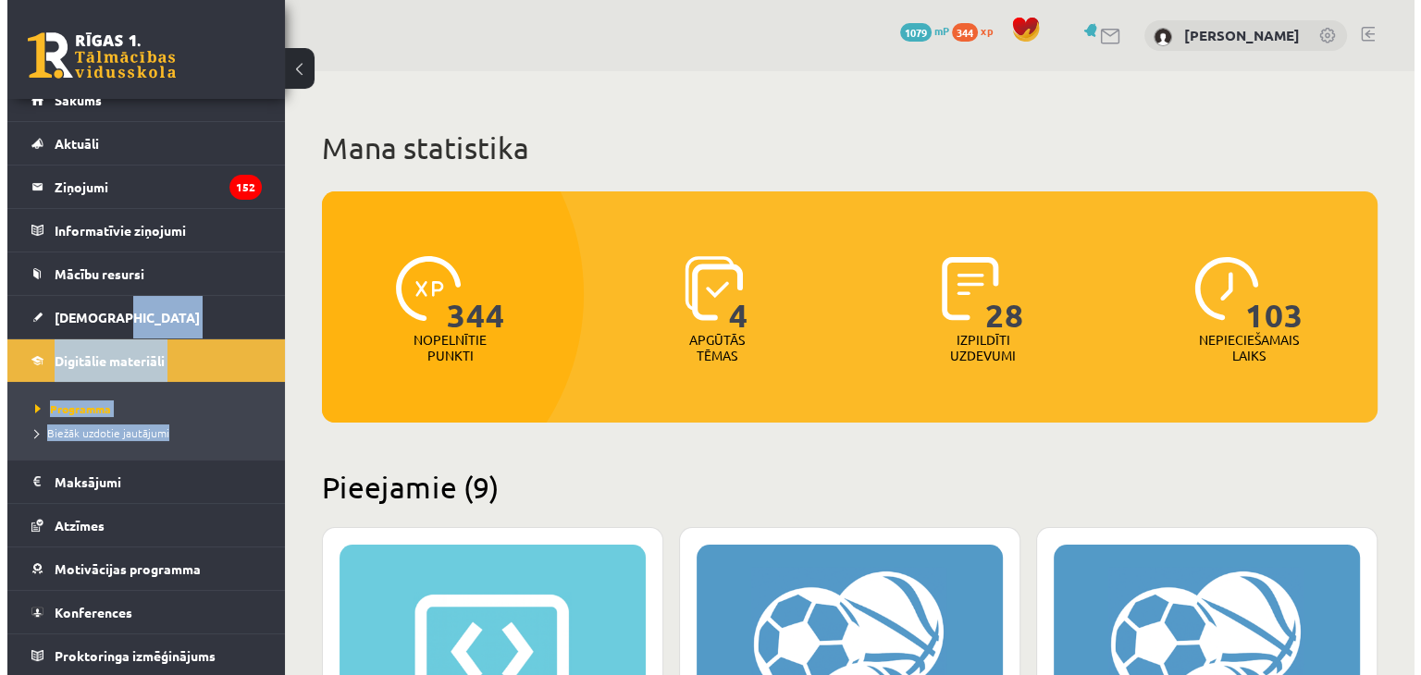
scroll to position [0, 0]
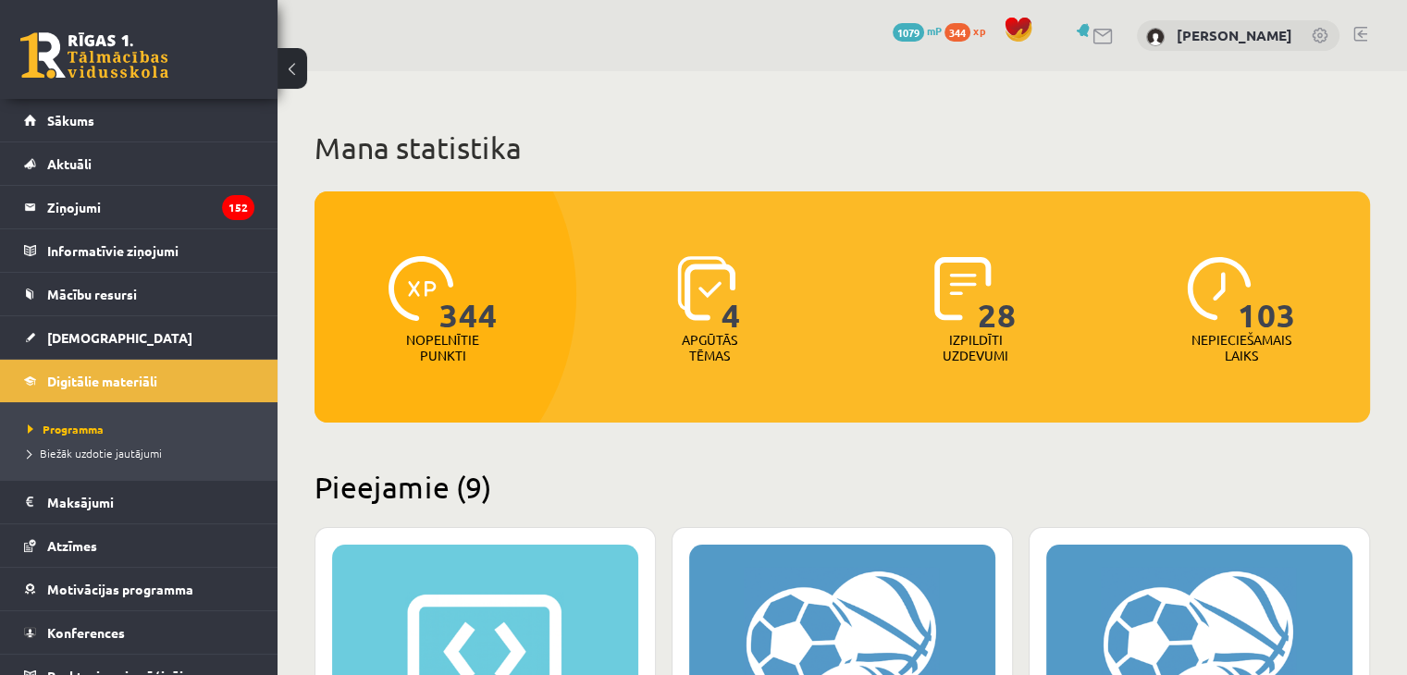
click at [385, 44] on div "0 Dāvanas 1079 mP 344 xp [PERSON_NAME]" at bounding box center [841, 35] width 1129 height 71
click at [67, 107] on link "Sākums" at bounding box center [139, 120] width 230 height 43
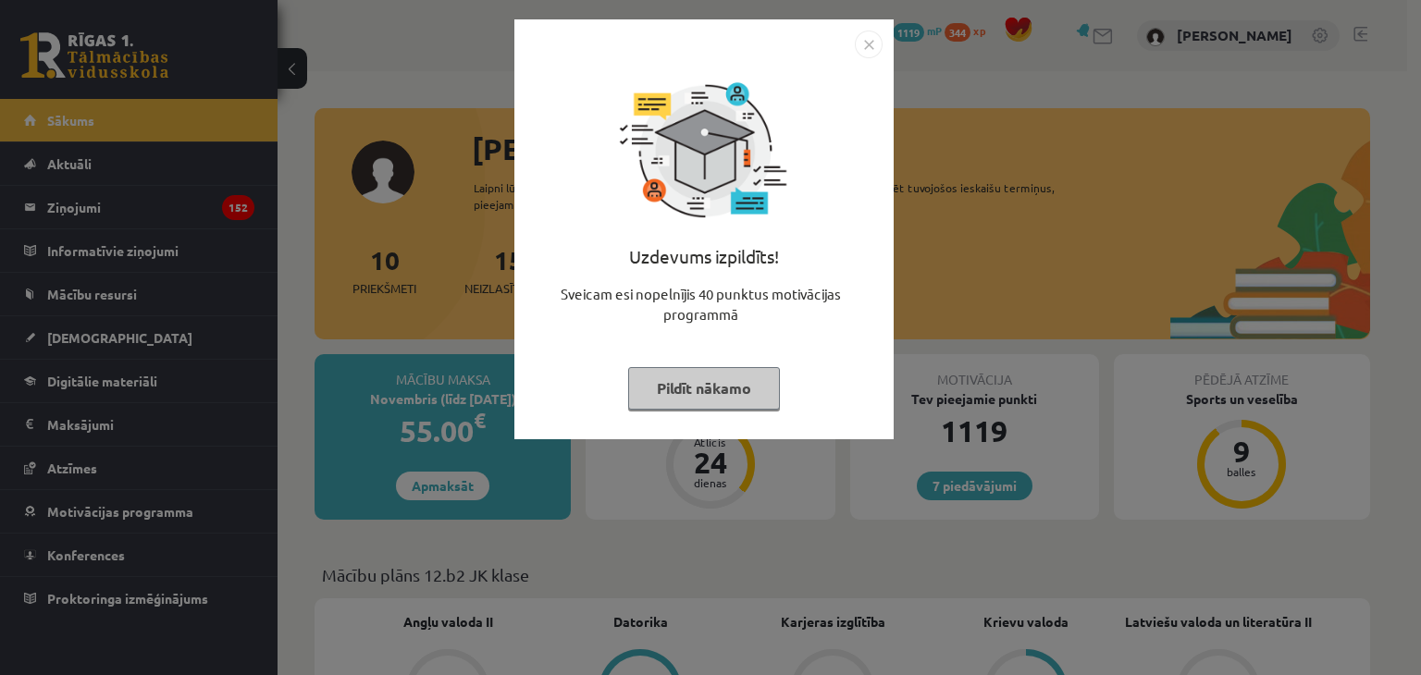
click at [659, 404] on button "Pildīt nākamo" at bounding box center [704, 388] width 152 height 43
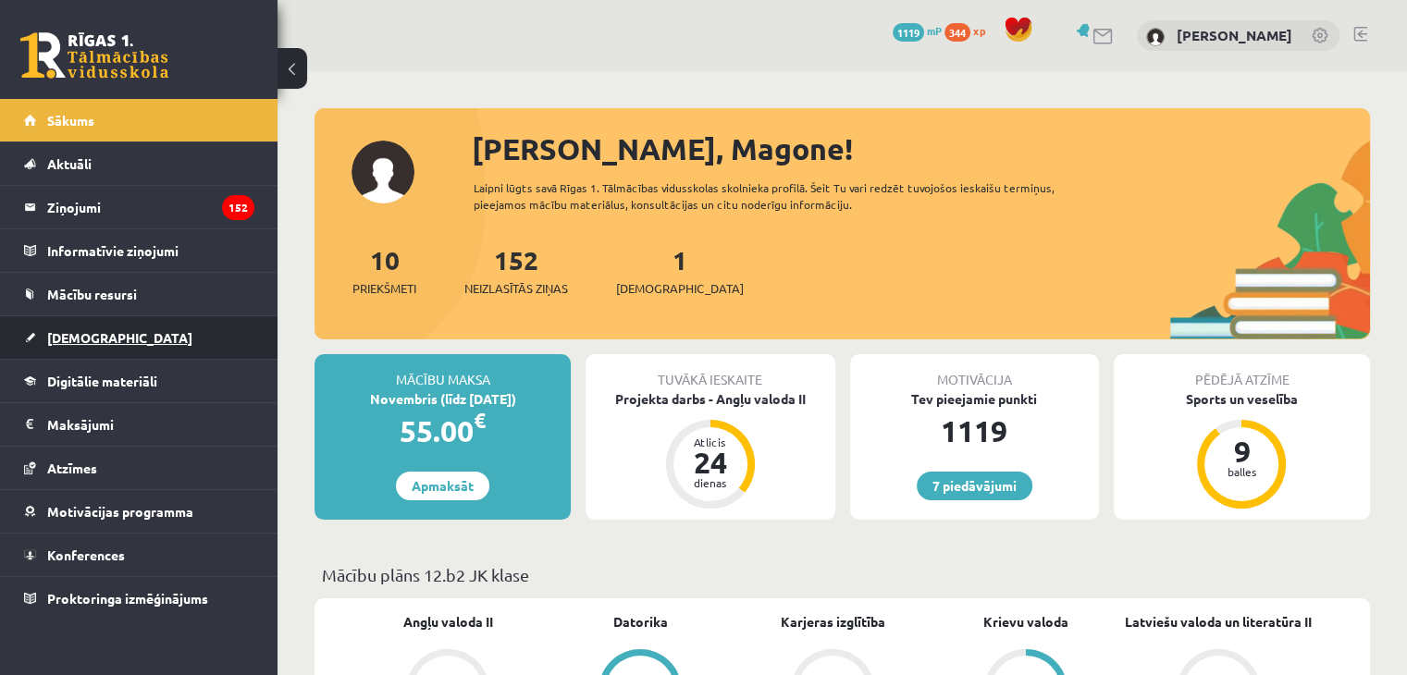
click at [70, 332] on span "[DEMOGRAPHIC_DATA]" at bounding box center [119, 337] width 145 height 17
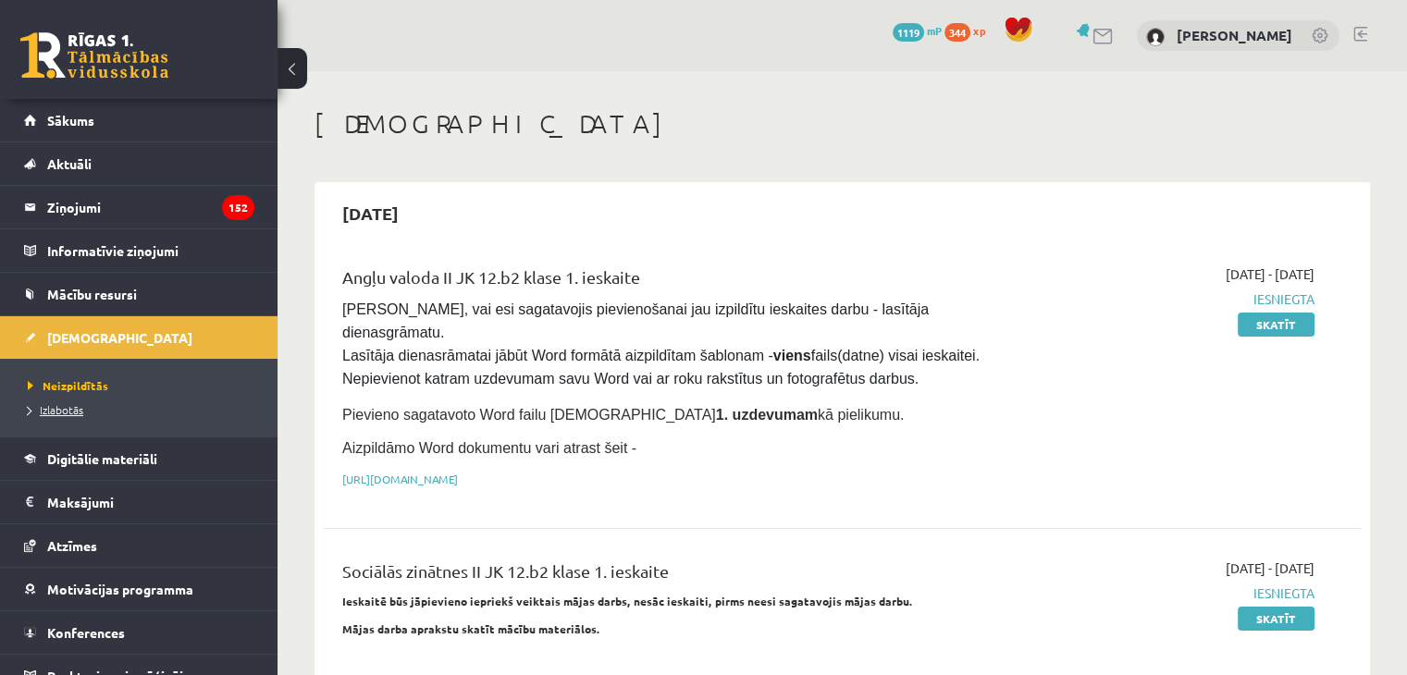
click at [70, 411] on span "Izlabotās" at bounding box center [55, 409] width 55 height 15
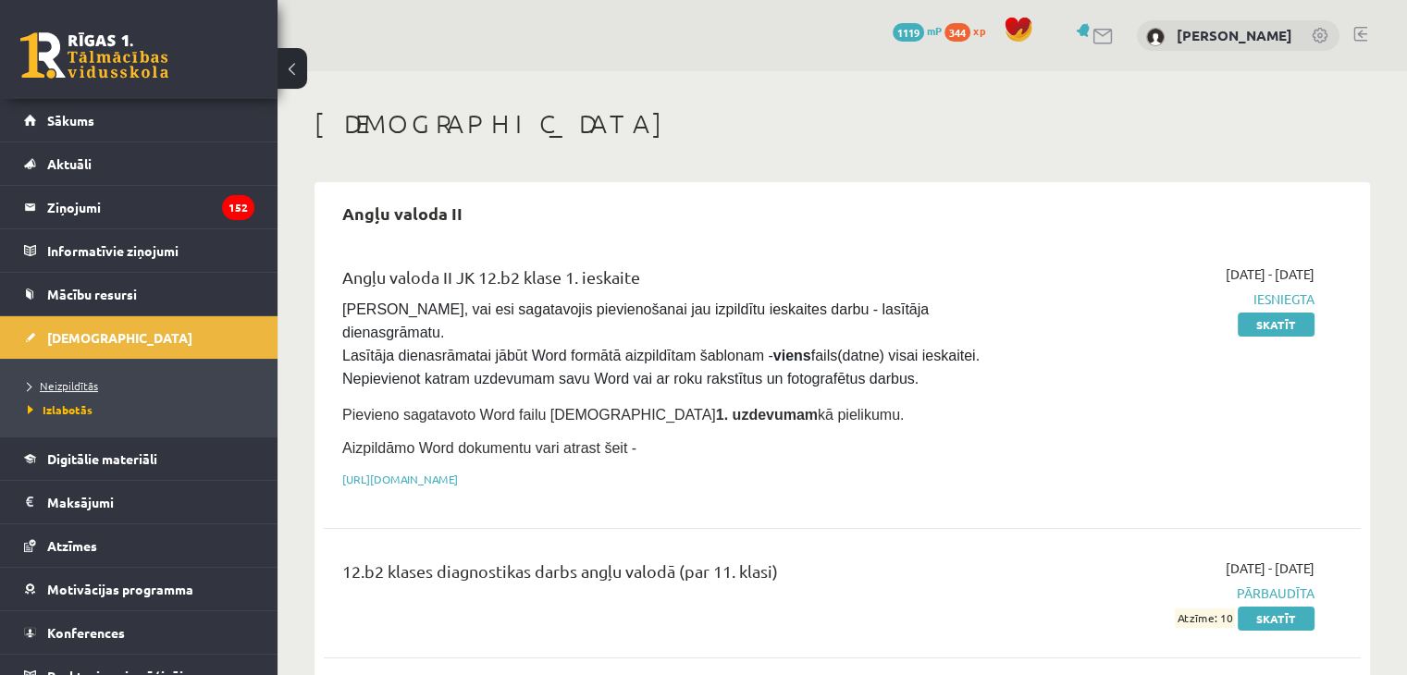
click at [45, 379] on span "Neizpildītās" at bounding box center [63, 385] width 70 height 15
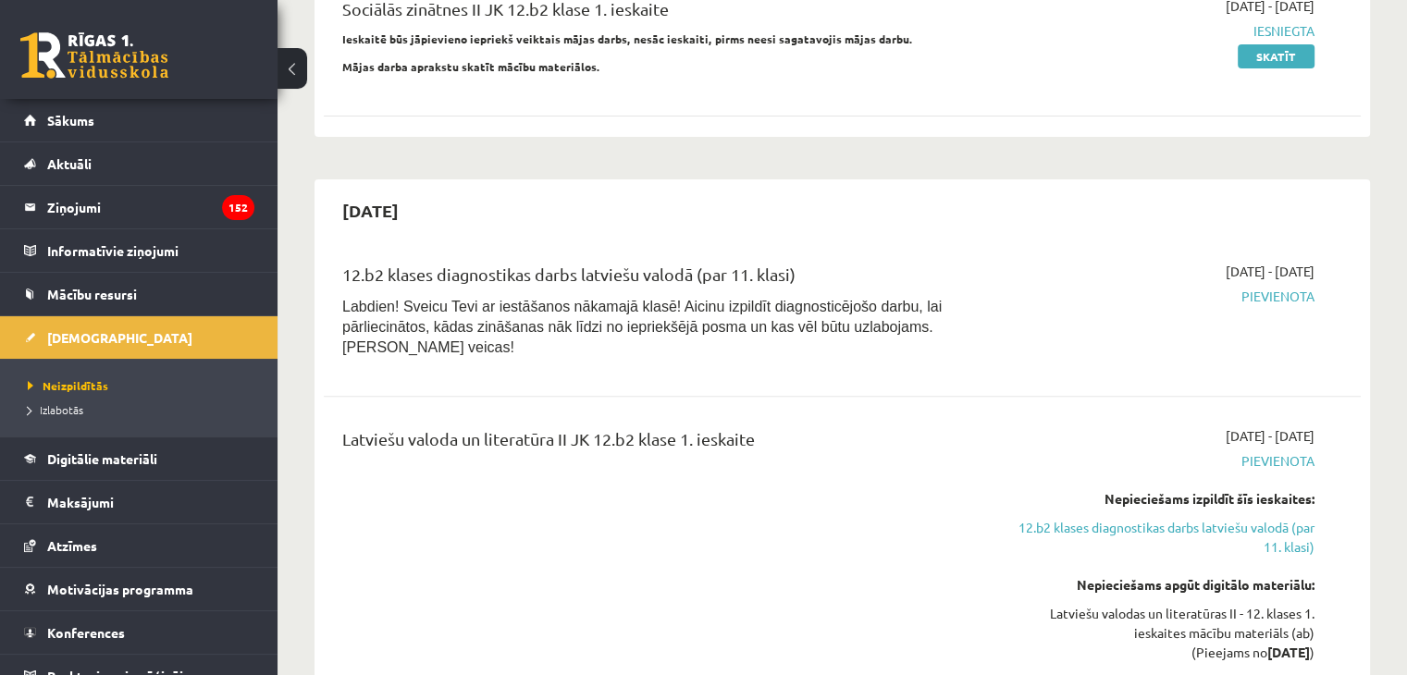
scroll to position [612, 0]
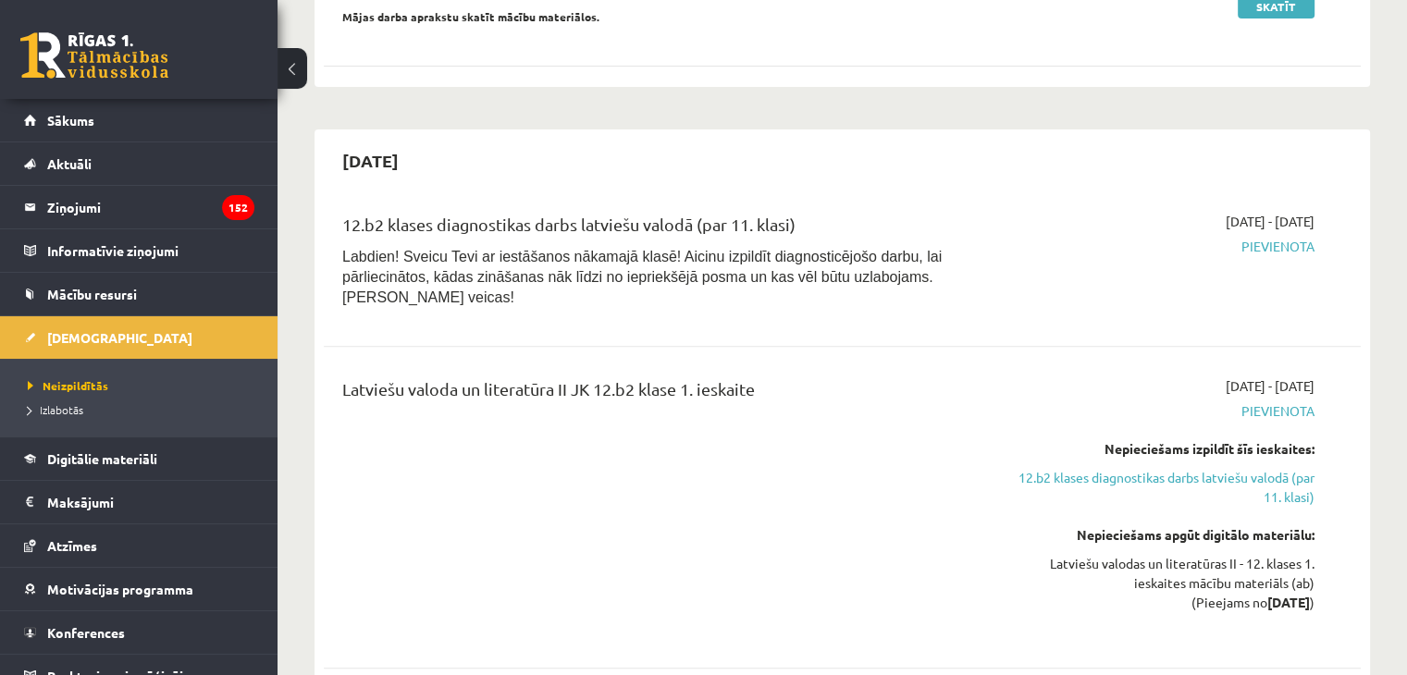
click at [122, 51] on link at bounding box center [94, 55] width 148 height 46
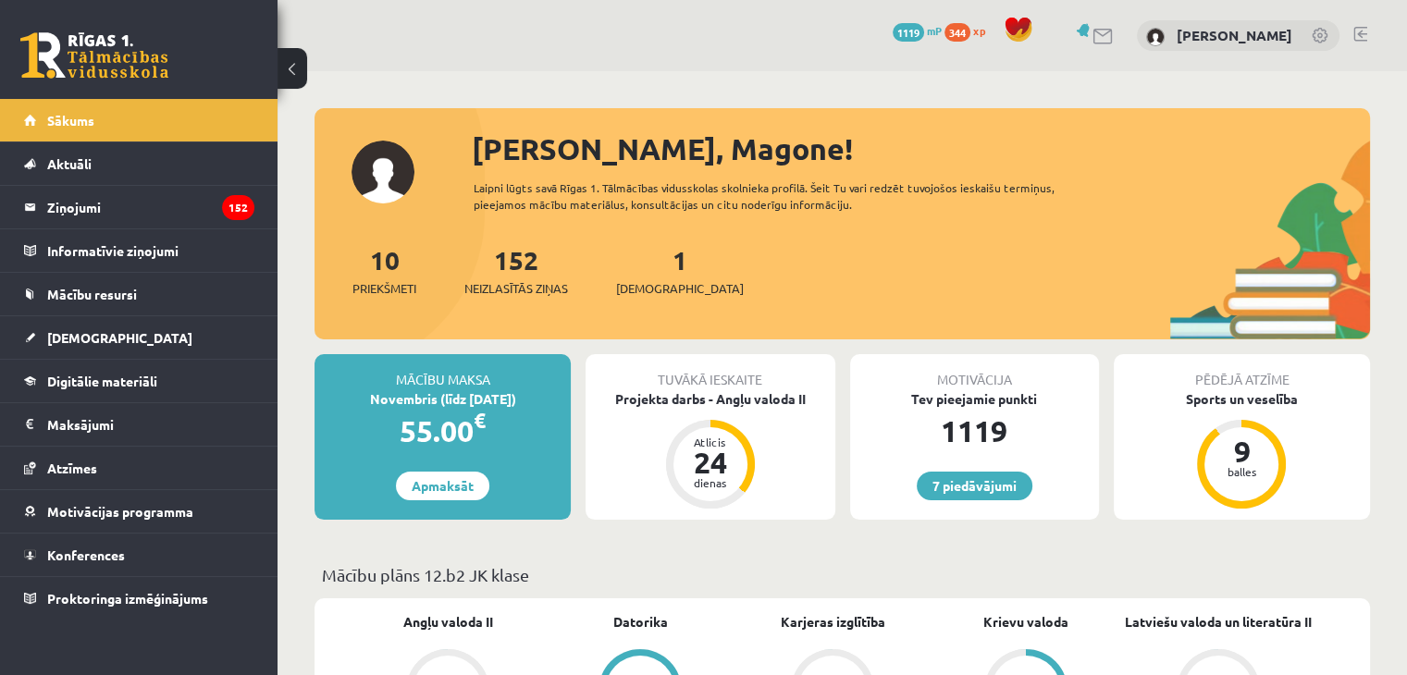
click at [426, 266] on div "10 Priekšmeti 152 Neizlasītās ziņas 1 Ieskaites" at bounding box center [841, 289] width 1055 height 99
drag, startPoint x: 418, startPoint y: 238, endPoint x: 640, endPoint y: 156, distance: 236.4
click at [650, 156] on div "[PERSON_NAME], Magone! Laipni lūgts savā Rīgas 1. Tālmācības vidusskolas skolni…" at bounding box center [841, 233] width 1055 height 213
click at [460, 127] on div "[PERSON_NAME], Magone! Laipni lūgts savā Rīgas 1. Tālmācības vidusskolas skolni…" at bounding box center [841, 233] width 1055 height 213
drag, startPoint x: 529, startPoint y: 166, endPoint x: 869, endPoint y: 216, distance: 344.0
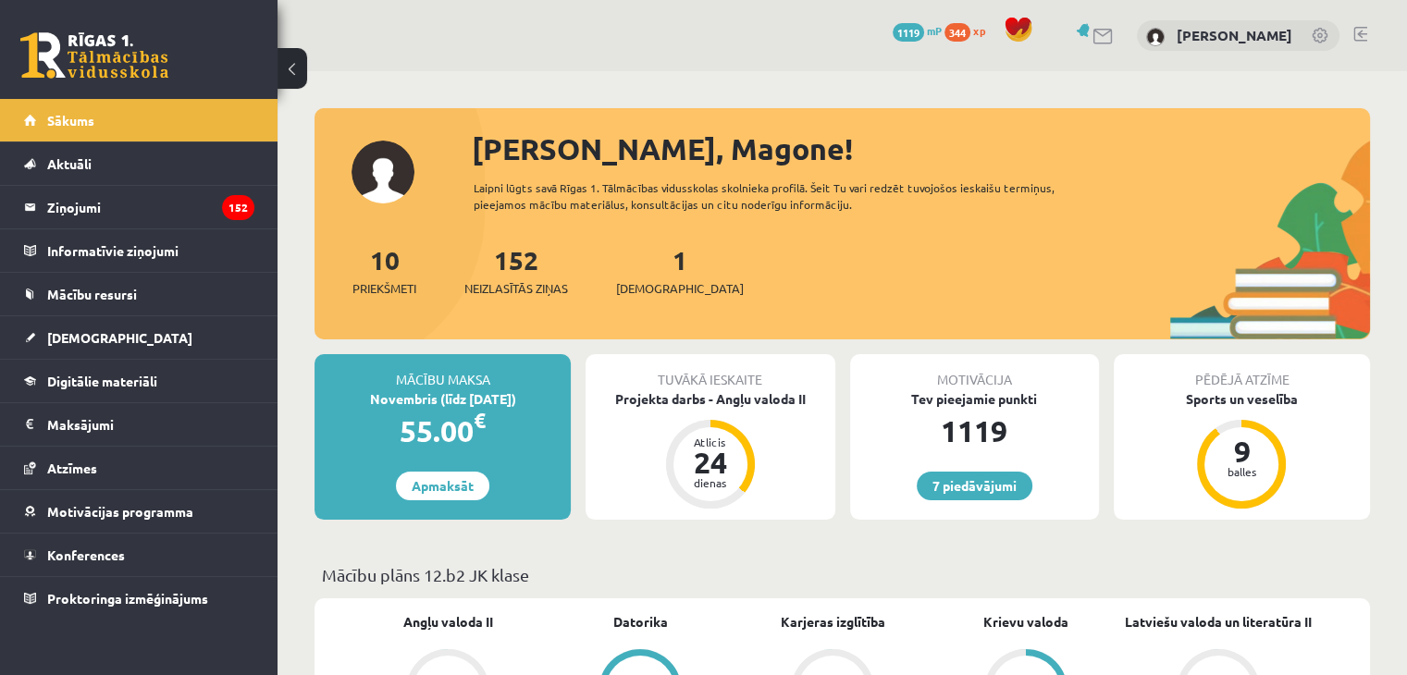
click at [869, 216] on div "[PERSON_NAME], Magone! Laipni lūgts savā Rīgas 1. Tālmācības vidusskolas skolni…" at bounding box center [841, 233] width 1055 height 213
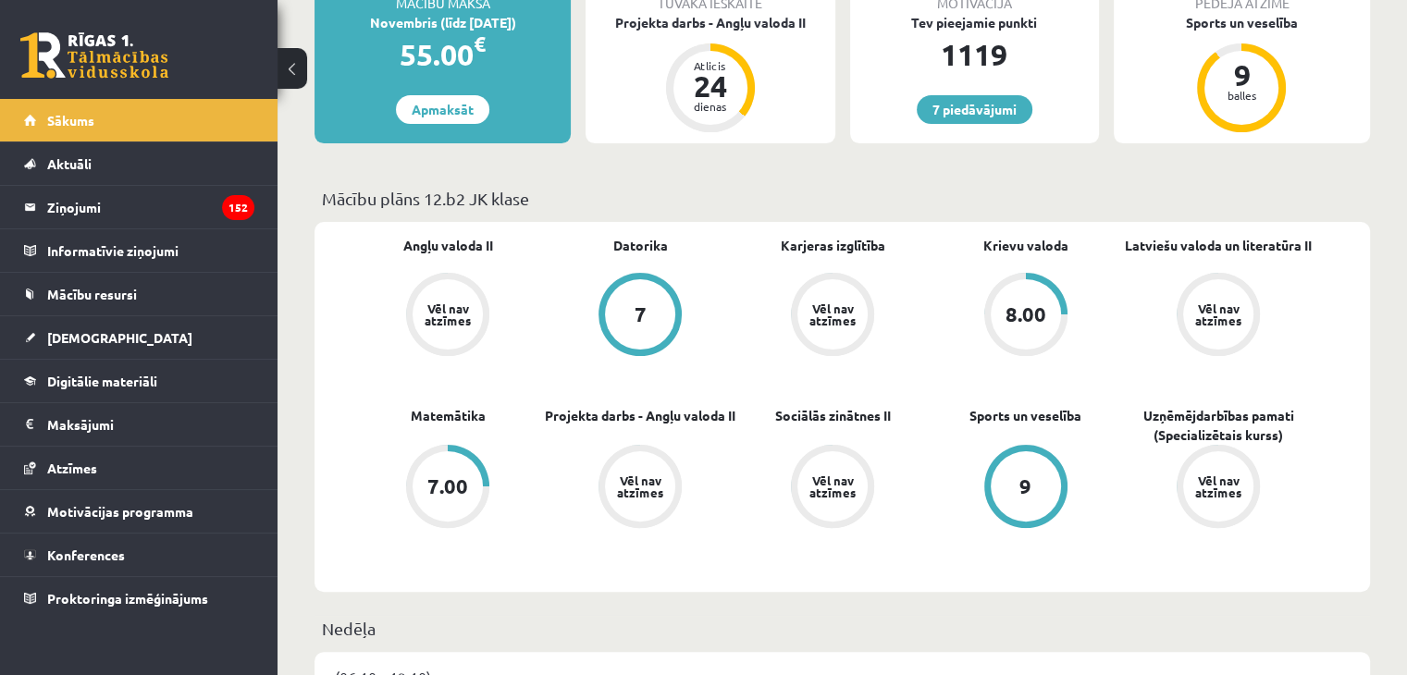
scroll to position [379, 0]
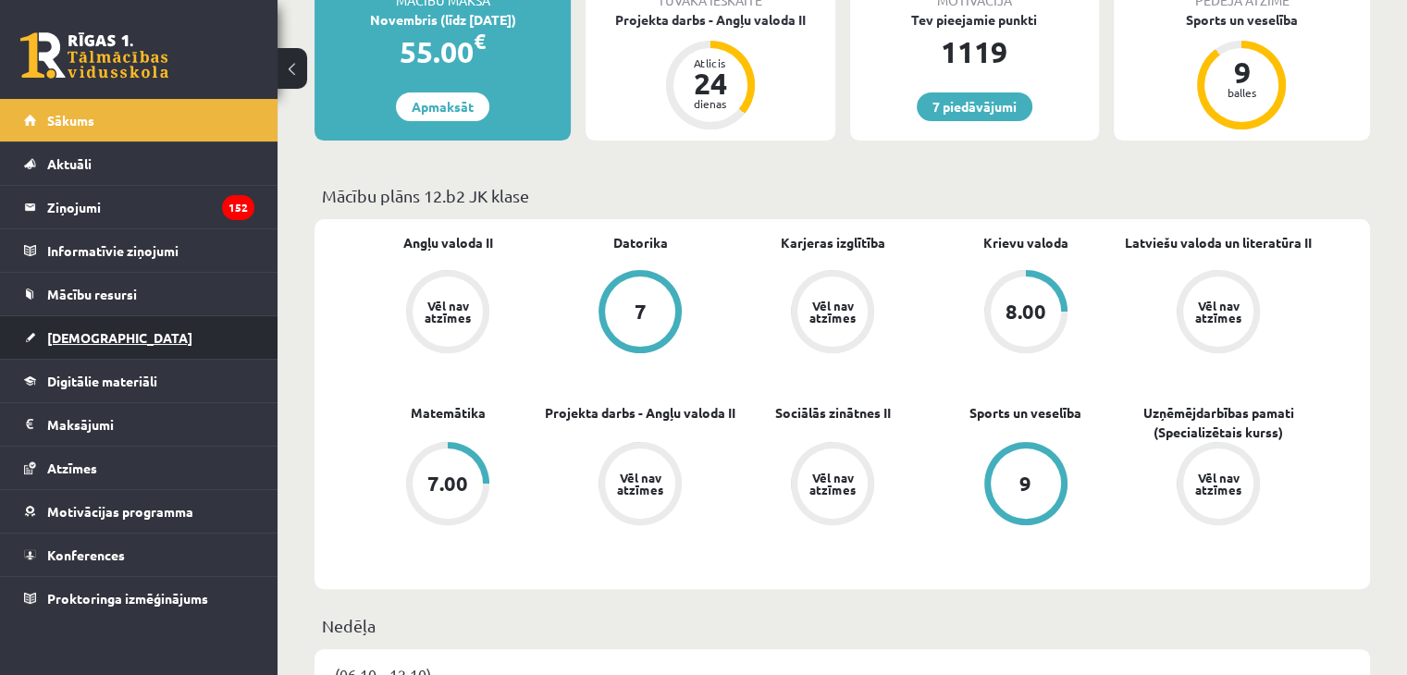
click at [111, 331] on link "[DEMOGRAPHIC_DATA]" at bounding box center [139, 337] width 230 height 43
